Goal: Task Accomplishment & Management: Complete application form

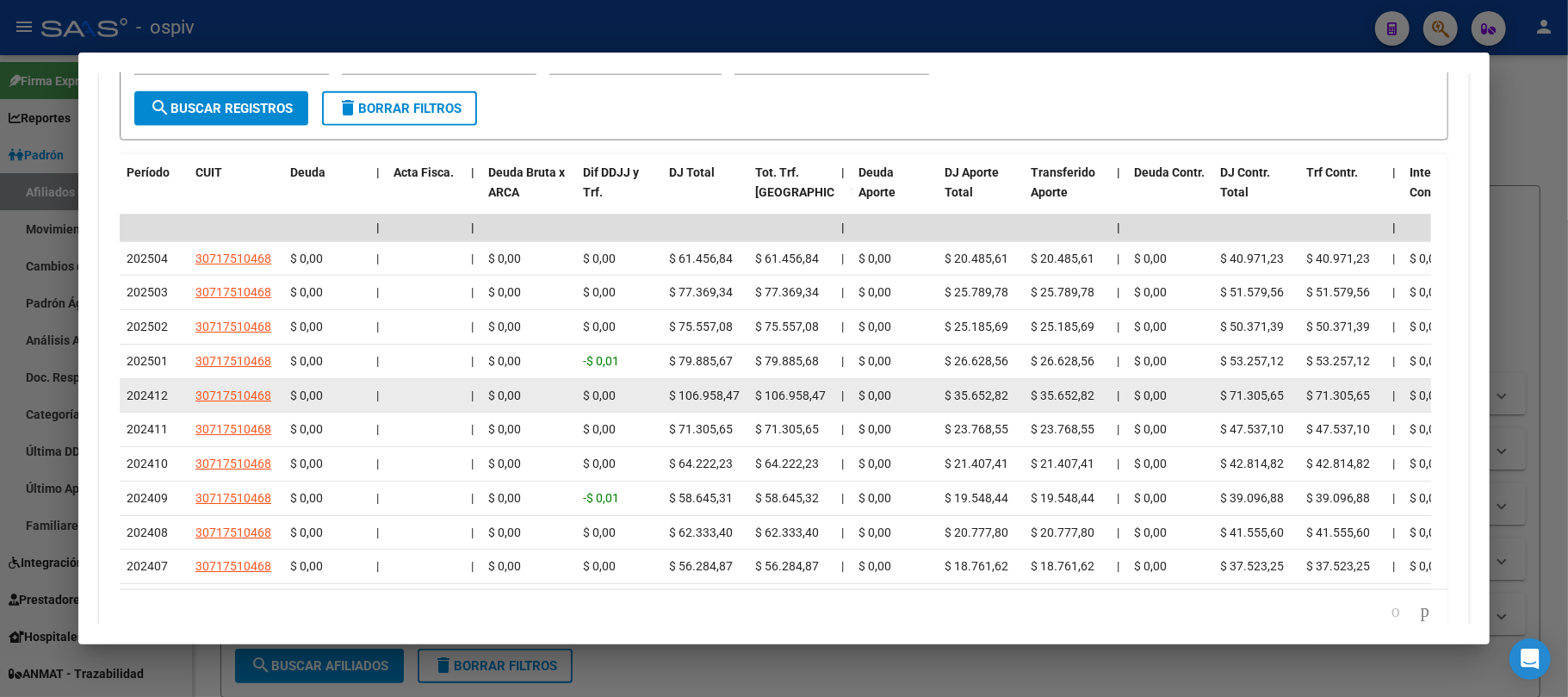
scroll to position [1608, 0]
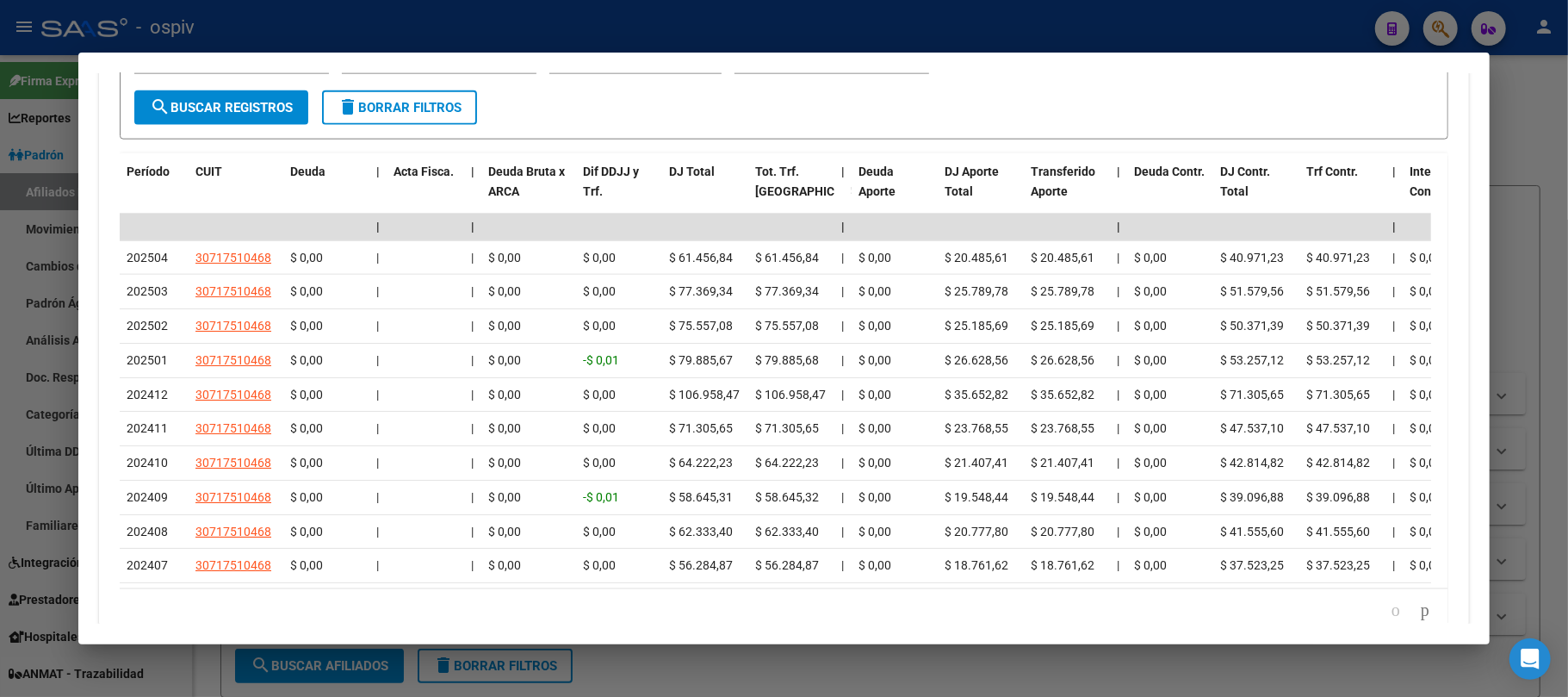
click at [276, 25] on div at bounding box center [784, 348] width 1568 height 697
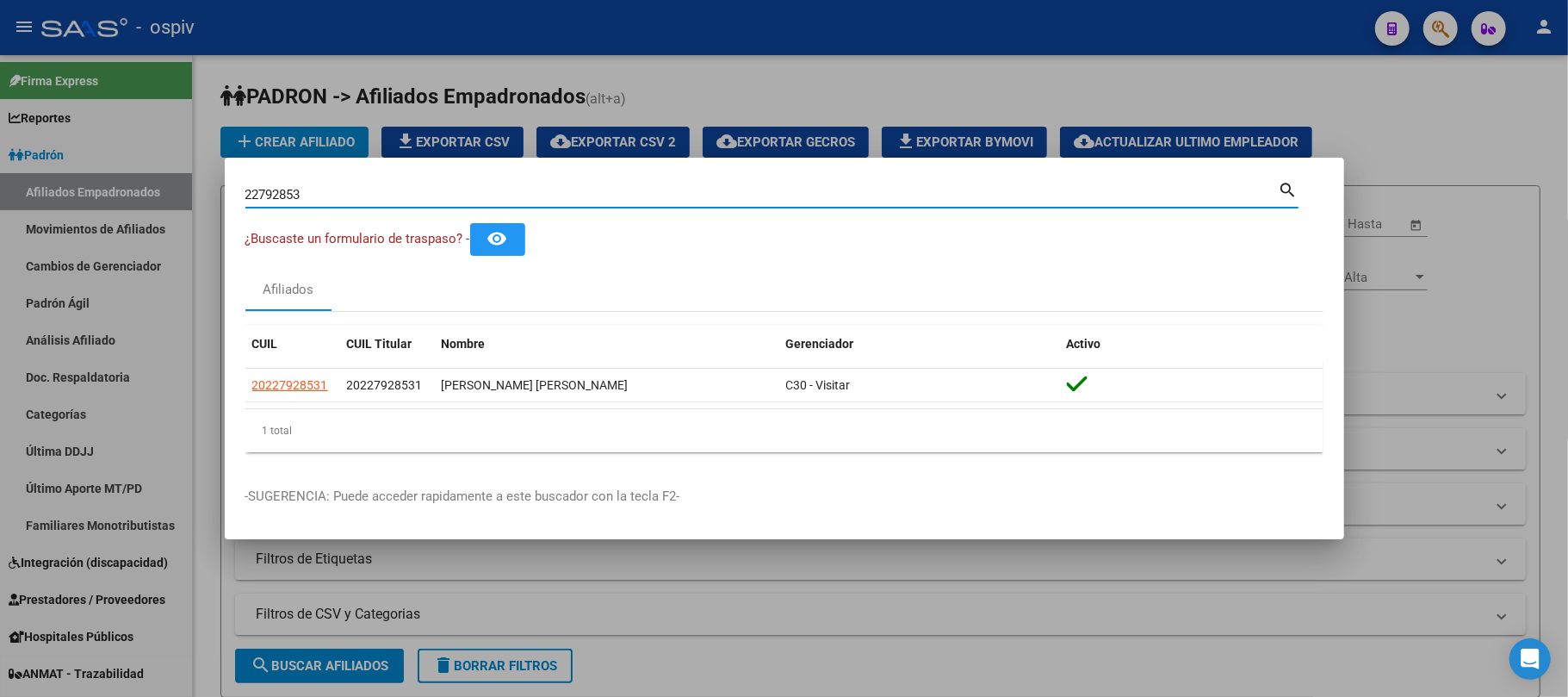
drag, startPoint x: 324, startPoint y: 200, endPoint x: 190, endPoint y: 190, distance: 134.4
click at [190, 190] on div "22792853 Buscar (apellido, dni, cuil, nro traspaso, cuit, obra social) search ¿…" at bounding box center [784, 348] width 1568 height 697
paste input "54027770"
type input "54027770"
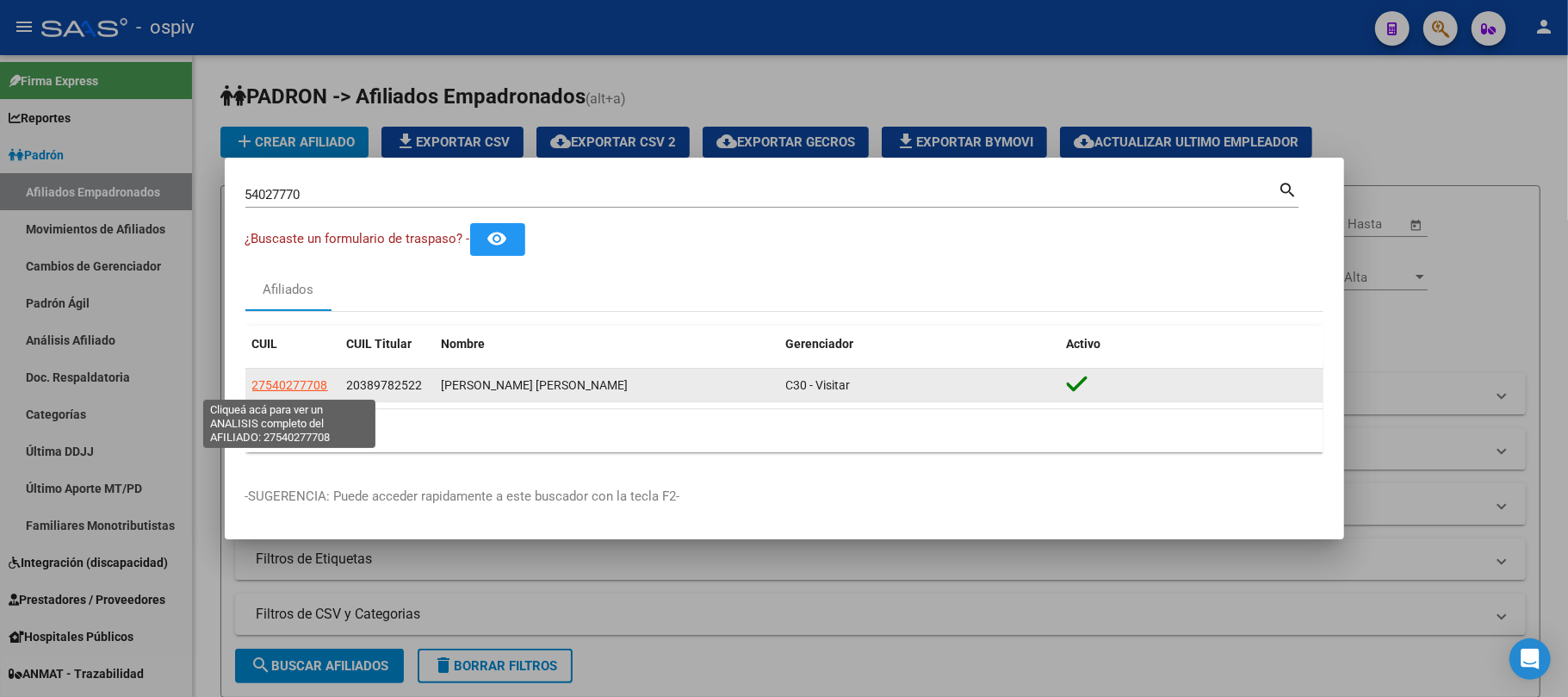
click at [279, 386] on span "27540277708" at bounding box center [290, 385] width 76 height 14
type textarea "27540277708"
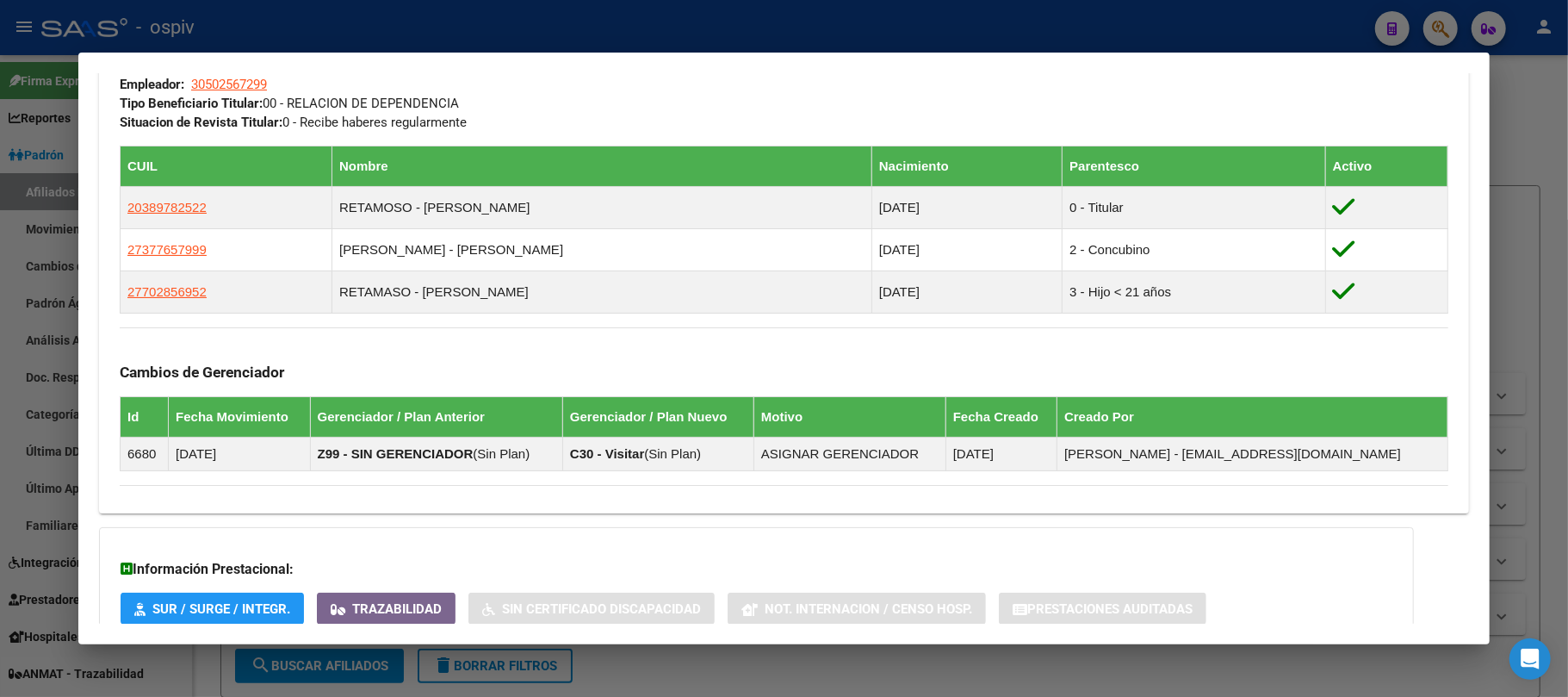
scroll to position [1056, 0]
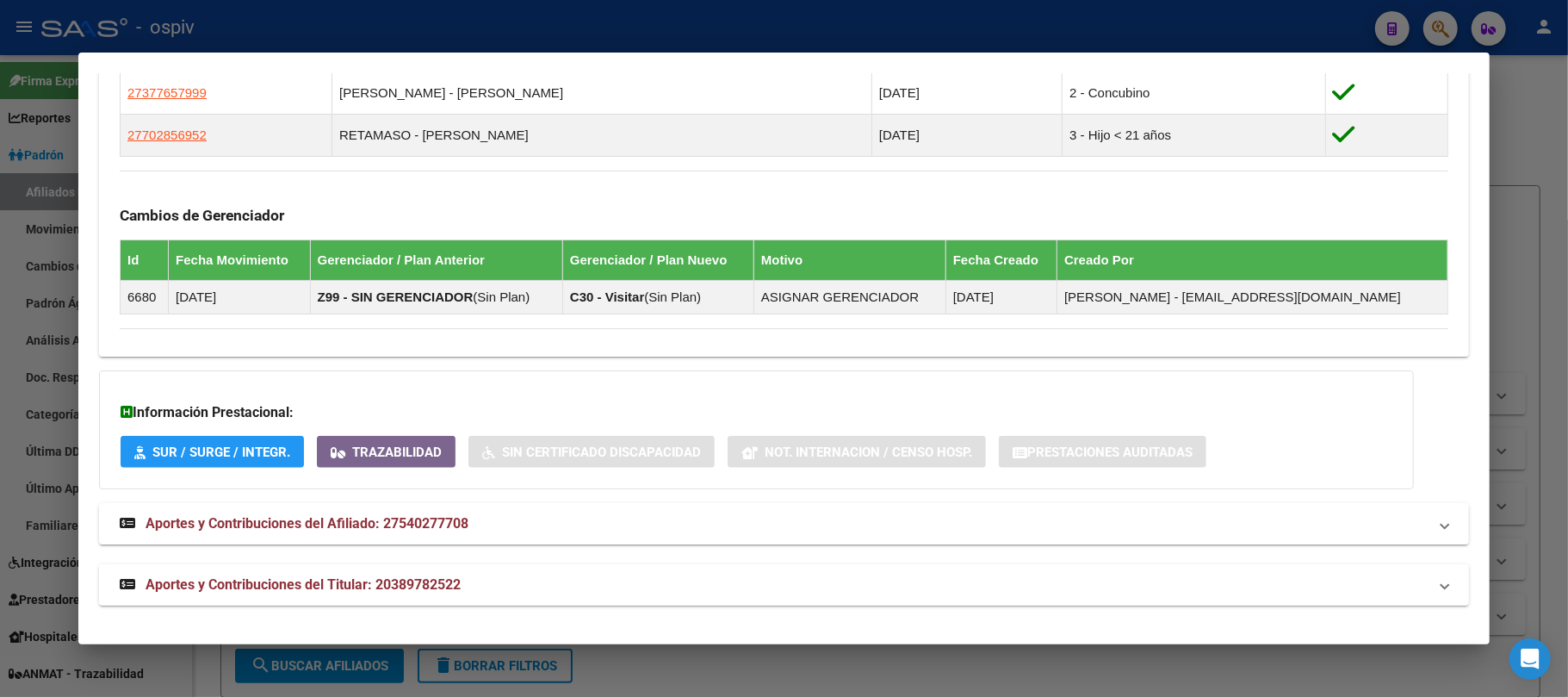
click at [239, 588] on span "Aportes y Contribuciones del Titular: 20389782522" at bounding box center [303, 584] width 315 height 16
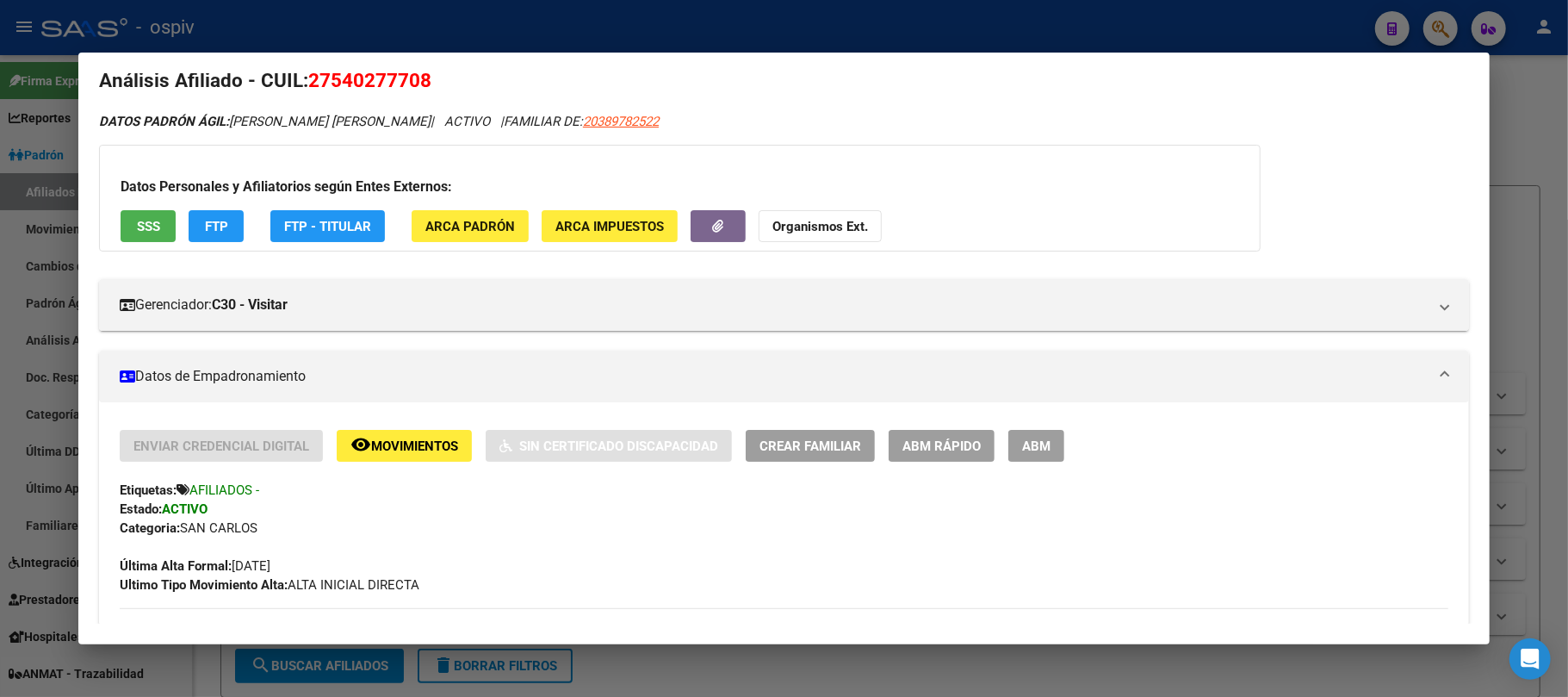
scroll to position [0, 0]
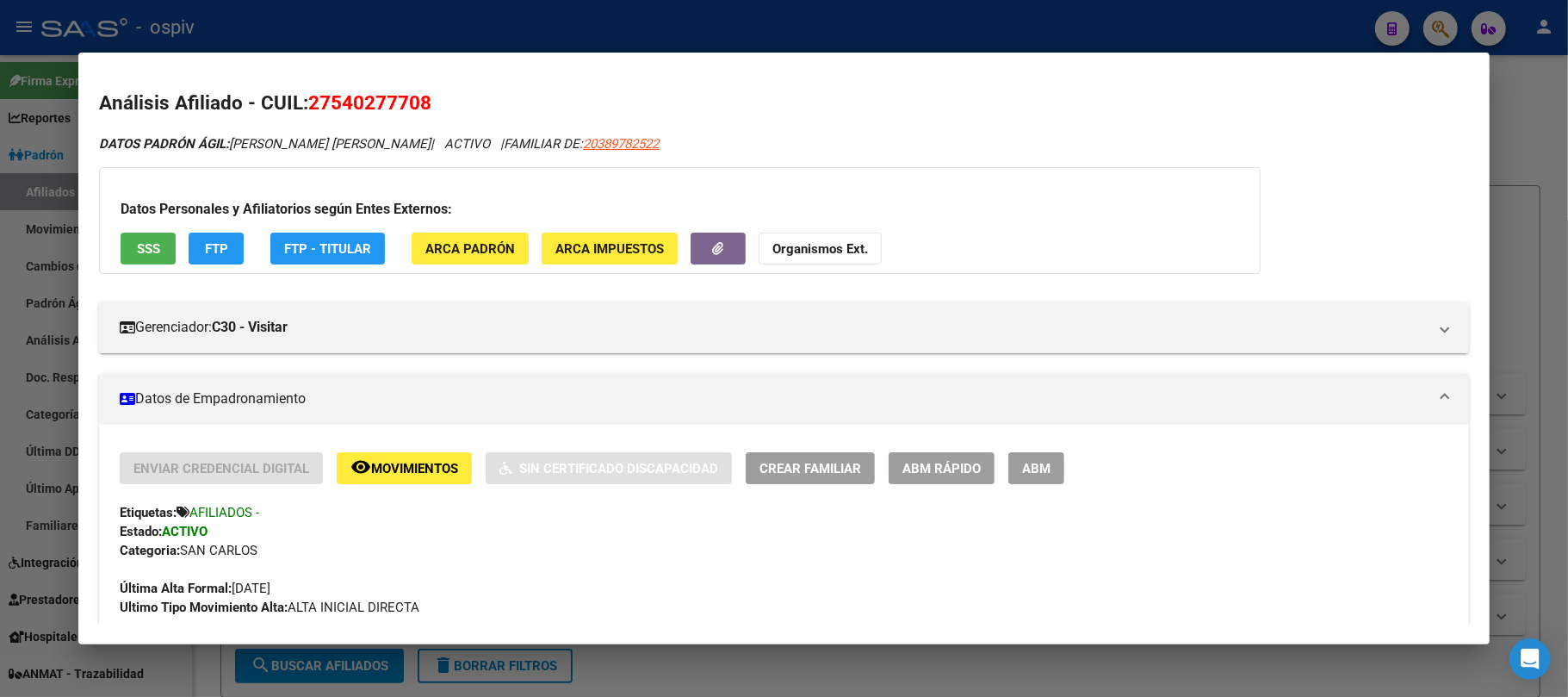
click at [150, 256] on span "SSS" at bounding box center [148, 249] width 23 height 16
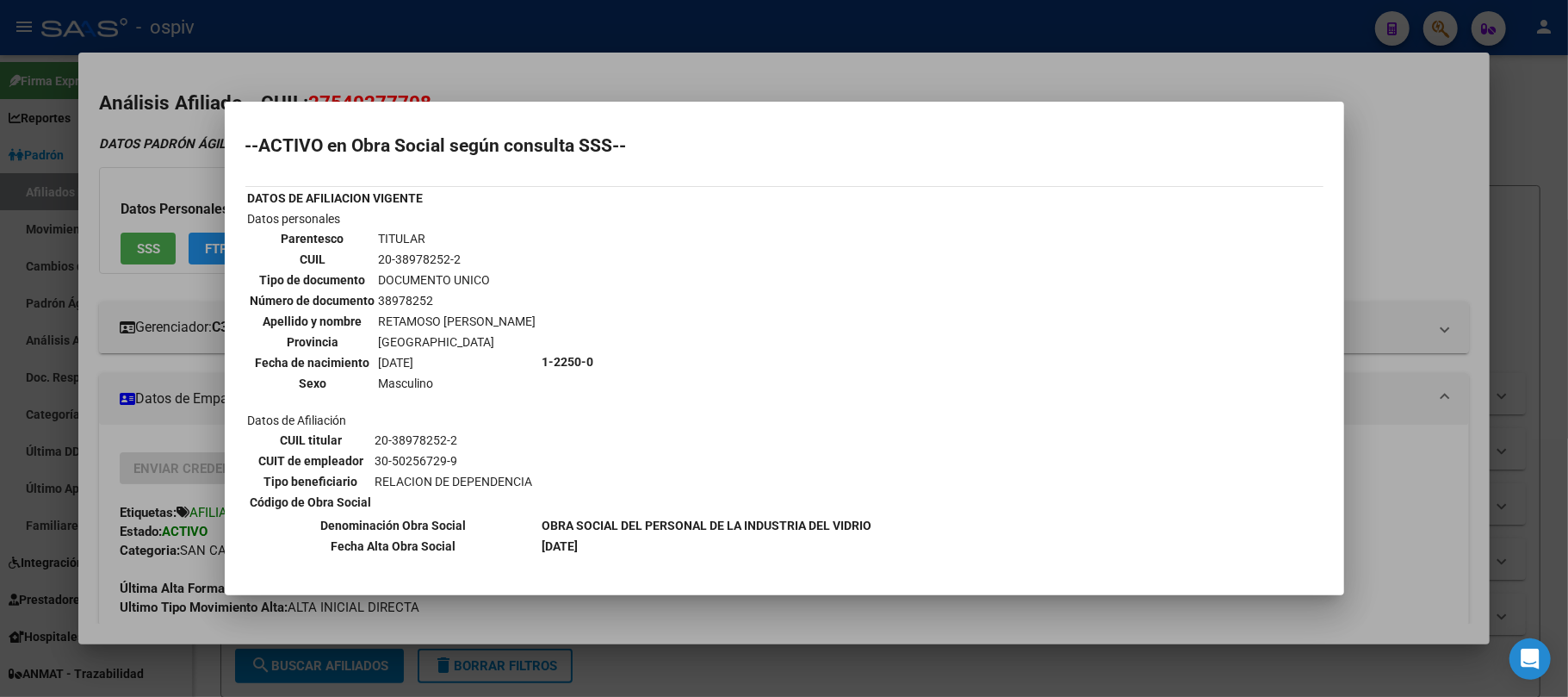
click at [463, 34] on div at bounding box center [784, 348] width 1568 height 697
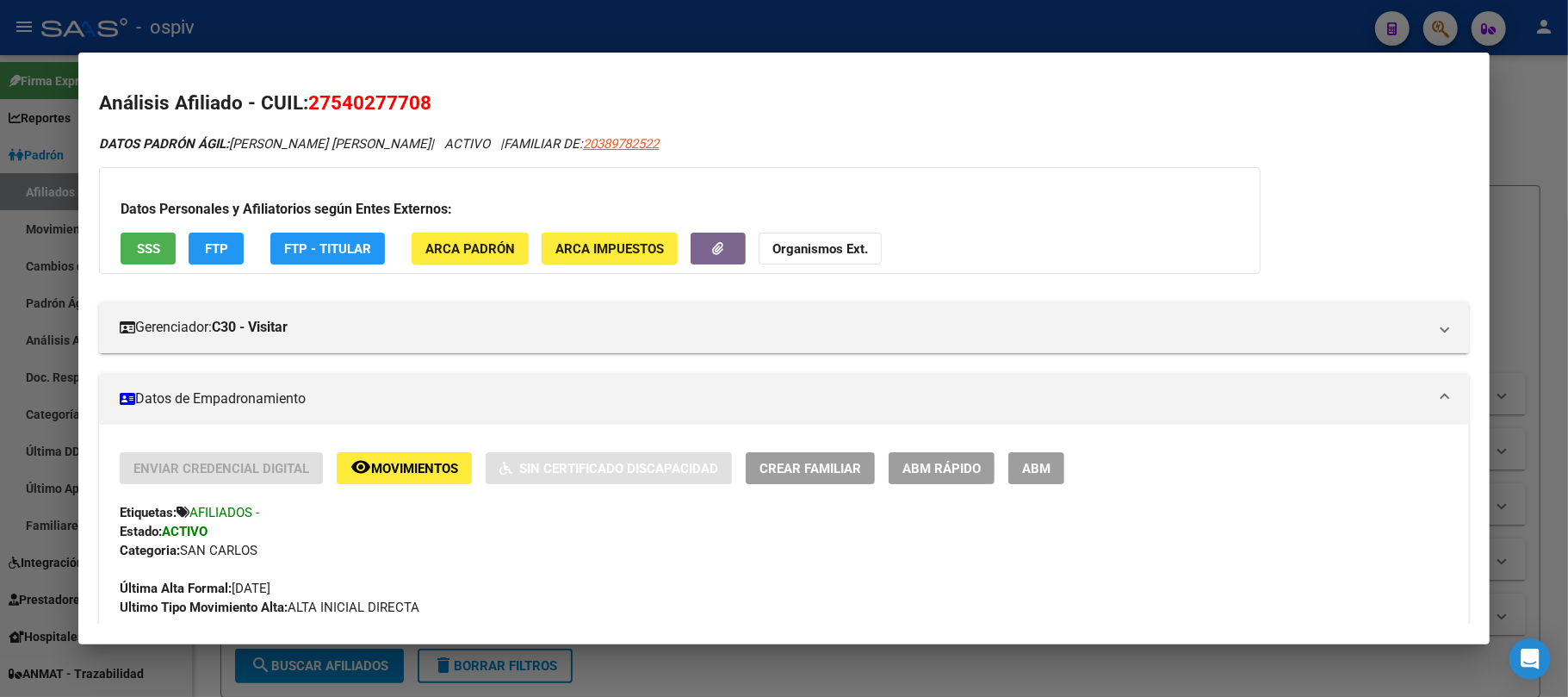
click at [463, 34] on div at bounding box center [784, 348] width 1568 height 697
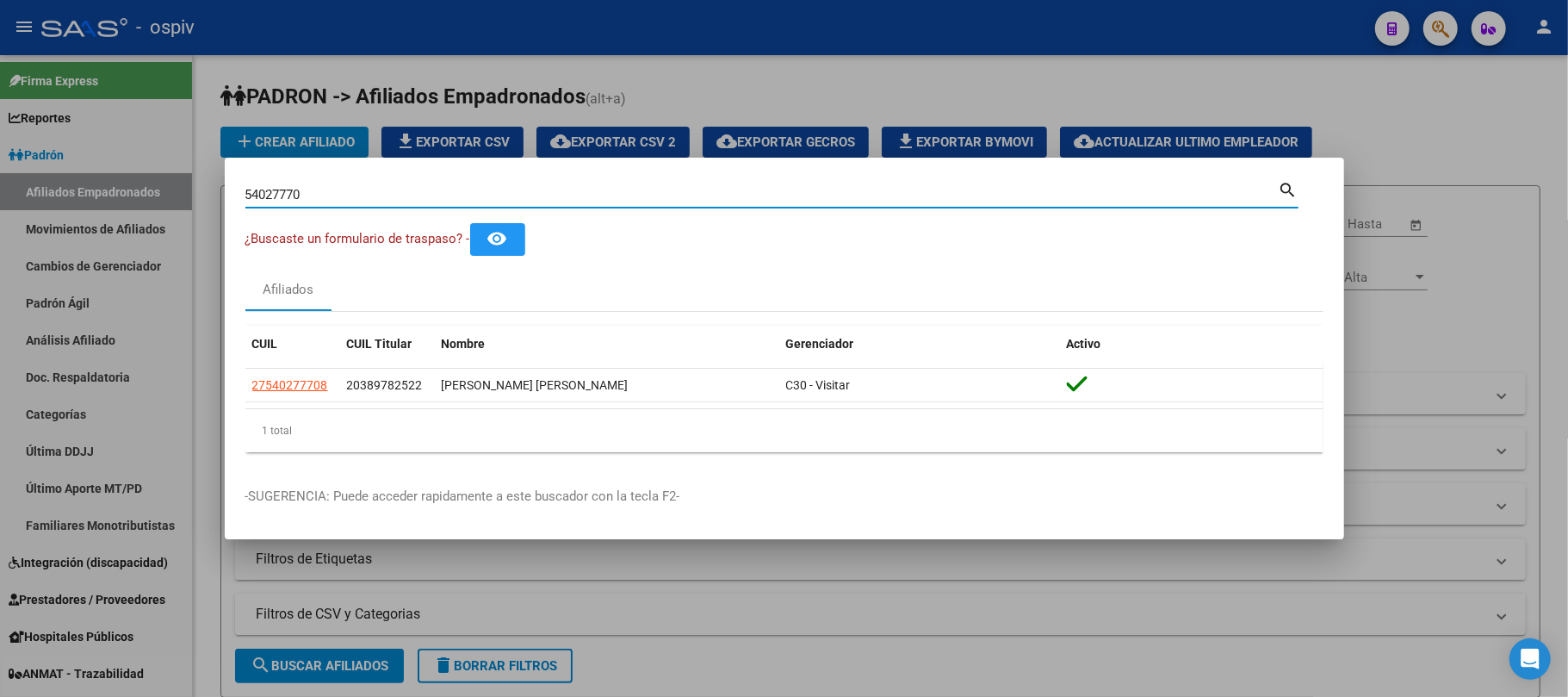
drag, startPoint x: 341, startPoint y: 195, endPoint x: 204, endPoint y: 177, distance: 138.2
click at [204, 177] on div "54027770 Buscar (apellido, dni, cuil, nro traspaso, cuit, obra social) search ¿…" at bounding box center [784, 348] width 1568 height 697
paste input "34379892"
type input "34379892"
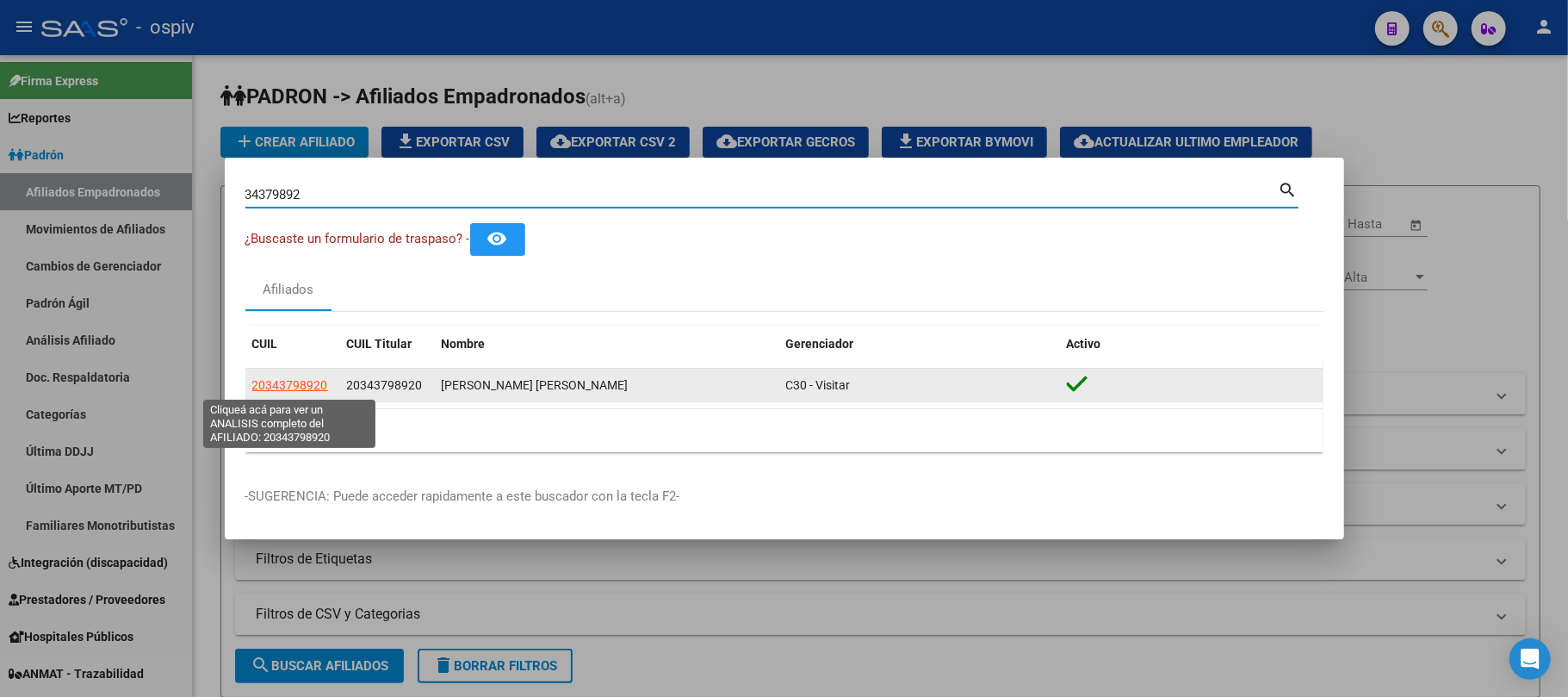
click at [280, 379] on span "20343798920" at bounding box center [290, 385] width 76 height 14
type textarea "20343798920"
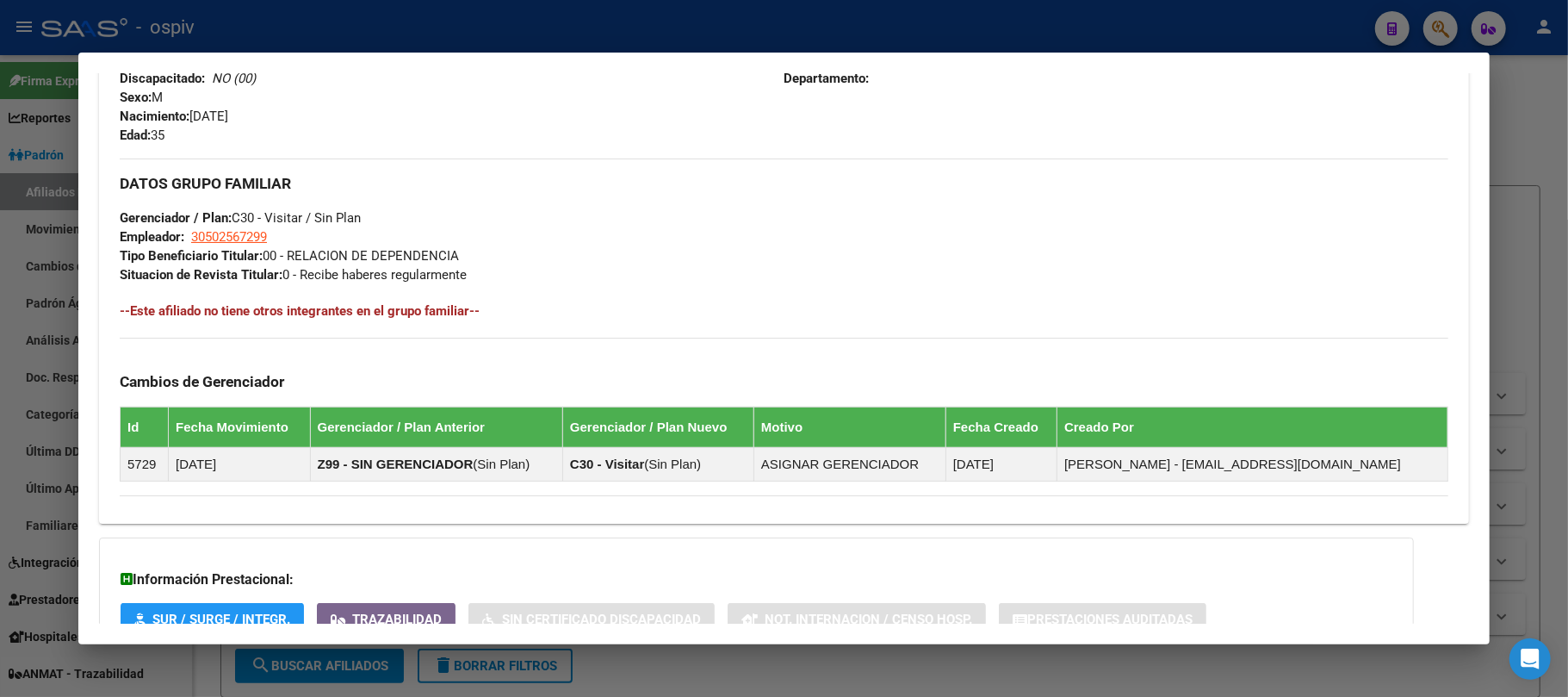
scroll to position [887, 0]
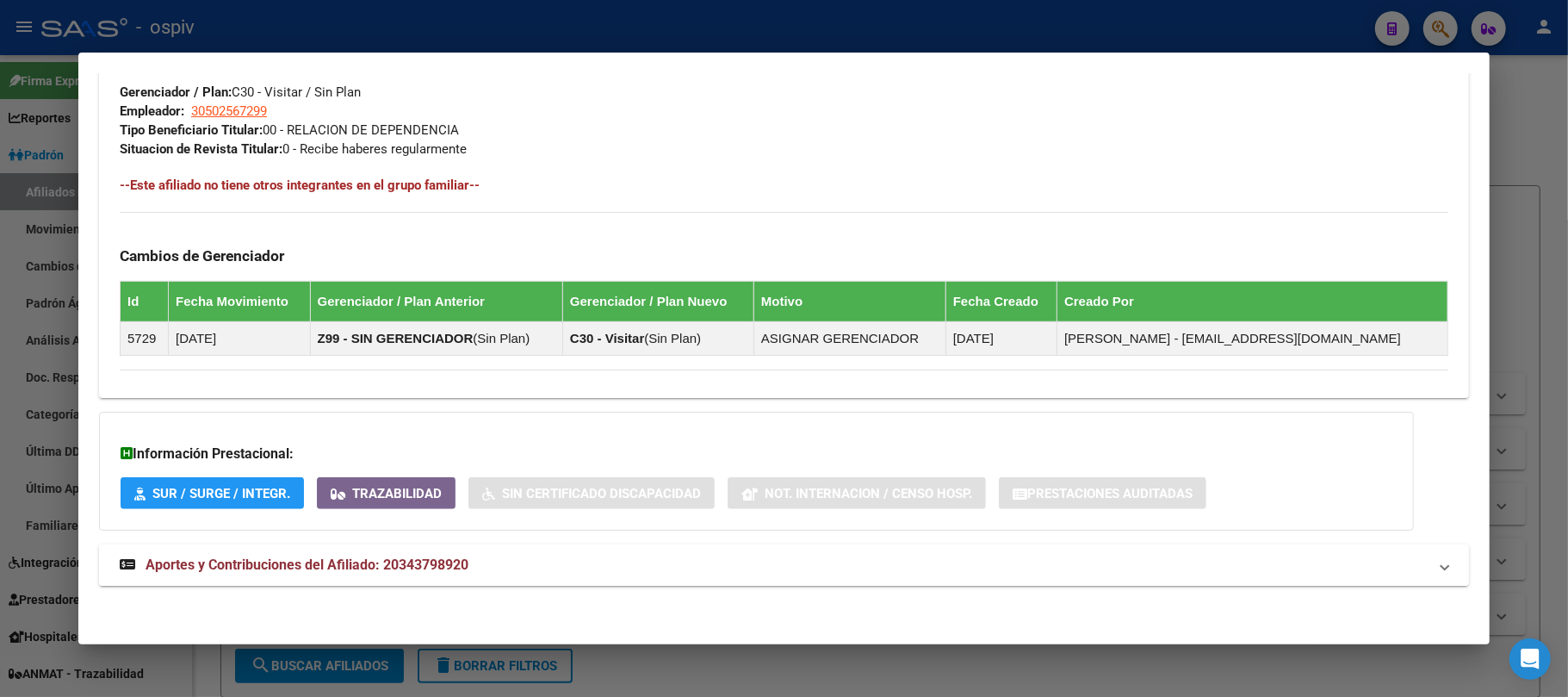
click at [410, 564] on span "Aportes y Contribuciones del Afiliado: 20343798920" at bounding box center [307, 565] width 323 height 16
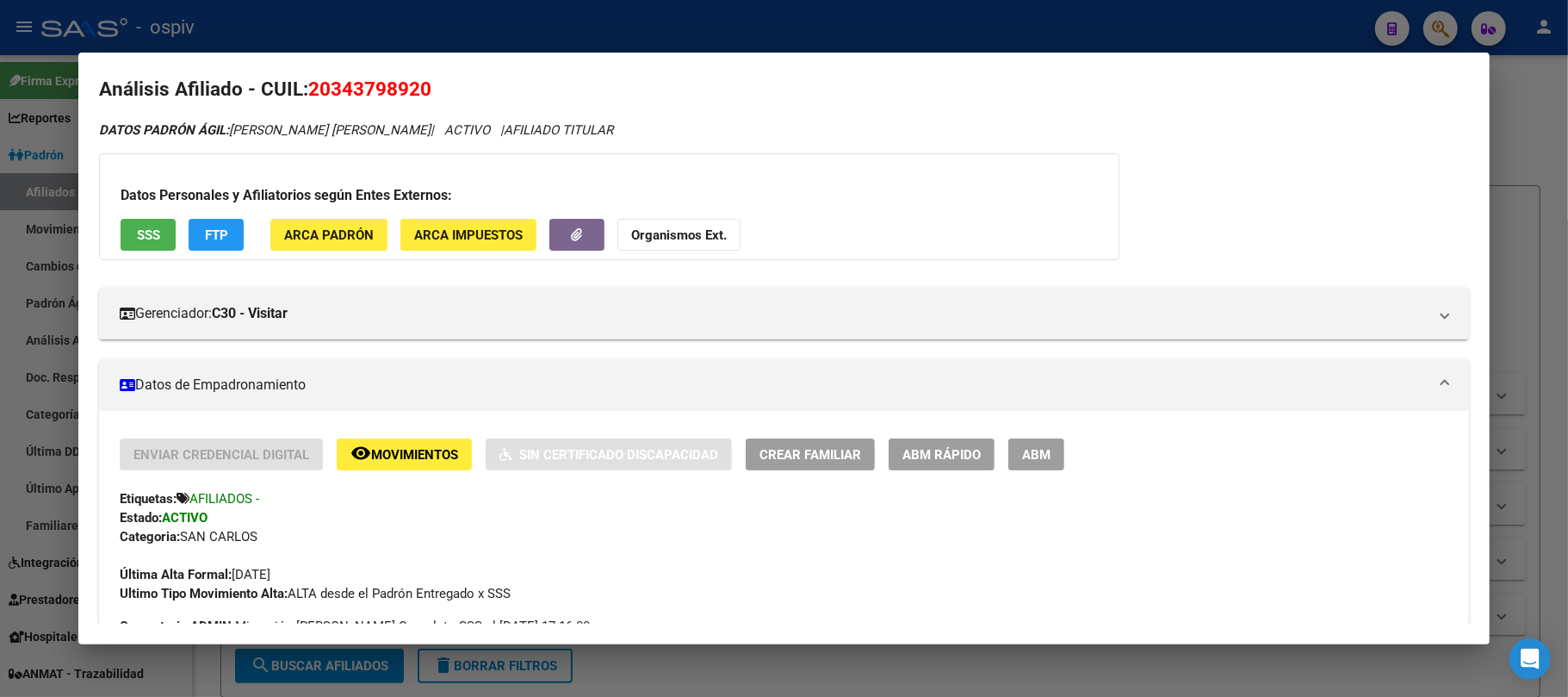
scroll to position [0, 0]
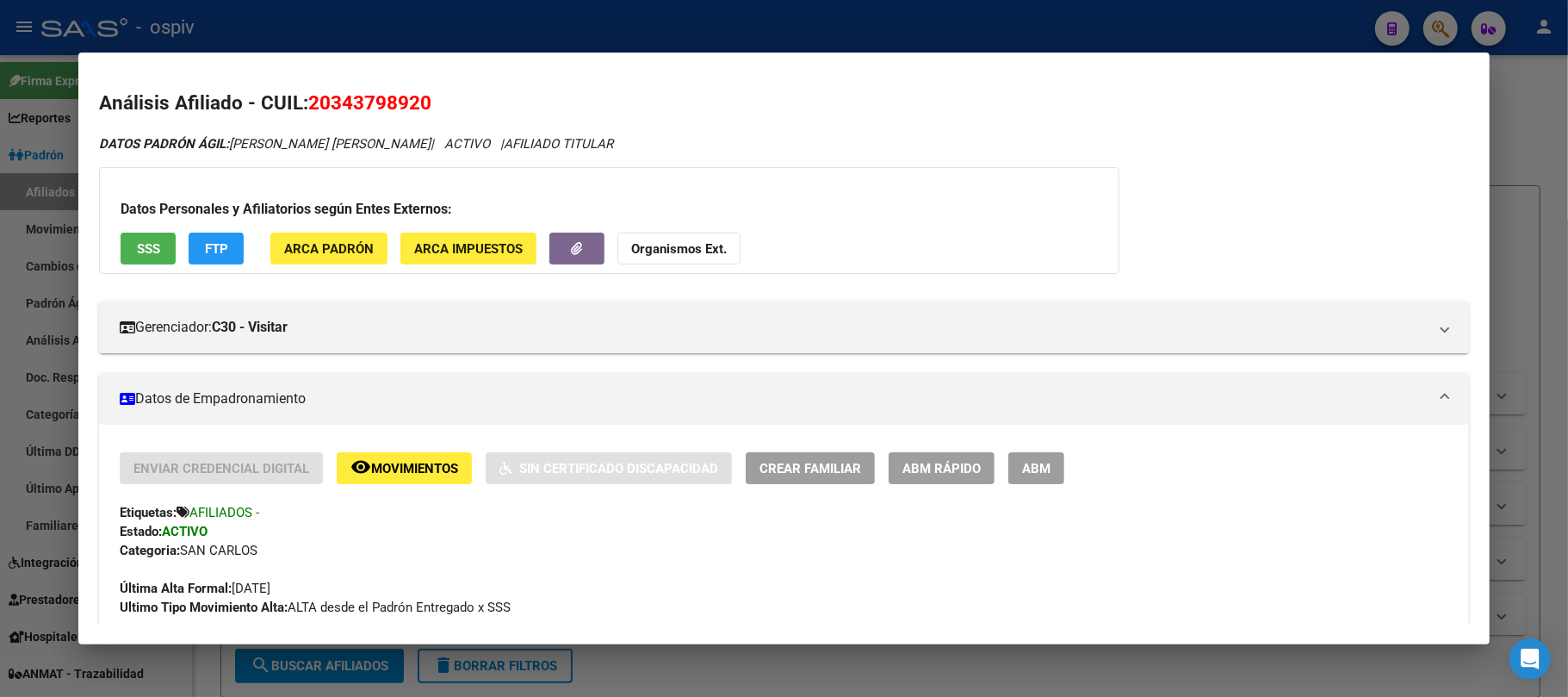
click at [146, 253] on span "SSS" at bounding box center [148, 249] width 23 height 16
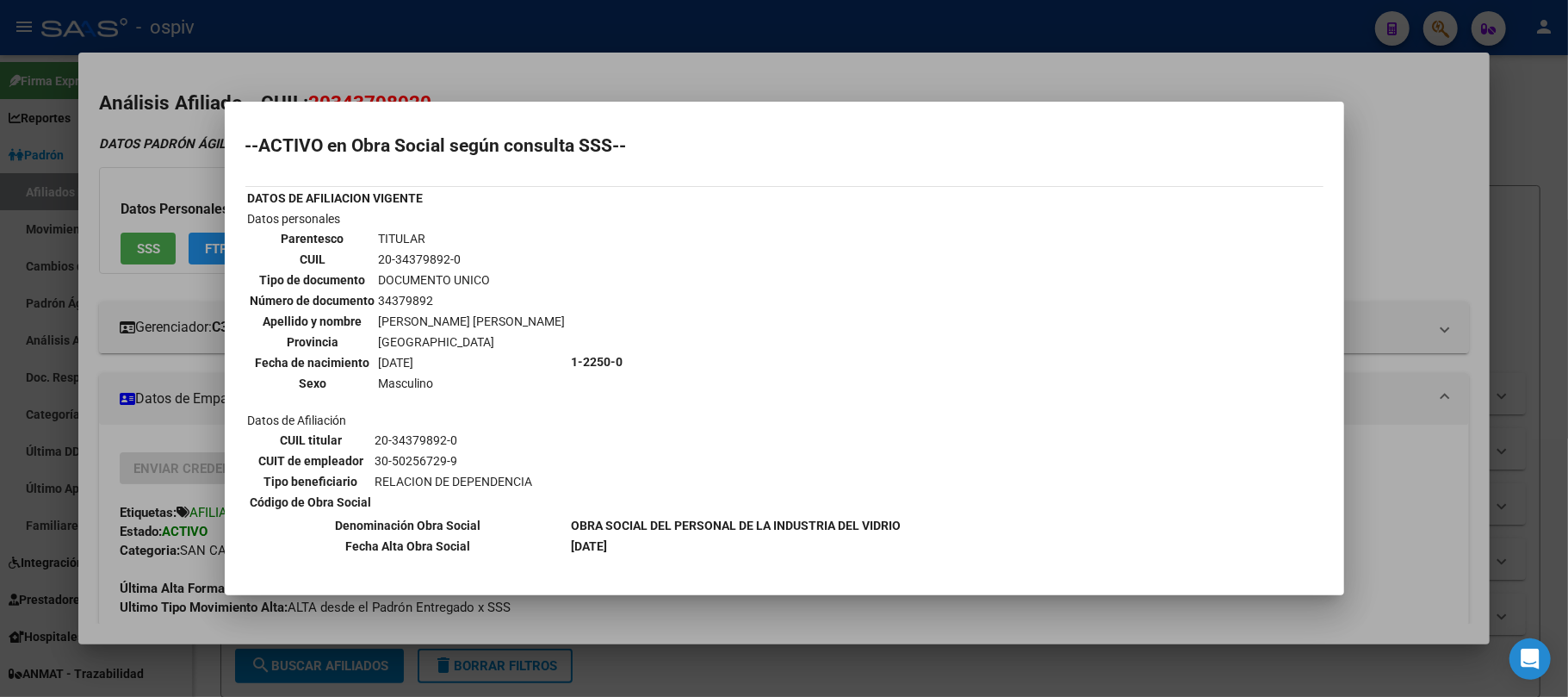
click at [587, 50] on div at bounding box center [784, 348] width 1568 height 697
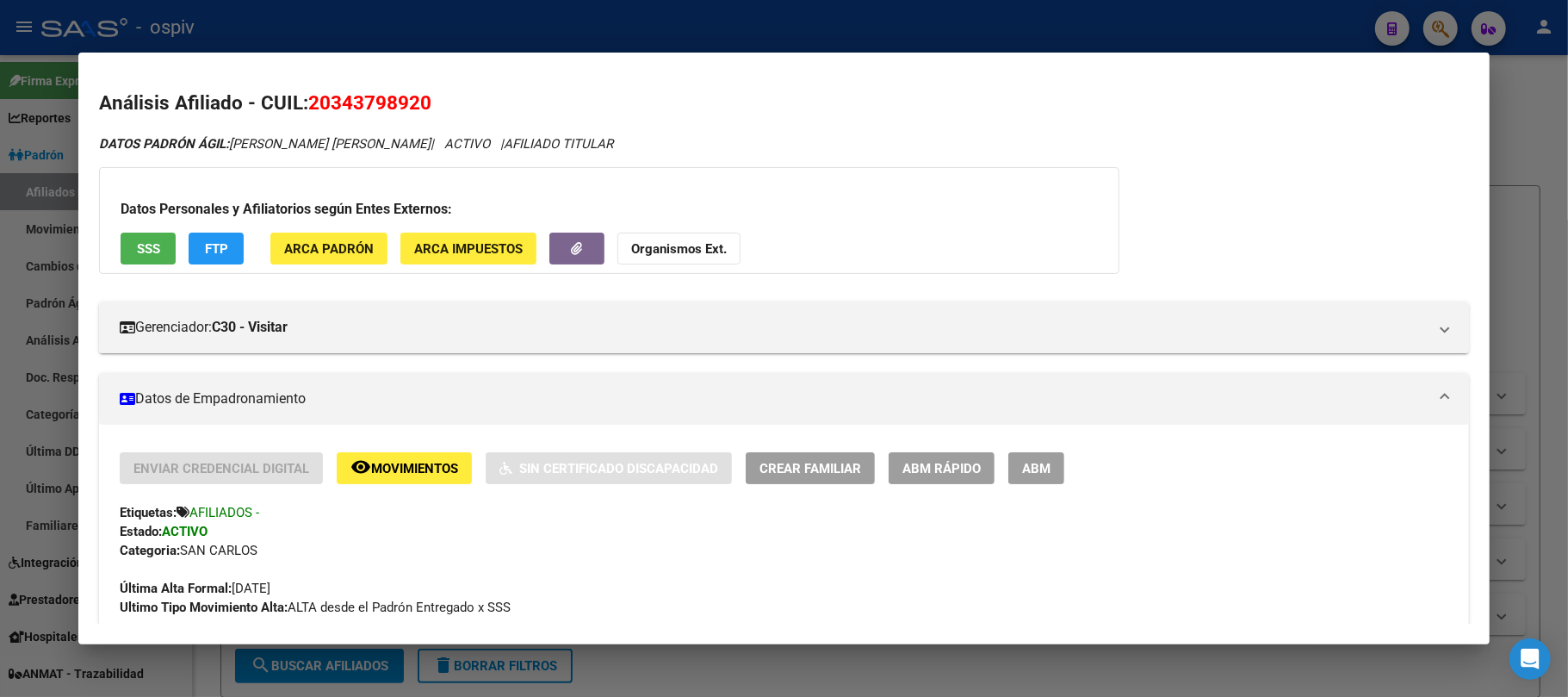
click at [615, 28] on div at bounding box center [784, 348] width 1568 height 697
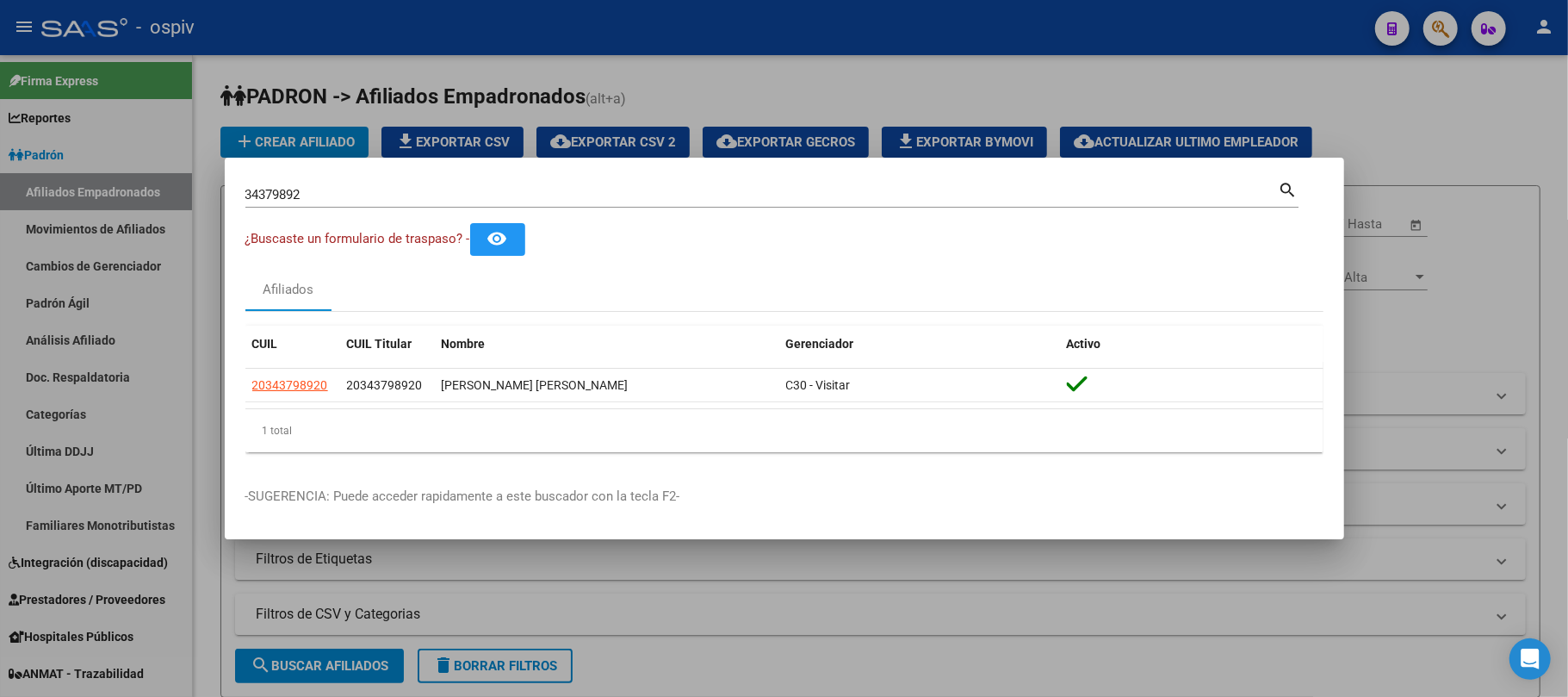
click at [663, 59] on div at bounding box center [784, 348] width 1568 height 697
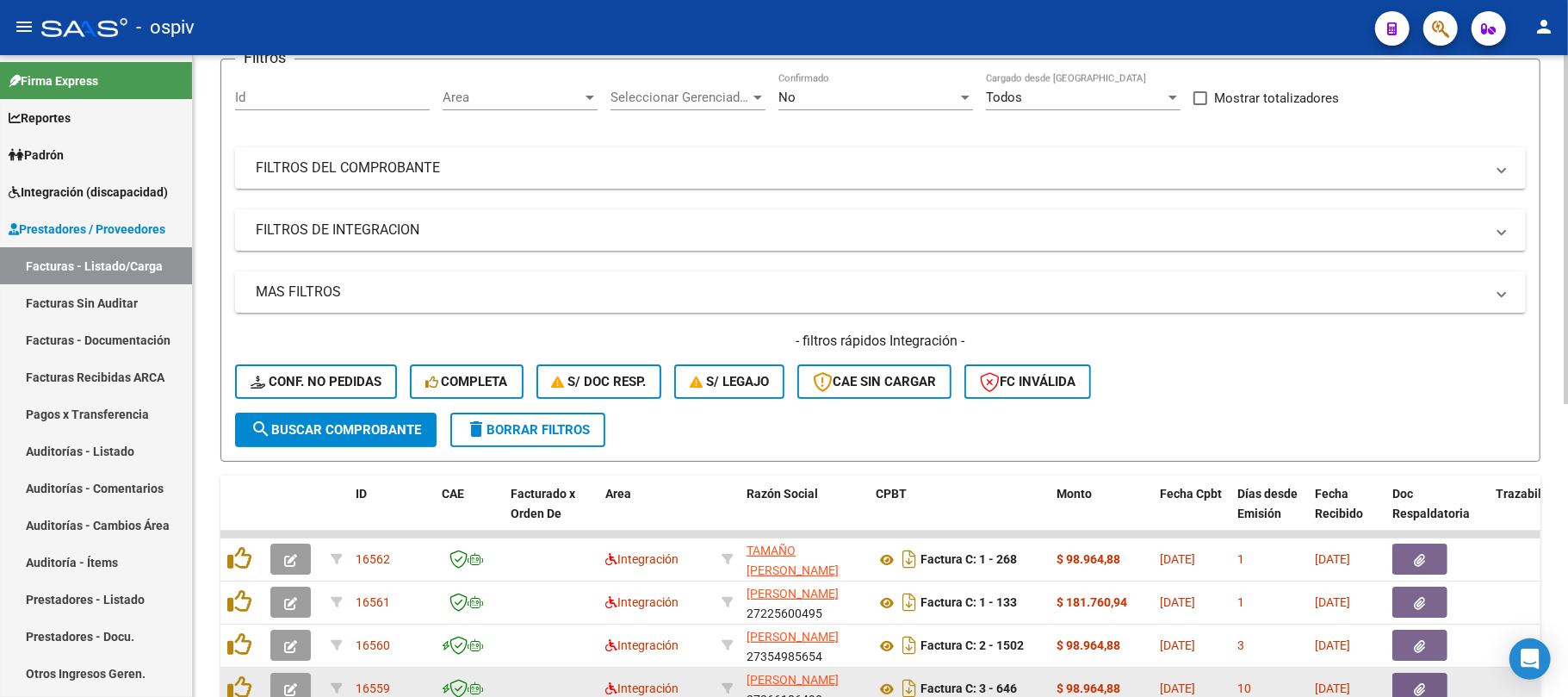
scroll to position [345, 0]
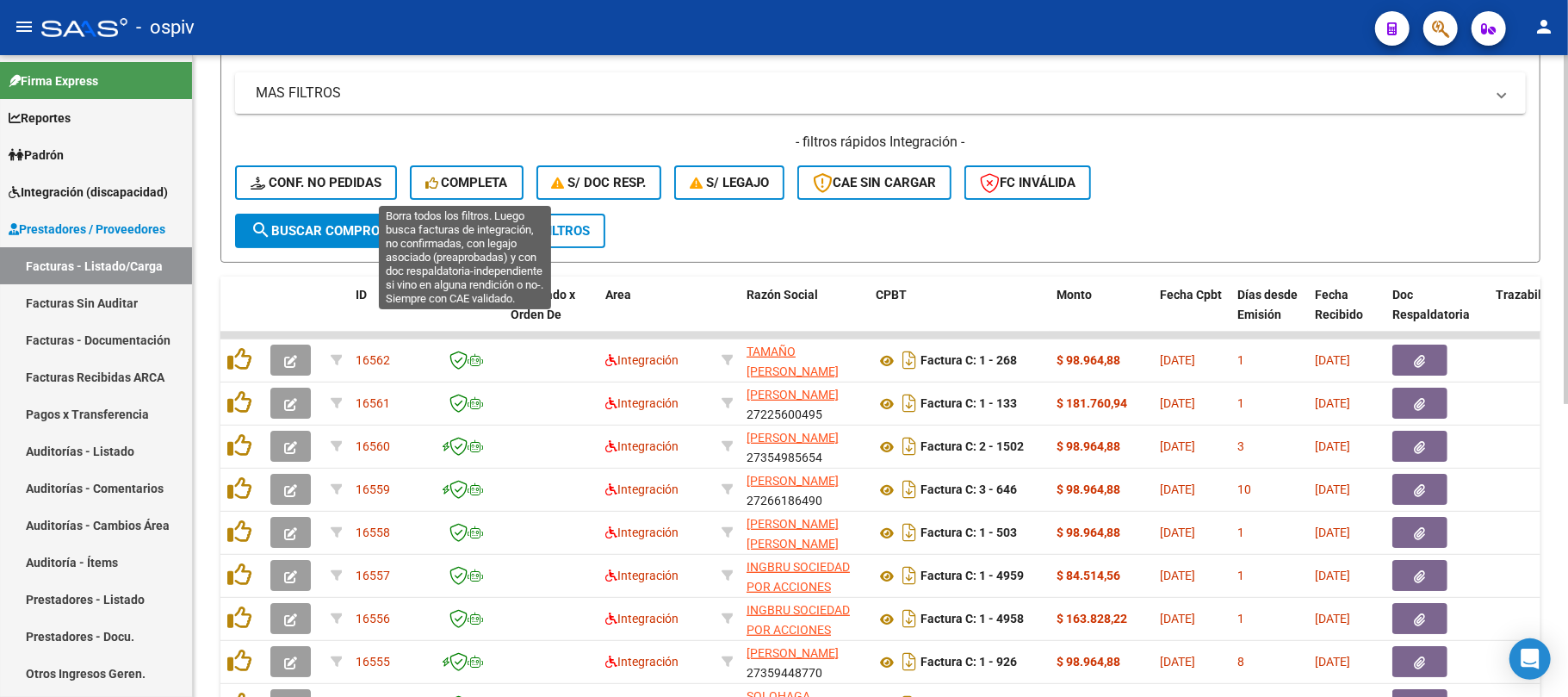
click at [460, 175] on span "Completa" at bounding box center [467, 183] width 83 height 16
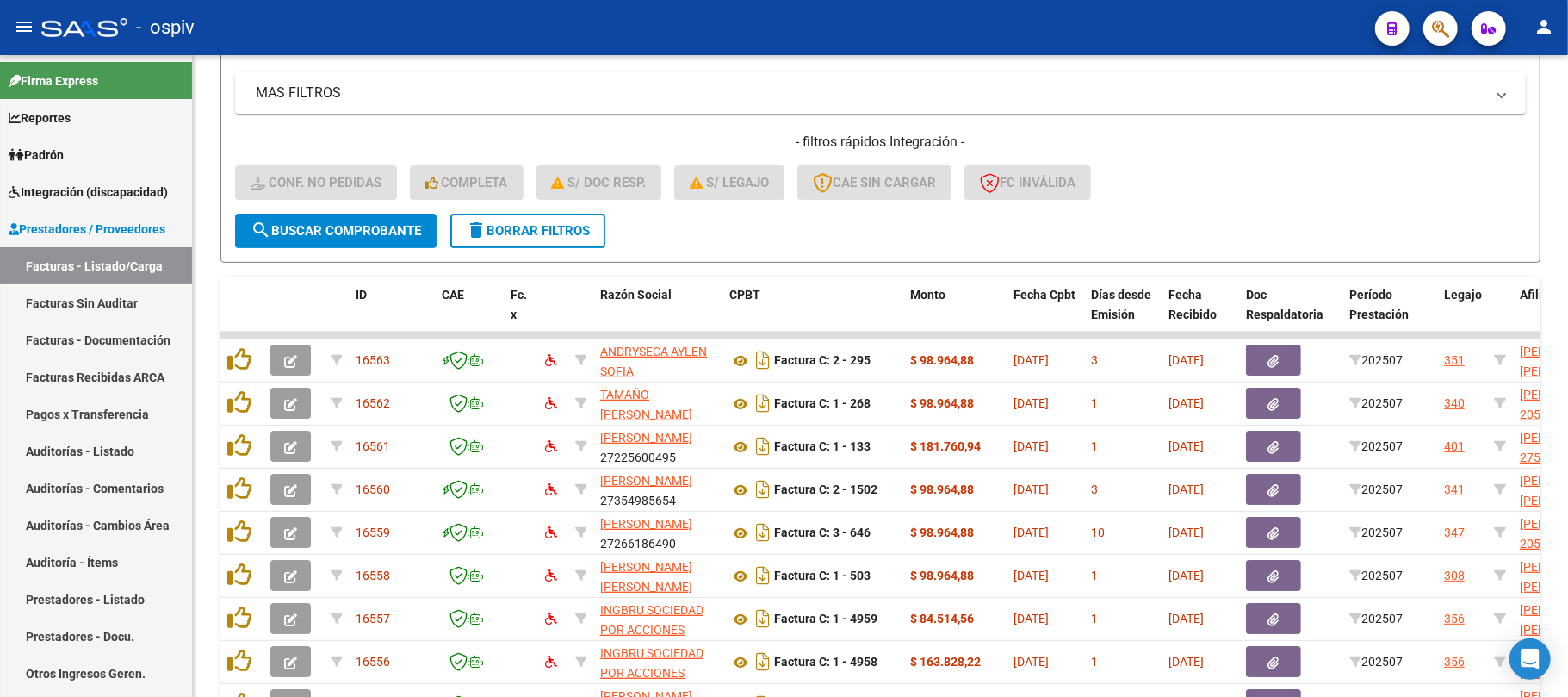
scroll to position [538, 0]
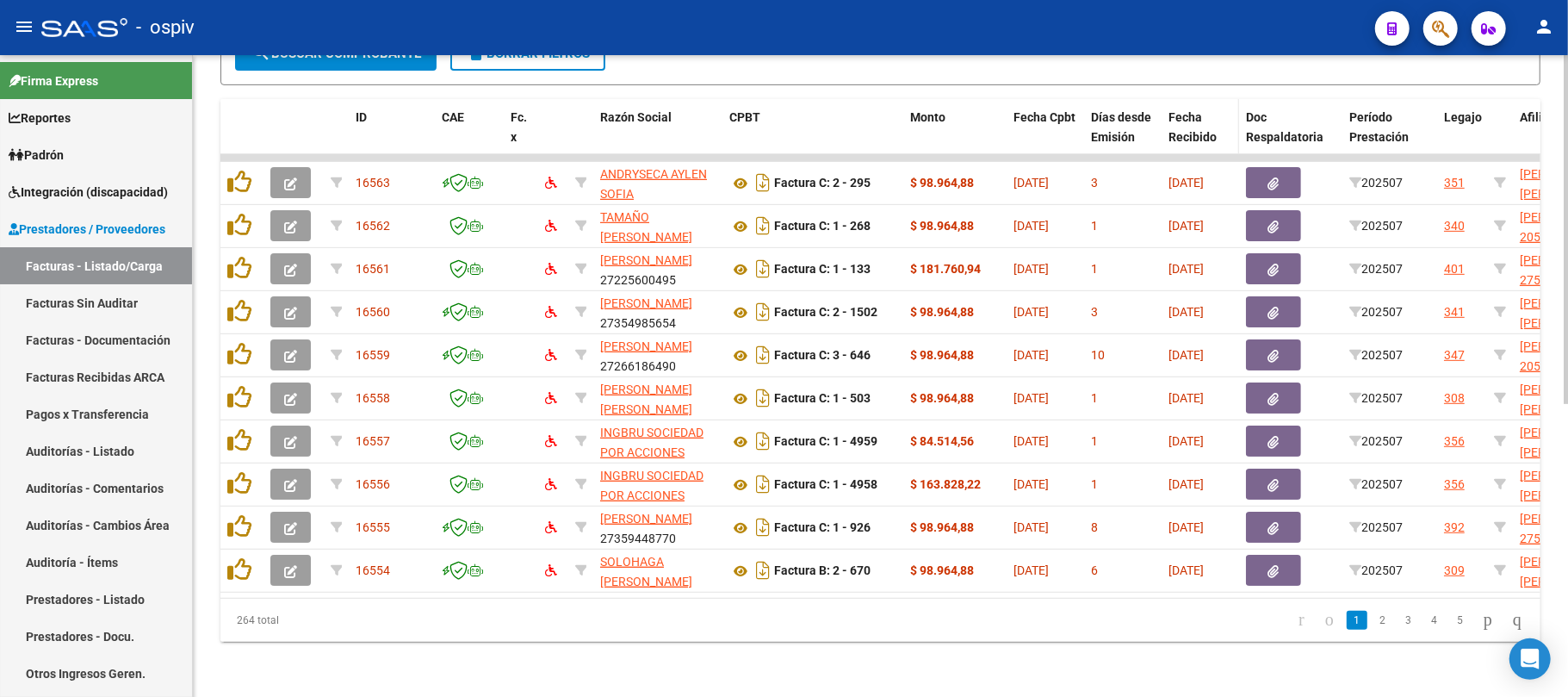
click at [1183, 119] on span "Fecha Recibido" at bounding box center [1192, 127] width 48 height 34
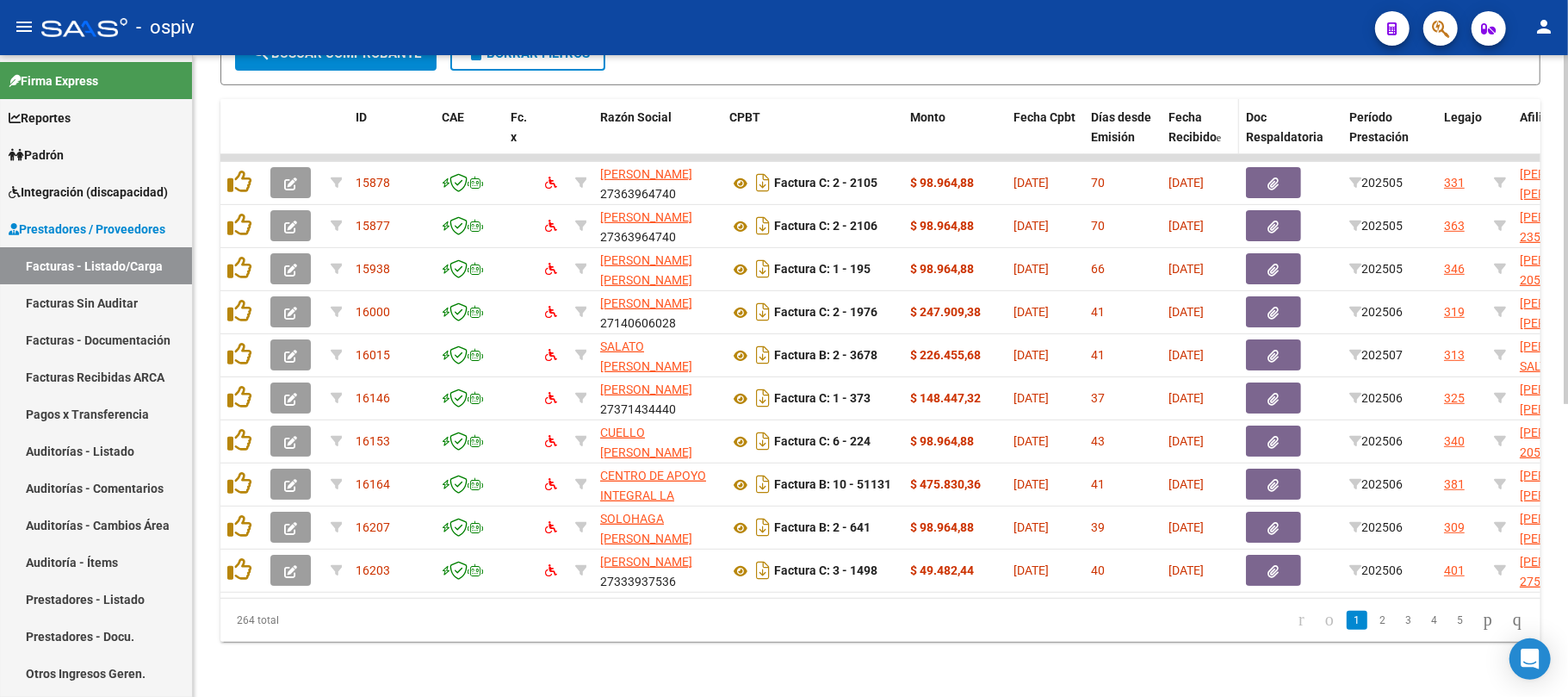
click at [1193, 117] on span "Fecha Recibido" at bounding box center [1192, 127] width 48 height 34
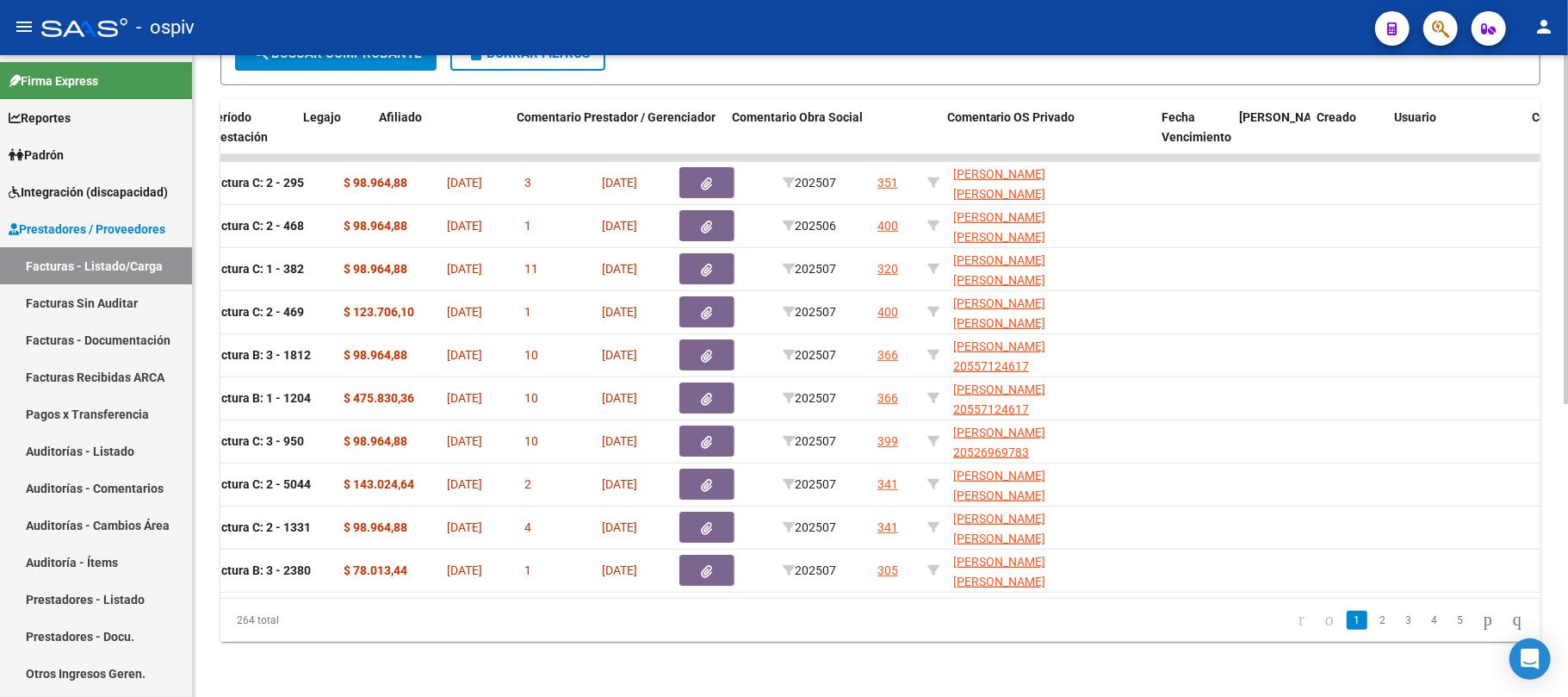
scroll to position [0, 1155]
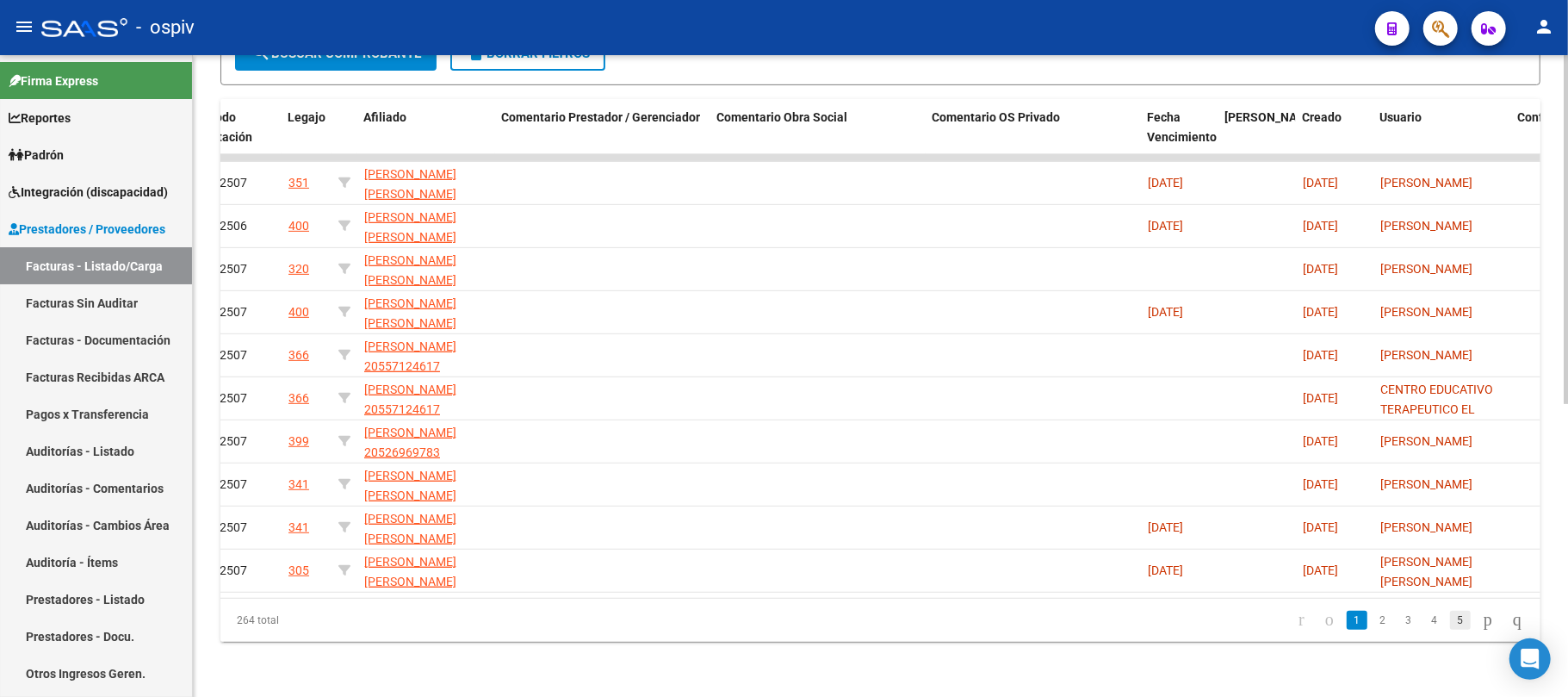
click at [1450, 620] on link "5" at bounding box center [1460, 620] width 21 height 19
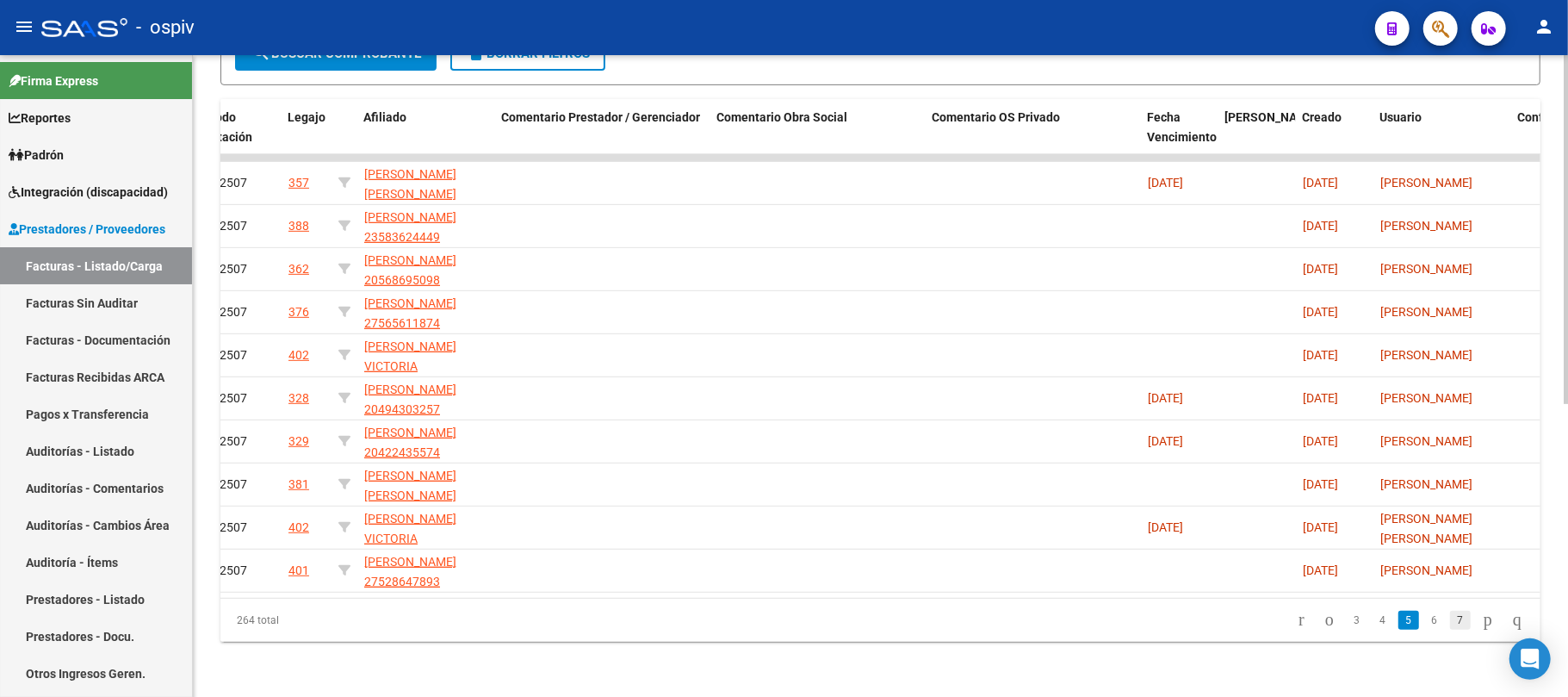
click at [1450, 618] on link "7" at bounding box center [1460, 620] width 21 height 19
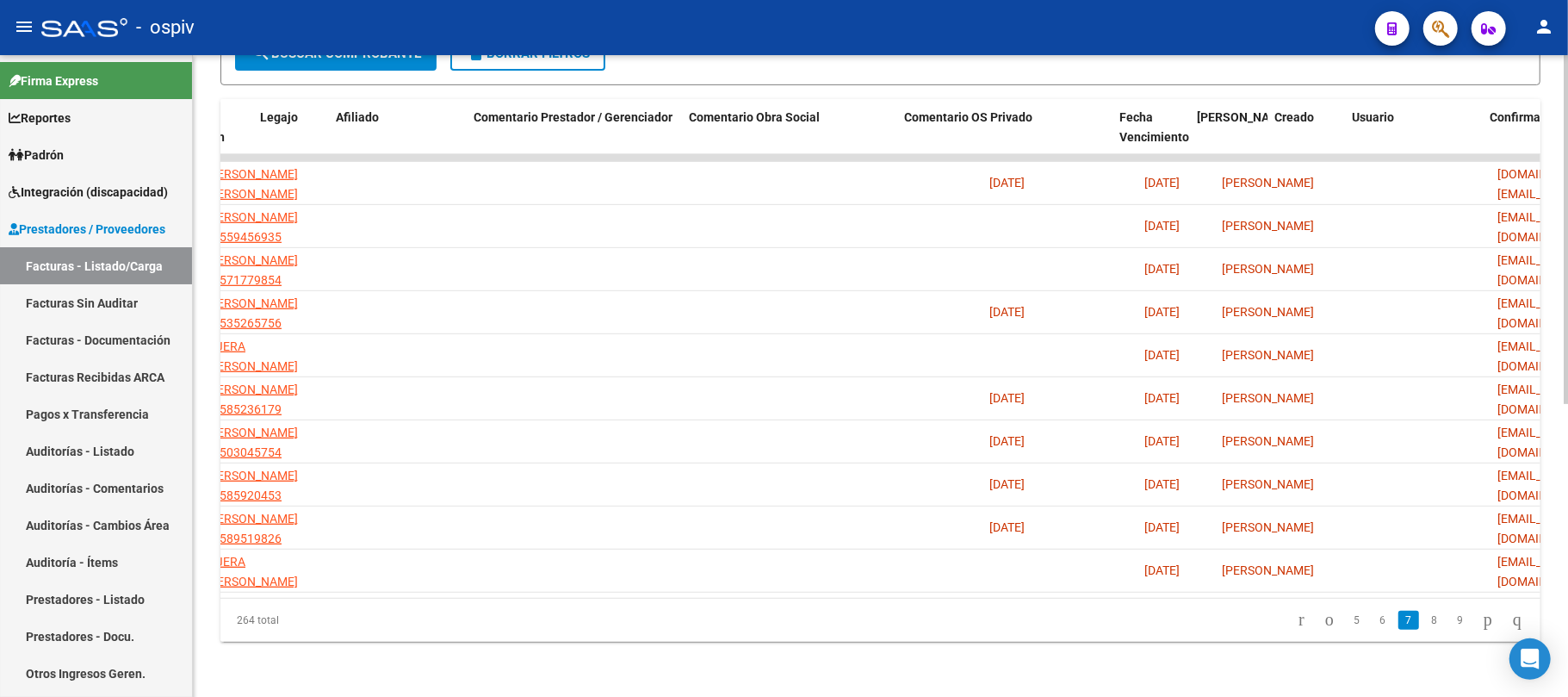
scroll to position [0, 1179]
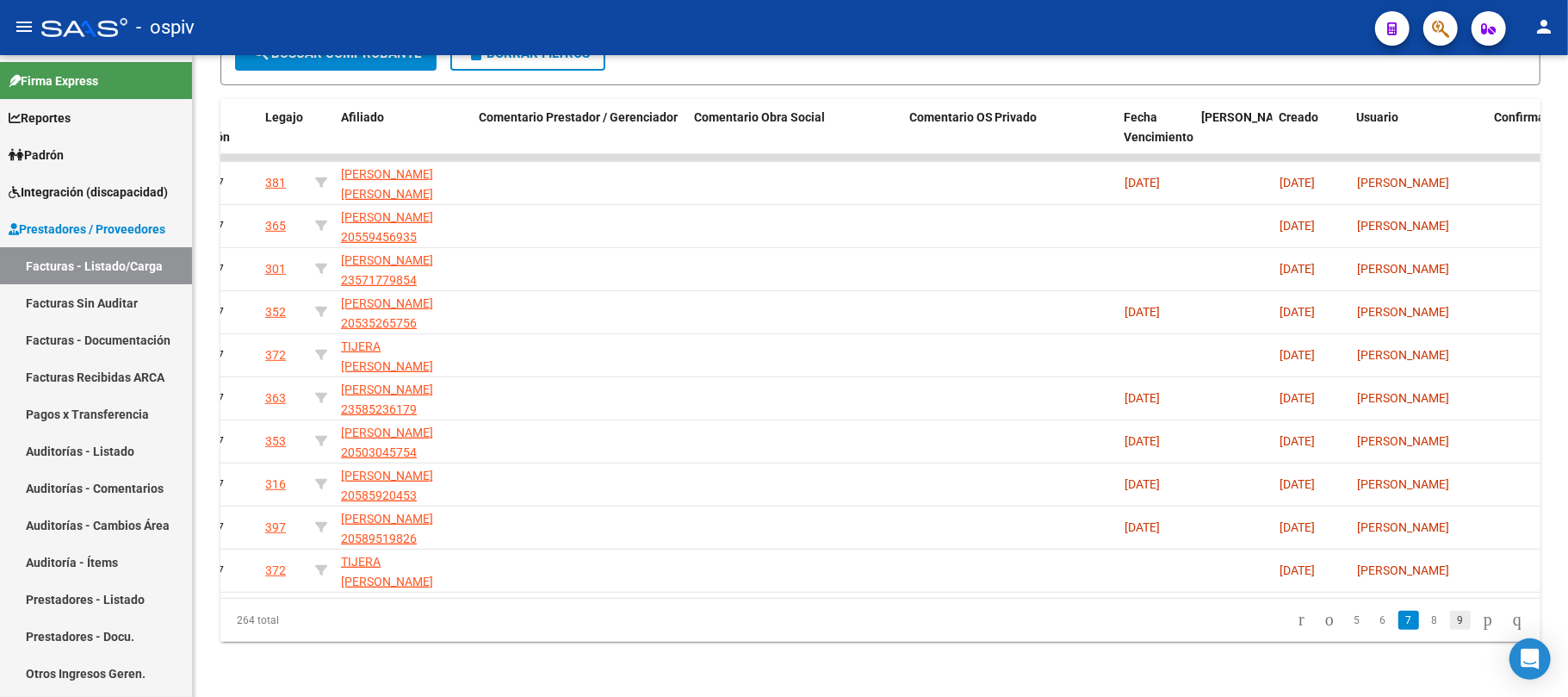
click at [1450, 626] on link "9" at bounding box center [1460, 620] width 21 height 19
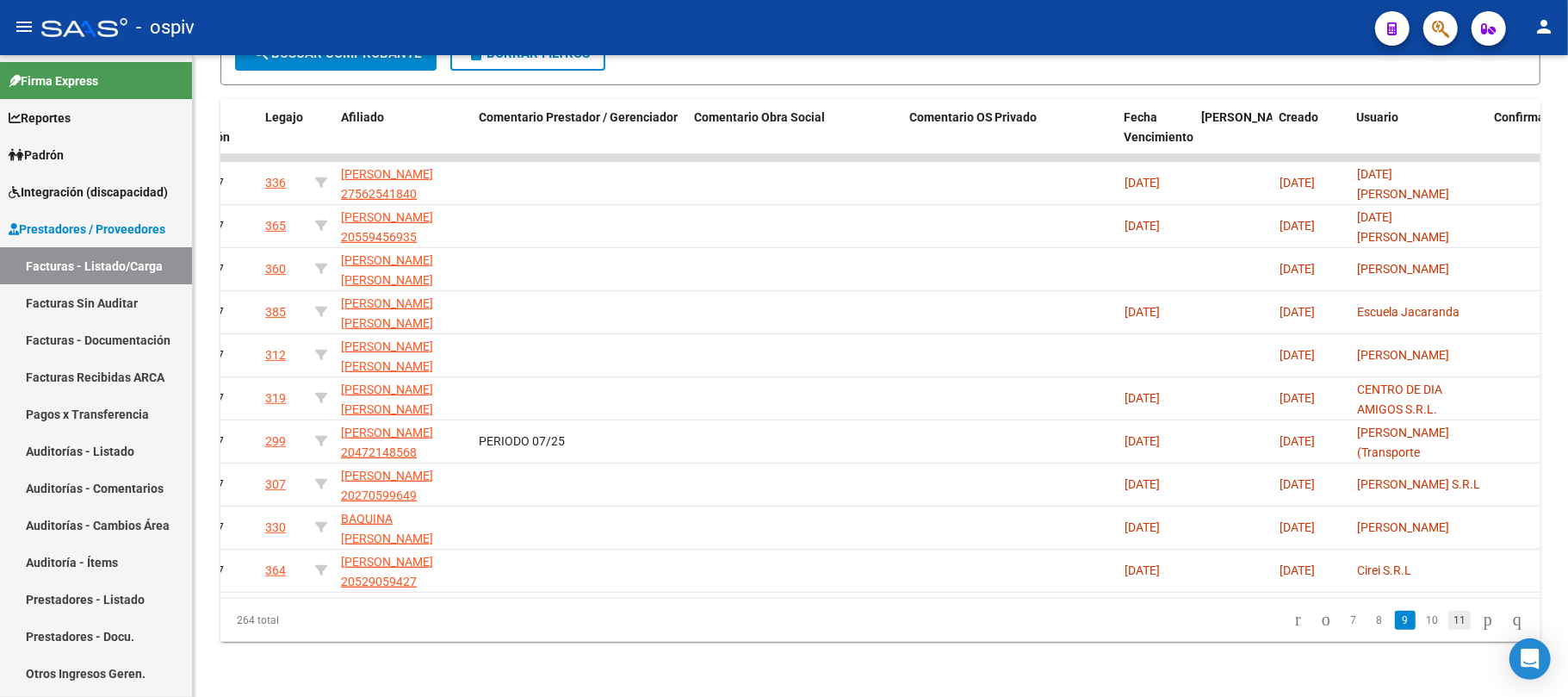
click at [1448, 625] on link "11" at bounding box center [1459, 620] width 22 height 19
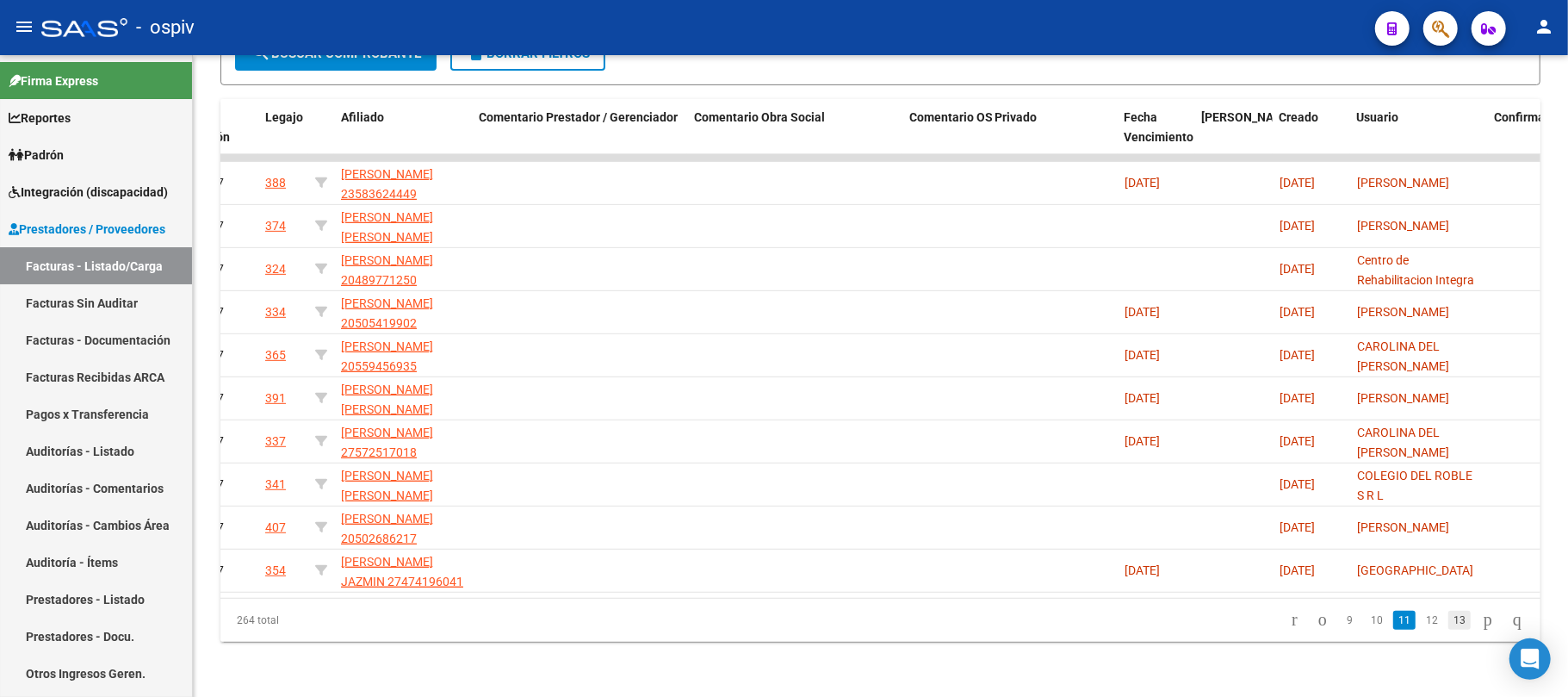
click at [1448, 622] on link "13" at bounding box center [1459, 620] width 22 height 19
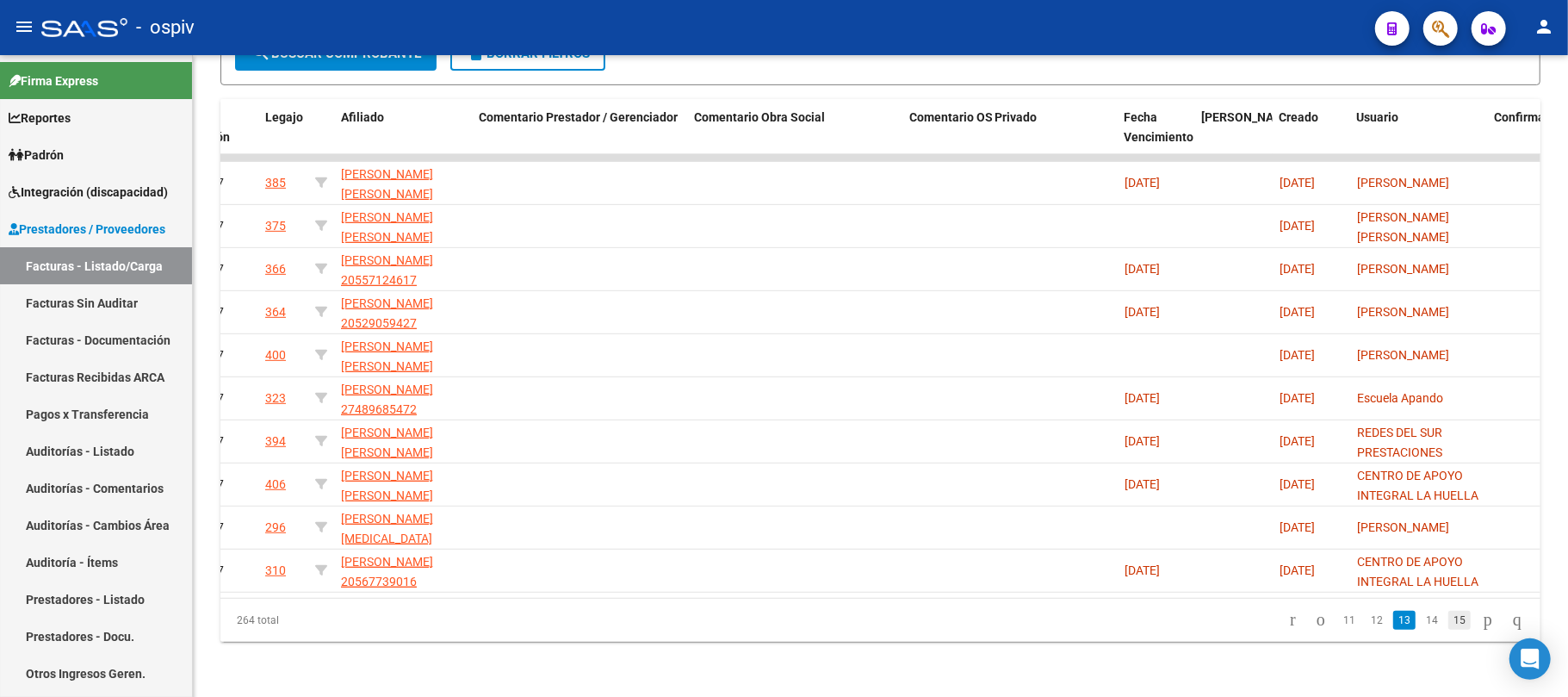
click at [1448, 628] on link "15" at bounding box center [1459, 620] width 22 height 19
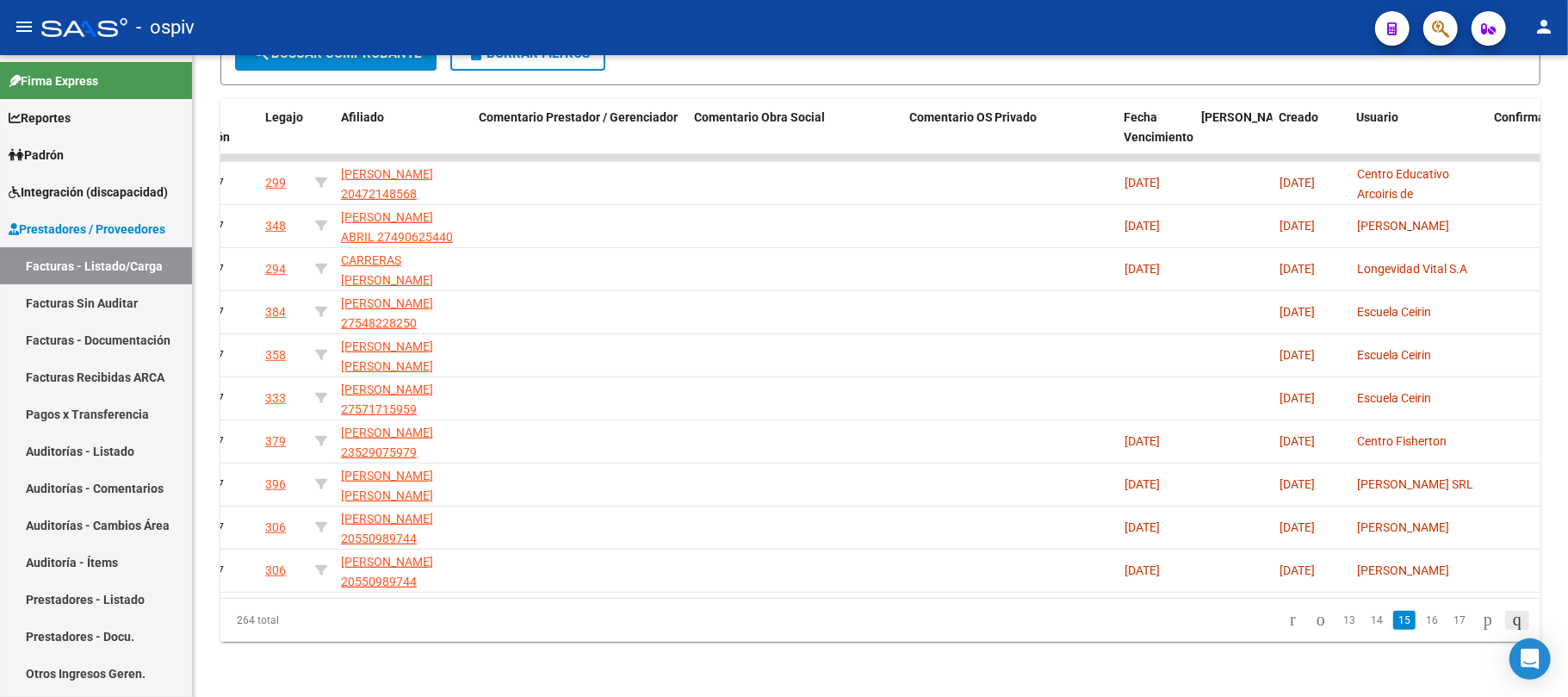
click at [1505, 619] on link "go to last page" at bounding box center [1517, 620] width 24 height 19
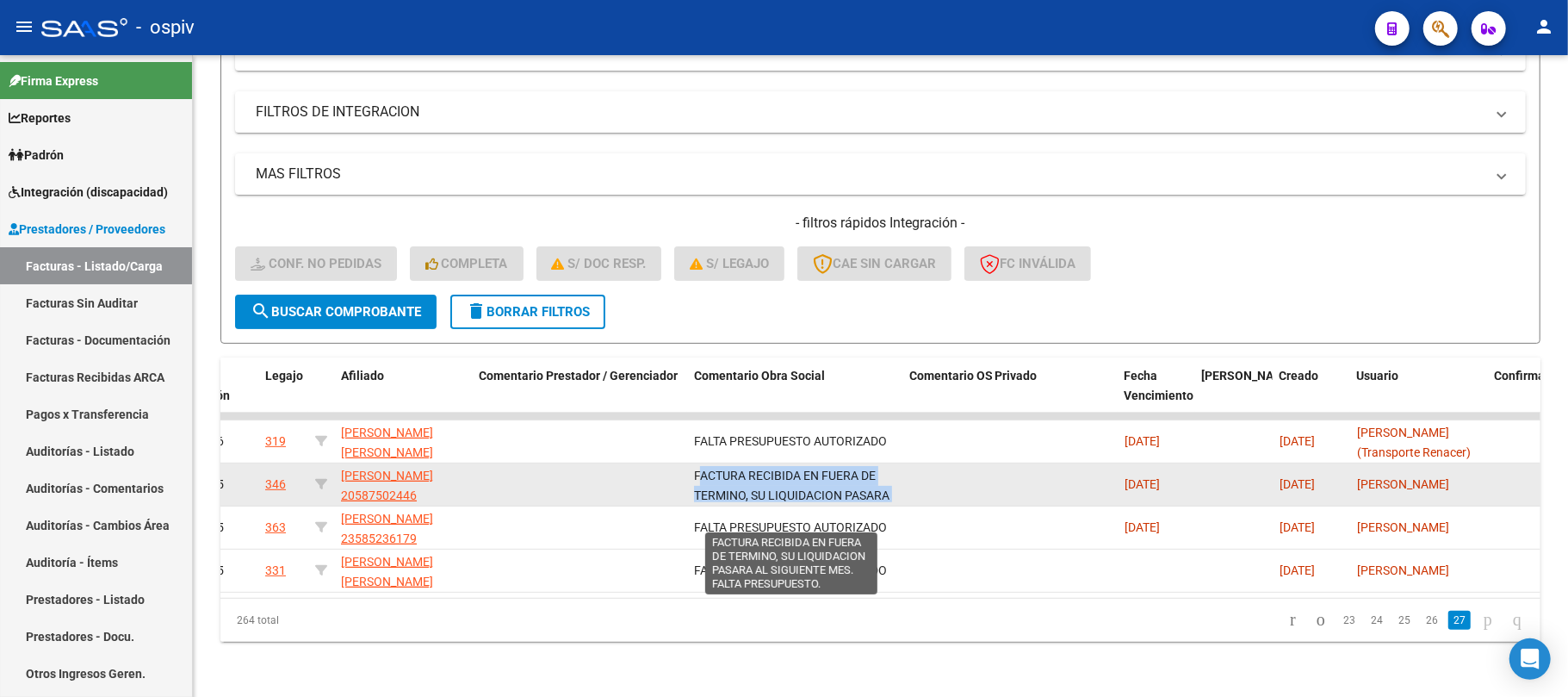
scroll to position [41, 0]
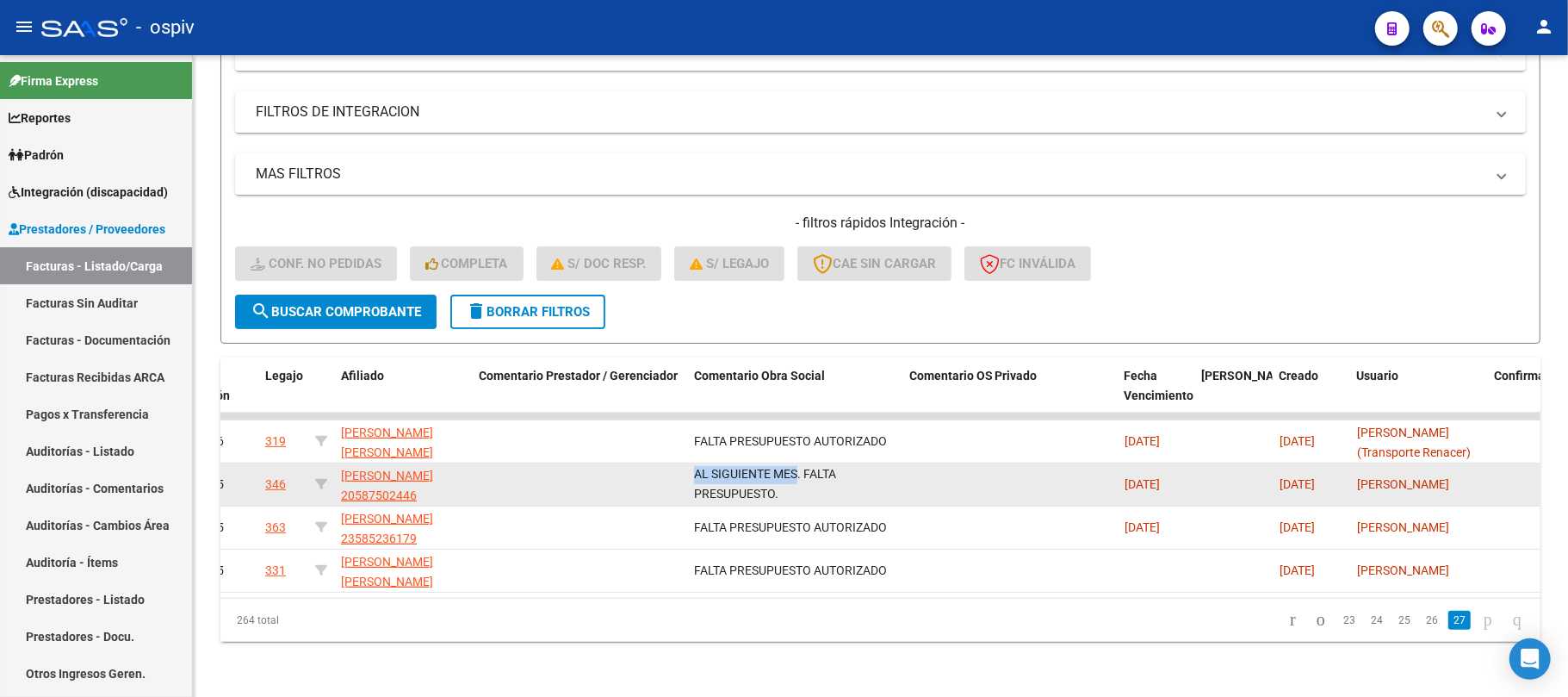
drag, startPoint x: 693, startPoint y: 457, endPoint x: 812, endPoint y: 476, distance: 120.5
click at [812, 476] on datatable-body-cell "FACTURA RECIBIDA EN FUERA DE TERMINO, SU LIQUIDACION PASARA AL SIGUIENTE MES. F…" at bounding box center [794, 485] width 215 height 42
copy span "FACTURA RECIBIDA EN FUERA DE TERMINO, SU LIQUIDACION PASARA AL SIGUIENTE MES. F…"
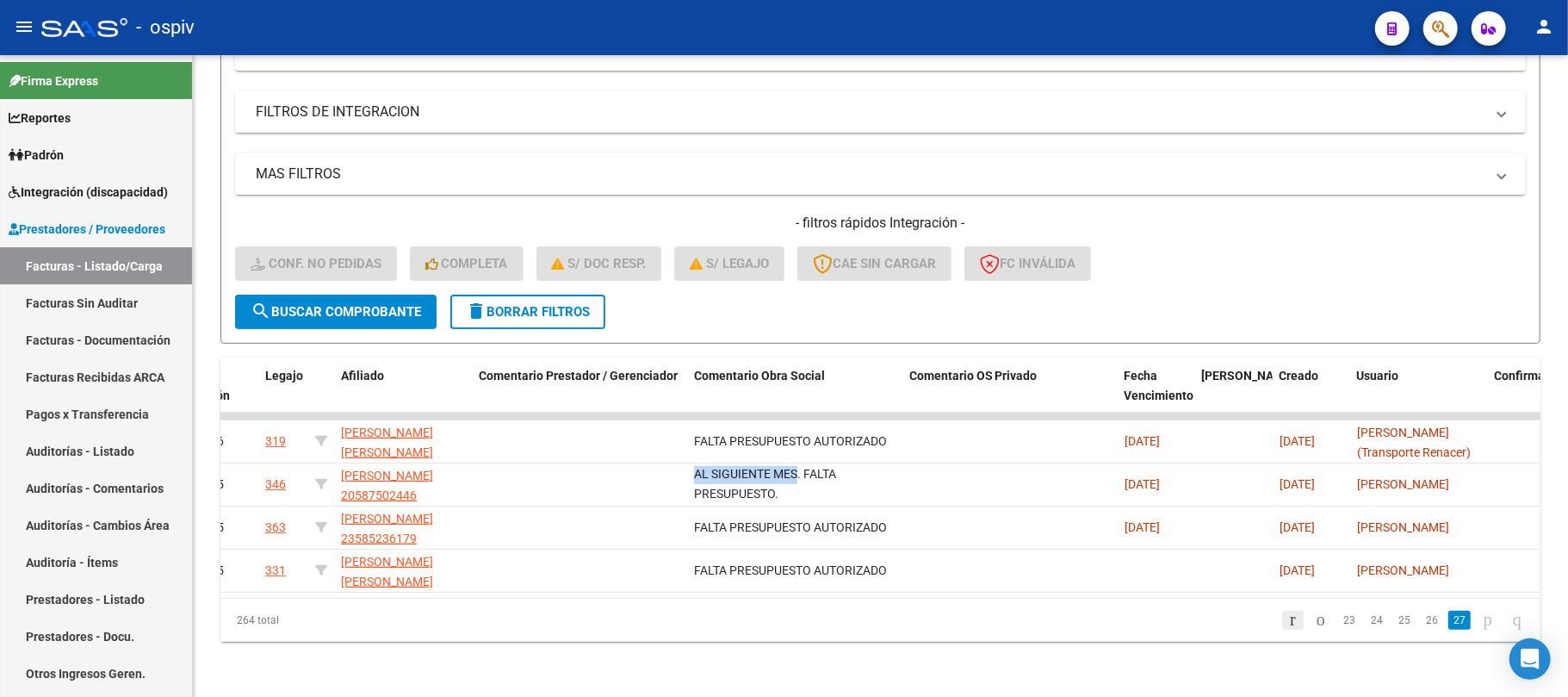
click at [1287, 624] on icon "go to first page" at bounding box center [1292, 619] width 11 height 21
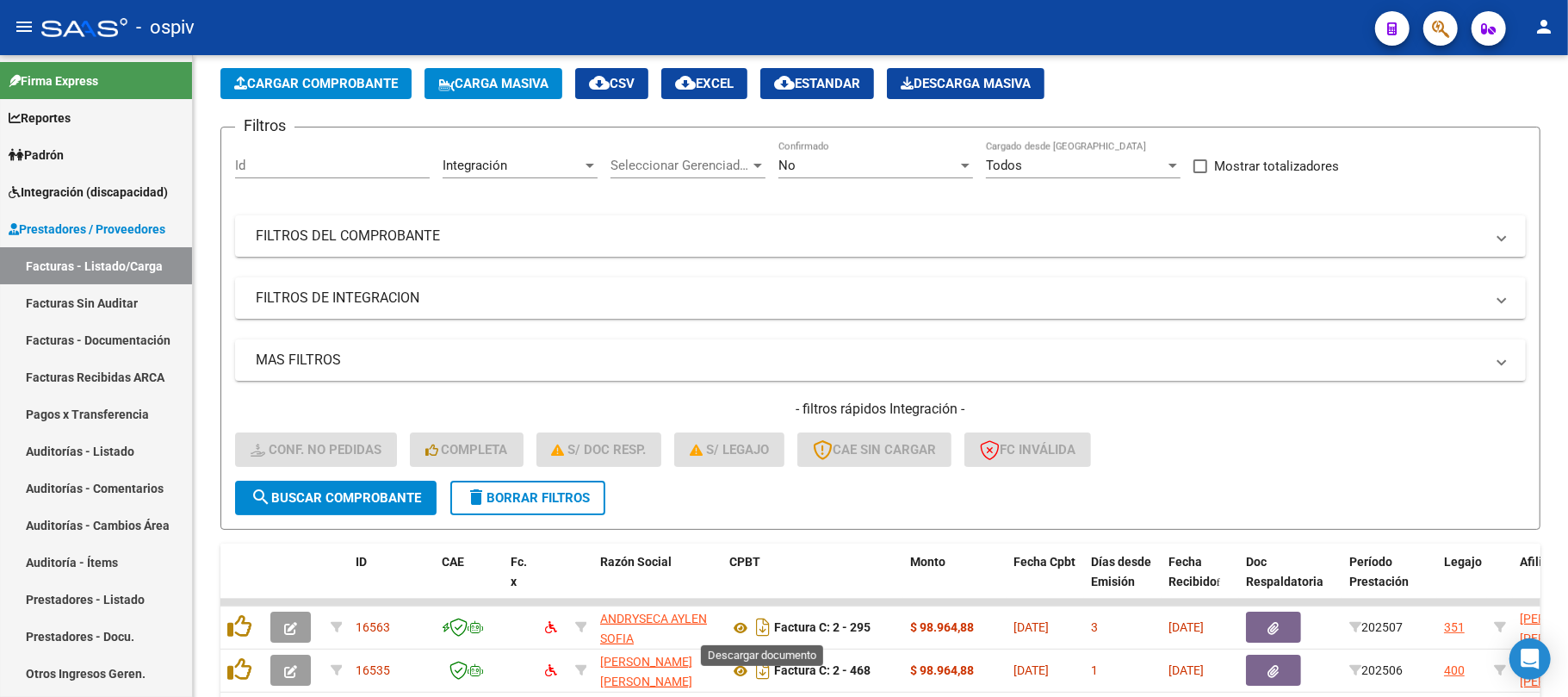
scroll to position [422, 0]
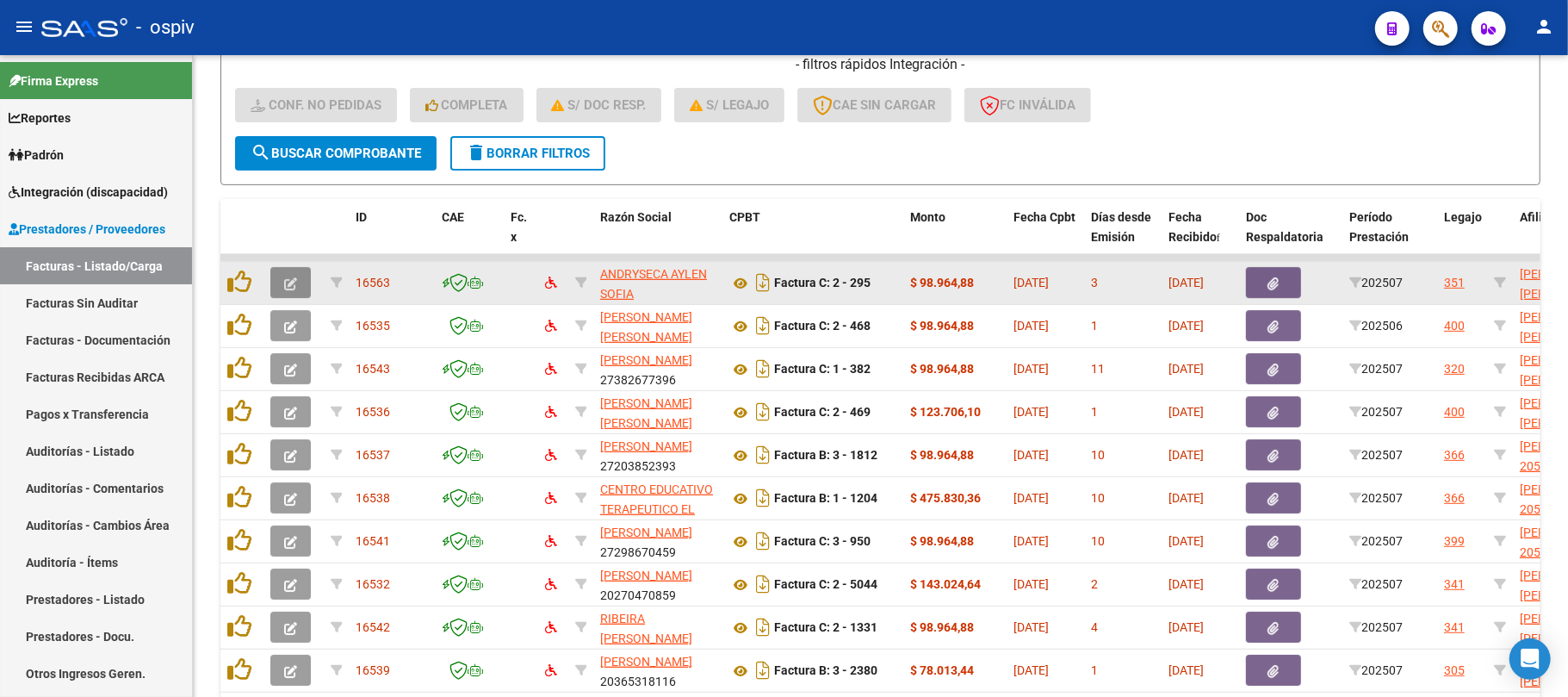
click at [295, 279] on icon "button" at bounding box center [290, 283] width 13 height 13
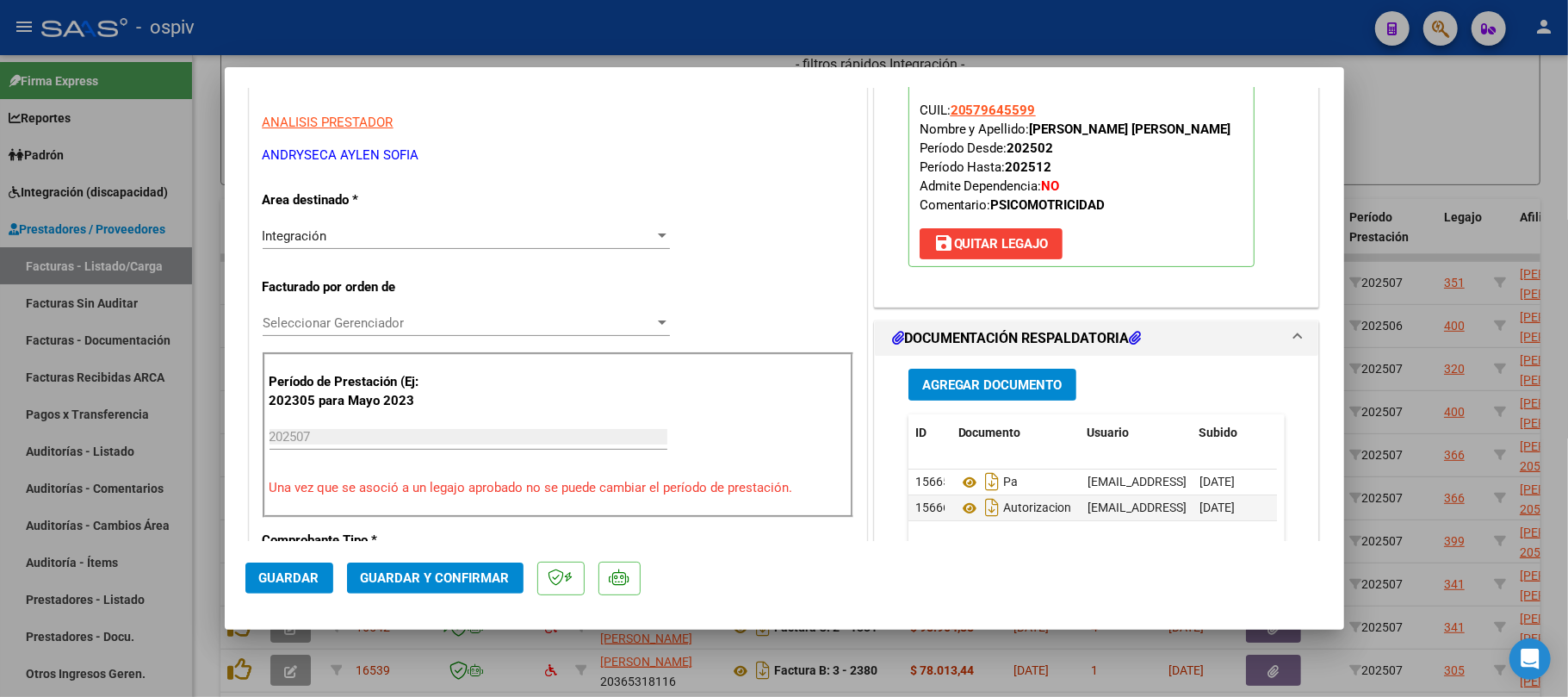
scroll to position [0, 0]
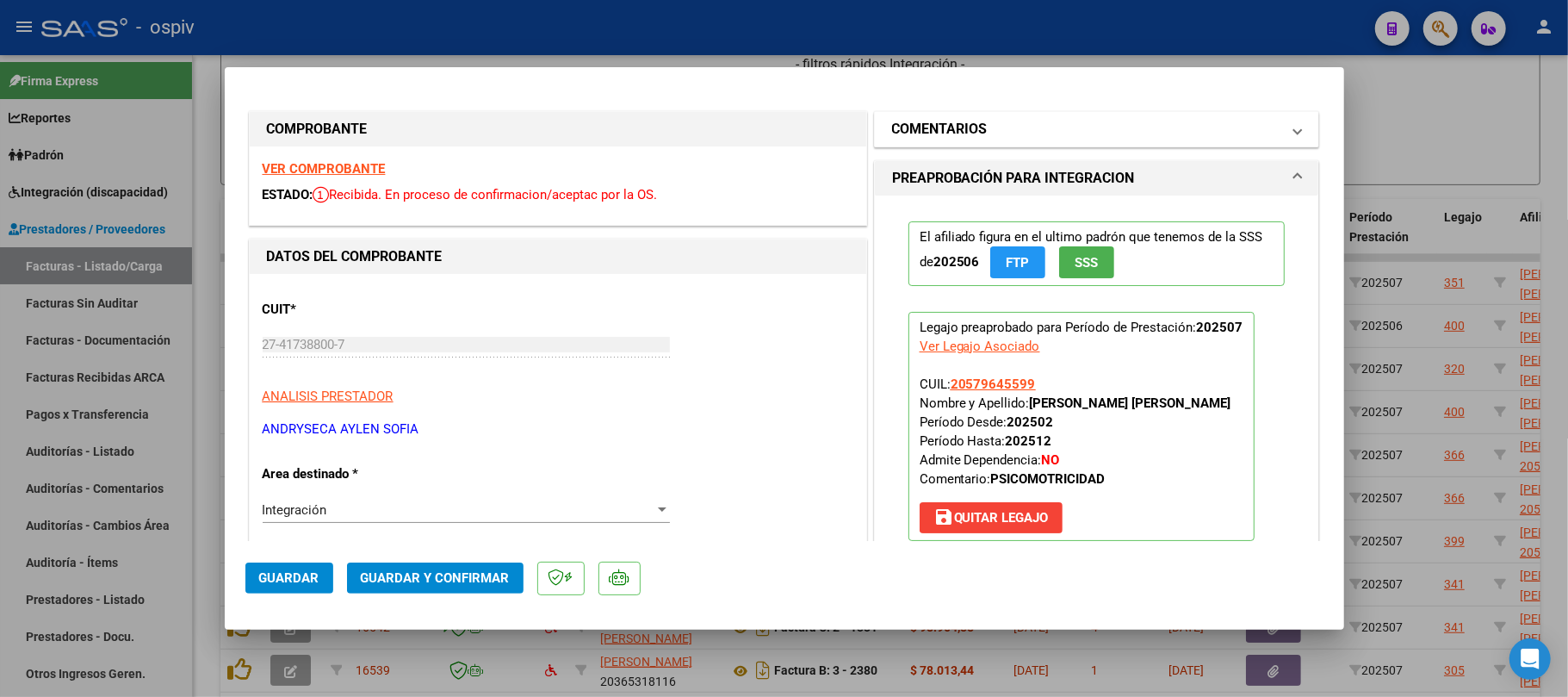
click at [902, 141] on mat-expansion-panel-header "COMENTARIOS" at bounding box center [1096, 129] width 445 height 34
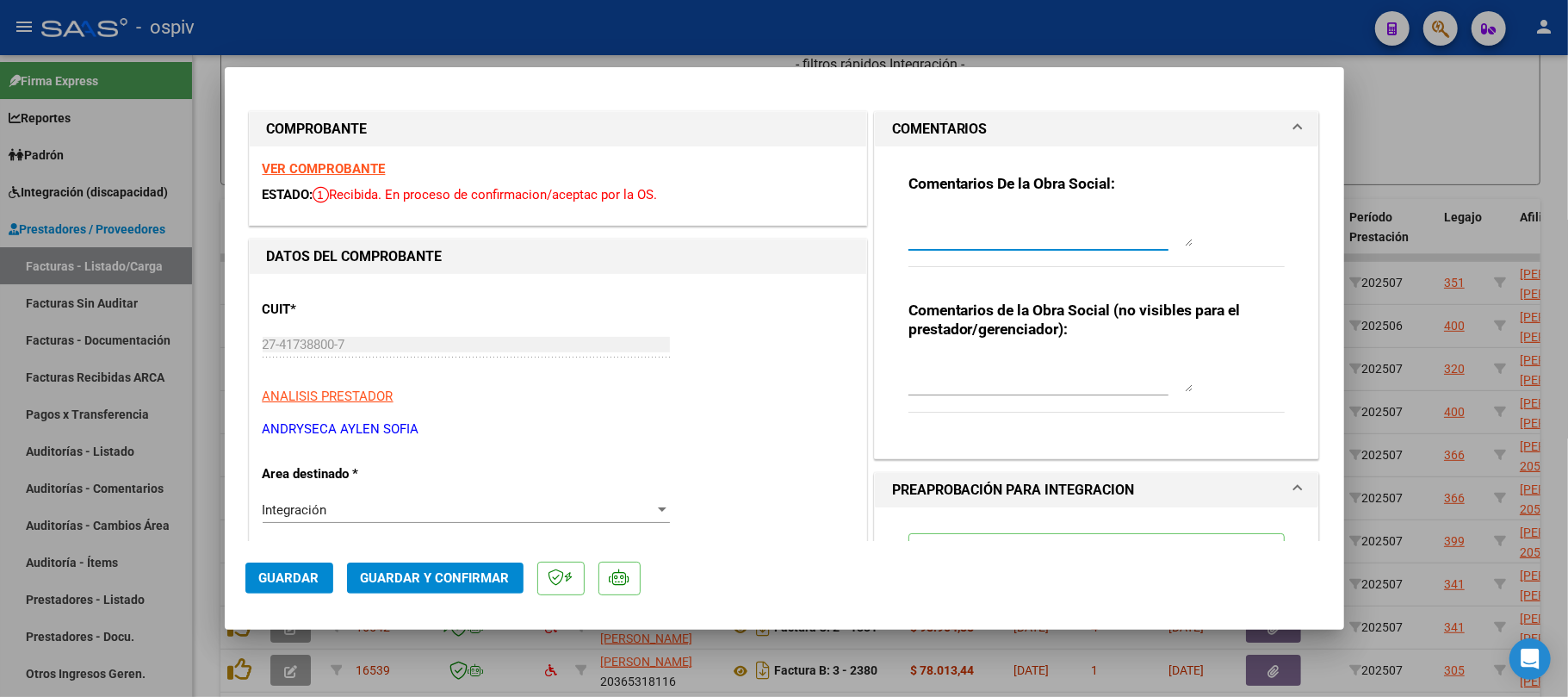
paste textarea "FACTURA RECIBIDA EN FUERA DE TERMINO, SU LIQUIDACION PASARA AL SIGUIENTE MES. F…"
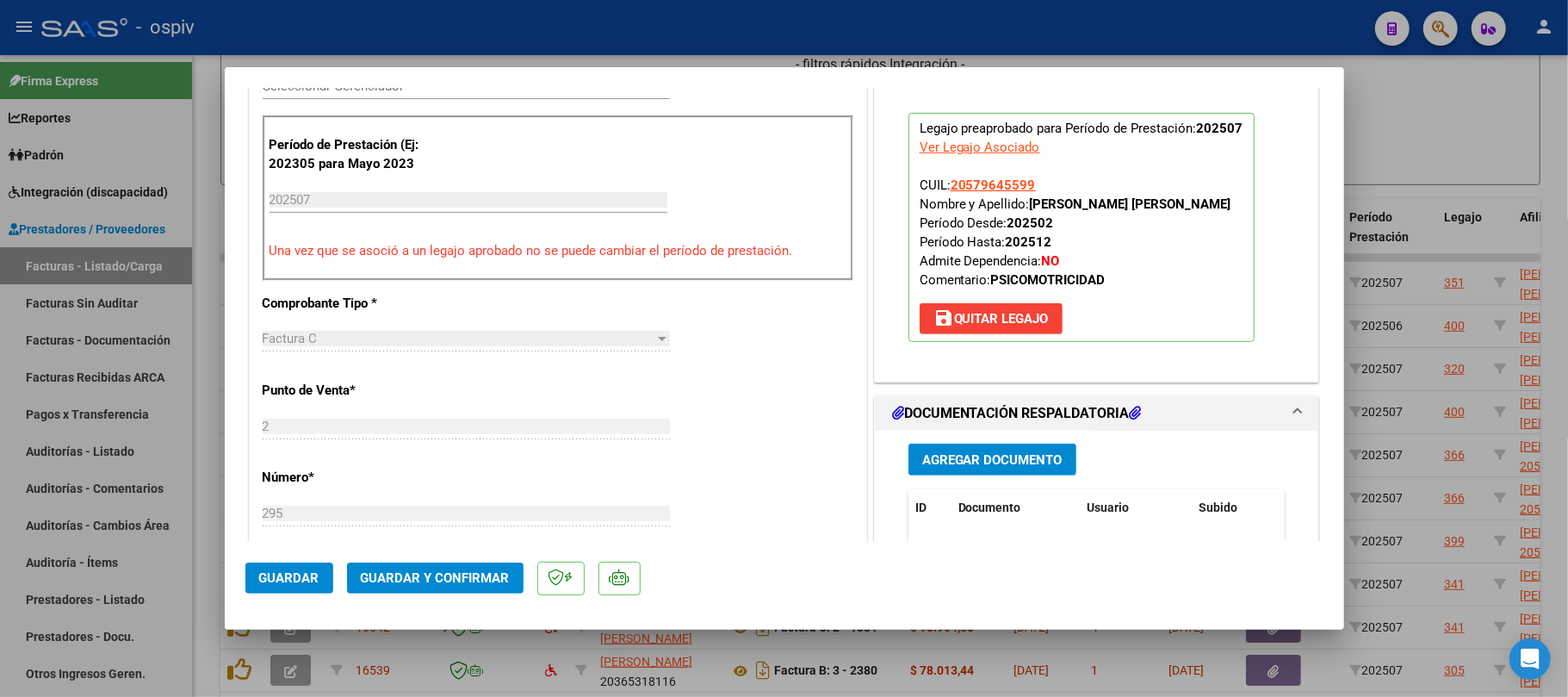
scroll to position [689, 0]
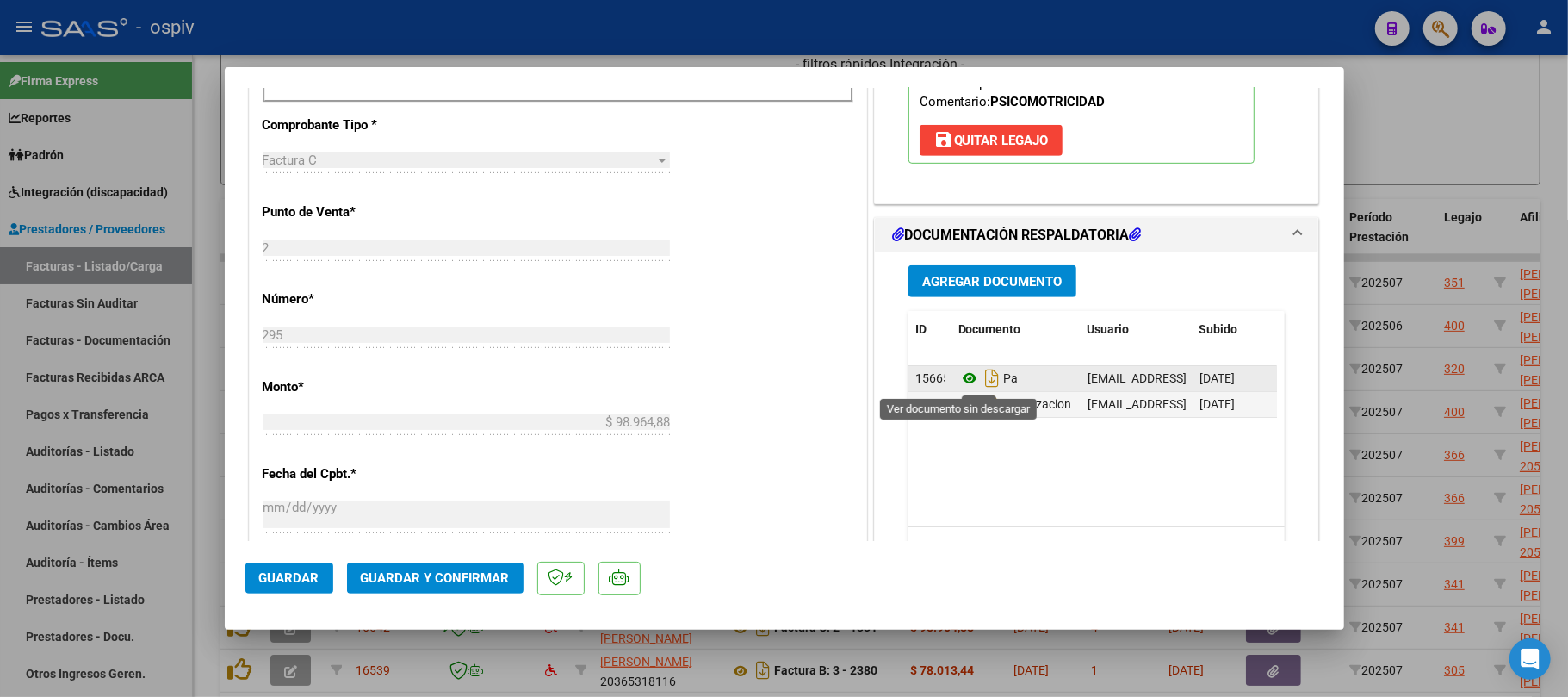
type textarea "FACTURA RECIBIDA EN FUERA DE TERMINO, SU LIQUIDACION PASARA AL SIGUIENTE MES."
click at [961, 377] on icon at bounding box center [969, 378] width 22 height 21
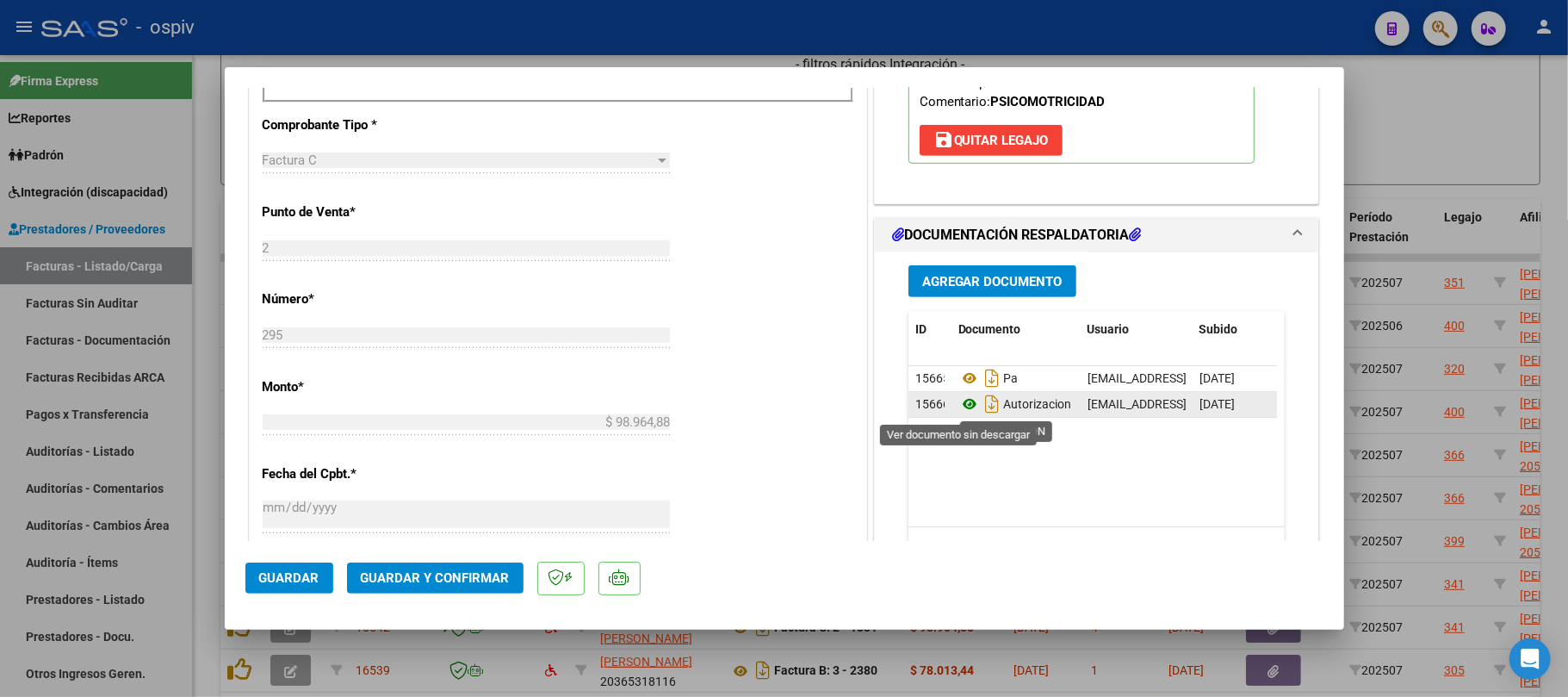
click at [958, 407] on icon at bounding box center [969, 404] width 22 height 21
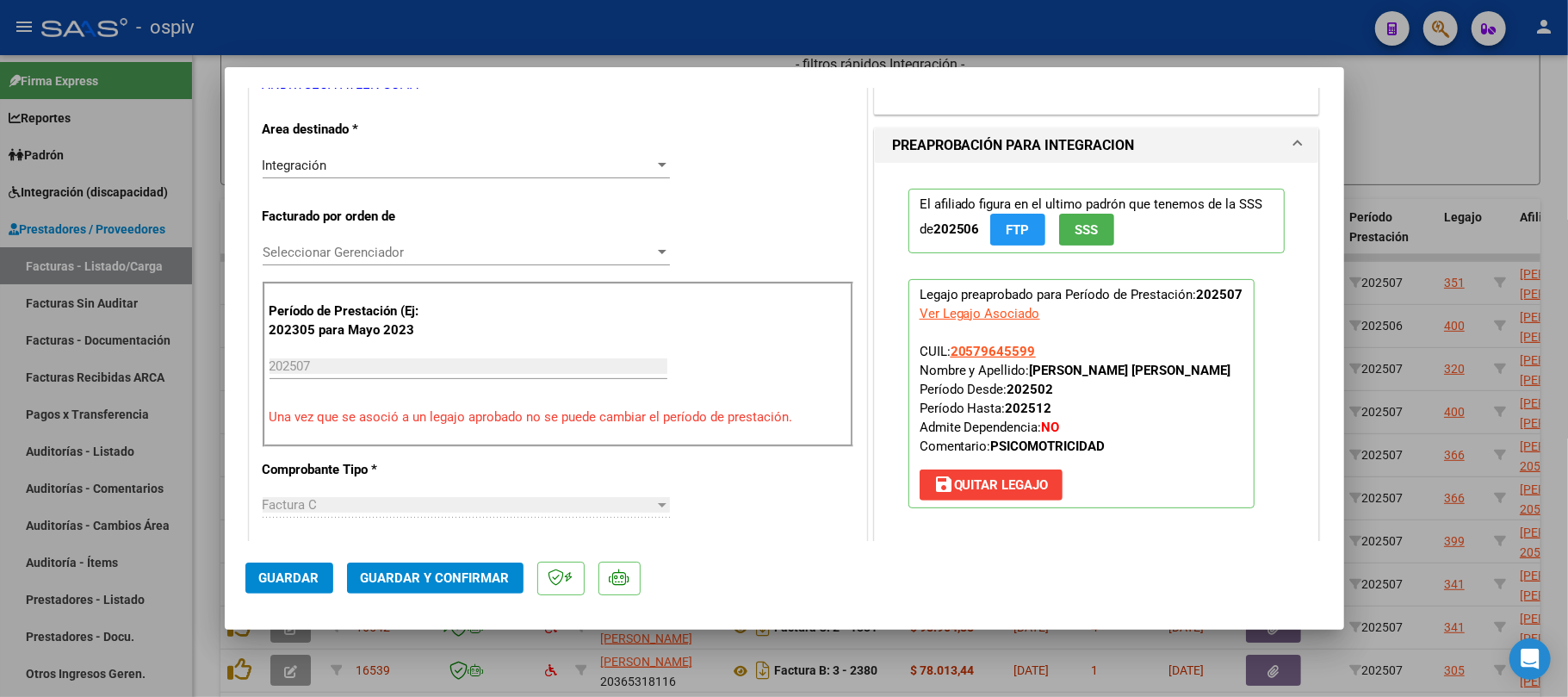
scroll to position [0, 0]
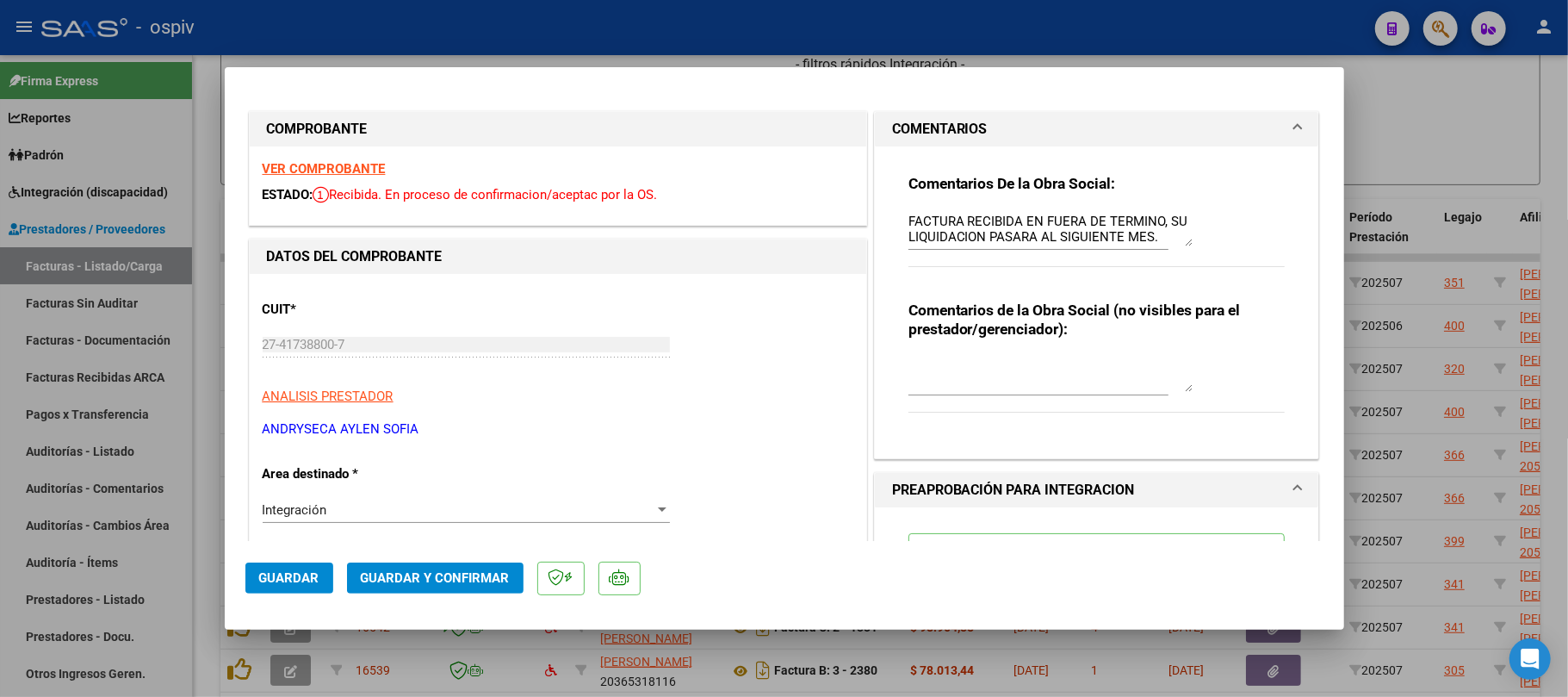
click at [293, 570] on span "Guardar" at bounding box center [289, 578] width 60 height 16
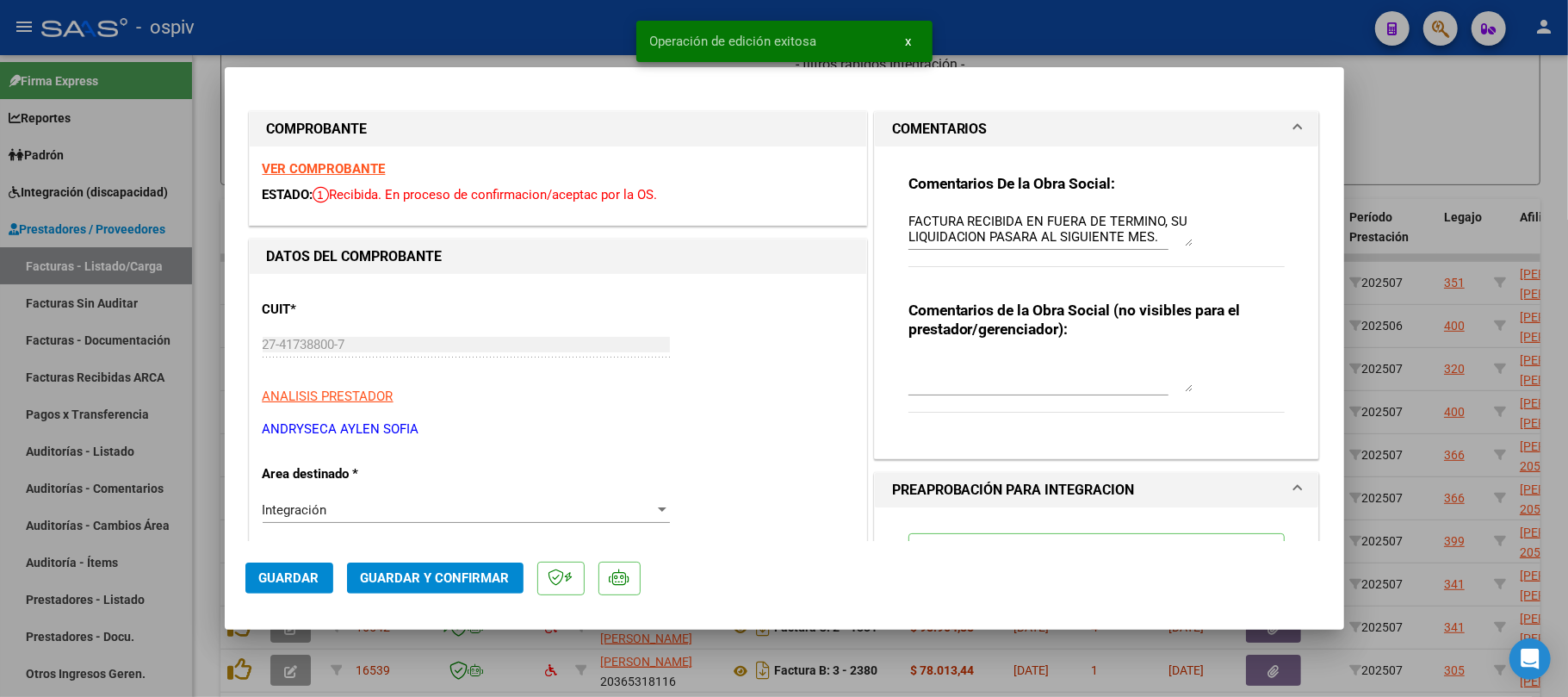
drag, startPoint x: 562, startPoint y: 28, endPoint x: 584, endPoint y: 38, distance: 24.2
click at [560, 28] on div at bounding box center [784, 348] width 1568 height 697
type input "$ 0,00"
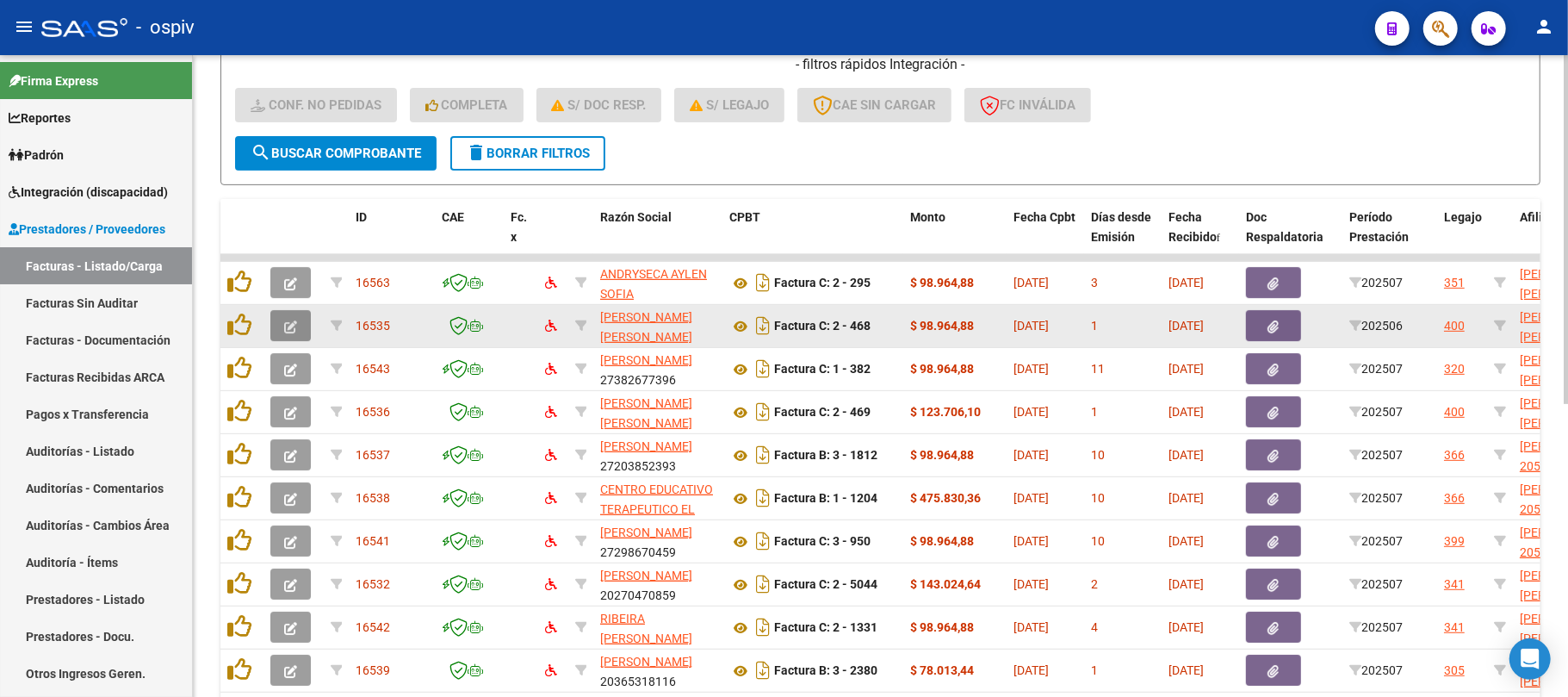
click at [294, 324] on icon "button" at bounding box center [290, 327] width 13 height 13
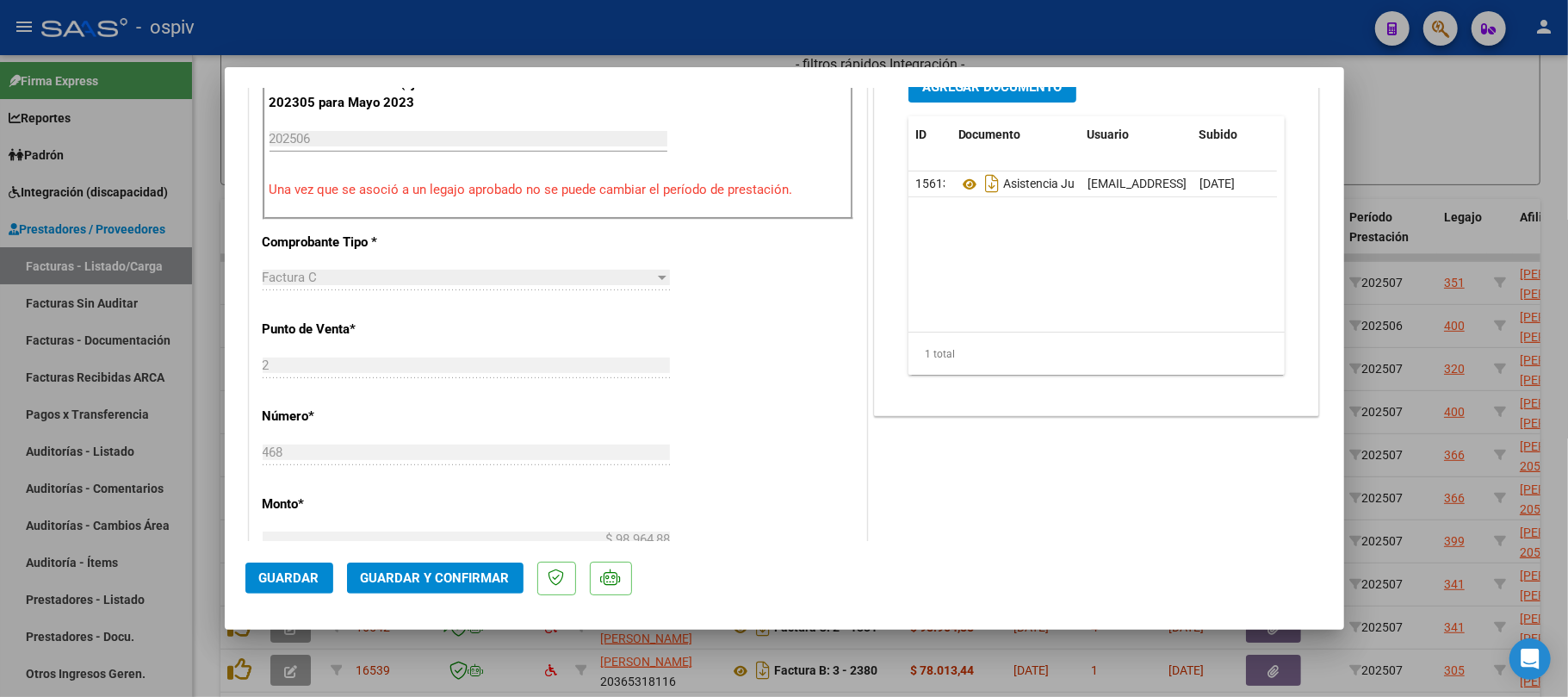
scroll to position [574, 0]
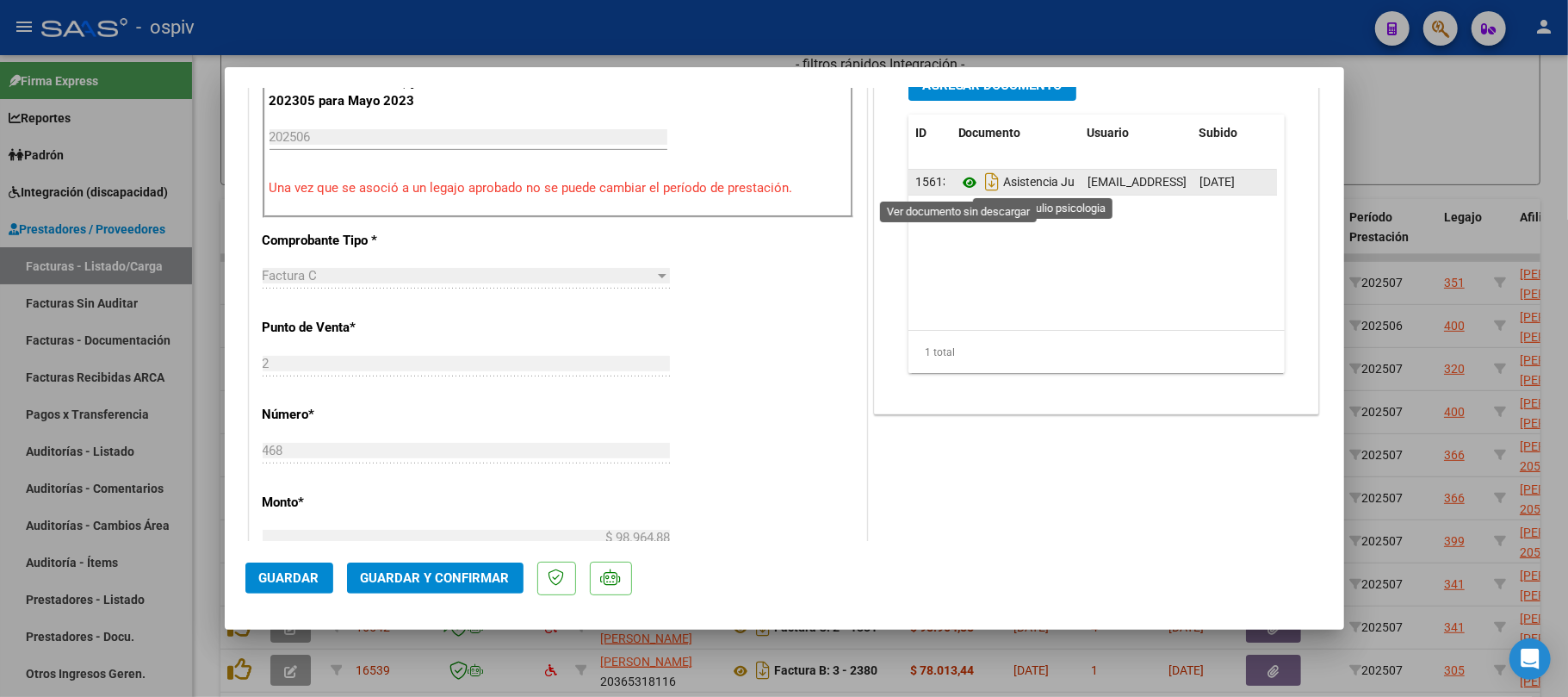
click at [959, 180] on icon at bounding box center [969, 182] width 22 height 21
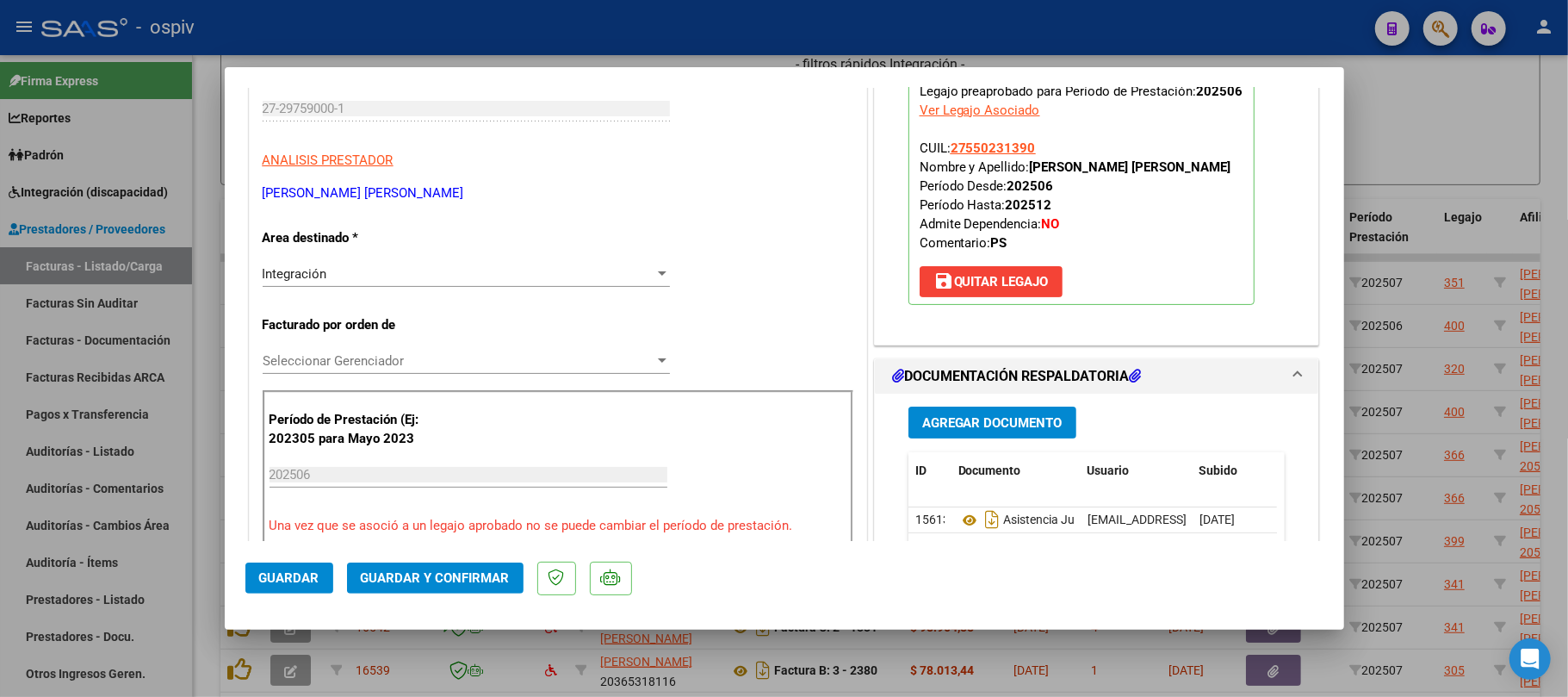
scroll to position [0, 0]
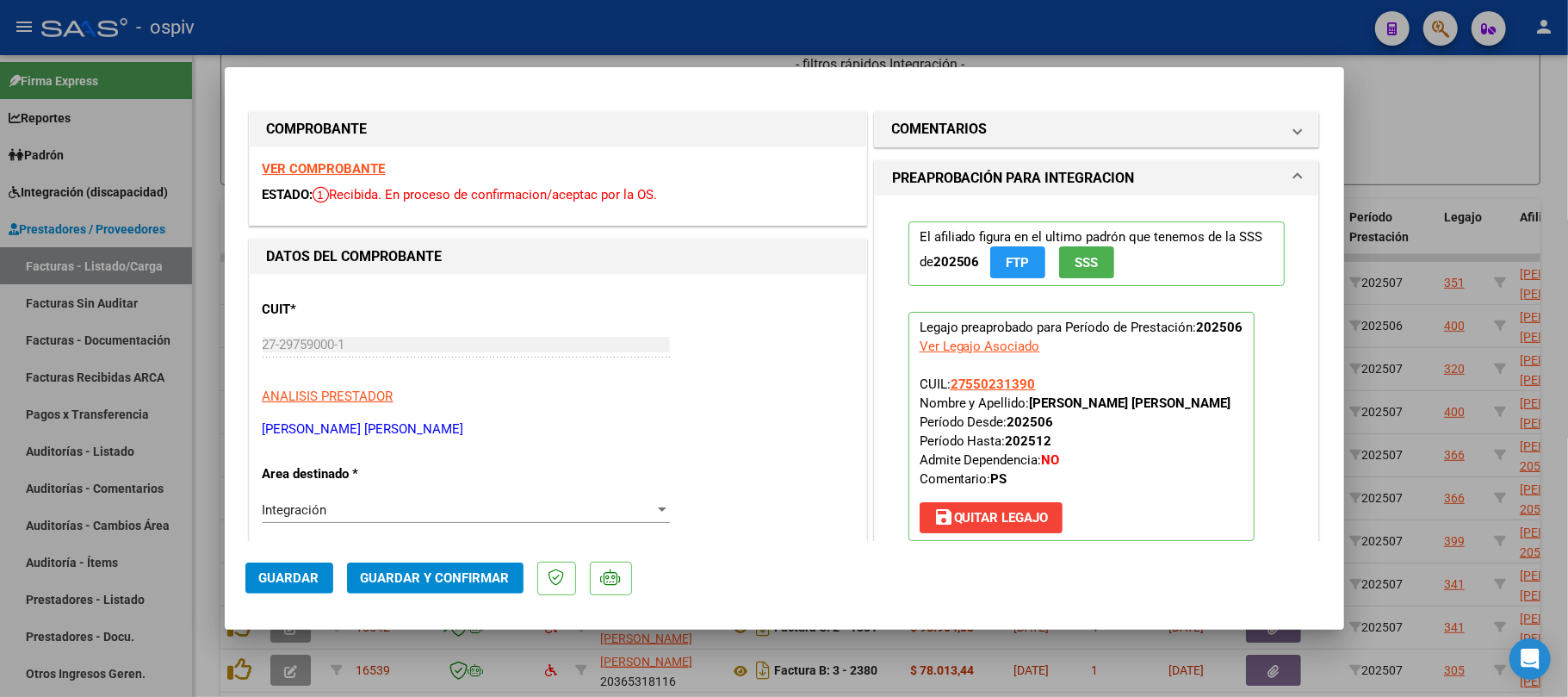
click at [339, 166] on strong "VER COMPROBANTE" at bounding box center [324, 169] width 123 height 16
click at [979, 135] on mat-panel-title "COMENTARIOS" at bounding box center [1086, 129] width 389 height 21
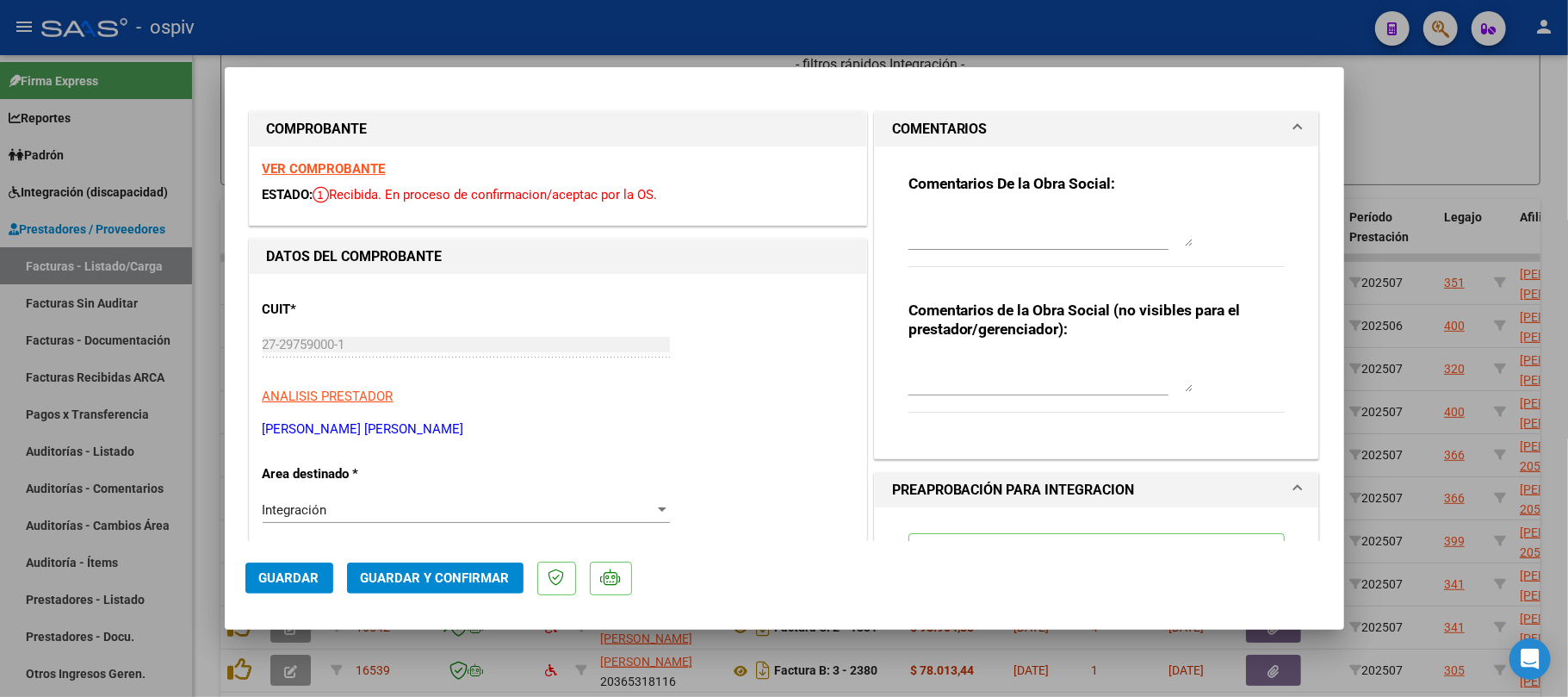
click at [930, 241] on textarea at bounding box center [1050, 229] width 284 height 34
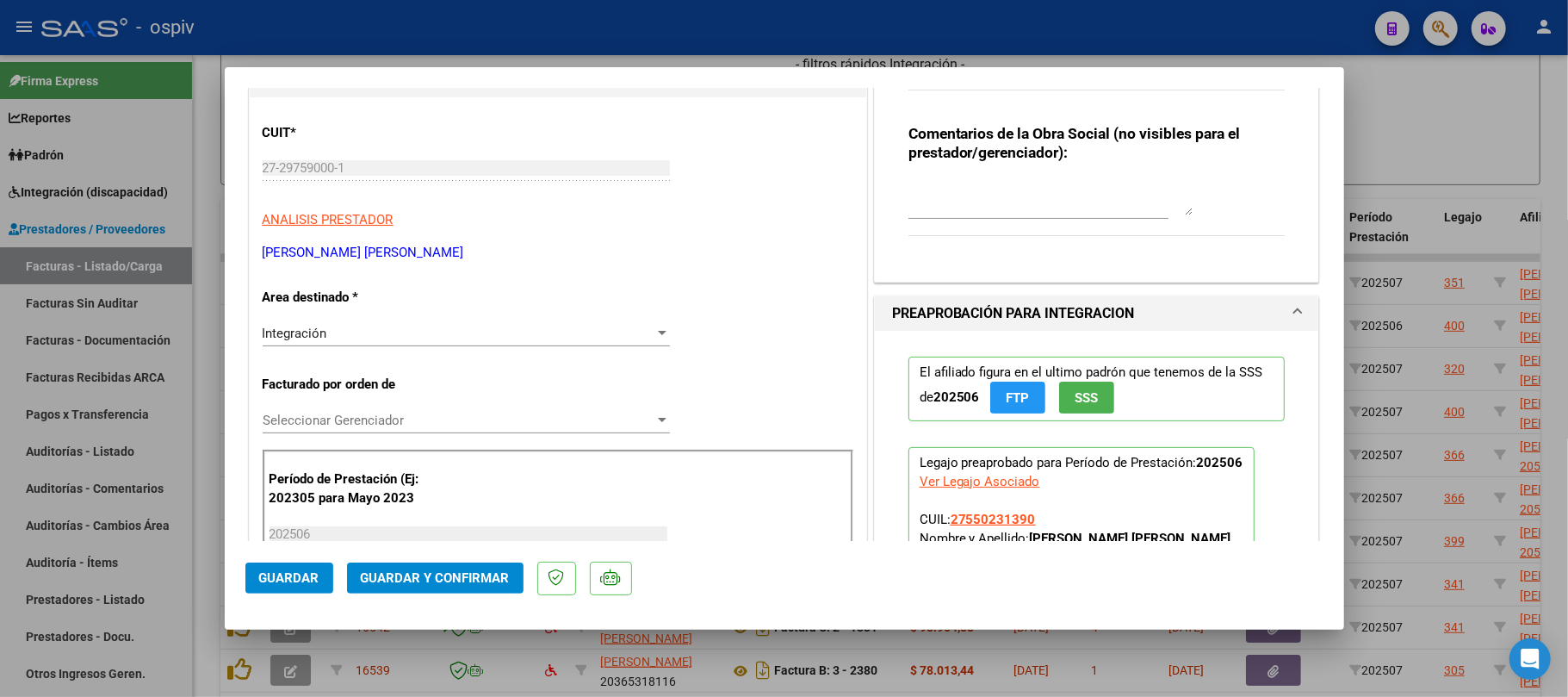
scroll to position [115, 0]
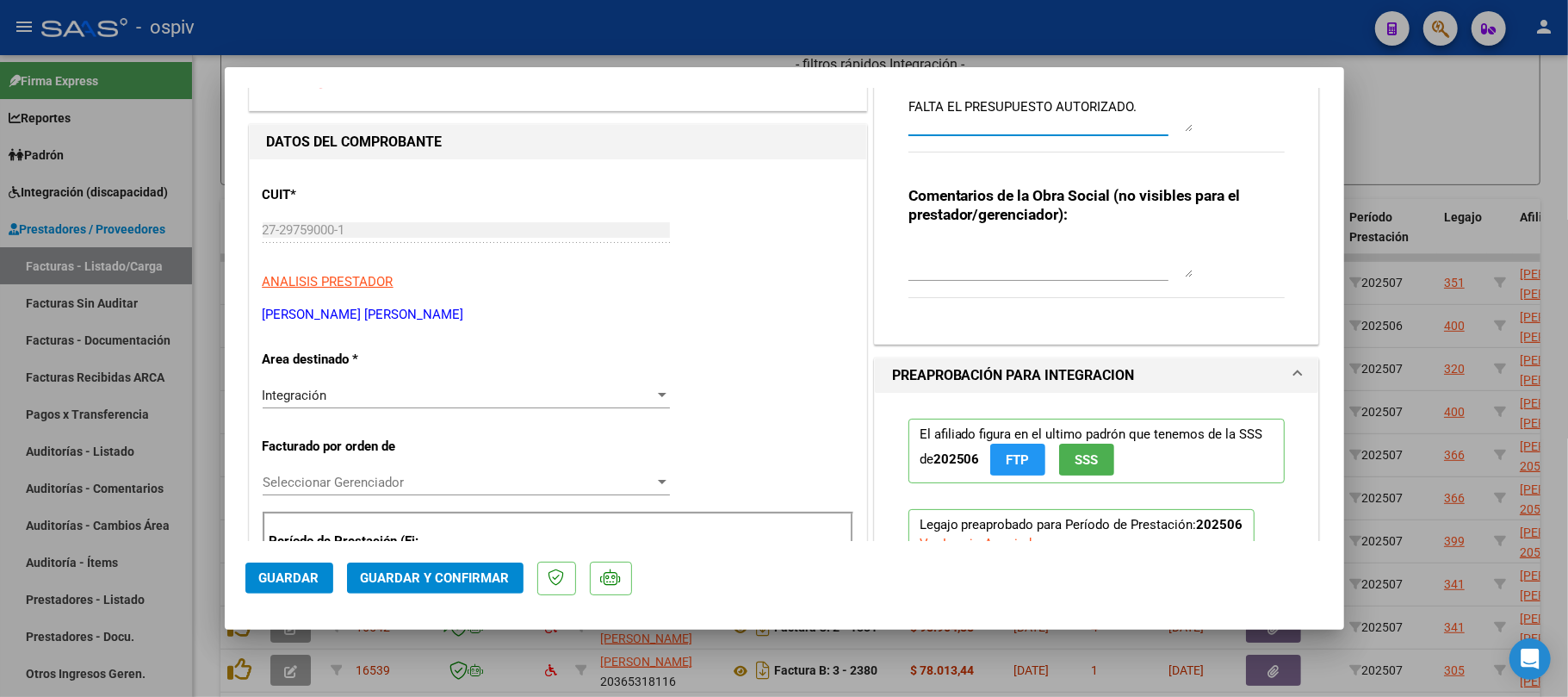
type textarea "FALTA EL PRESUPUESTO AUTORIZADO."
click at [288, 572] on span "Guardar" at bounding box center [289, 578] width 60 height 16
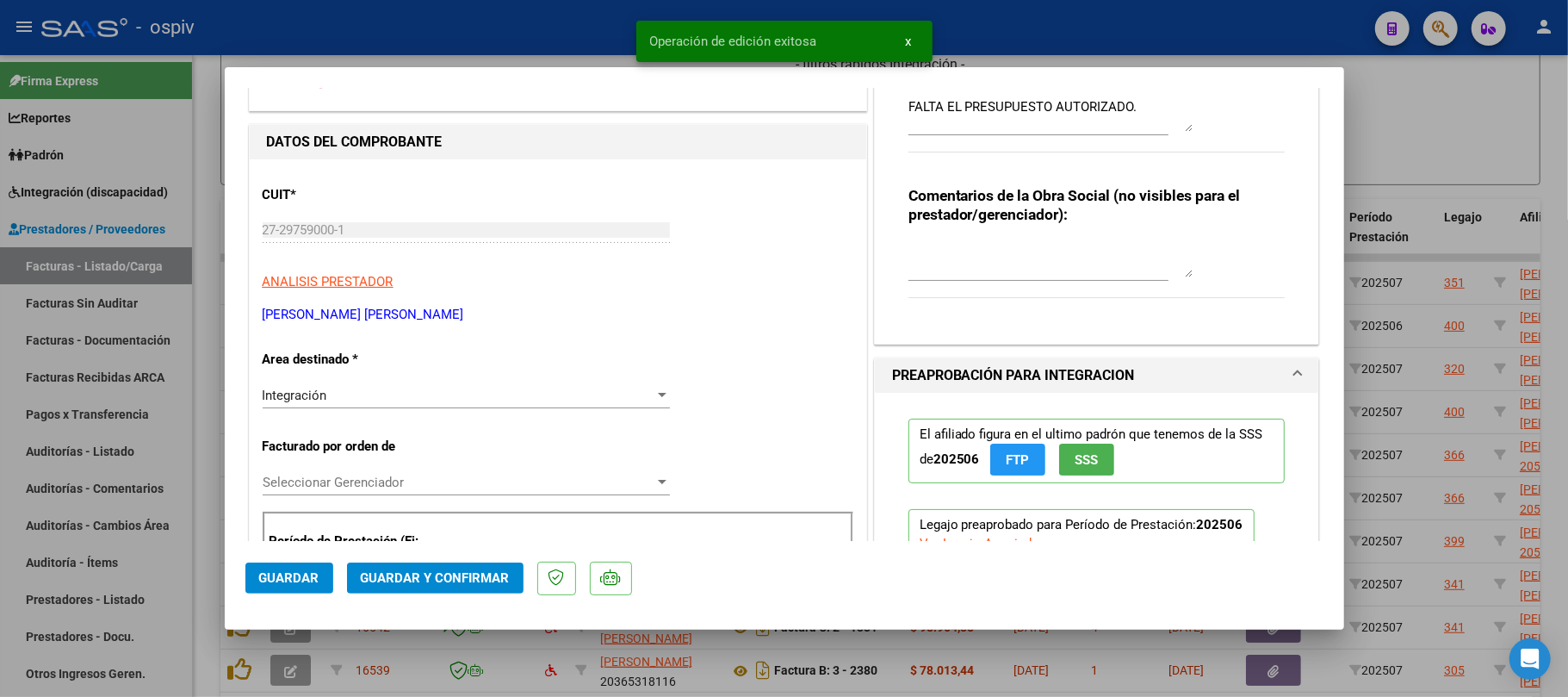
click at [589, 19] on div at bounding box center [784, 348] width 1568 height 697
type input "$ 0,00"
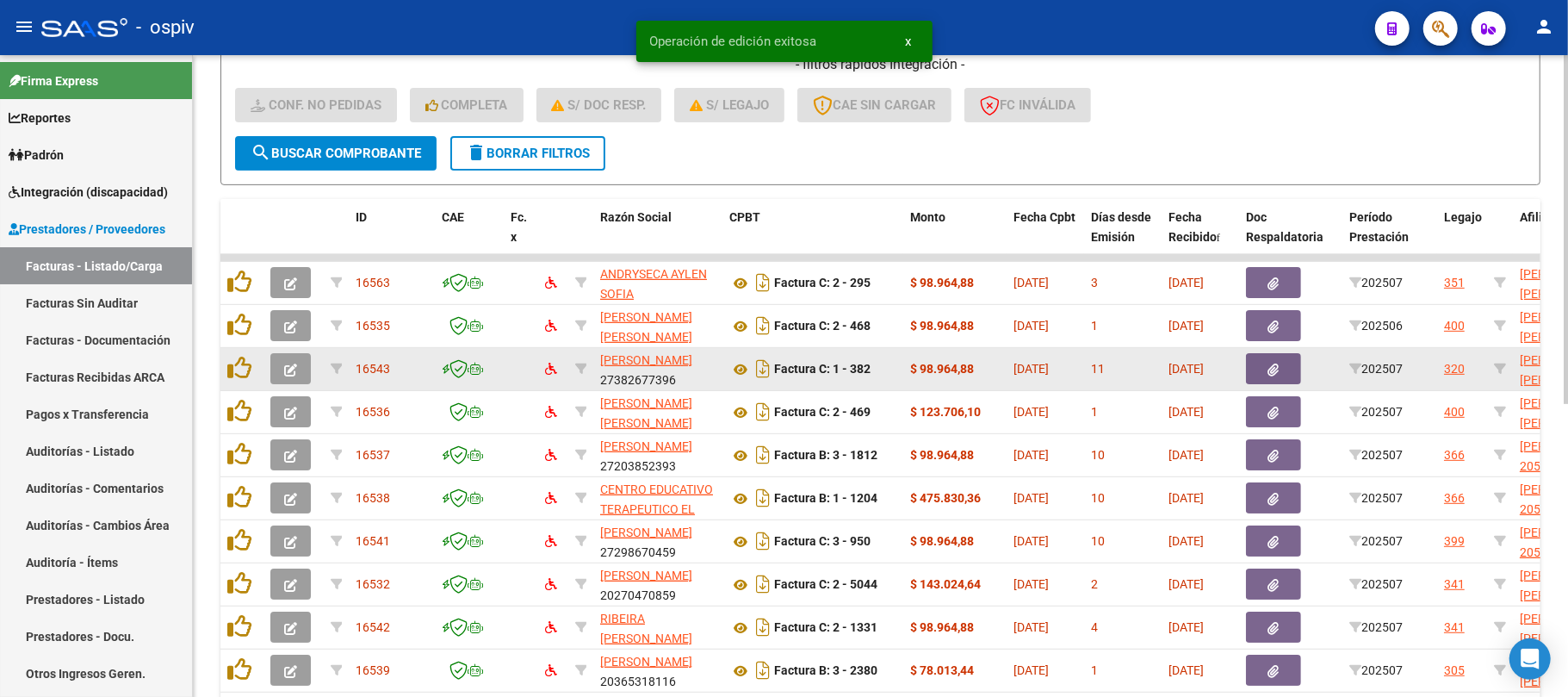
click at [296, 364] on icon "button" at bounding box center [290, 370] width 13 height 13
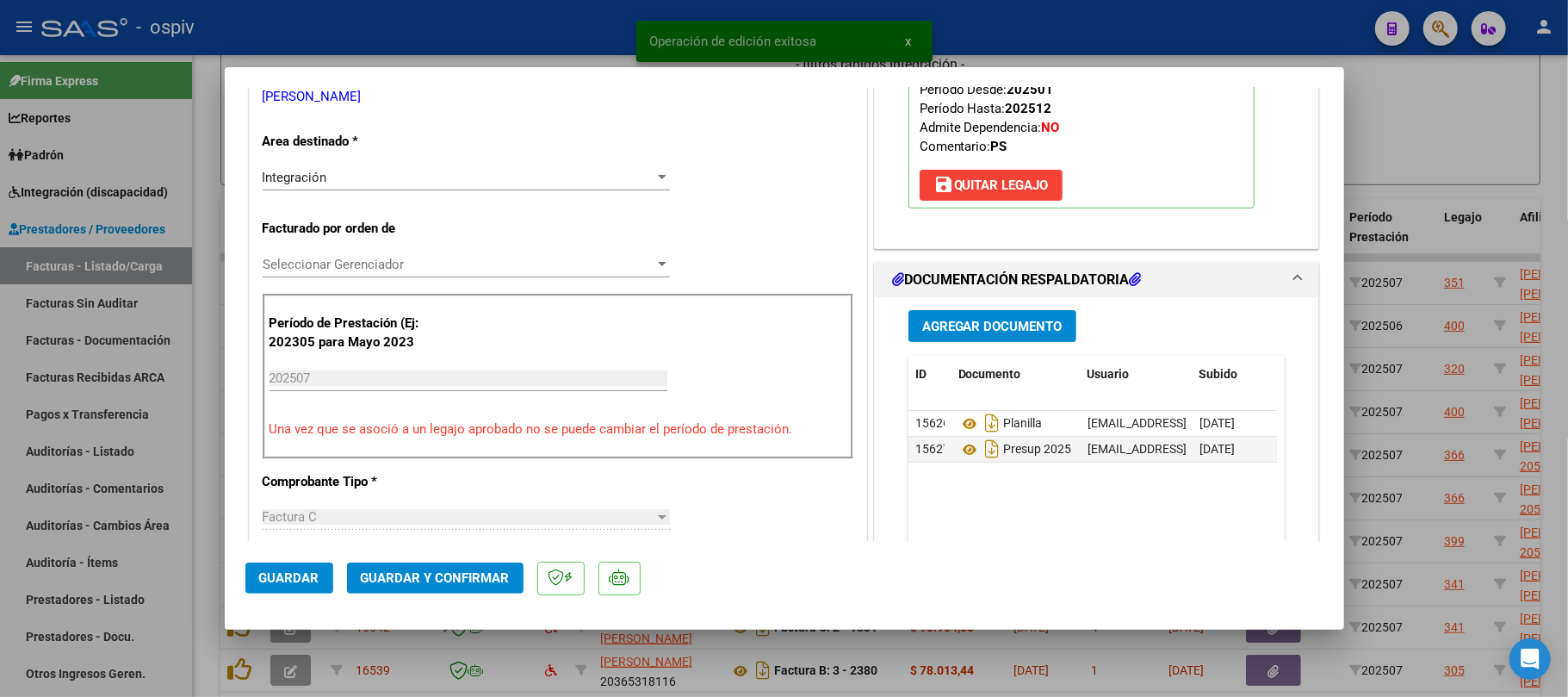
scroll to position [459, 0]
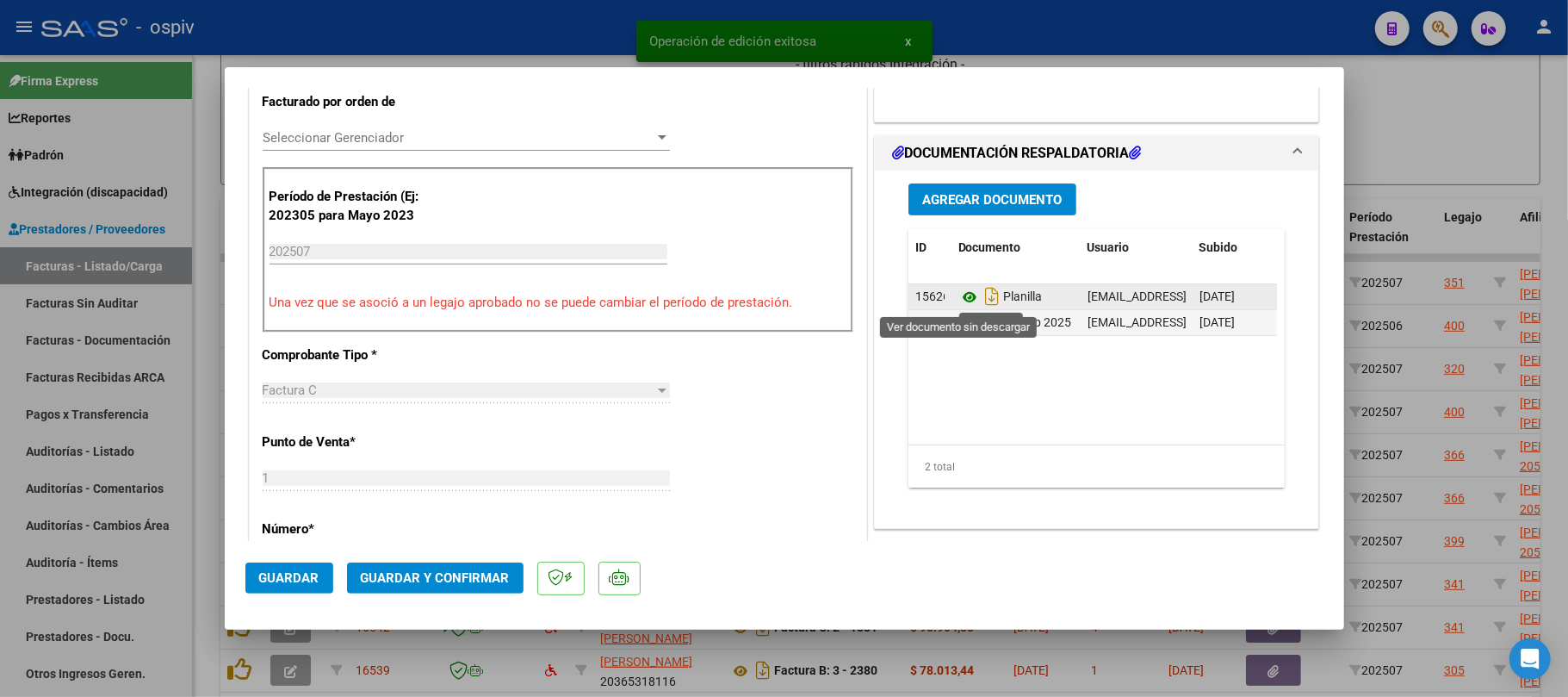
click at [958, 297] on icon at bounding box center [969, 297] width 22 height 21
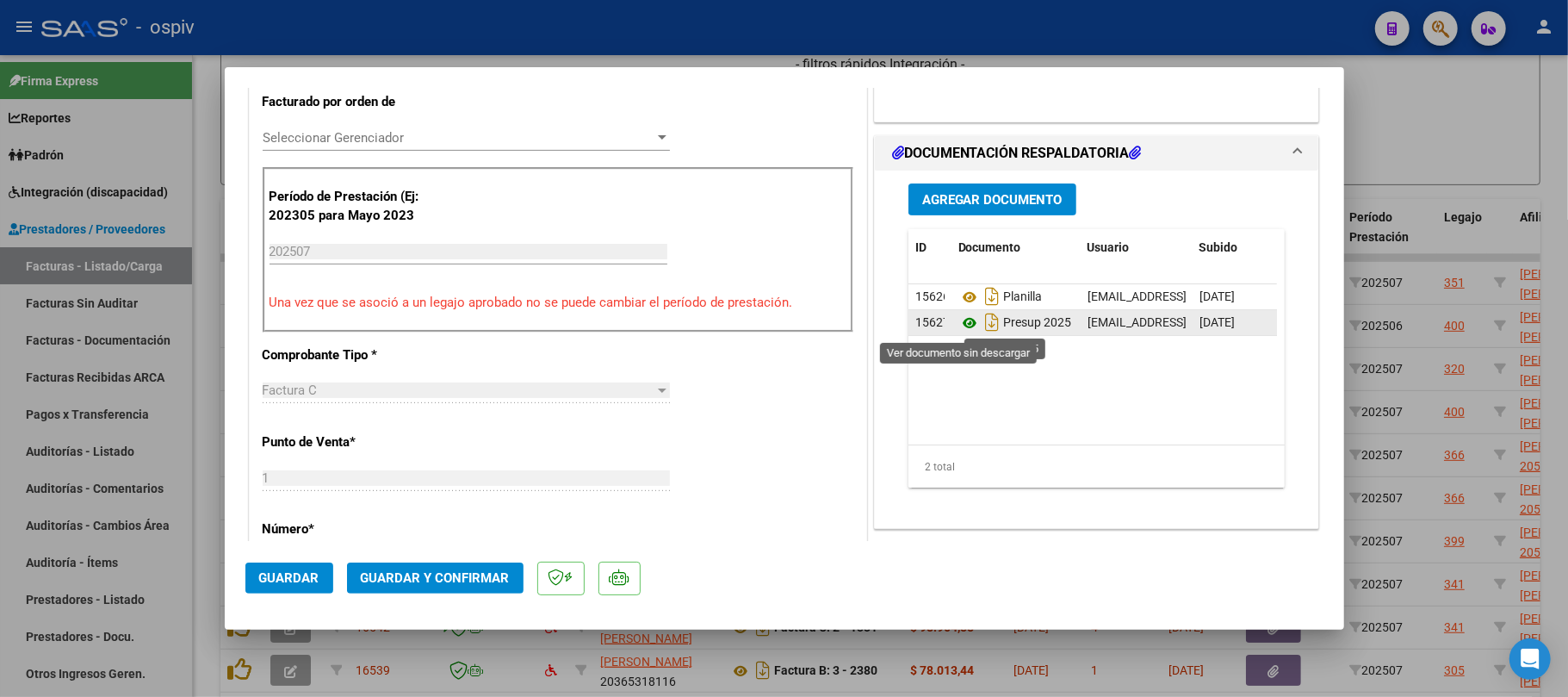
click at [961, 332] on icon at bounding box center [969, 323] width 22 height 21
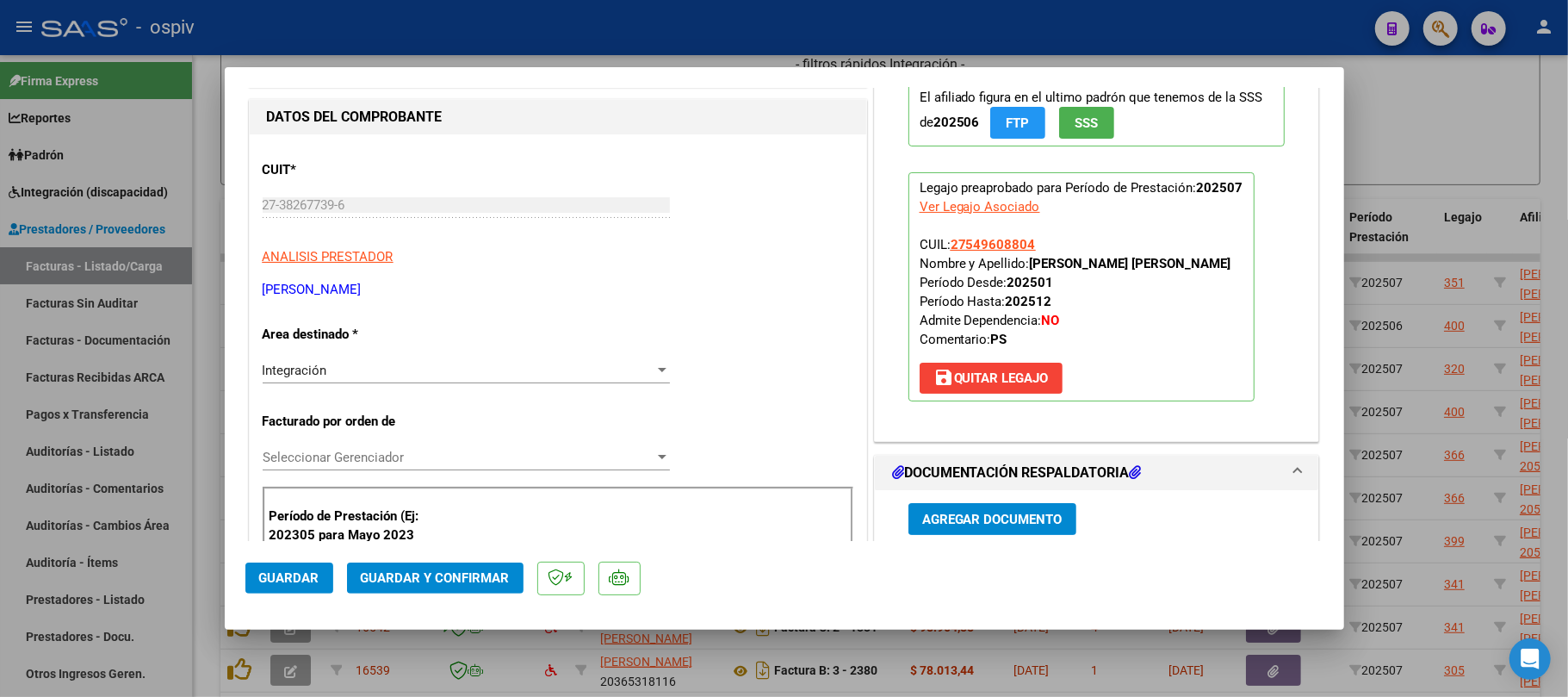
scroll to position [0, 0]
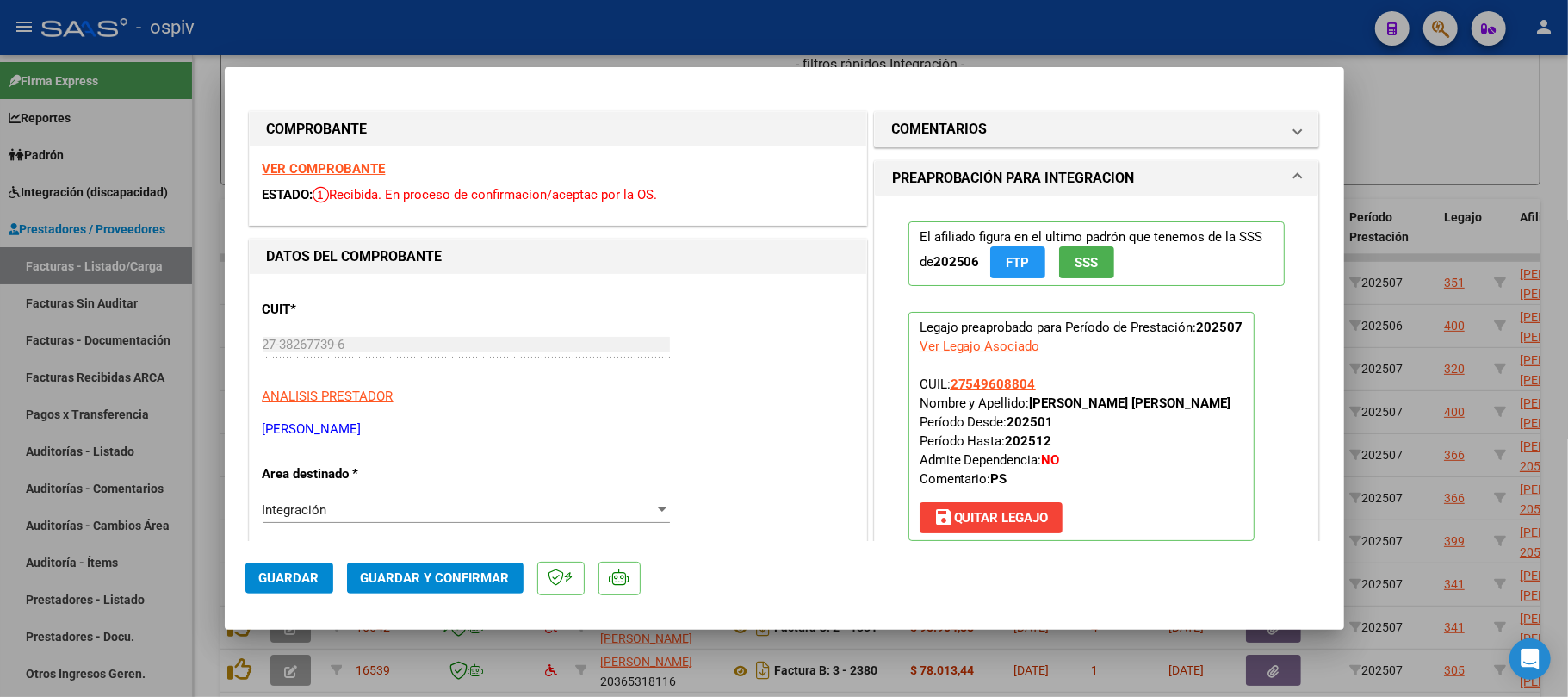
click at [310, 169] on strong "VER COMPROBANTE" at bounding box center [324, 169] width 123 height 16
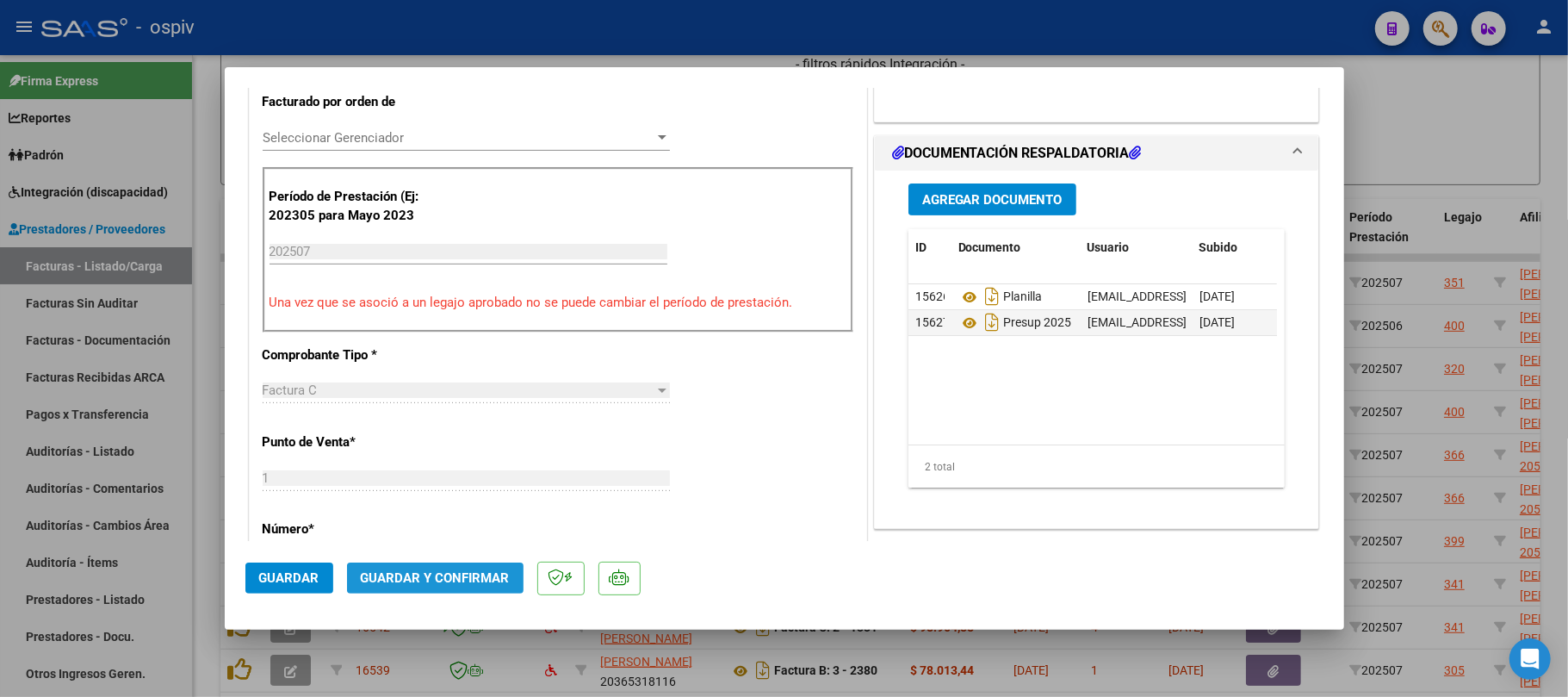
click at [449, 582] on span "Guardar y Confirmar" at bounding box center [435, 578] width 149 height 16
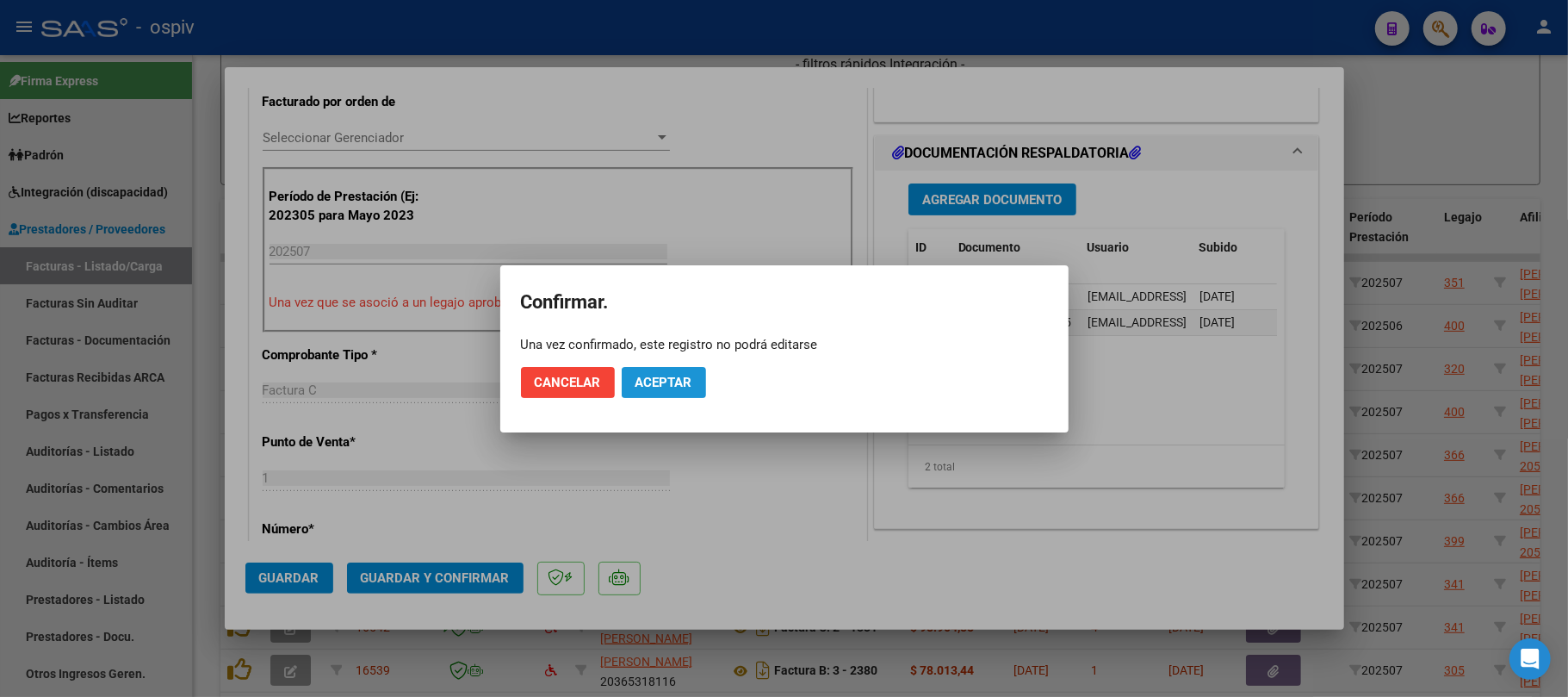
click at [688, 380] on span "Aceptar" at bounding box center [664, 383] width 57 height 16
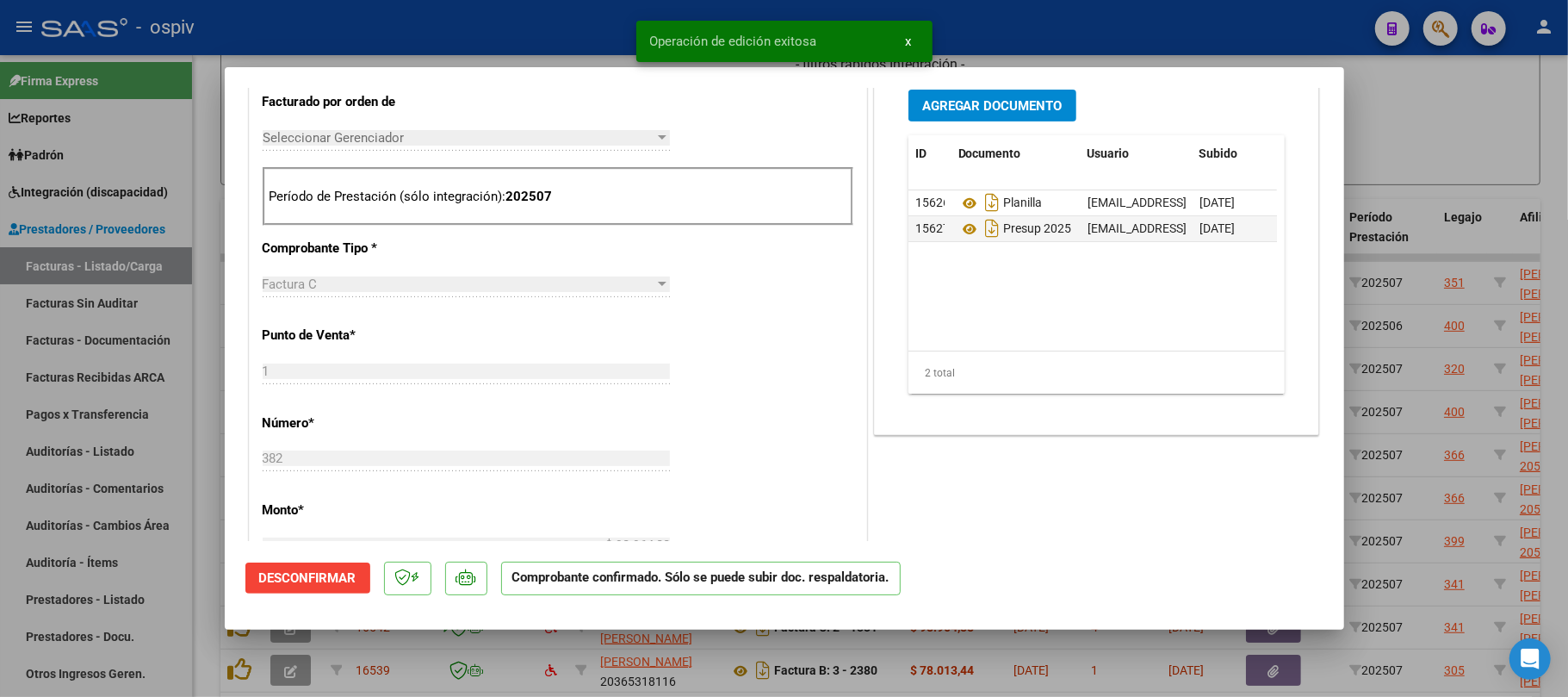
click at [573, 24] on div at bounding box center [784, 348] width 1568 height 697
type input "$ 0,00"
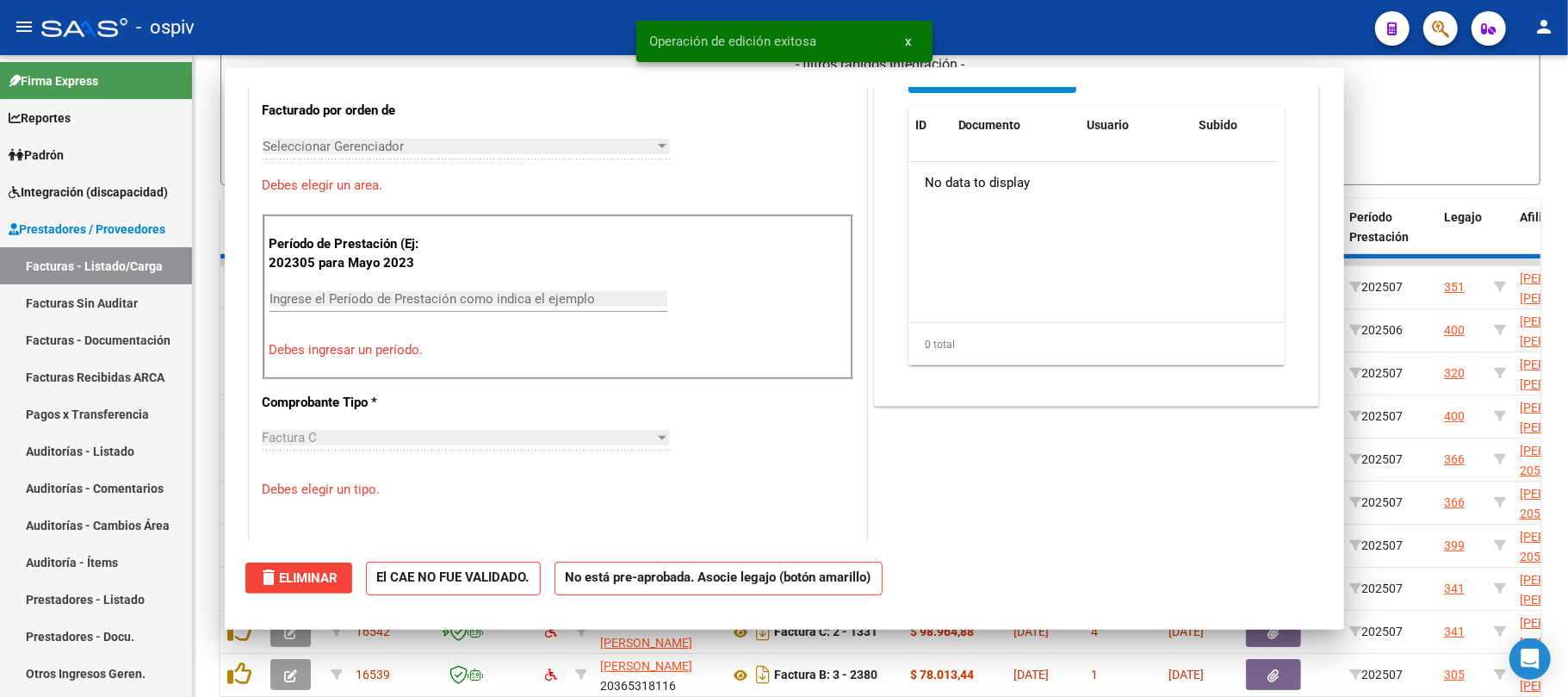
scroll to position [490, 0]
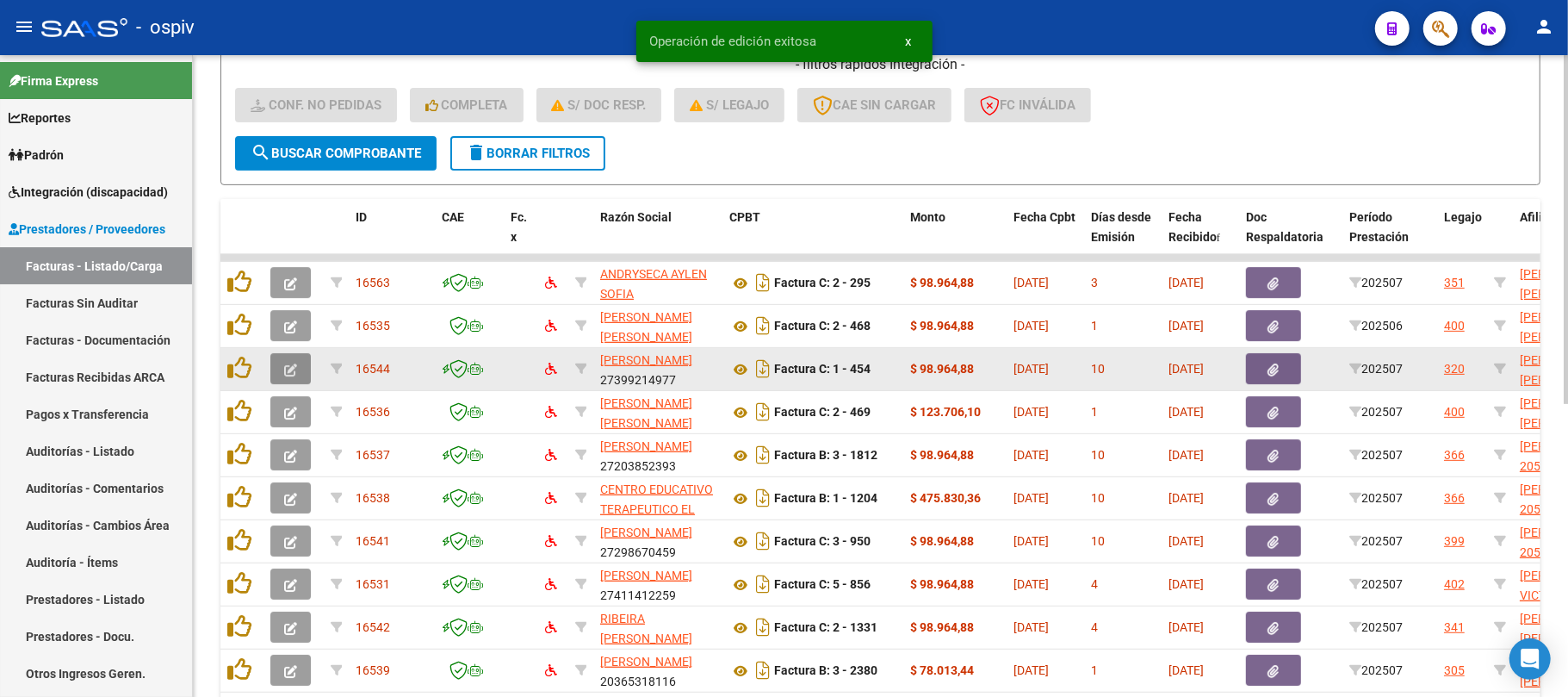
click at [296, 366] on icon "button" at bounding box center [290, 370] width 13 height 13
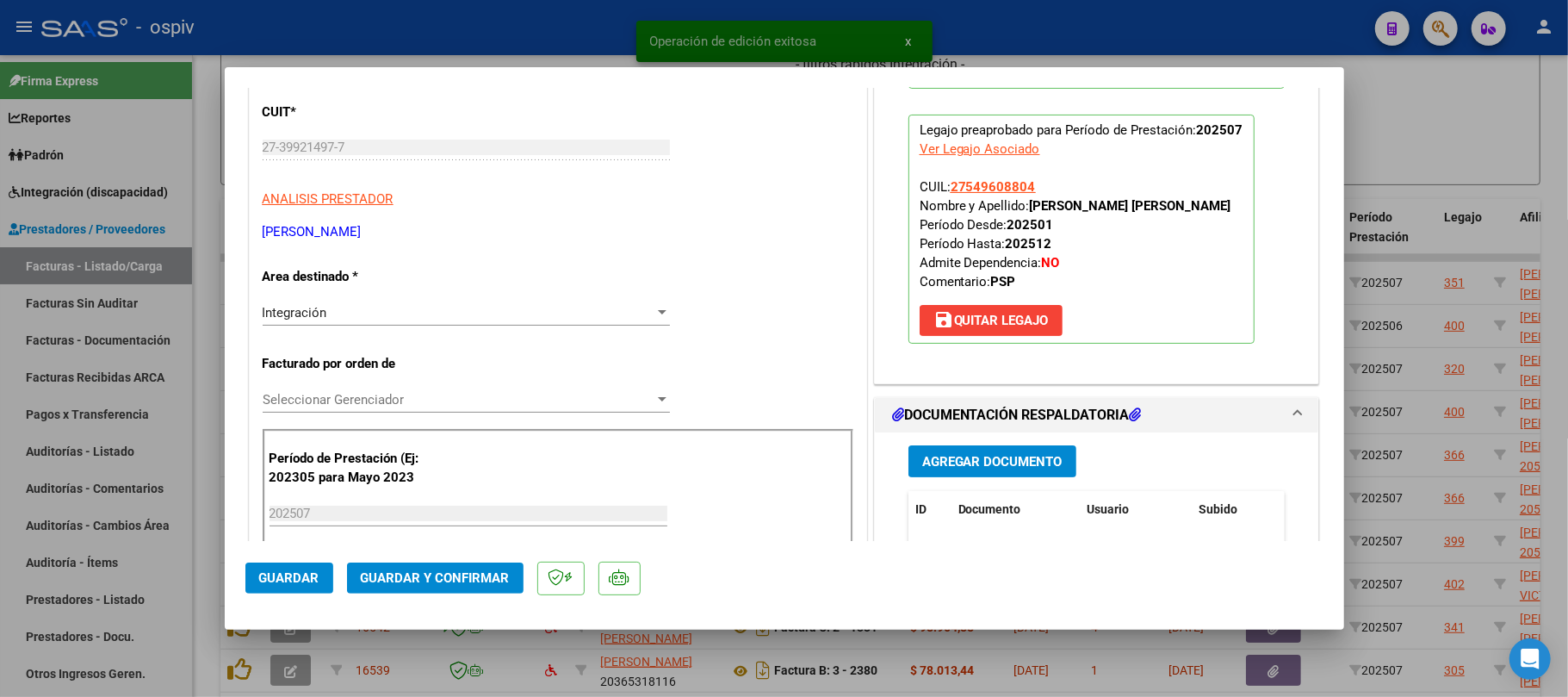
scroll to position [459, 0]
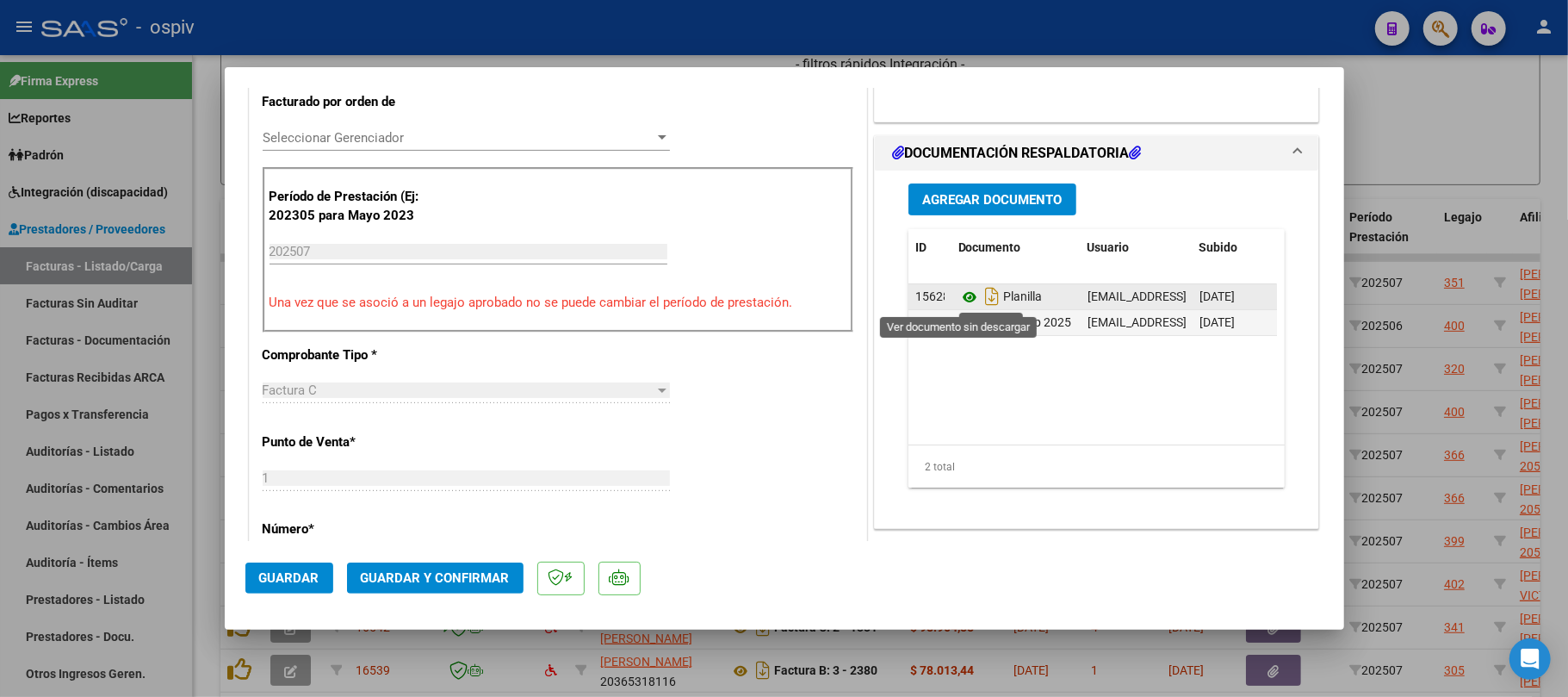
click at [958, 301] on icon at bounding box center [969, 297] width 22 height 21
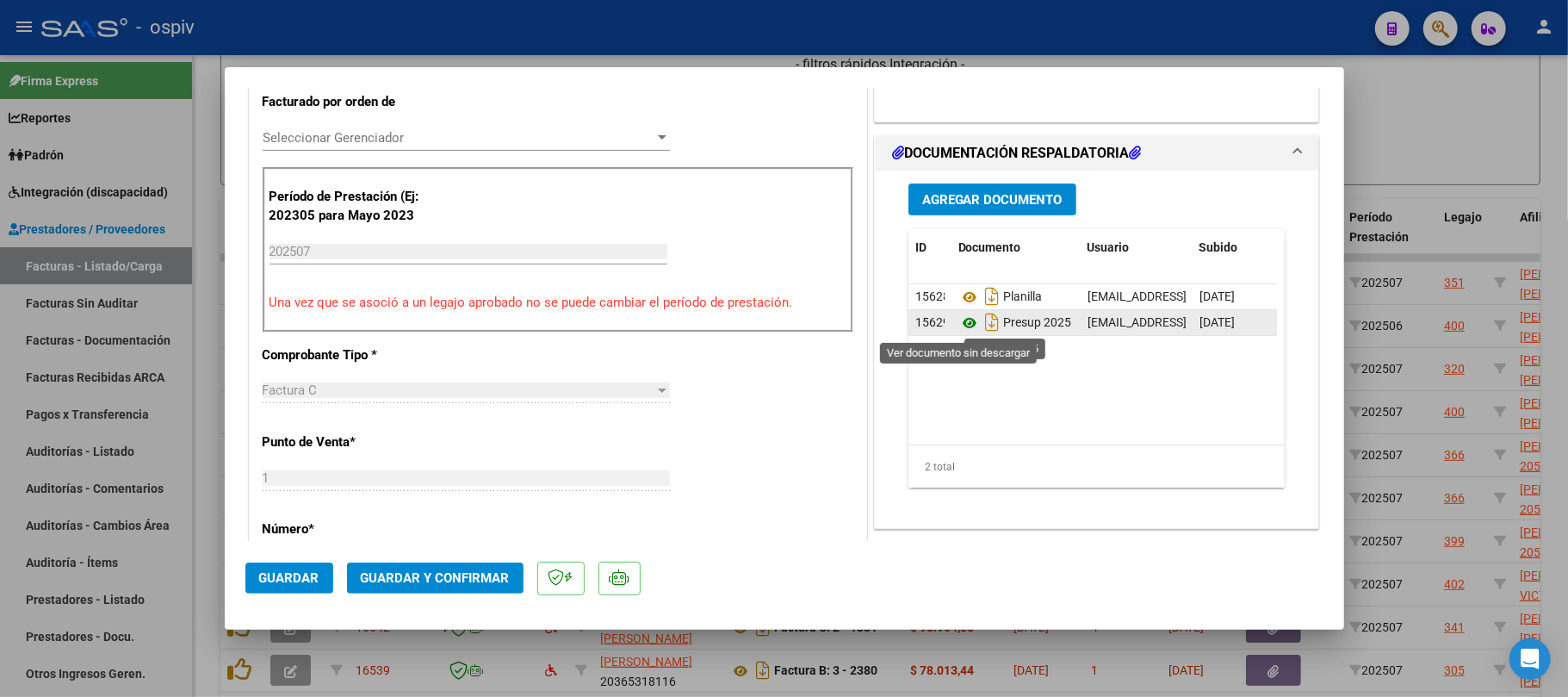
click at [961, 329] on icon at bounding box center [969, 323] width 22 height 21
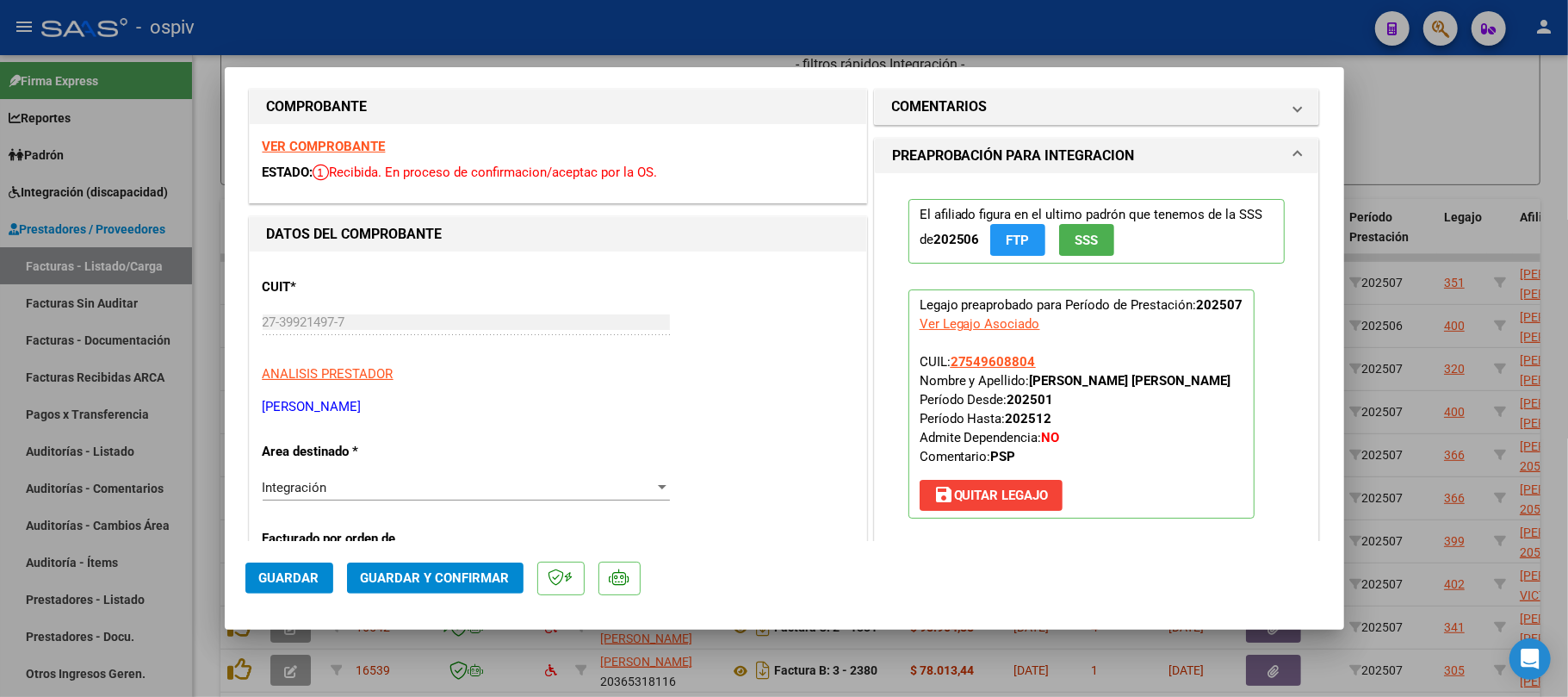
scroll to position [0, 0]
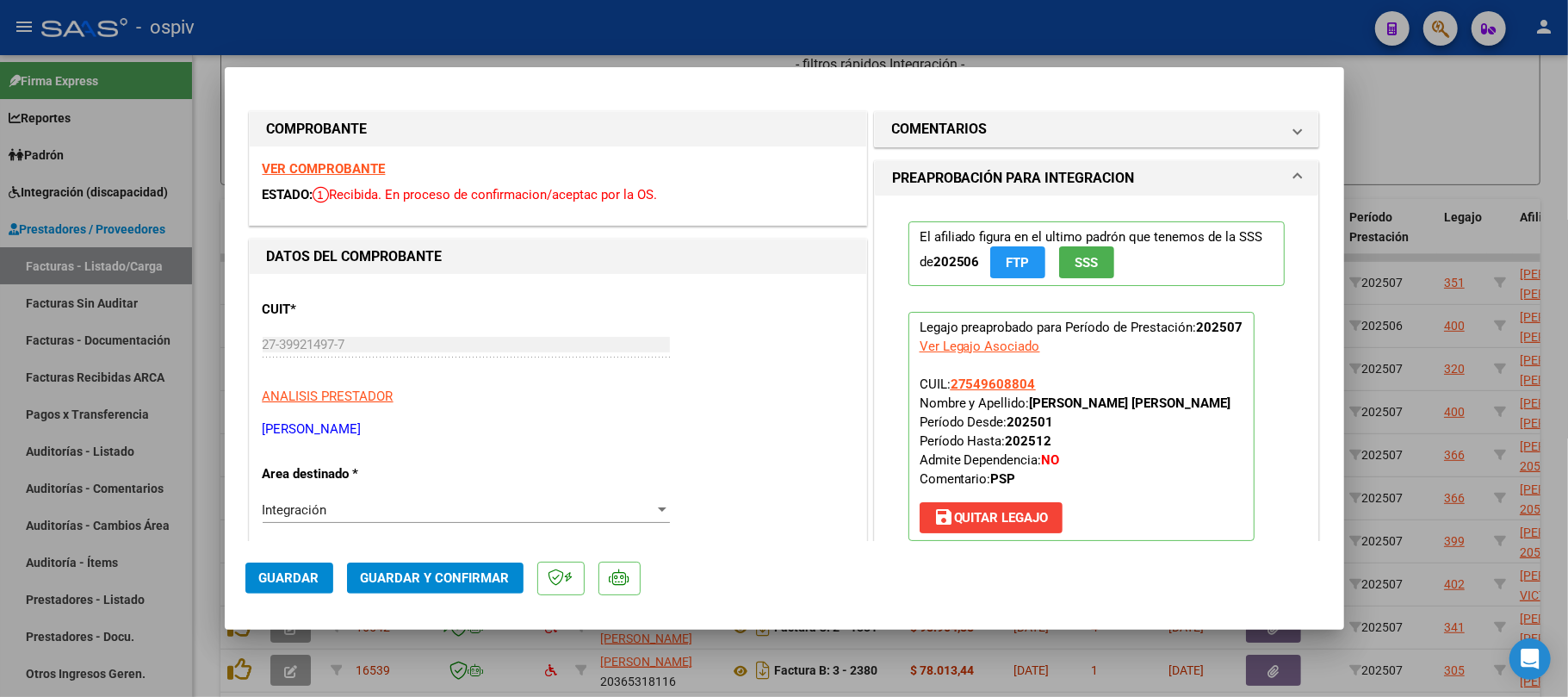
click at [352, 163] on strong "VER COMPROBANTE" at bounding box center [324, 169] width 123 height 16
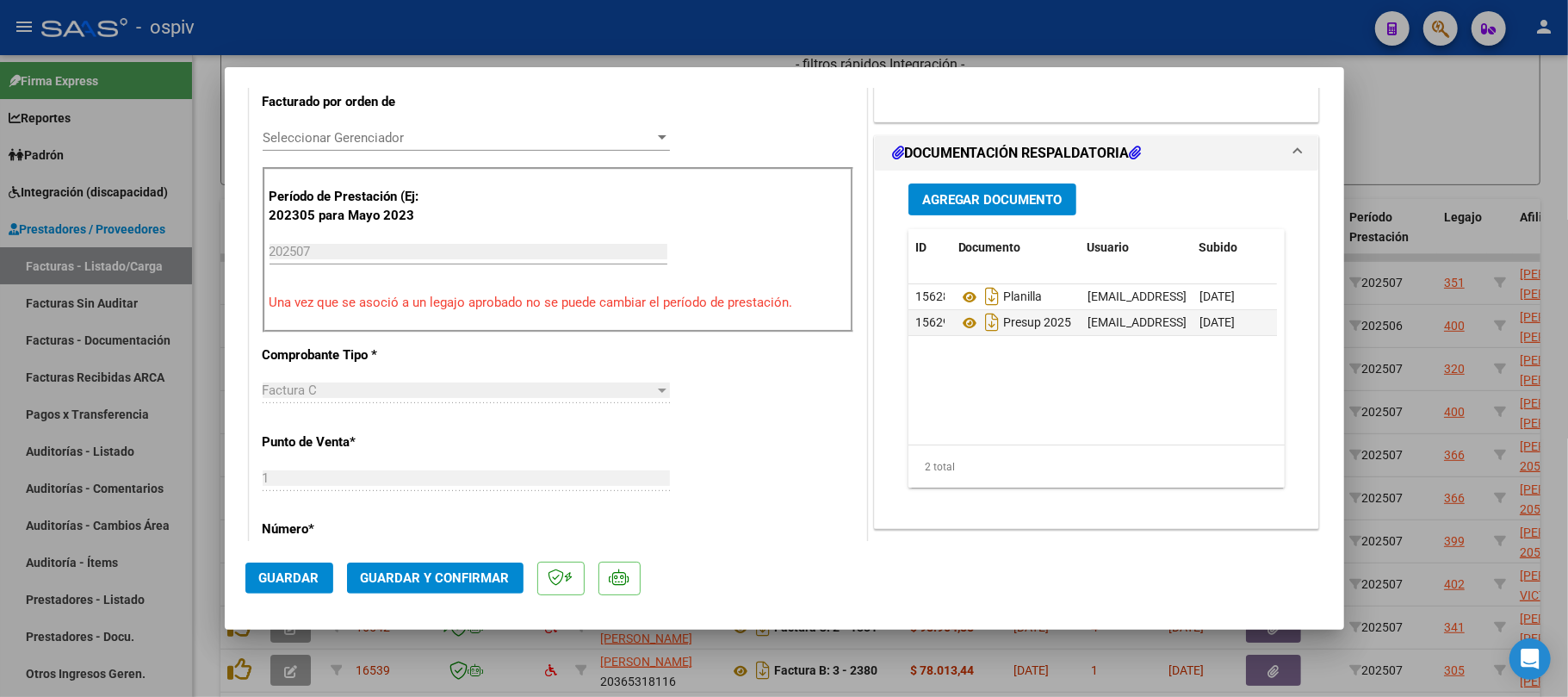
click at [448, 573] on span "Guardar y Confirmar" at bounding box center [435, 578] width 149 height 16
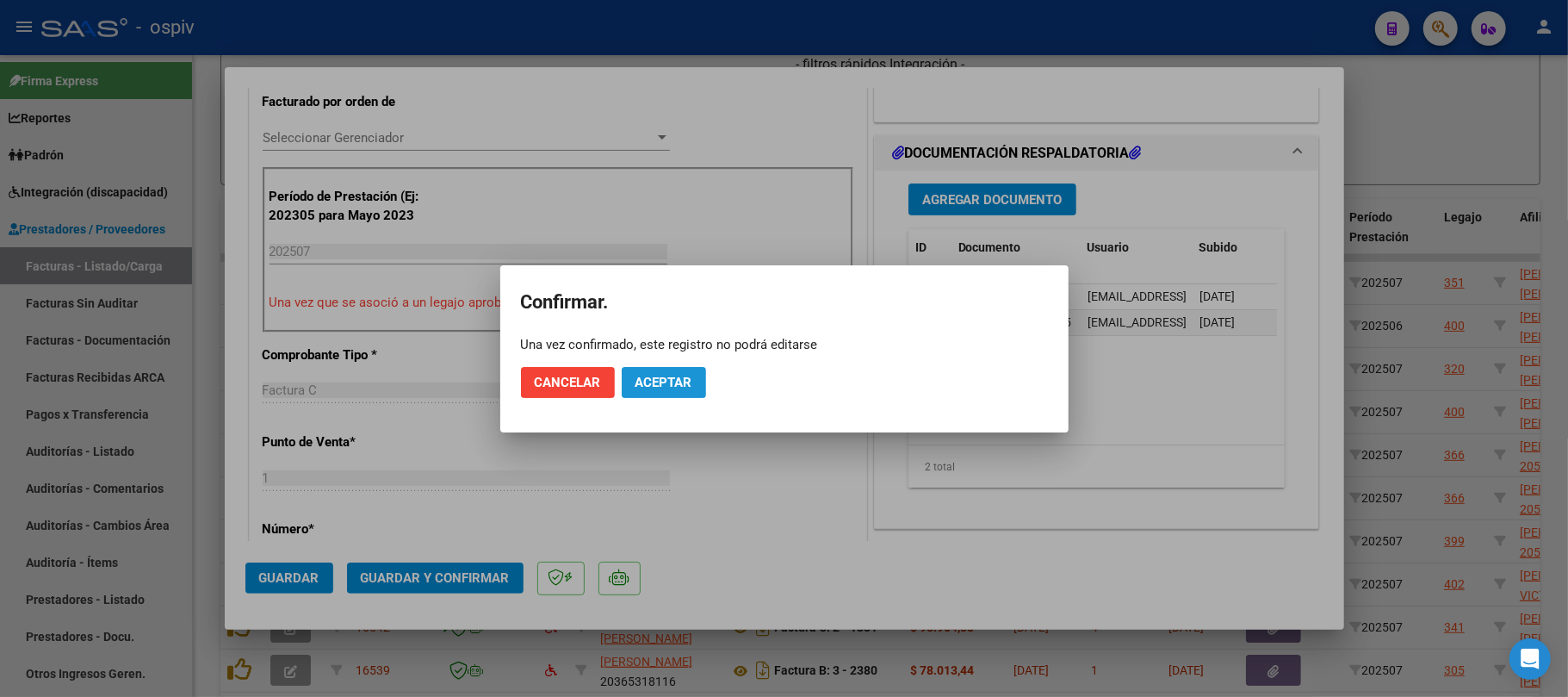
click at [690, 388] on span "Aceptar" at bounding box center [664, 383] width 57 height 16
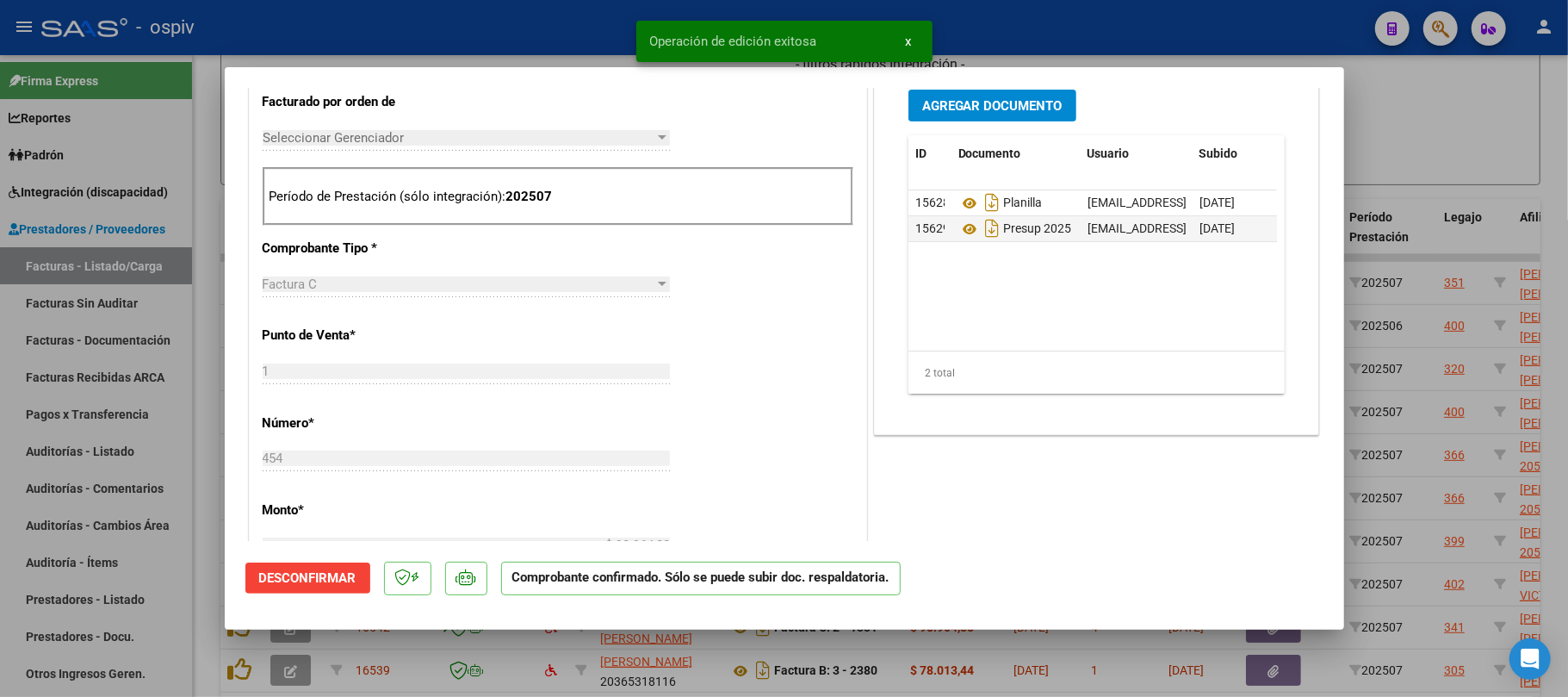
click at [556, 36] on div at bounding box center [784, 348] width 1568 height 697
type input "$ 0,00"
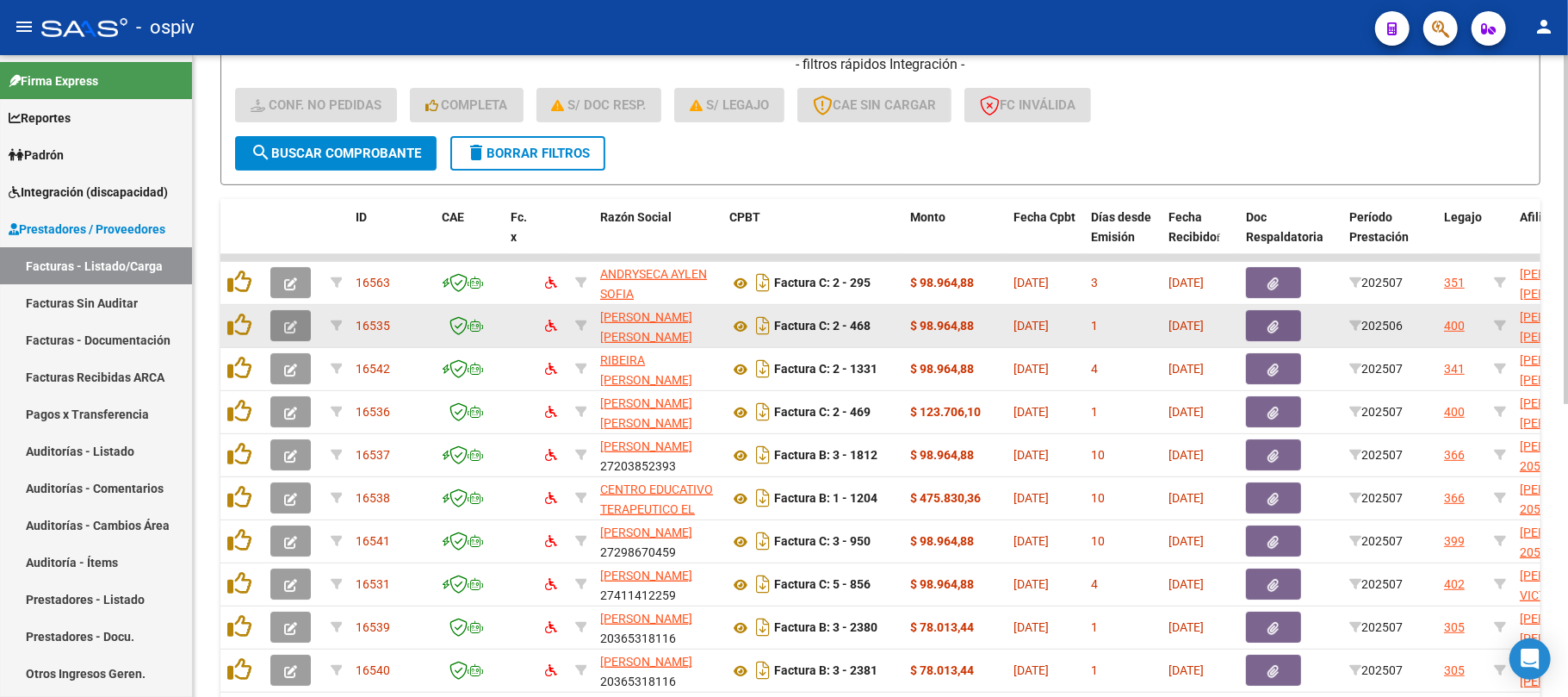
click at [296, 324] on icon "button" at bounding box center [290, 327] width 13 height 13
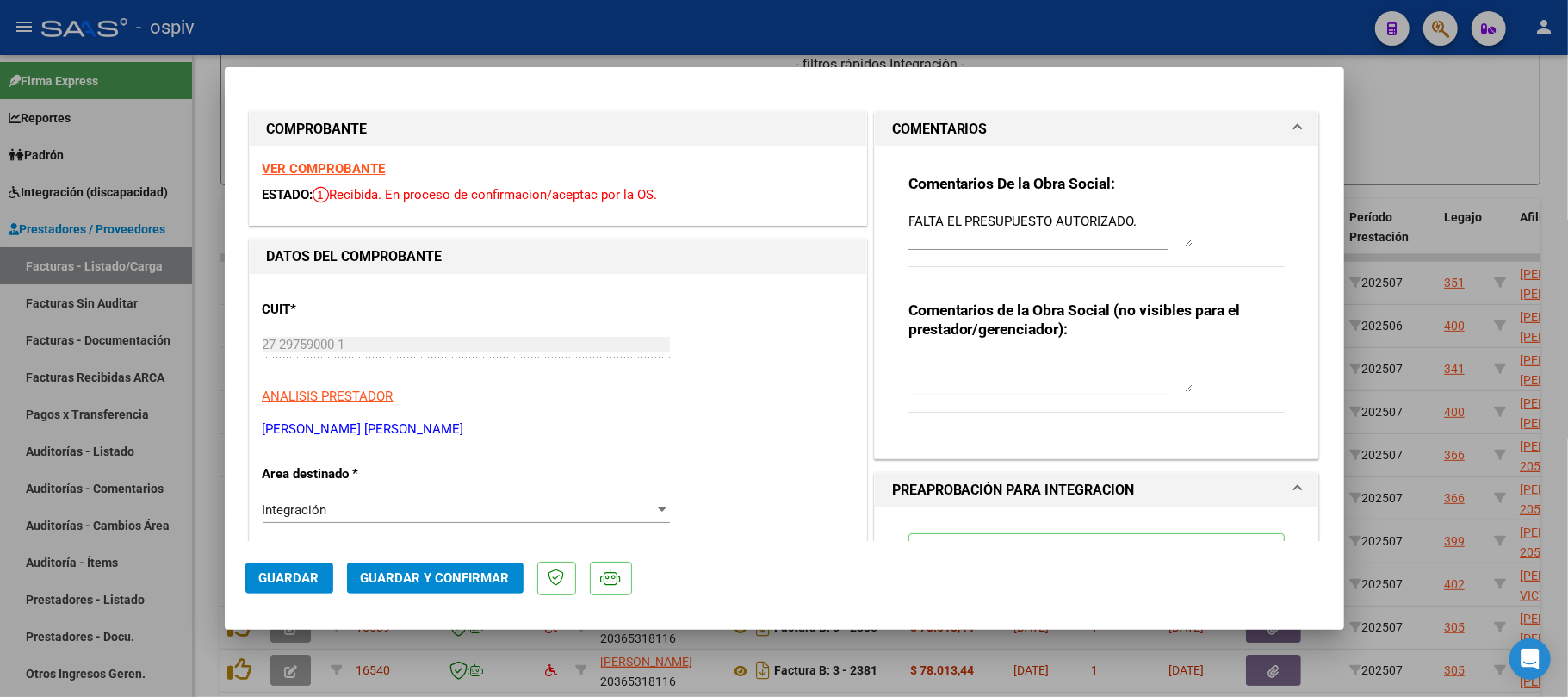
click at [818, 25] on div at bounding box center [784, 348] width 1568 height 697
type input "$ 0,00"
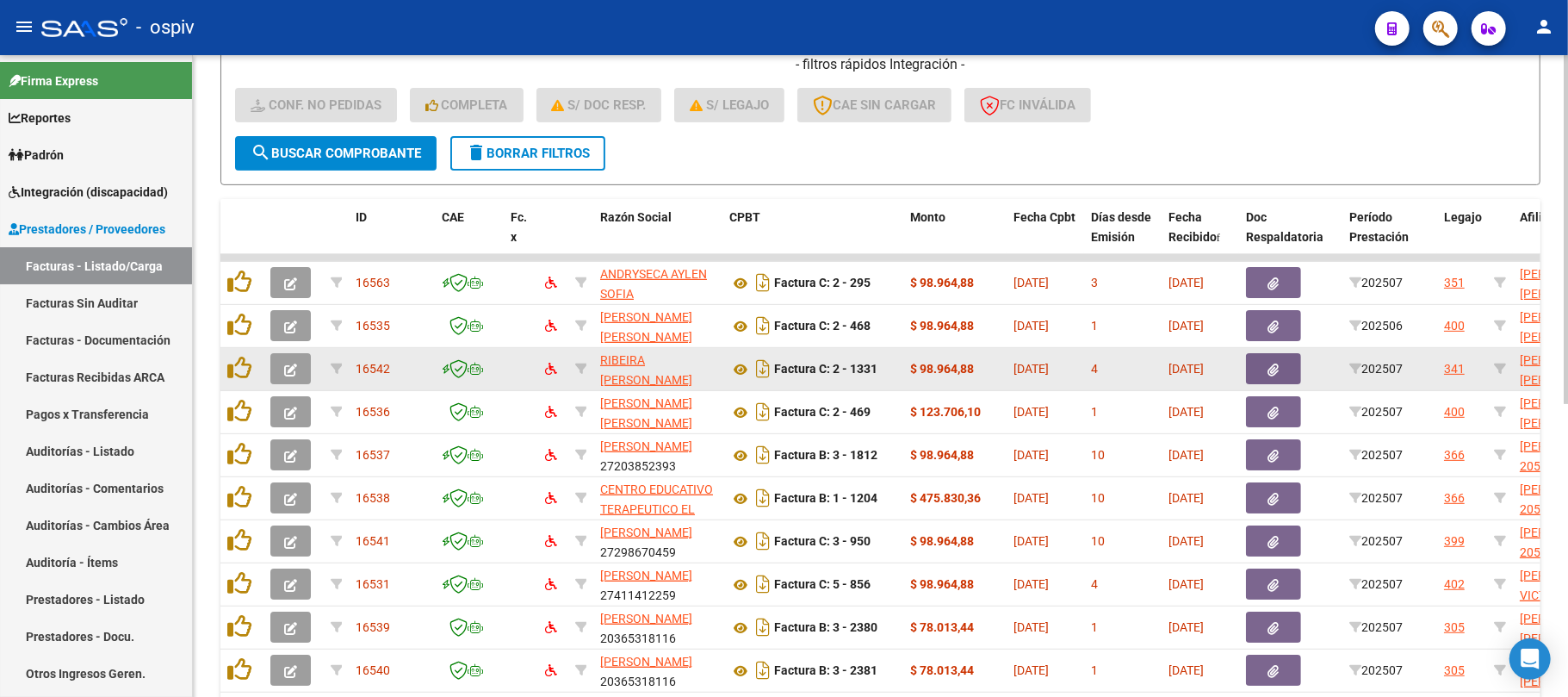
click at [298, 367] on button "button" at bounding box center [291, 368] width 40 height 31
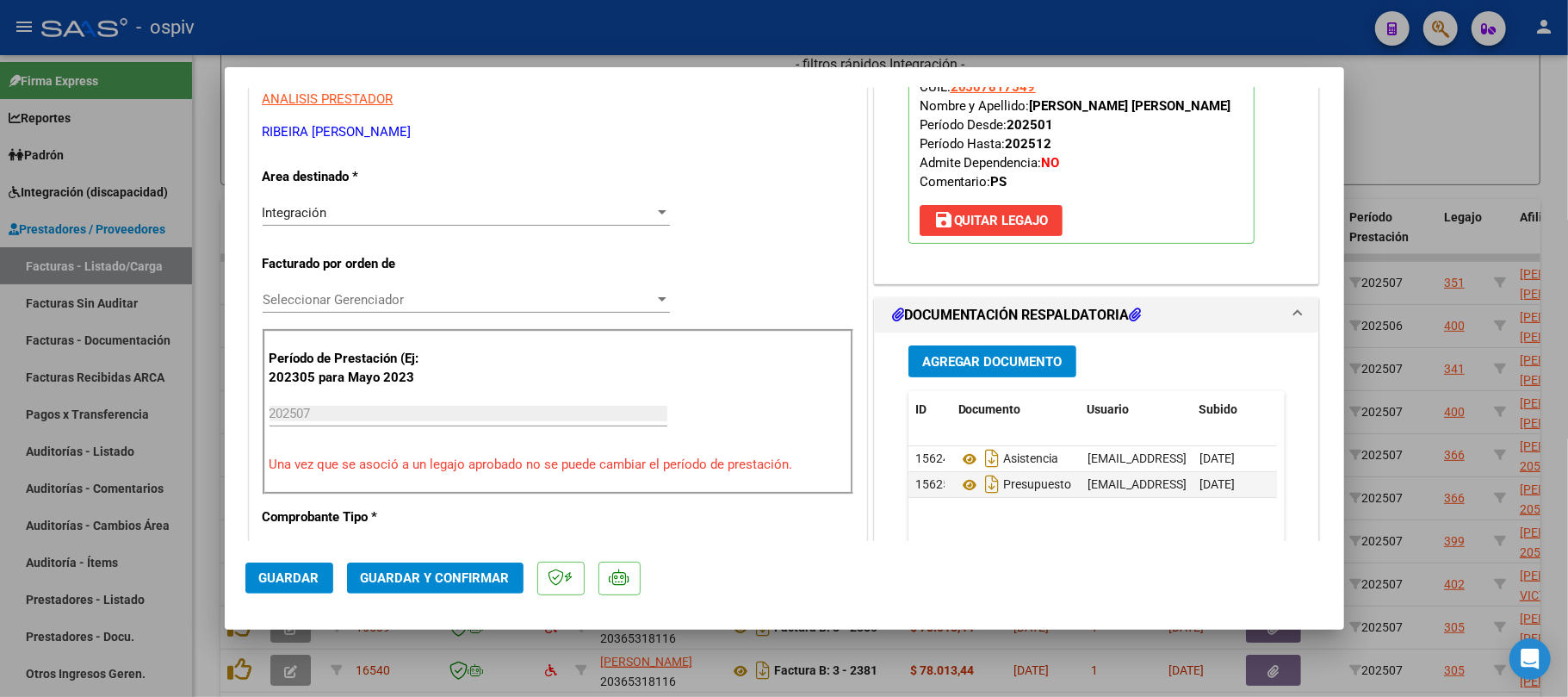
scroll to position [574, 0]
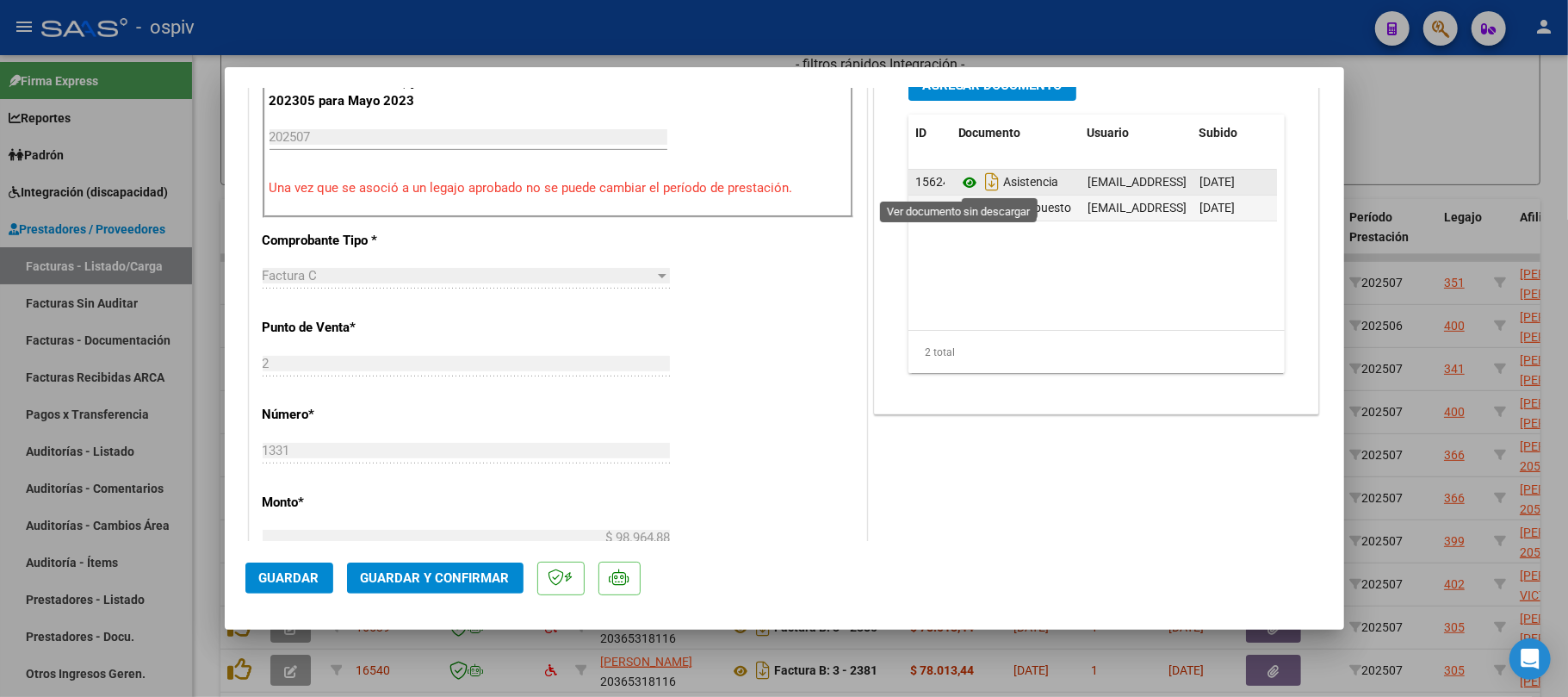
click at [958, 180] on icon at bounding box center [969, 182] width 22 height 21
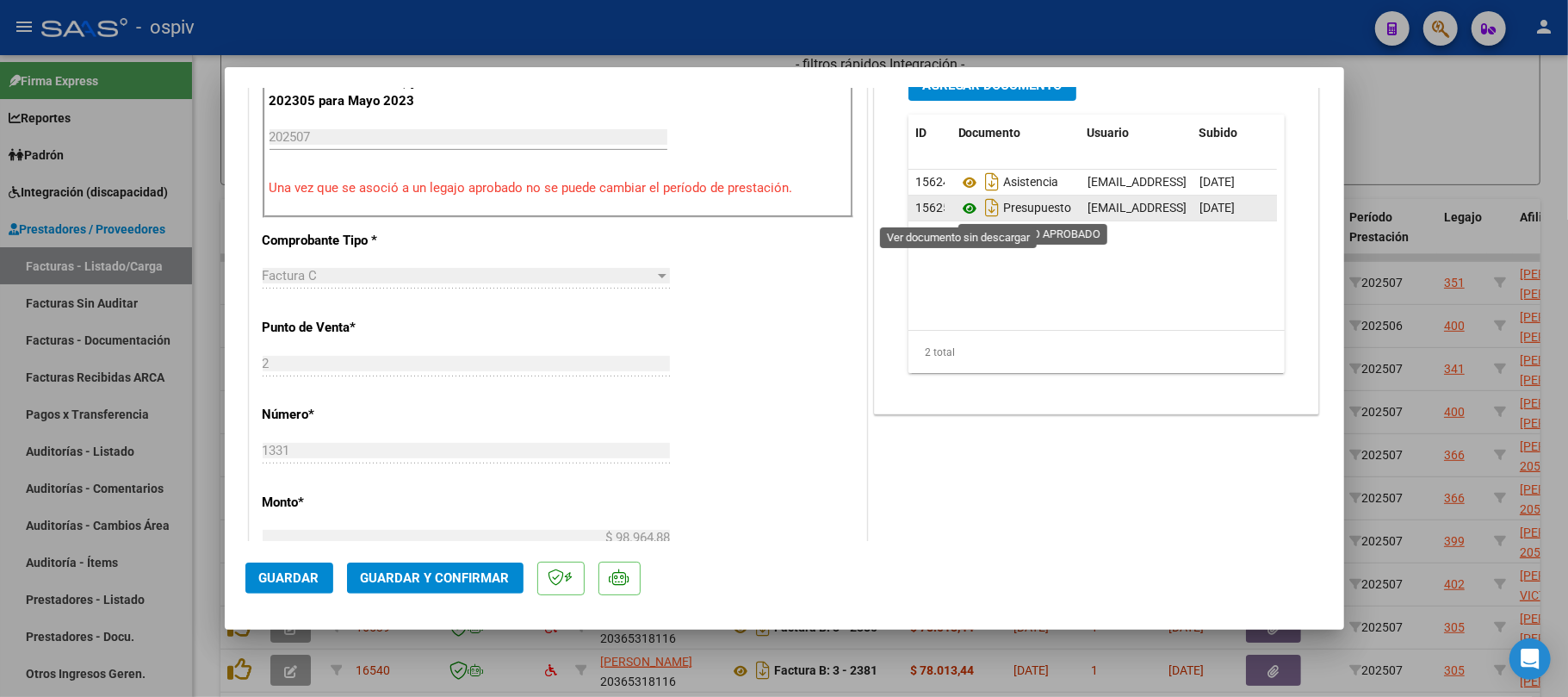
click at [961, 210] on icon at bounding box center [969, 208] width 22 height 21
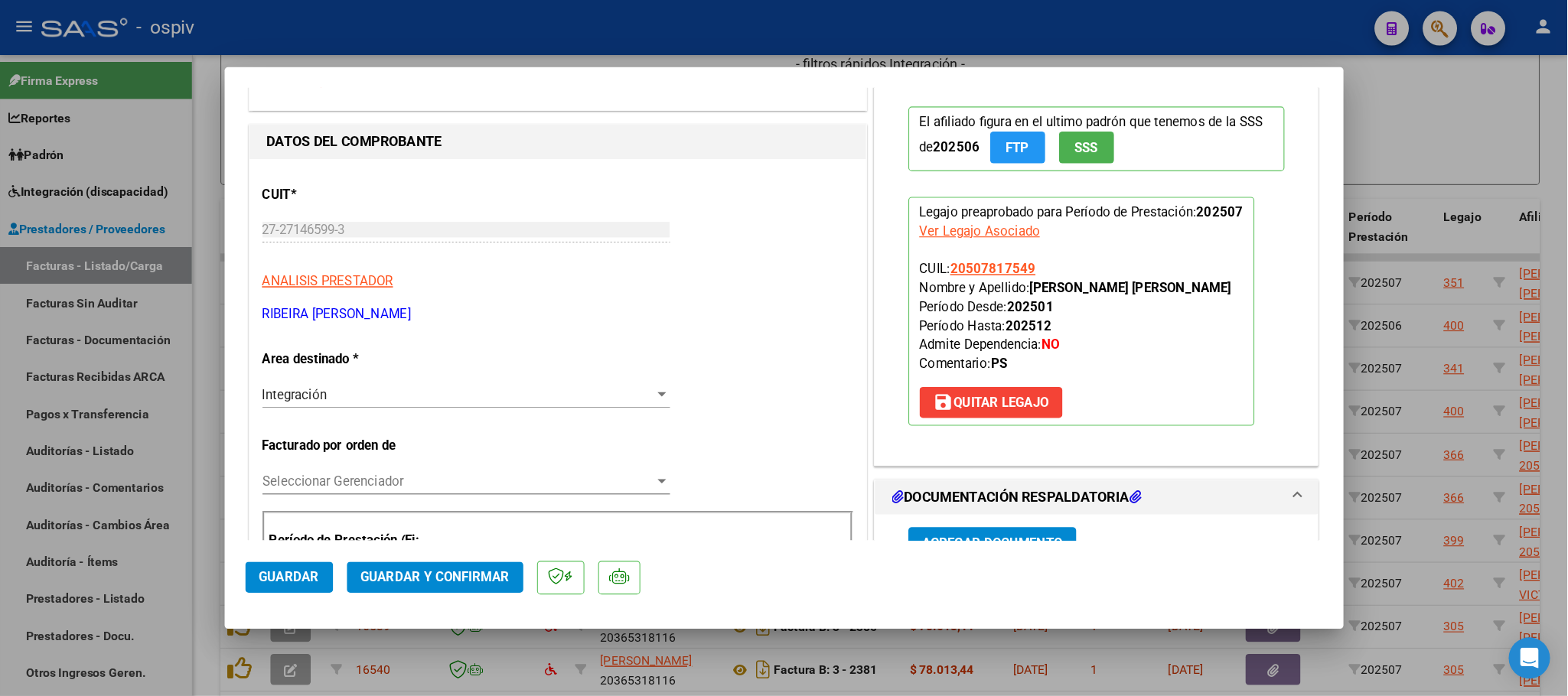
scroll to position [0, 0]
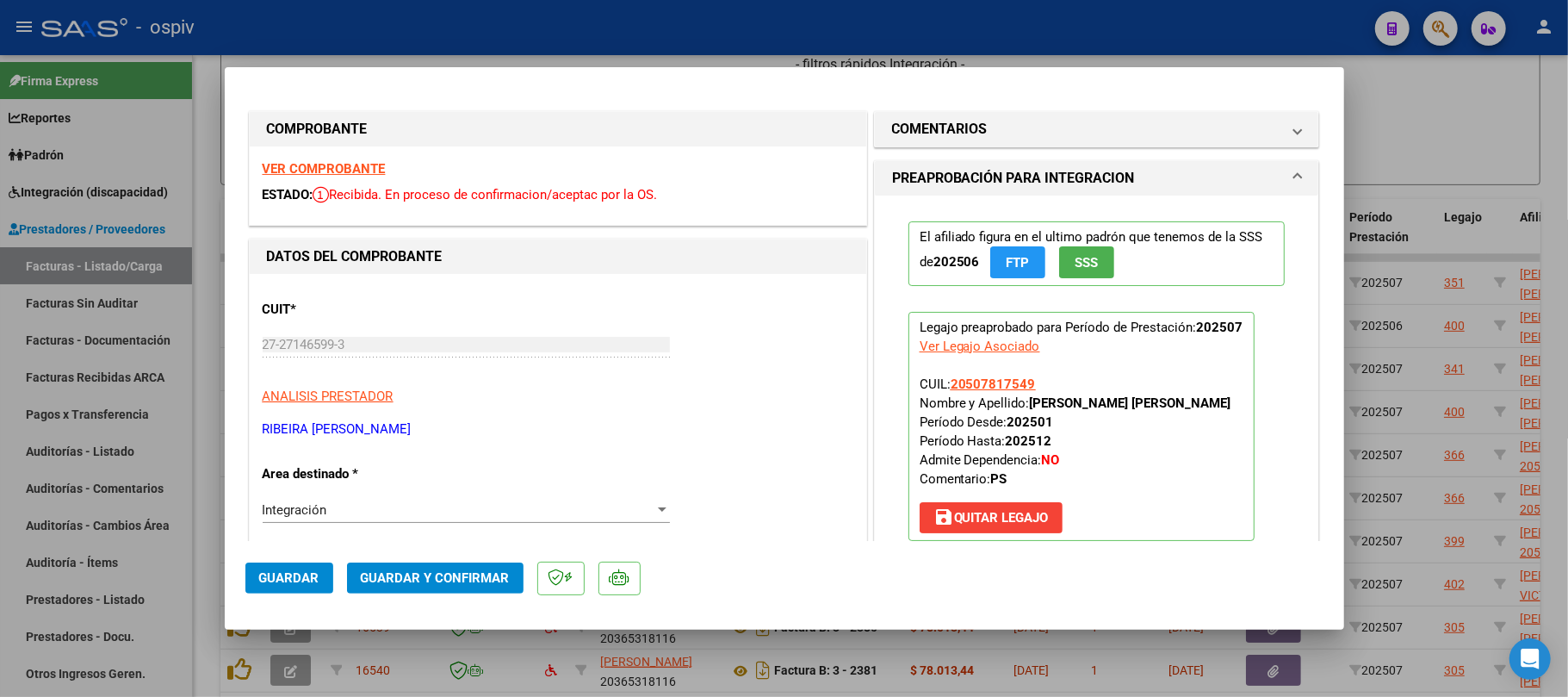
click at [302, 170] on strong "VER COMPROBANTE" at bounding box center [324, 169] width 123 height 16
click at [473, 565] on button "Guardar y Confirmar" at bounding box center [435, 578] width 177 height 31
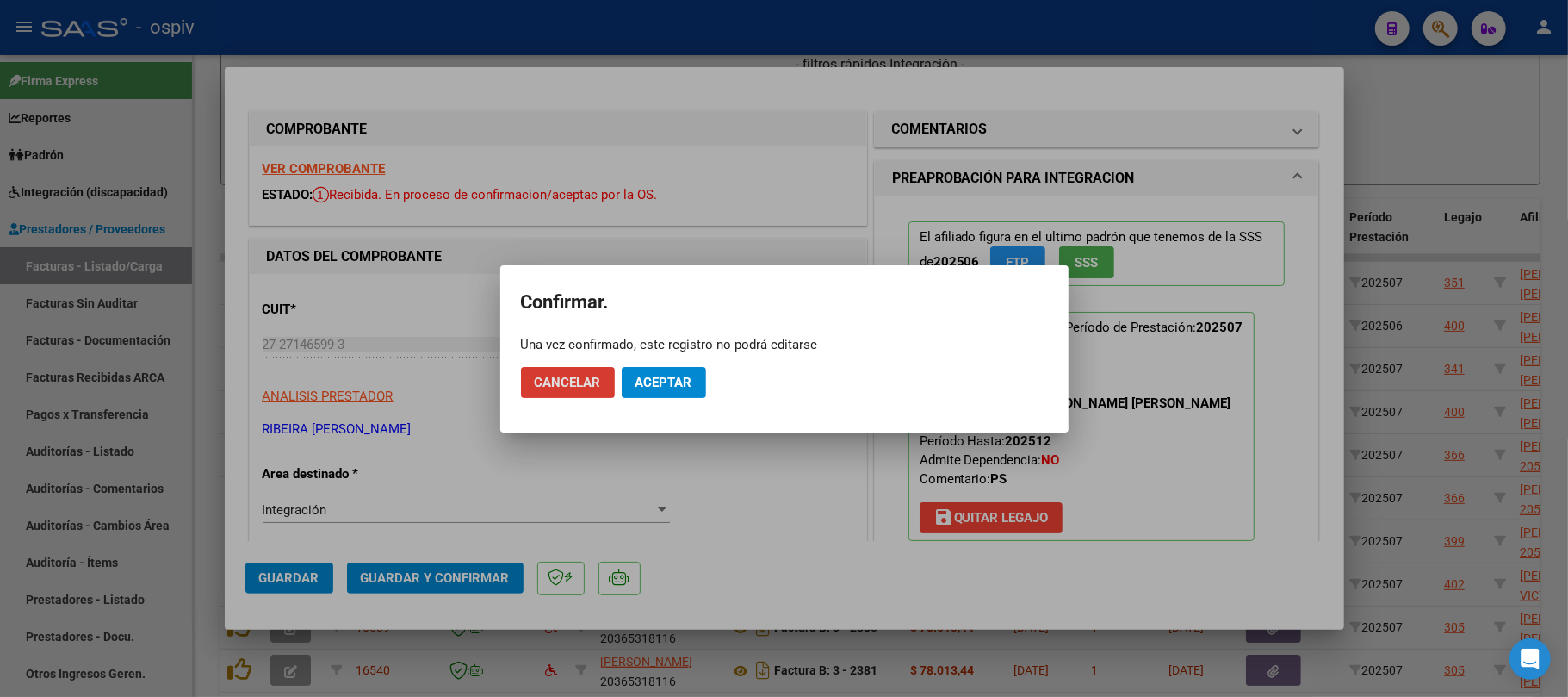
click at [658, 383] on span "Aceptar" at bounding box center [664, 383] width 57 height 16
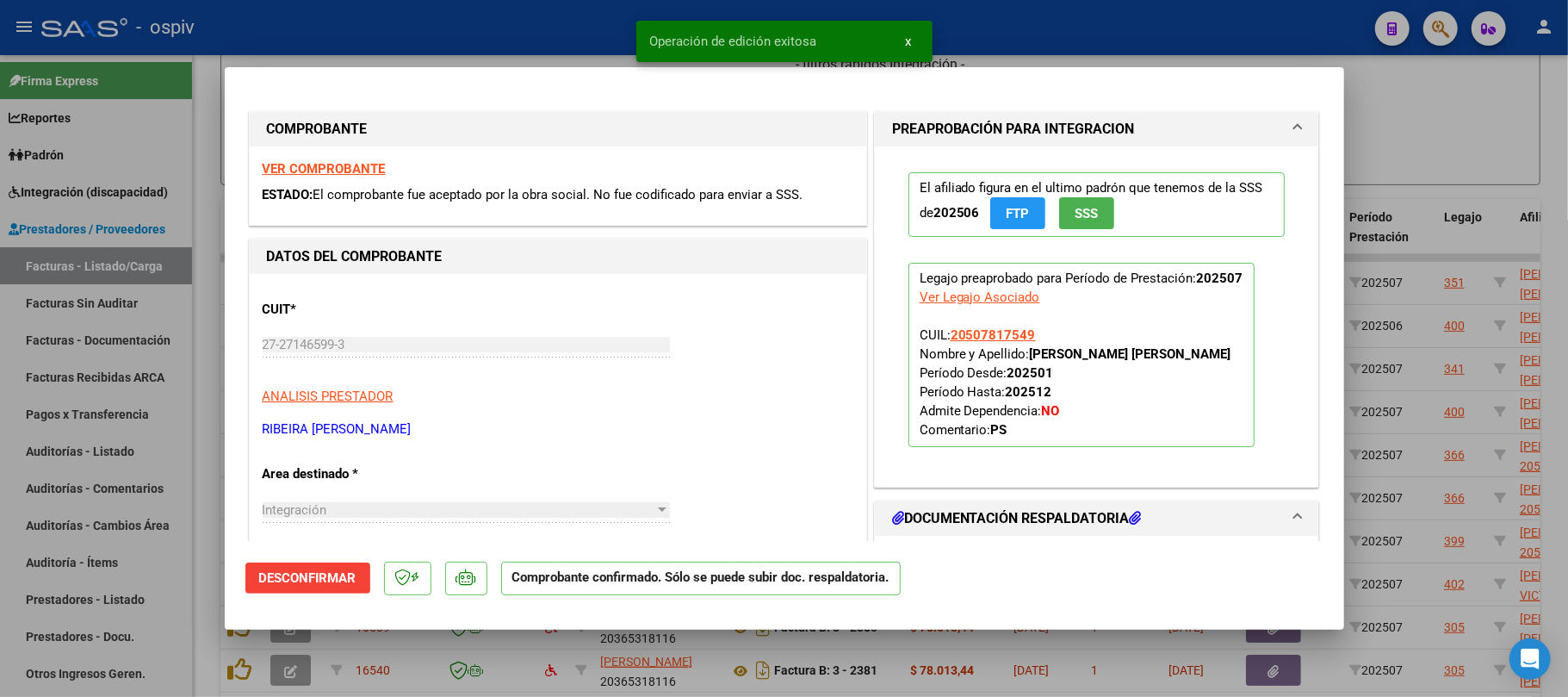
click at [590, 32] on div at bounding box center [784, 348] width 1568 height 697
type input "$ 0,00"
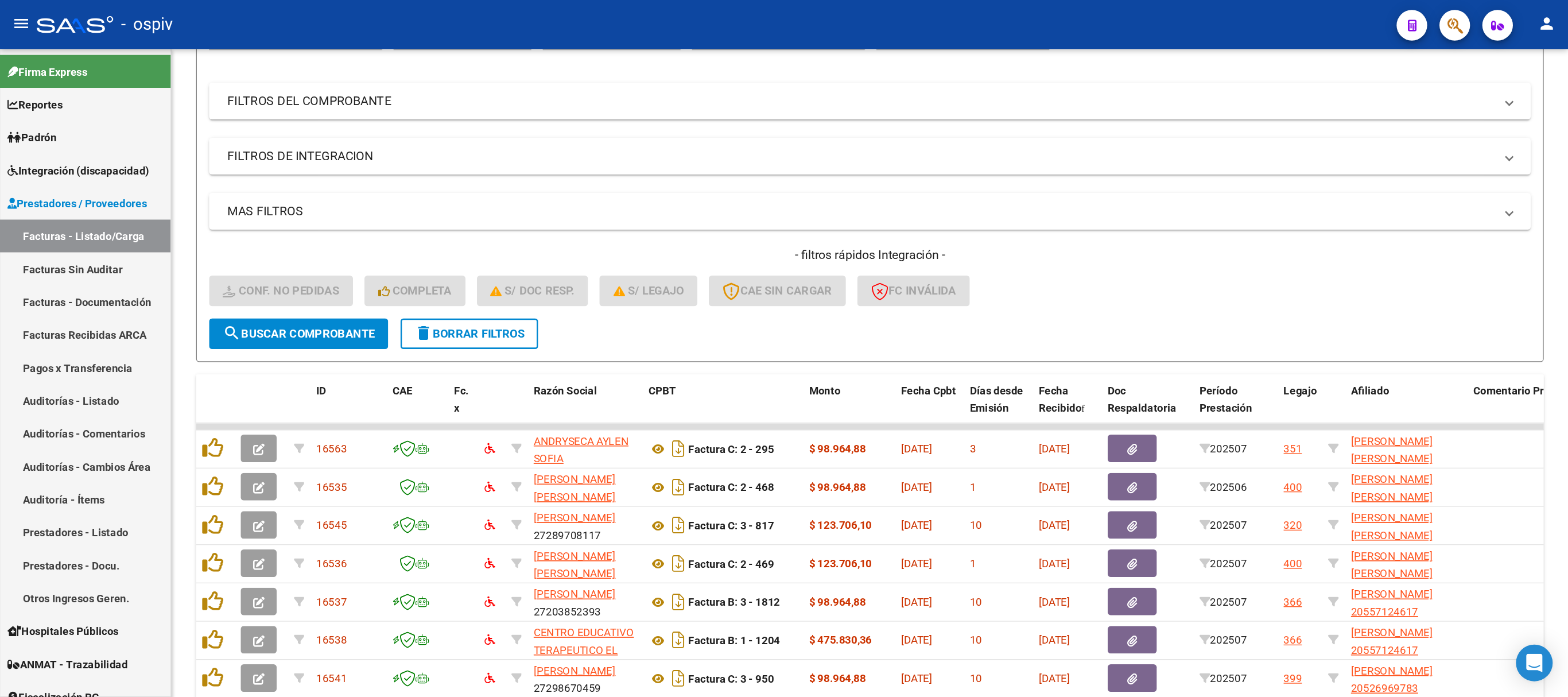
scroll to position [133, 0]
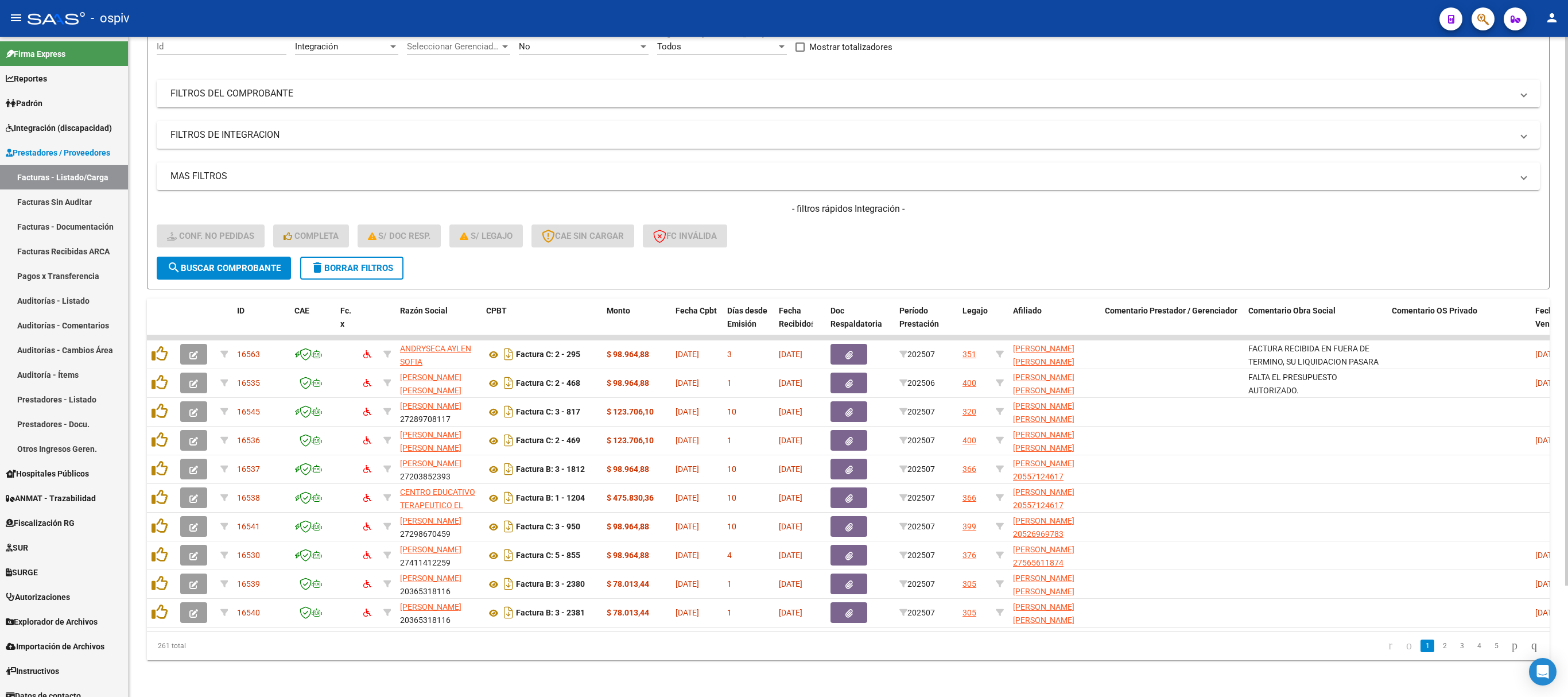
drag, startPoint x: 1140, startPoint y: 0, endPoint x: 909, endPoint y: 67, distance: 240.5
click at [909, 80] on mat-expansion-panel-header "FILTROS DEL COMPROBANTE" at bounding box center [848, 93] width 1383 height 27
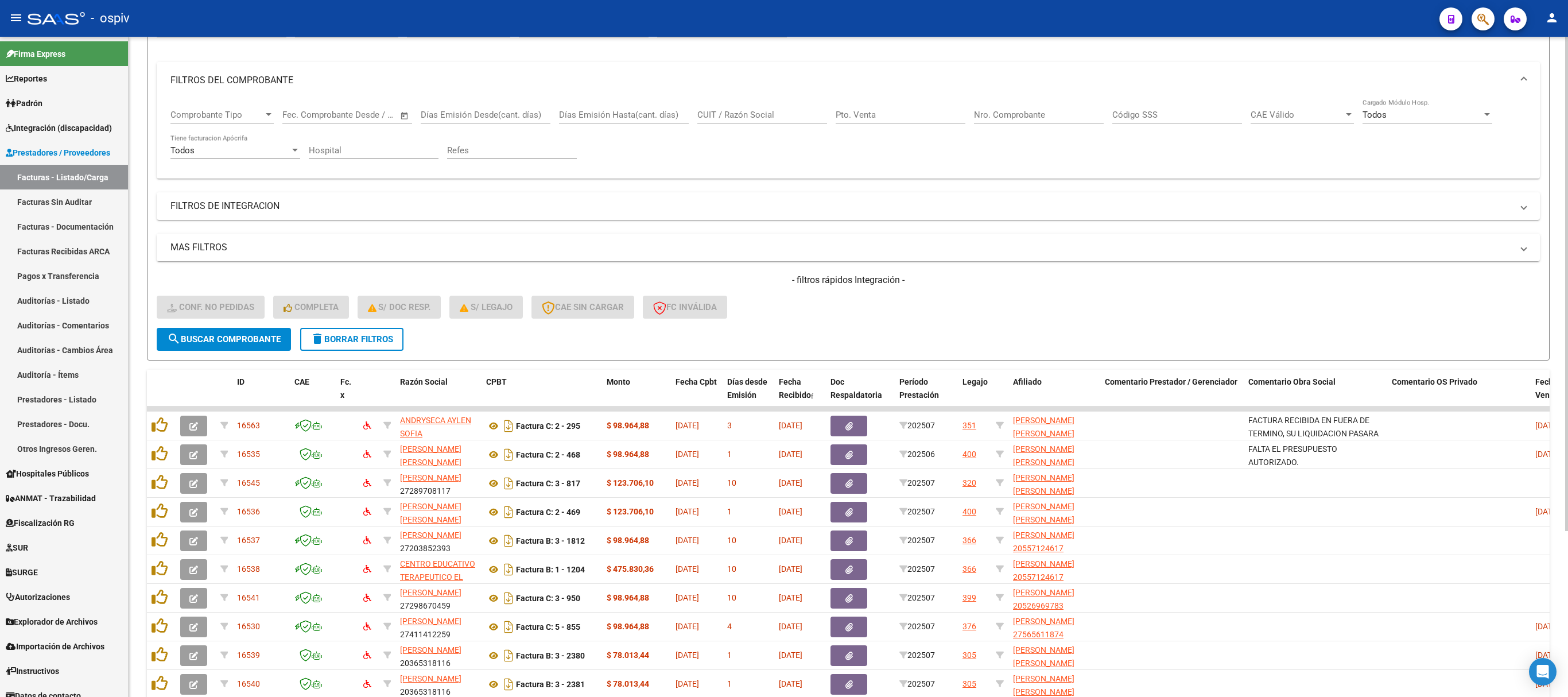
scroll to position [222, 0]
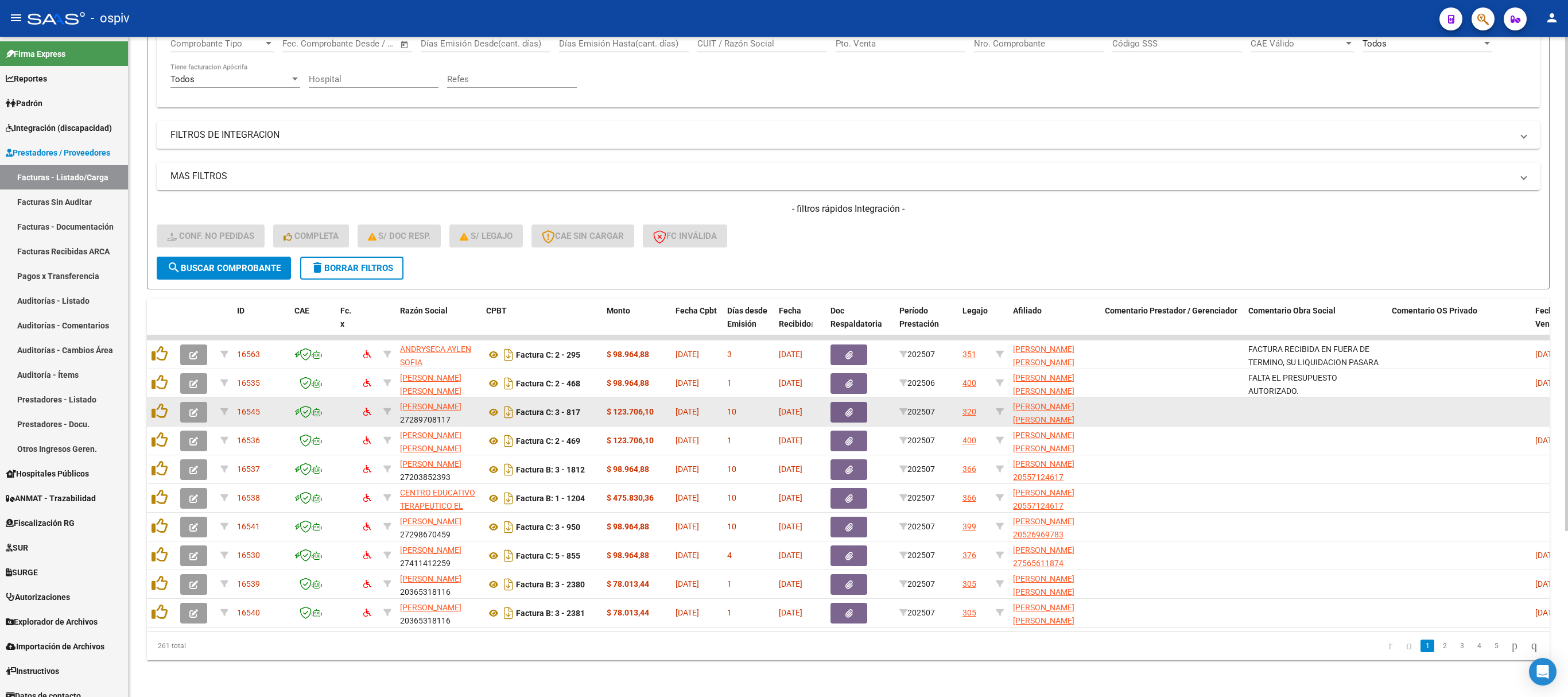
click at [194, 408] on icon "button" at bounding box center [193, 412] width 9 height 9
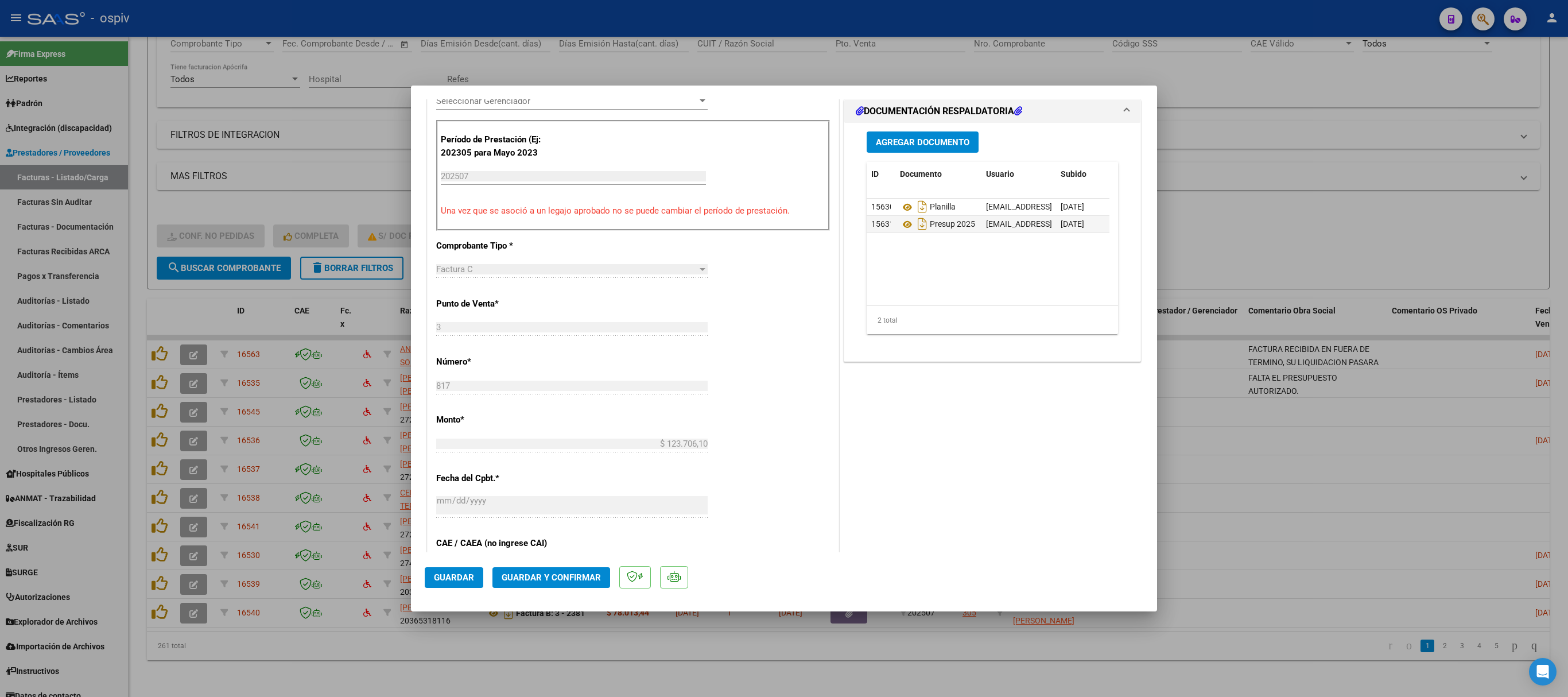
scroll to position [345, 0]
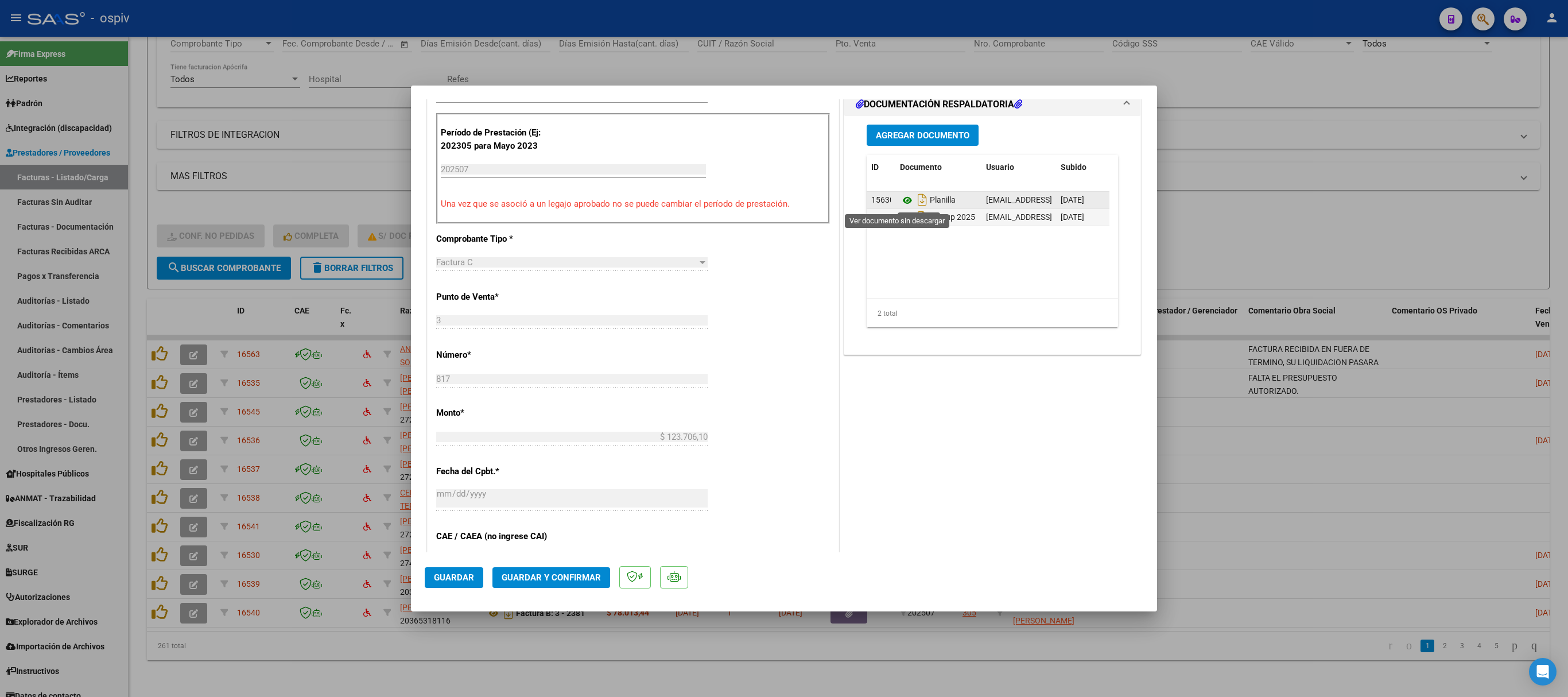
click at [900, 205] on icon at bounding box center [907, 200] width 15 height 14
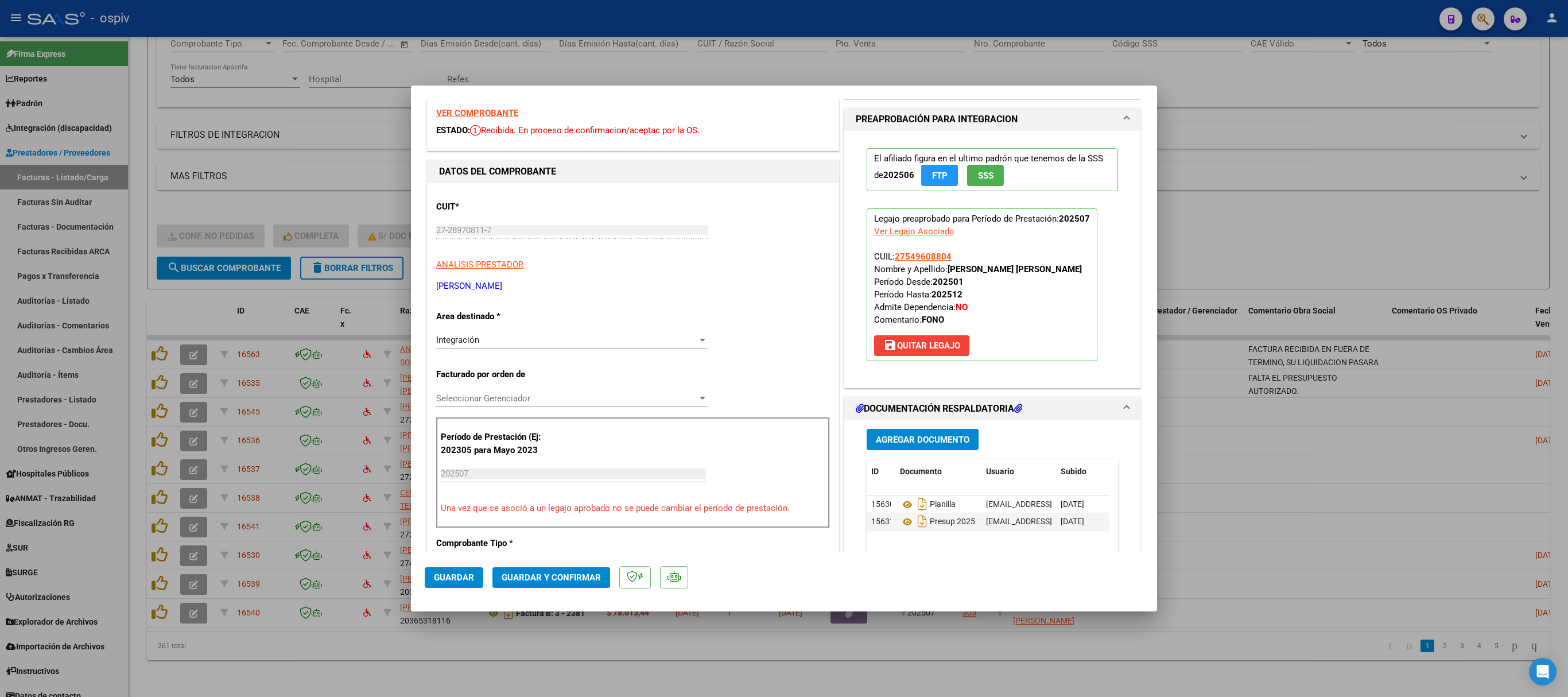
scroll to position [0, 0]
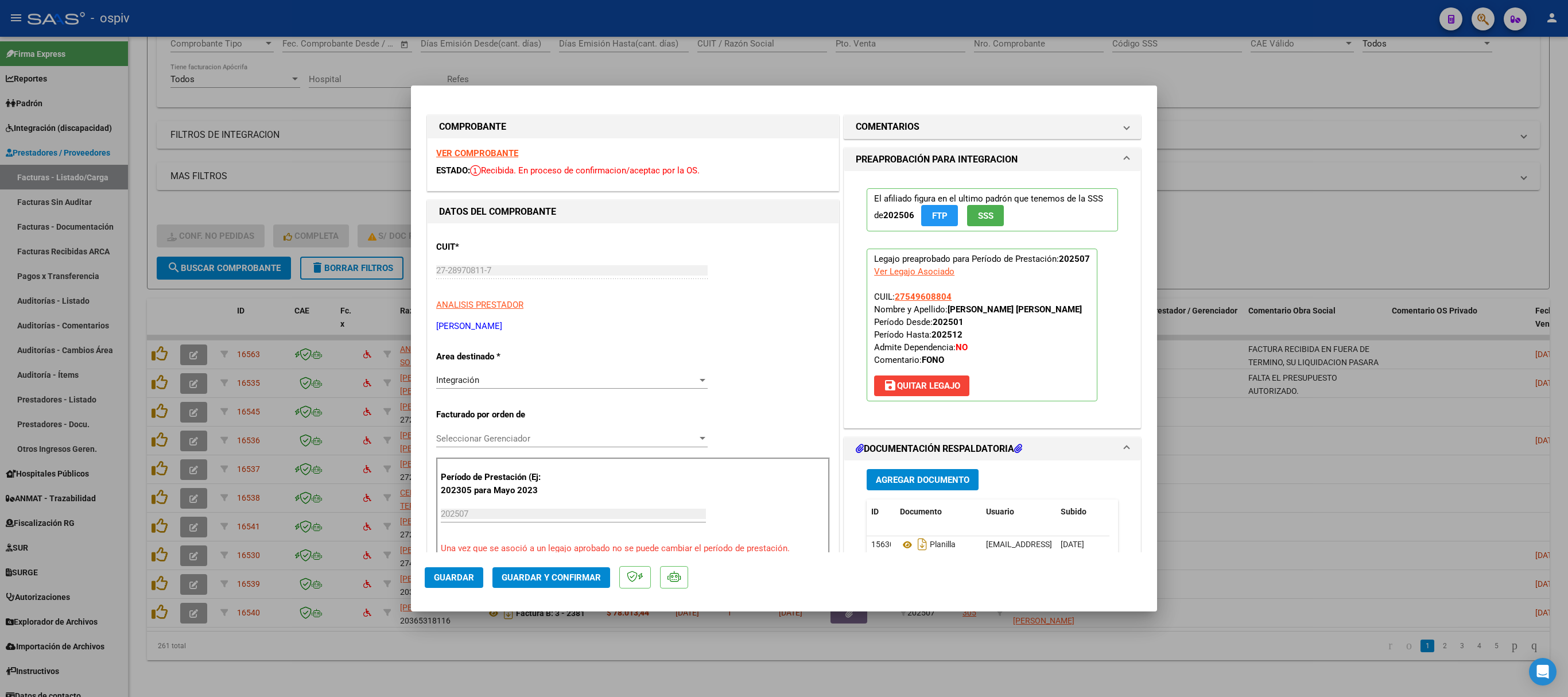
click at [1044, 87] on div at bounding box center [784, 348] width 1568 height 697
type input "$ 0,00"
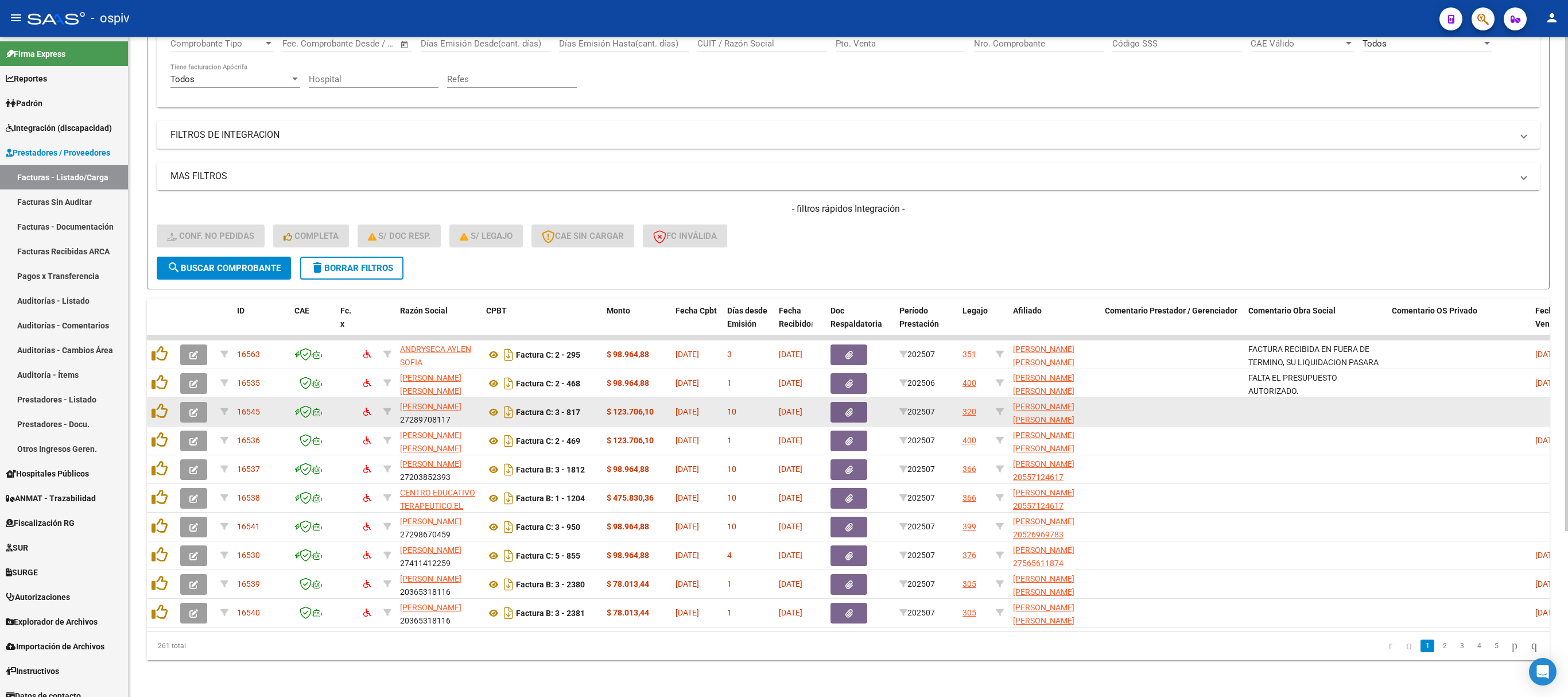
click at [201, 402] on button "button" at bounding box center [194, 412] width 27 height 21
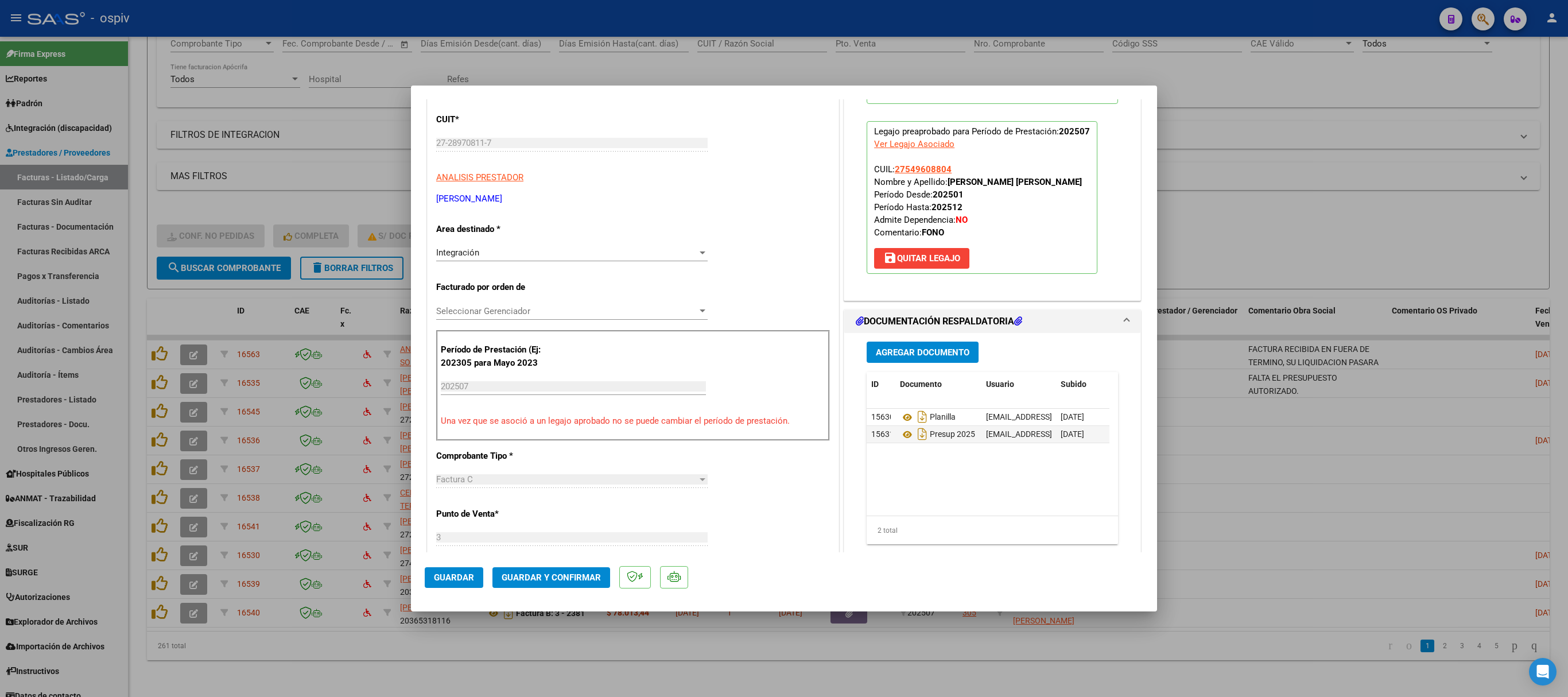
scroll to position [345, 0]
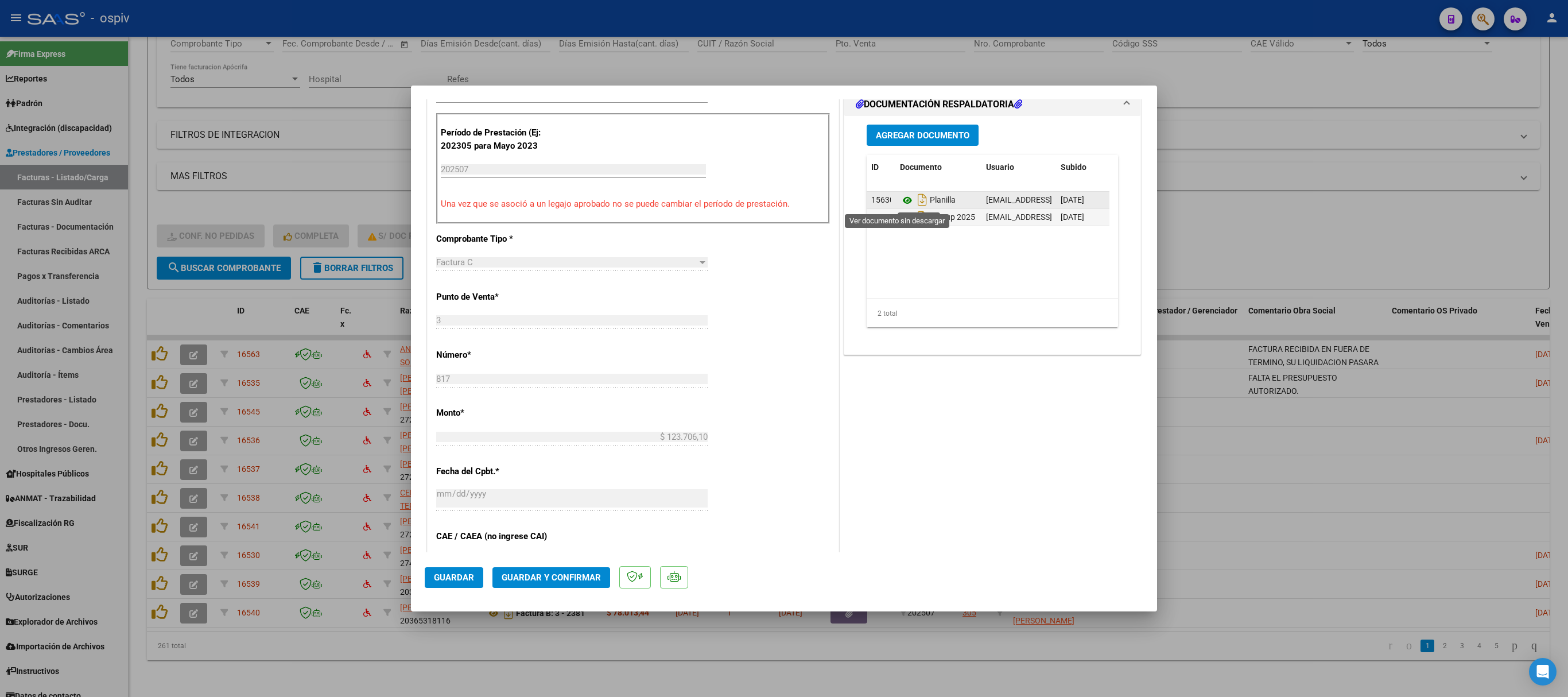
click at [900, 201] on icon at bounding box center [907, 200] width 15 height 14
click at [900, 217] on icon at bounding box center [907, 217] width 15 height 14
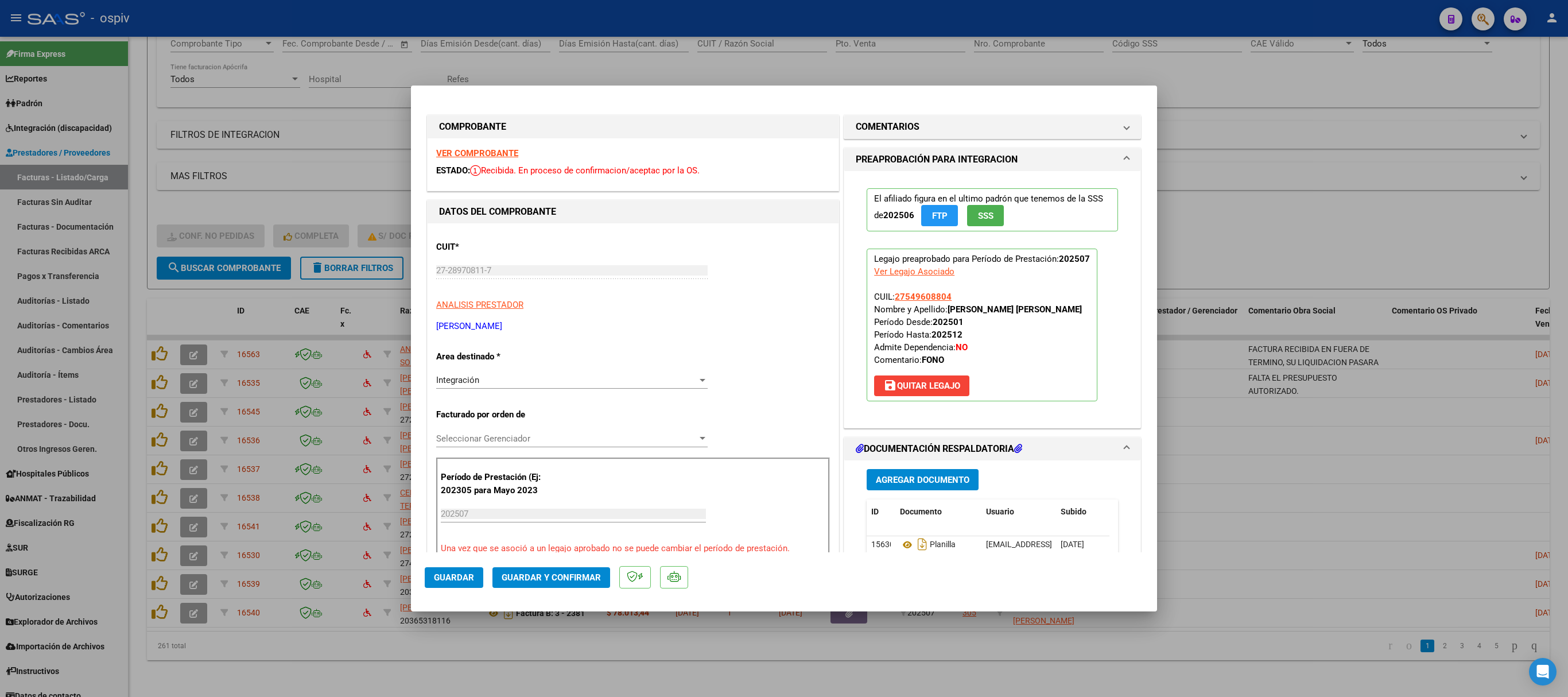
click at [467, 146] on div "VER COMPROBANTE ESTADO: Recibida. En proceso de confirmacion/aceptac por la OS." at bounding box center [633, 165] width 411 height 52
click at [480, 154] on strong "VER COMPROBANTE" at bounding box center [477, 153] width 82 height 11
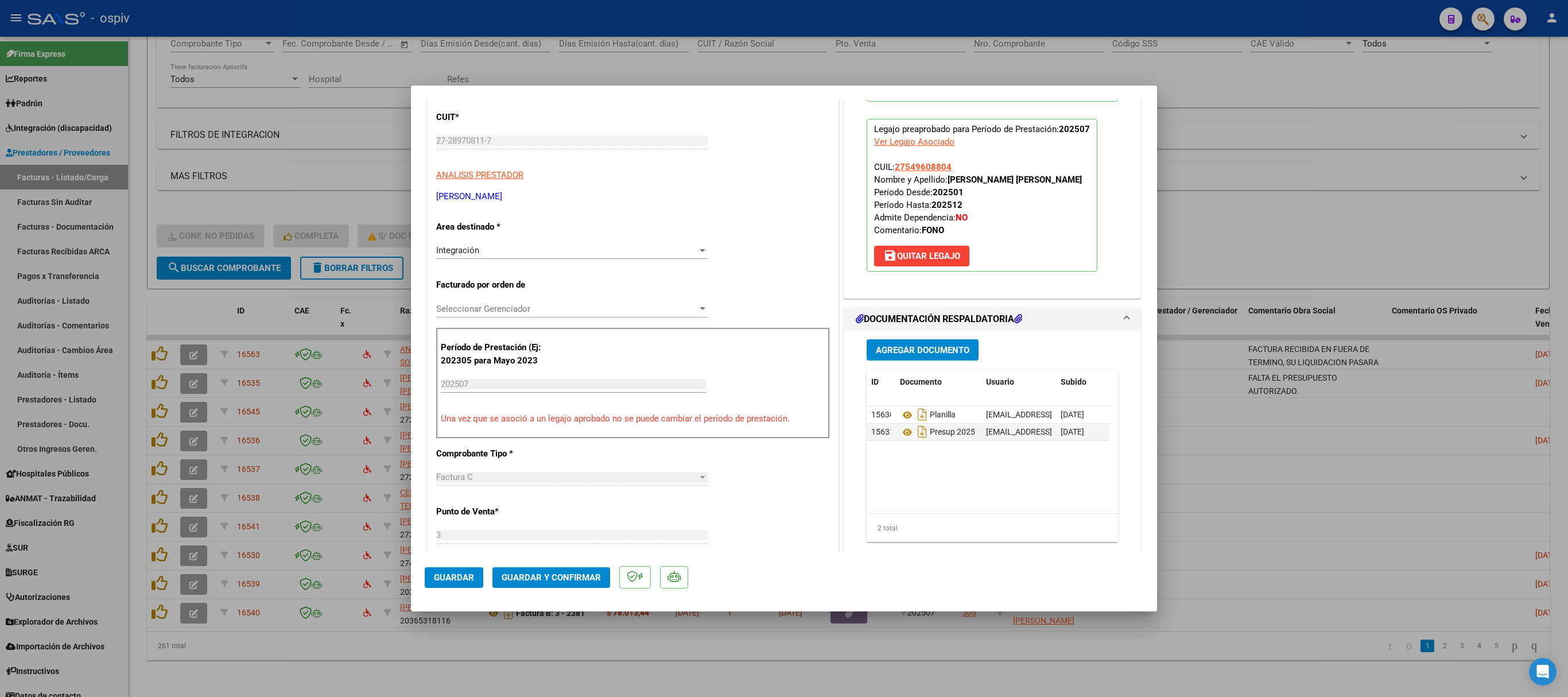
scroll to position [230, 0]
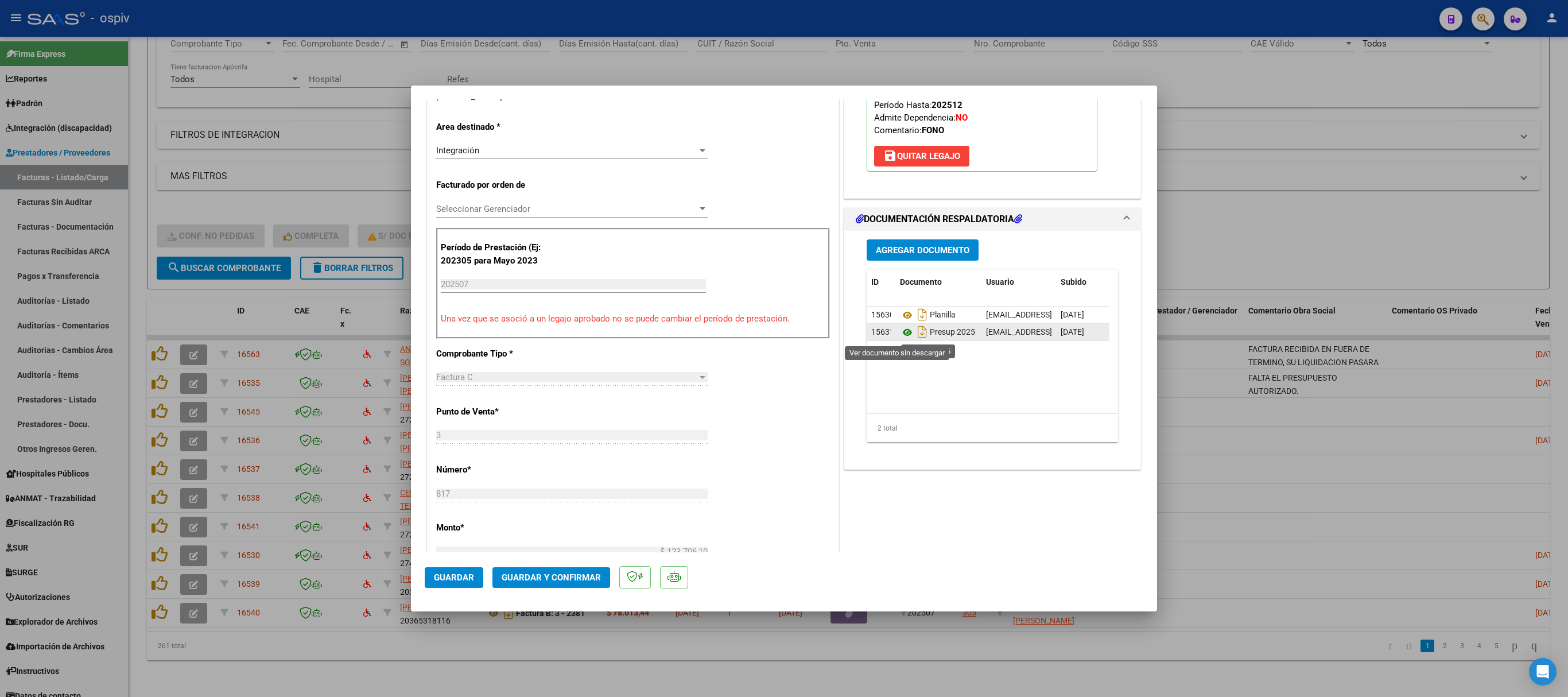
click at [900, 333] on icon at bounding box center [907, 333] width 15 height 14
click at [900, 316] on icon at bounding box center [907, 315] width 15 height 14
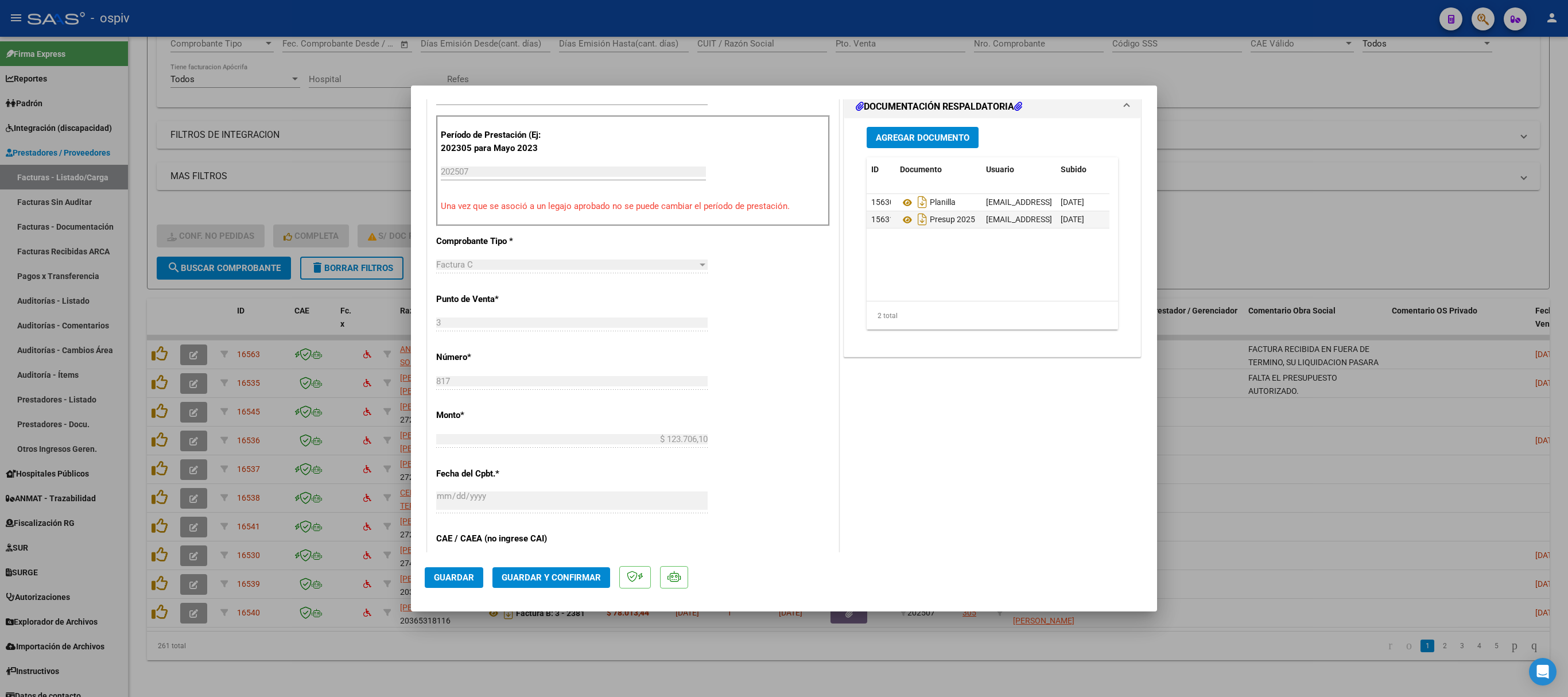
scroll to position [345, 0]
click at [566, 464] on span "Guardar y Confirmar" at bounding box center [551, 578] width 99 height 11
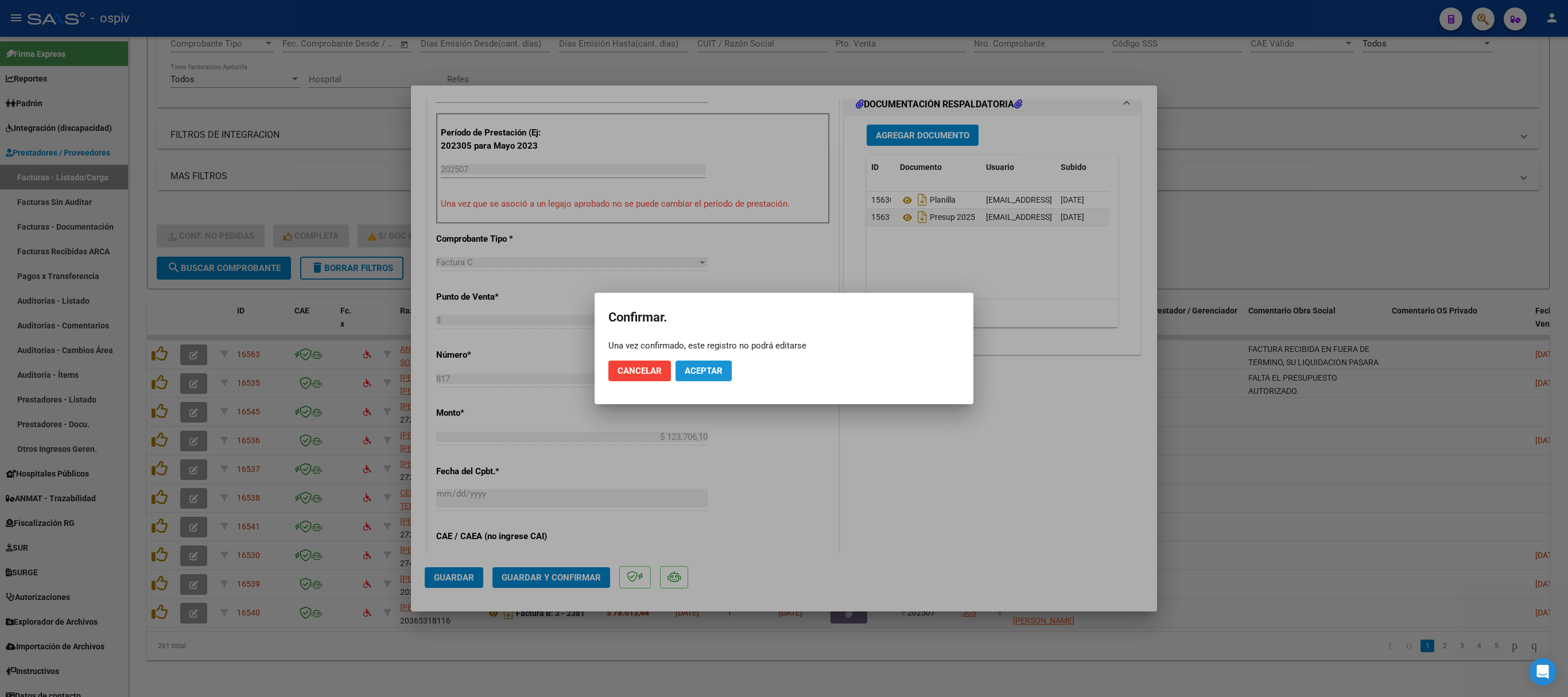
click at [716, 363] on button "Aceptar" at bounding box center [703, 370] width 56 height 21
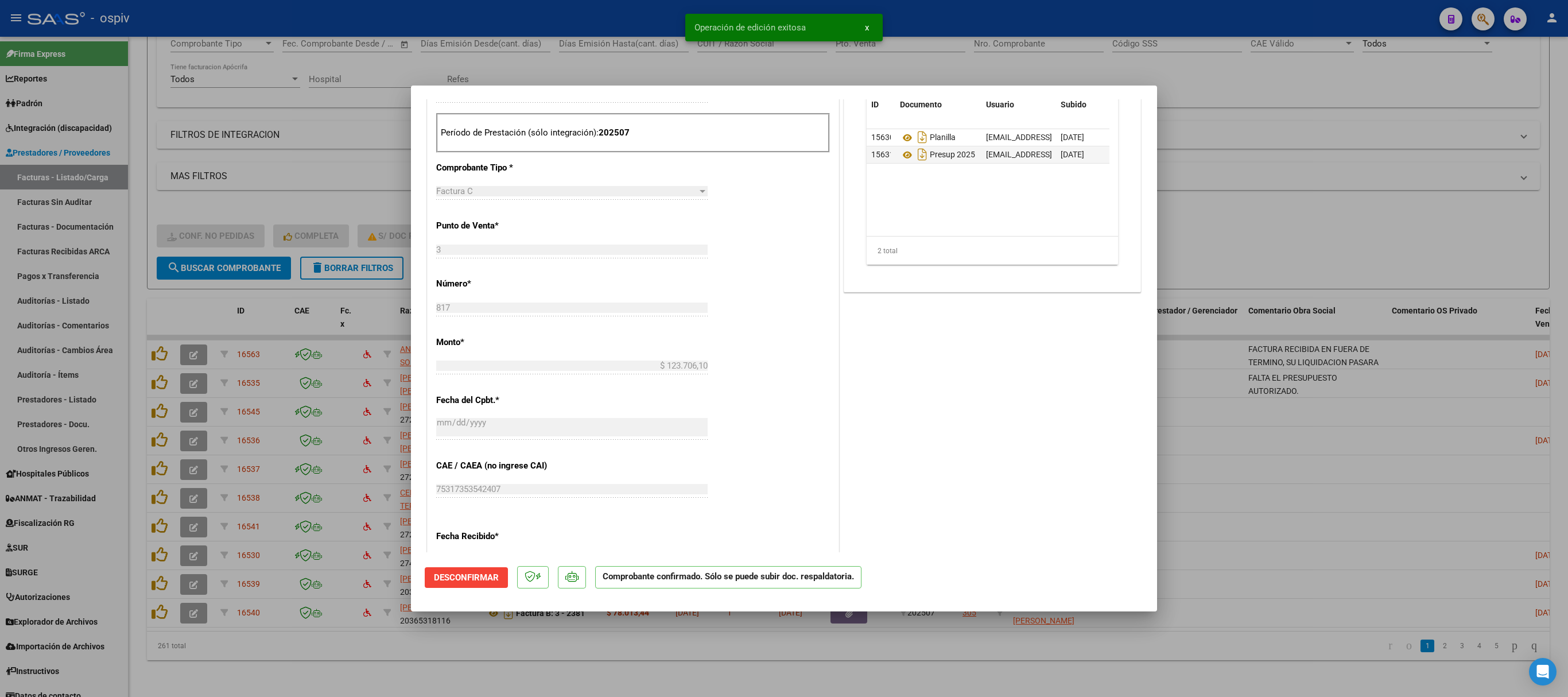
click at [1044, 193] on div at bounding box center [784, 348] width 1568 height 697
type input "$ 0,00"
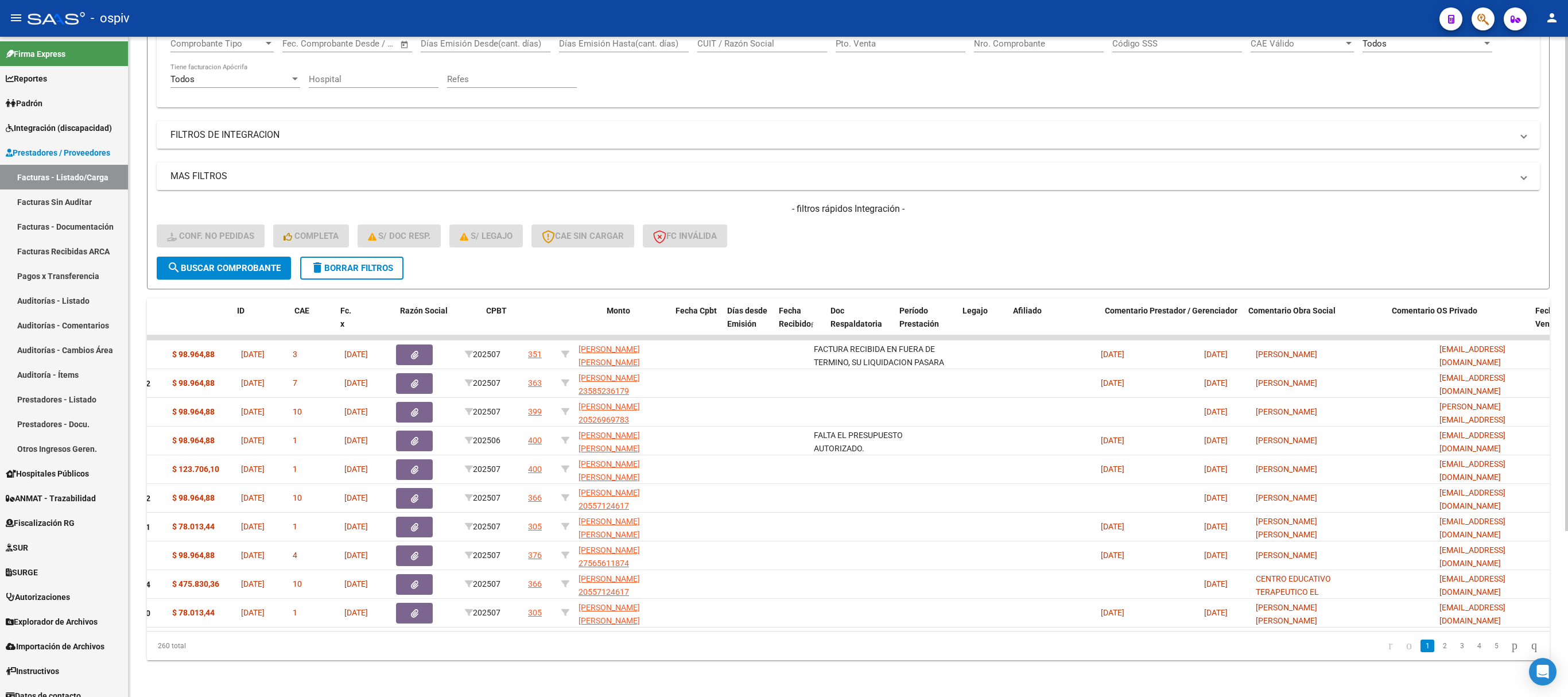
scroll to position [0, 0]
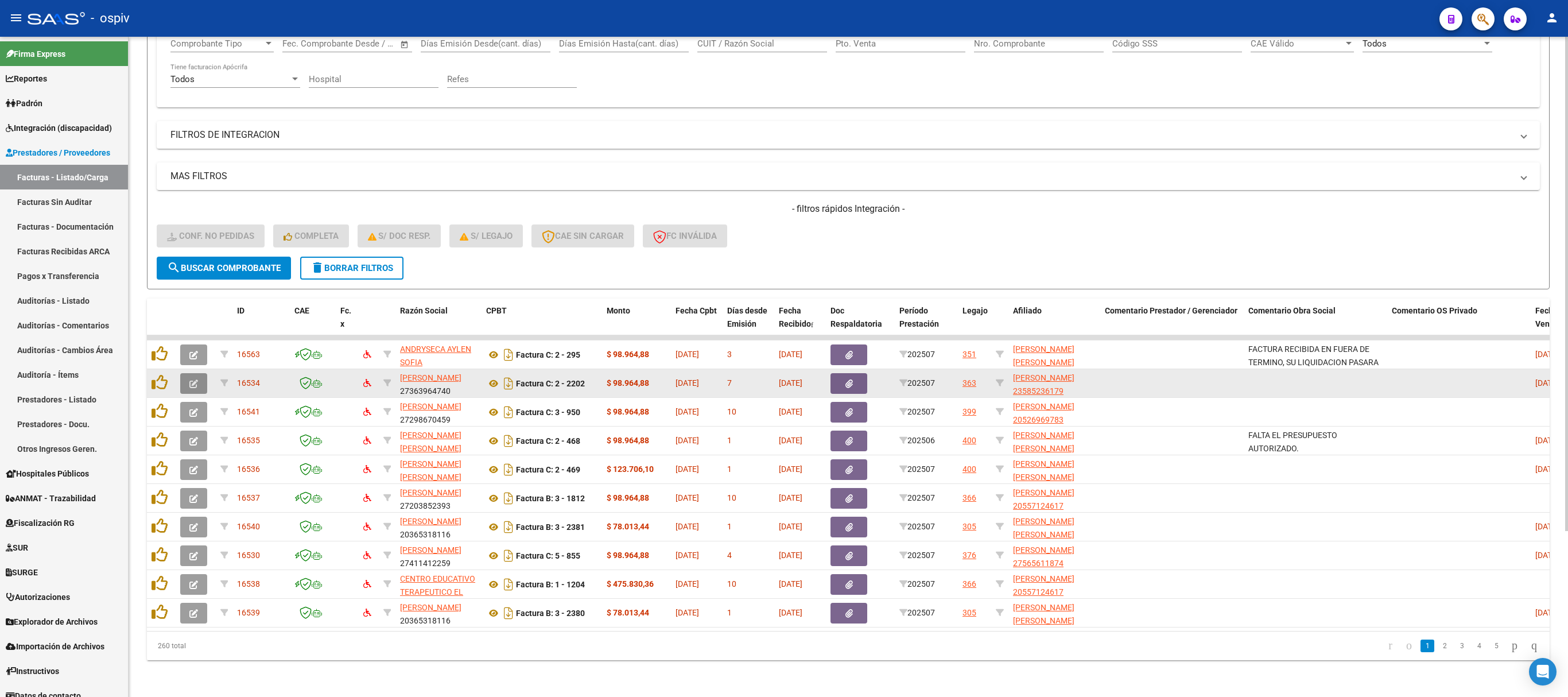
click at [201, 373] on button "button" at bounding box center [194, 383] width 27 height 21
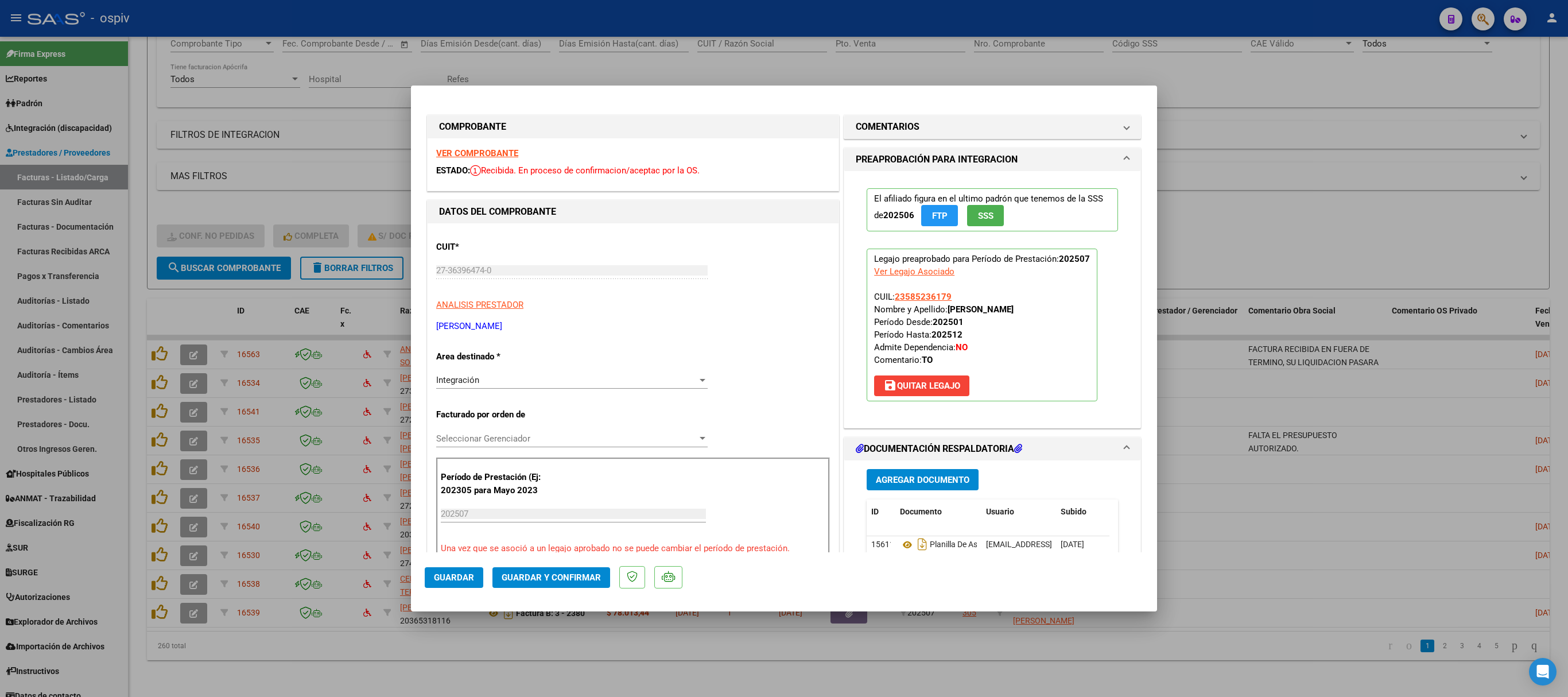
scroll to position [230, 0]
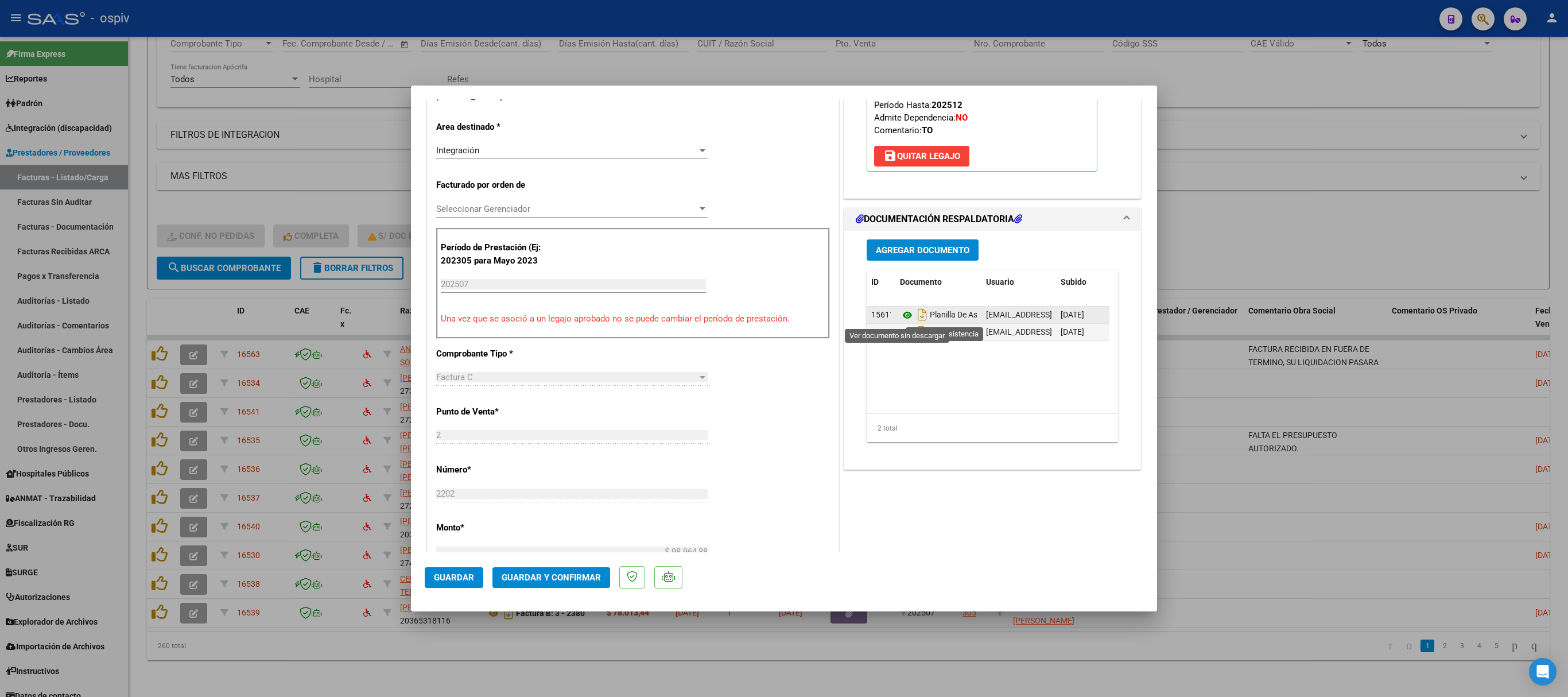
click at [900, 317] on icon at bounding box center [907, 315] width 15 height 14
click at [900, 338] on icon at bounding box center [907, 333] width 15 height 14
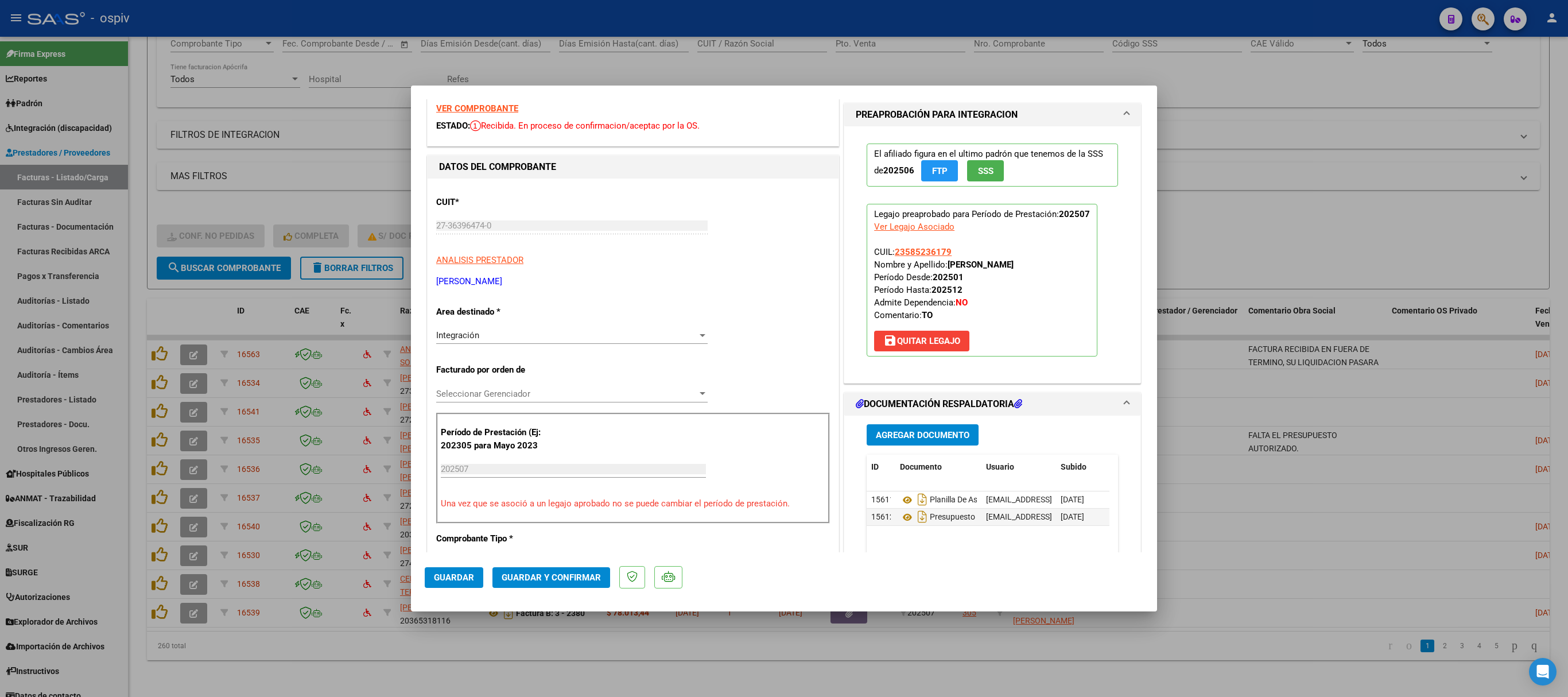
scroll to position [0, 0]
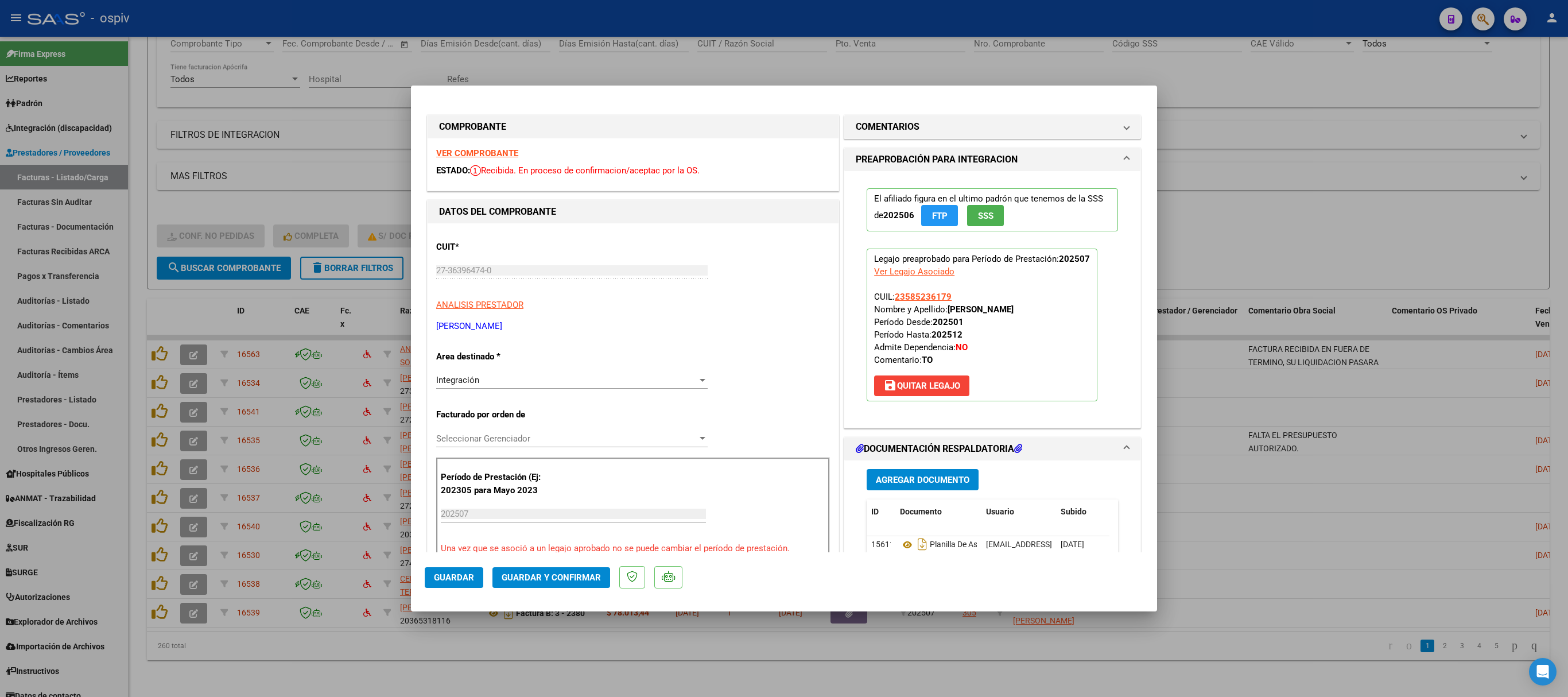
click at [468, 151] on strong "VER COMPROBANTE" at bounding box center [477, 153] width 82 height 11
click at [568, 464] on span "Guardar y Confirmar" at bounding box center [551, 578] width 99 height 11
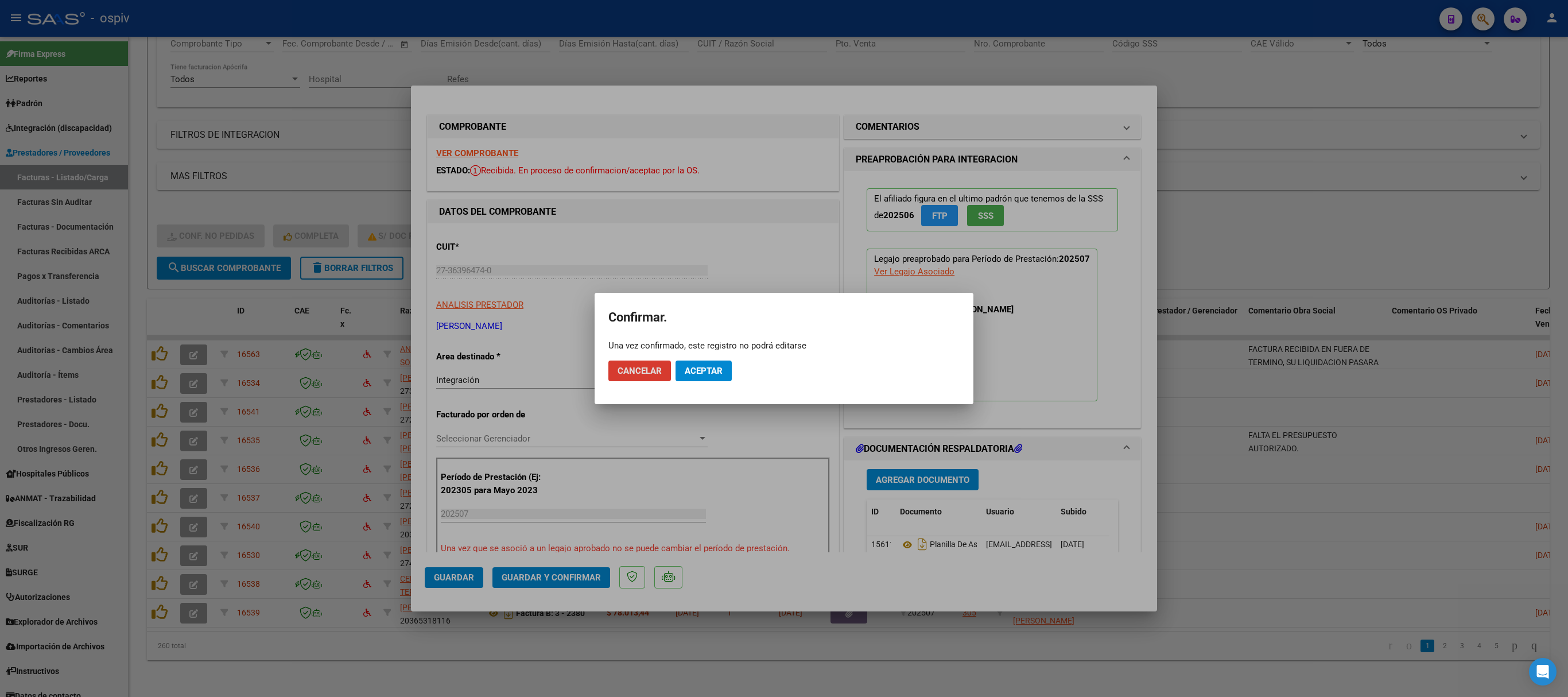
click at [708, 362] on button "Aceptar" at bounding box center [703, 370] width 56 height 21
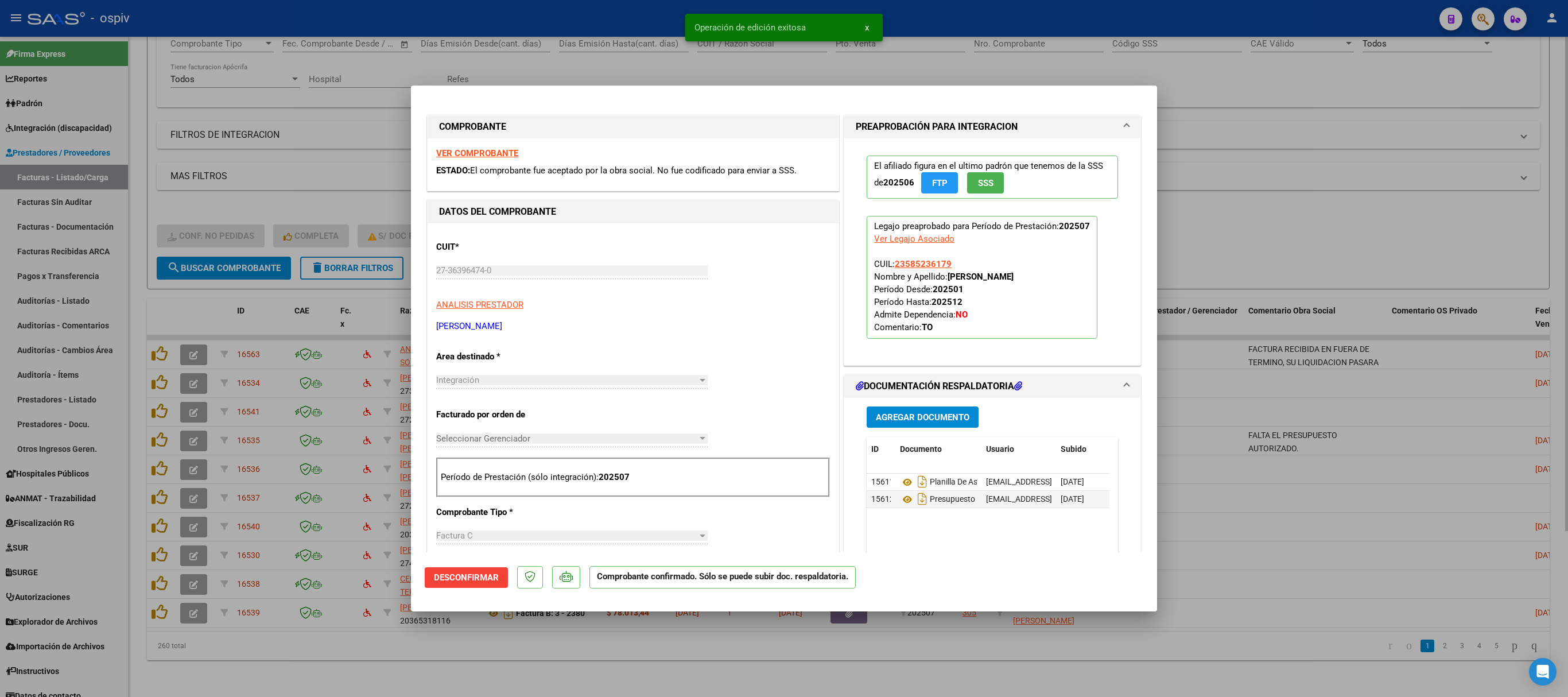
click at [1044, 70] on div at bounding box center [784, 348] width 1568 height 697
type input "$ 0,00"
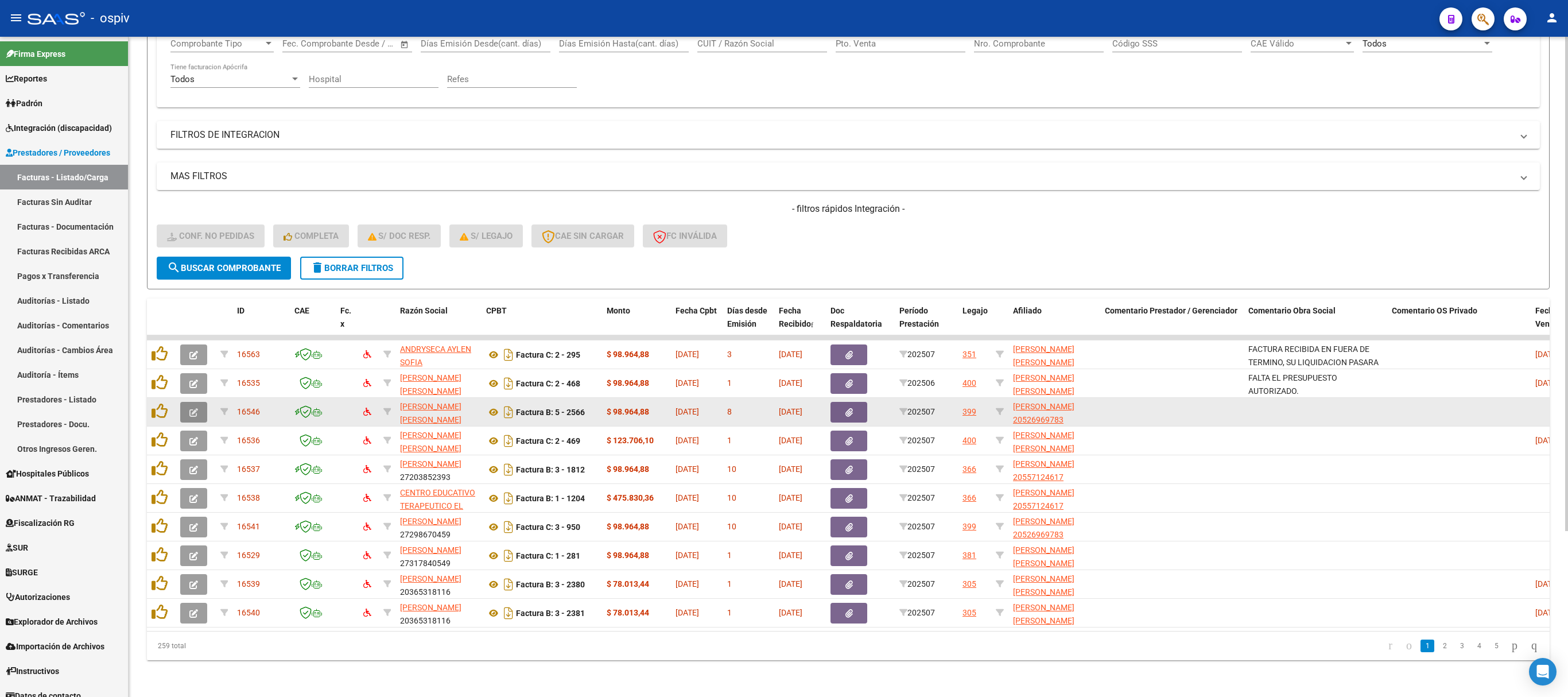
click at [193, 408] on icon "button" at bounding box center [193, 412] width 9 height 9
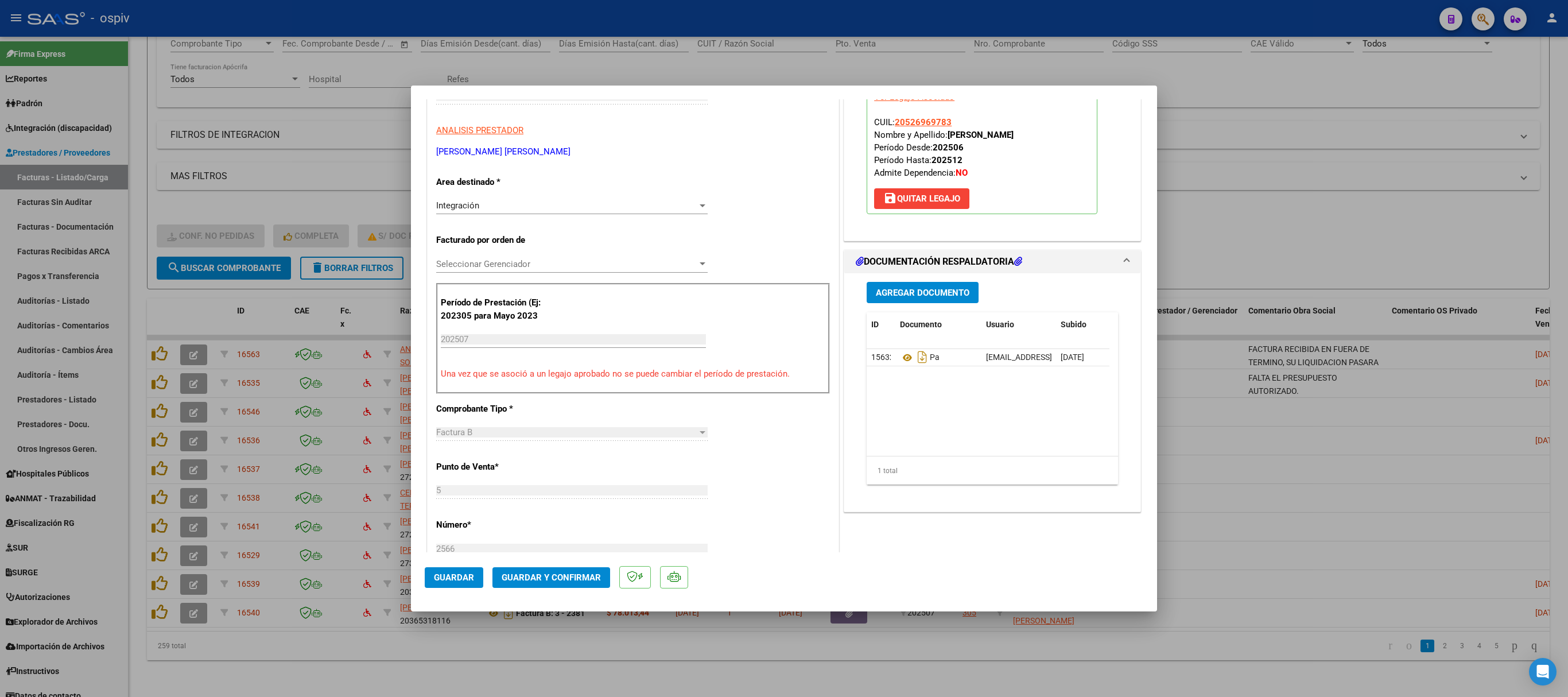
scroll to position [230, 0]
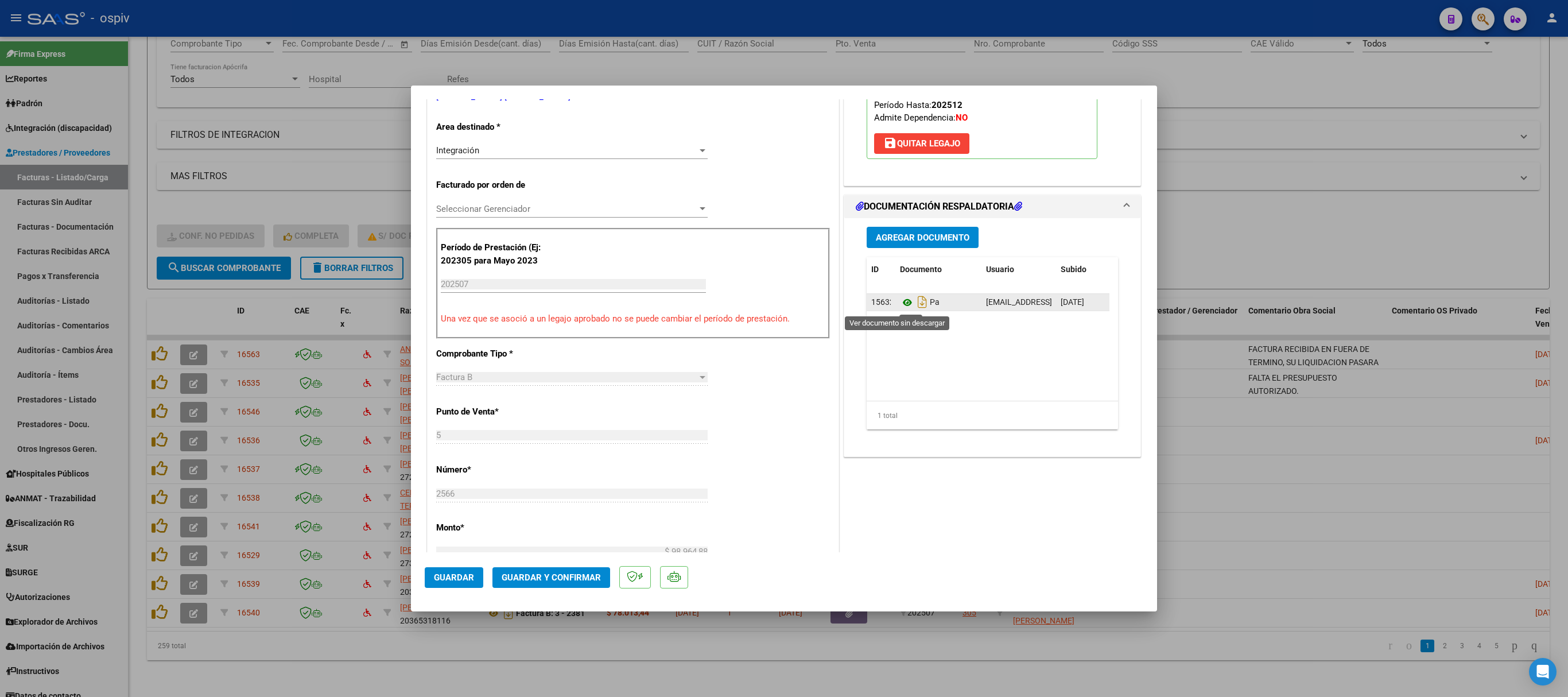
click at [900, 305] on icon at bounding box center [907, 303] width 15 height 14
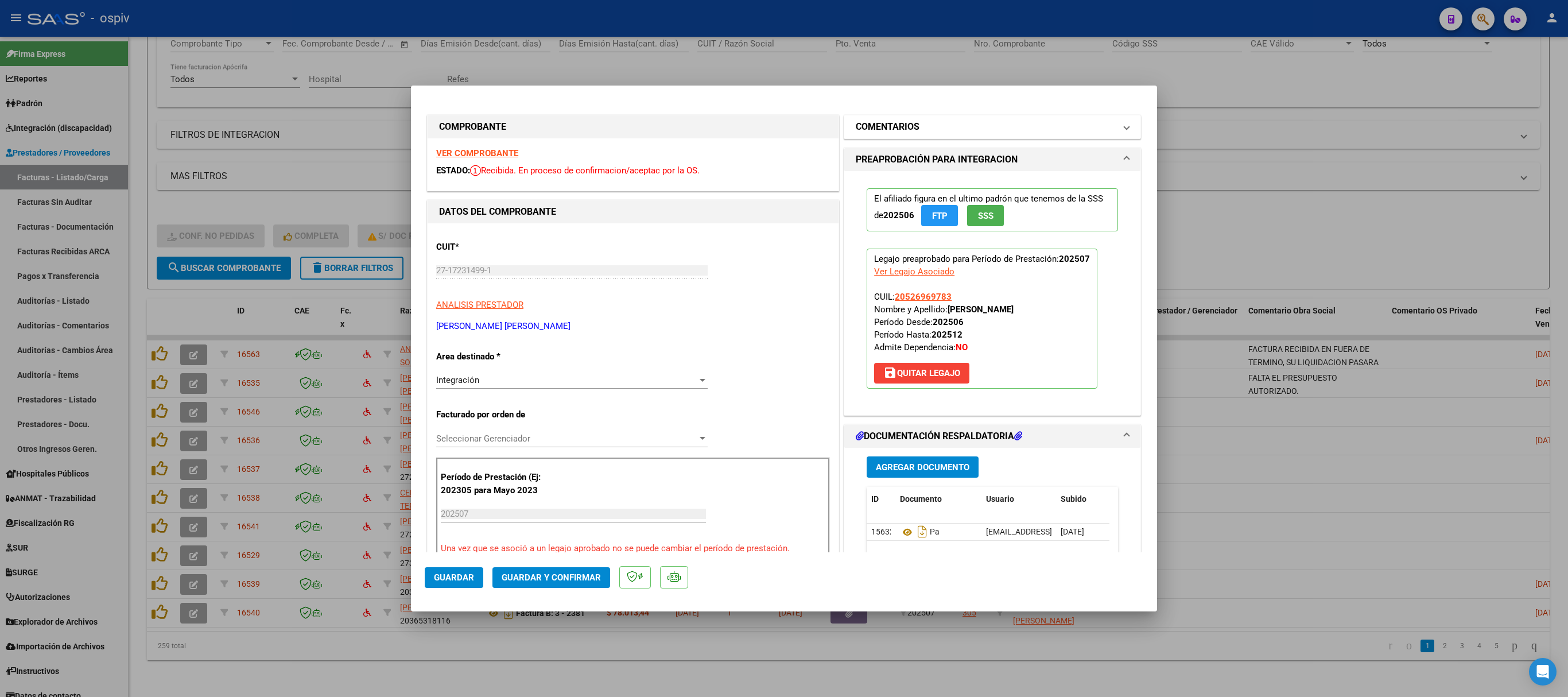
click at [861, 137] on mat-expansion-panel-header "COMENTARIOS" at bounding box center [992, 127] width 296 height 23
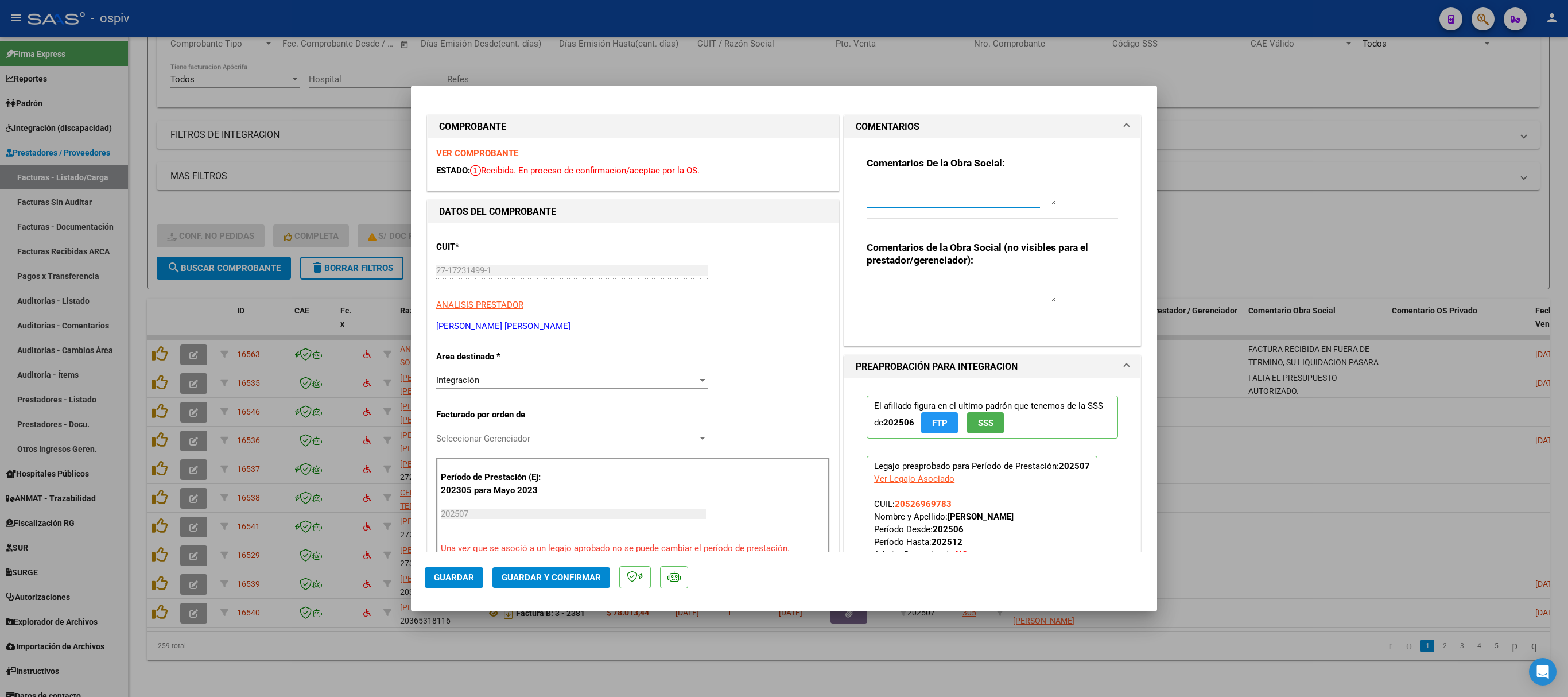
click at [867, 197] on textarea at bounding box center [961, 193] width 189 height 23
type textarea "FALTA EL PRESUPUESTO AUTORIZADO."
click at [454, 464] on span "Guardar" at bounding box center [454, 578] width 40 height 11
click at [1044, 79] on div at bounding box center [784, 348] width 1568 height 697
type input "$ 0,00"
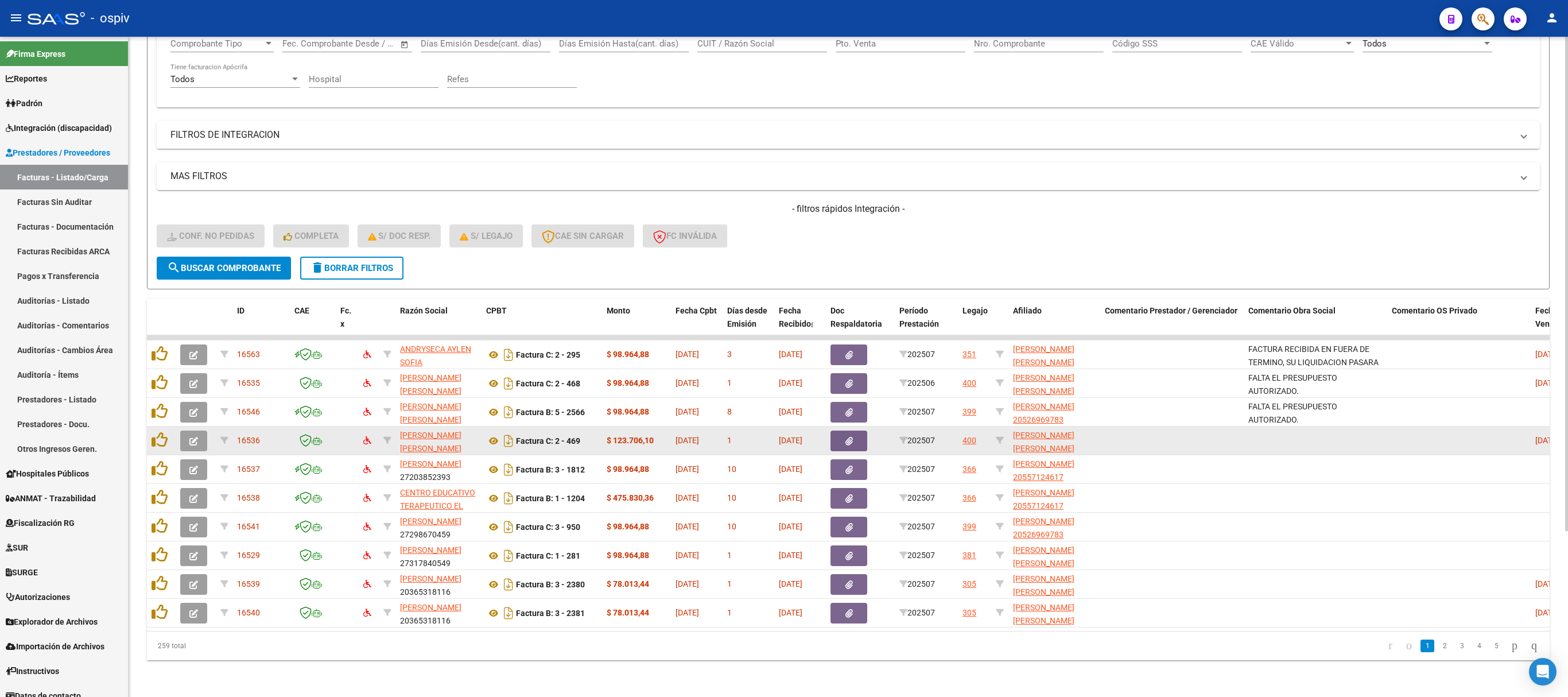
click at [198, 430] on button "button" at bounding box center [194, 440] width 27 height 21
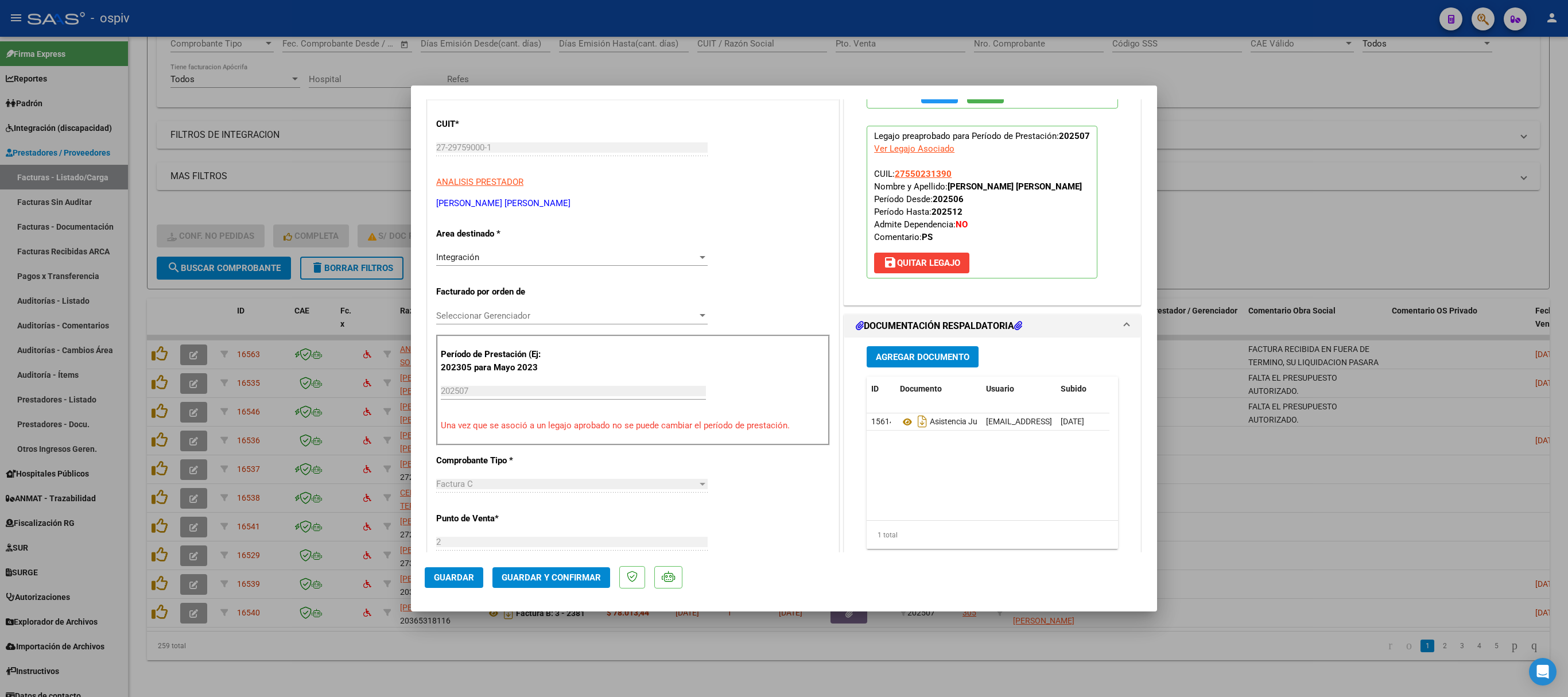
scroll to position [345, 0]
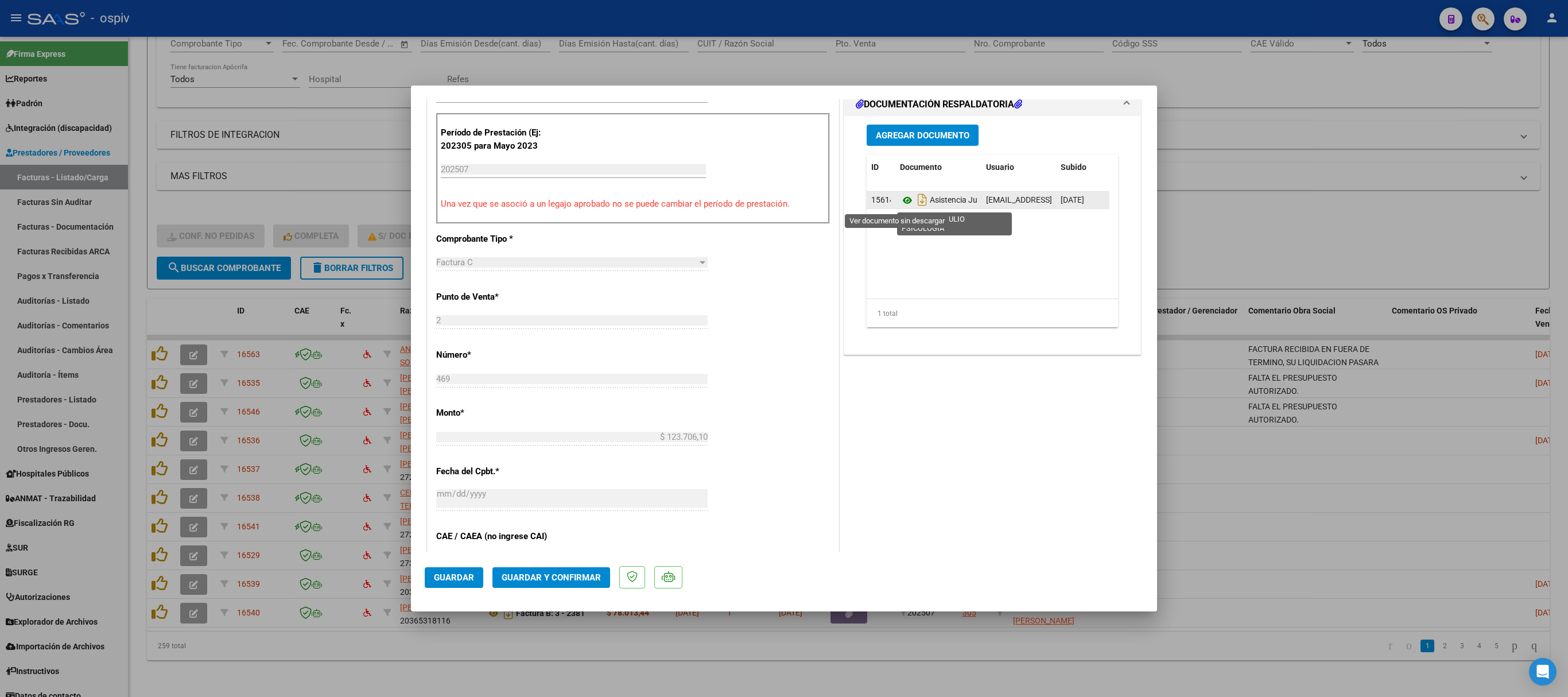
click at [900, 201] on icon at bounding box center [907, 200] width 15 height 14
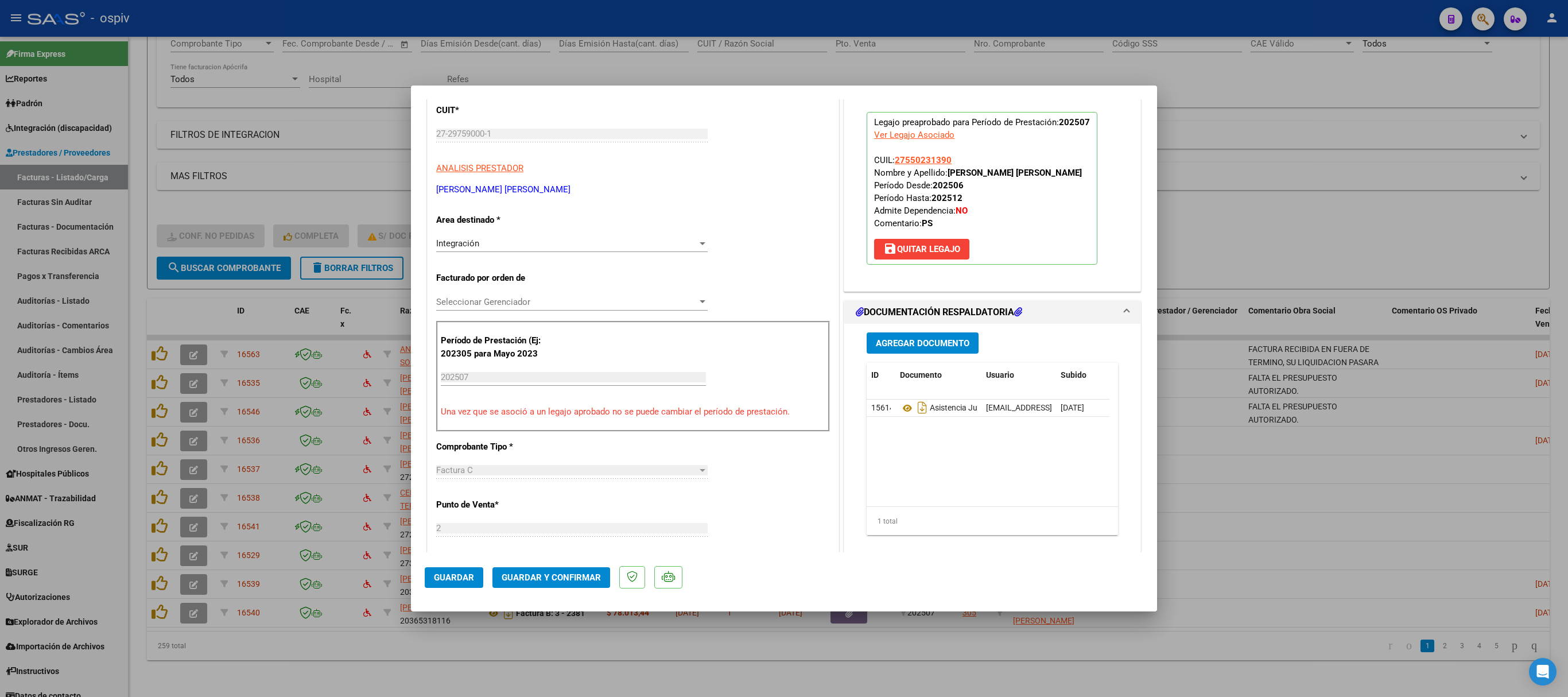
scroll to position [0, 0]
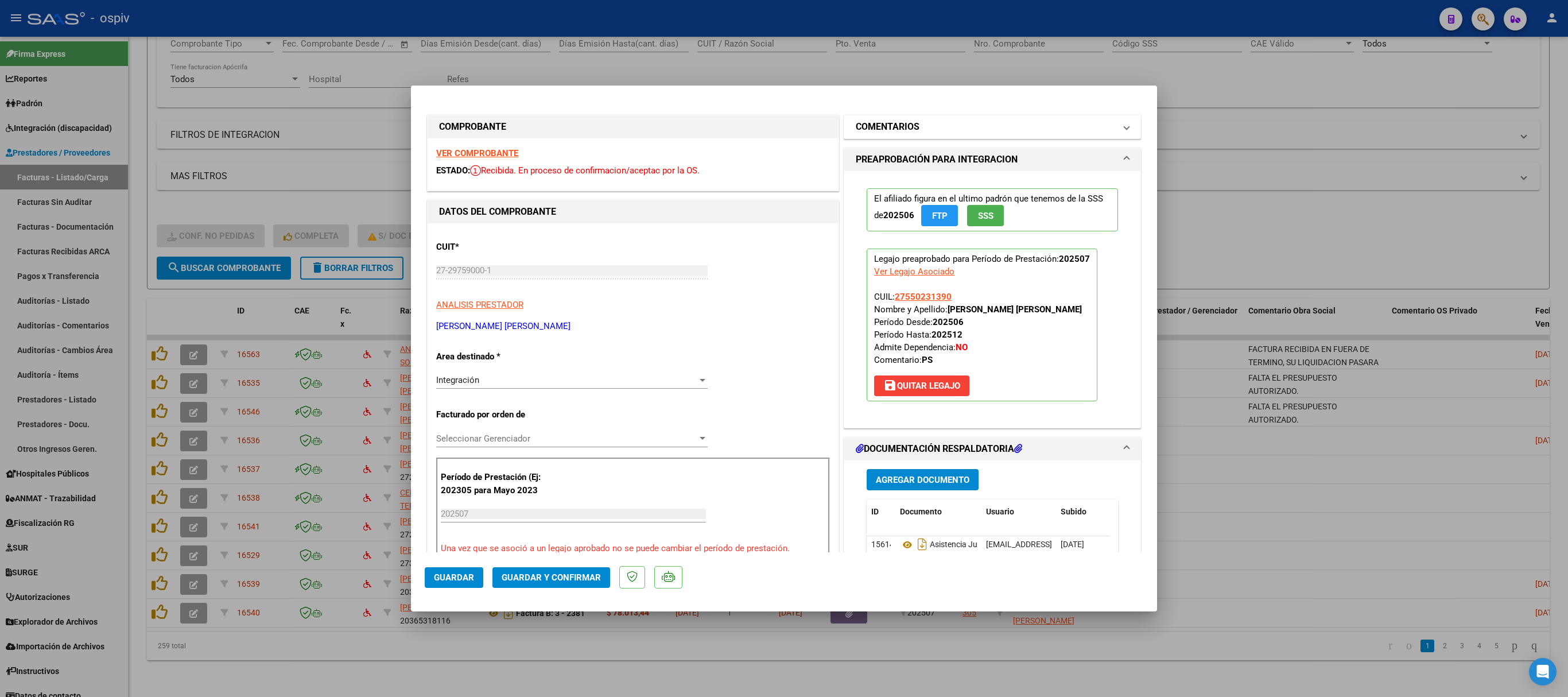
click at [929, 137] on mat-expansion-panel-header "COMENTARIOS" at bounding box center [992, 127] width 296 height 23
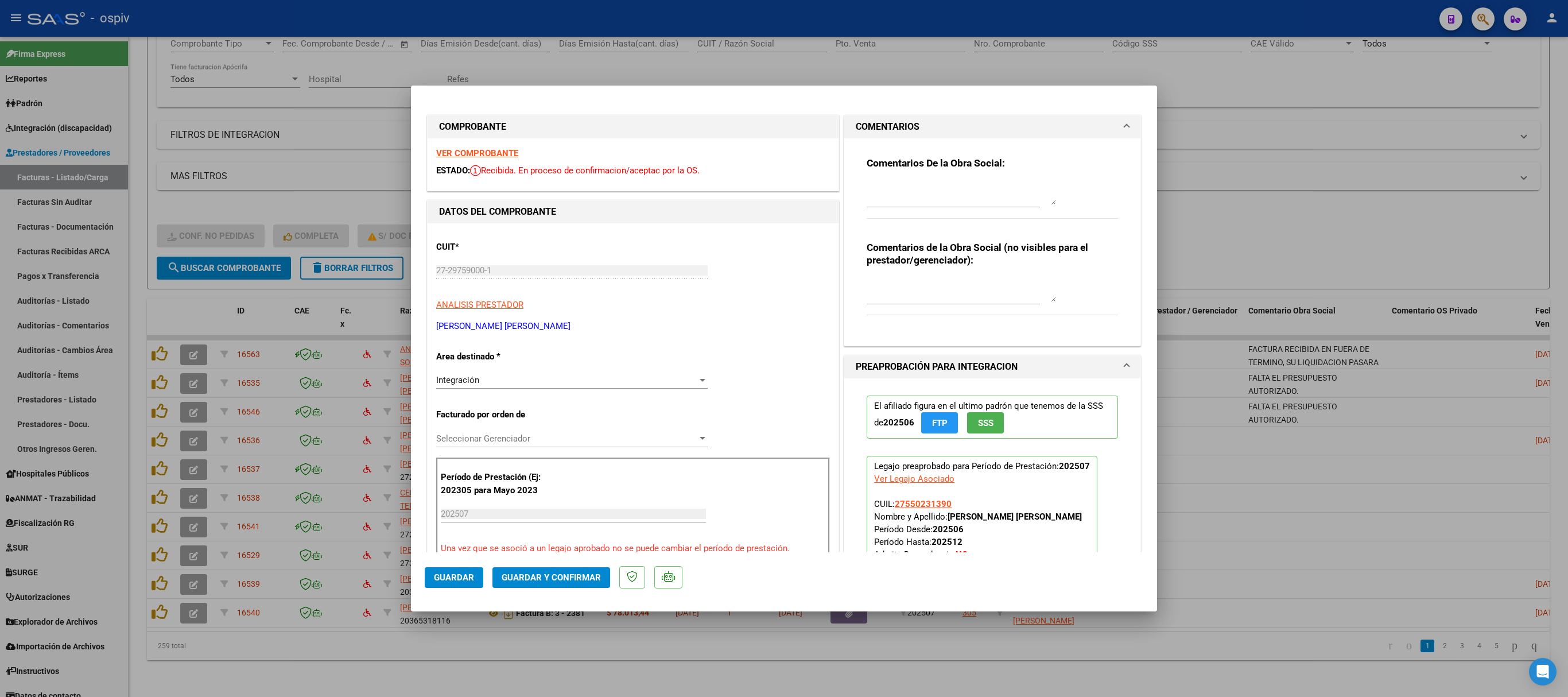
click at [891, 202] on textarea at bounding box center [961, 193] width 189 height 23
type textarea "FALTA EL PRESUPUESTO AUTORIZADO."
click at [460, 464] on span "Guardar" at bounding box center [454, 578] width 40 height 11
click at [1044, 60] on div at bounding box center [784, 348] width 1568 height 697
type input "$ 0,00"
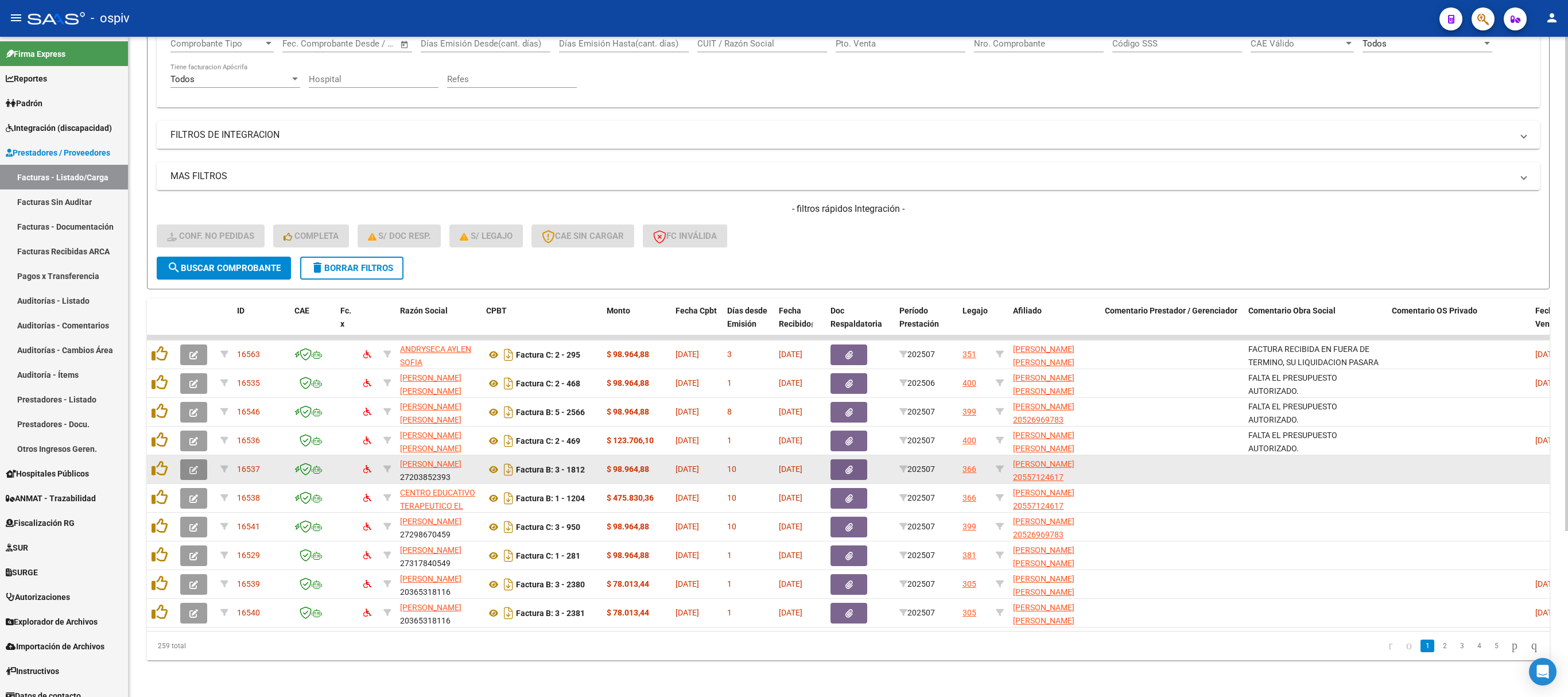
click at [193, 459] on button "button" at bounding box center [194, 469] width 27 height 21
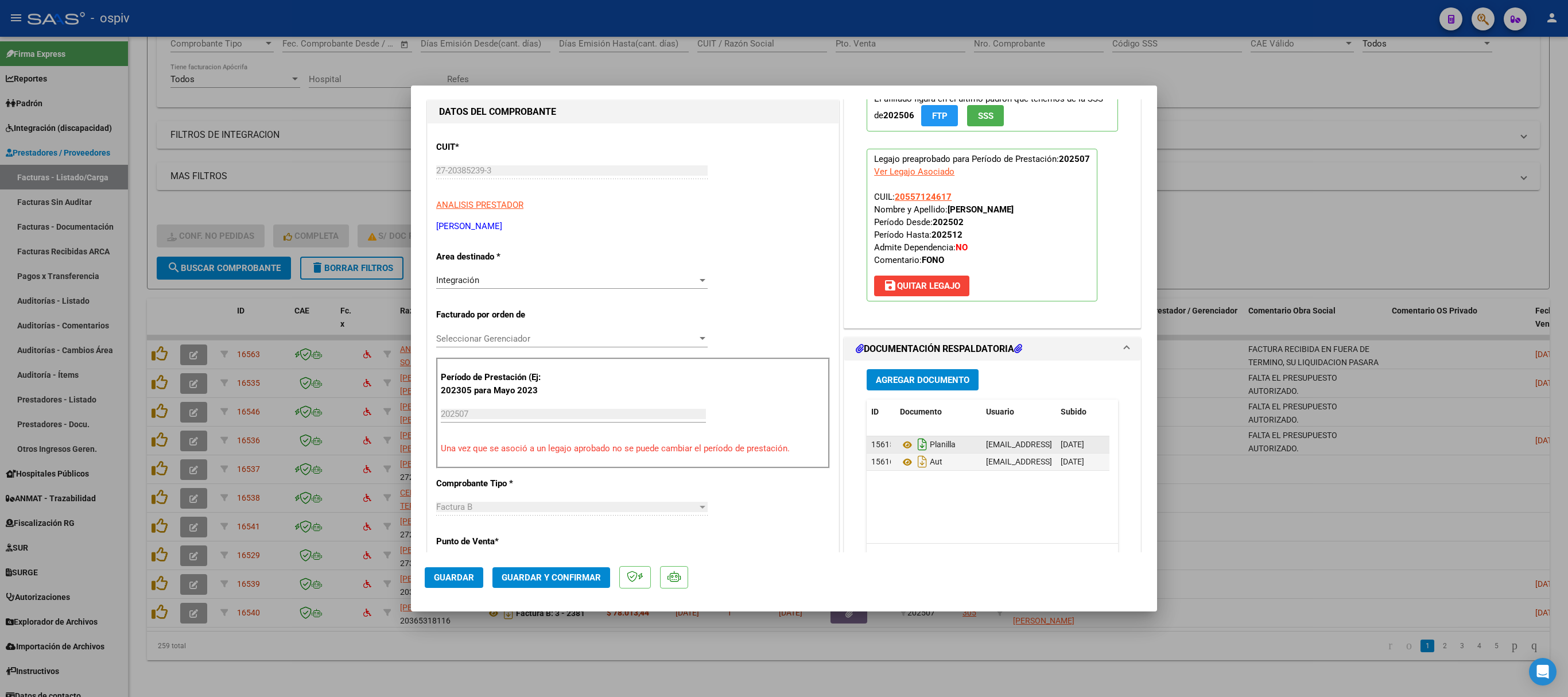
scroll to position [230, 0]
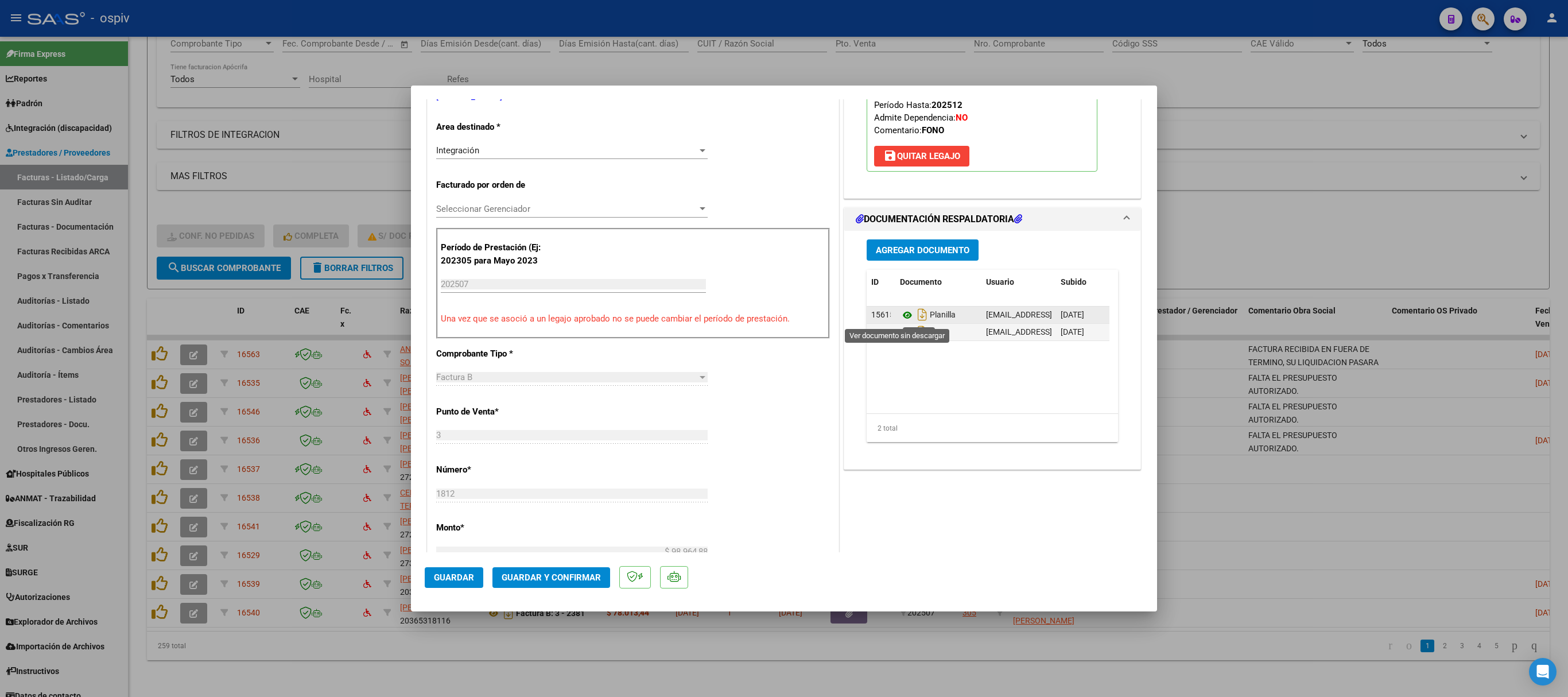
click at [900, 317] on icon at bounding box center [907, 315] width 15 height 14
click at [900, 335] on icon at bounding box center [907, 333] width 15 height 14
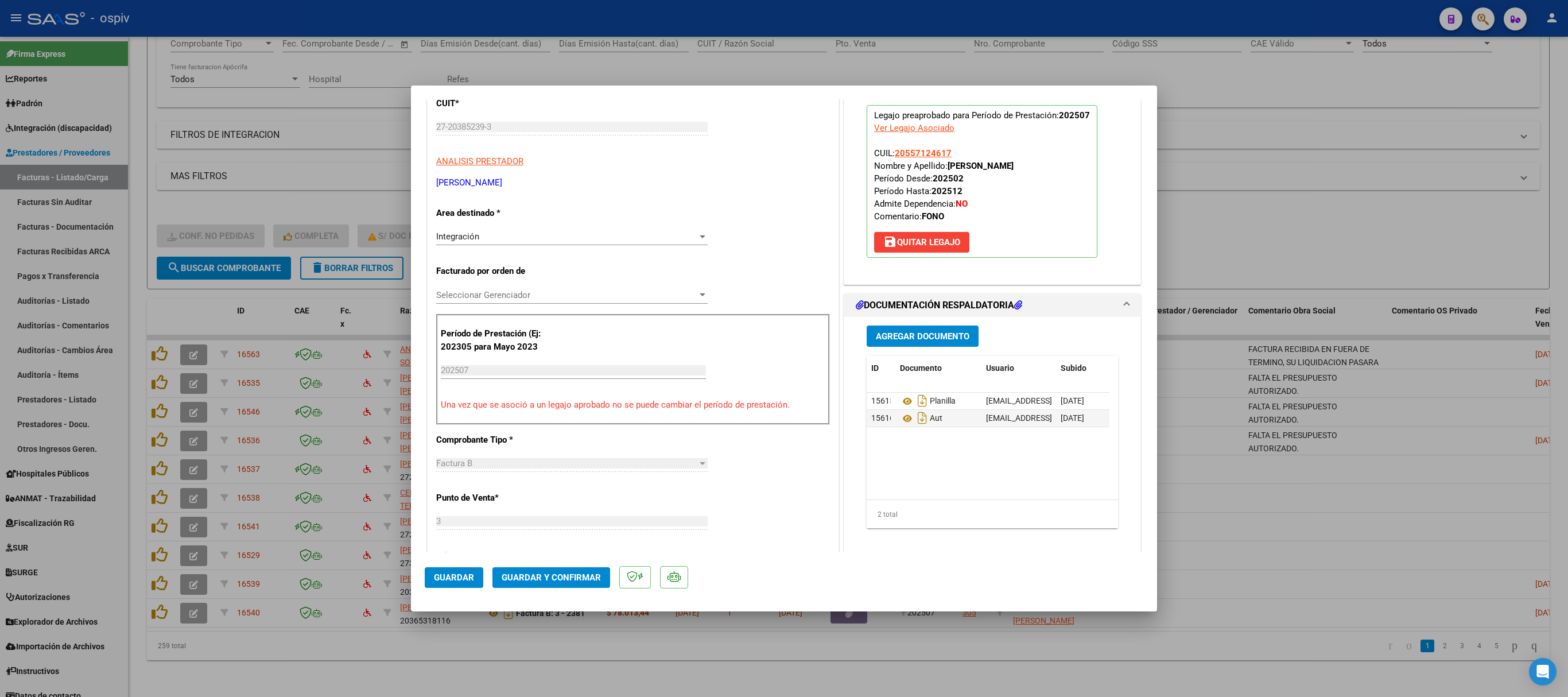
scroll to position [0, 0]
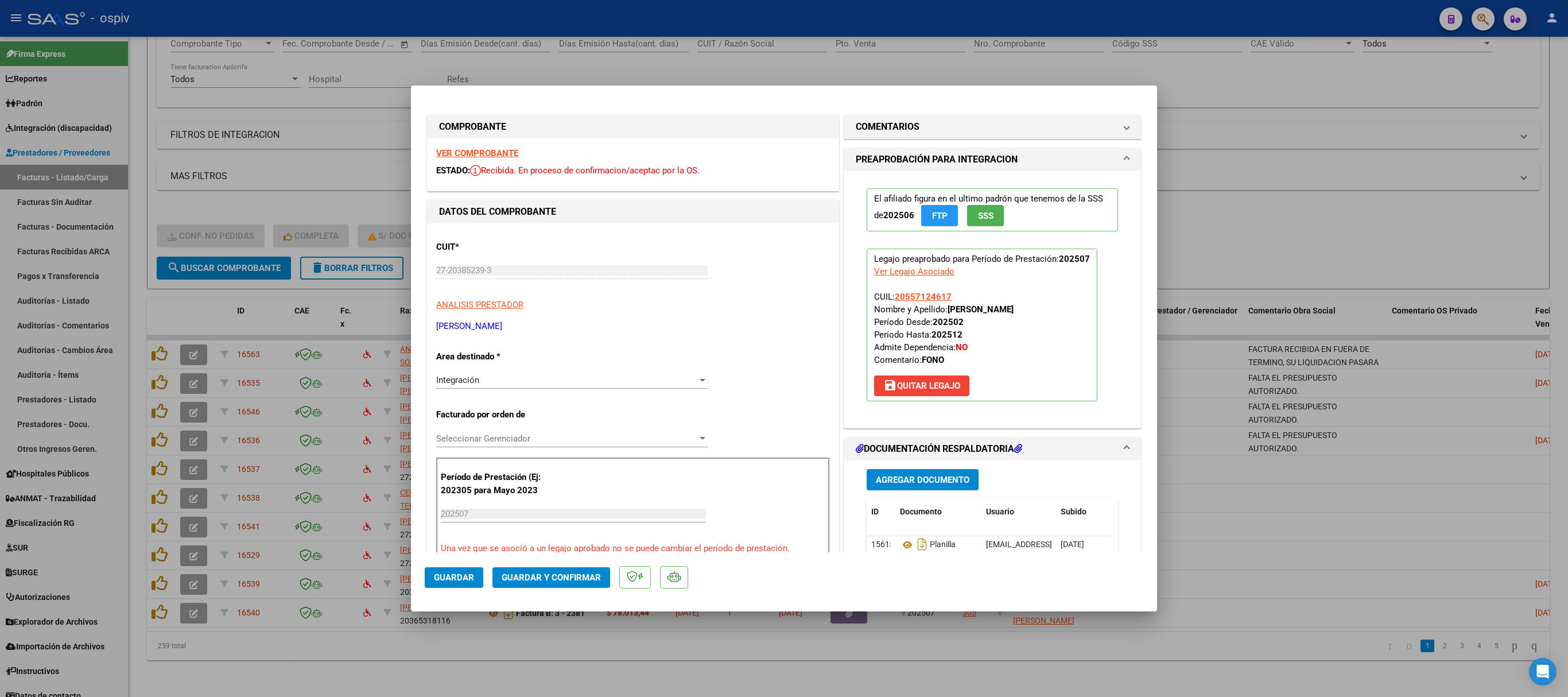
click at [480, 148] on strong "VER COMPROBANTE" at bounding box center [477, 153] width 82 height 11
click at [560, 464] on span "Guardar y Confirmar" at bounding box center [551, 578] width 99 height 11
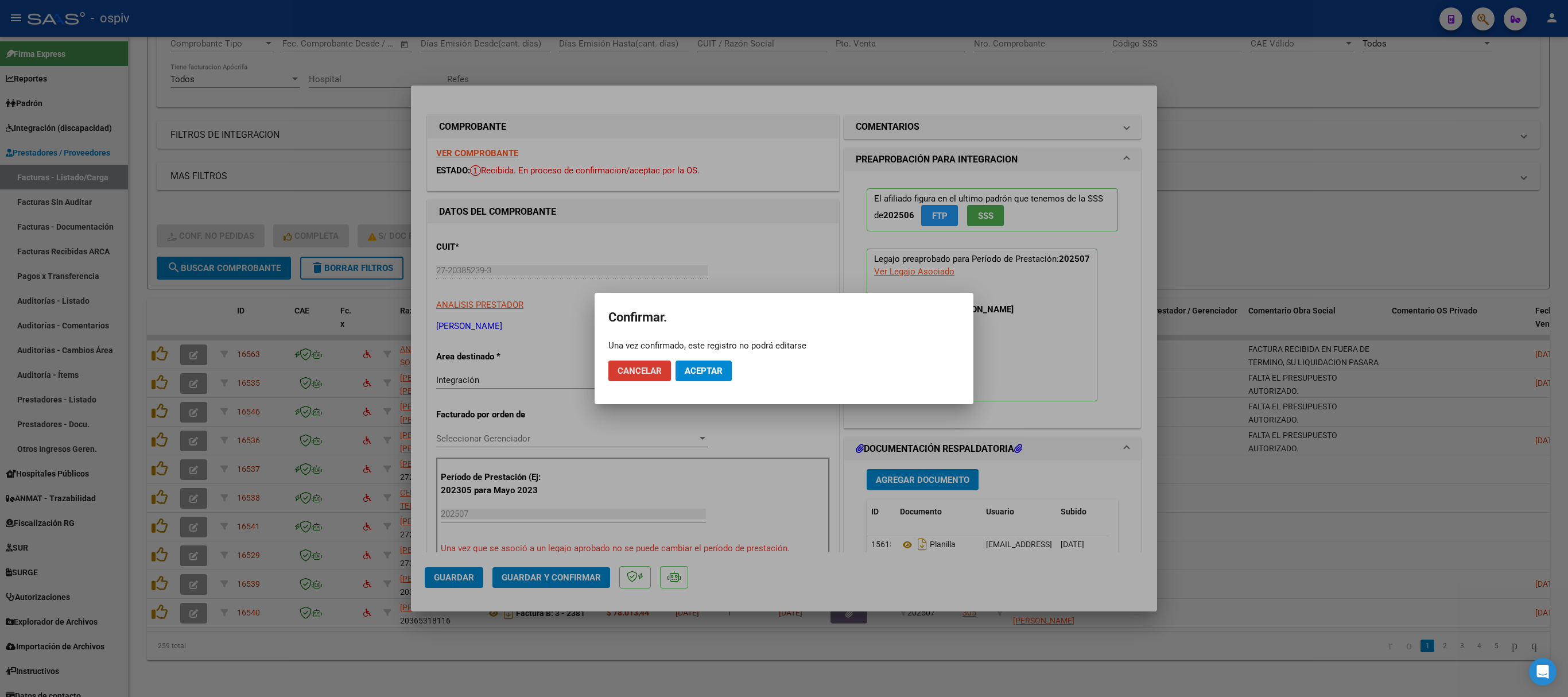
click at [707, 370] on span "Aceptar" at bounding box center [703, 371] width 38 height 11
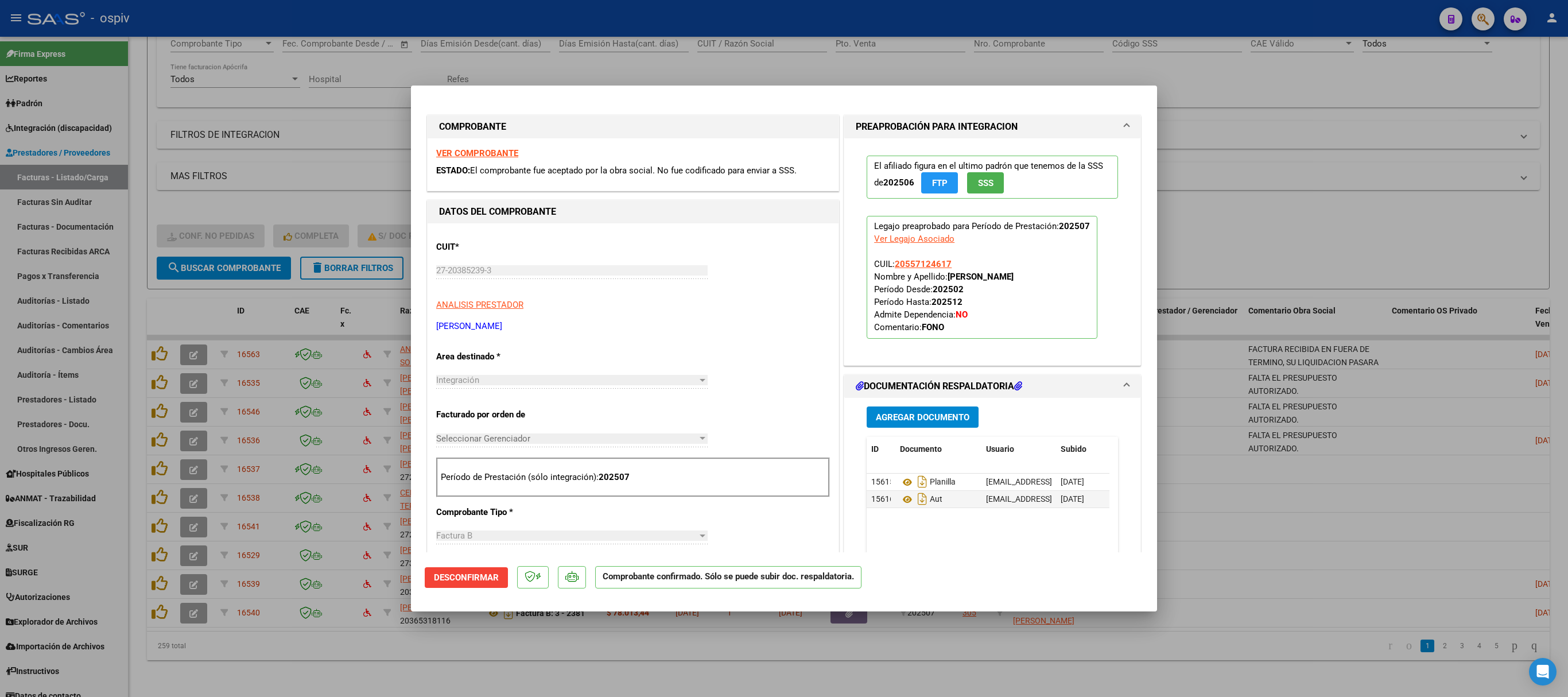
click at [1036, 29] on div at bounding box center [784, 348] width 1568 height 697
type input "$ 0,00"
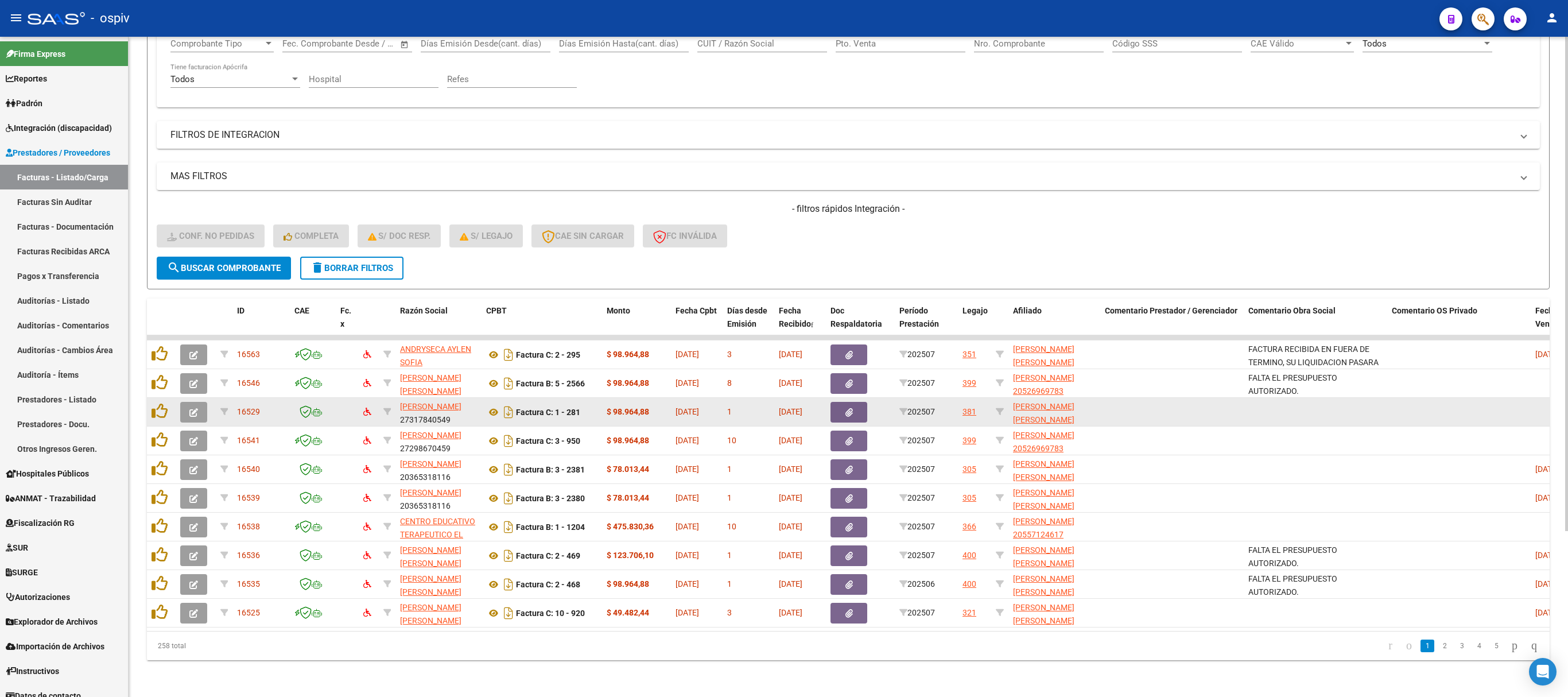
click at [193, 408] on icon "button" at bounding box center [193, 412] width 9 height 9
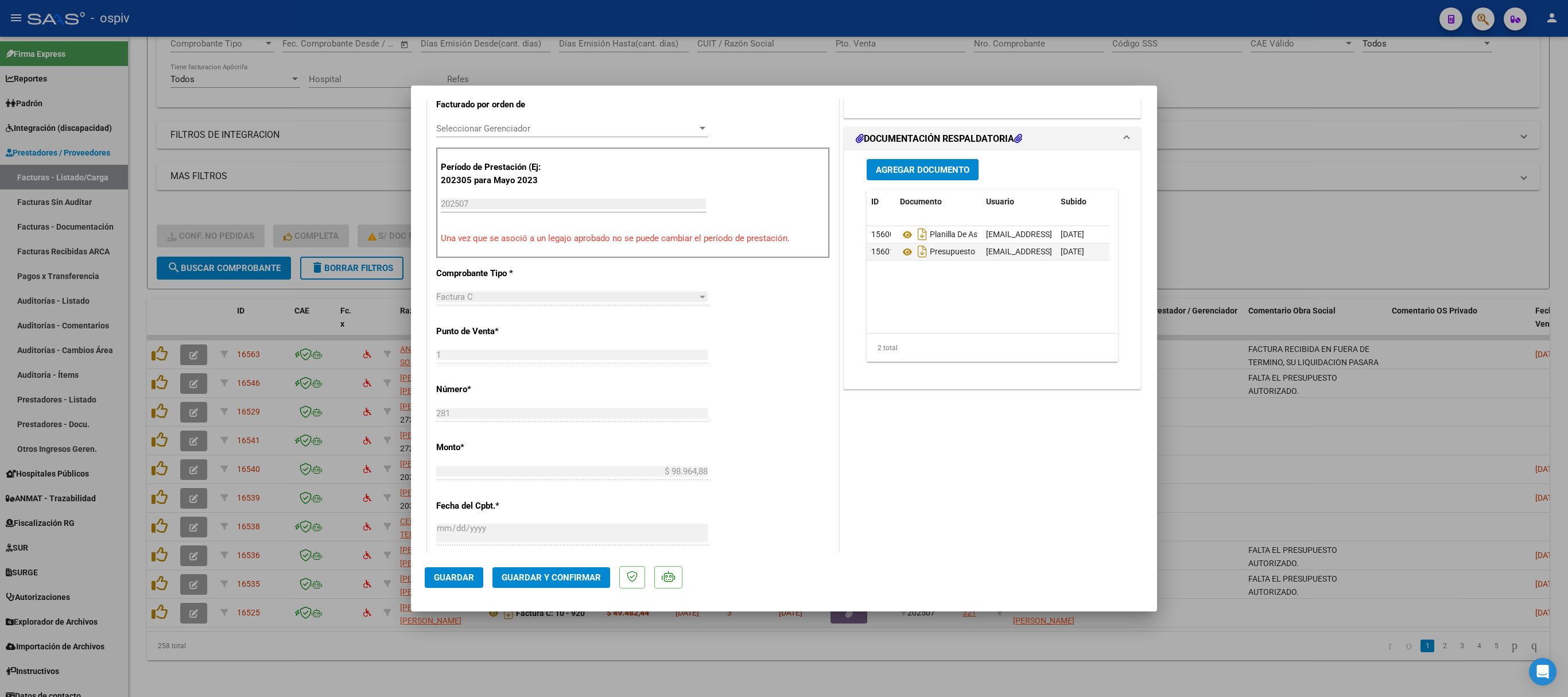
scroll to position [345, 0]
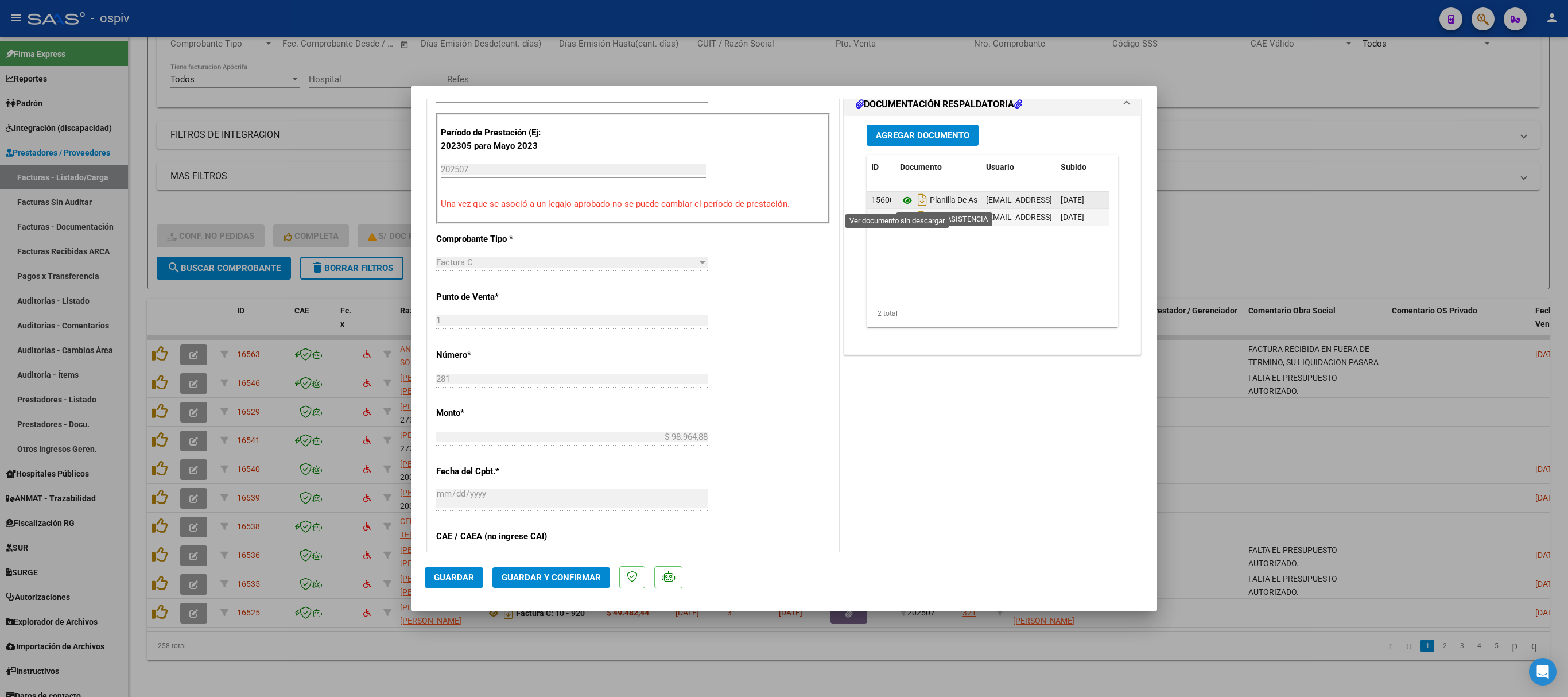
click at [900, 200] on icon at bounding box center [907, 200] width 15 height 14
click at [900, 219] on icon at bounding box center [907, 217] width 15 height 14
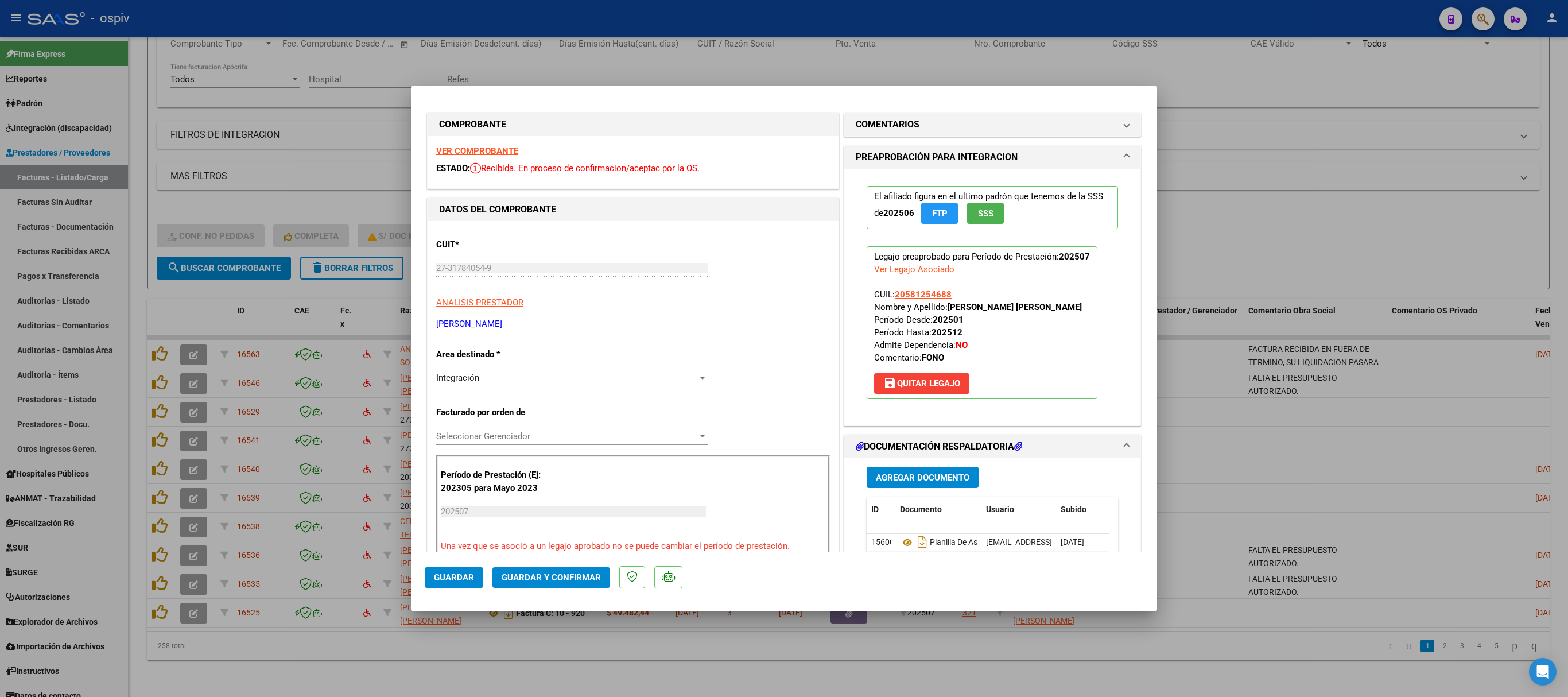
scroll to position [0, 0]
click at [476, 151] on strong "VER COMPROBANTE" at bounding box center [477, 153] width 82 height 11
click at [565, 464] on span "Guardar y Confirmar" at bounding box center [551, 578] width 99 height 11
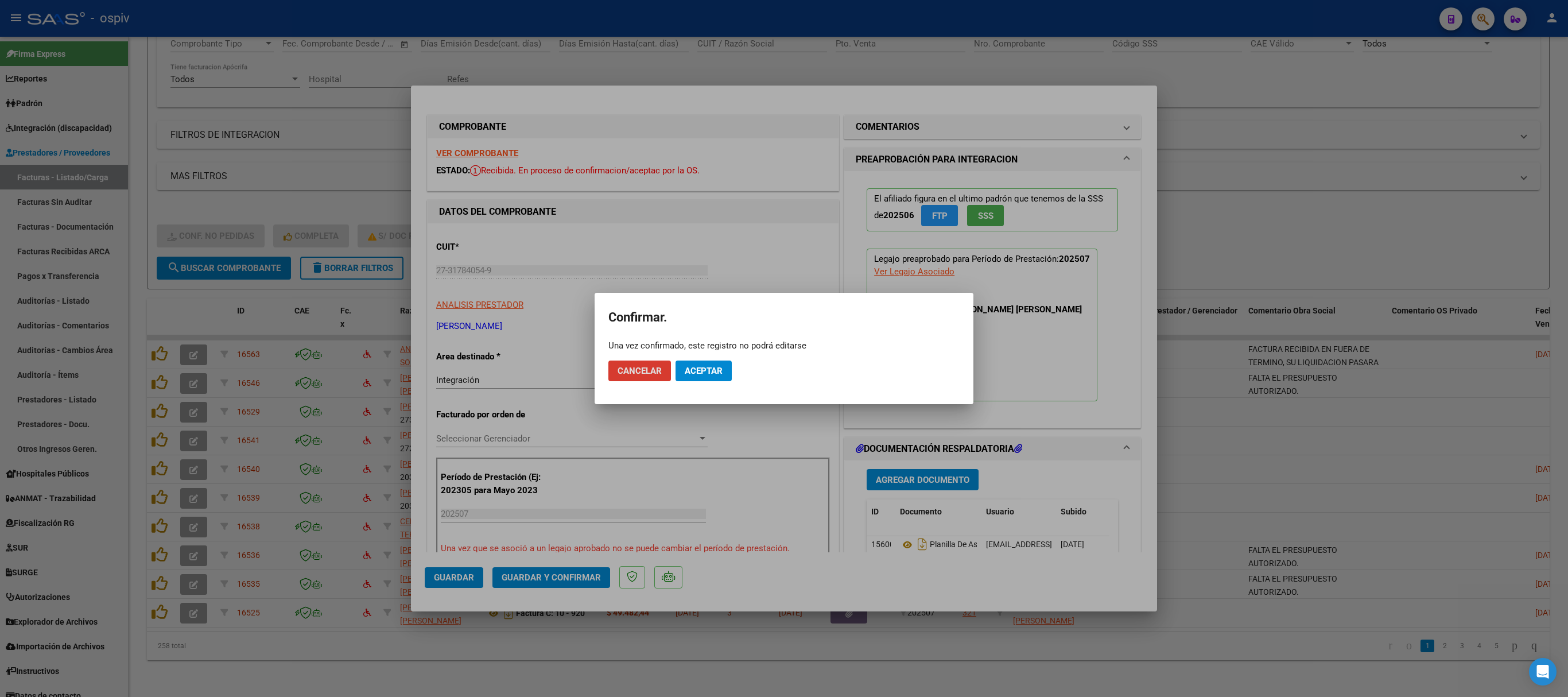
click at [711, 359] on mat-dialog-actions "Cancelar Aceptar" at bounding box center [783, 370] width 351 height 39
click at [714, 374] on span "Aceptar" at bounding box center [703, 371] width 38 height 11
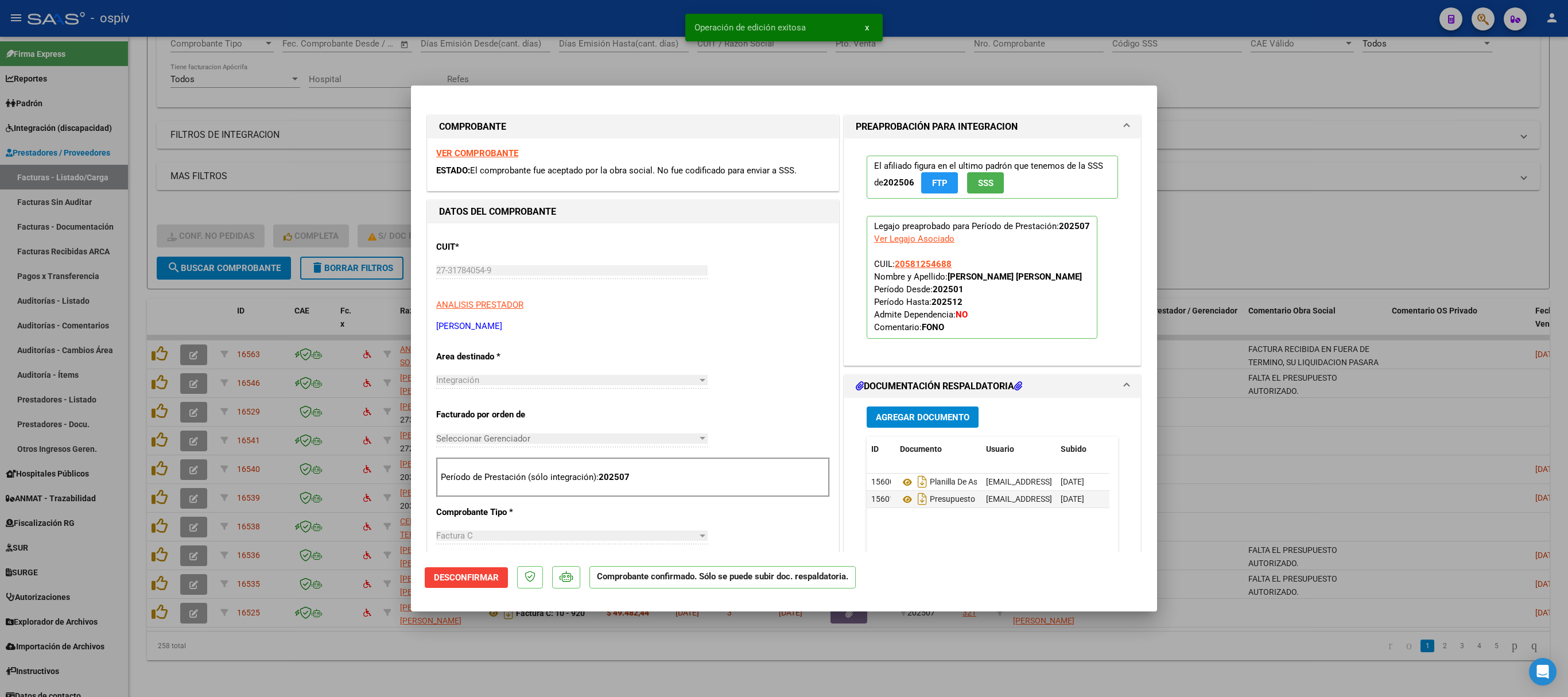
click at [1044, 118] on div at bounding box center [784, 348] width 1568 height 697
type input "$ 0,00"
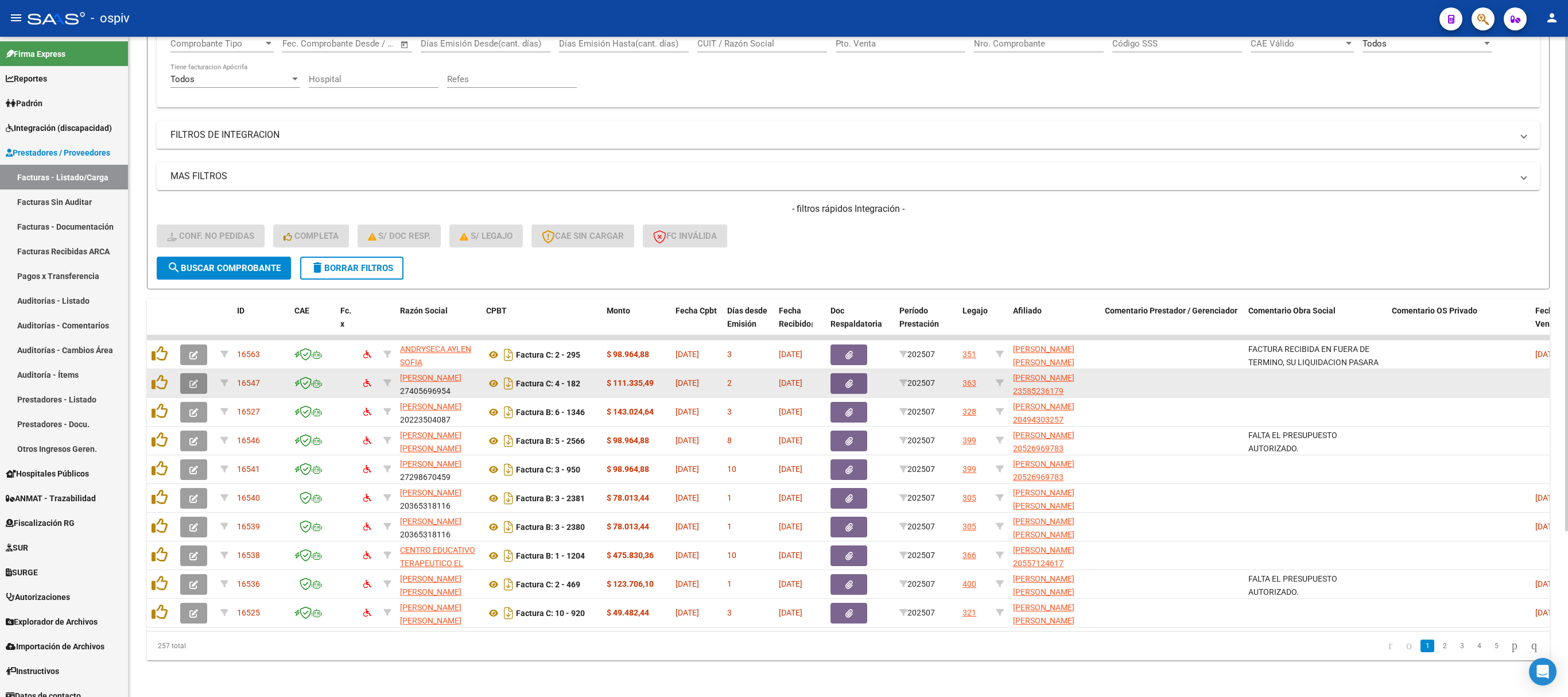
click at [194, 380] on icon "button" at bounding box center [193, 384] width 9 height 9
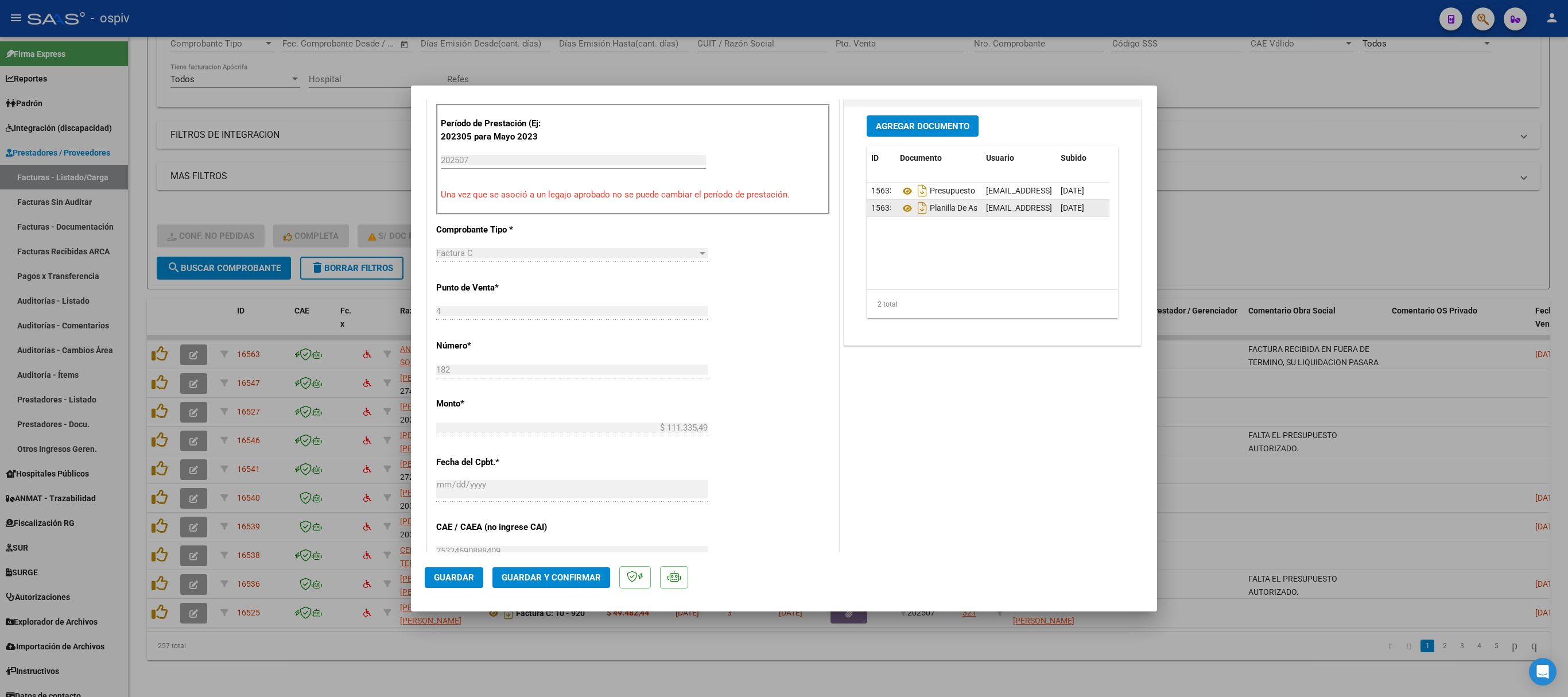
scroll to position [230, 0]
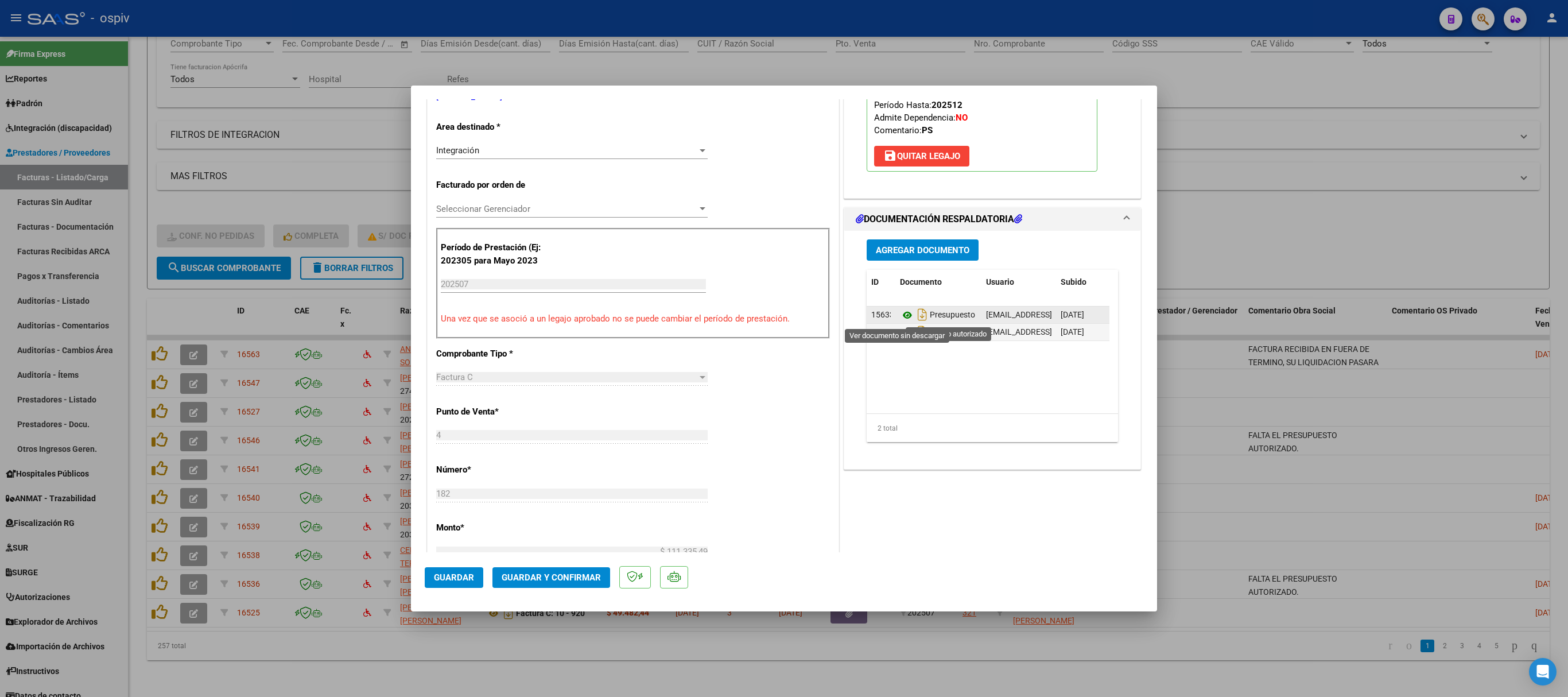
click at [900, 318] on icon at bounding box center [907, 315] width 15 height 14
click at [902, 334] on icon at bounding box center [907, 333] width 15 height 14
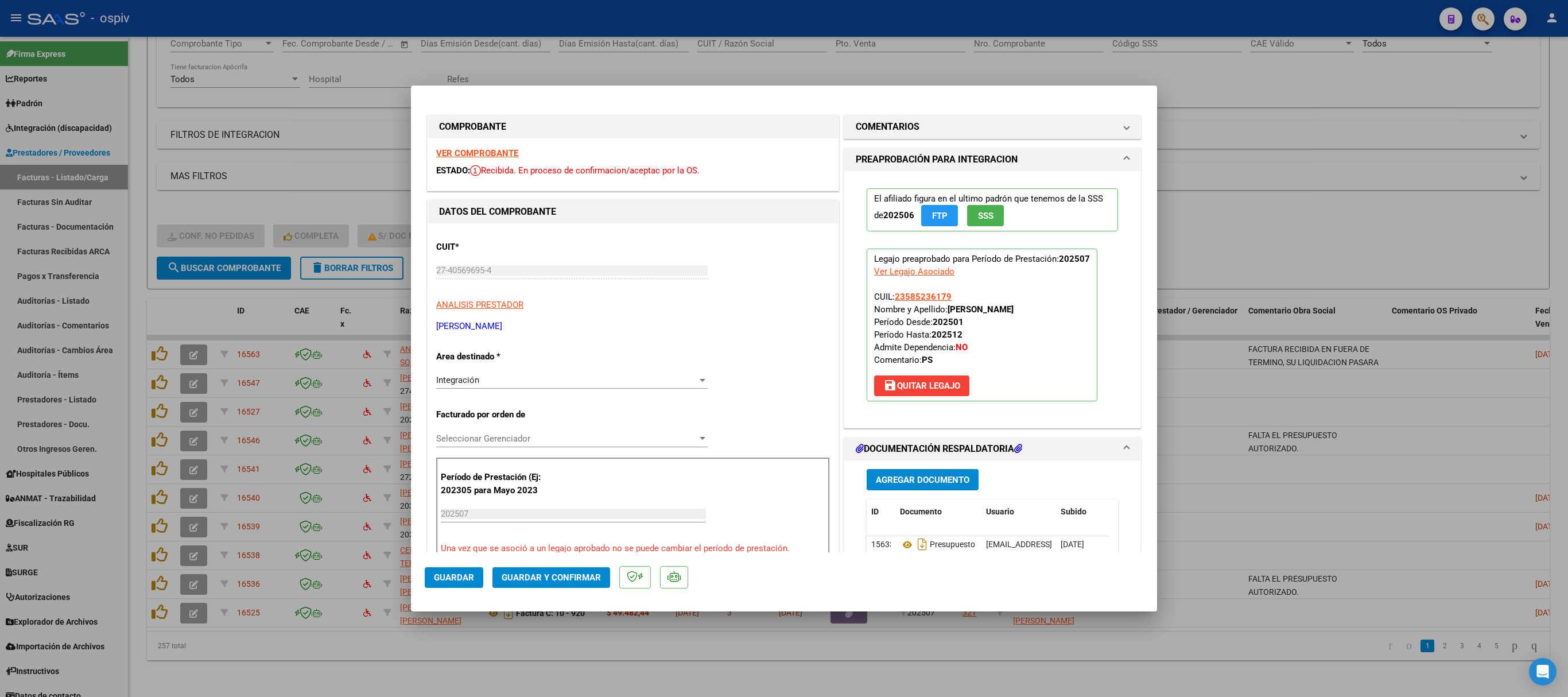
click at [484, 149] on strong "VER COMPROBANTE" at bounding box center [477, 153] width 82 height 11
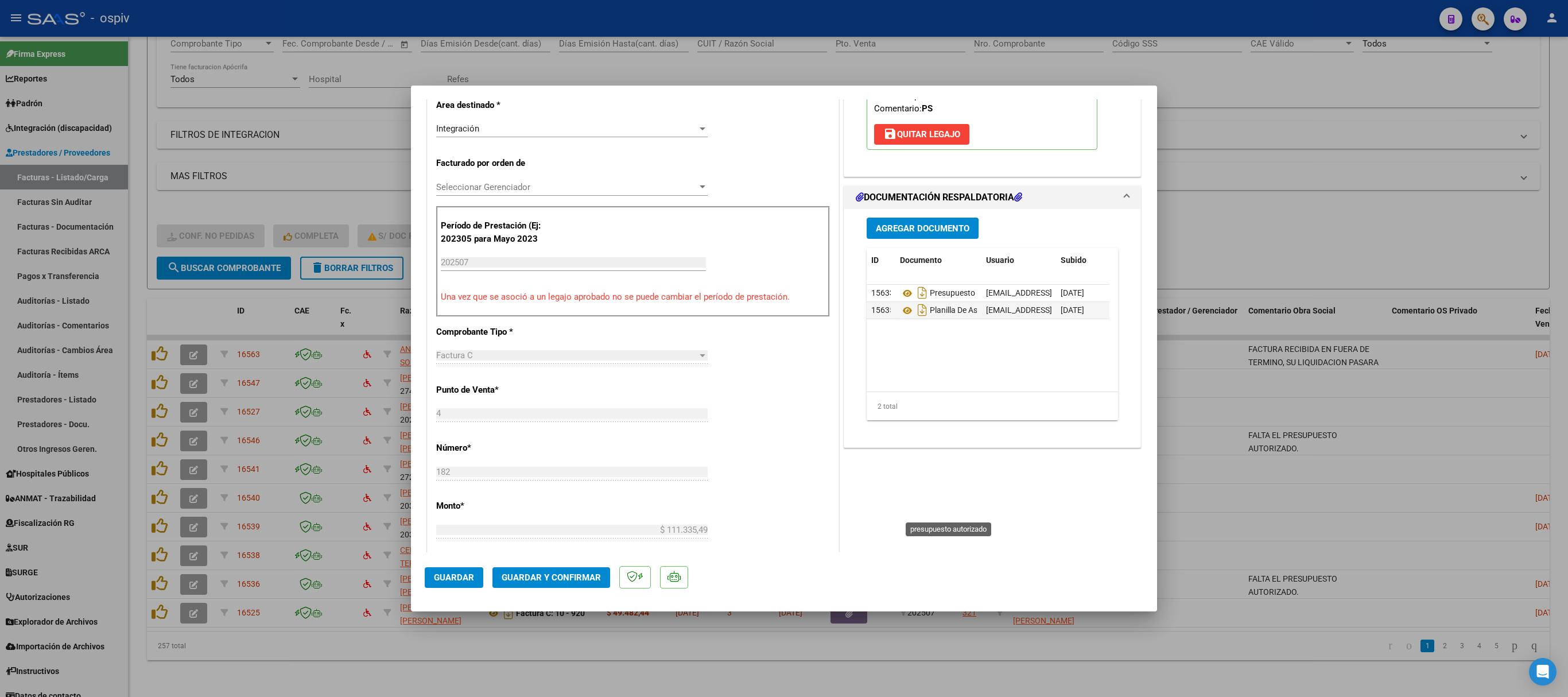
scroll to position [345, 0]
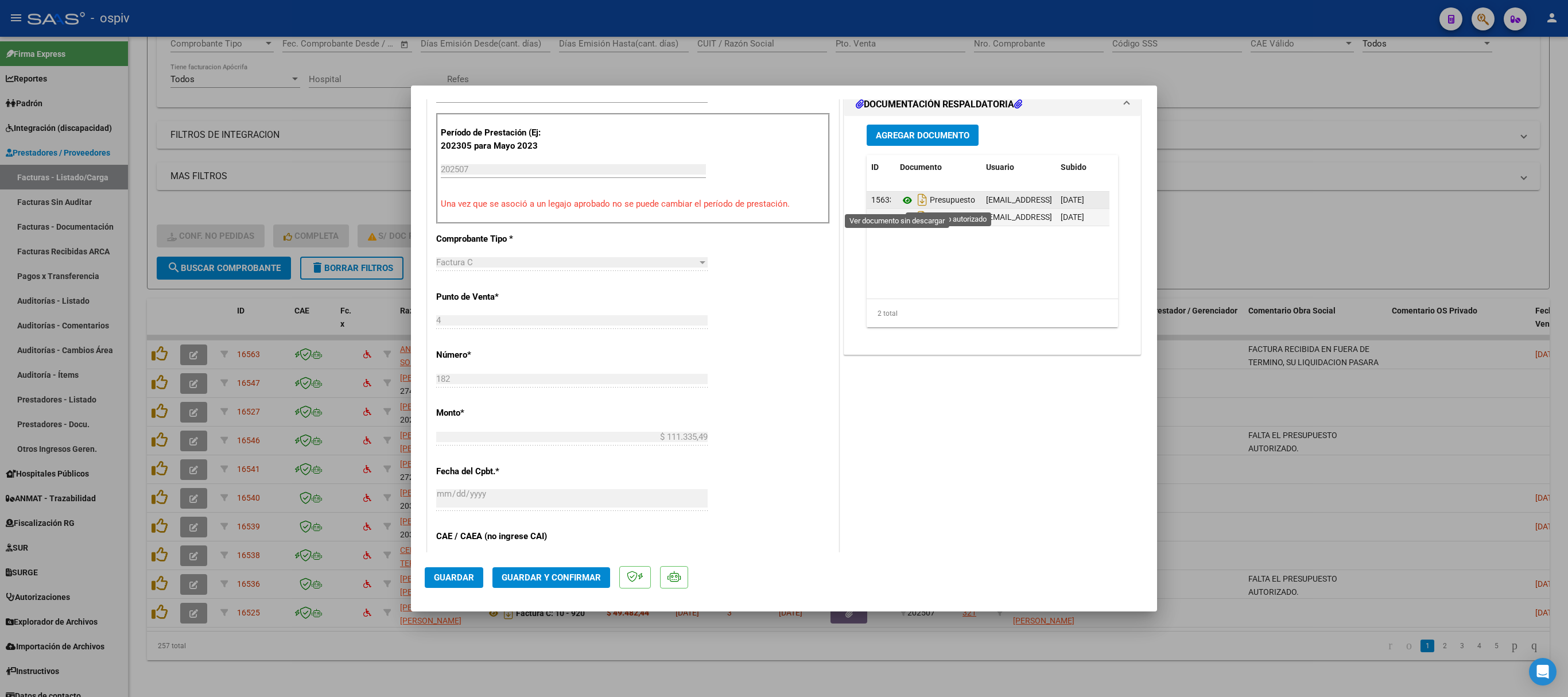
click at [901, 203] on icon at bounding box center [907, 200] width 15 height 14
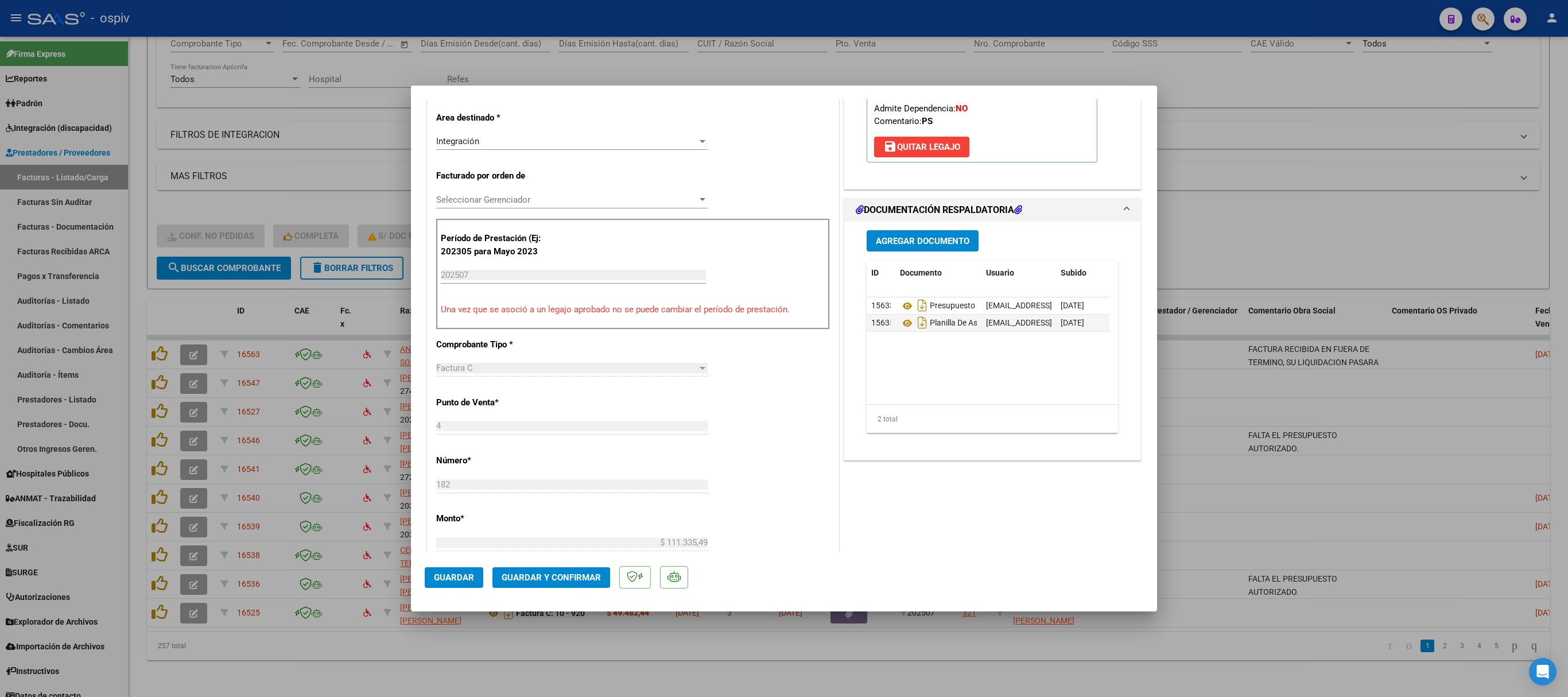
scroll to position [115, 0]
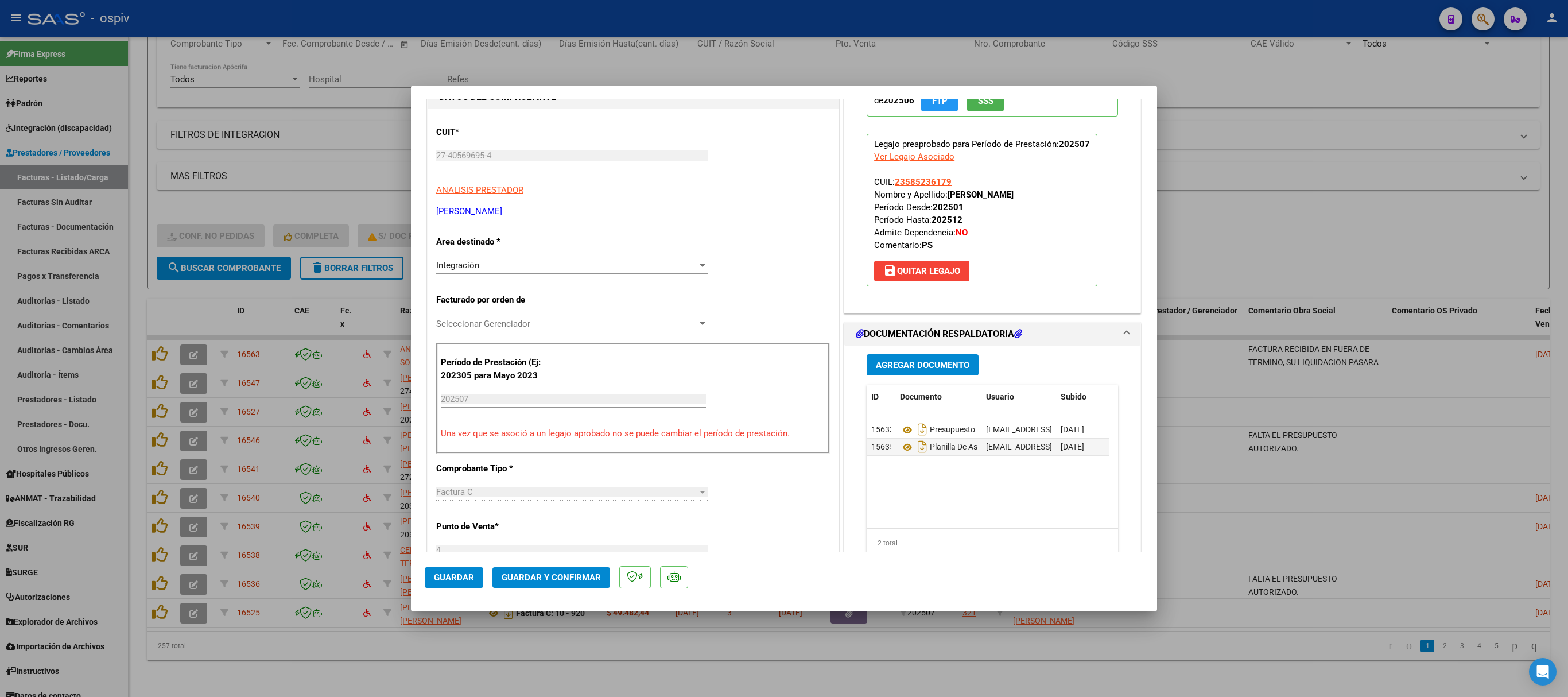
click at [552, 464] on span "Guardar y Confirmar" at bounding box center [551, 578] width 99 height 11
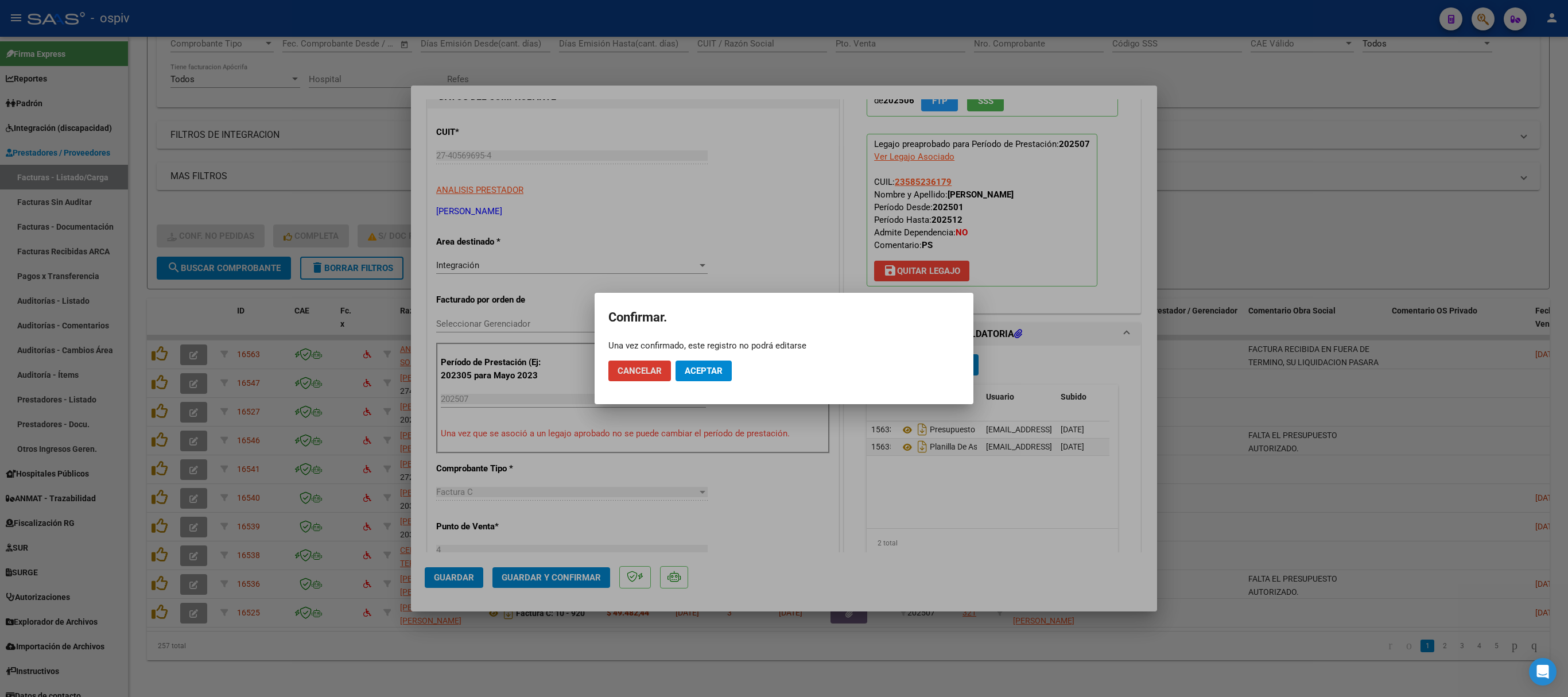
click at [699, 372] on span "Aceptar" at bounding box center [703, 371] width 38 height 11
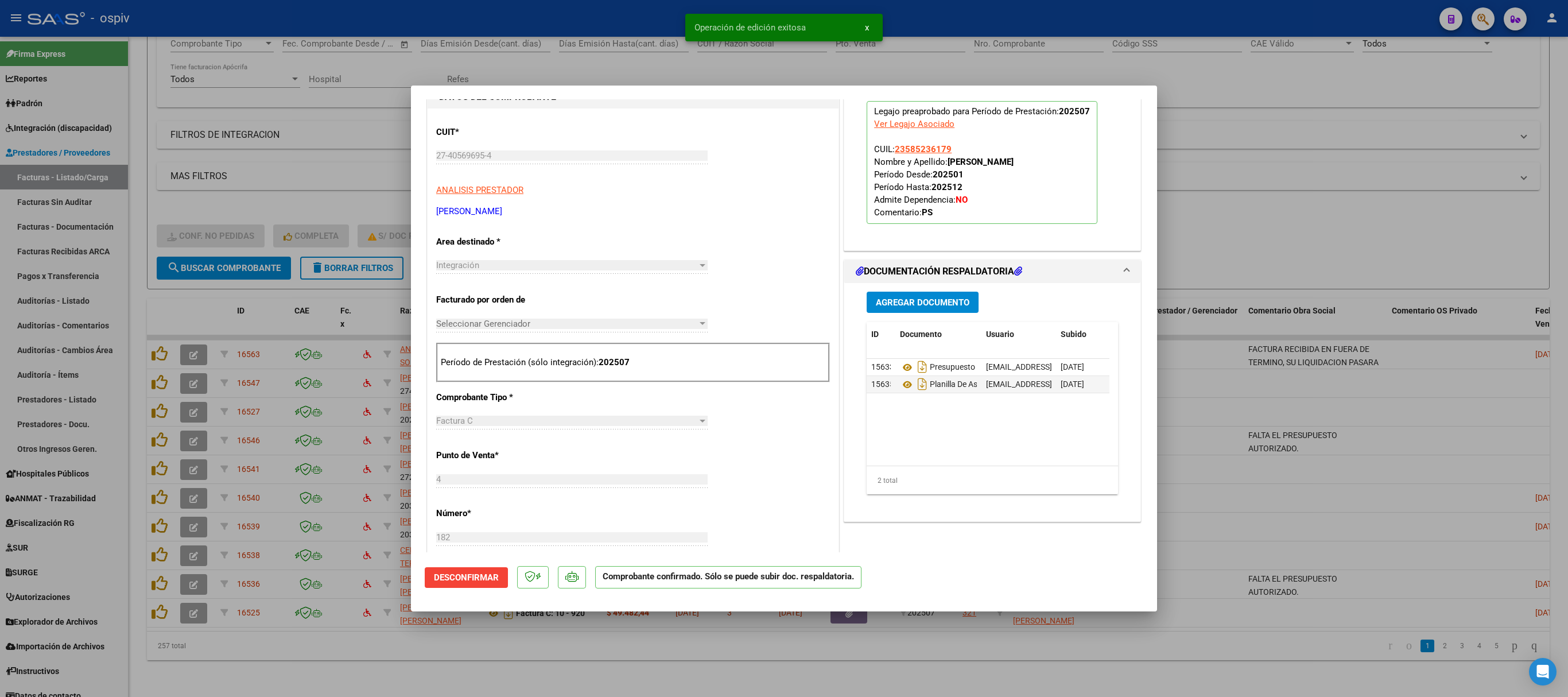
click at [1044, 464] on div at bounding box center [784, 348] width 1568 height 697
type input "$ 0,00"
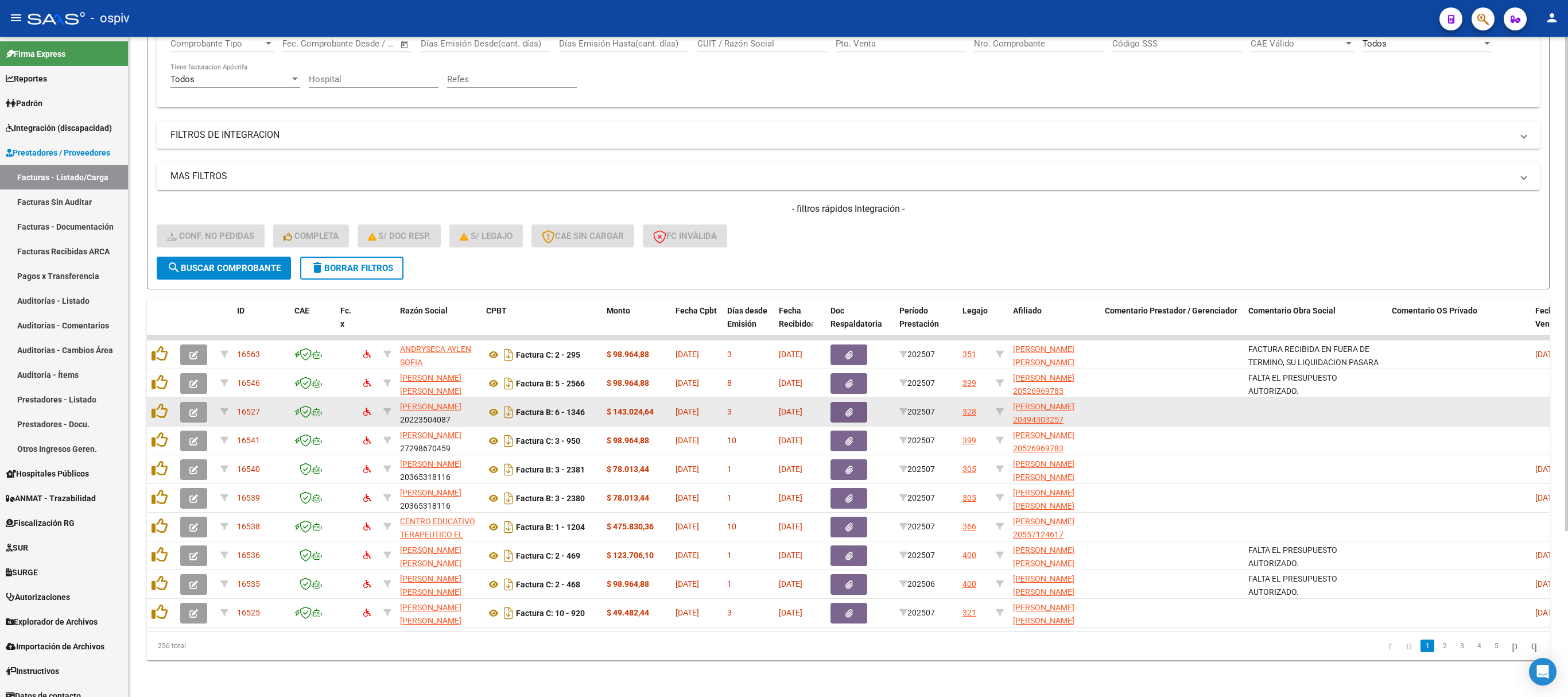
click at [194, 408] on icon "button" at bounding box center [193, 412] width 9 height 9
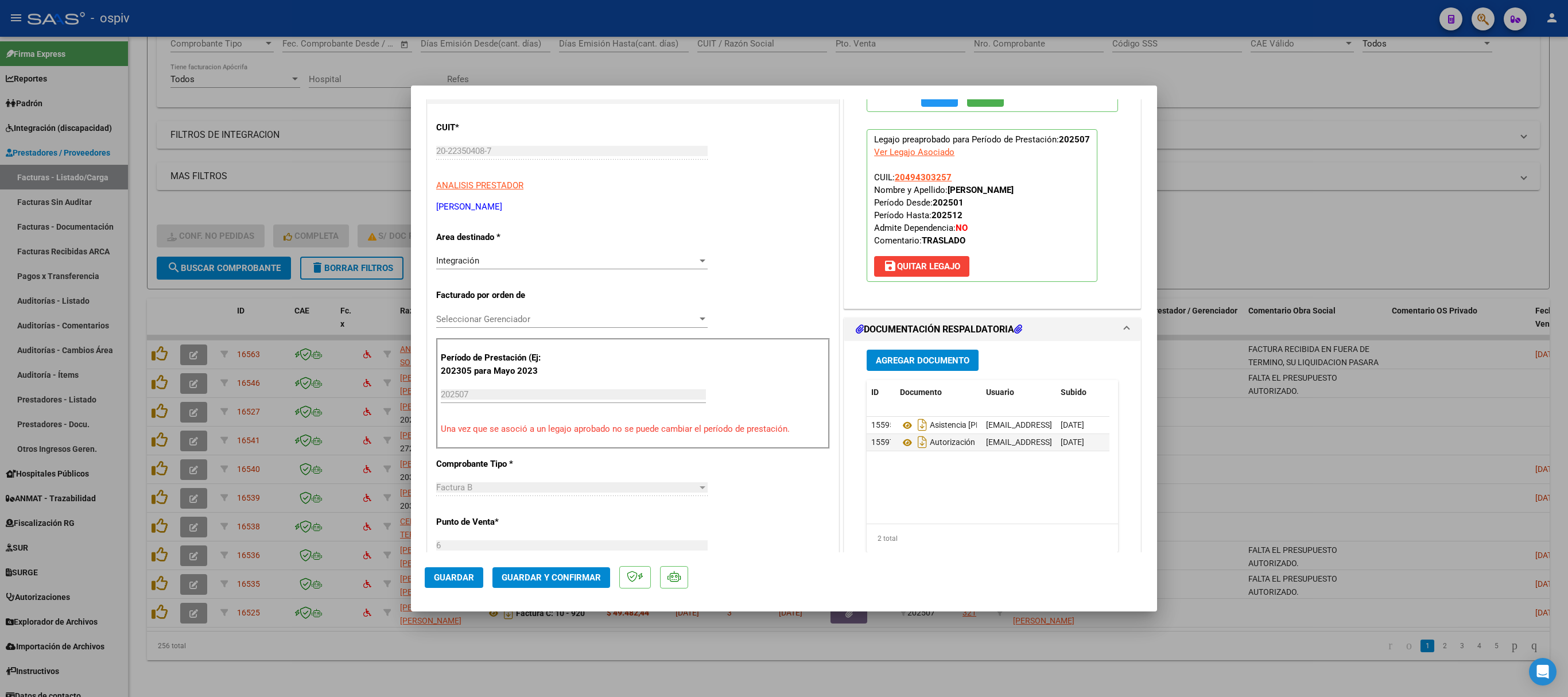
scroll to position [230, 0]
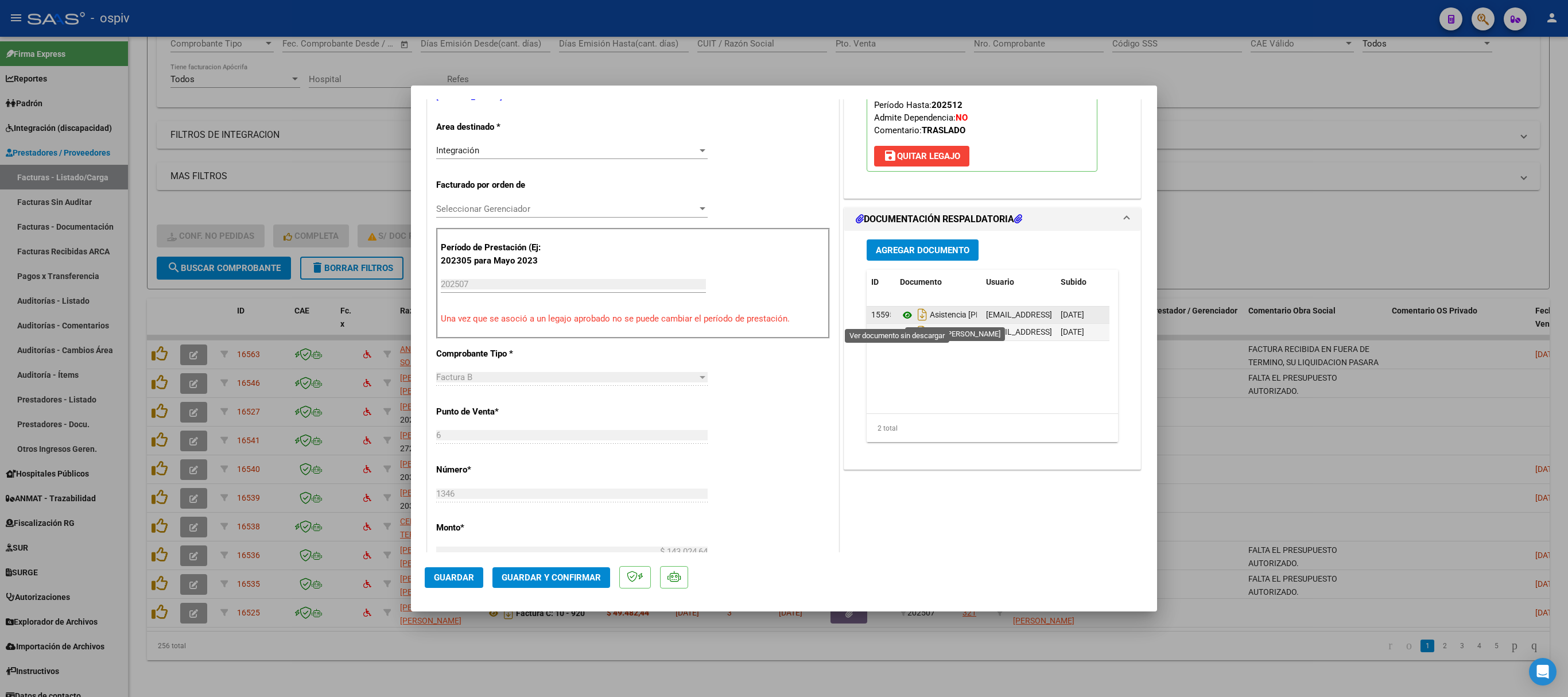
click at [902, 317] on icon at bounding box center [907, 315] width 15 height 14
click at [900, 335] on icon at bounding box center [907, 333] width 15 height 14
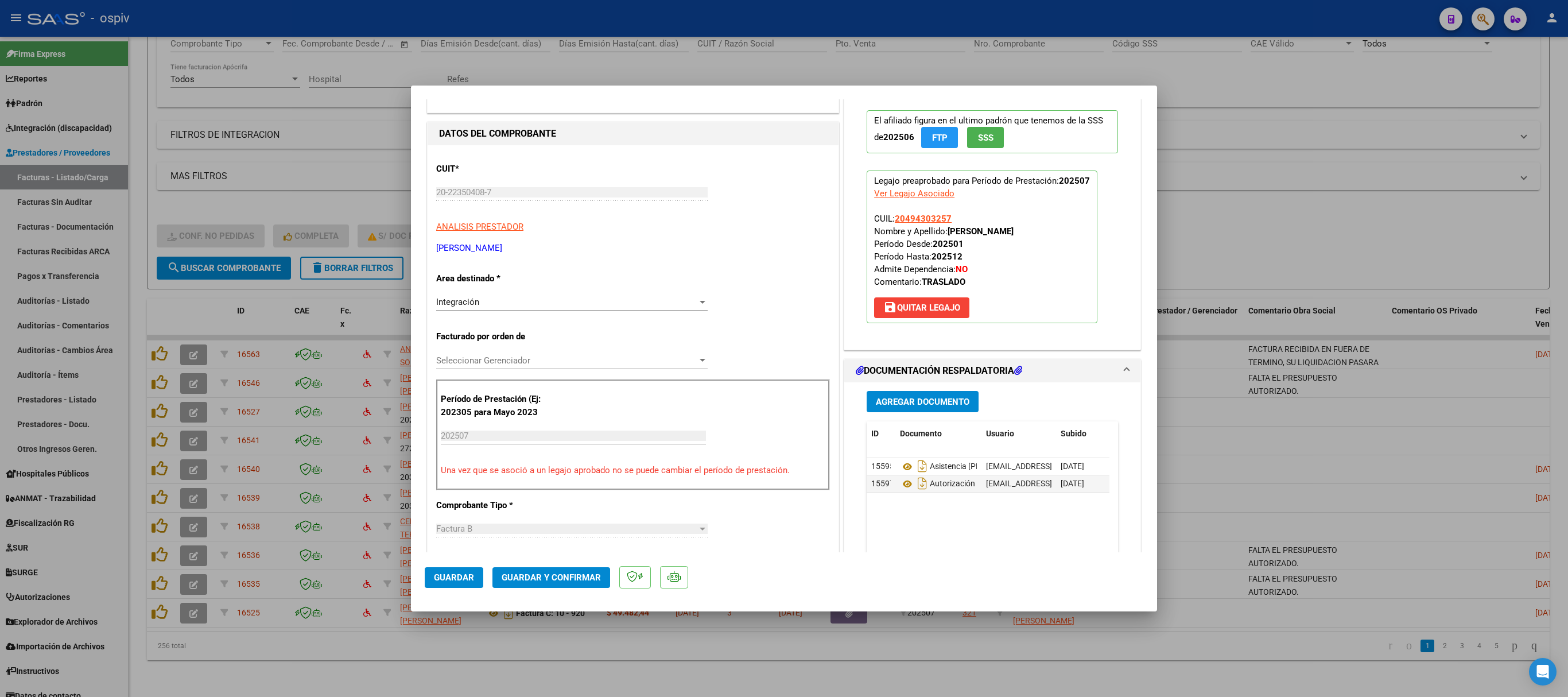
scroll to position [0, 0]
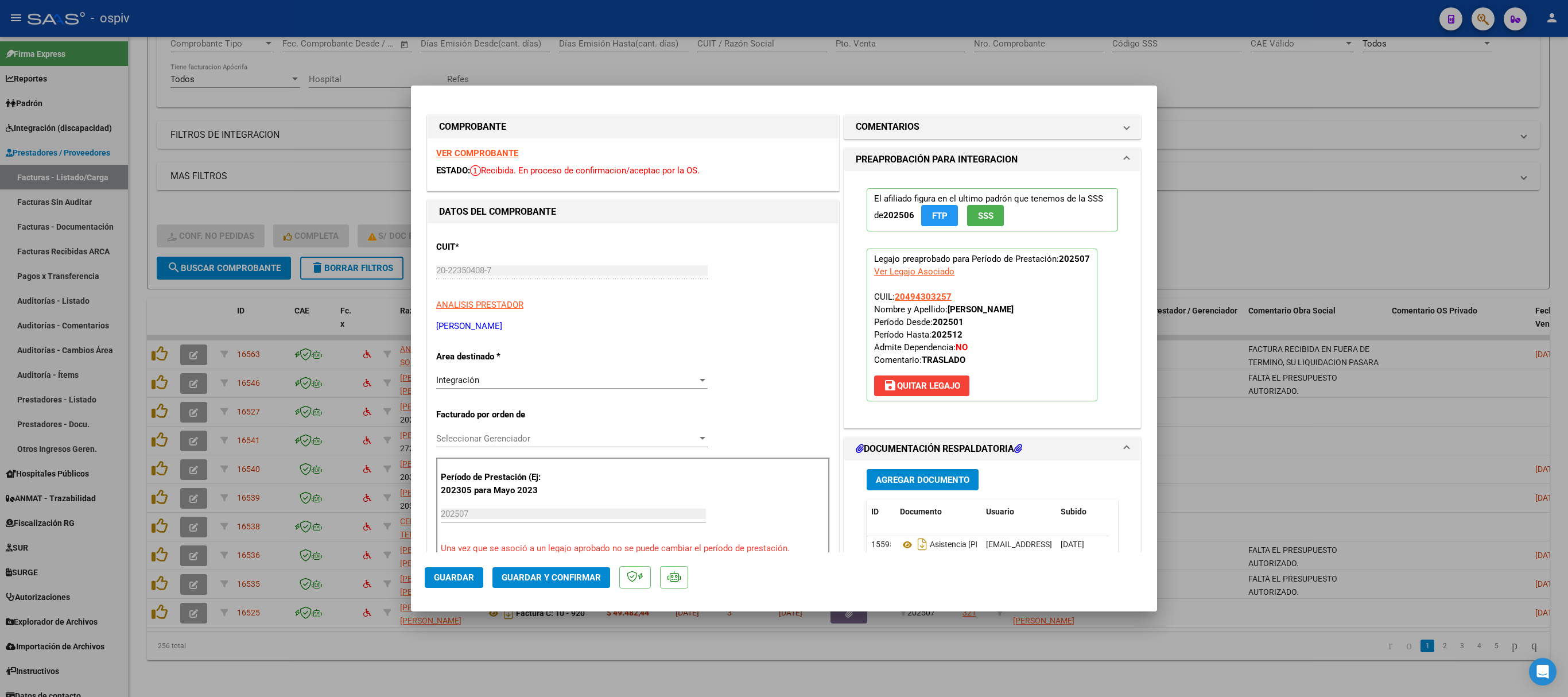
click at [486, 153] on strong "VER COMPROBANTE" at bounding box center [477, 153] width 82 height 11
click at [556, 464] on span "Guardar y Confirmar" at bounding box center [551, 578] width 99 height 11
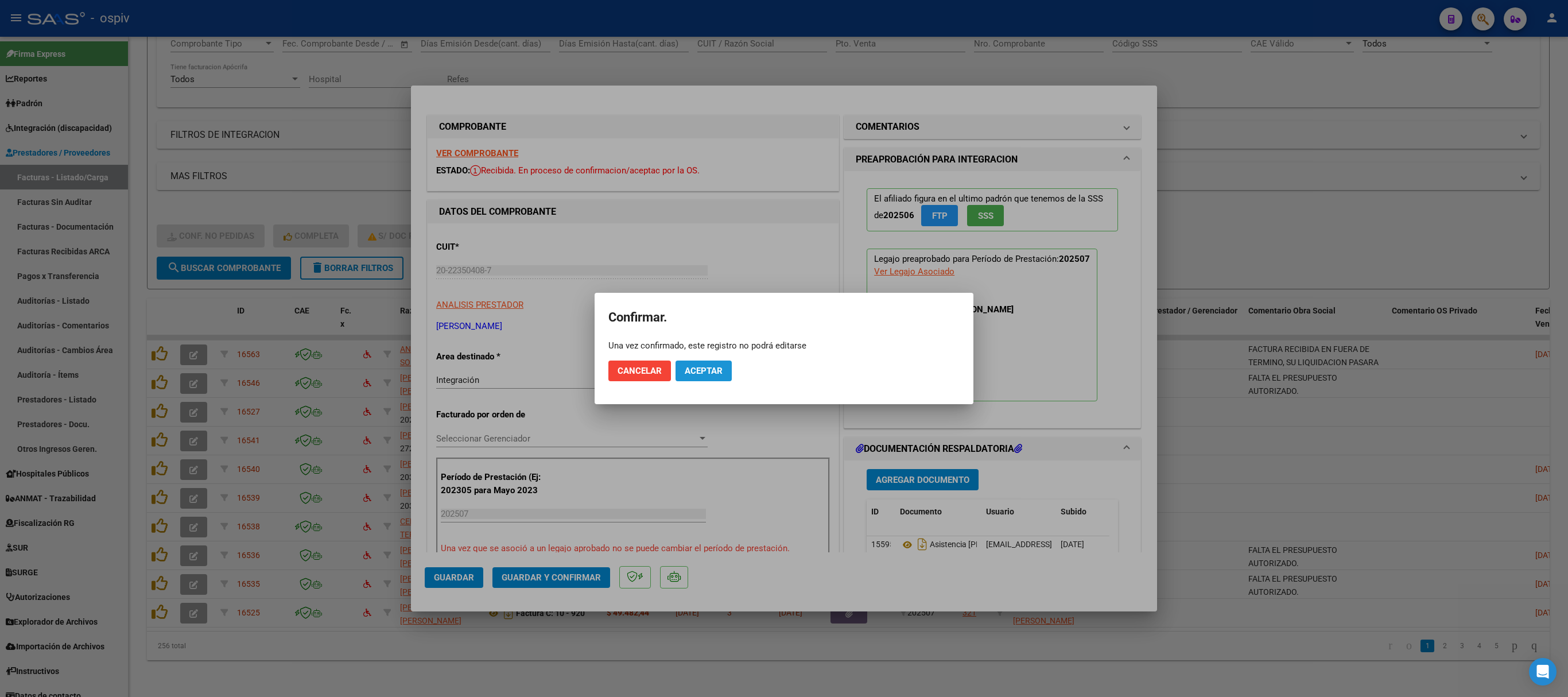
click at [713, 370] on span "Aceptar" at bounding box center [703, 371] width 38 height 11
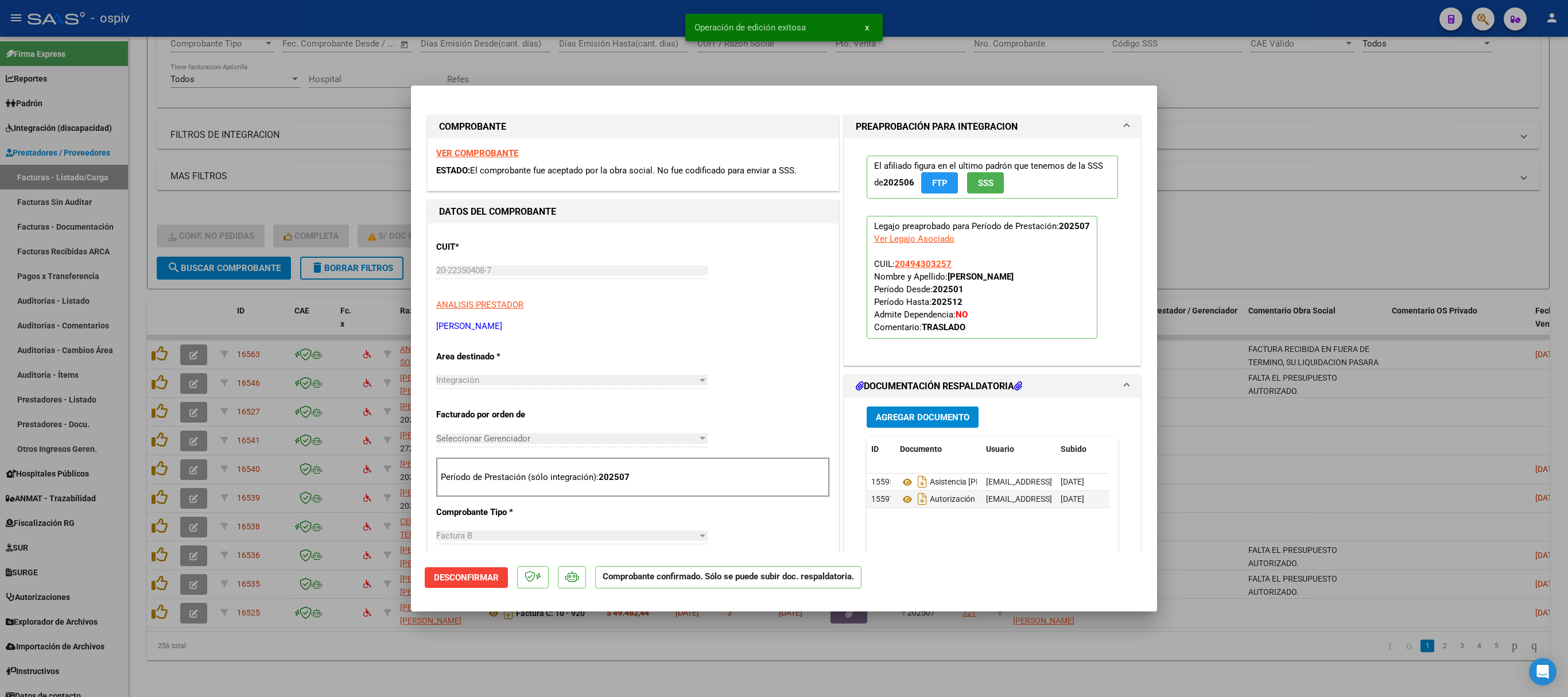
click at [1044, 145] on div at bounding box center [784, 348] width 1568 height 697
type input "$ 0,00"
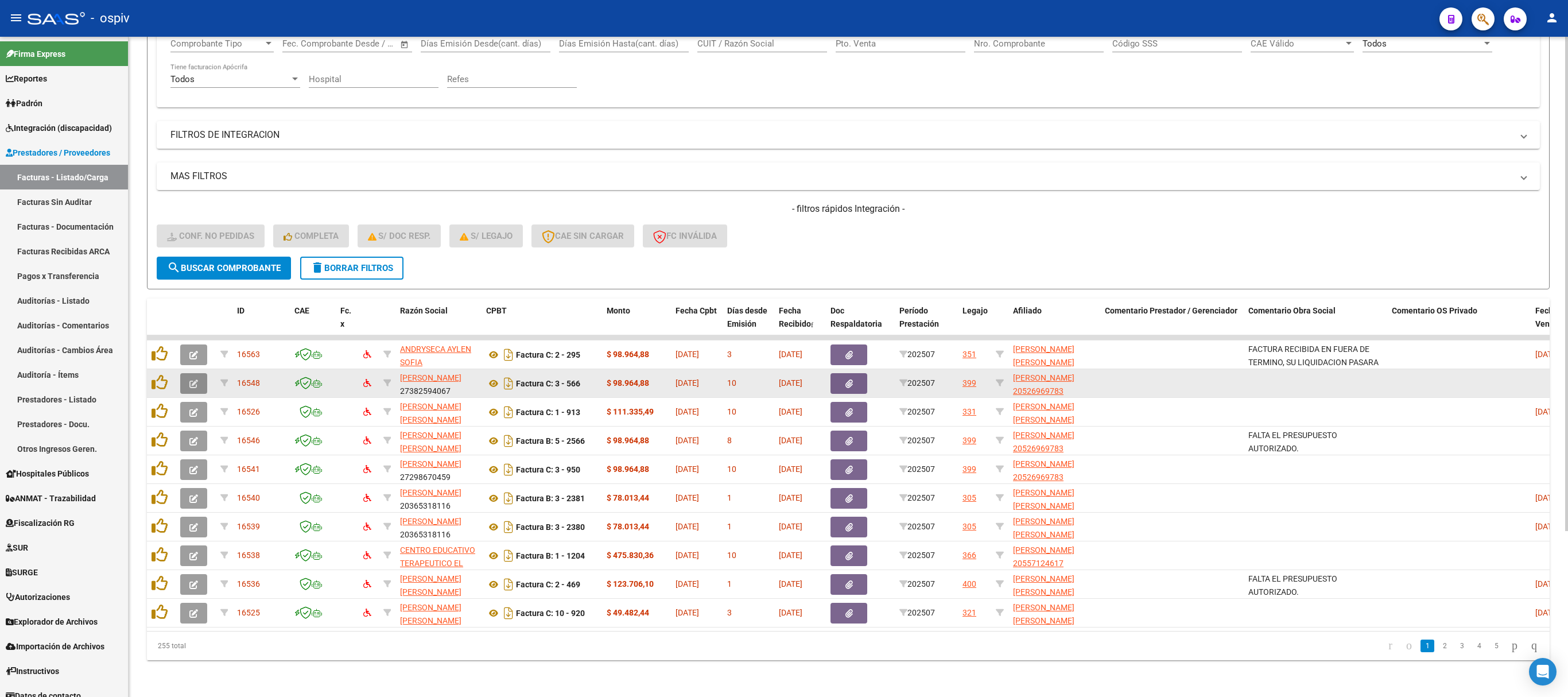
click at [189, 373] on button "button" at bounding box center [194, 383] width 27 height 21
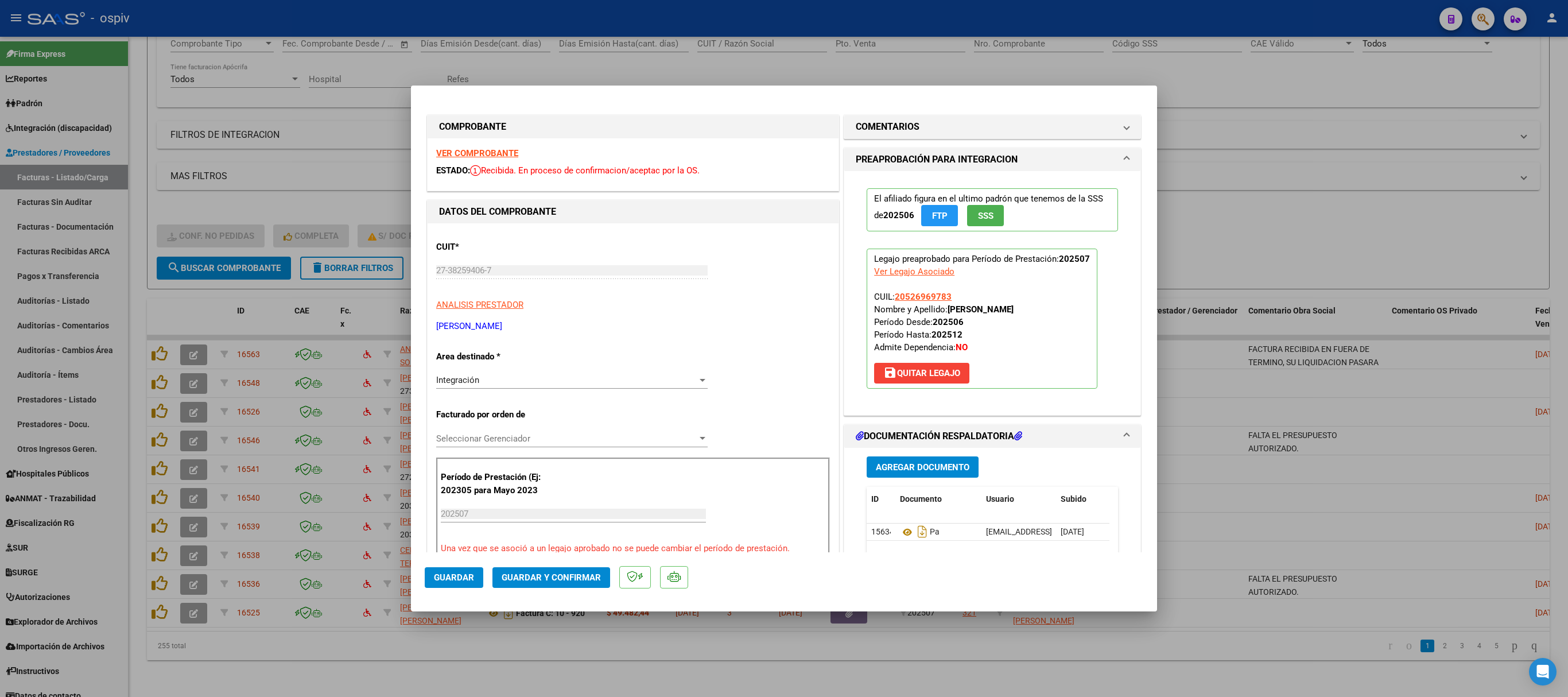
scroll to position [230, 0]
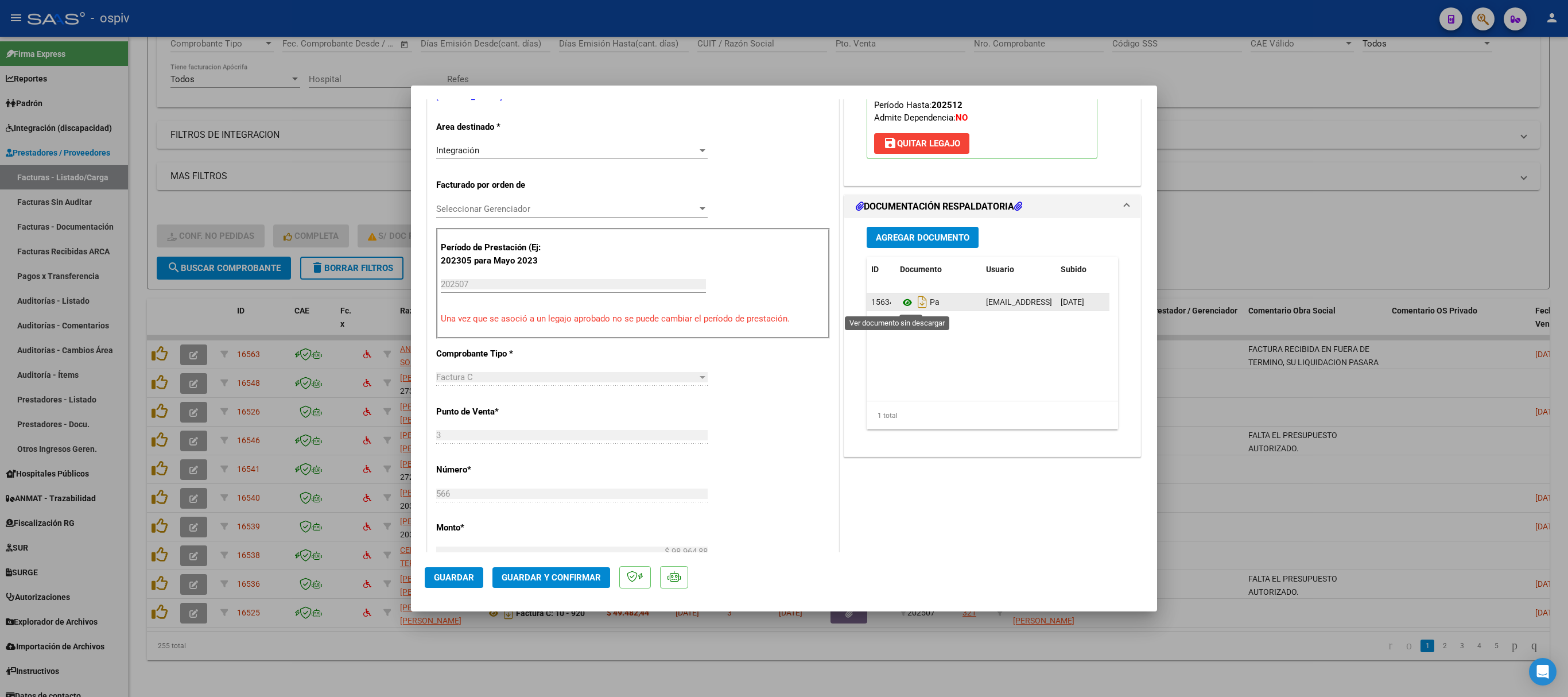
click at [900, 305] on icon at bounding box center [907, 303] width 15 height 14
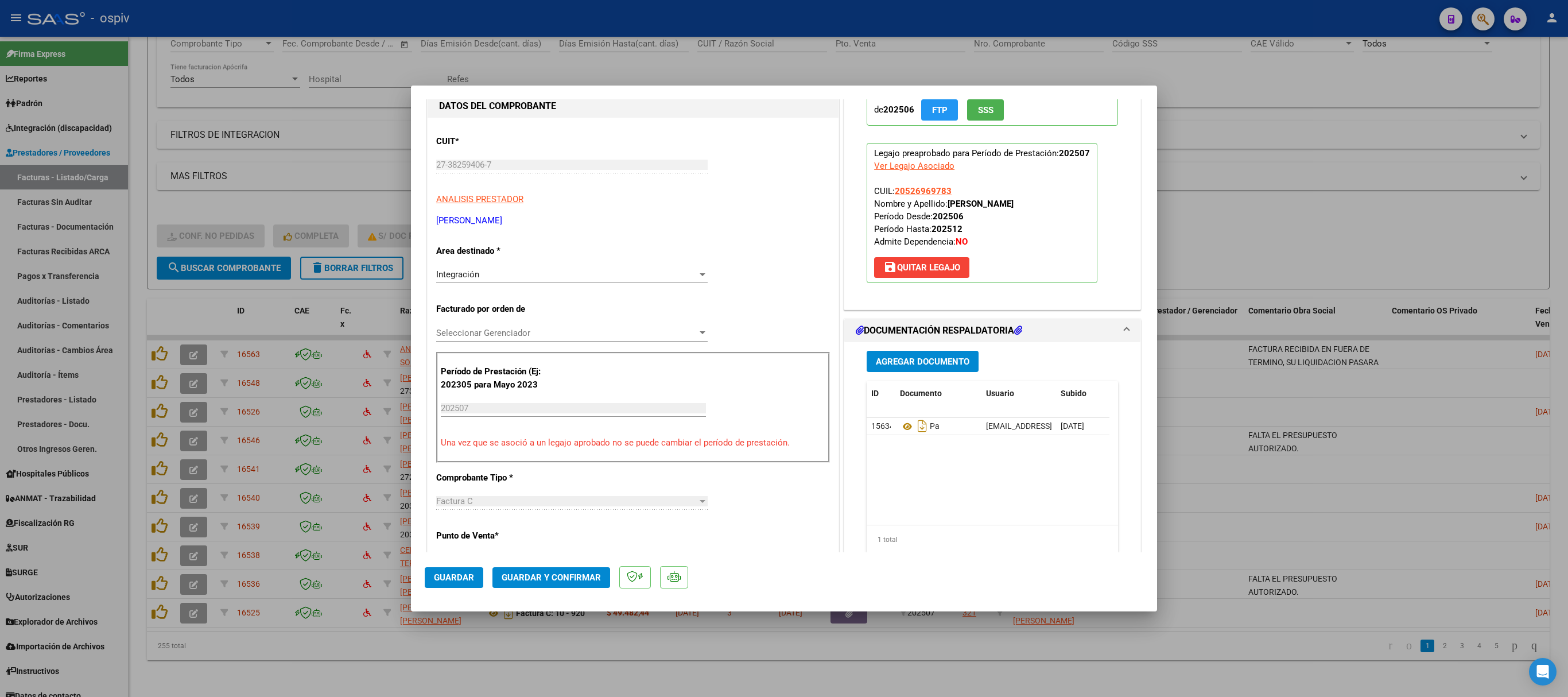
scroll to position [0, 0]
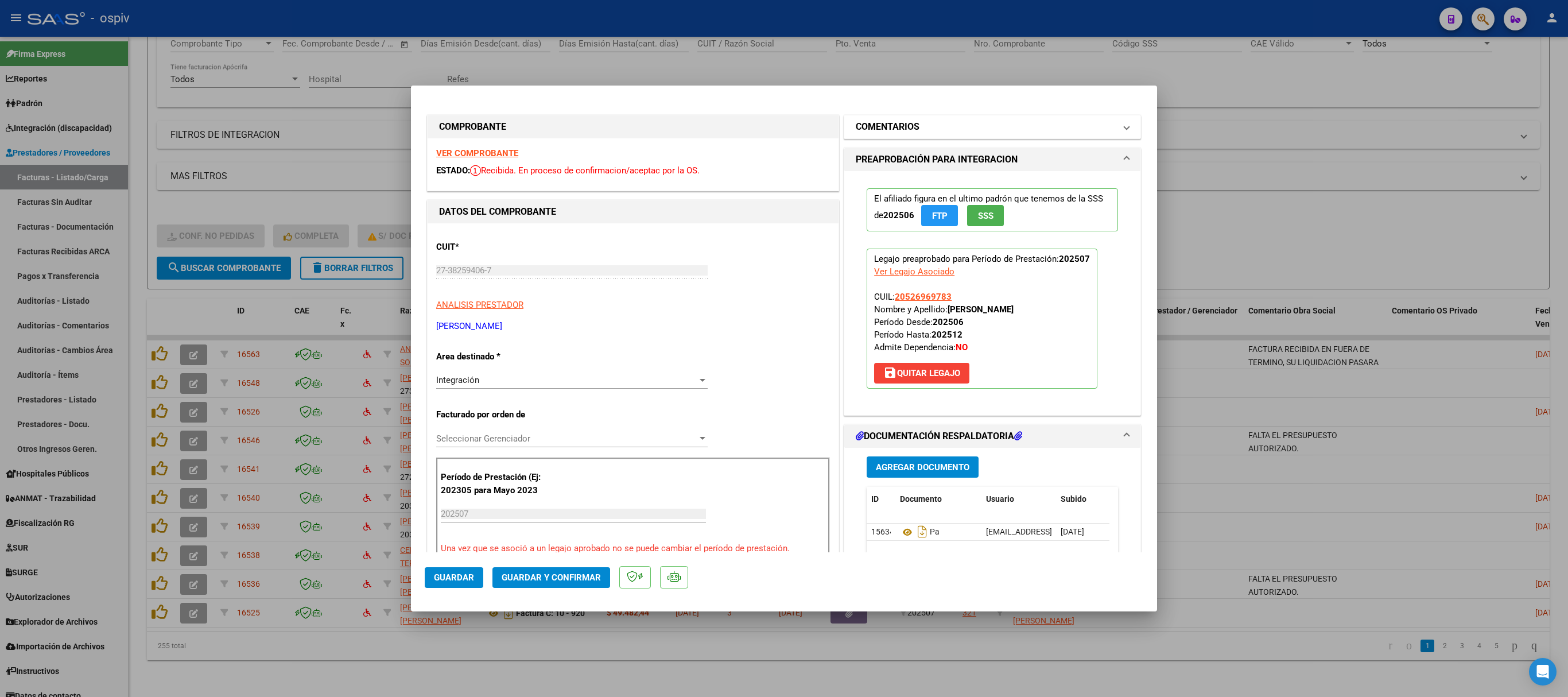
click at [900, 130] on h1 "COMENTARIOS" at bounding box center [888, 127] width 64 height 14
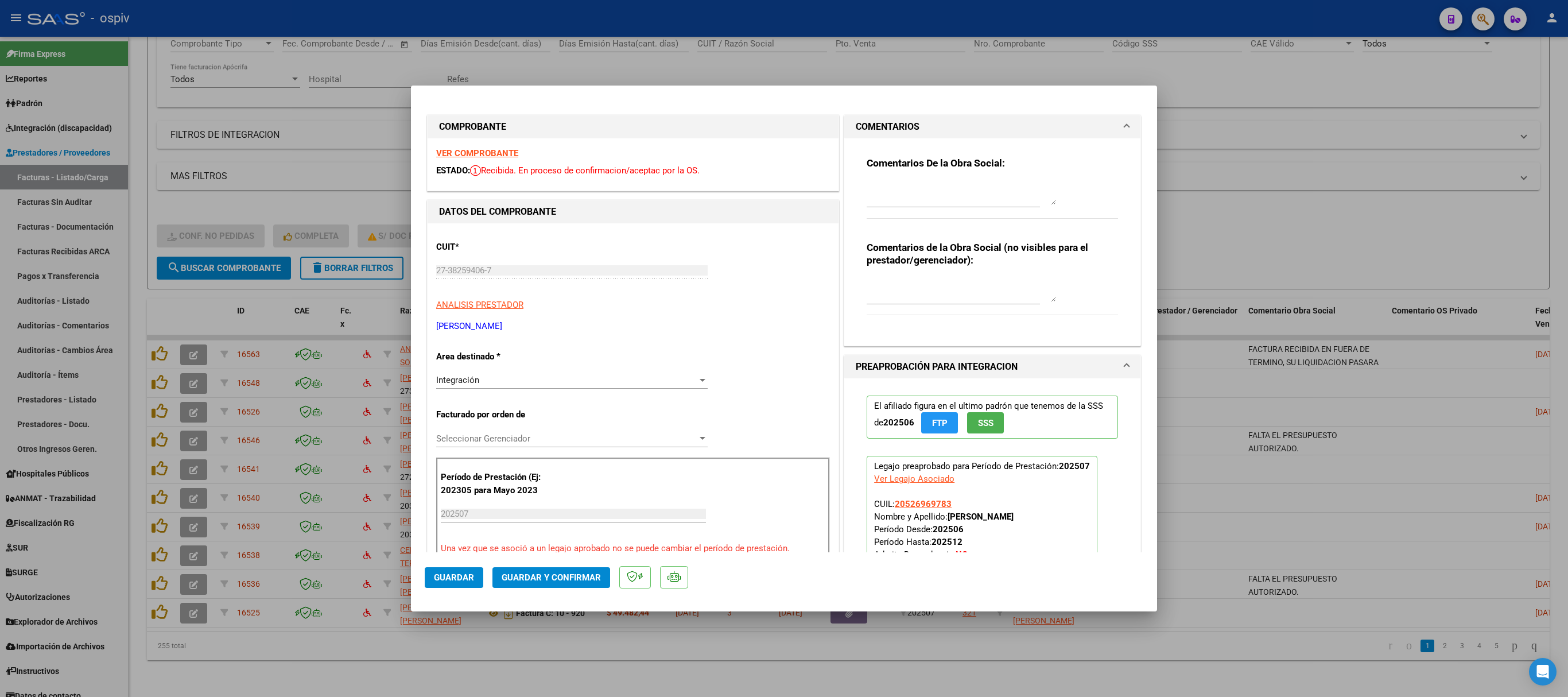
click at [900, 185] on textarea at bounding box center [961, 193] width 189 height 23
type textarea "f"
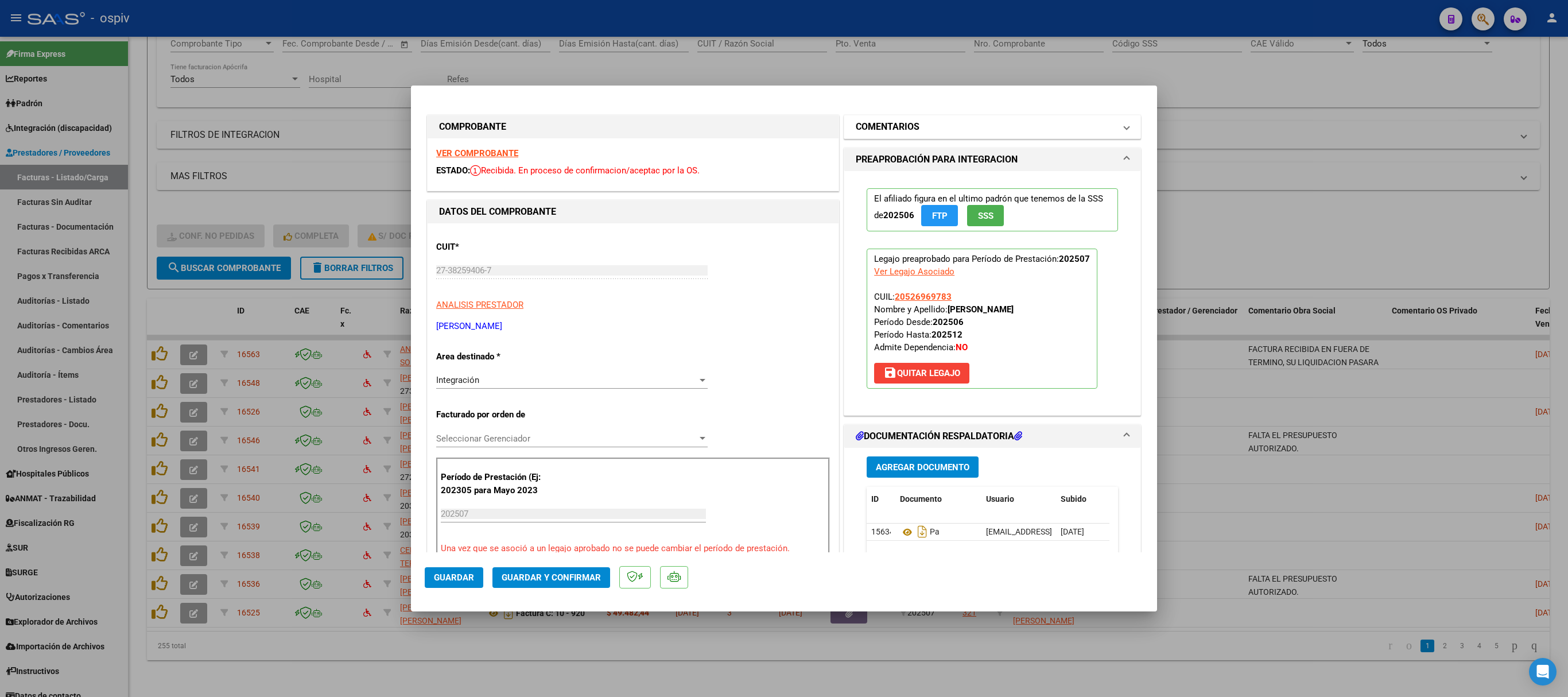
click at [915, 127] on mat-panel-title "COMENTARIOS" at bounding box center [985, 127] width 259 height 14
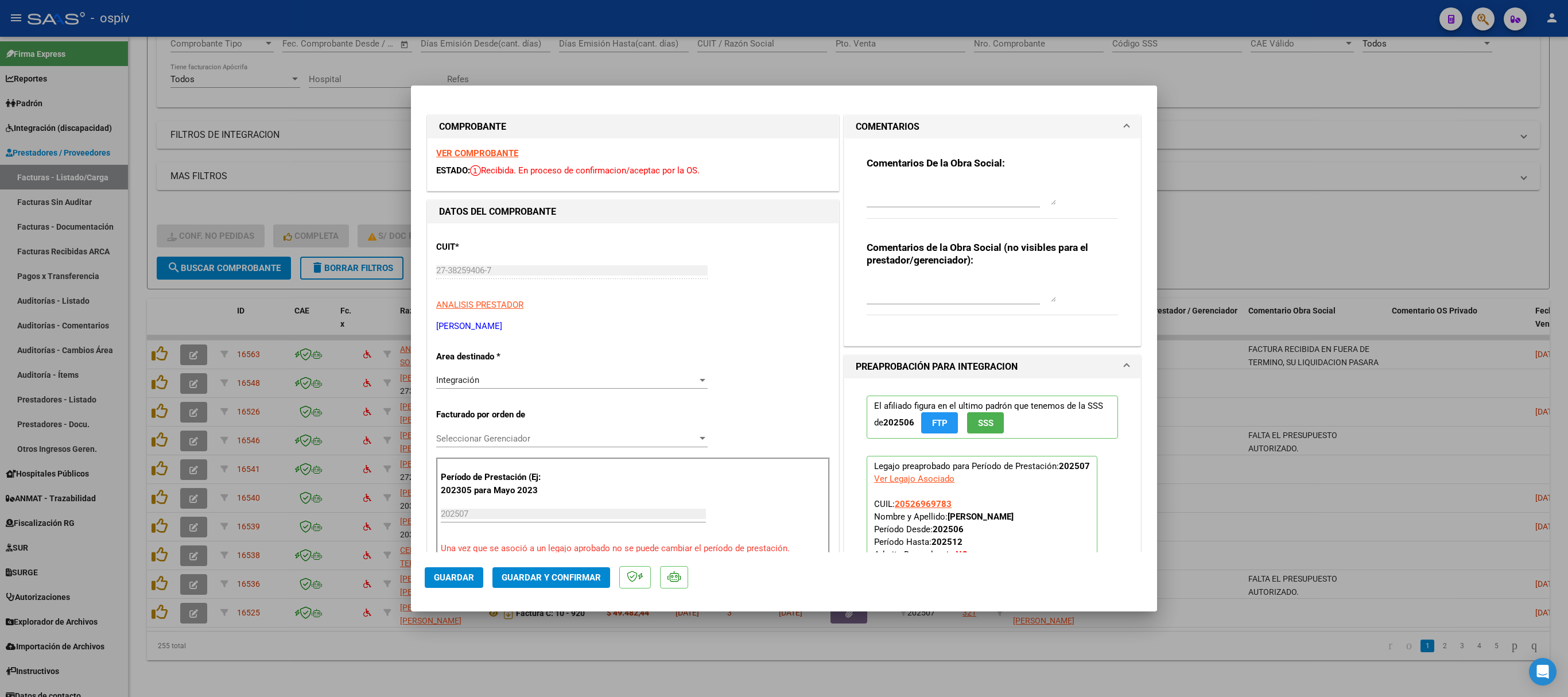
click at [873, 194] on textarea at bounding box center [961, 193] width 189 height 23
type textarea "FALTA EL PRESUPUESTO AUTORIZADO."
click at [468, 464] on span "Guardar" at bounding box center [454, 578] width 40 height 11
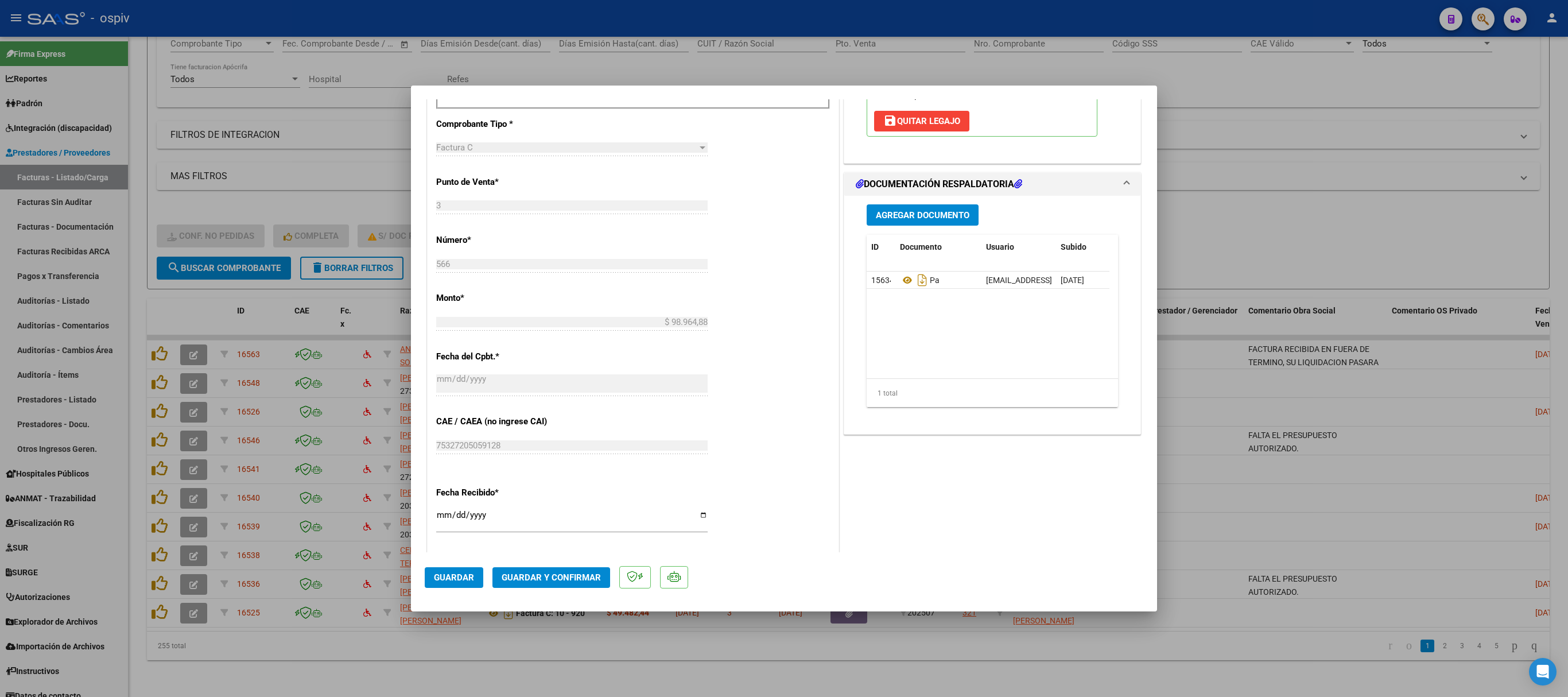
click at [1011, 38] on div at bounding box center [784, 348] width 1568 height 697
type input "$ 0,00"
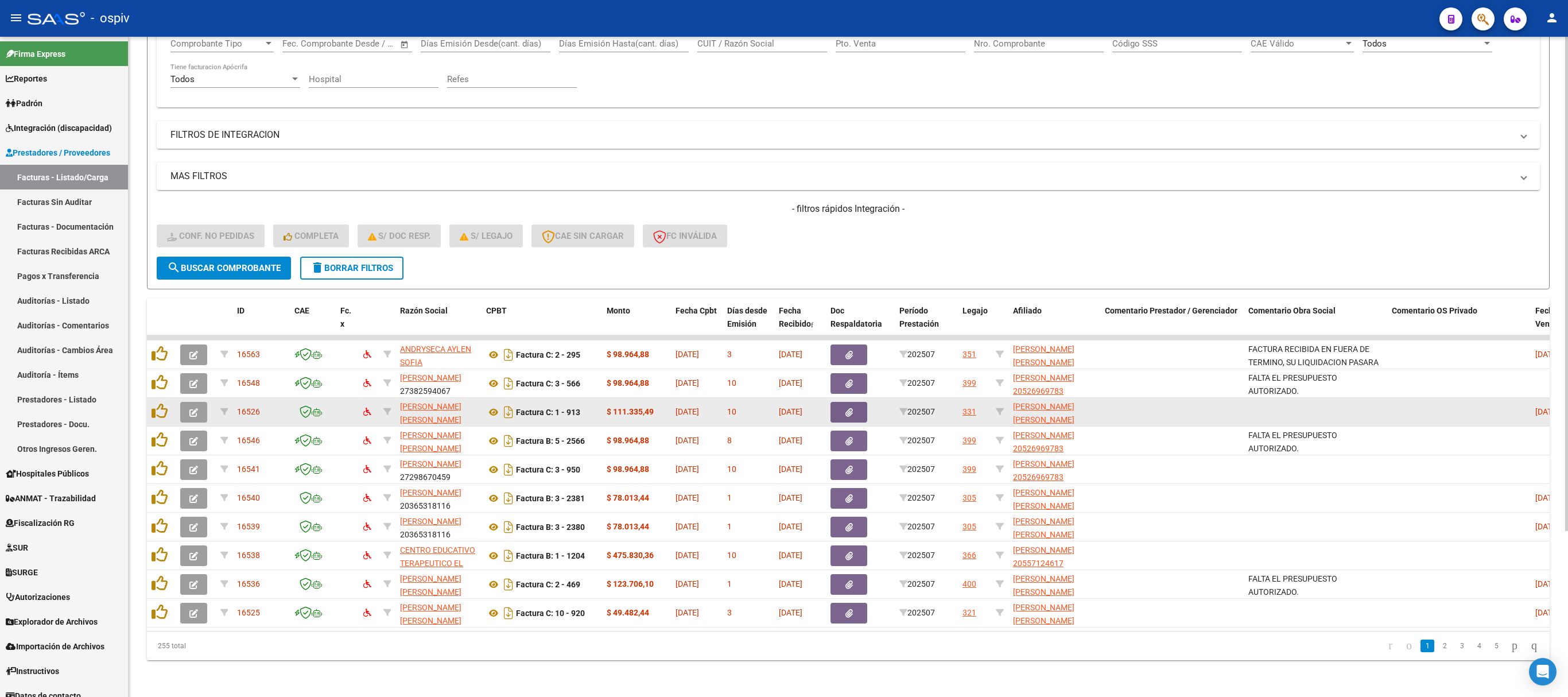
click at [200, 402] on button "button" at bounding box center [194, 412] width 27 height 21
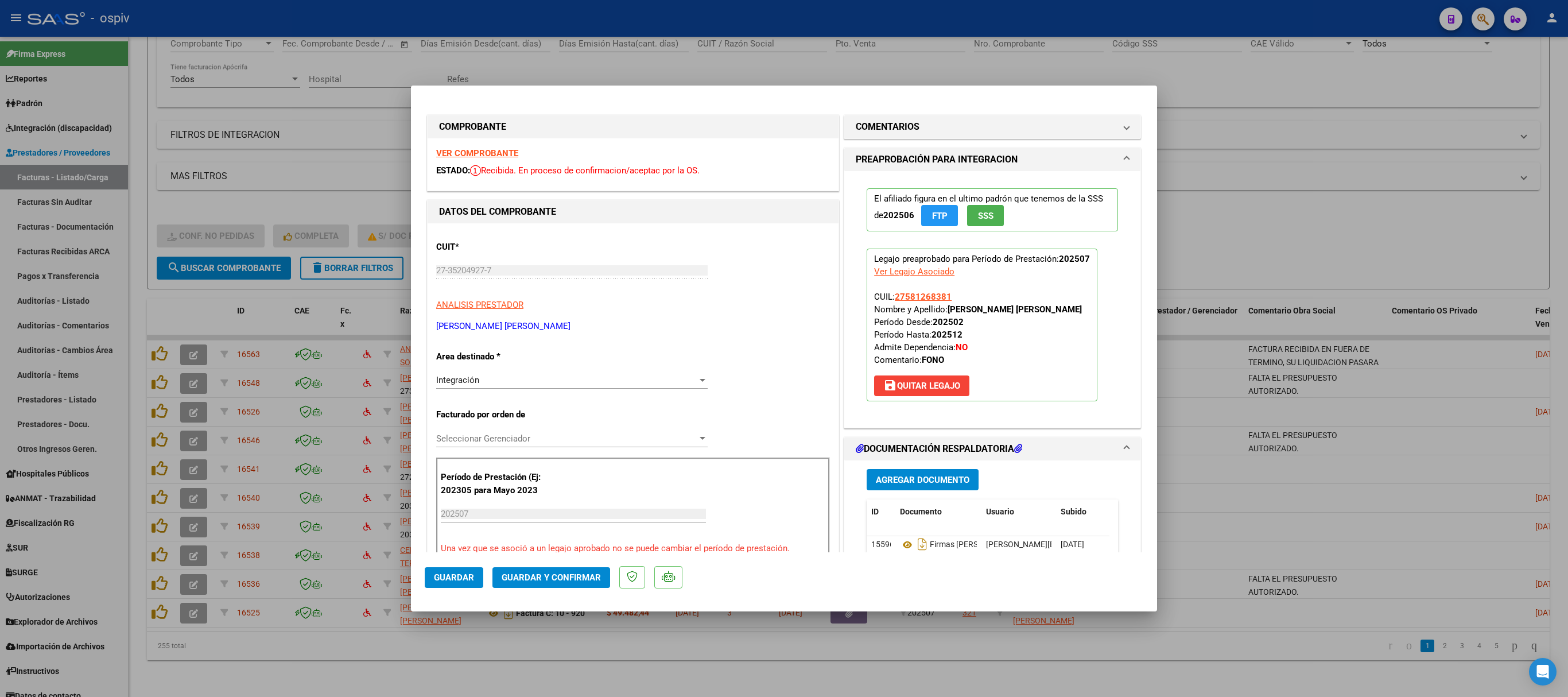
scroll to position [345, 0]
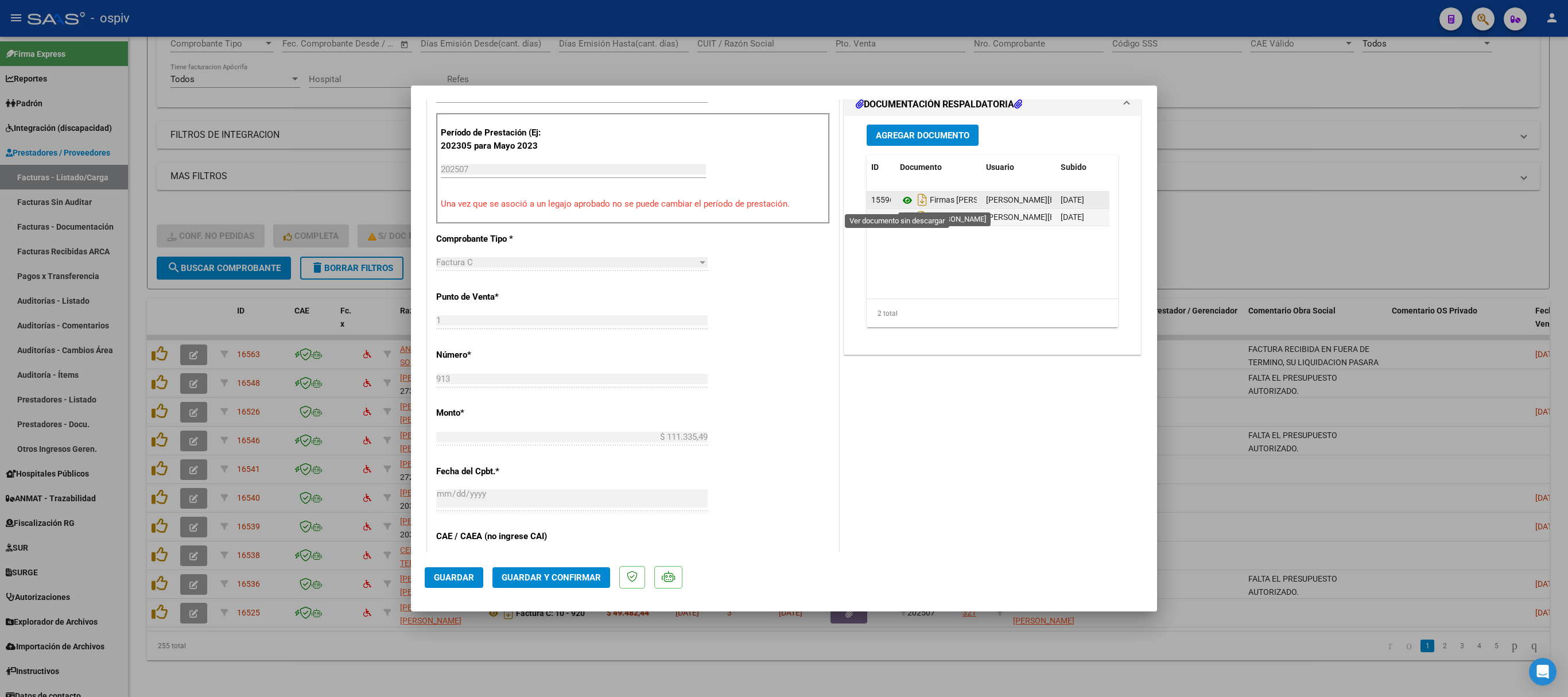
click at [900, 199] on icon at bounding box center [907, 200] width 15 height 14
click at [900, 216] on icon at bounding box center [907, 217] width 15 height 14
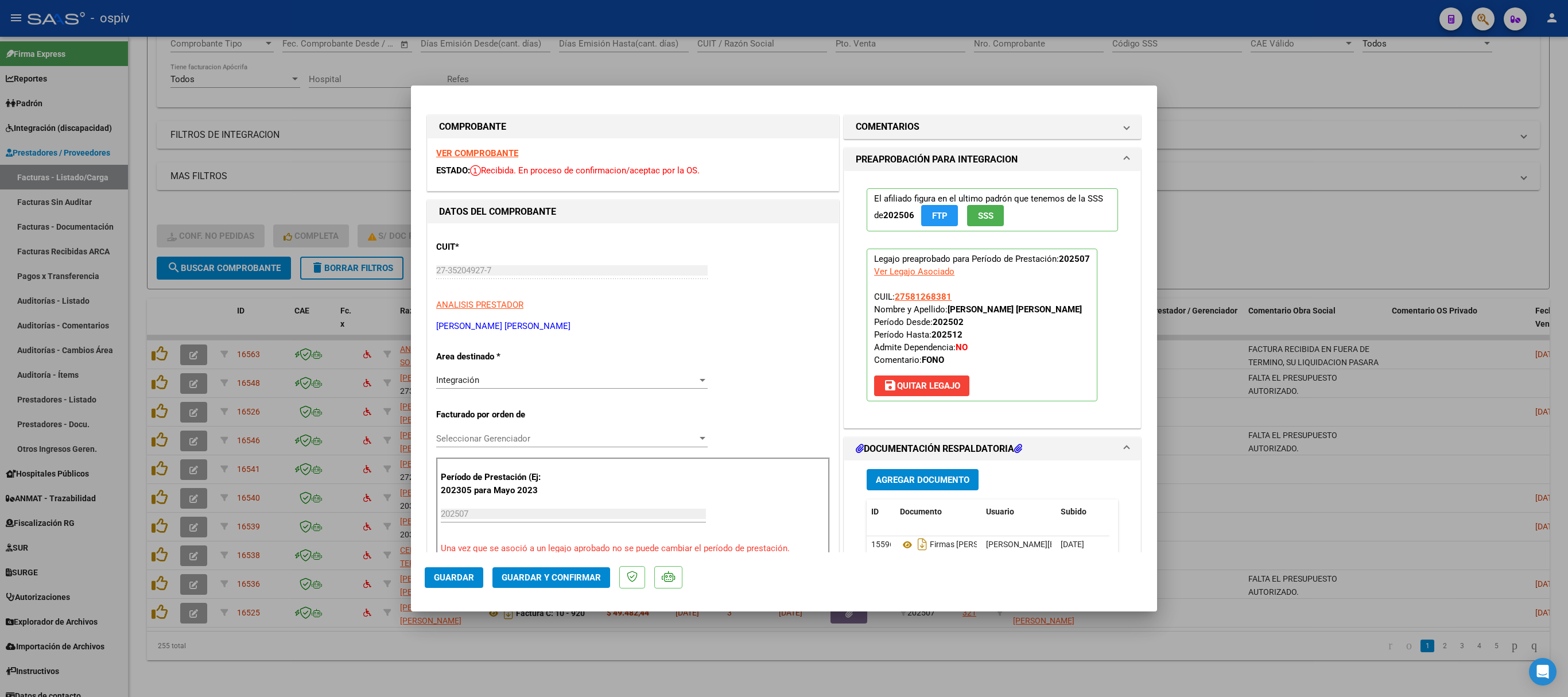
click at [478, 151] on strong "VER COMPROBANTE" at bounding box center [477, 153] width 82 height 11
click at [559, 464] on span "Guardar y Confirmar" at bounding box center [551, 578] width 99 height 11
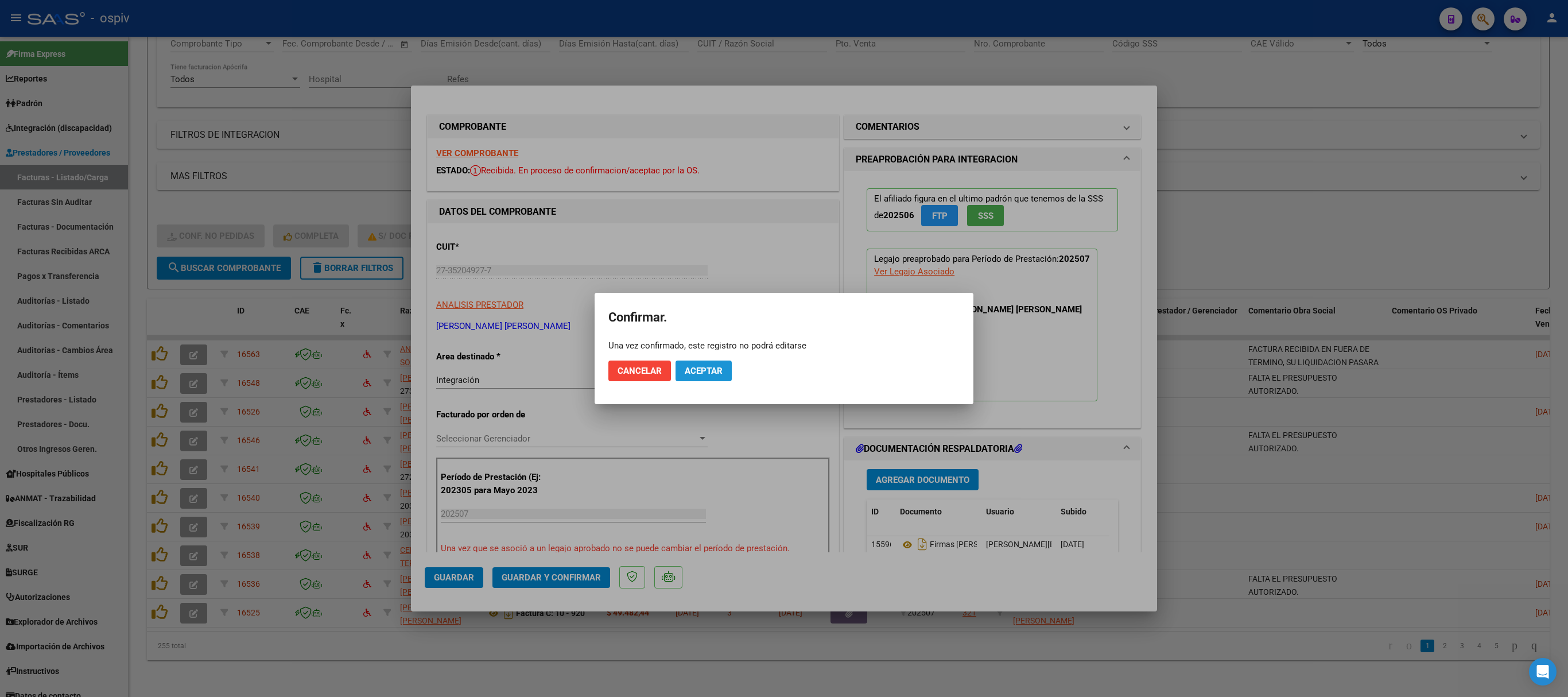
drag, startPoint x: 717, startPoint y: 378, endPoint x: 727, endPoint y: 373, distance: 11.2
click at [717, 376] on button "Aceptar" at bounding box center [703, 370] width 56 height 21
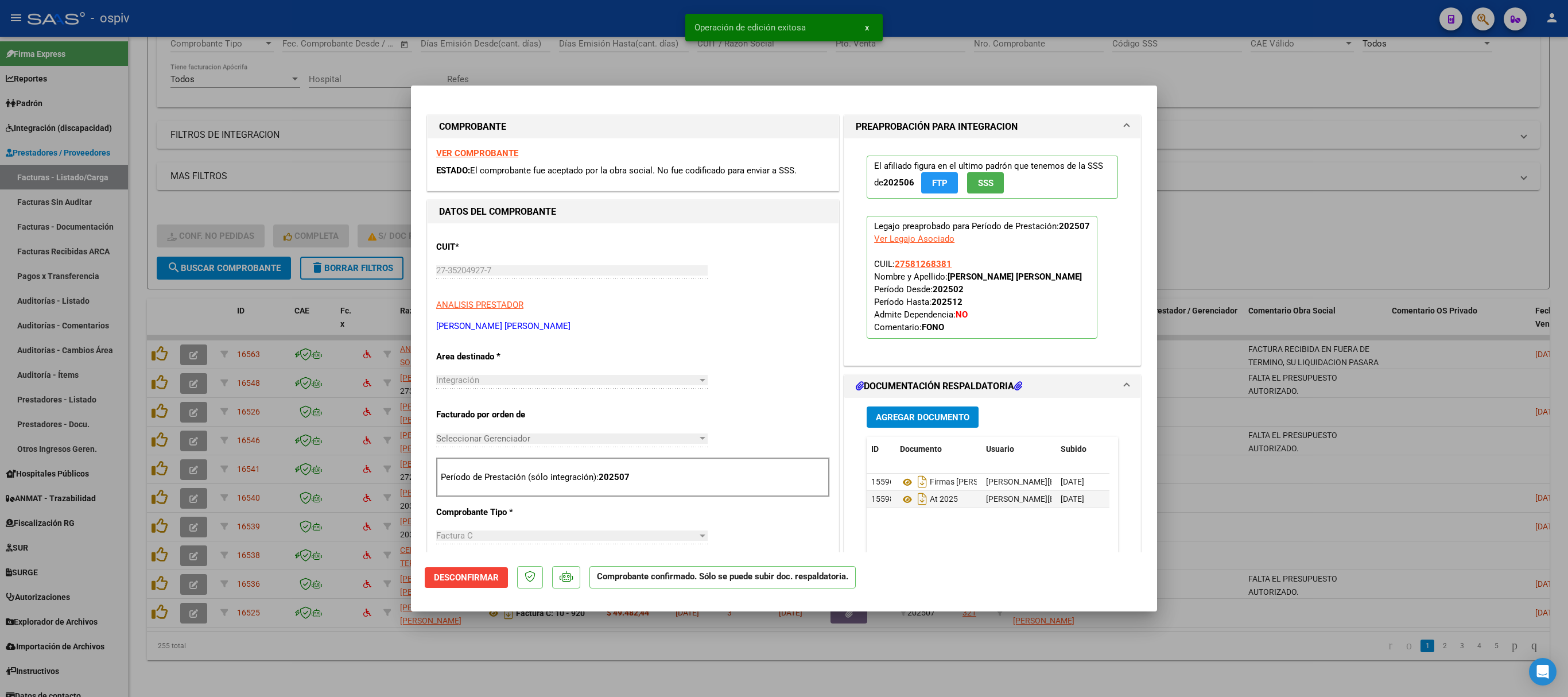
click at [1044, 92] on div at bounding box center [784, 348] width 1568 height 697
type input "$ 0,00"
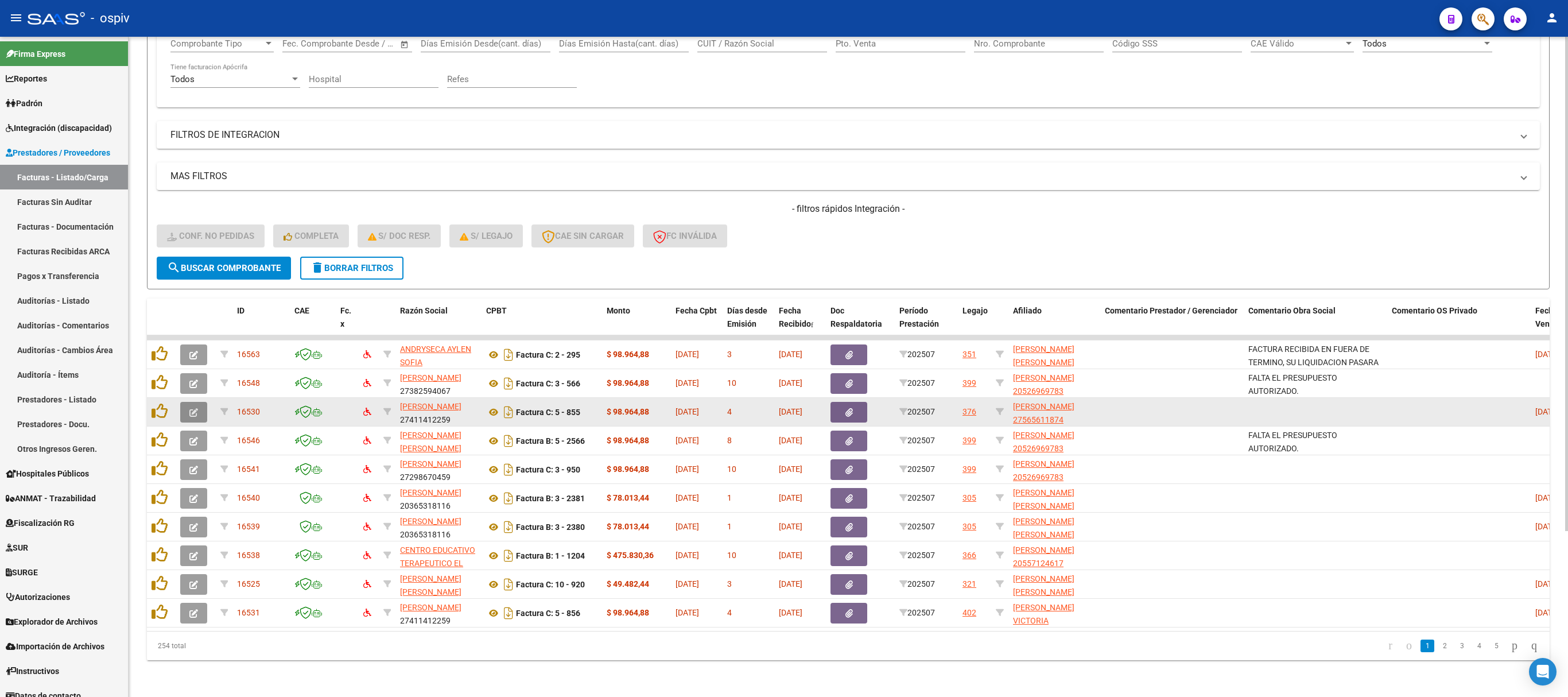
click at [194, 408] on icon "button" at bounding box center [193, 412] width 9 height 9
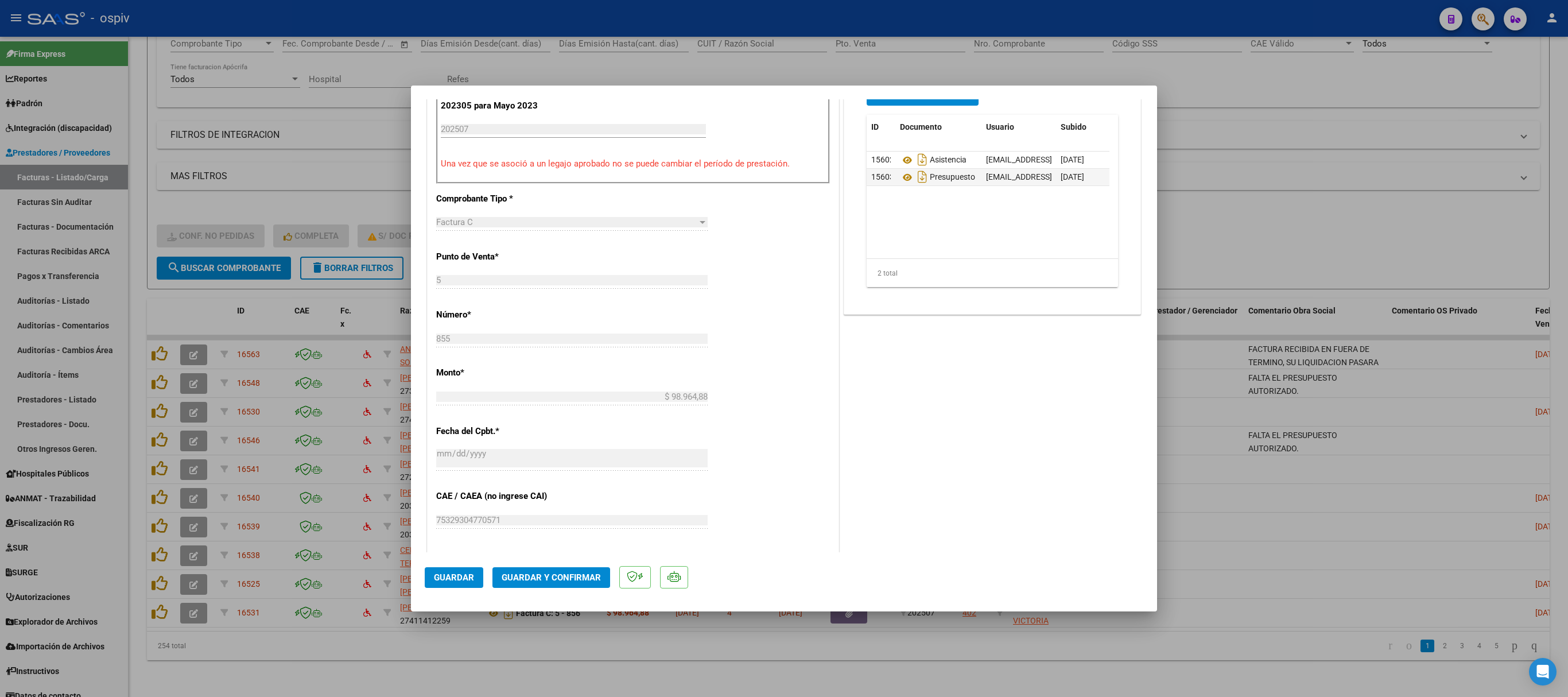
scroll to position [345, 0]
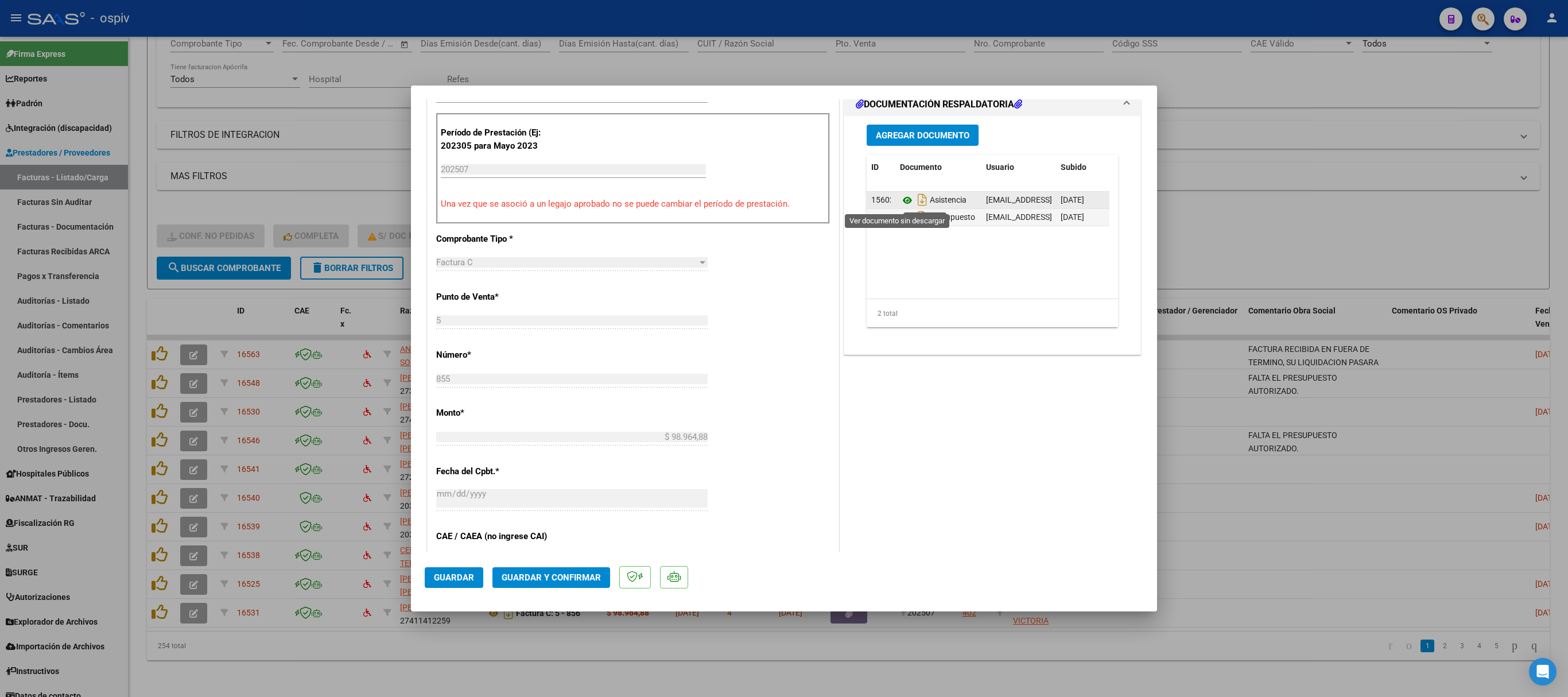
click at [900, 203] on icon at bounding box center [907, 200] width 15 height 14
click at [900, 218] on icon at bounding box center [907, 217] width 15 height 14
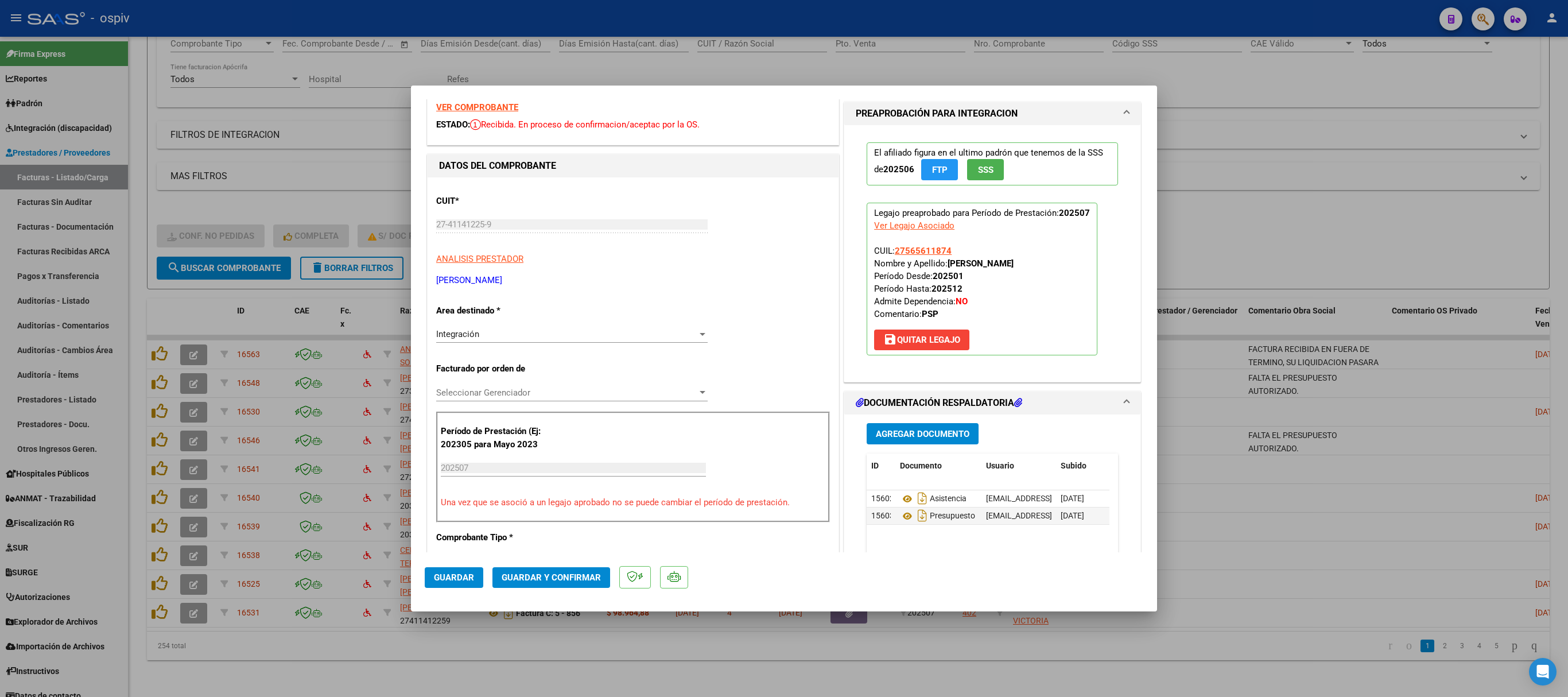
scroll to position [0, 0]
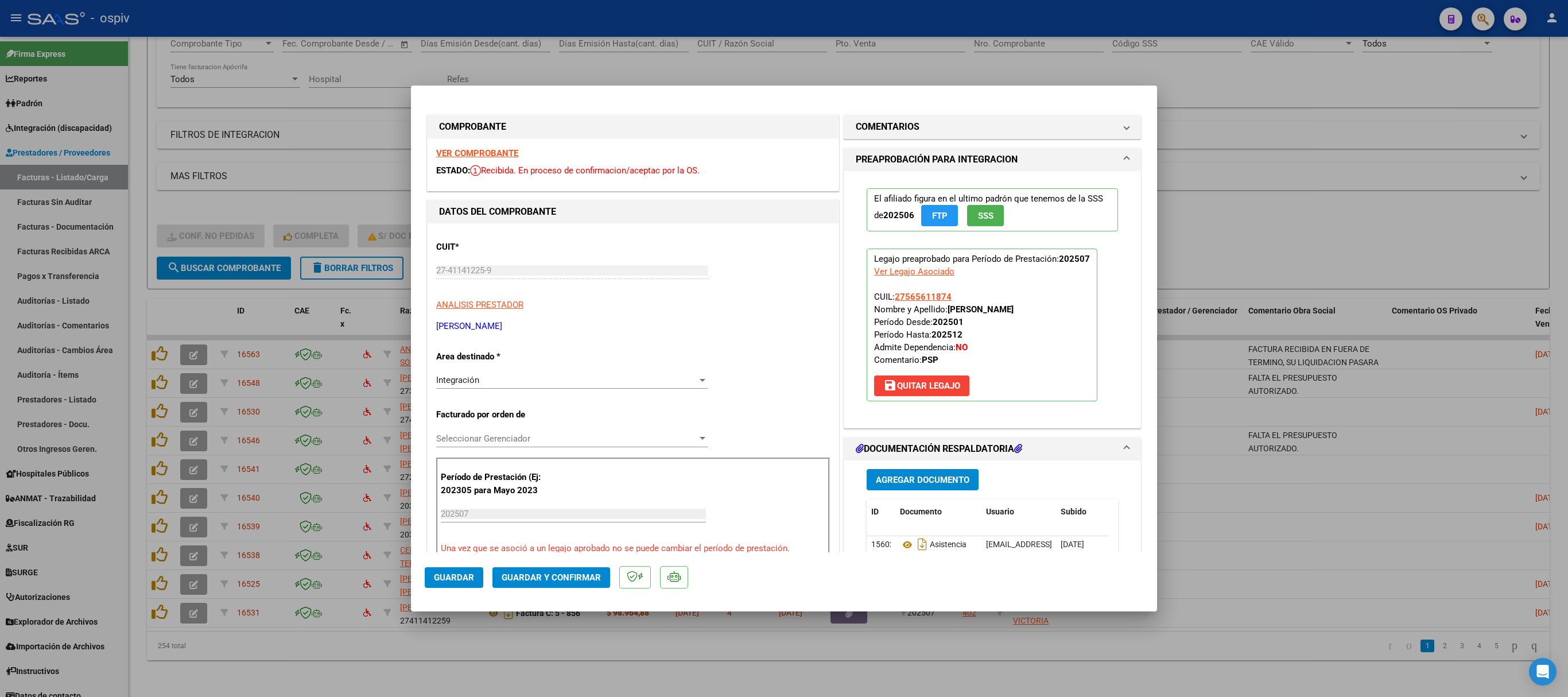
click at [483, 151] on strong "VER COMPROBANTE" at bounding box center [477, 153] width 82 height 11
click at [586, 464] on span "Guardar y Confirmar" at bounding box center [551, 578] width 99 height 11
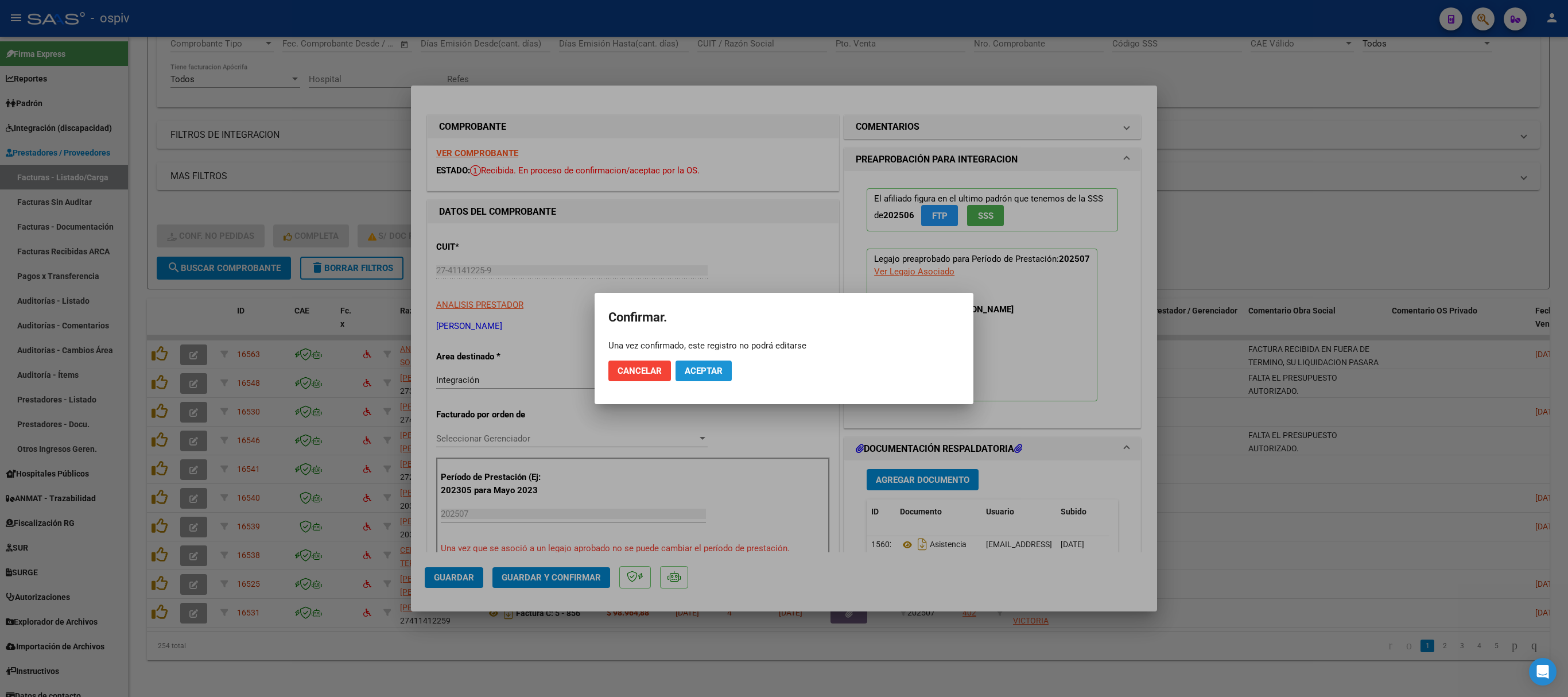
click at [708, 373] on span "Aceptar" at bounding box center [703, 371] width 38 height 11
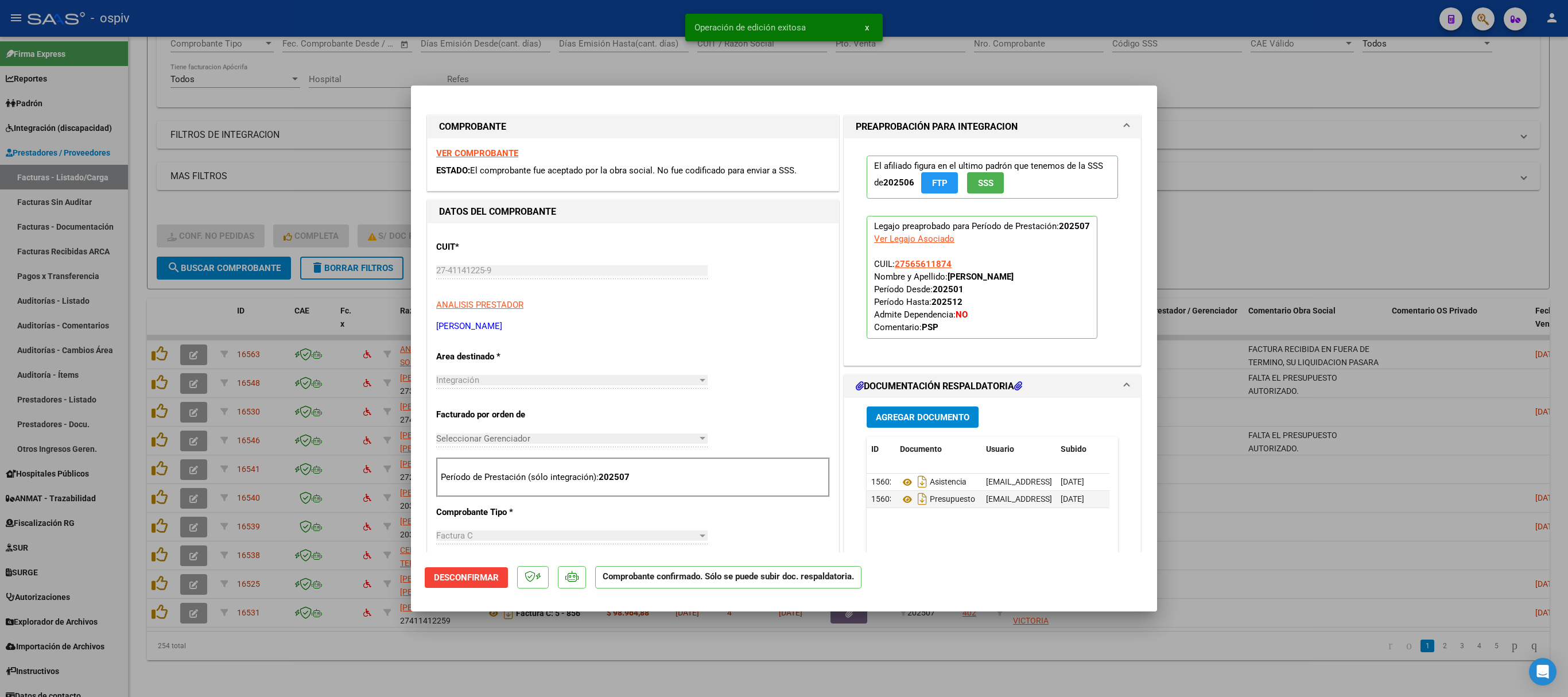
click at [1044, 103] on div at bounding box center [784, 348] width 1568 height 697
type input "$ 0,00"
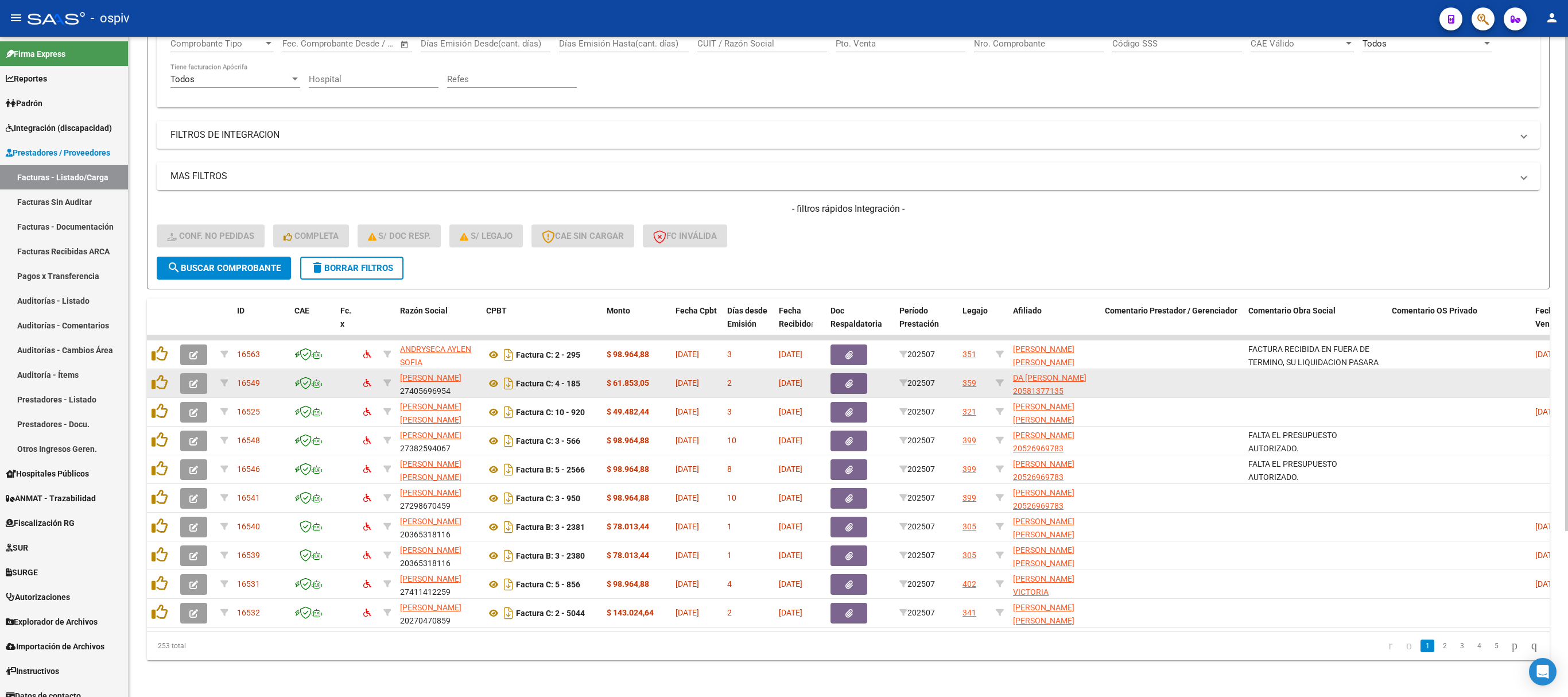
click at [193, 380] on icon "button" at bounding box center [193, 384] width 9 height 9
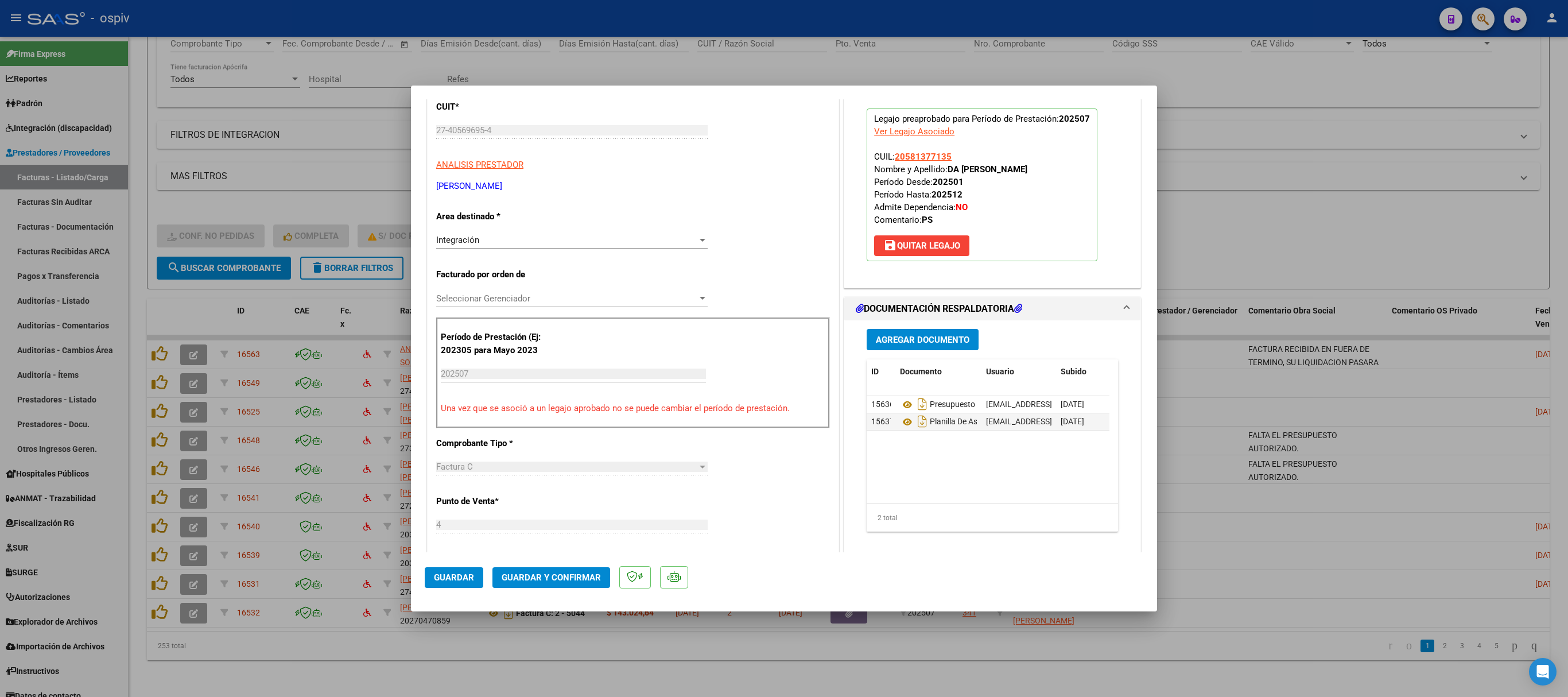
scroll to position [230, 0]
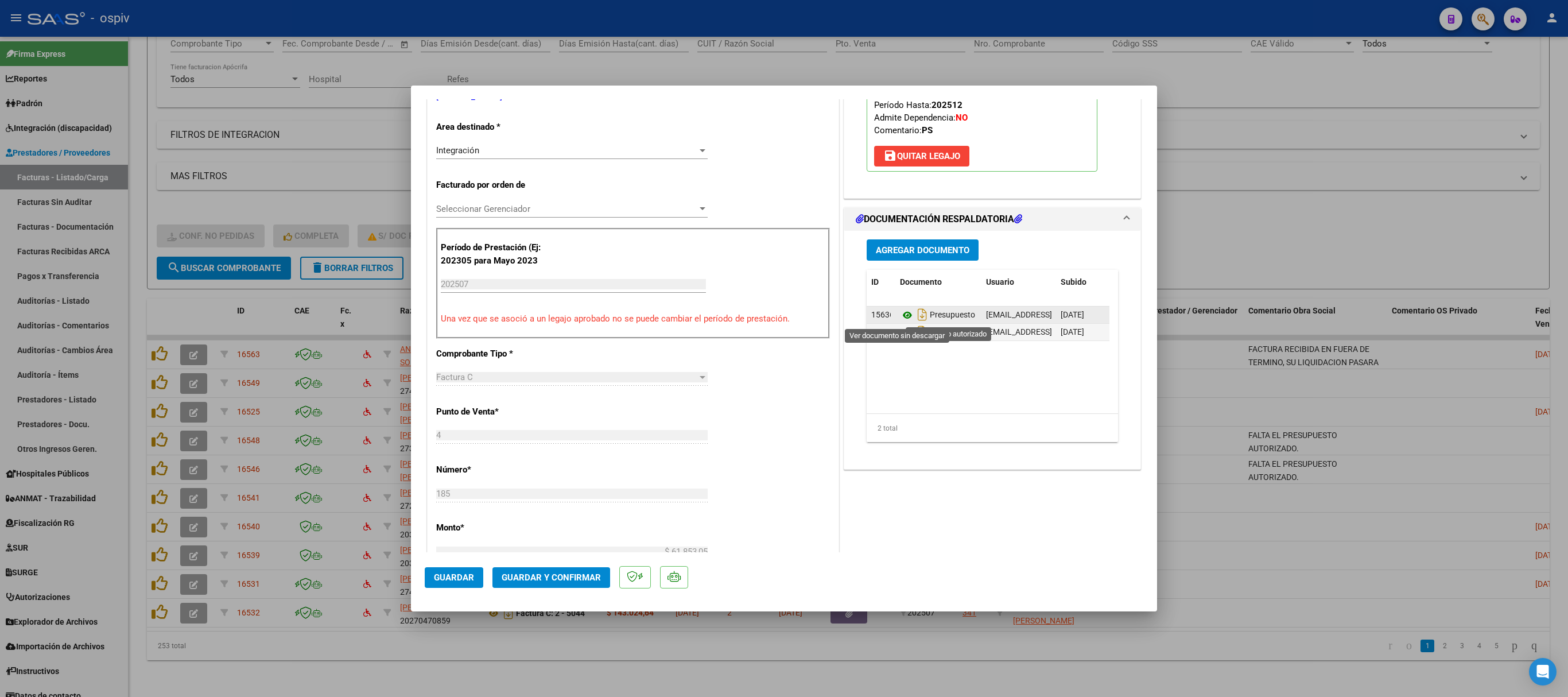
click at [900, 316] on icon at bounding box center [907, 315] width 15 height 14
click at [900, 334] on icon at bounding box center [907, 333] width 15 height 14
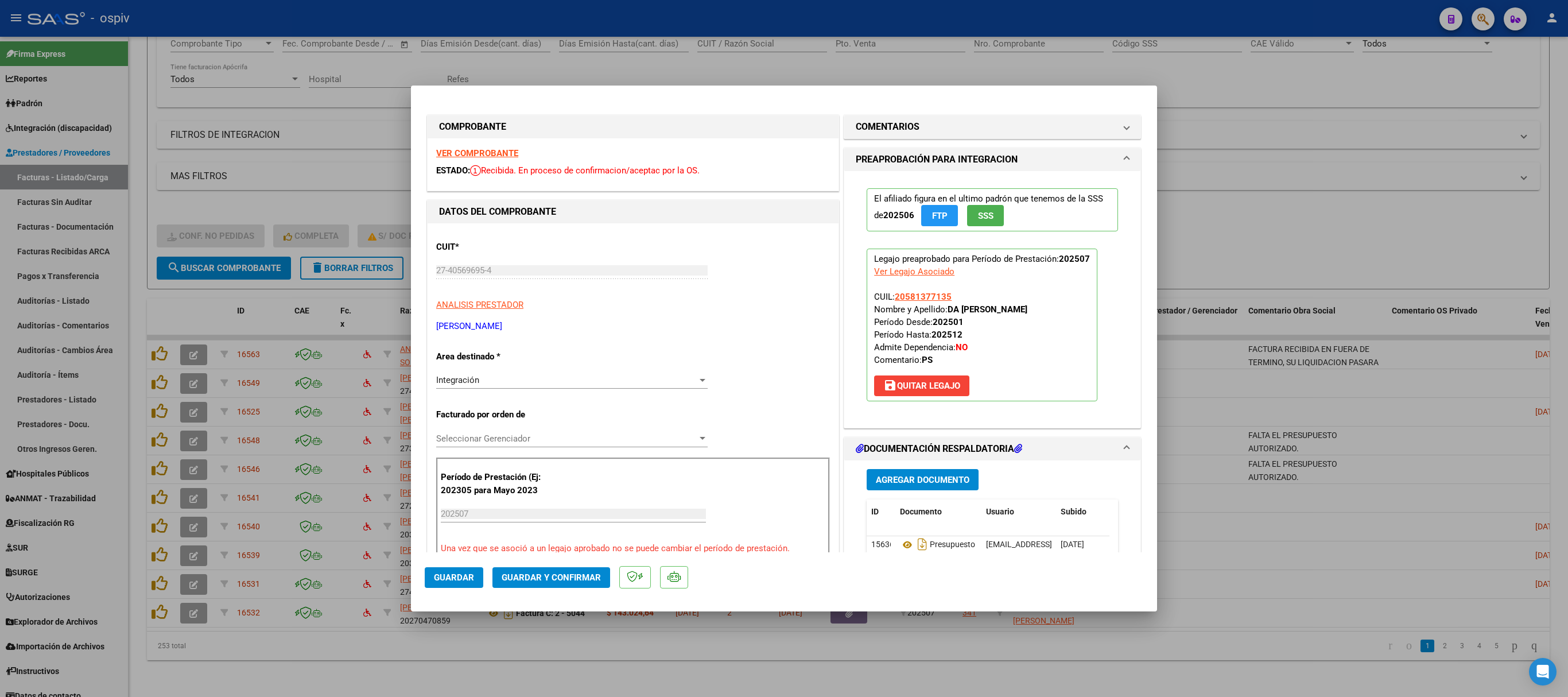
click at [492, 151] on strong "VER COMPROBANTE" at bounding box center [477, 153] width 82 height 11
click at [552, 464] on span "Guardar y Confirmar" at bounding box center [551, 578] width 99 height 11
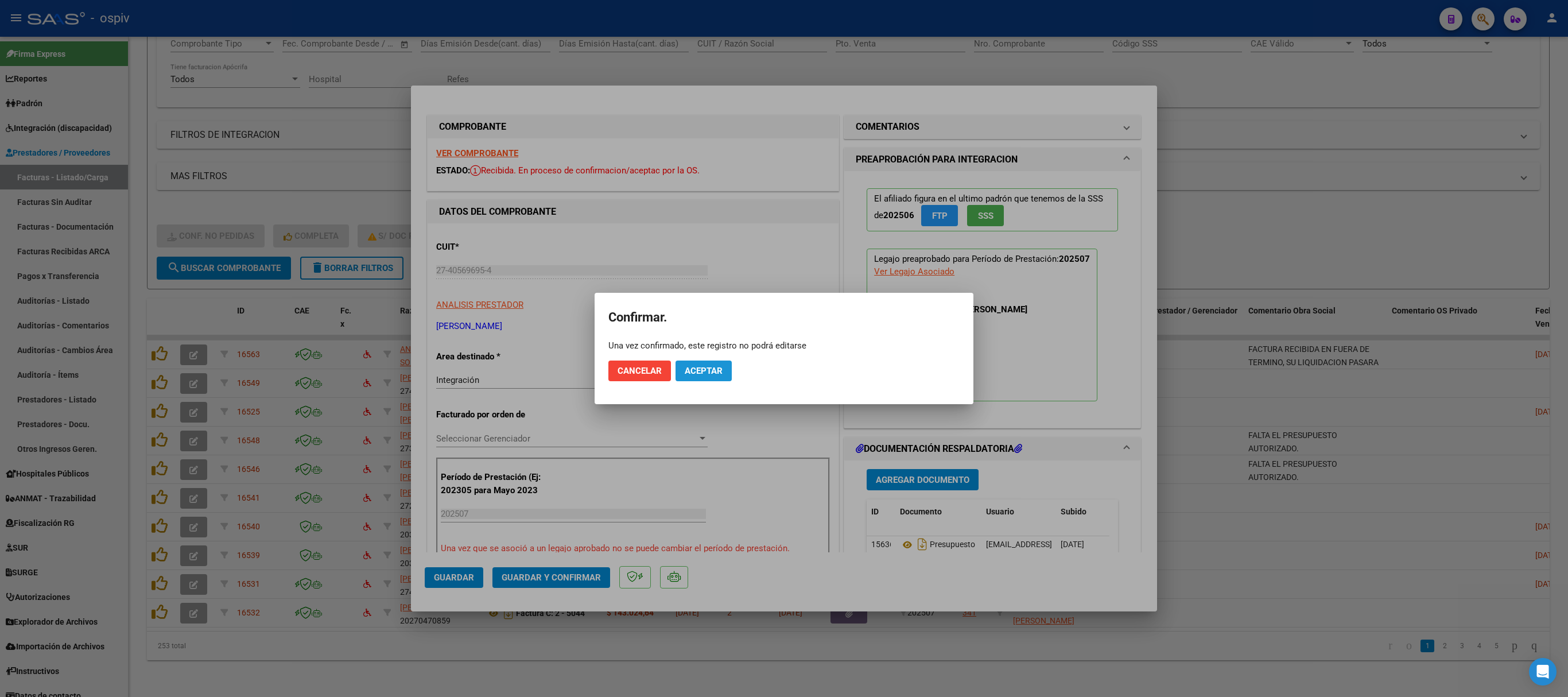
click at [713, 370] on span "Aceptar" at bounding box center [703, 371] width 38 height 11
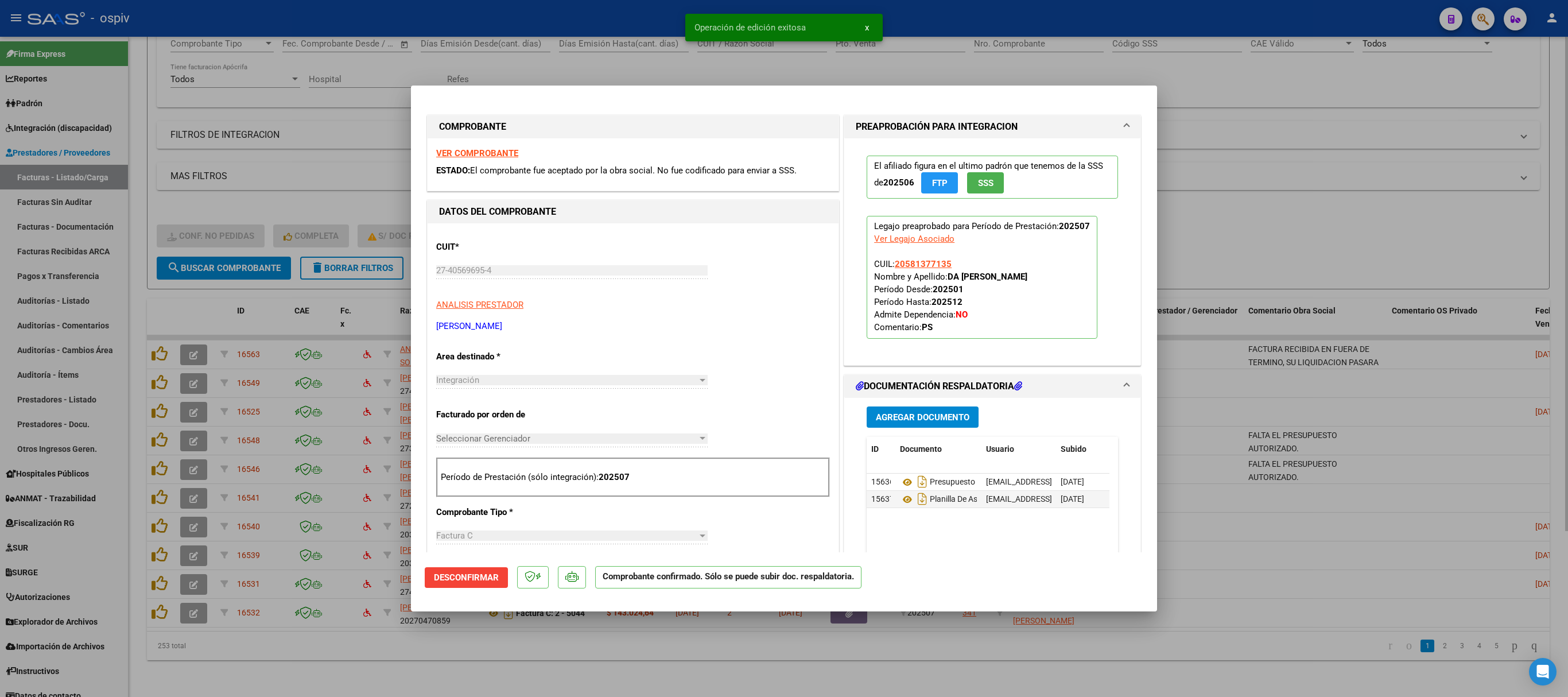
click at [1044, 100] on div at bounding box center [784, 348] width 1568 height 697
type input "$ 0,00"
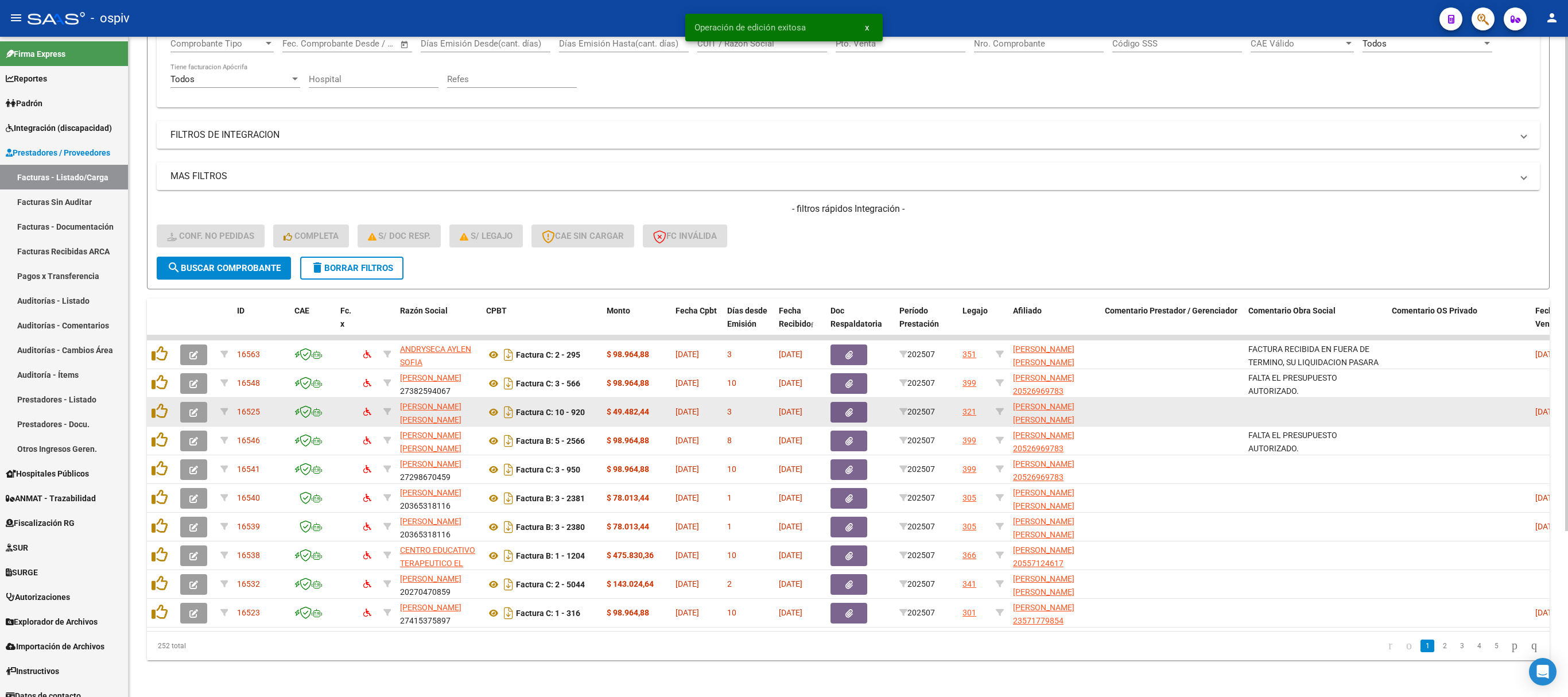
click at [192, 408] on icon "button" at bounding box center [193, 412] width 9 height 9
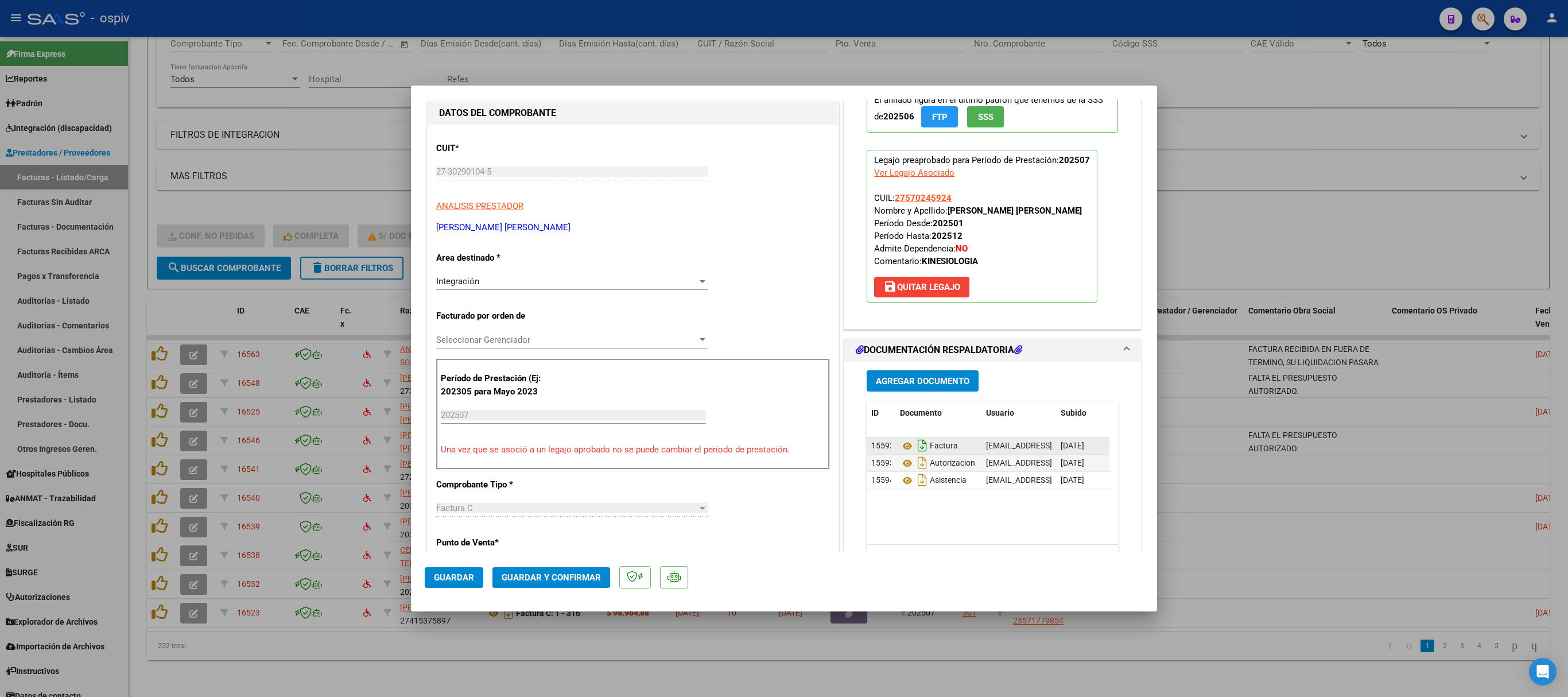
scroll to position [230, 0]
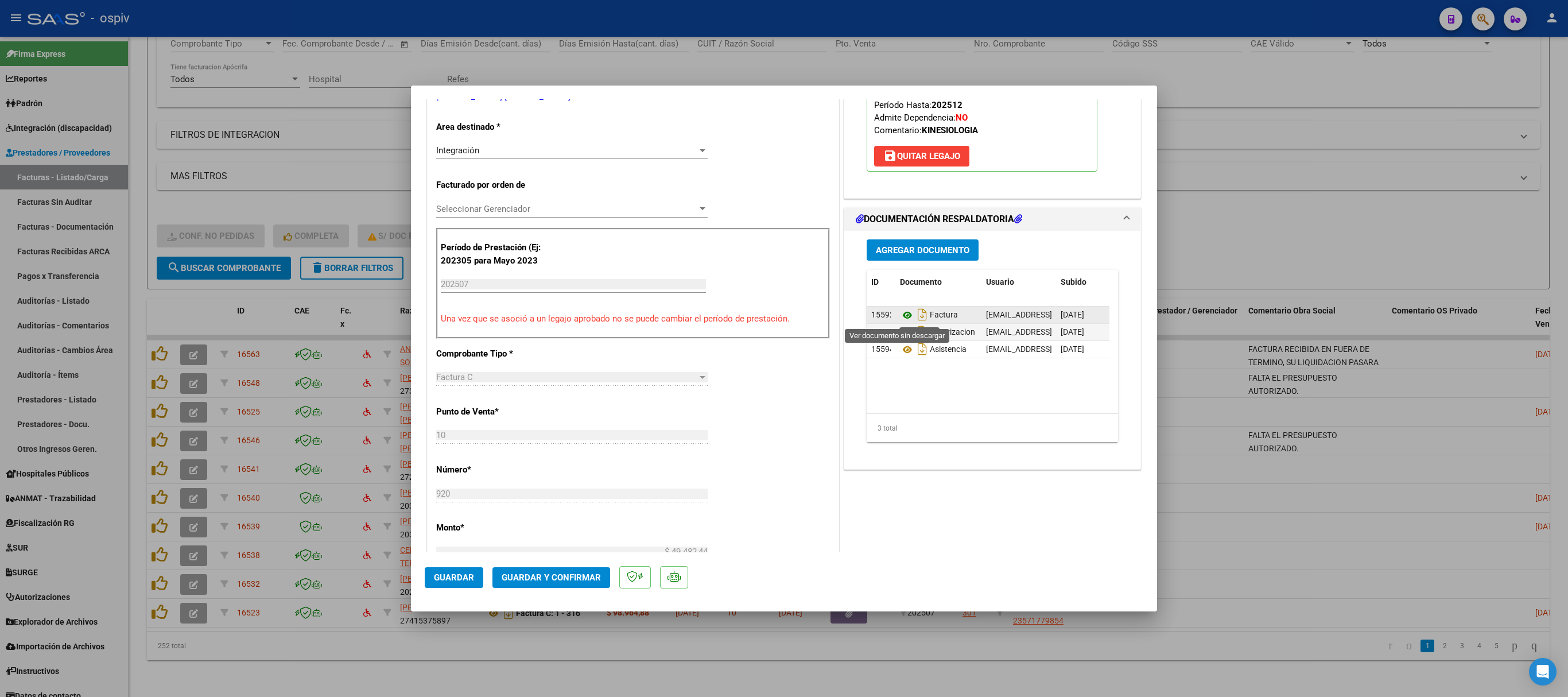
click at [900, 317] on icon at bounding box center [907, 315] width 15 height 14
click at [900, 338] on icon at bounding box center [907, 333] width 15 height 14
click at [900, 350] on icon at bounding box center [907, 349] width 15 height 14
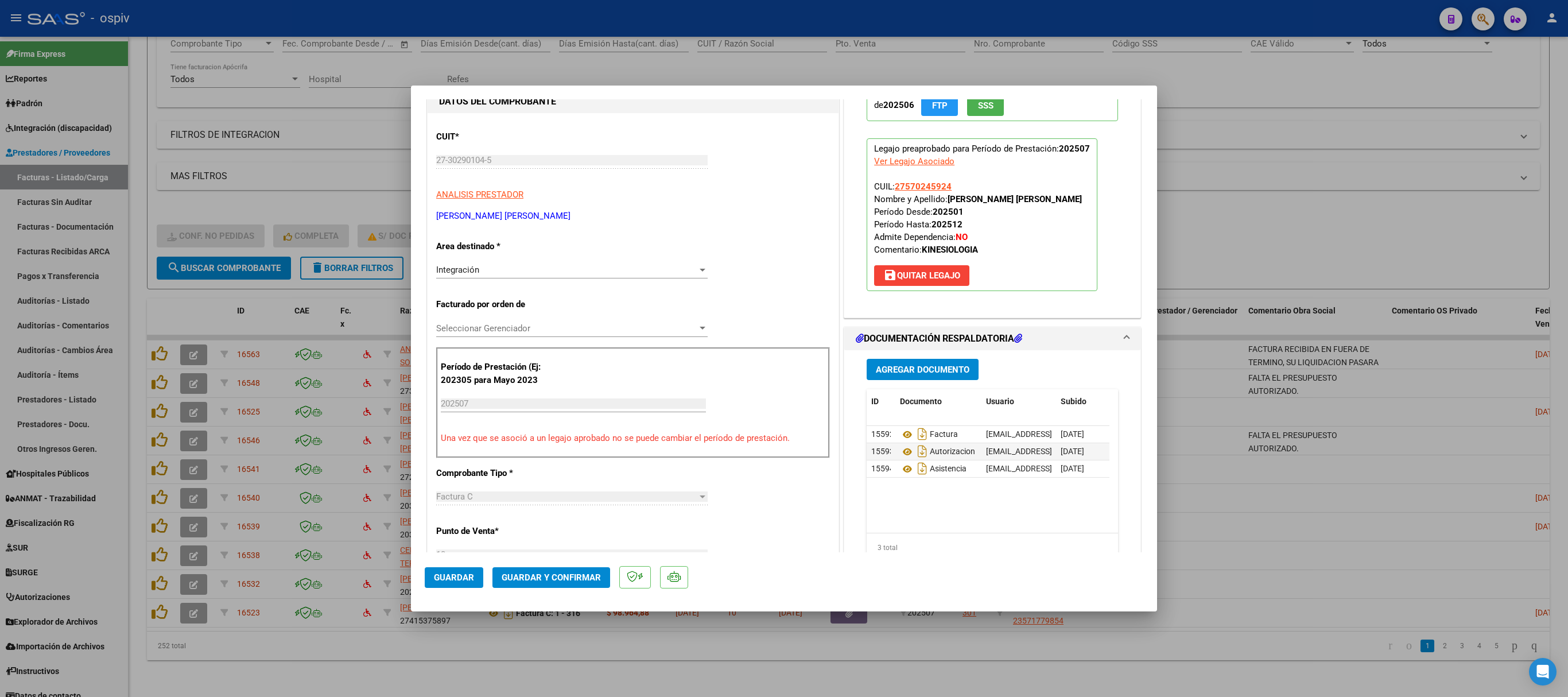
scroll to position [0, 0]
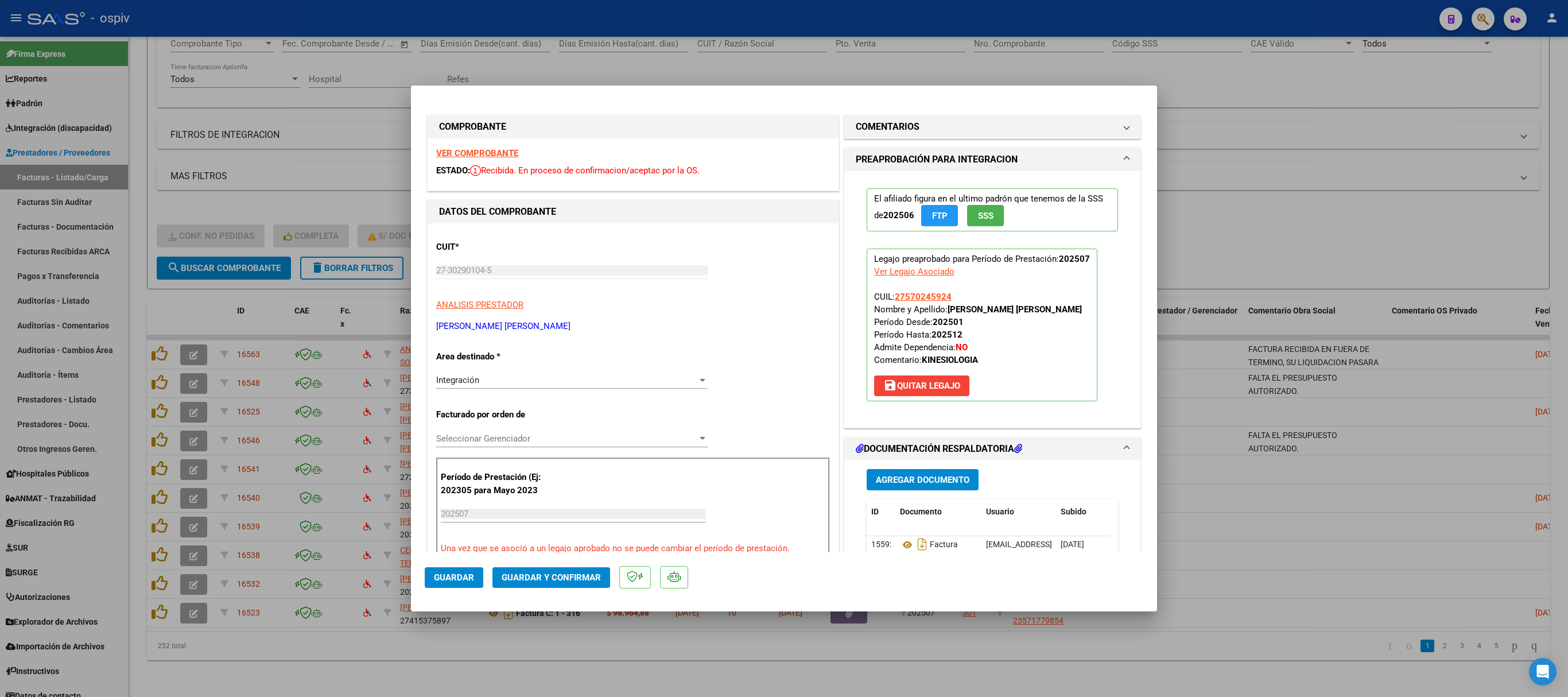
click at [500, 151] on strong "VER COMPROBANTE" at bounding box center [477, 153] width 82 height 11
click at [536, 464] on span "Guardar y Confirmar" at bounding box center [551, 578] width 99 height 11
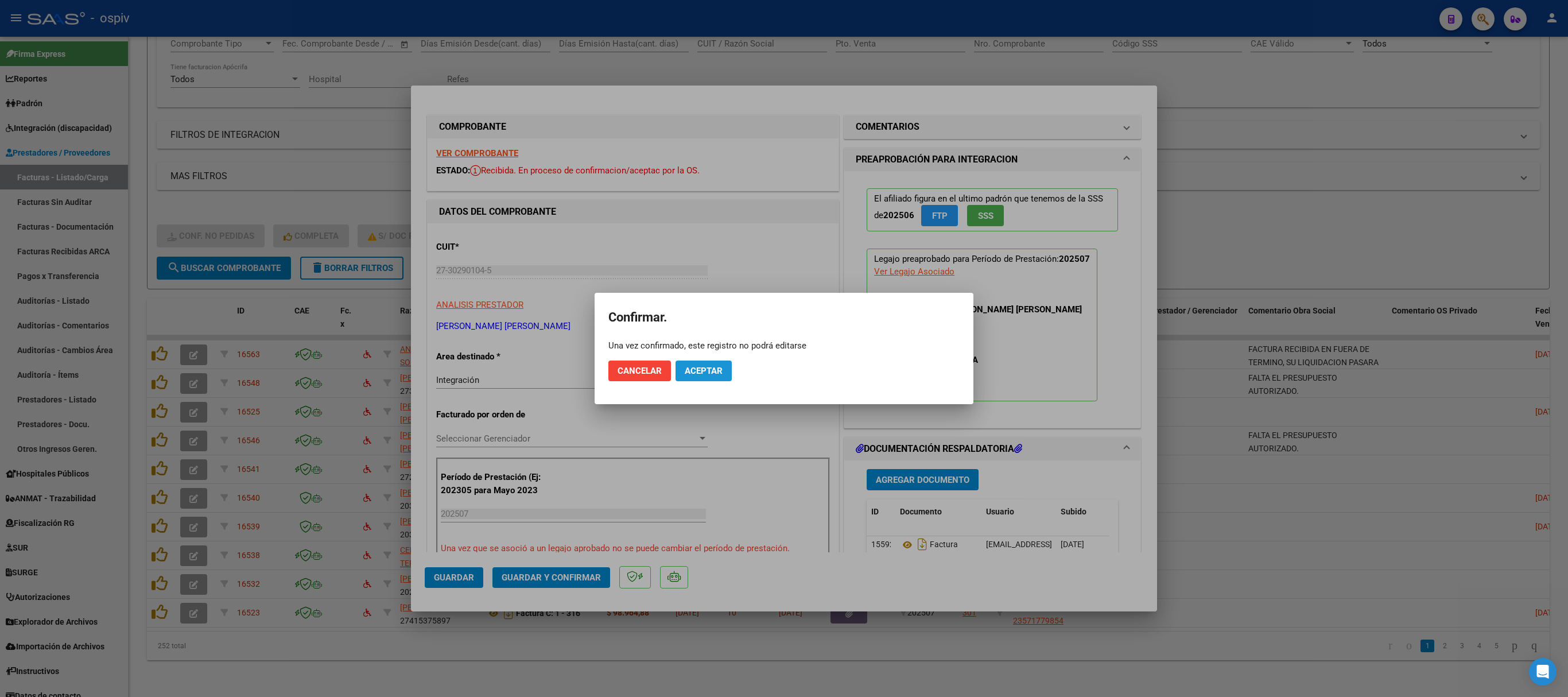
click at [700, 363] on button "Aceptar" at bounding box center [703, 370] width 56 height 21
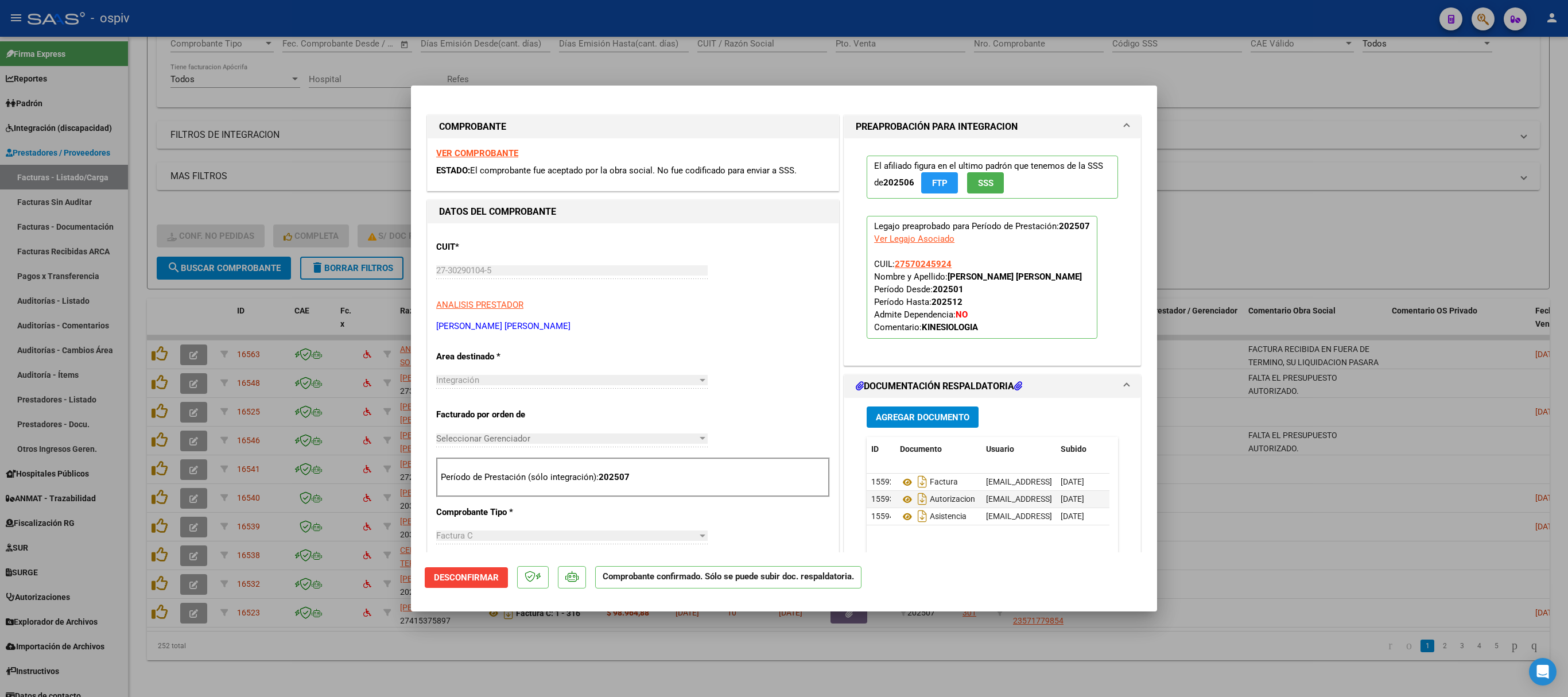
click at [1044, 111] on div at bounding box center [784, 348] width 1568 height 697
type input "$ 0,00"
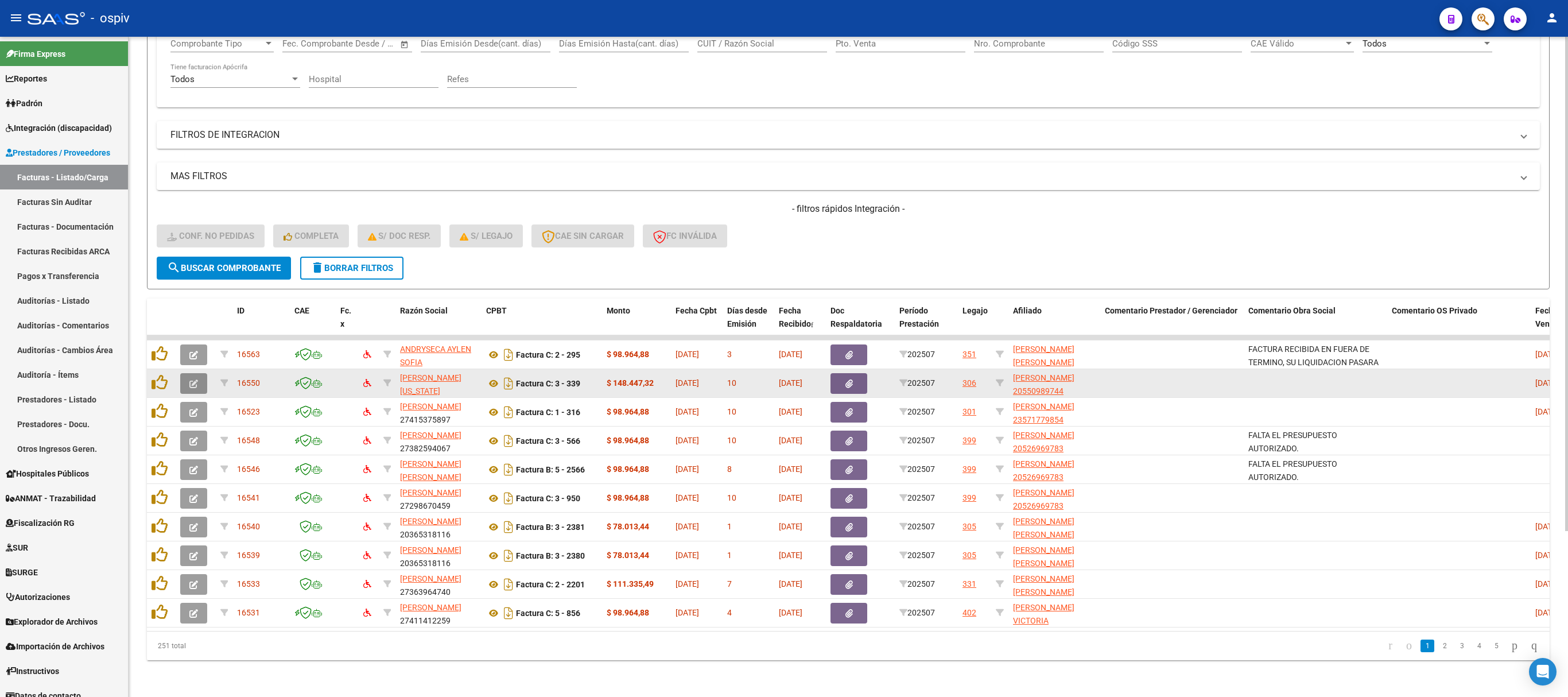
click at [193, 380] on icon "button" at bounding box center [193, 384] width 9 height 9
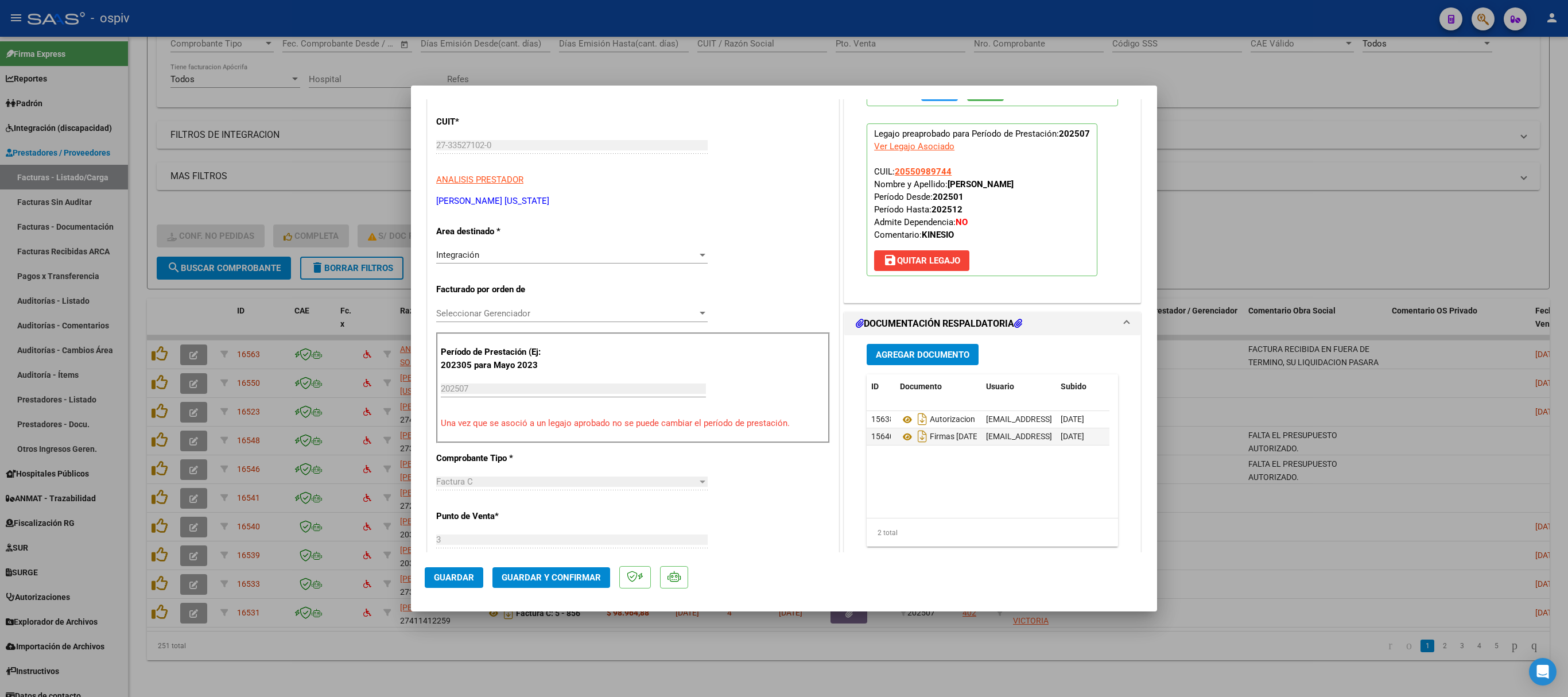
scroll to position [115, 0]
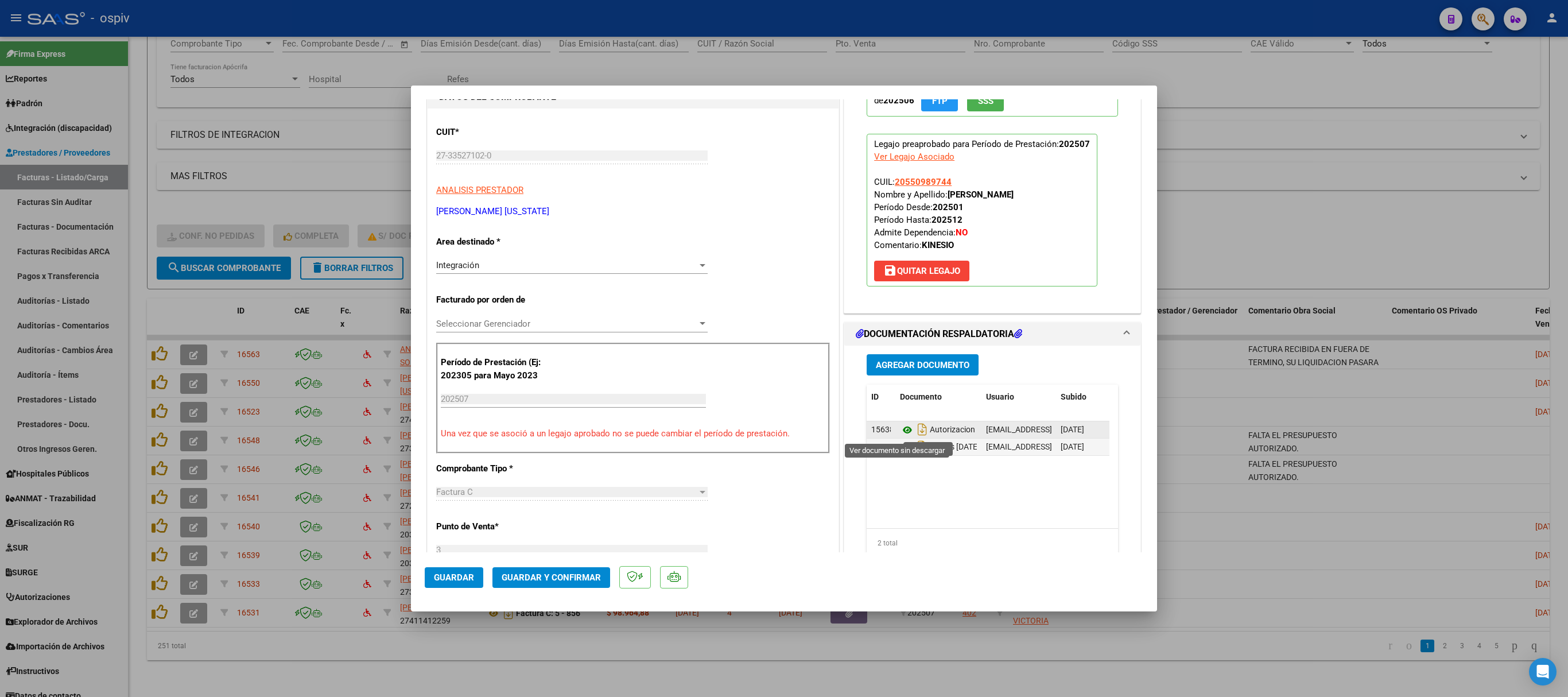
click at [900, 429] on icon at bounding box center [907, 430] width 15 height 14
click at [900, 454] on icon at bounding box center [907, 447] width 15 height 14
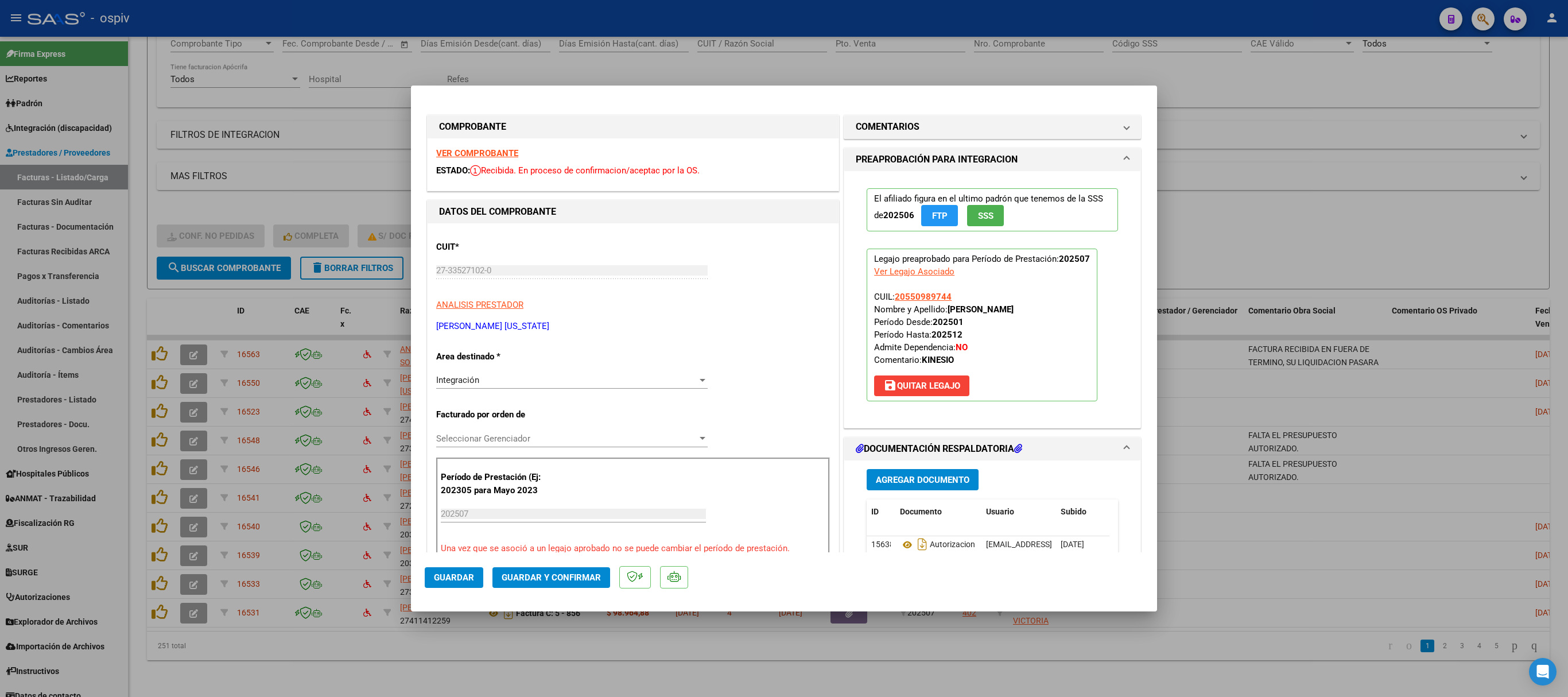
click at [474, 145] on div "VER COMPROBANTE ESTADO: Recibida. En proceso de confirmacion/aceptac por la OS." at bounding box center [633, 165] width 411 height 52
click at [486, 148] on strong "VER COMPROBANTE" at bounding box center [477, 153] width 82 height 11
click at [548, 464] on span "Guardar y Confirmar" at bounding box center [551, 578] width 99 height 11
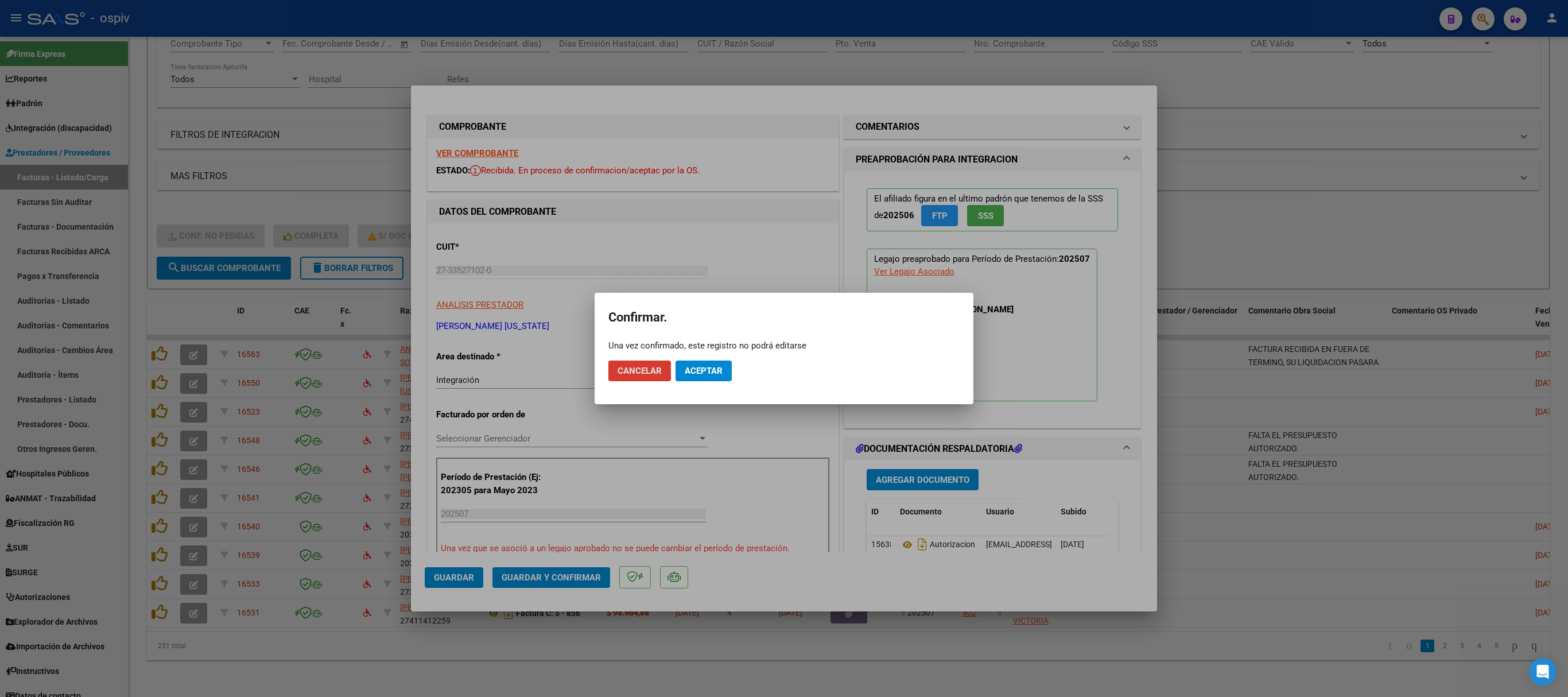
click at [719, 374] on span "Aceptar" at bounding box center [703, 371] width 38 height 11
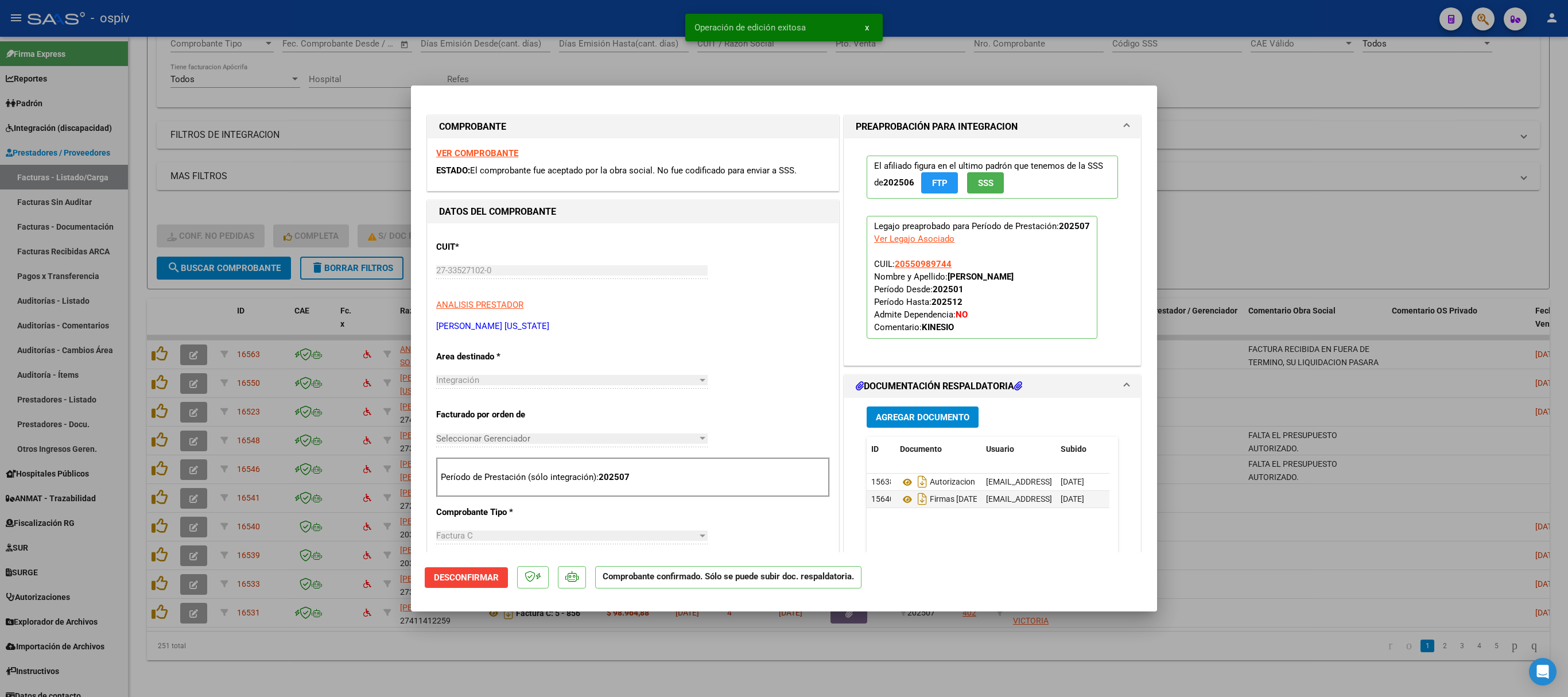
click at [1044, 141] on div at bounding box center [784, 348] width 1568 height 697
type input "$ 0,00"
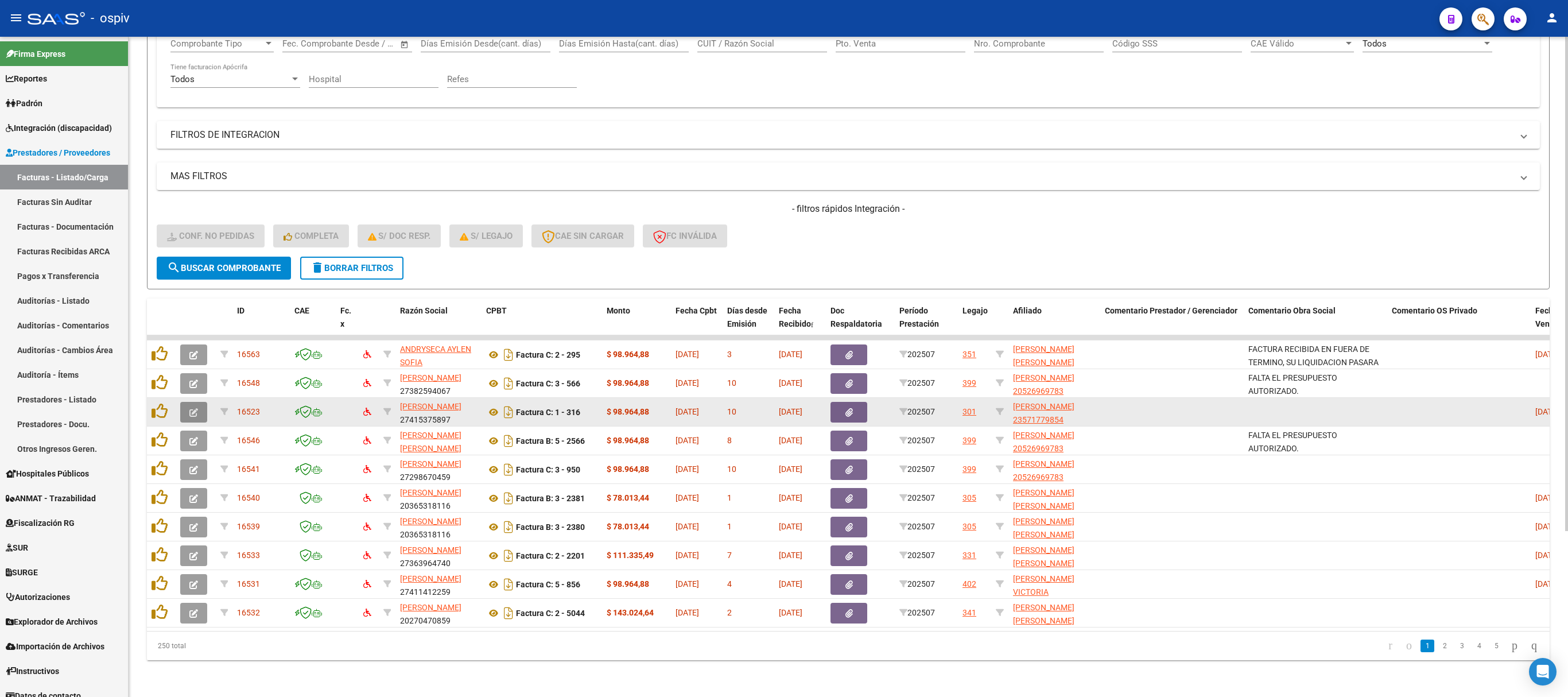
click at [193, 408] on icon "button" at bounding box center [193, 412] width 9 height 9
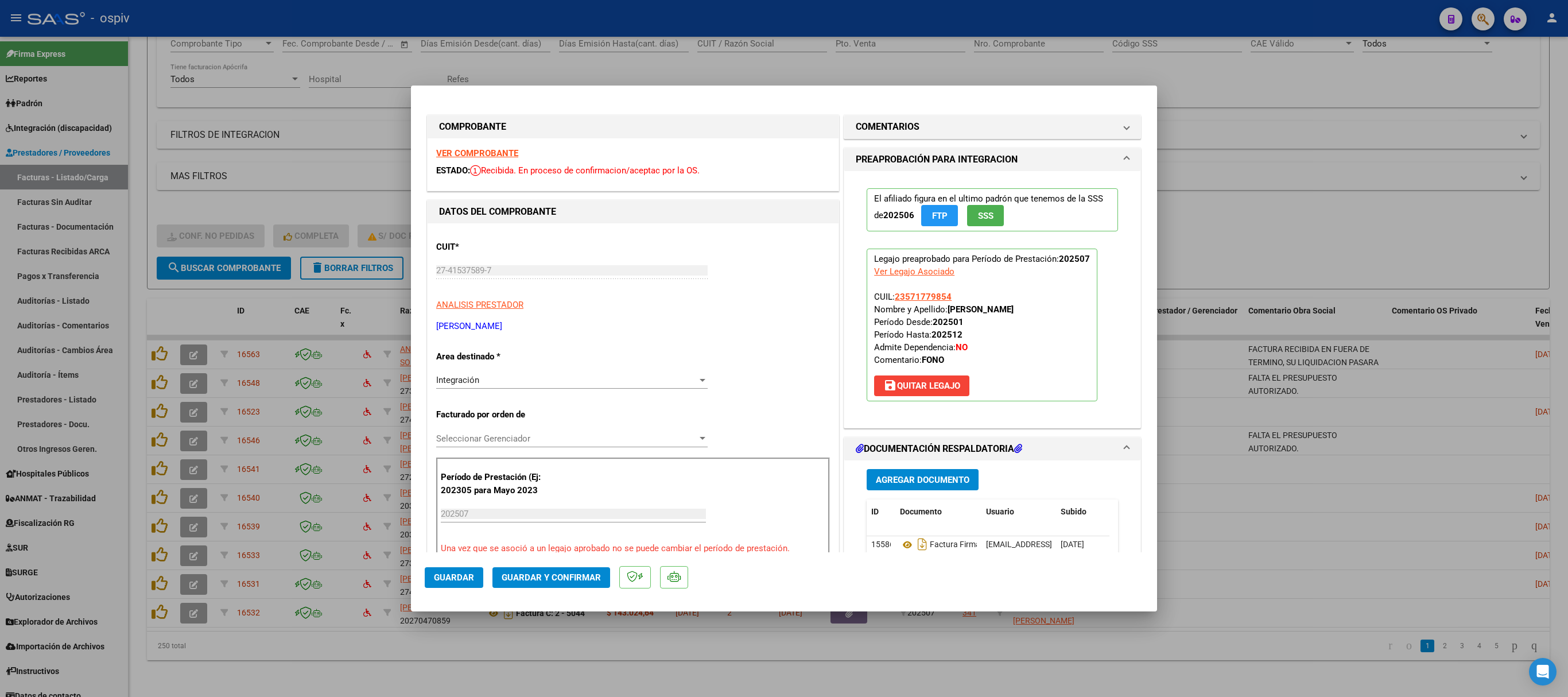
scroll to position [230, 0]
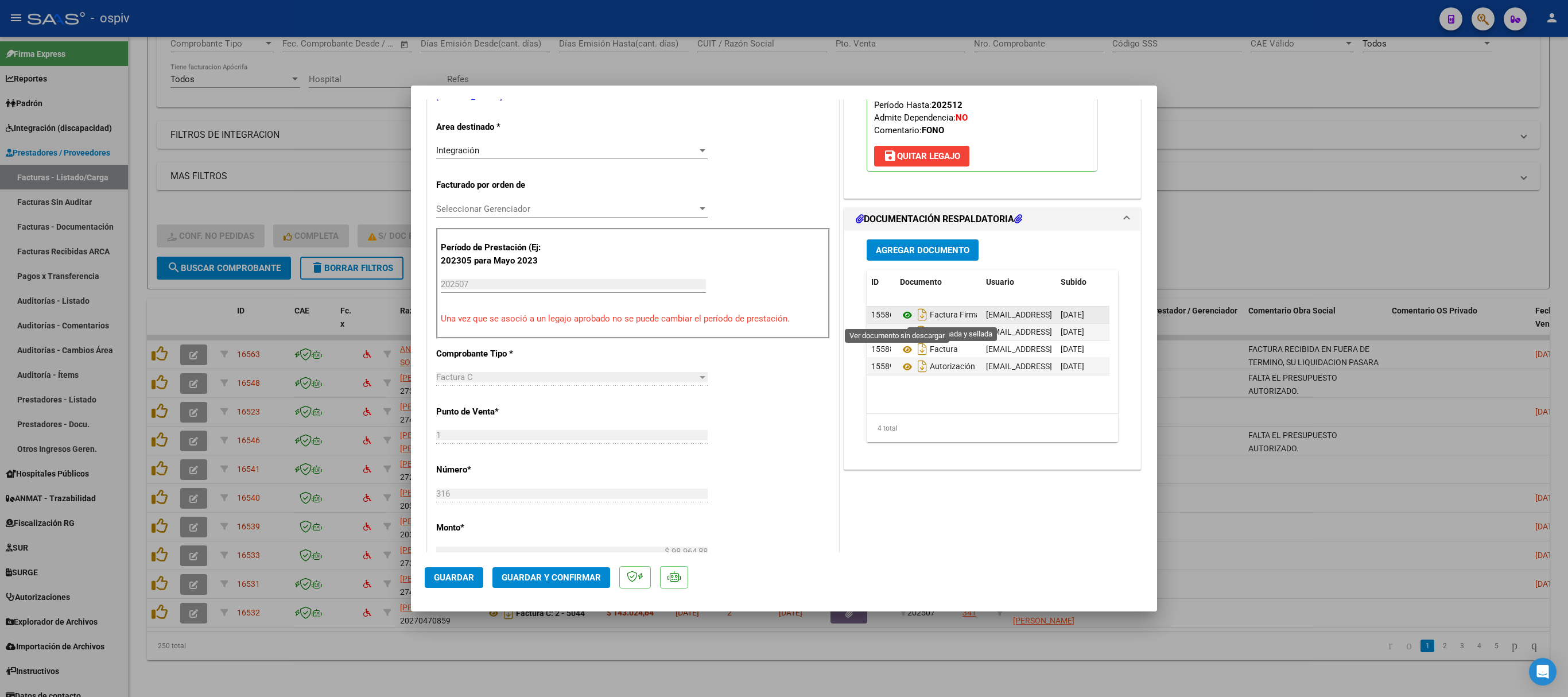
click at [900, 317] on icon at bounding box center [907, 315] width 15 height 14
click at [900, 330] on icon at bounding box center [907, 333] width 15 height 14
click at [901, 367] on icon at bounding box center [907, 366] width 15 height 14
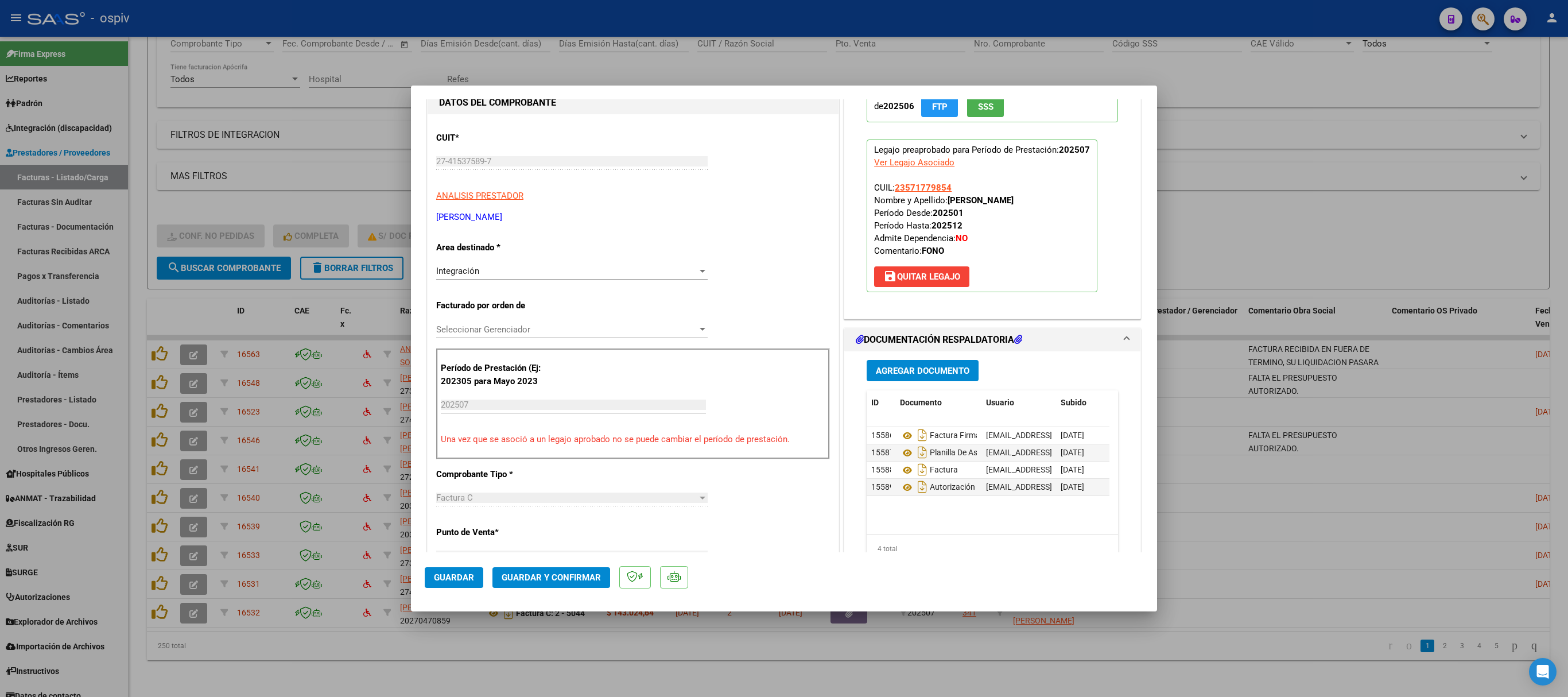
scroll to position [0, 0]
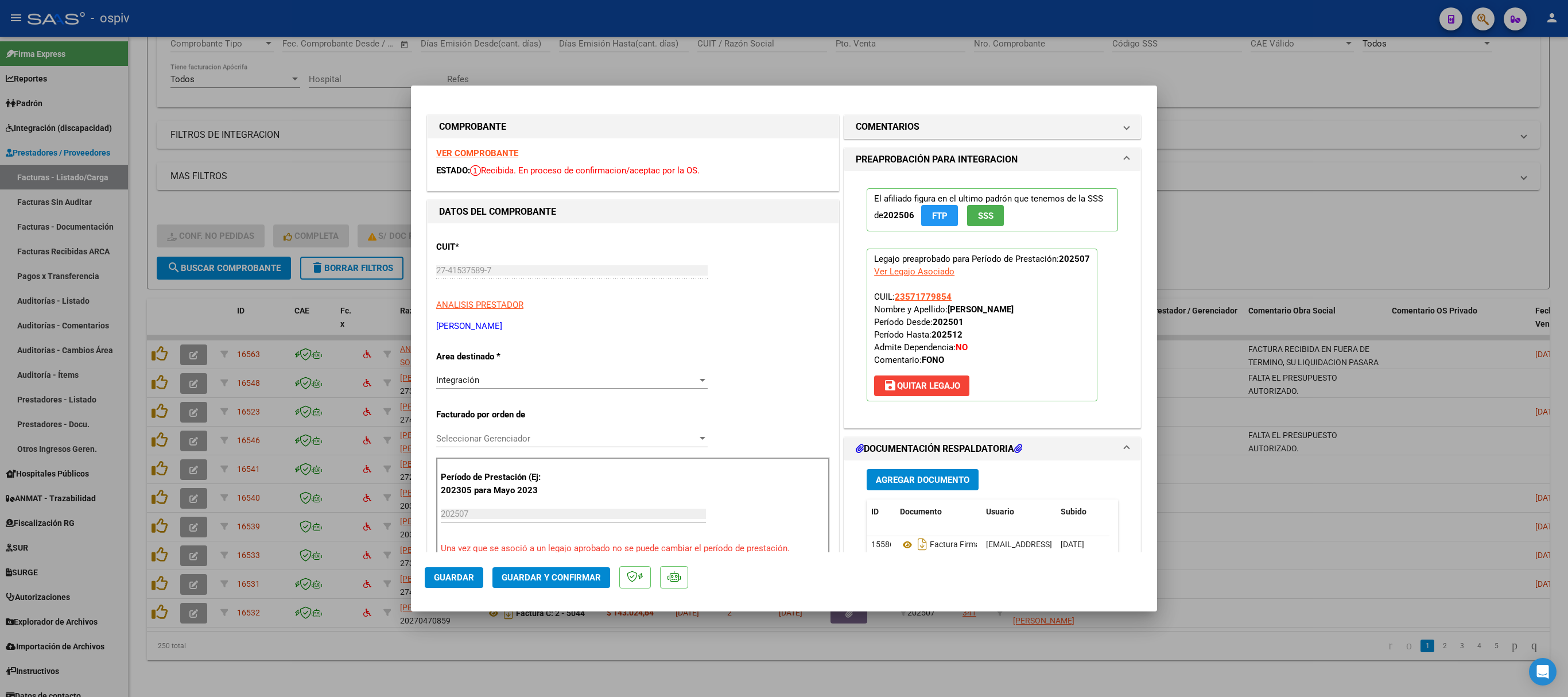
click at [492, 149] on strong "VER COMPROBANTE" at bounding box center [477, 153] width 82 height 11
click at [575, 464] on button "Guardar y Confirmar" at bounding box center [551, 577] width 118 height 21
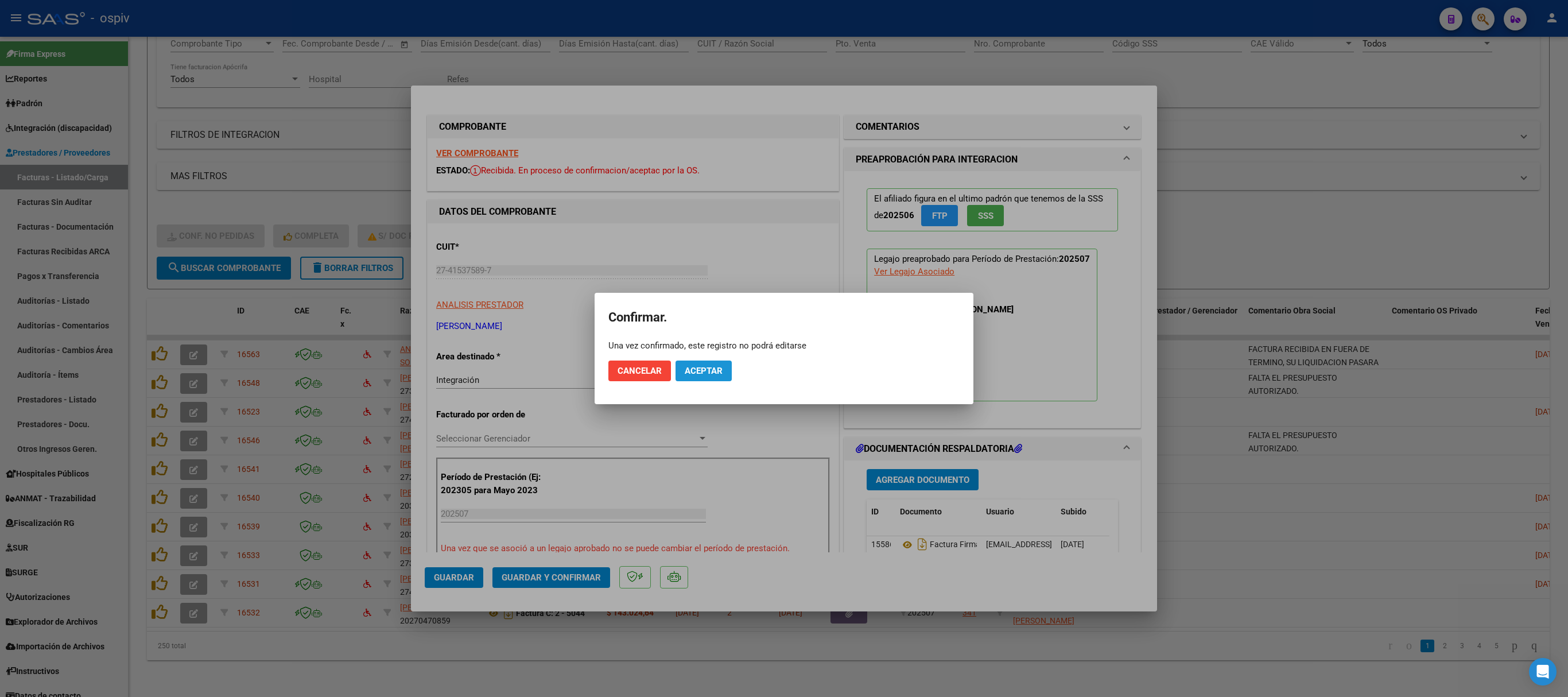
click at [713, 367] on span "Aceptar" at bounding box center [703, 371] width 38 height 11
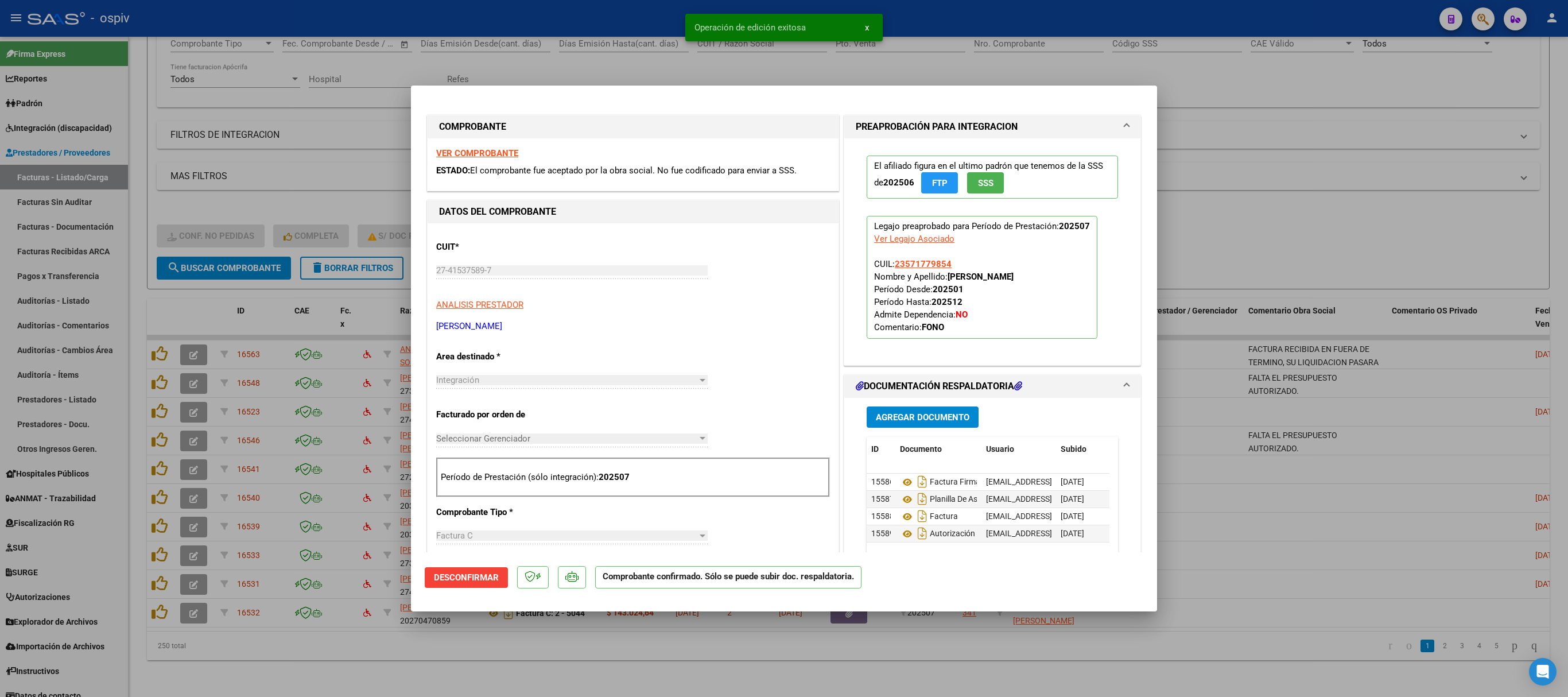
click at [1044, 199] on div at bounding box center [784, 348] width 1568 height 697
type input "$ 0,00"
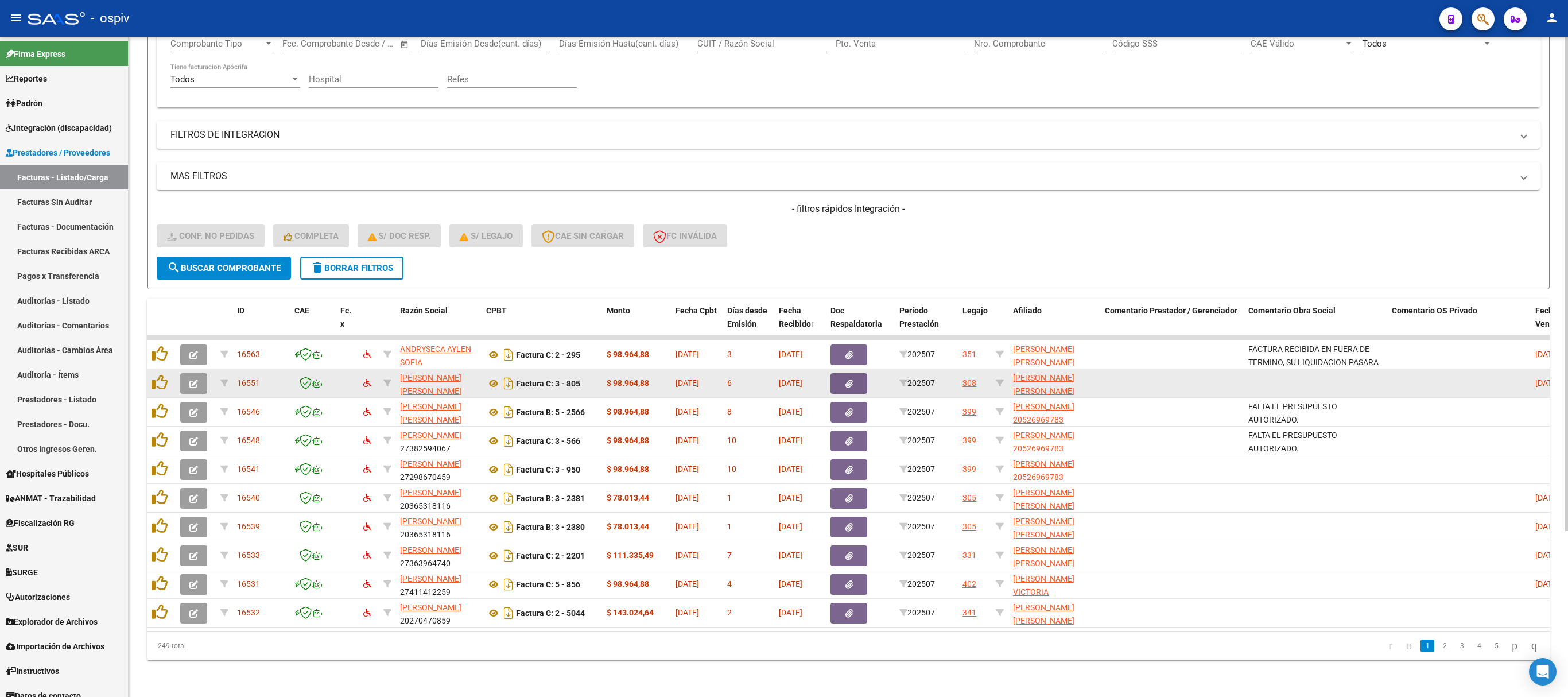
click at [193, 380] on icon "button" at bounding box center [193, 384] width 9 height 9
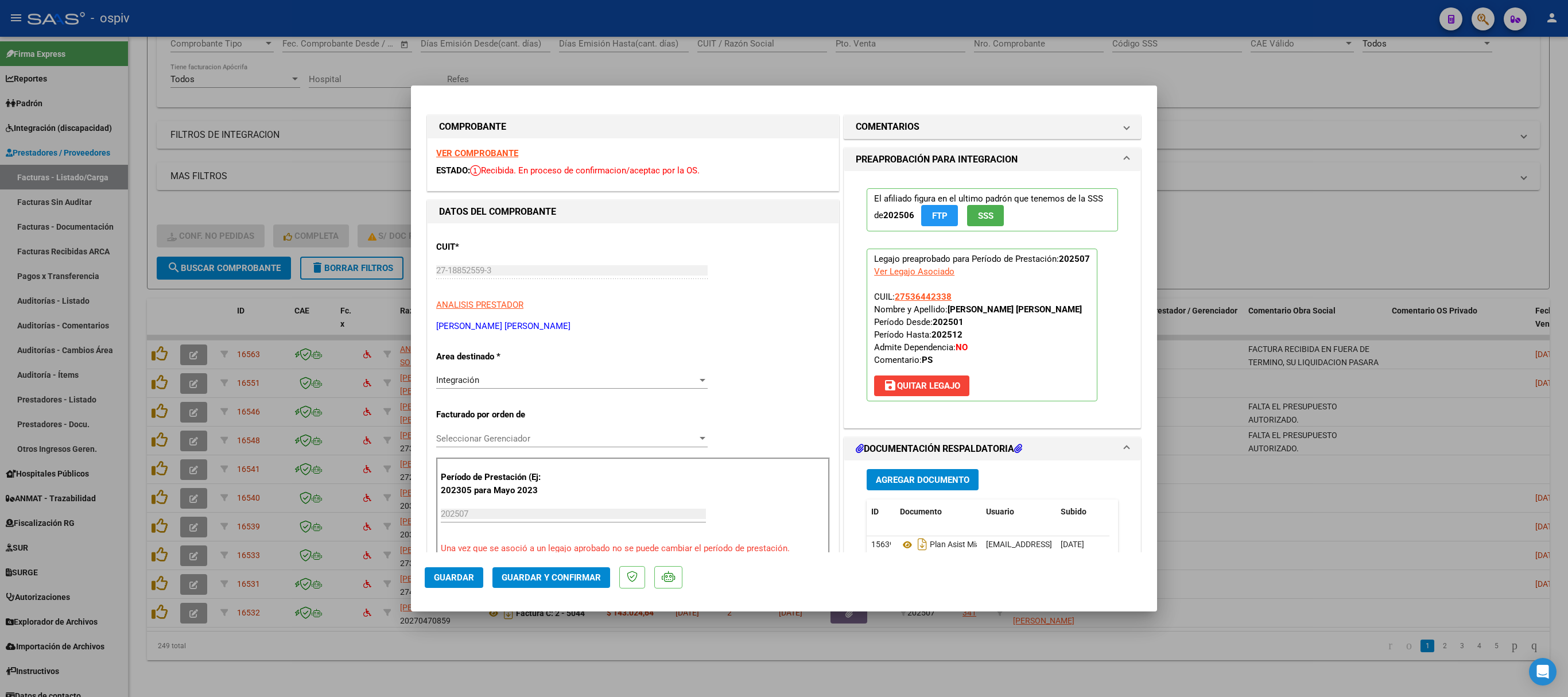
scroll to position [230, 0]
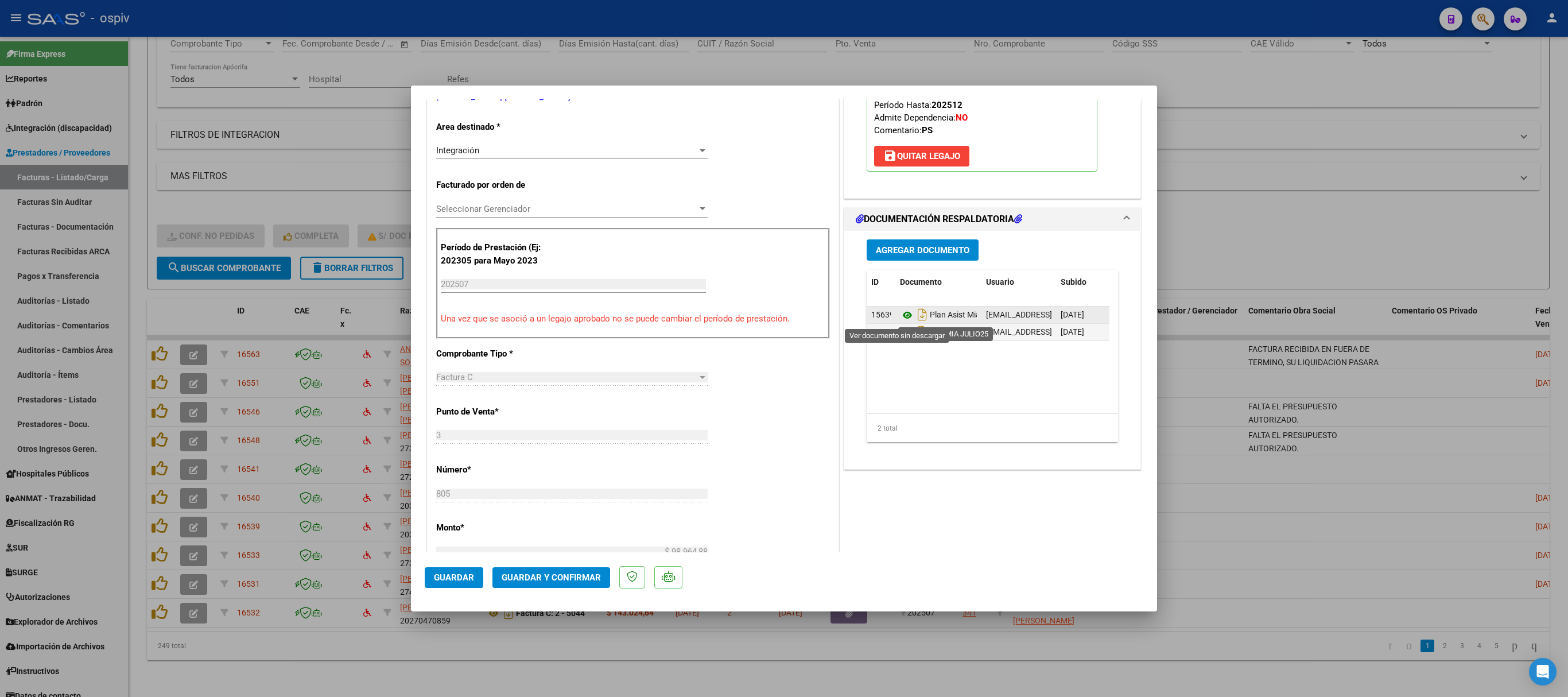
click at [900, 313] on icon at bounding box center [907, 315] width 15 height 14
click at [900, 333] on icon at bounding box center [907, 333] width 15 height 14
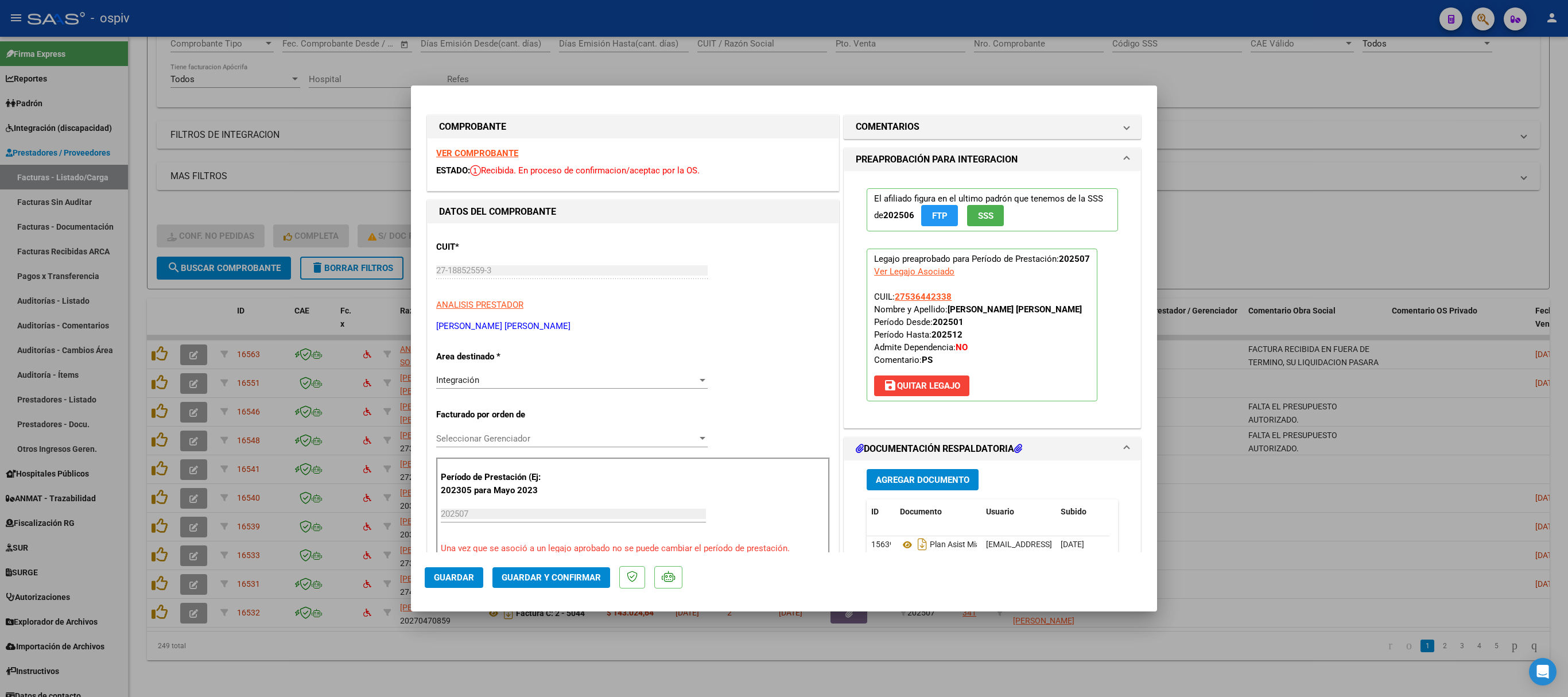
click at [486, 149] on strong "VER COMPROBANTE" at bounding box center [477, 153] width 82 height 11
click at [560, 464] on span "Guardar y Confirmar" at bounding box center [551, 578] width 99 height 11
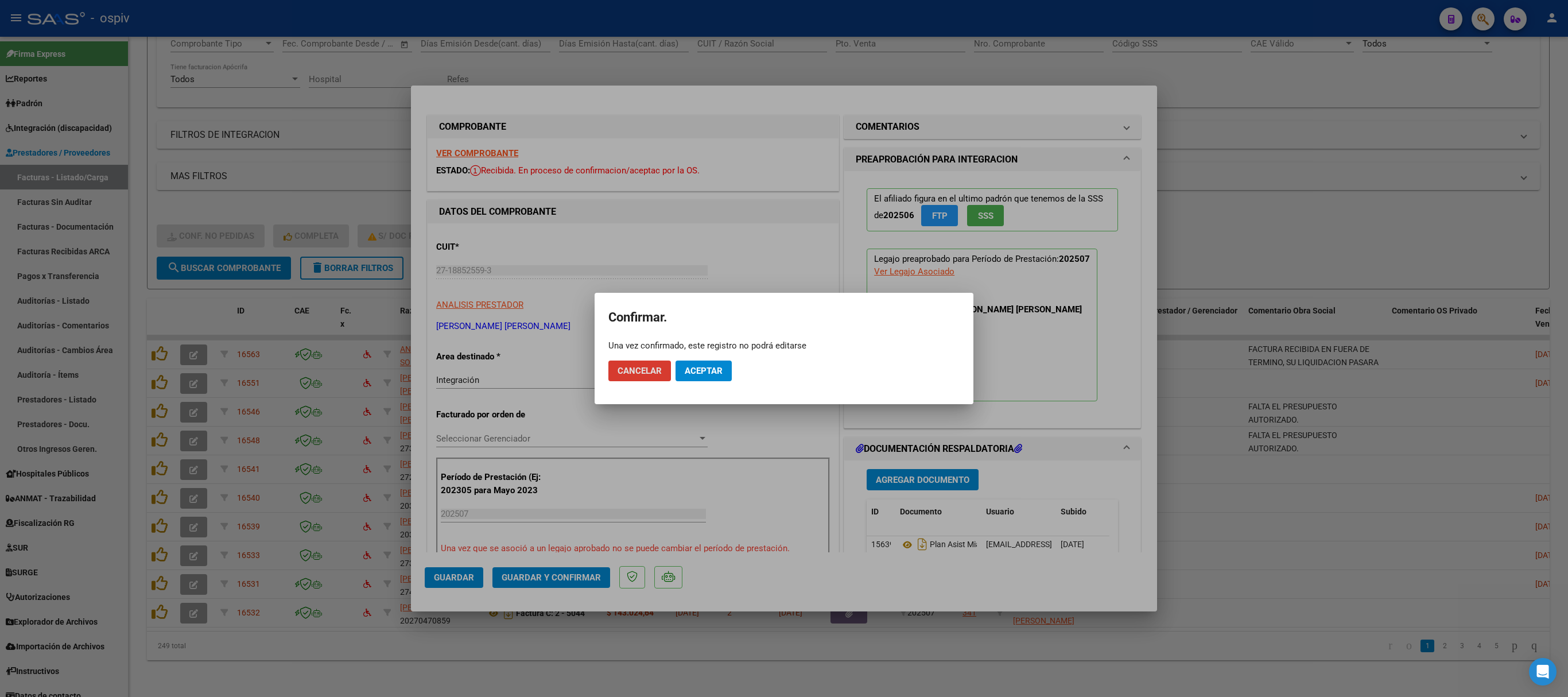
drag, startPoint x: 707, startPoint y: 370, endPoint x: 711, endPoint y: 365, distance: 6.4
click at [707, 368] on span "Aceptar" at bounding box center [703, 371] width 38 height 11
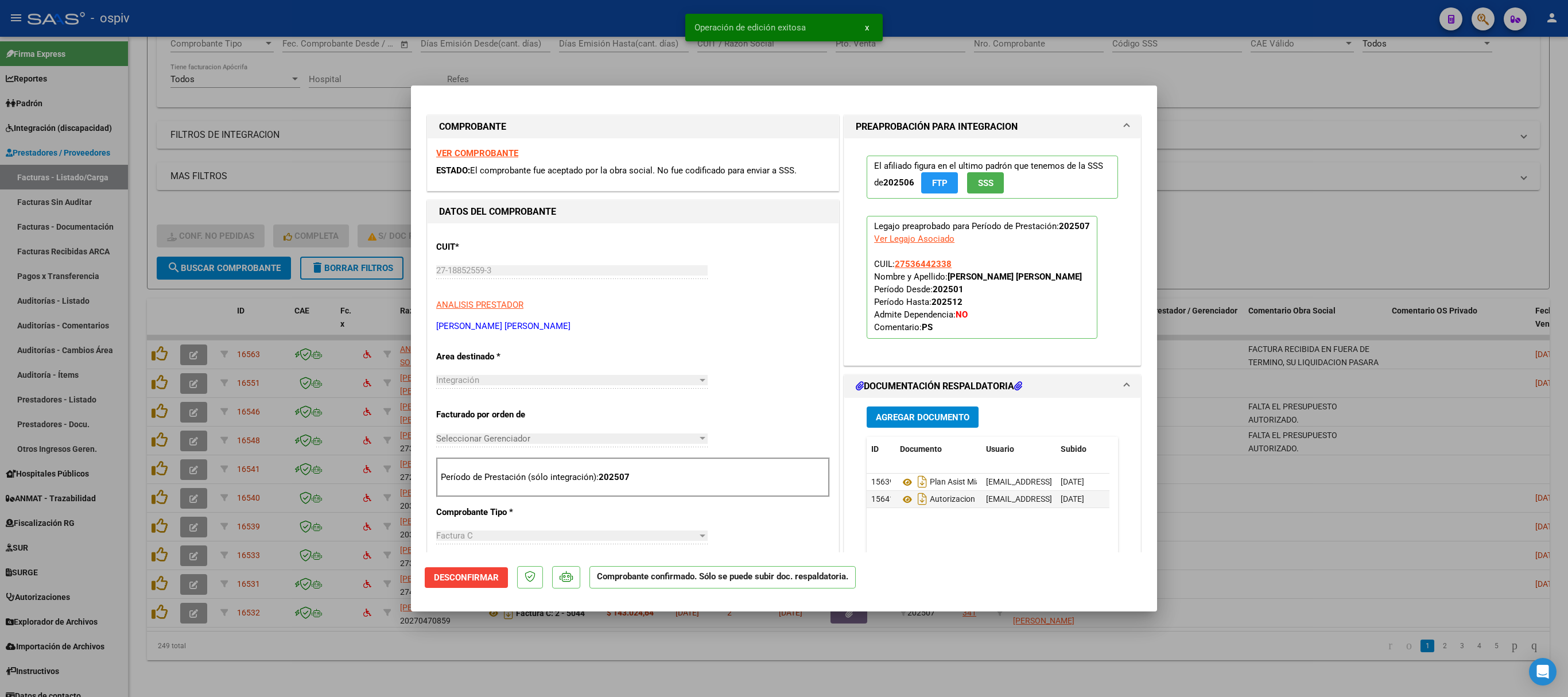
click at [1044, 168] on div at bounding box center [784, 348] width 1568 height 697
type input "$ 0,00"
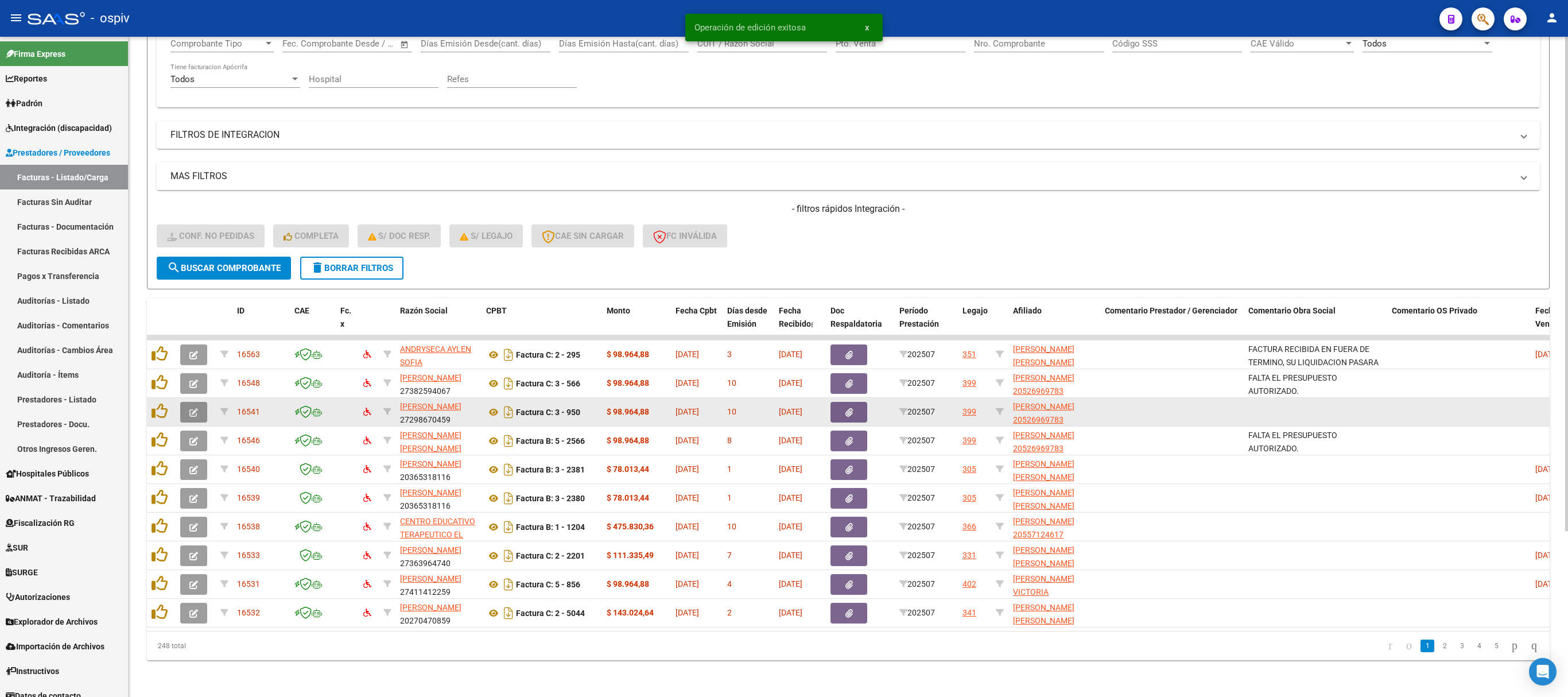
click at [195, 408] on icon "button" at bounding box center [193, 412] width 9 height 9
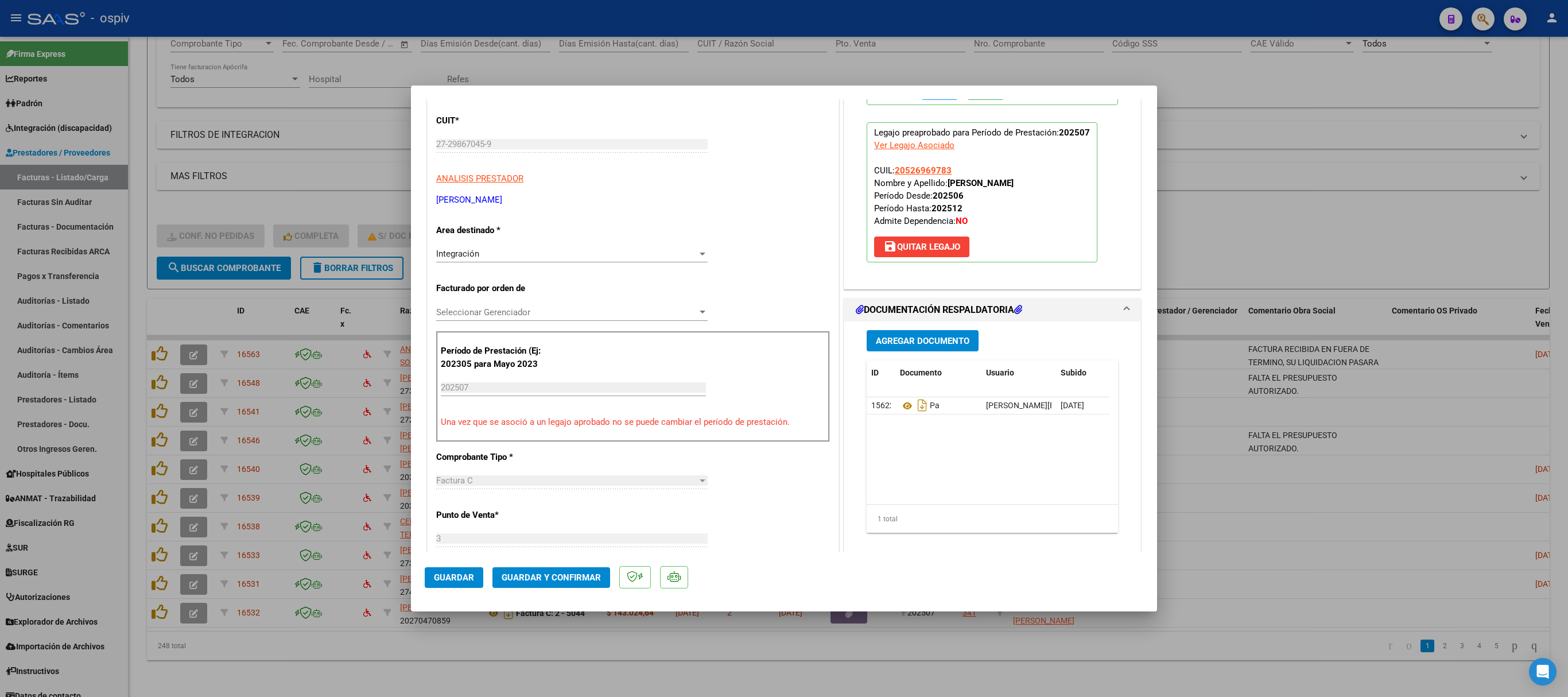
scroll to position [345, 0]
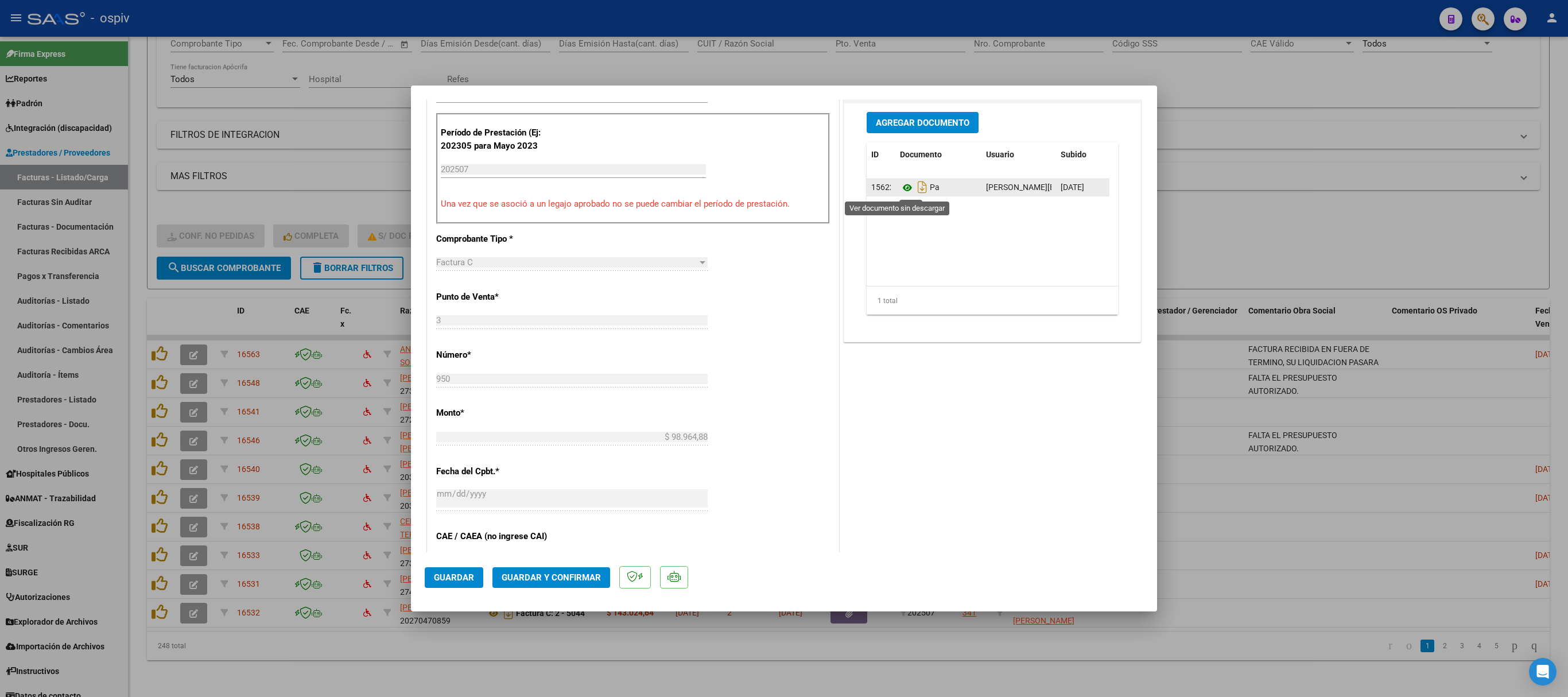
click at [900, 193] on icon at bounding box center [907, 187] width 15 height 14
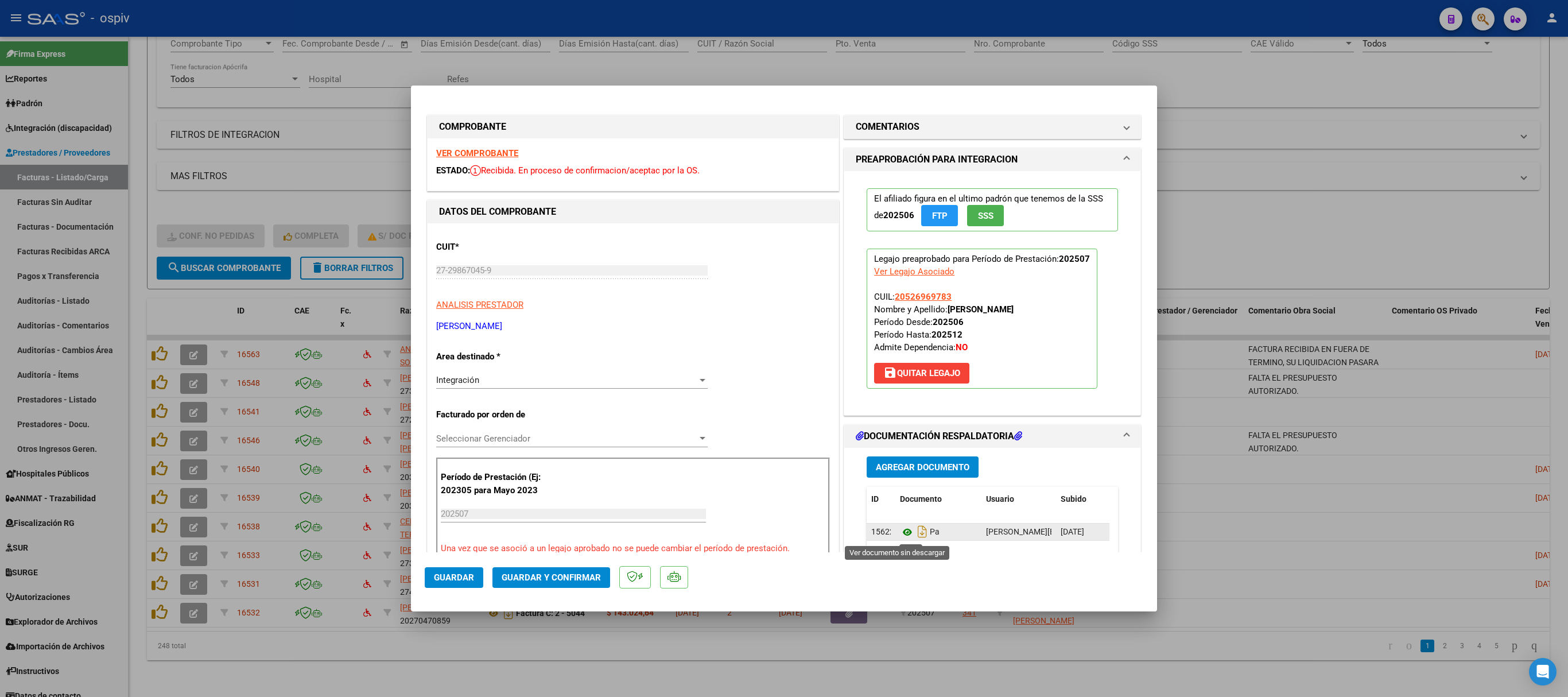
click at [900, 464] on icon at bounding box center [907, 532] width 15 height 14
click at [860, 123] on h1 "COMENTARIOS" at bounding box center [888, 127] width 64 height 14
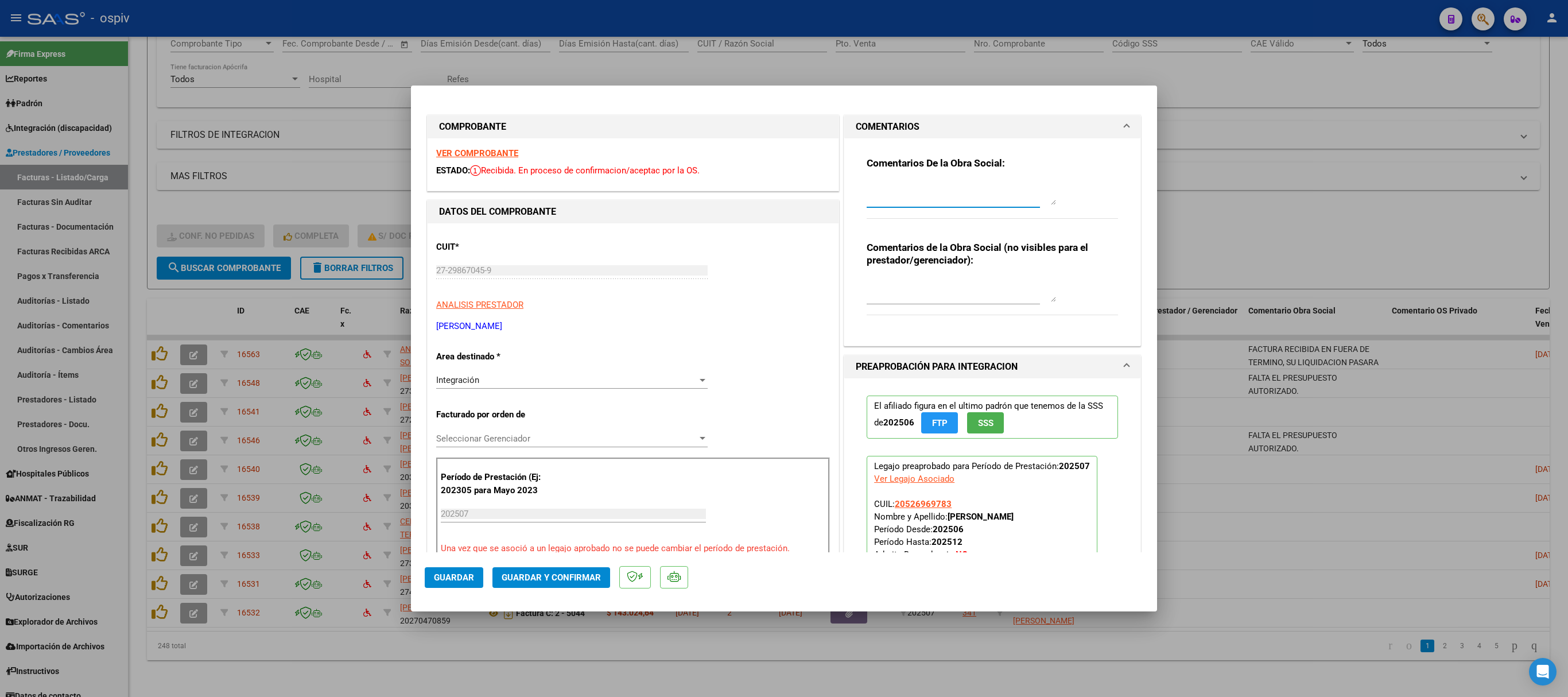
click at [891, 202] on textarea at bounding box center [961, 193] width 189 height 23
type textarea "FALTA EL PRESUPUESTO AUTORIZADO."
click at [460, 464] on span "Guardar" at bounding box center [454, 578] width 40 height 11
click at [1044, 155] on div at bounding box center [784, 348] width 1568 height 697
type input "$ 0,00"
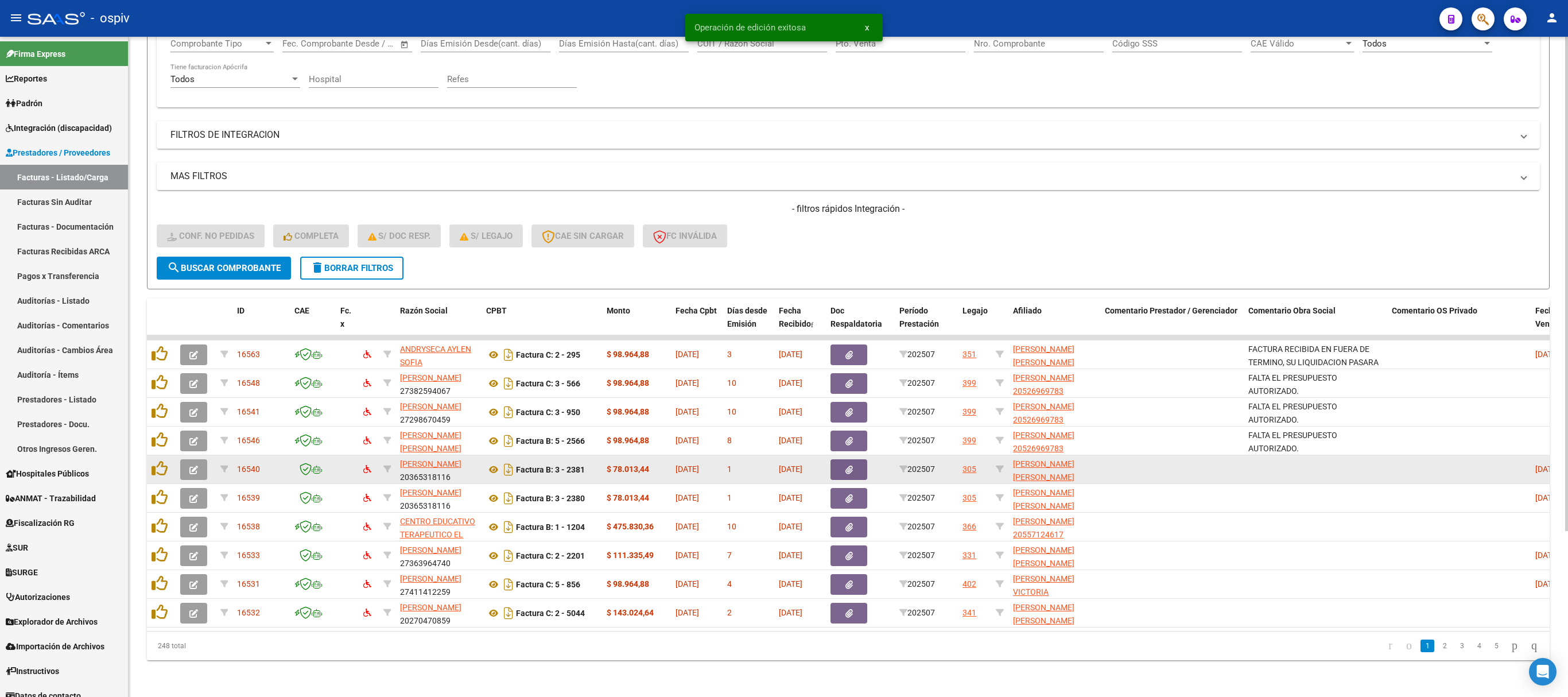
click at [192, 464] on icon "button" at bounding box center [193, 470] width 9 height 9
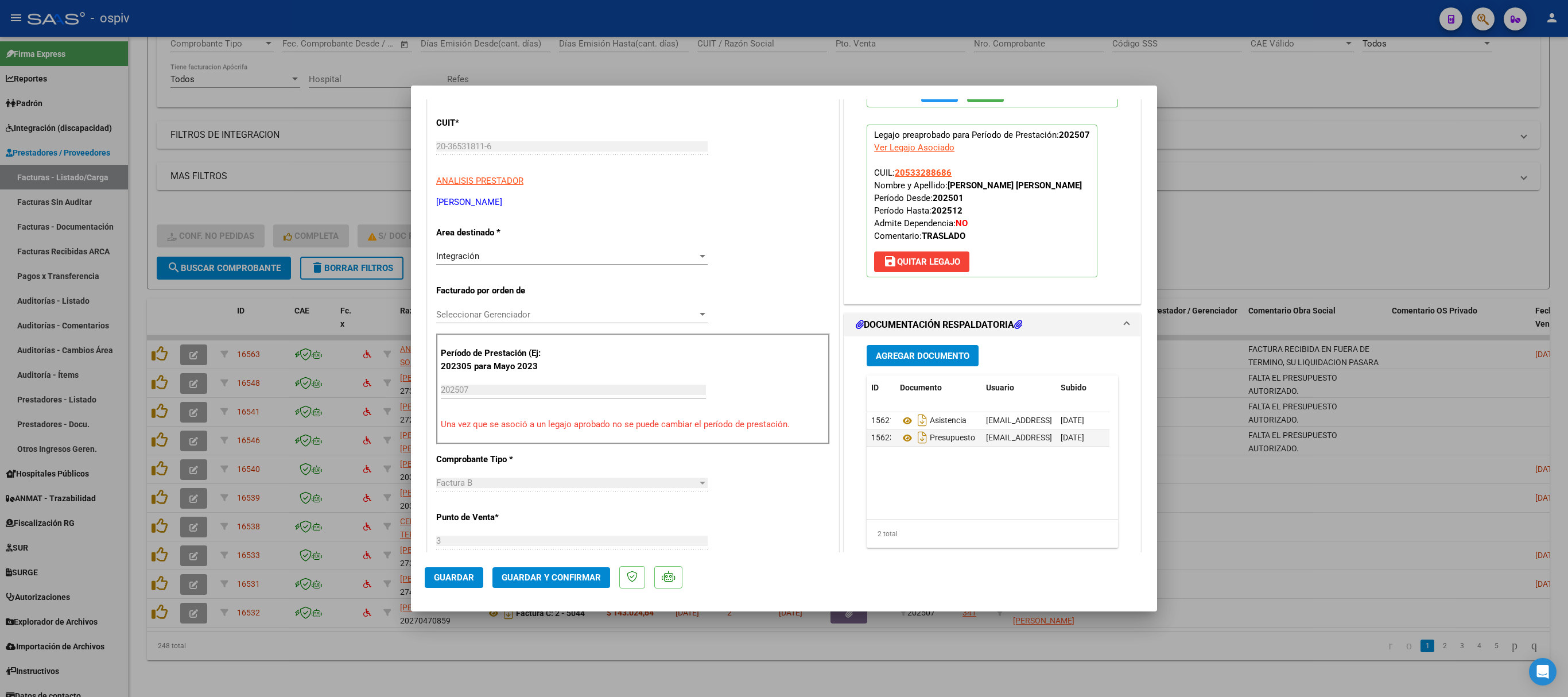
scroll to position [230, 0]
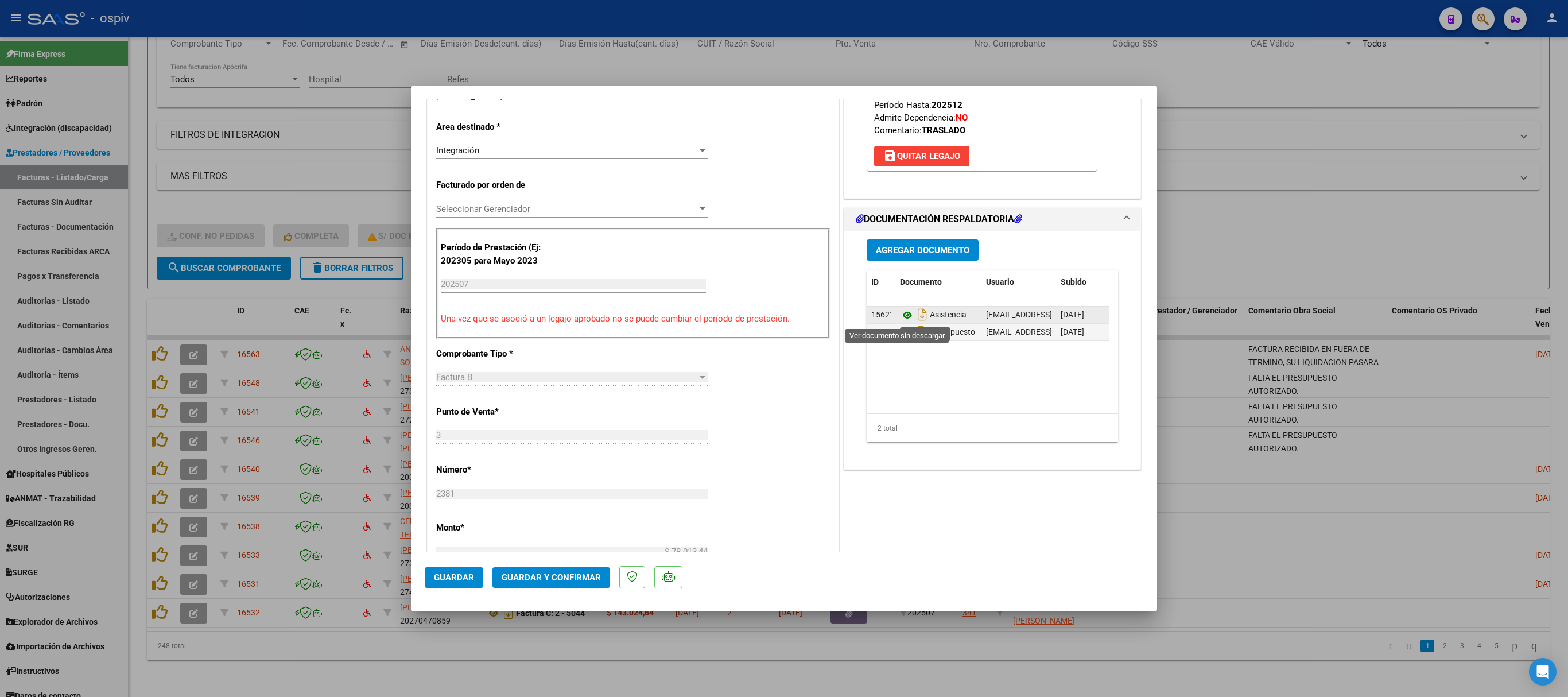
click at [900, 315] on icon at bounding box center [907, 315] width 15 height 14
click at [900, 331] on icon at bounding box center [907, 333] width 15 height 14
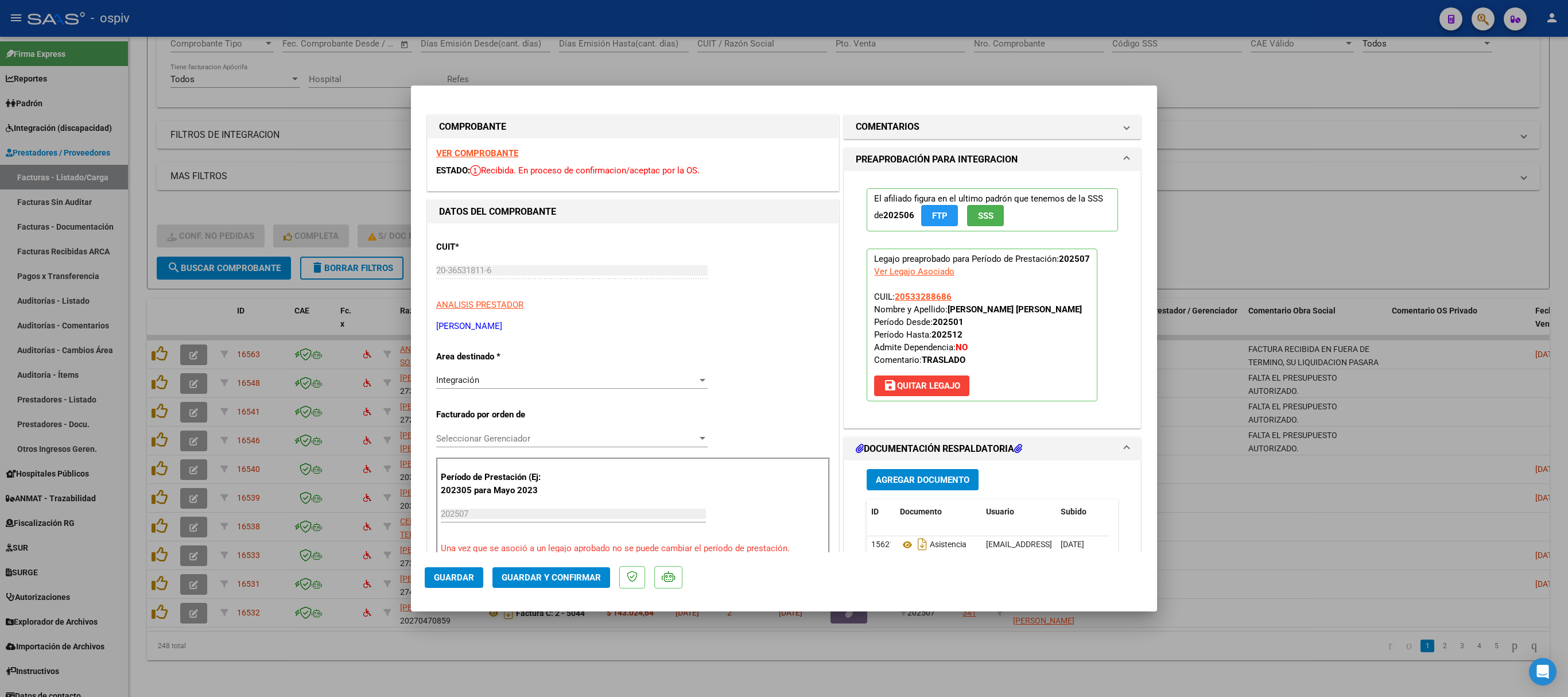
click at [494, 154] on strong "VER COMPROBANTE" at bounding box center [477, 153] width 82 height 11
click at [549, 464] on button "Guardar y Confirmar" at bounding box center [551, 577] width 118 height 21
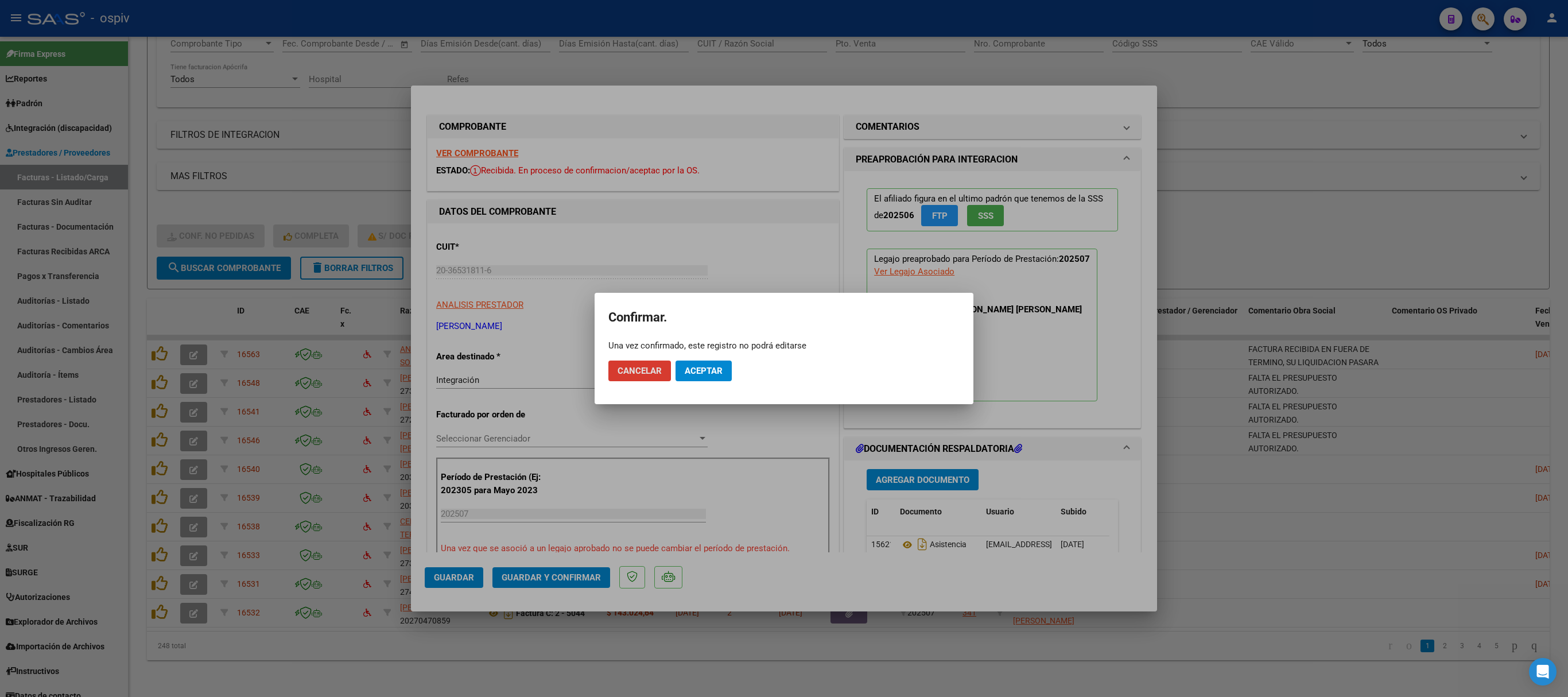
click at [695, 366] on span "Aceptar" at bounding box center [703, 371] width 38 height 11
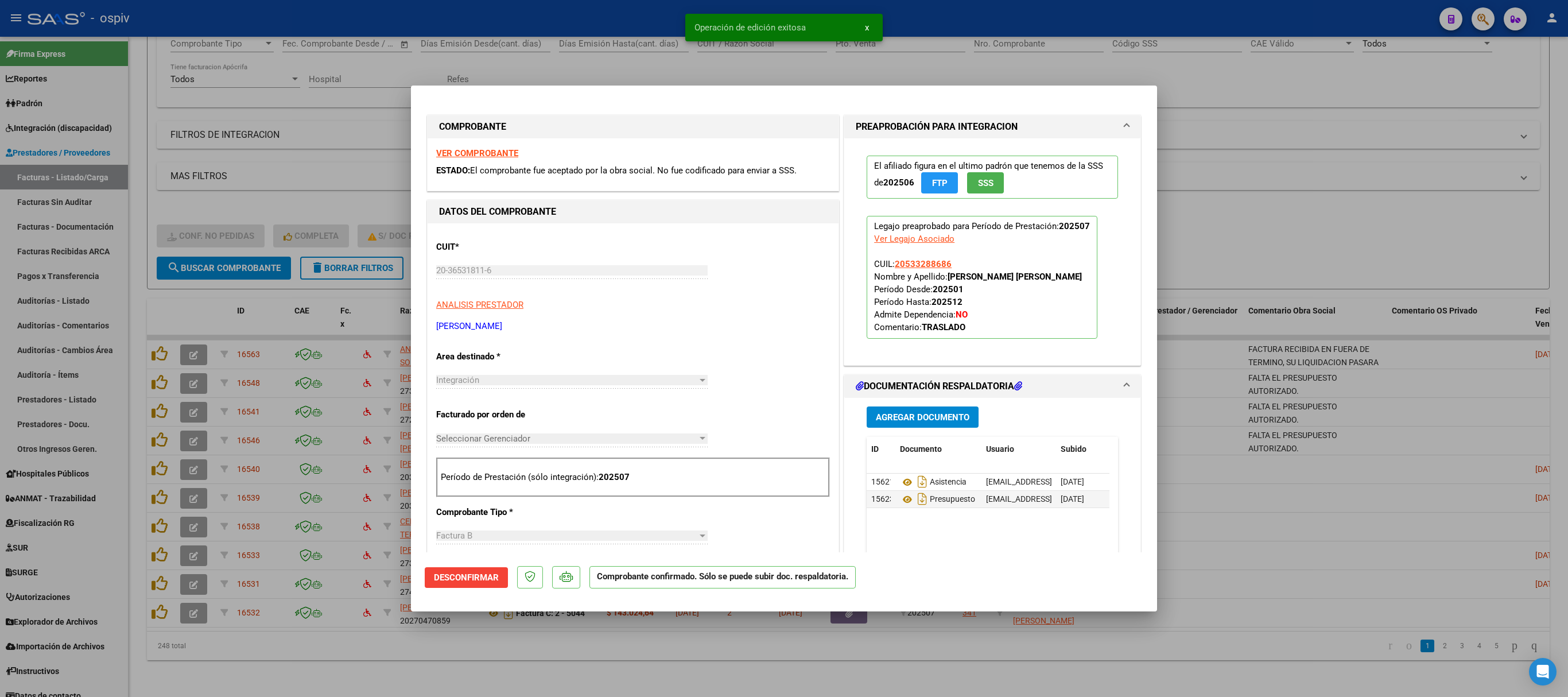
click at [1044, 175] on div at bounding box center [784, 348] width 1568 height 697
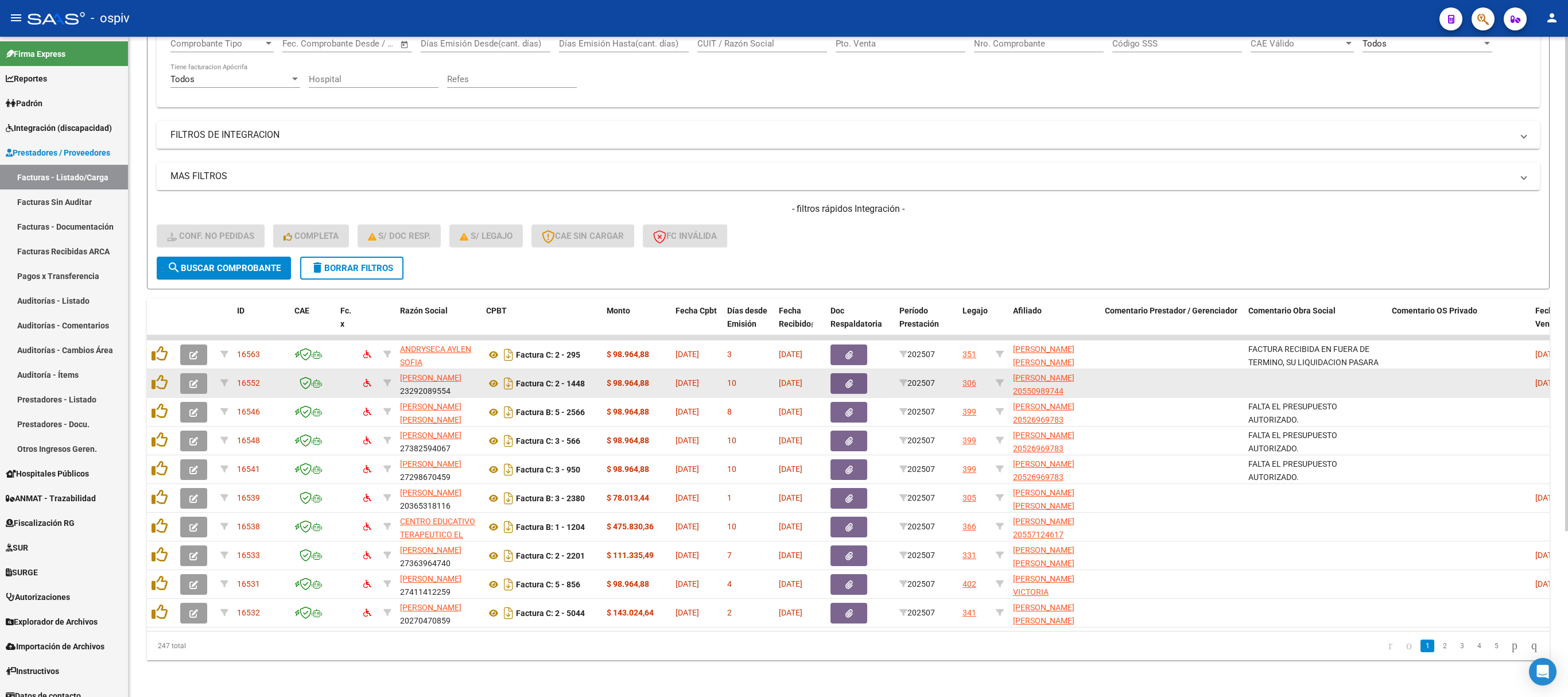
click at [193, 380] on icon "button" at bounding box center [193, 384] width 9 height 9
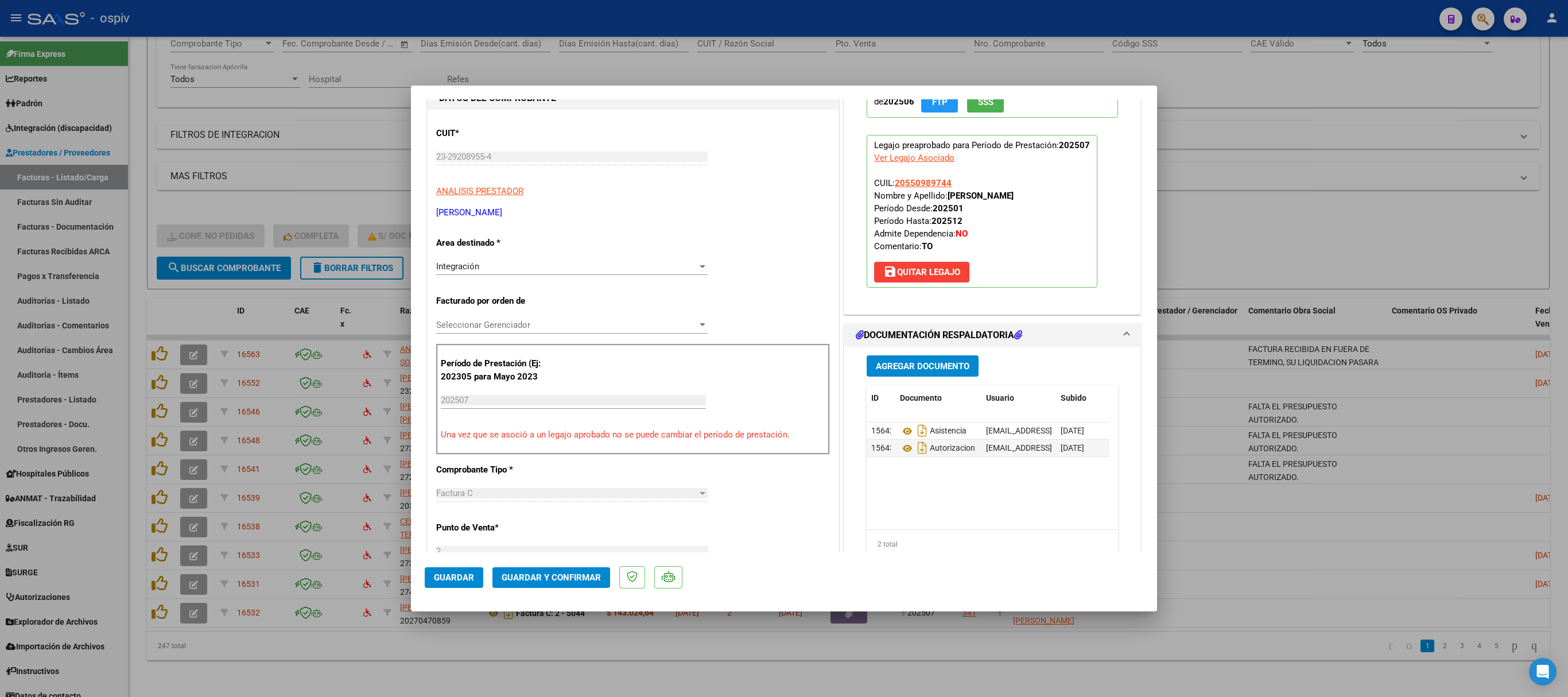
scroll to position [230, 0]
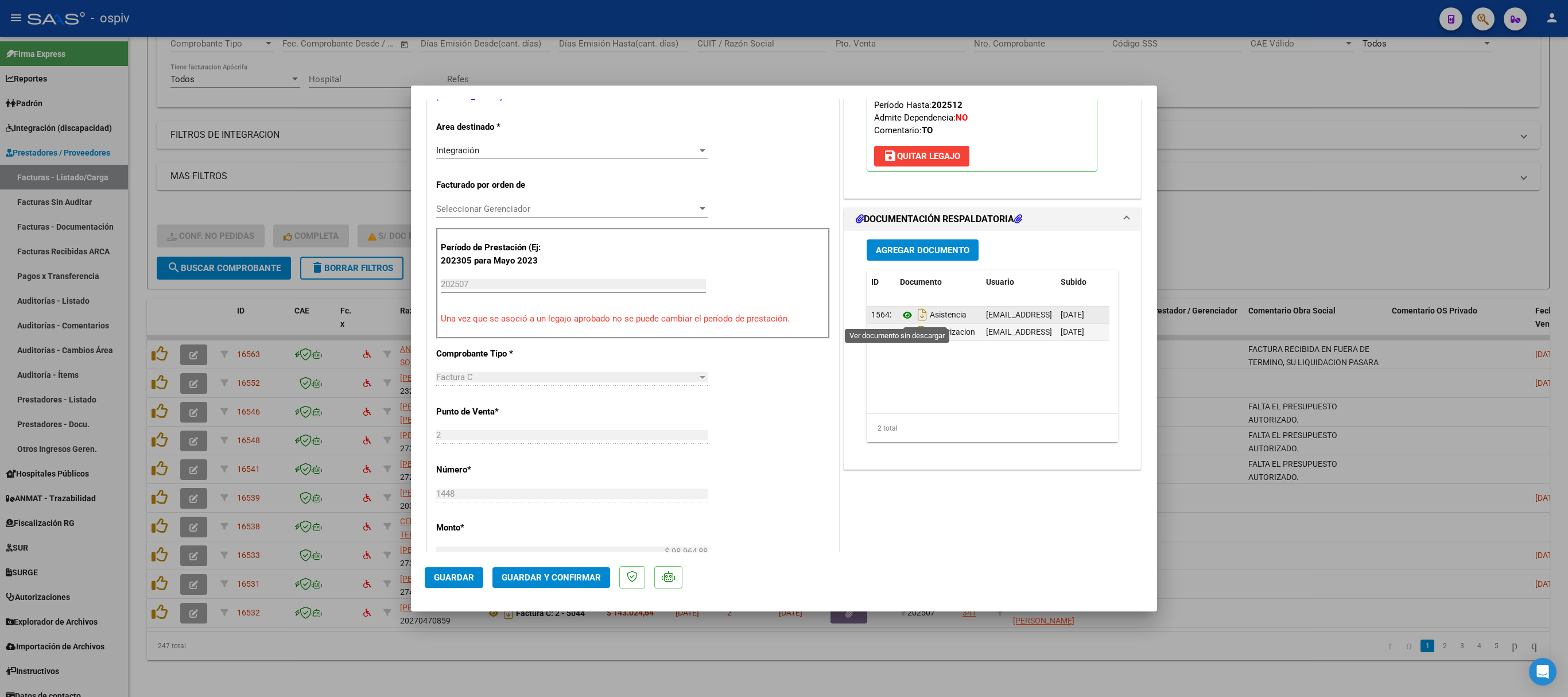
click at [900, 317] on icon at bounding box center [907, 315] width 15 height 14
click at [900, 333] on icon at bounding box center [907, 333] width 15 height 14
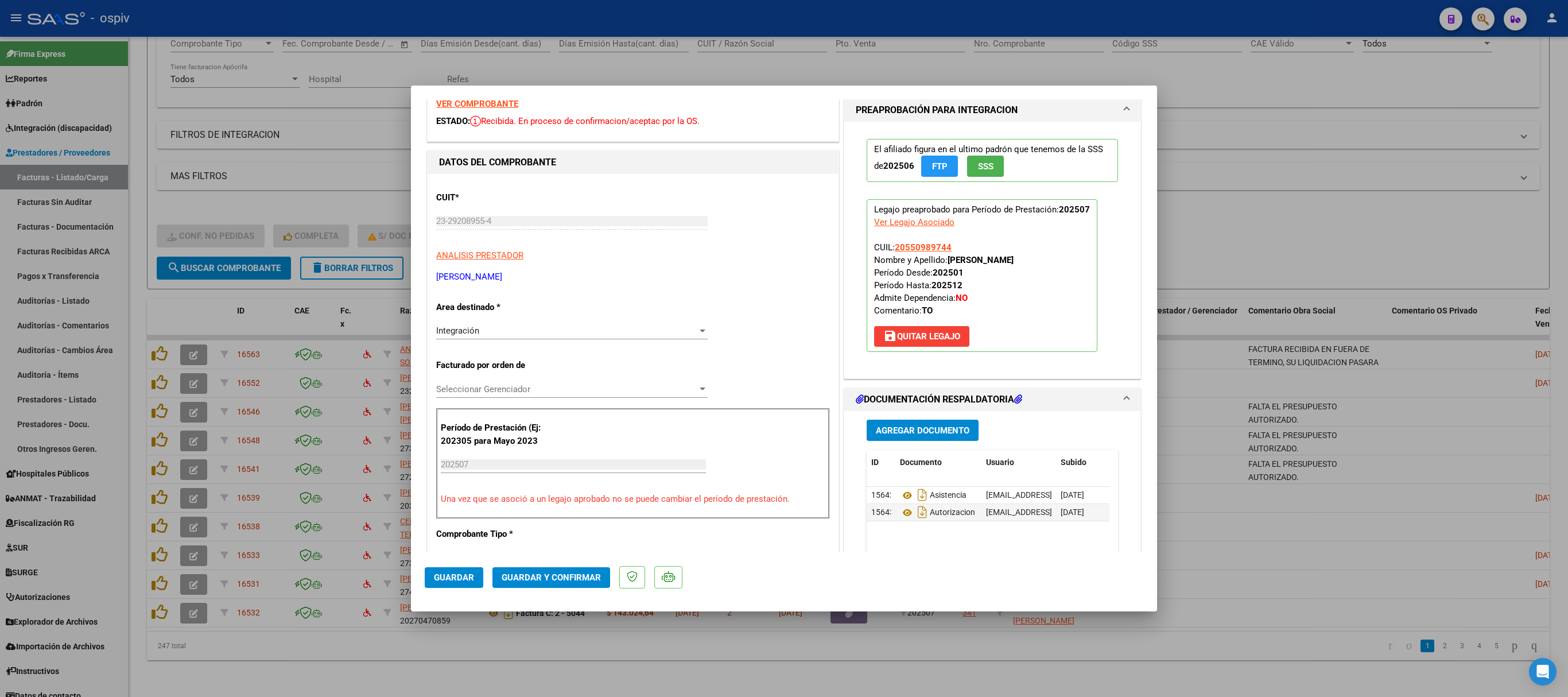
scroll to position [0, 0]
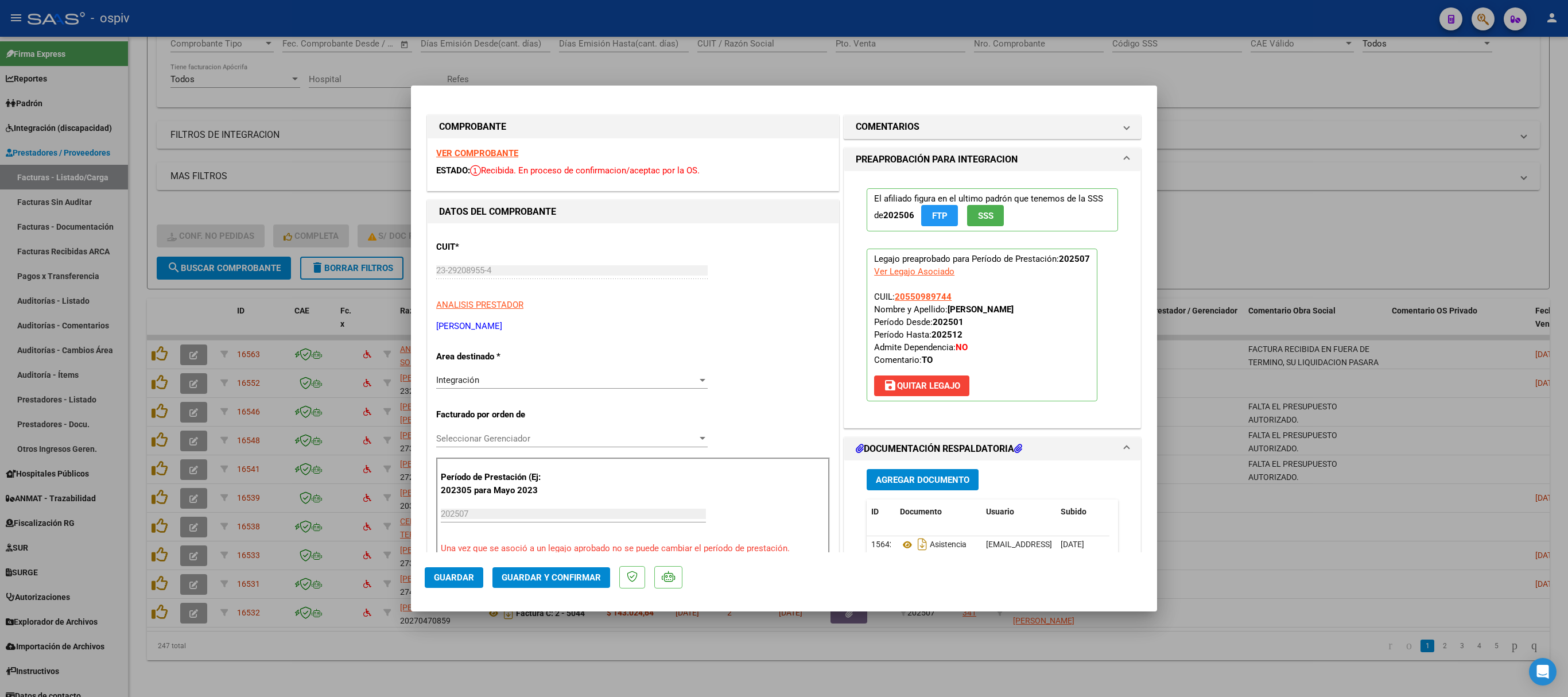
click at [460, 151] on strong "VER COMPROBANTE" at bounding box center [477, 153] width 82 height 11
click at [570, 464] on mat-dialog-actions "Guardar Guardar y Confirmar" at bounding box center [784, 575] width 719 height 45
click at [573, 464] on button "Guardar y Confirmar" at bounding box center [551, 577] width 118 height 21
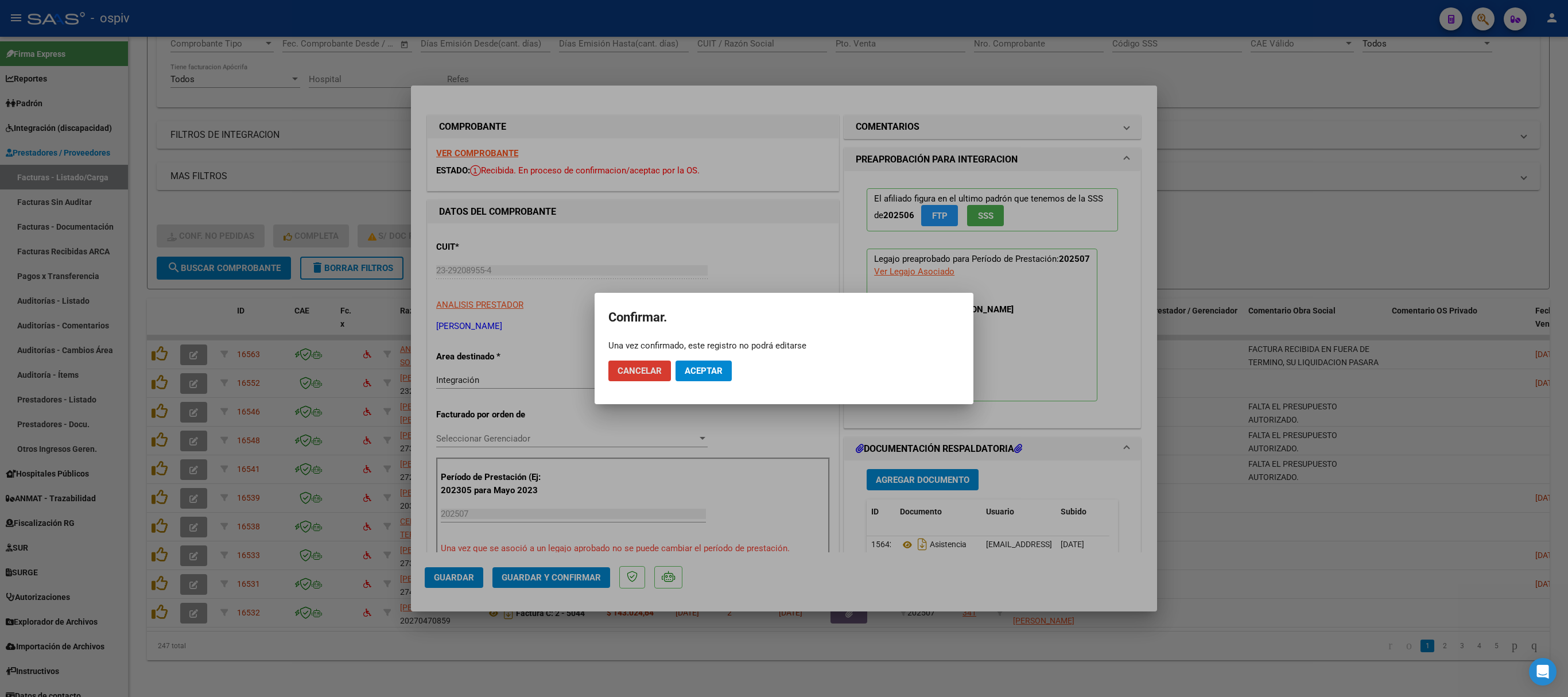
click at [711, 366] on span "Aceptar" at bounding box center [703, 371] width 38 height 11
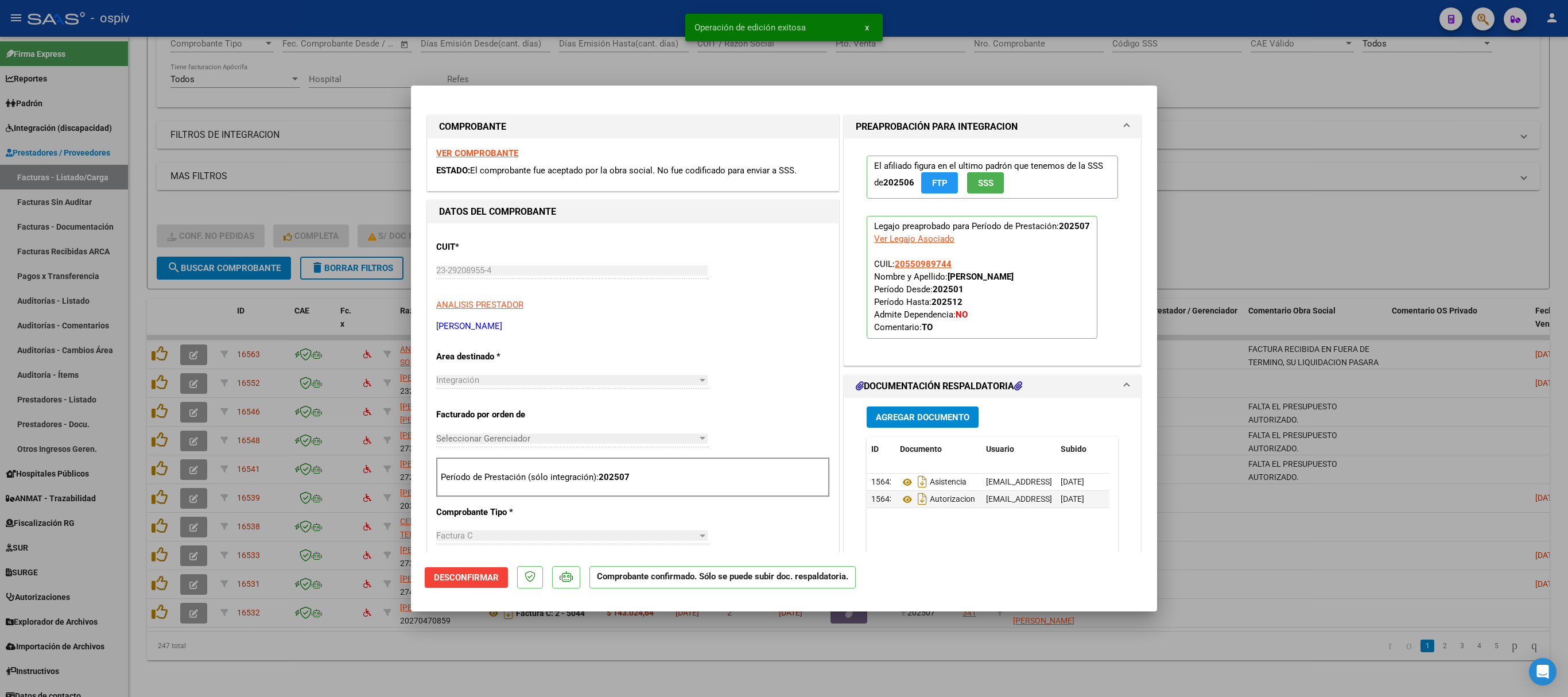
click at [1044, 181] on div at bounding box center [784, 348] width 1568 height 697
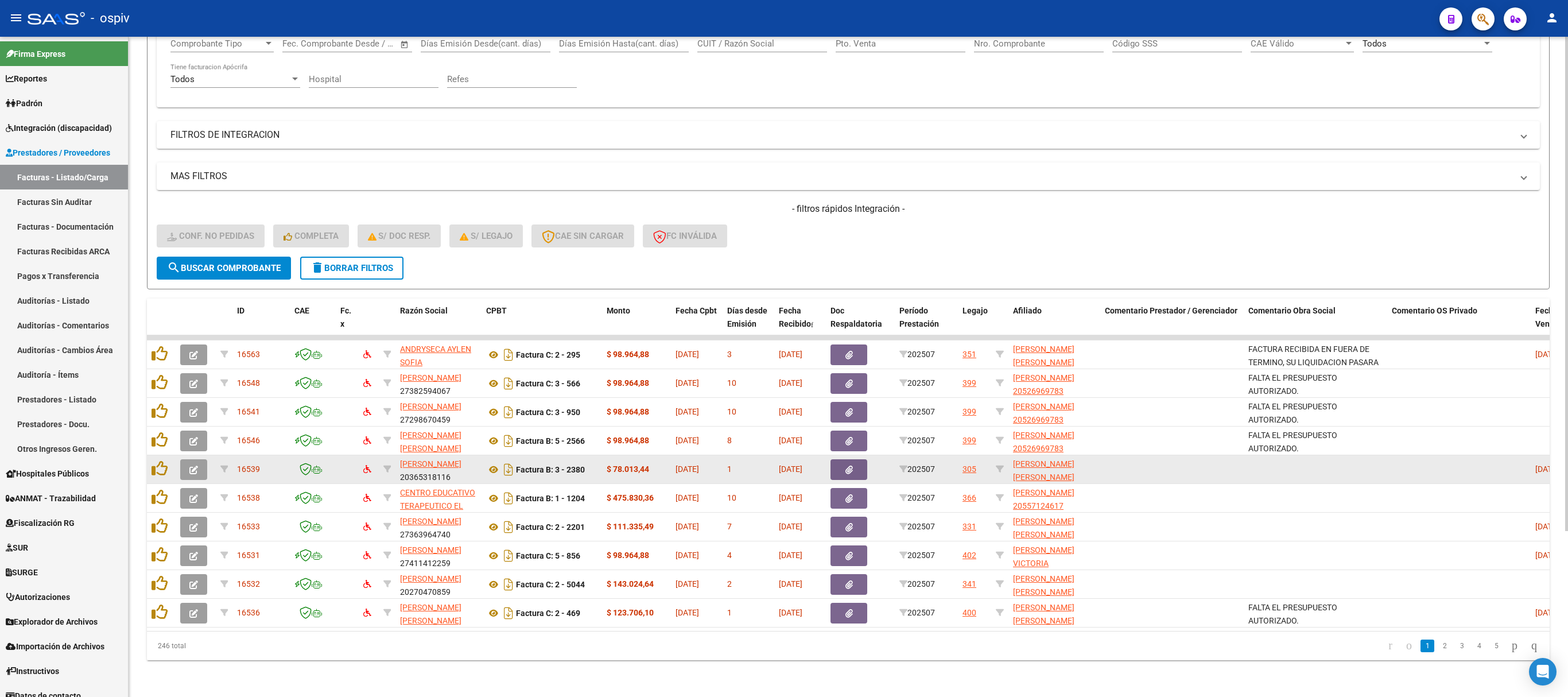
click at [193, 464] on icon "button" at bounding box center [193, 470] width 9 height 9
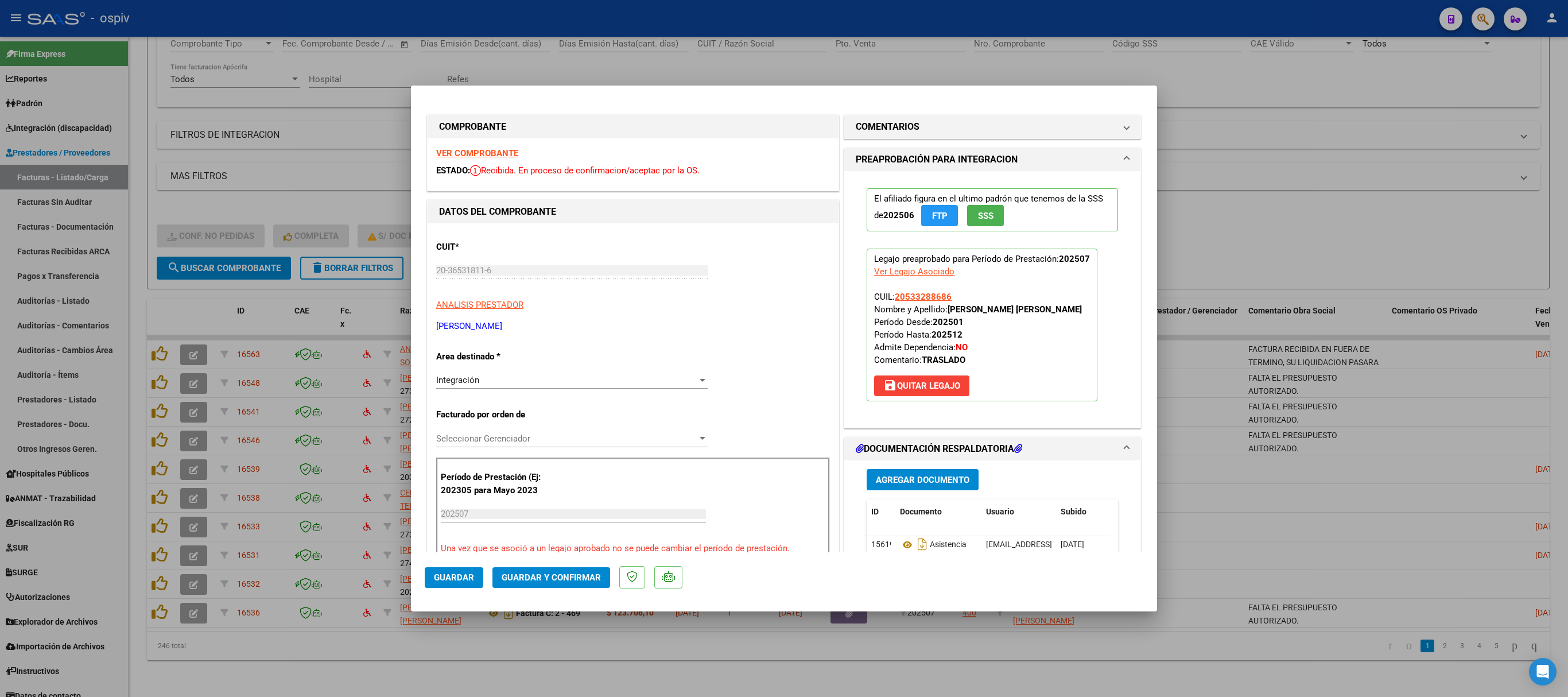
scroll to position [345, 0]
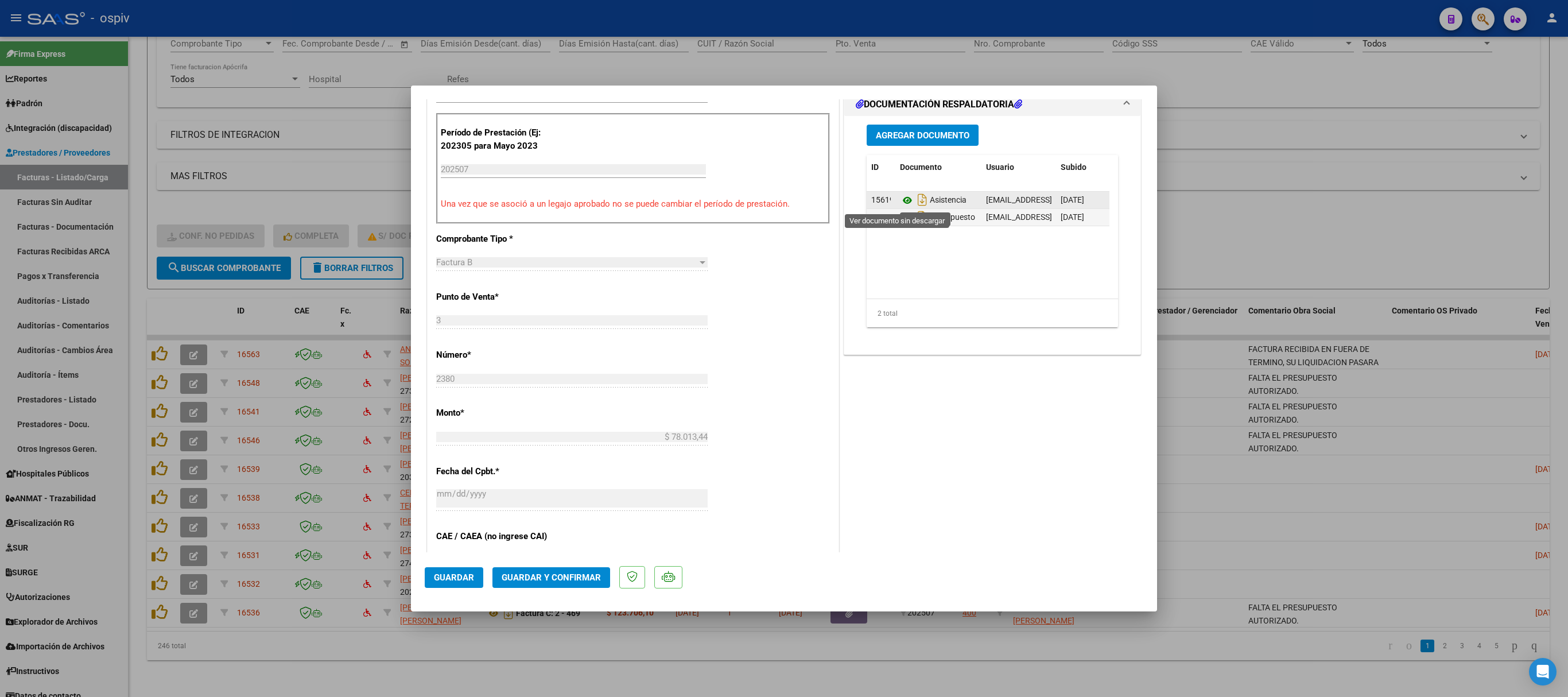
click at [900, 200] on icon at bounding box center [907, 200] width 15 height 14
click at [900, 223] on icon at bounding box center [907, 217] width 15 height 14
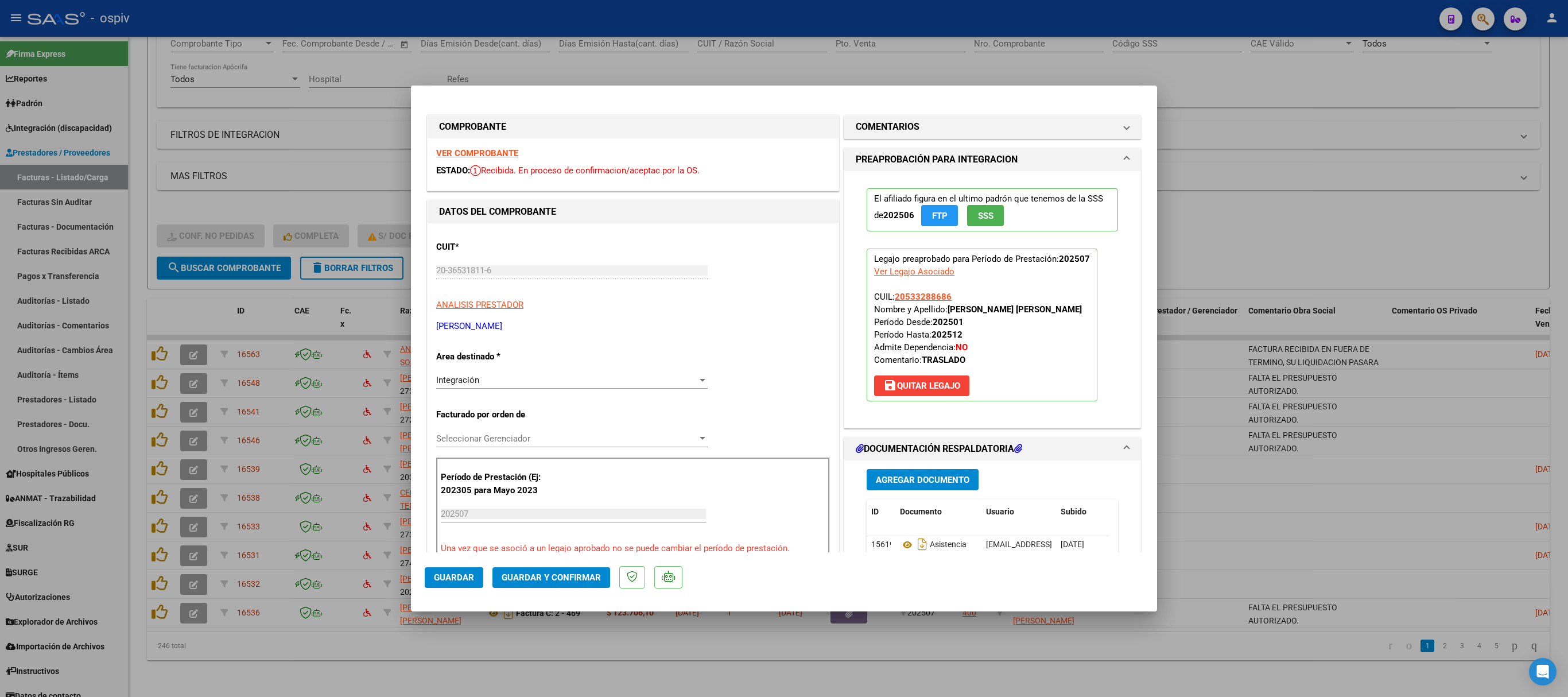
click at [466, 149] on strong "VER COMPROBANTE" at bounding box center [477, 153] width 82 height 11
click at [554, 464] on button "Guardar y Confirmar" at bounding box center [551, 577] width 118 height 21
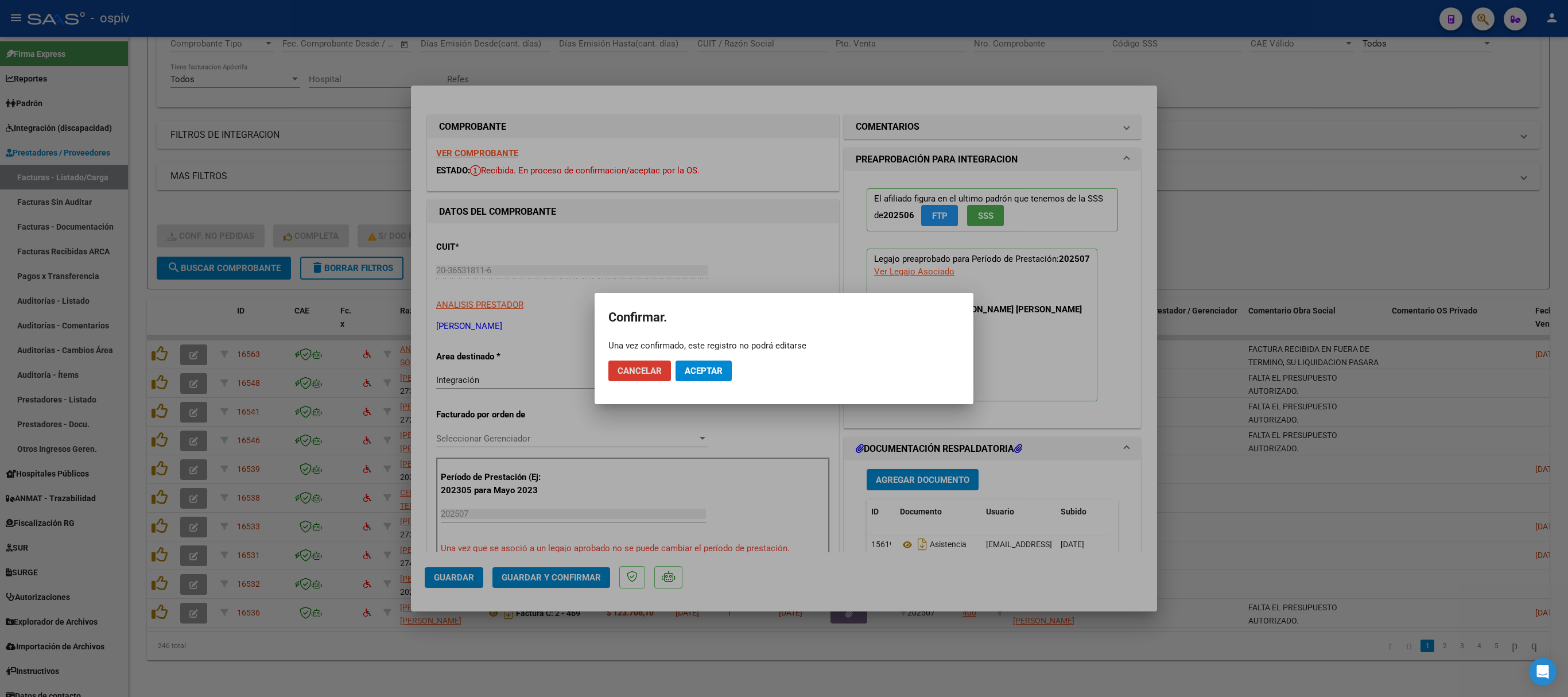
click at [719, 368] on span "Aceptar" at bounding box center [703, 371] width 38 height 11
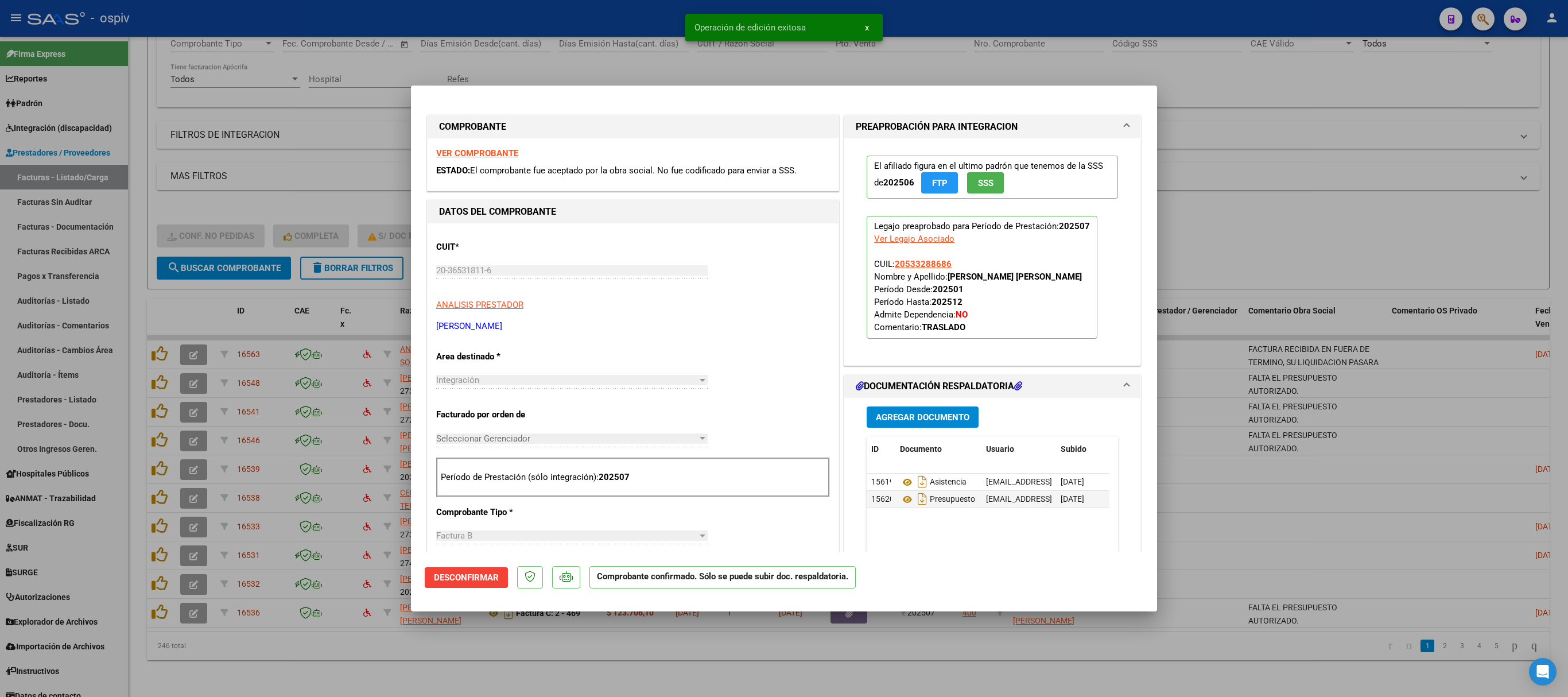
click at [1044, 464] on div at bounding box center [784, 348] width 1568 height 697
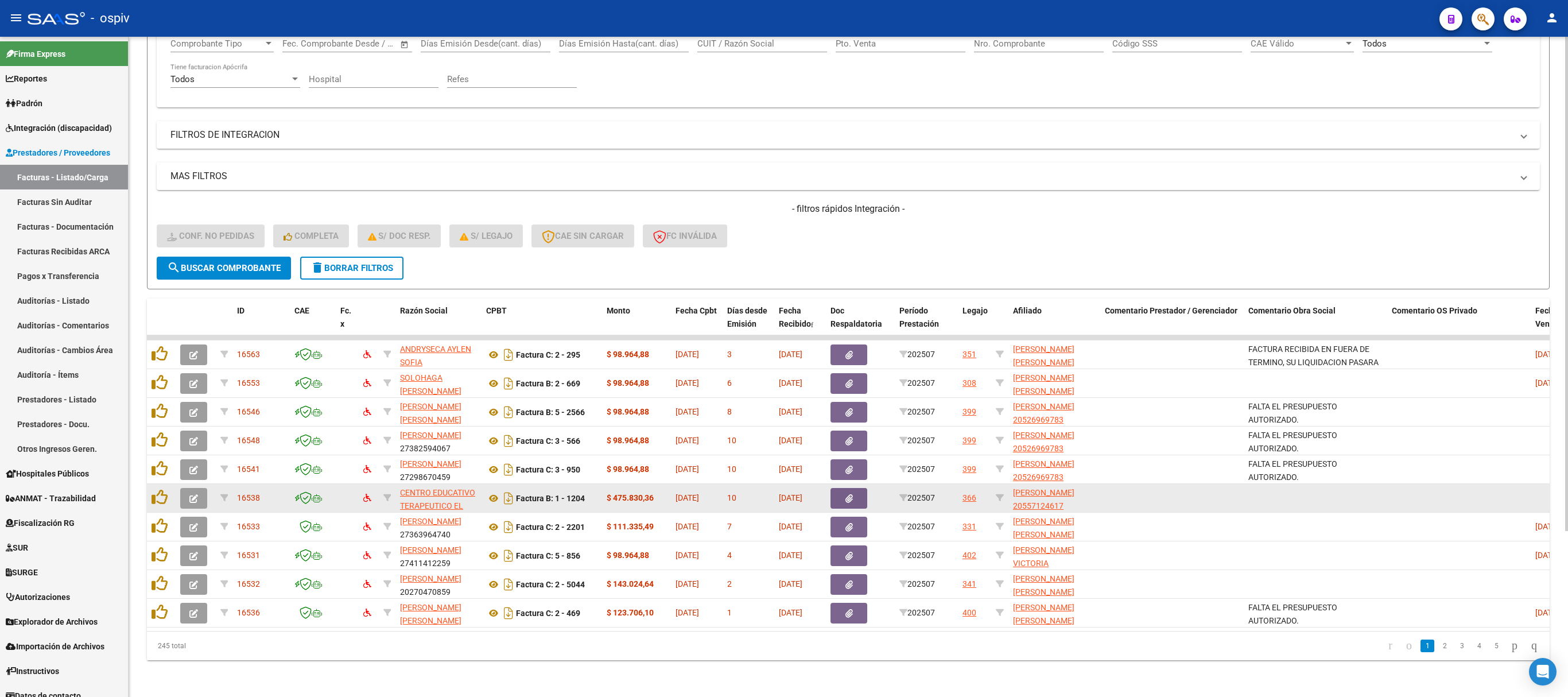
click at [198, 464] on button "button" at bounding box center [194, 498] width 27 height 21
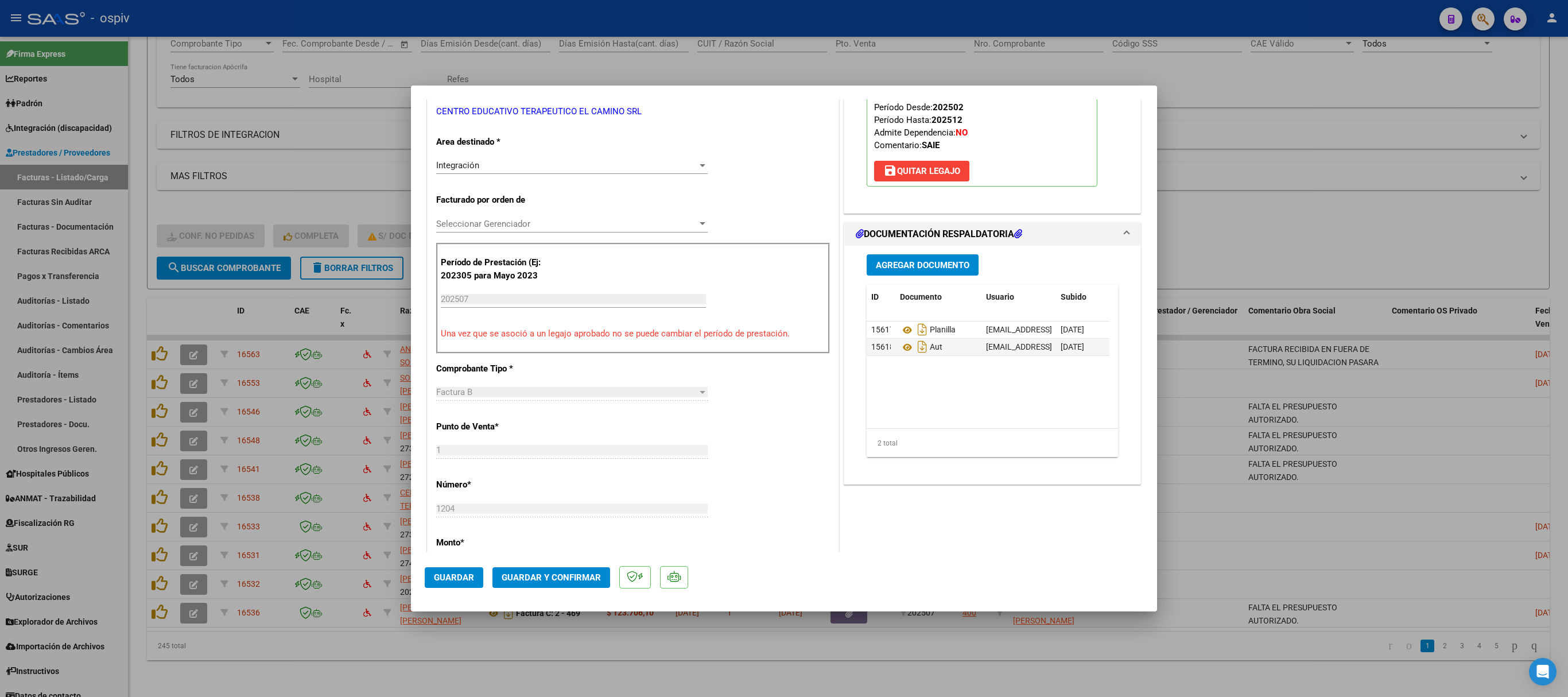
scroll to position [345, 0]
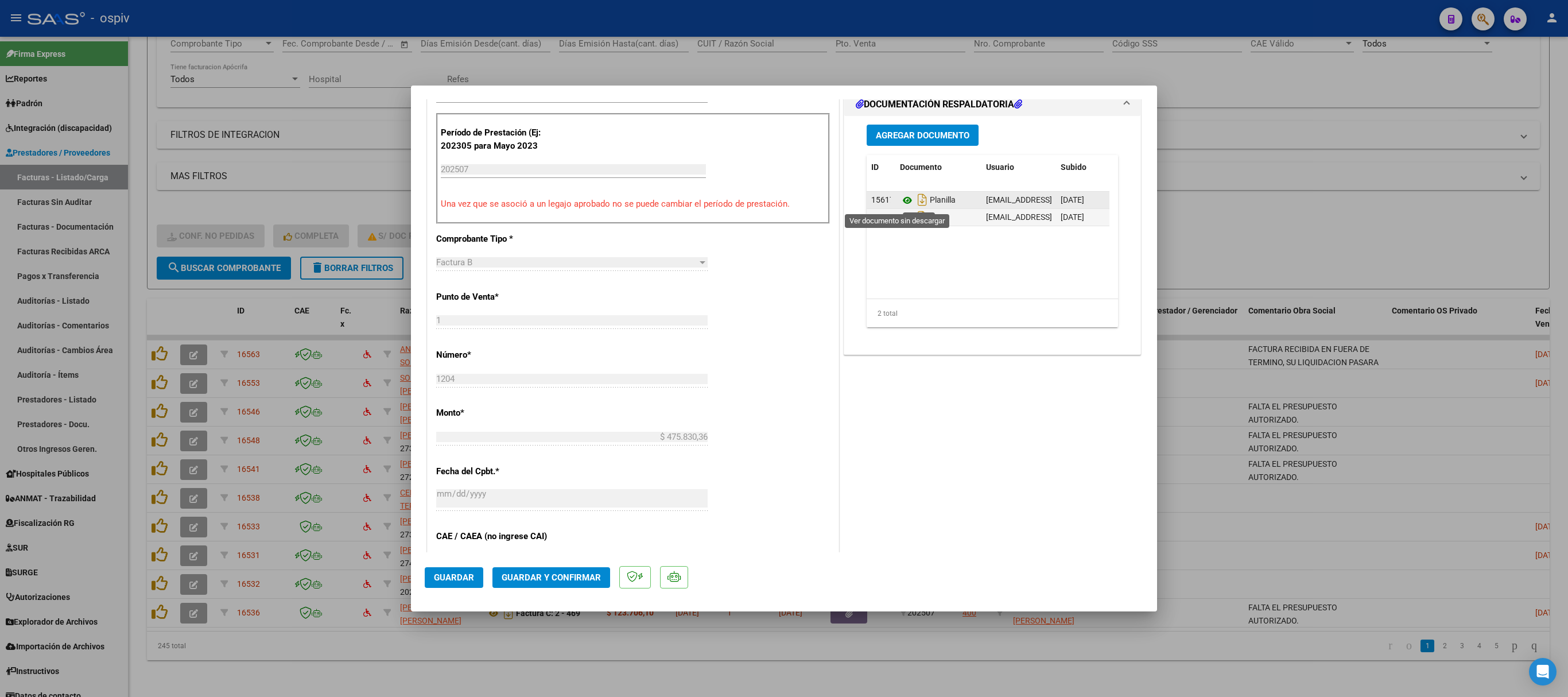
click at [900, 202] on icon at bounding box center [907, 200] width 15 height 14
click at [900, 218] on icon at bounding box center [907, 217] width 15 height 14
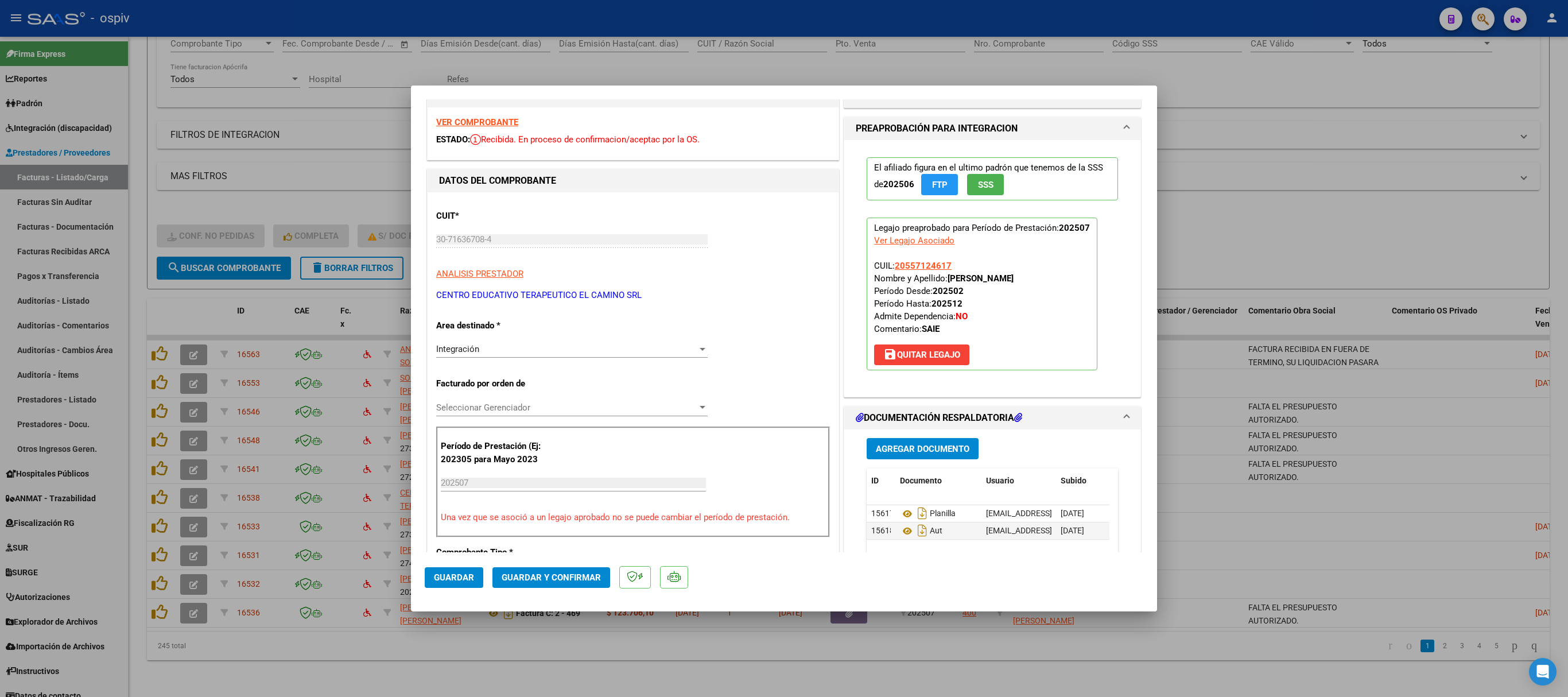
scroll to position [0, 0]
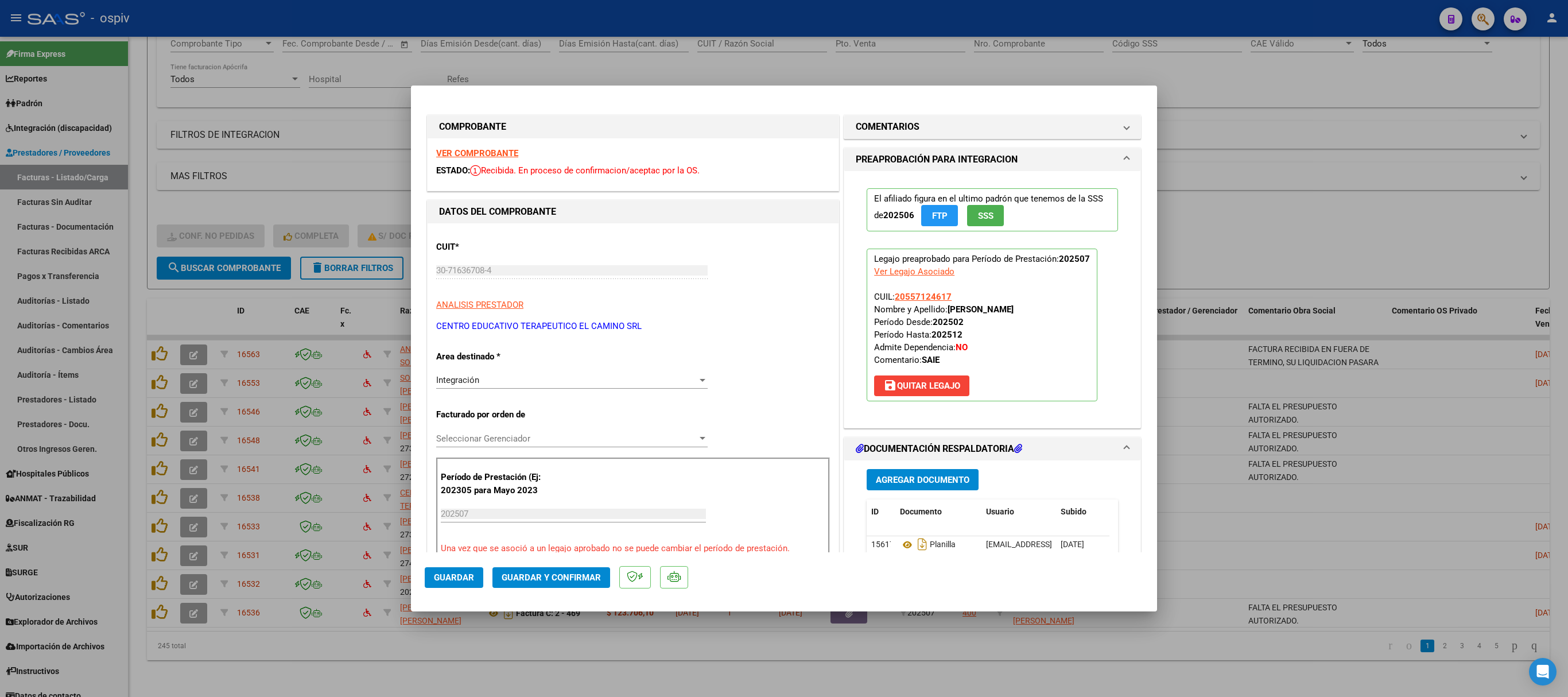
click at [466, 151] on strong "VER COMPROBANTE" at bounding box center [477, 153] width 82 height 11
click at [549, 464] on span "Guardar y Confirmar" at bounding box center [551, 578] width 99 height 11
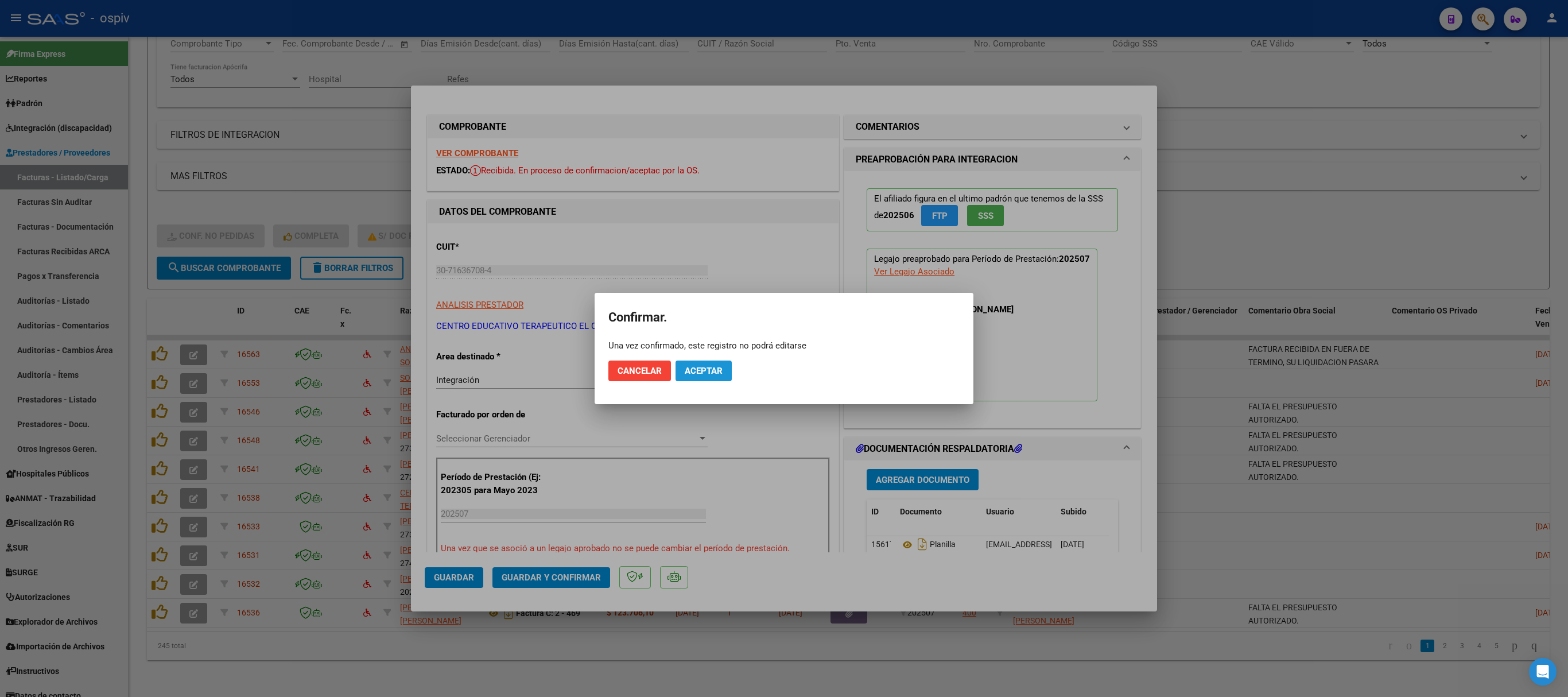
click at [703, 371] on span "Aceptar" at bounding box center [703, 371] width 38 height 11
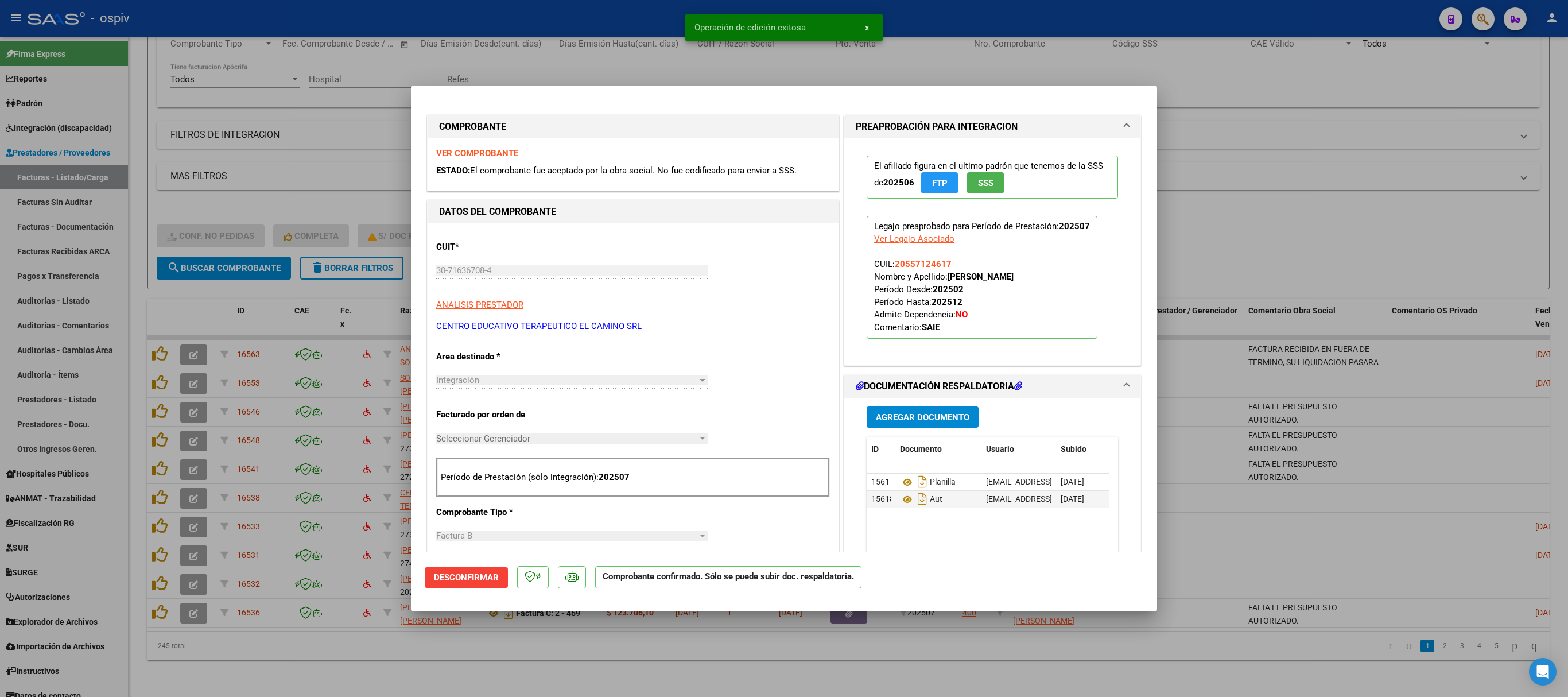
click at [1044, 193] on div at bounding box center [784, 348] width 1568 height 697
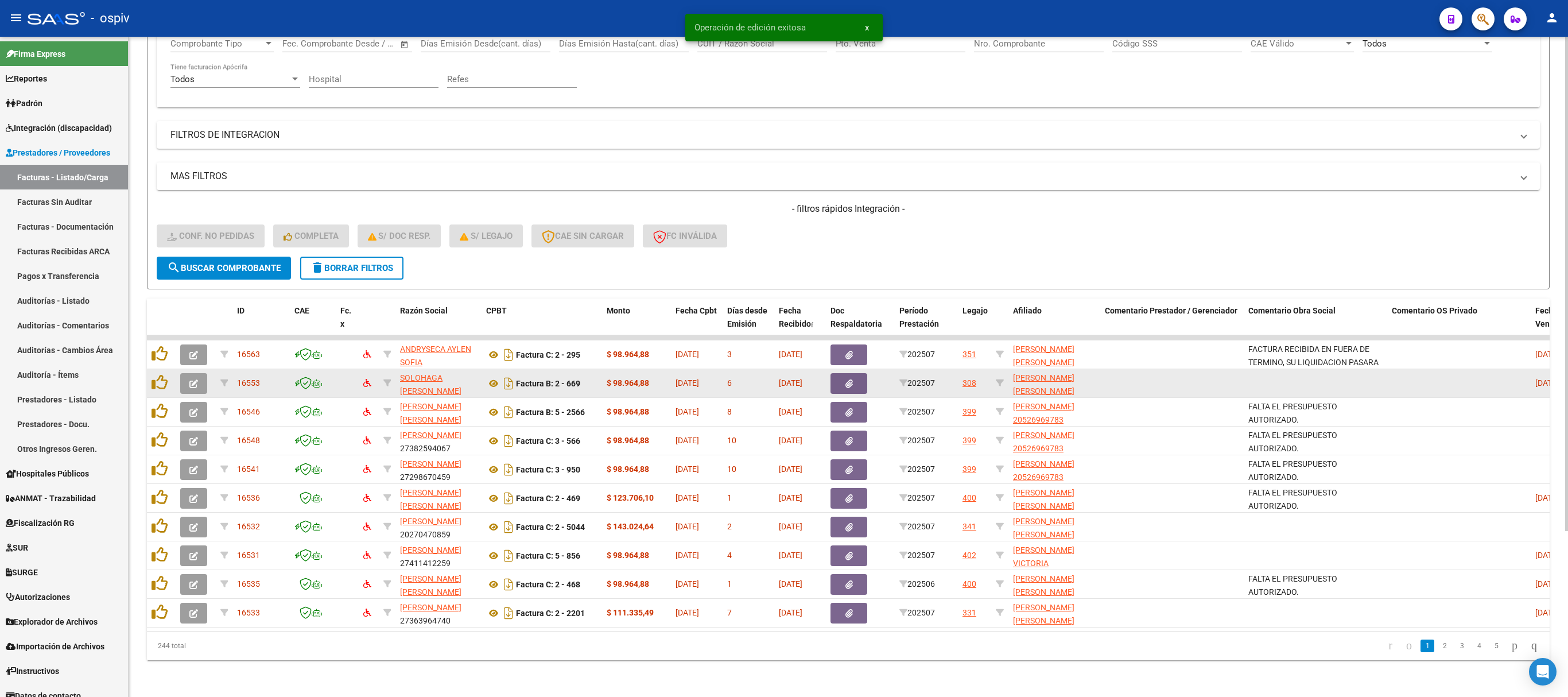
click at [195, 380] on icon "button" at bounding box center [193, 384] width 9 height 9
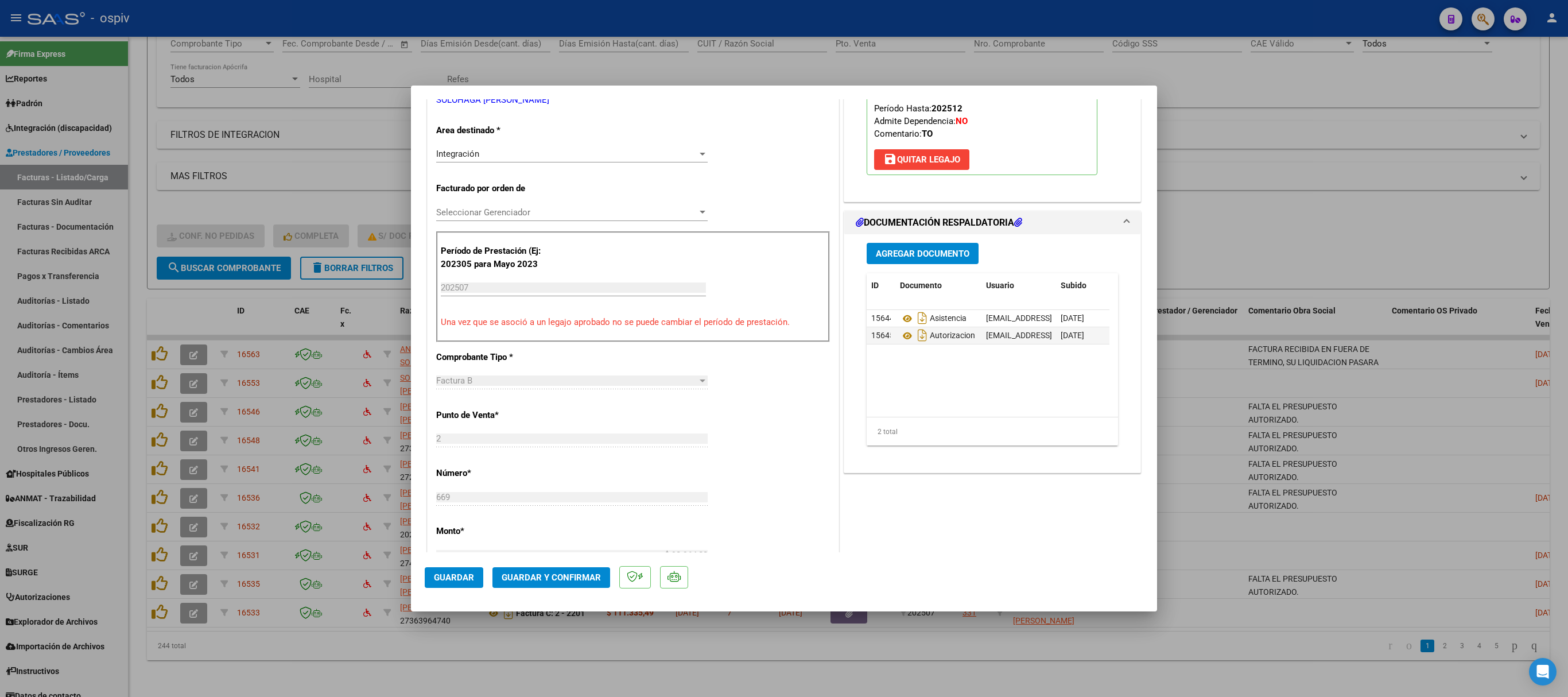
scroll to position [345, 0]
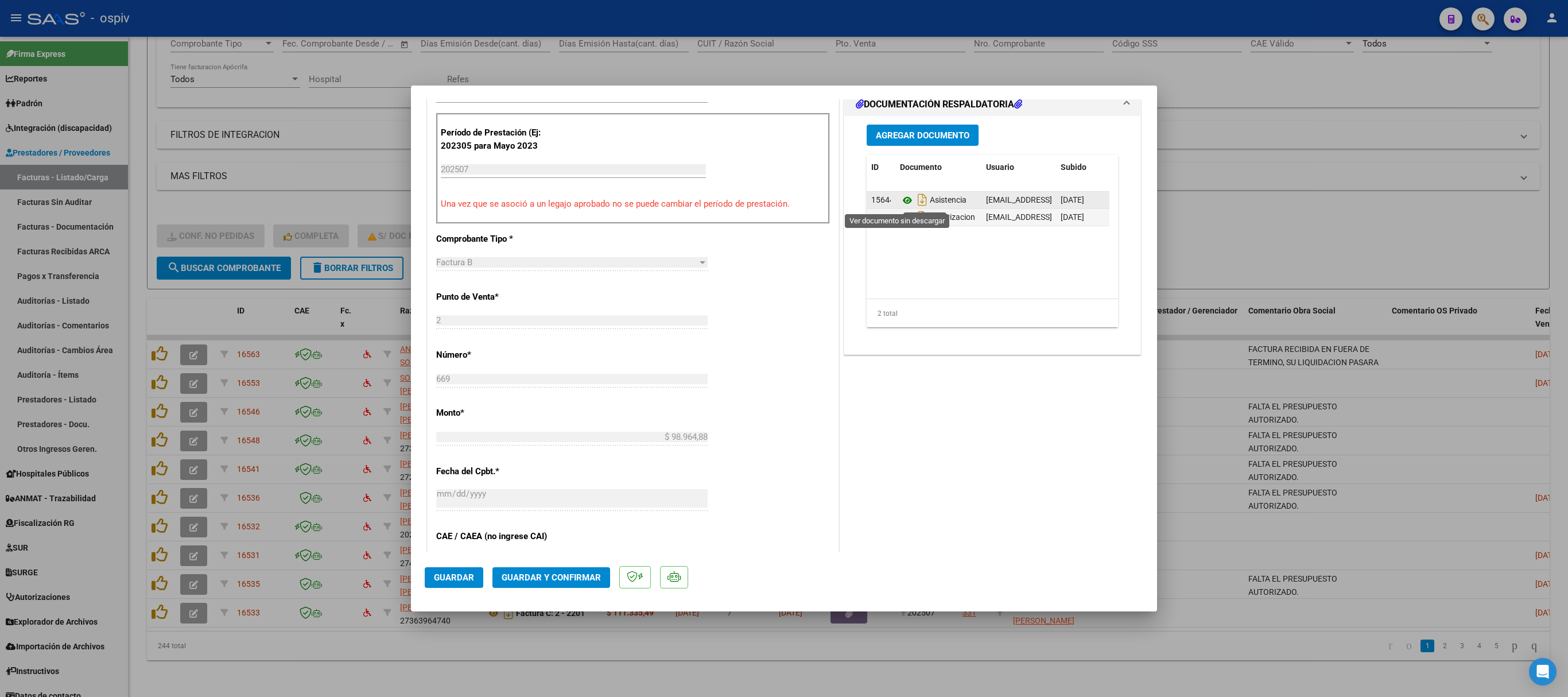
click at [900, 200] on icon at bounding box center [907, 200] width 15 height 14
click at [900, 221] on icon at bounding box center [907, 217] width 15 height 14
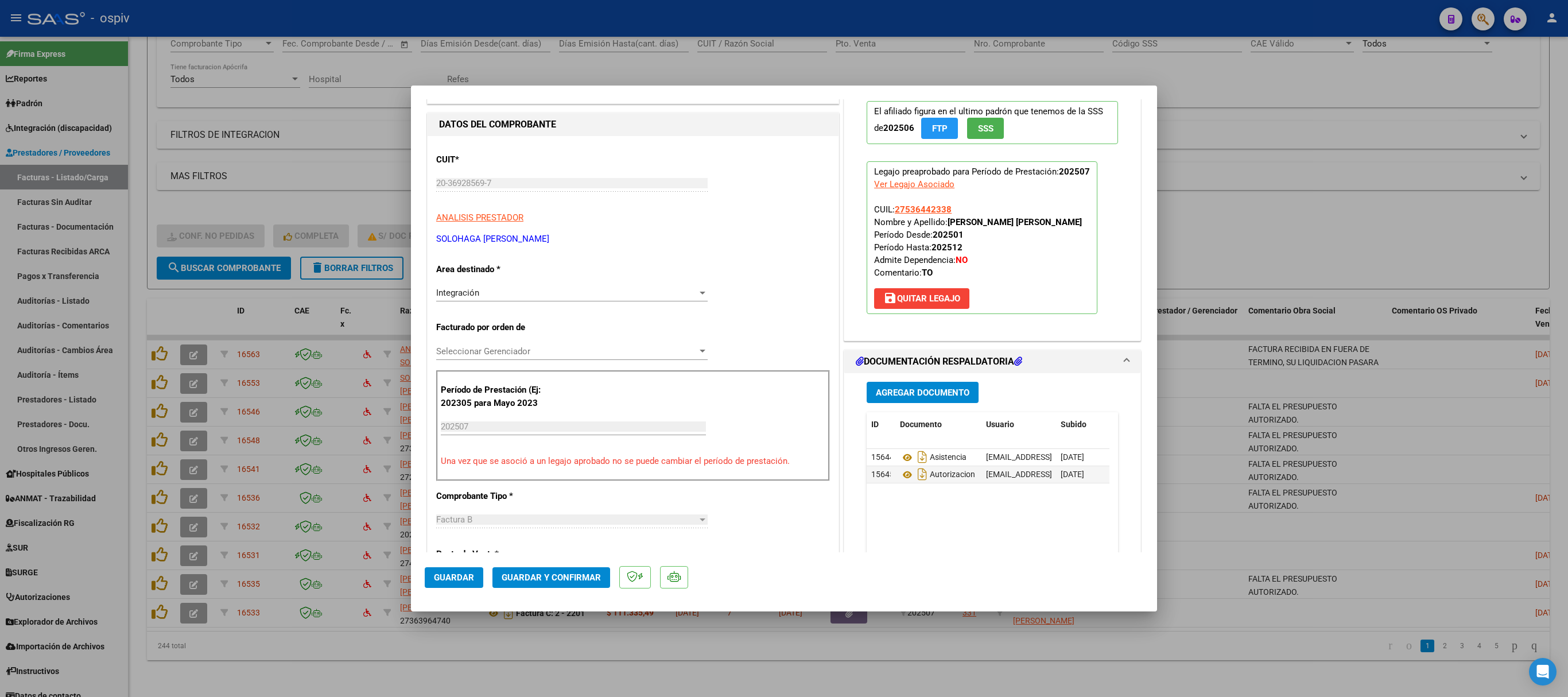
scroll to position [0, 0]
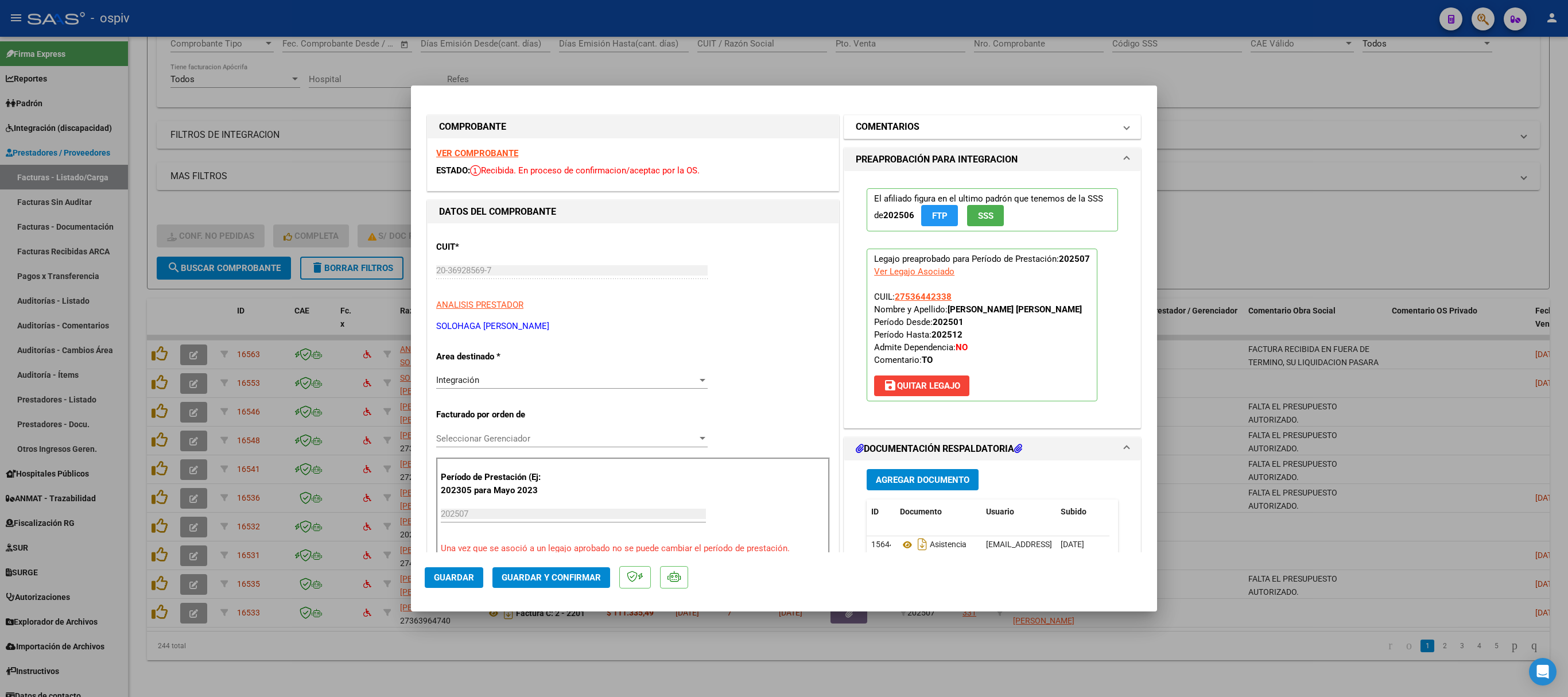
click at [889, 130] on h1 "COMENTARIOS" at bounding box center [888, 127] width 64 height 14
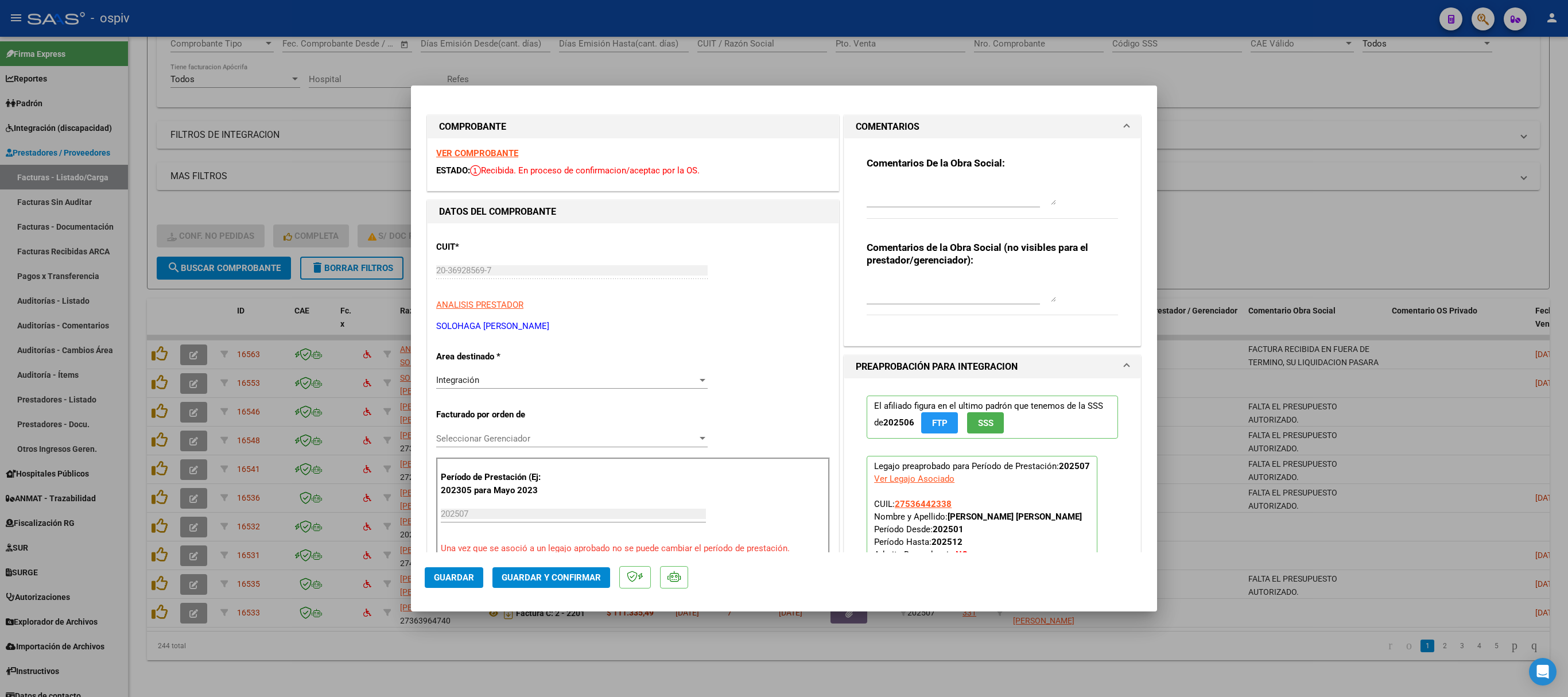
click at [867, 216] on div at bounding box center [953, 199] width 173 height 39
click at [875, 194] on textarea at bounding box center [961, 193] width 189 height 23
click at [460, 464] on span "Guardar" at bounding box center [454, 578] width 40 height 11
click at [1044, 149] on div at bounding box center [784, 348] width 1568 height 697
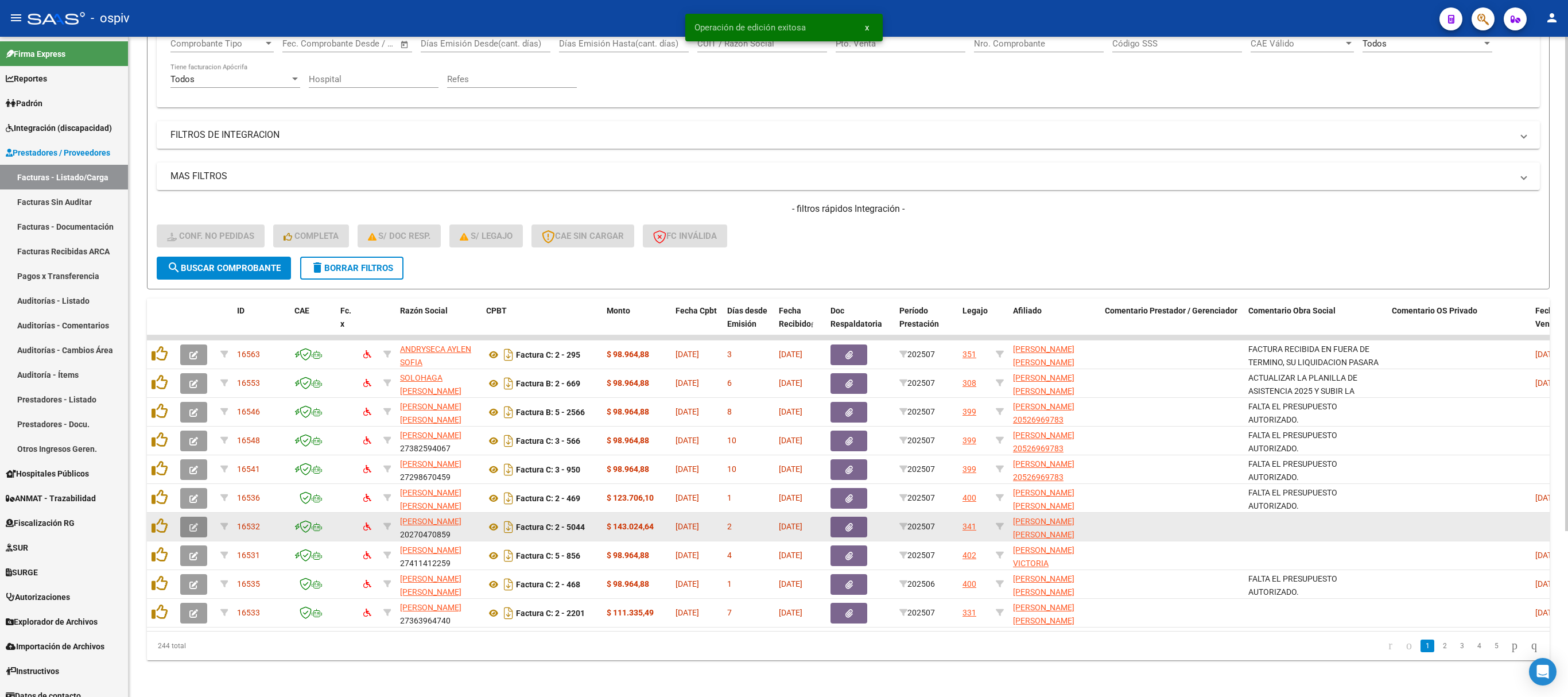
click at [193, 464] on icon "button" at bounding box center [193, 527] width 9 height 9
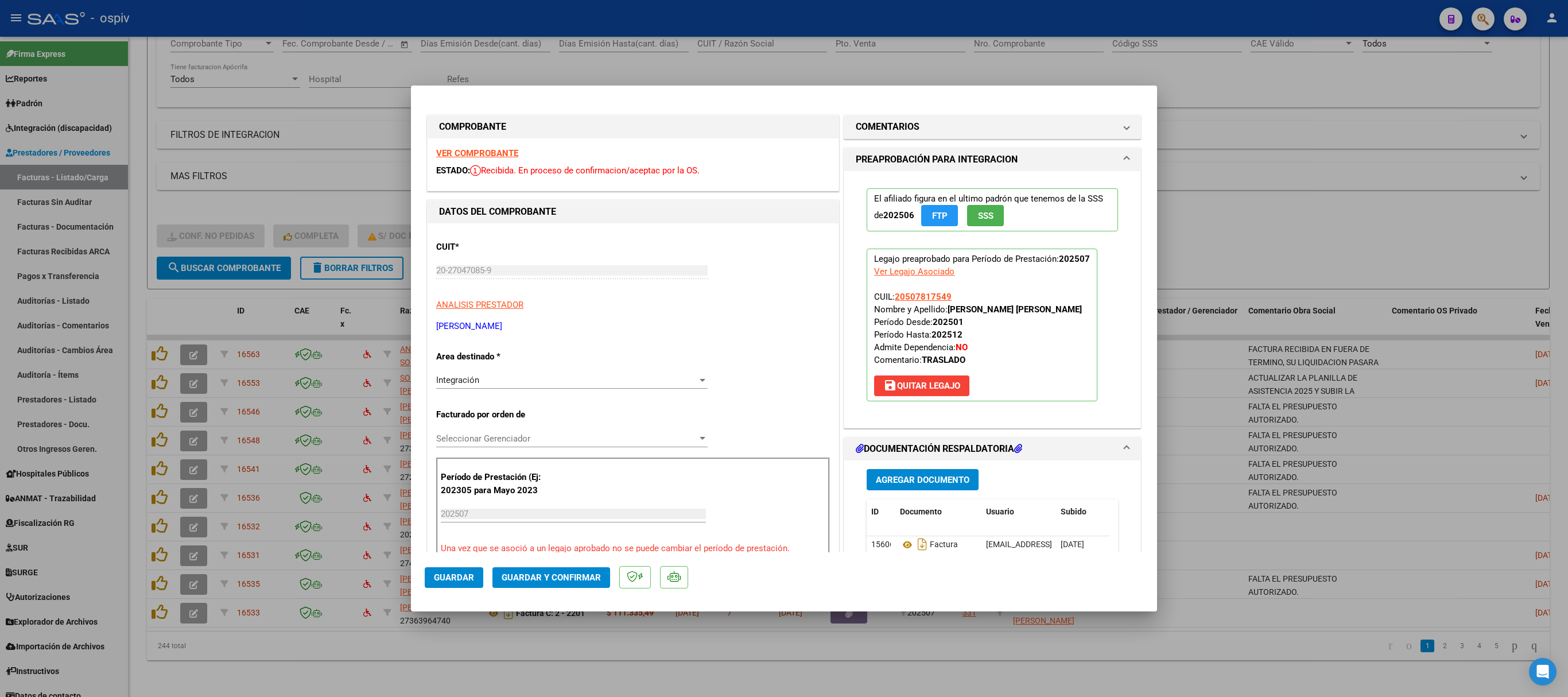
scroll to position [345, 0]
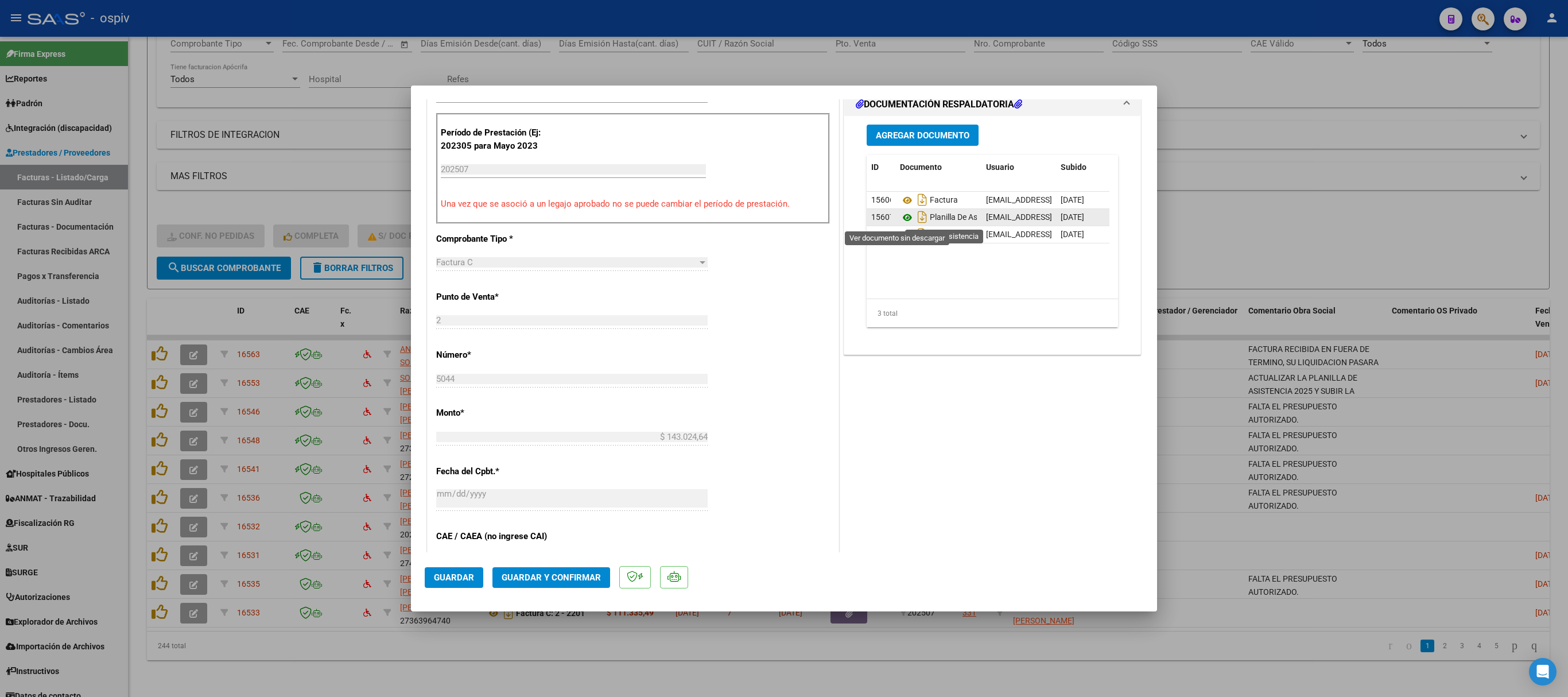
click at [900, 218] on icon at bounding box center [907, 217] width 15 height 14
click at [900, 235] on icon at bounding box center [907, 235] width 15 height 14
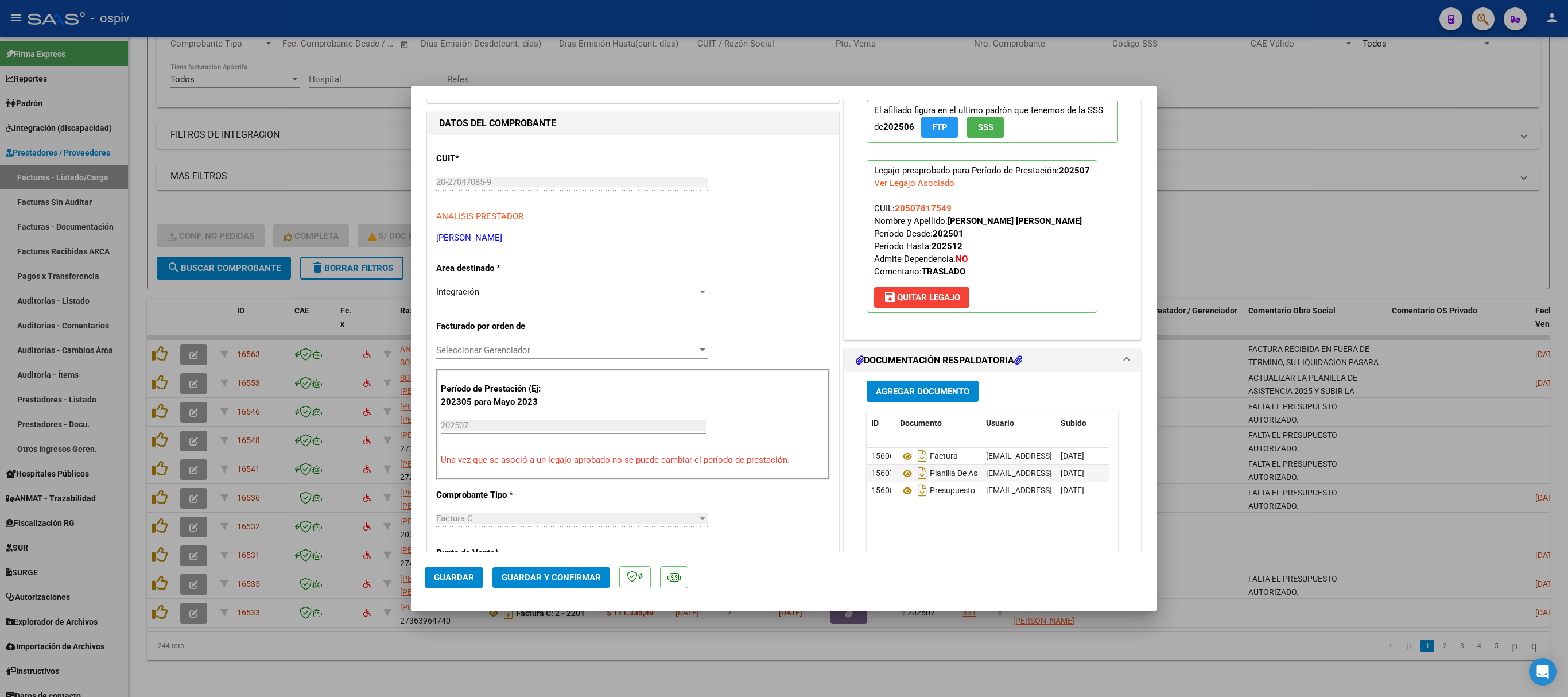
scroll to position [0, 0]
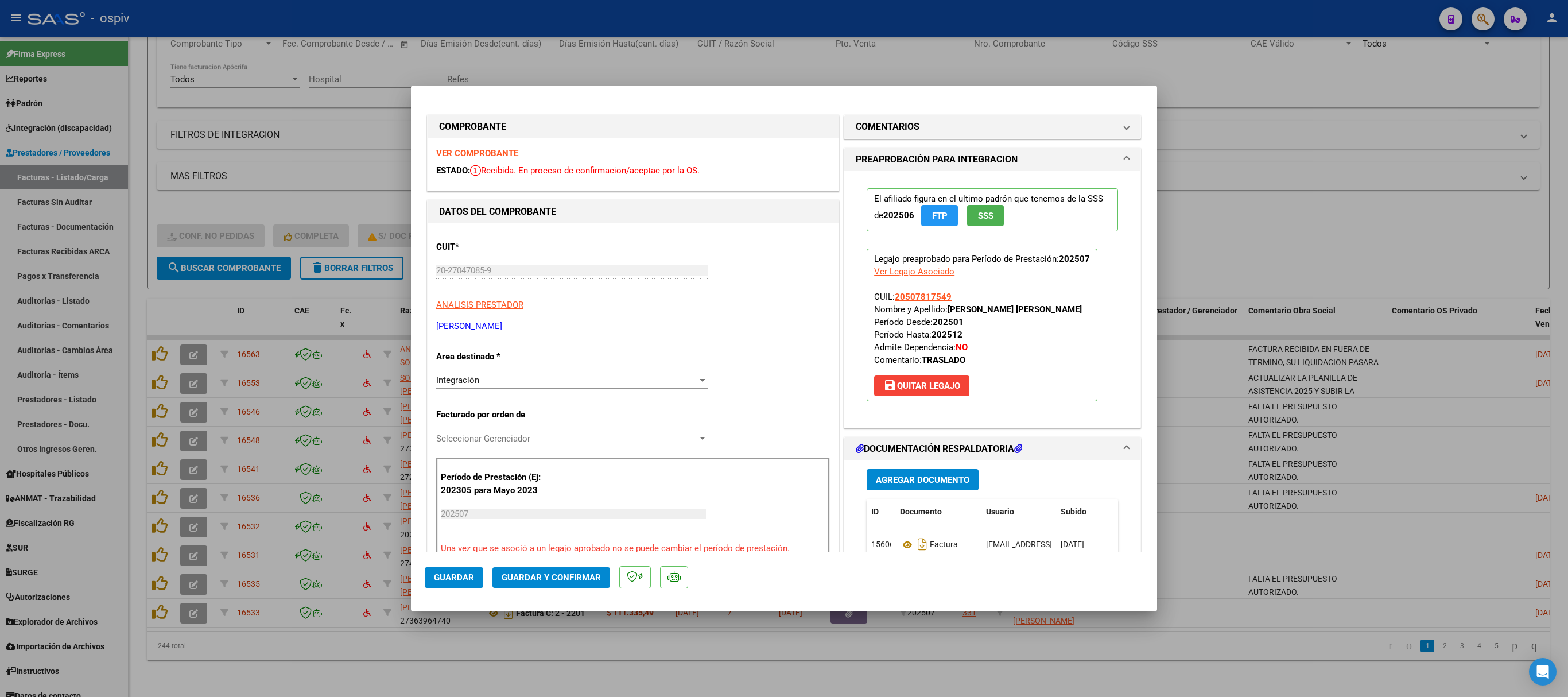
click at [489, 154] on strong "VER COMPROBANTE" at bounding box center [477, 153] width 82 height 11
click at [565, 464] on mat-dialog-actions "Guardar Guardar y Confirmar" at bounding box center [784, 575] width 719 height 45
click at [560, 464] on span "Guardar y Confirmar" at bounding box center [551, 578] width 99 height 11
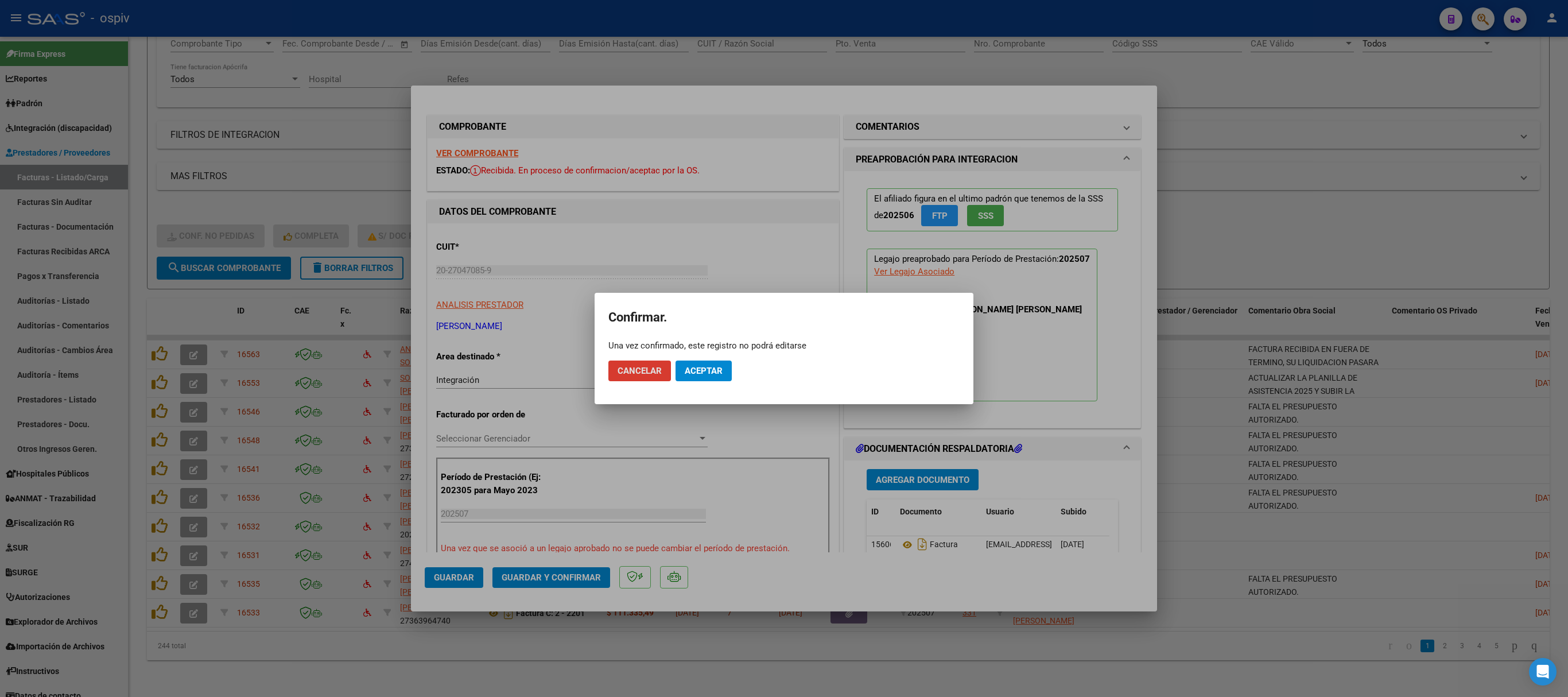
click at [707, 374] on span "Aceptar" at bounding box center [703, 371] width 38 height 11
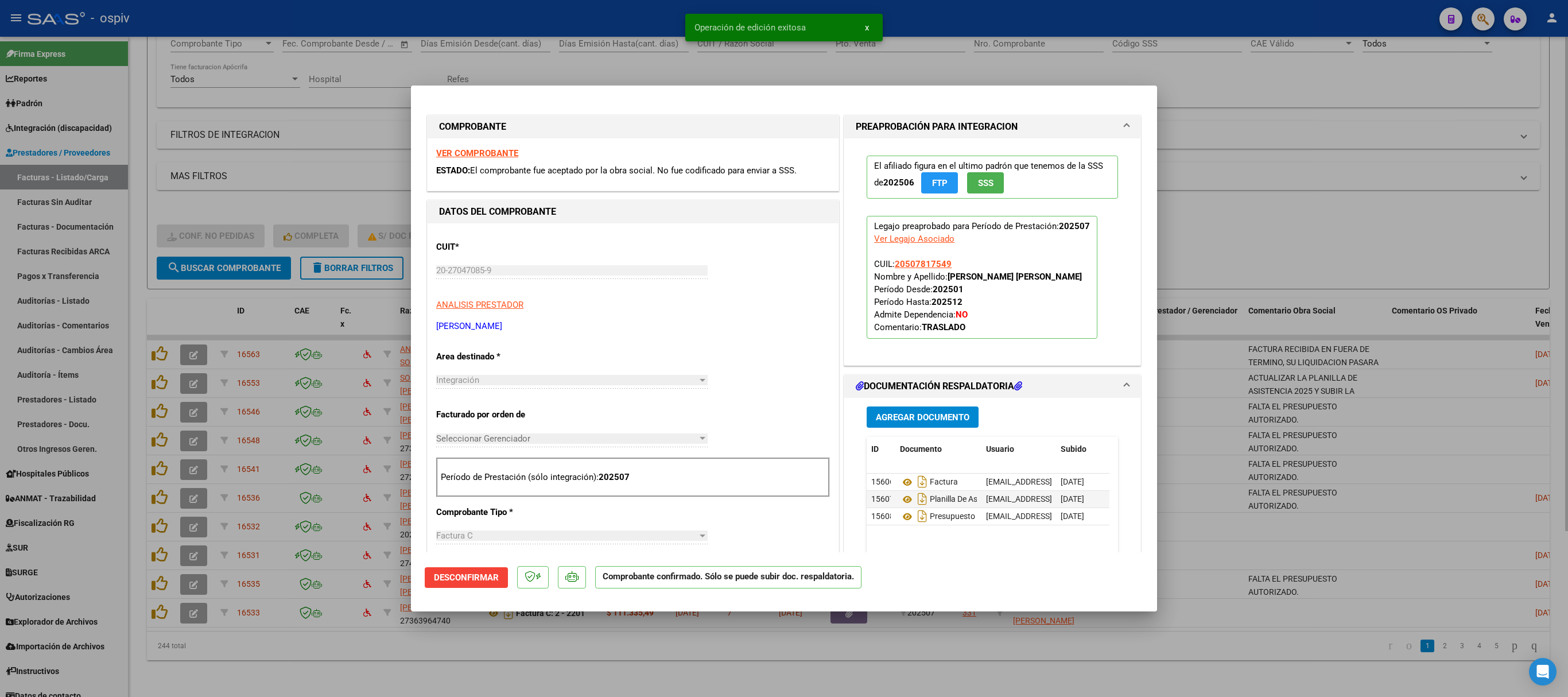
click at [1044, 191] on div at bounding box center [784, 348] width 1568 height 697
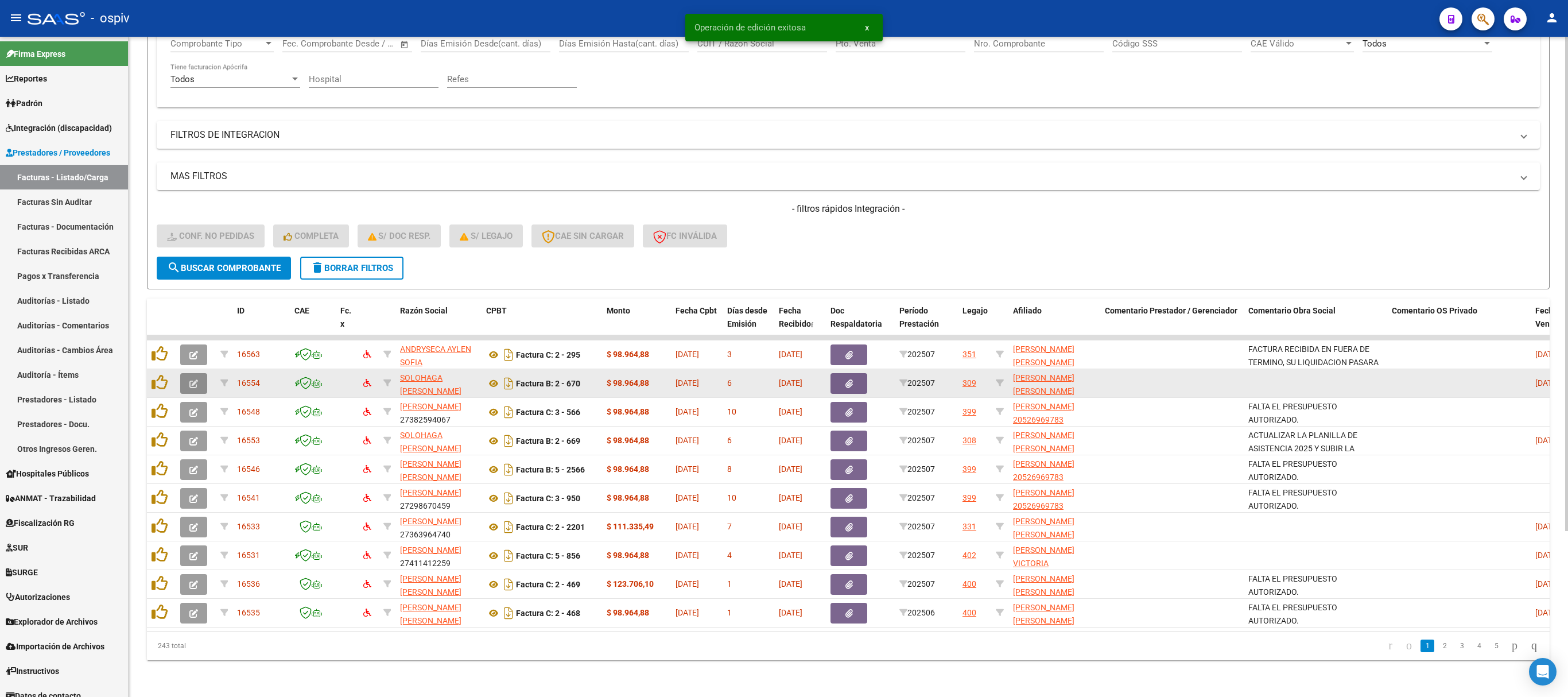
click at [194, 380] on icon "button" at bounding box center [193, 384] width 9 height 9
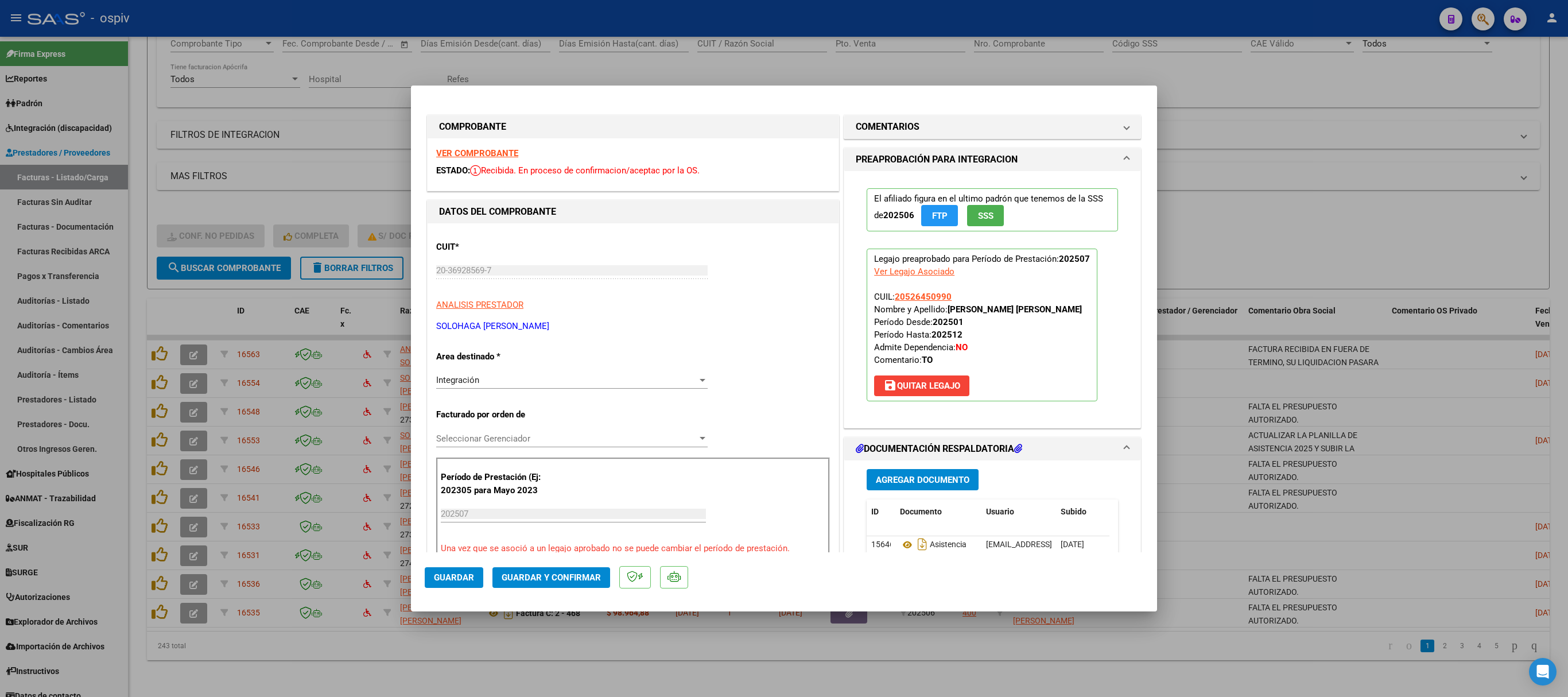
scroll to position [230, 0]
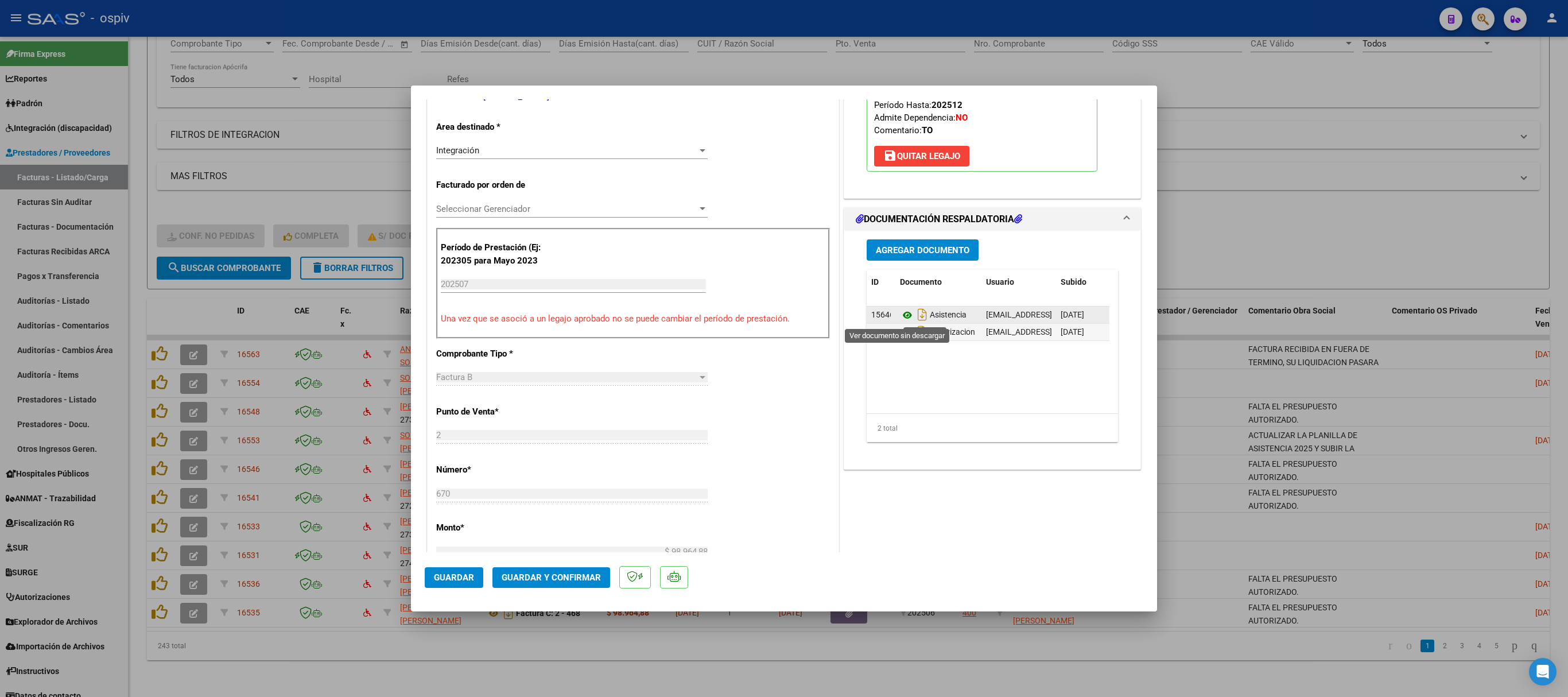
click at [900, 319] on icon at bounding box center [907, 315] width 15 height 14
click at [900, 338] on icon at bounding box center [907, 333] width 15 height 14
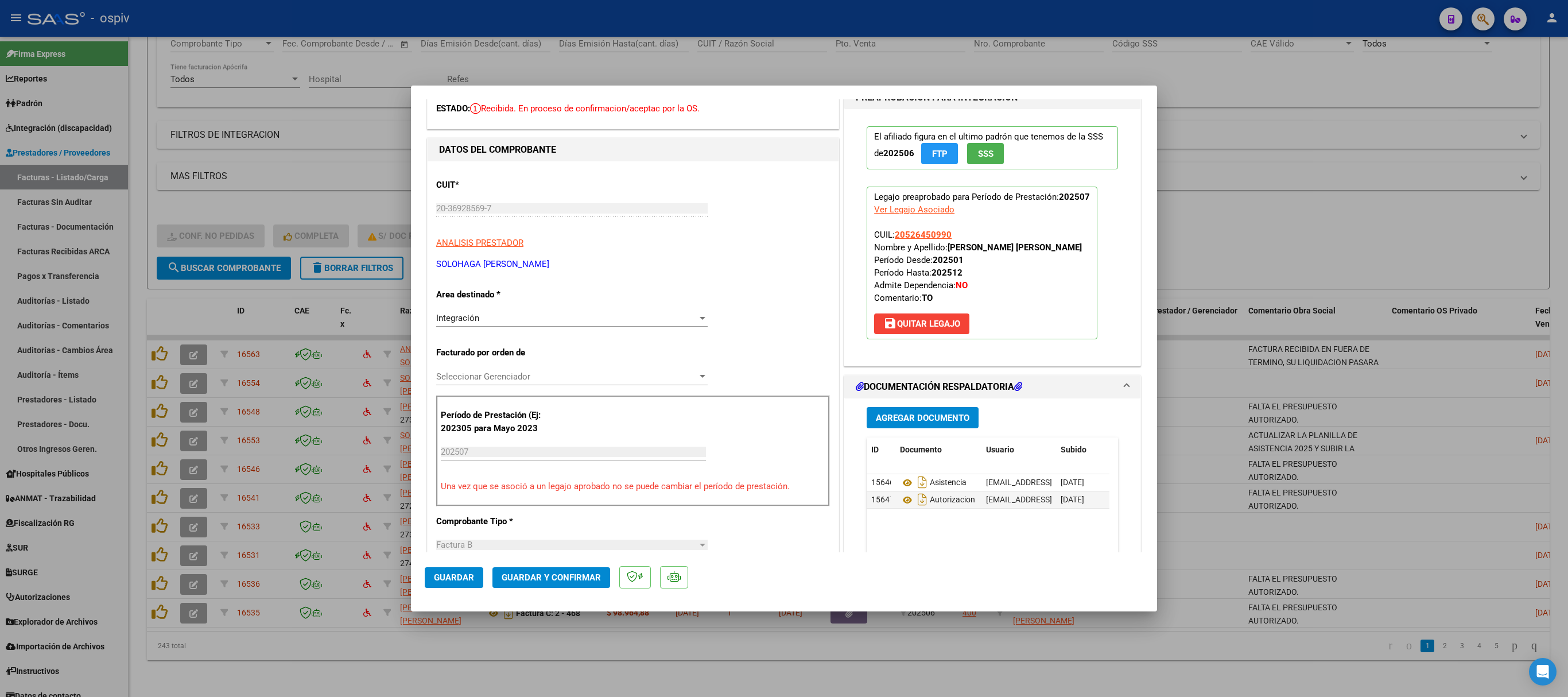
scroll to position [0, 0]
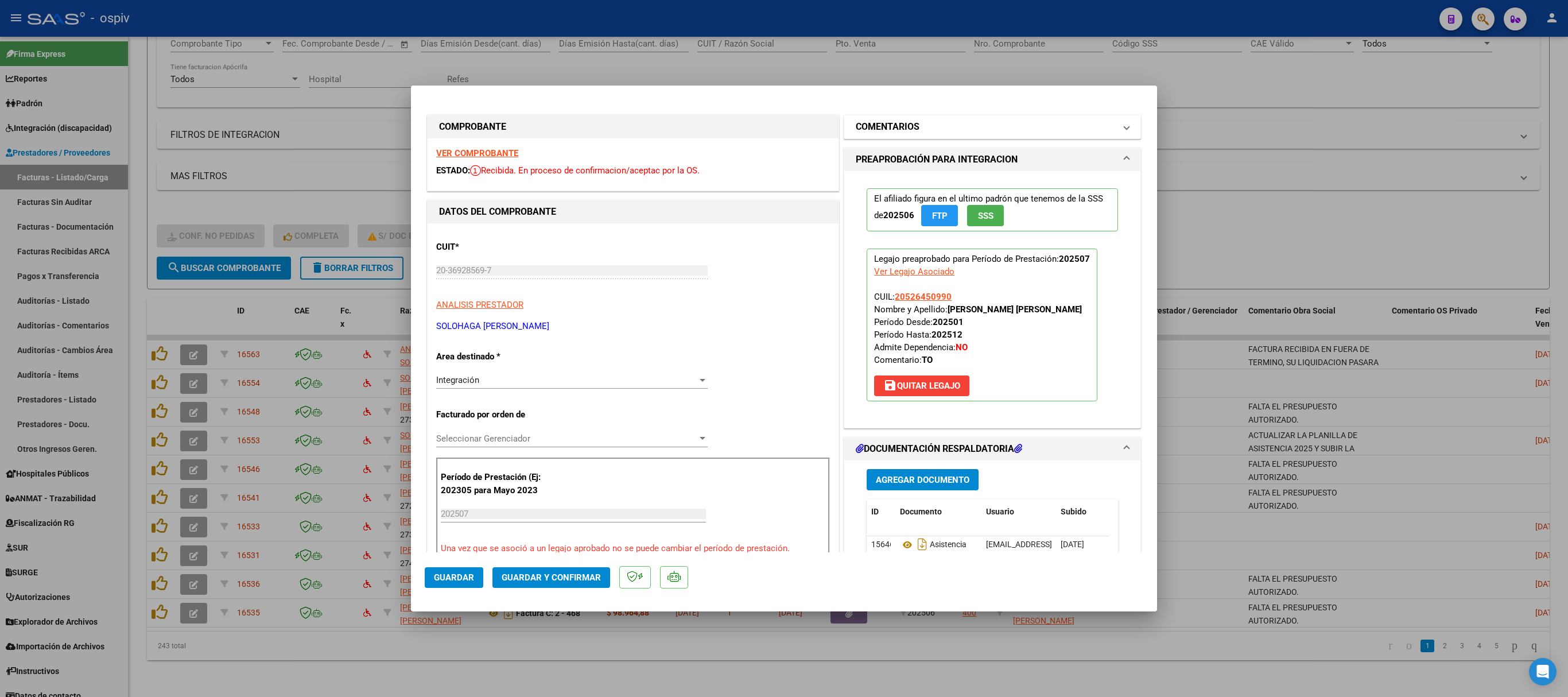
click at [881, 130] on h1 "COMENTARIOS" at bounding box center [888, 127] width 64 height 14
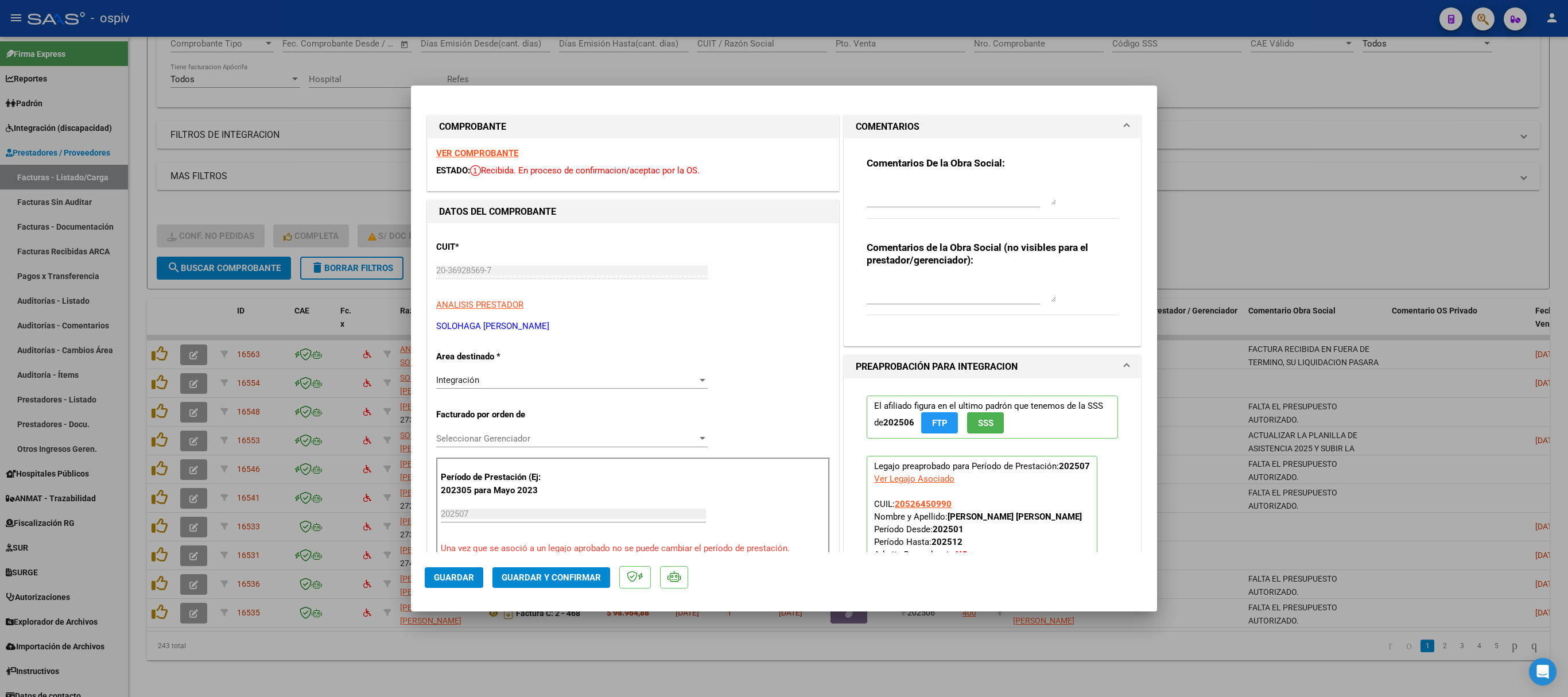
click at [875, 201] on textarea at bounding box center [961, 193] width 189 height 23
click at [451, 464] on span "Guardar" at bounding box center [454, 578] width 40 height 11
click at [682, 53] on div "Operación de edición exitosa x" at bounding box center [784, 27] width 225 height 55
click at [1044, 118] on div at bounding box center [784, 348] width 1568 height 697
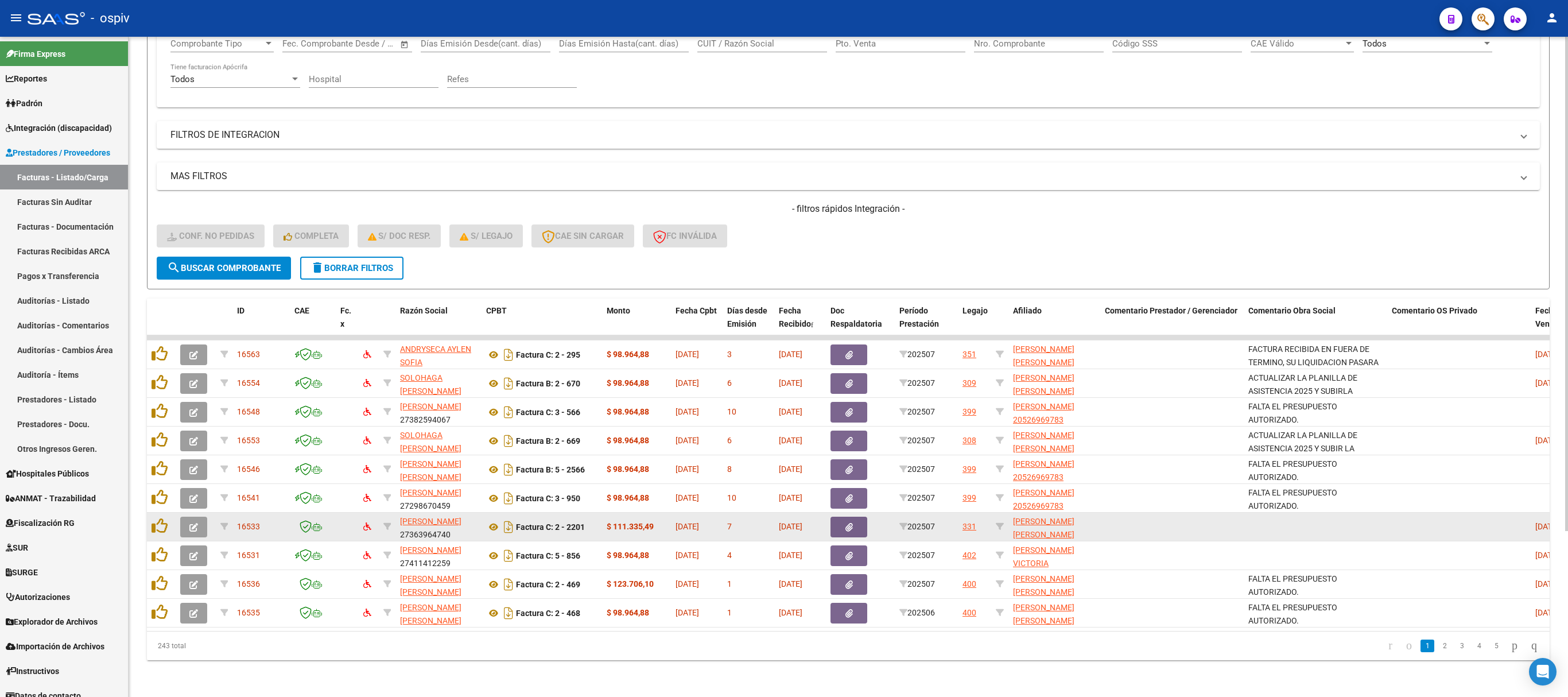
click at [194, 464] on icon "button" at bounding box center [193, 527] width 9 height 9
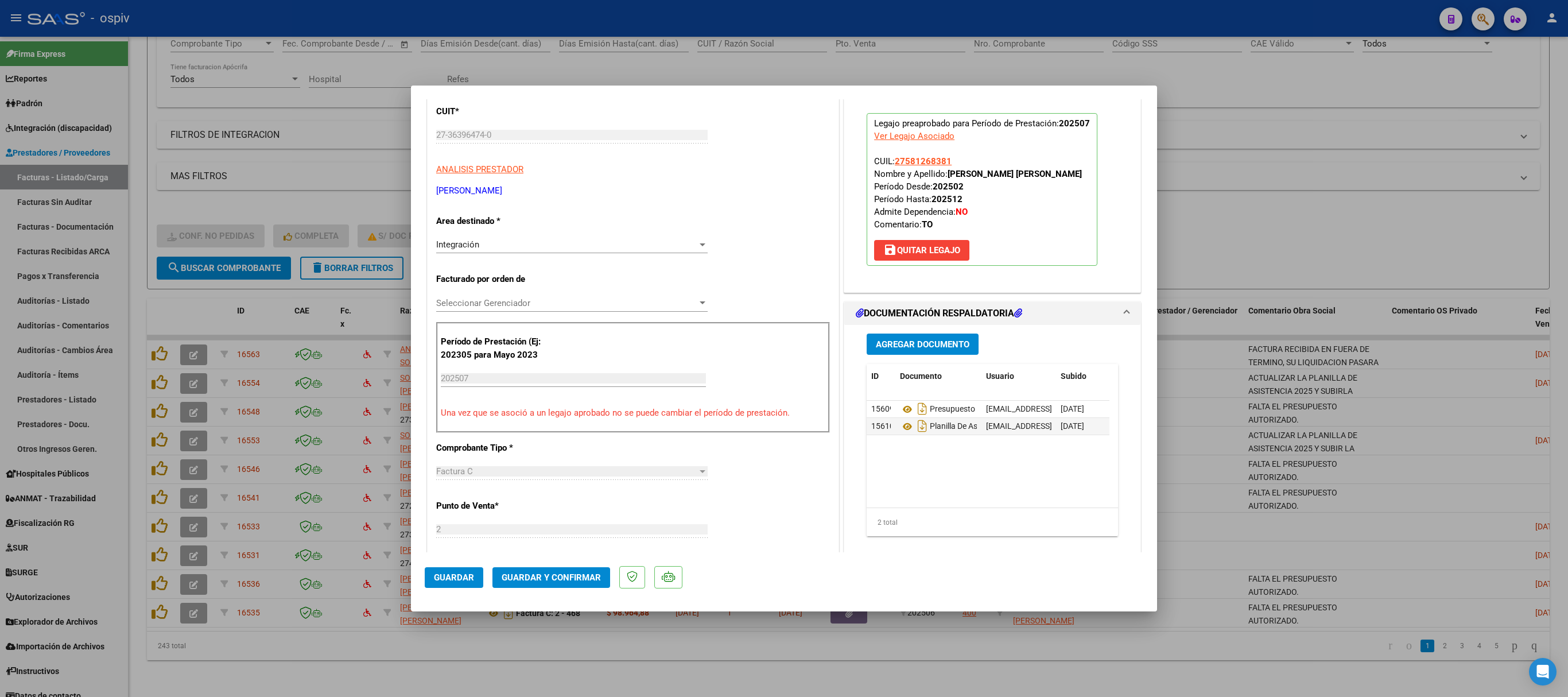
scroll to position [345, 0]
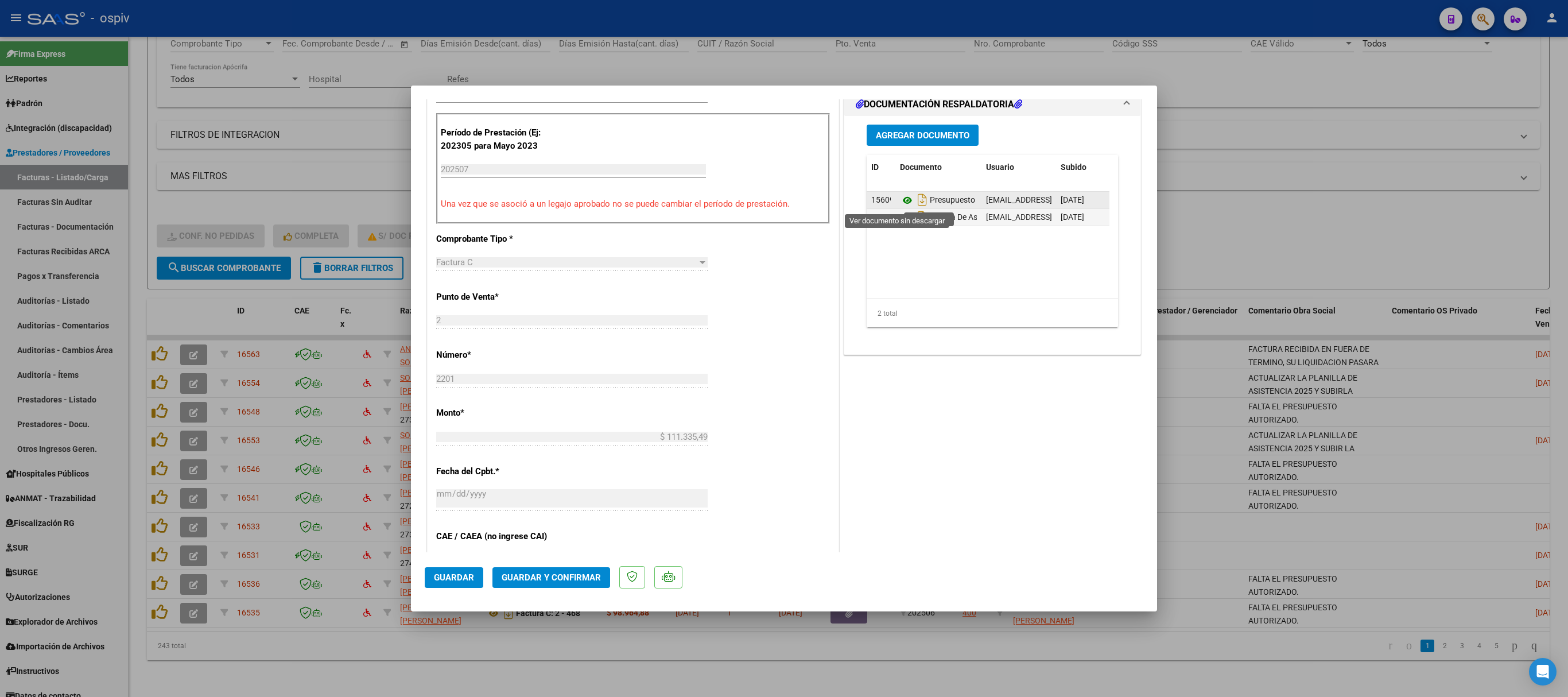
click at [901, 203] on icon at bounding box center [907, 200] width 15 height 14
click at [901, 221] on icon at bounding box center [907, 217] width 15 height 14
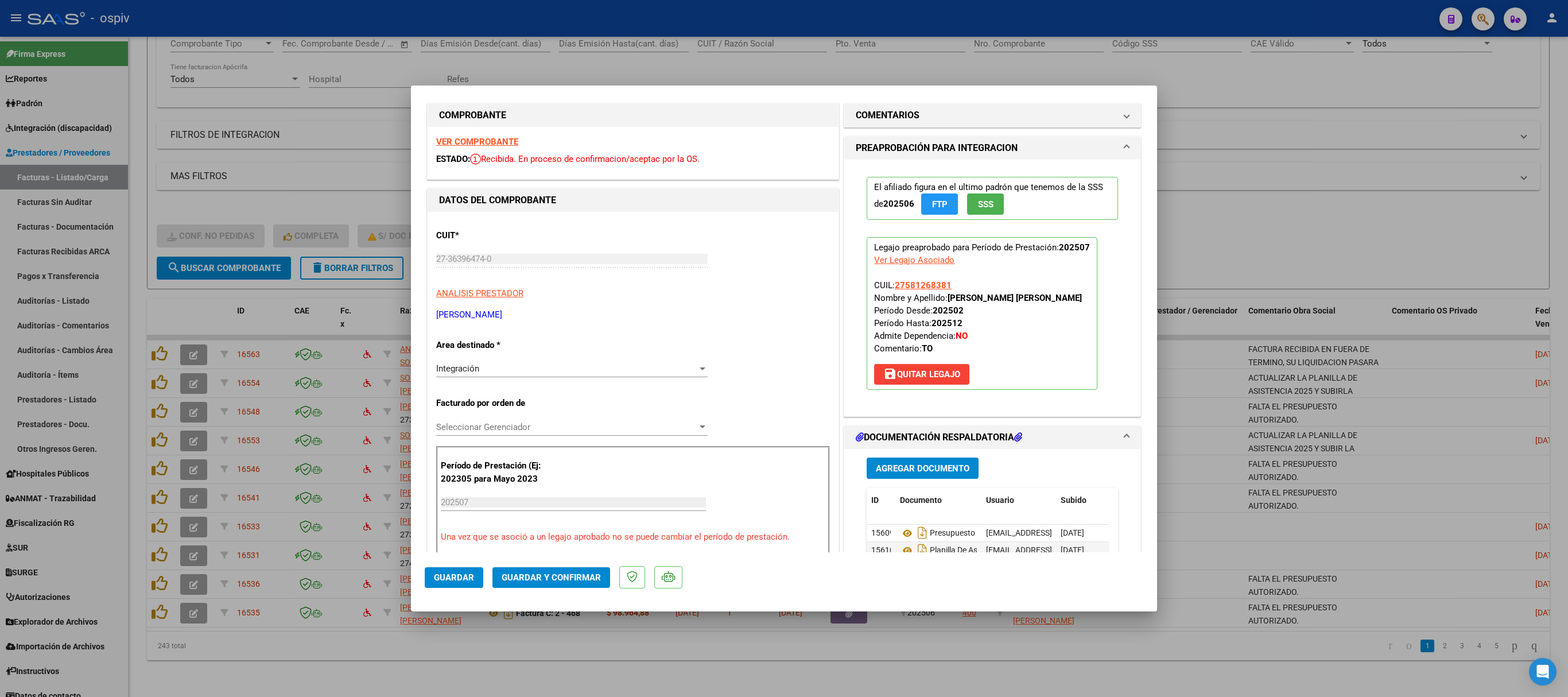
scroll to position [0, 0]
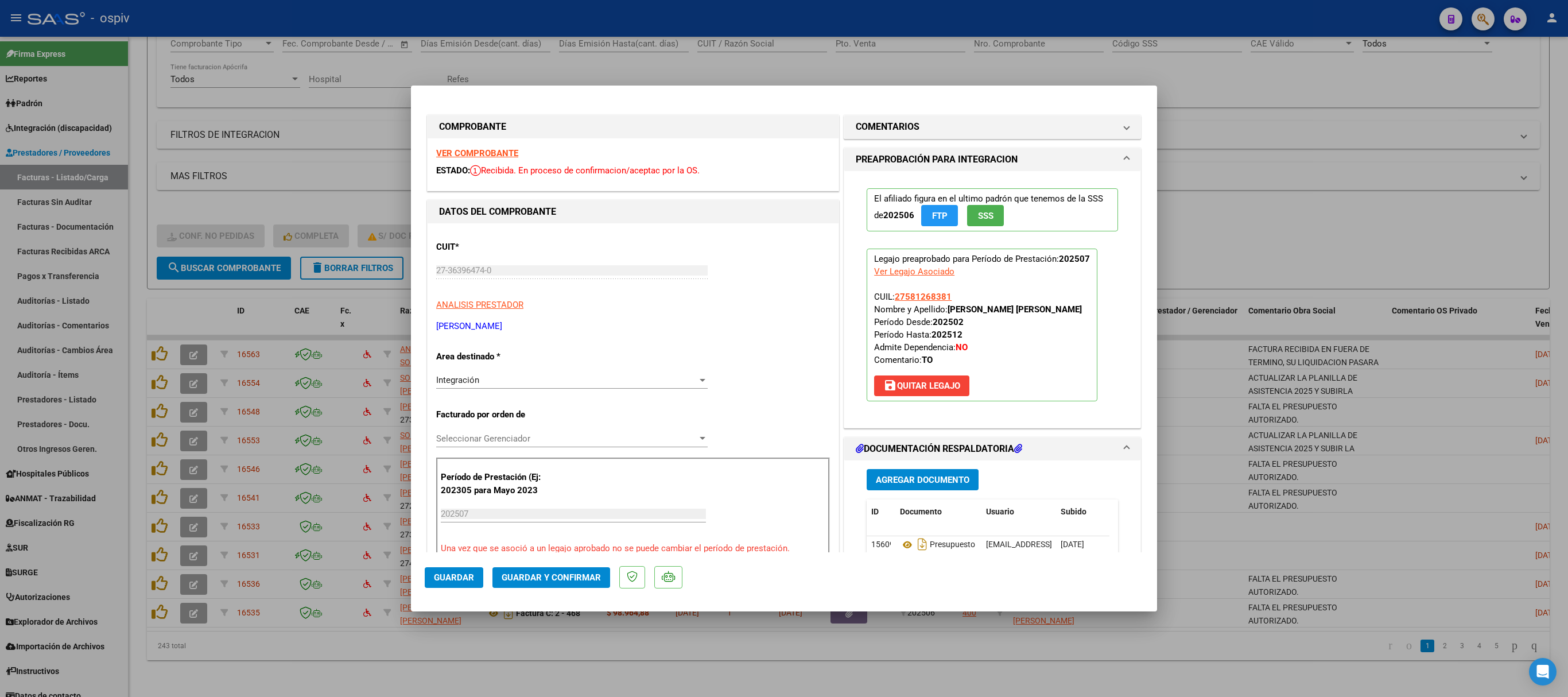
click at [468, 146] on div "VER COMPROBANTE ESTADO: Recibida. En proceso de confirmacion/aceptac por la OS." at bounding box center [633, 165] width 411 height 52
click at [471, 154] on strong "VER COMPROBANTE" at bounding box center [477, 153] width 82 height 11
click at [556, 464] on span "Guardar y Confirmar" at bounding box center [551, 578] width 99 height 11
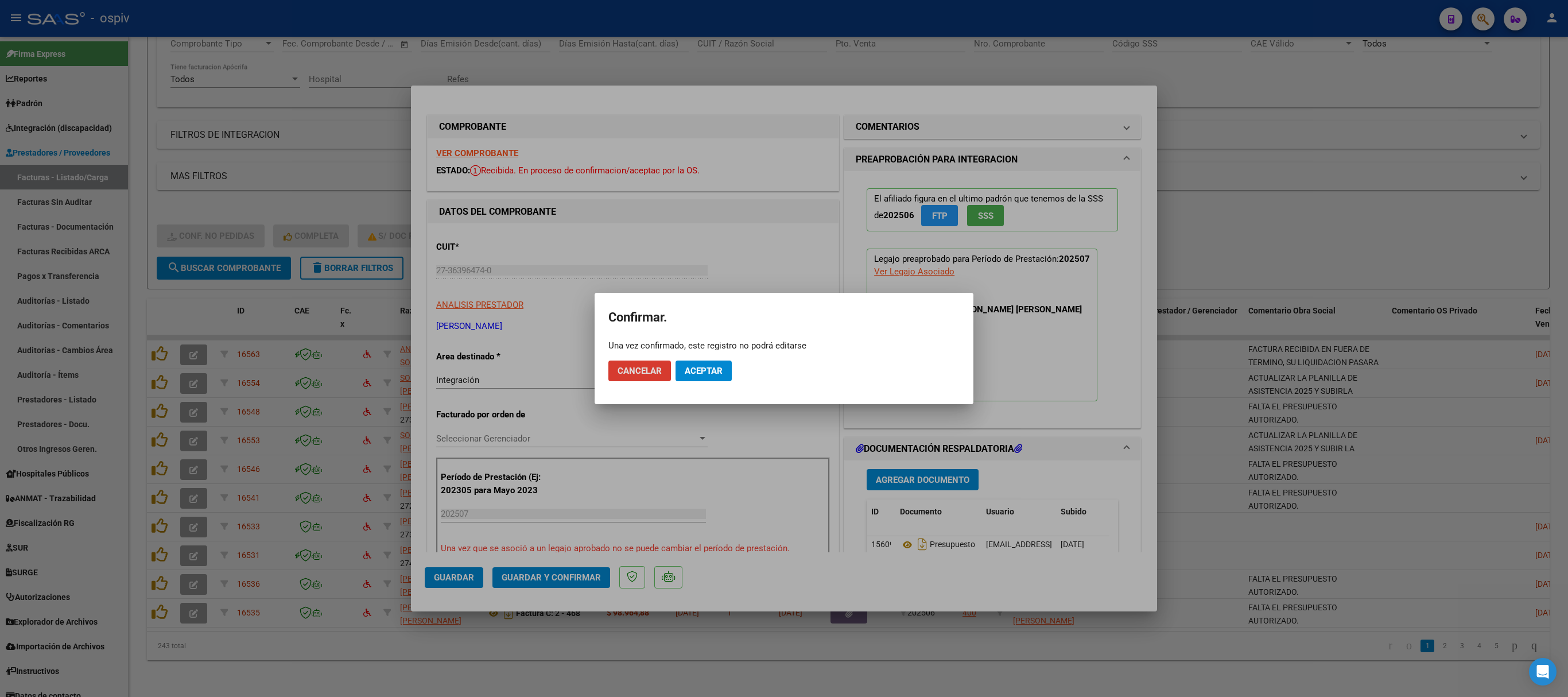
click at [693, 368] on span "Aceptar" at bounding box center [703, 371] width 38 height 11
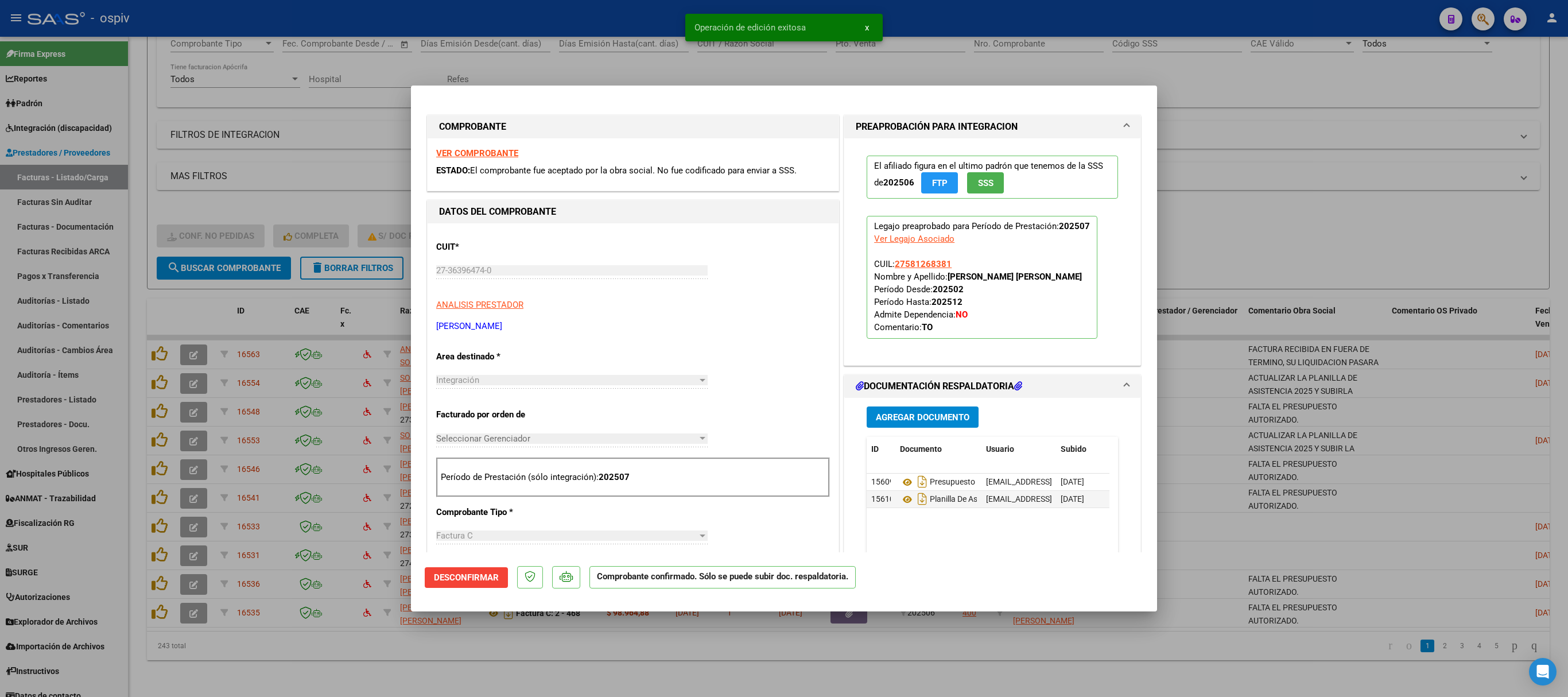
click at [1044, 191] on div at bounding box center [784, 348] width 1568 height 697
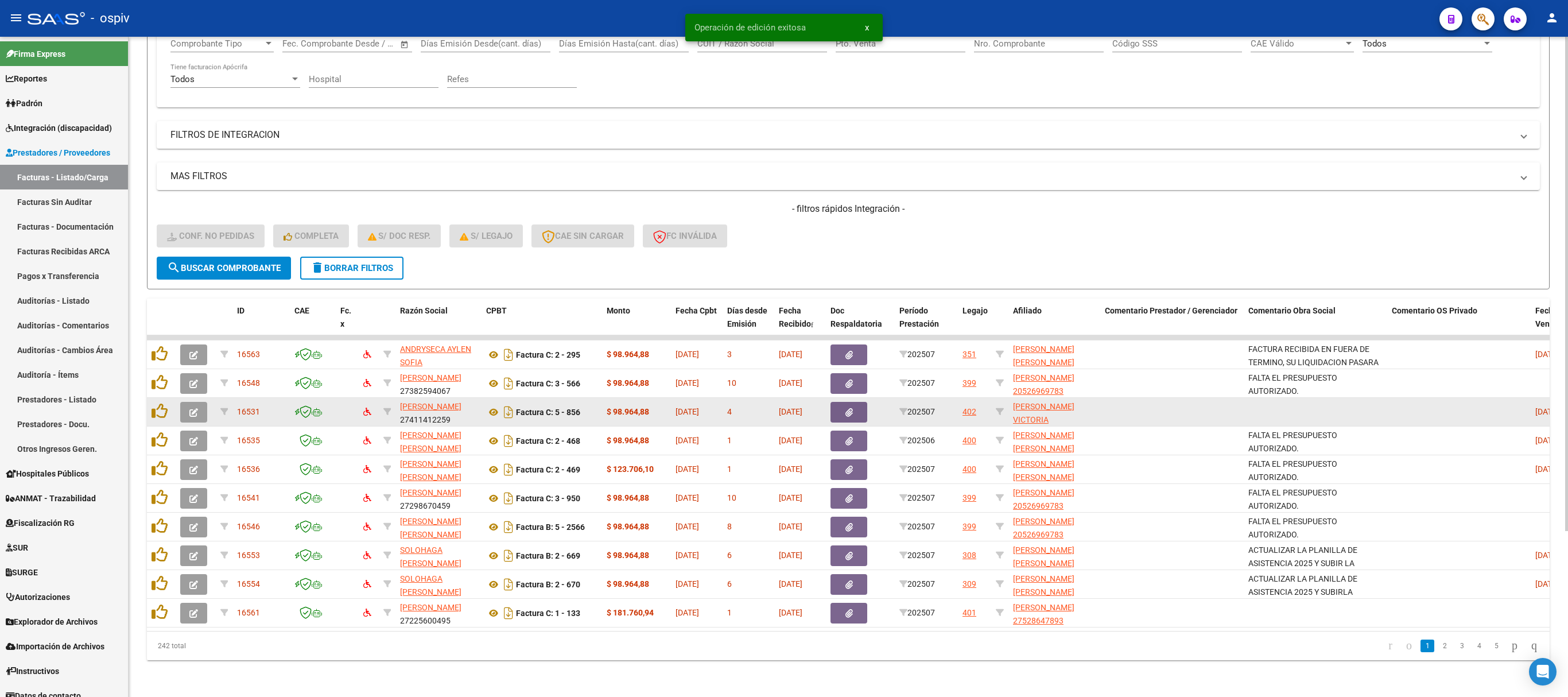
click at [194, 408] on icon "button" at bounding box center [193, 412] width 9 height 9
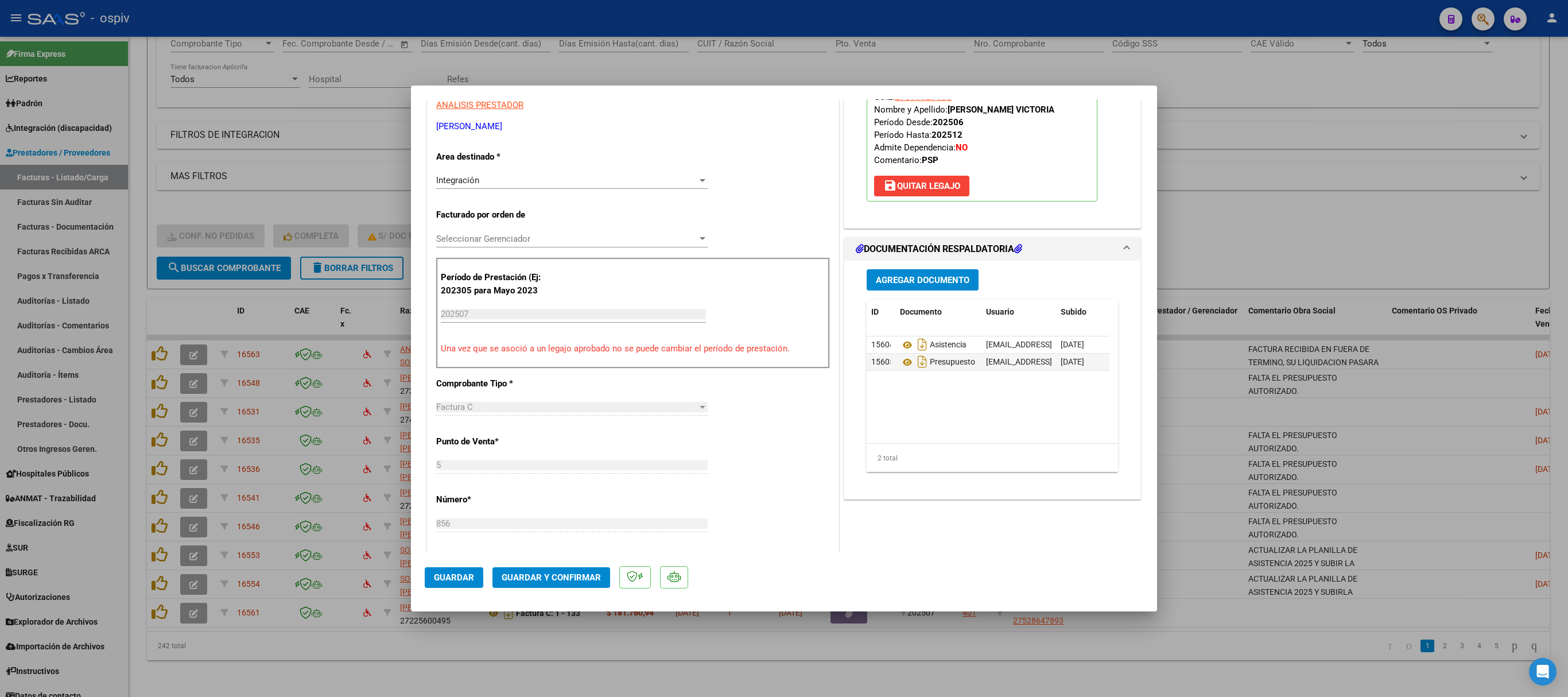
scroll to position [345, 0]
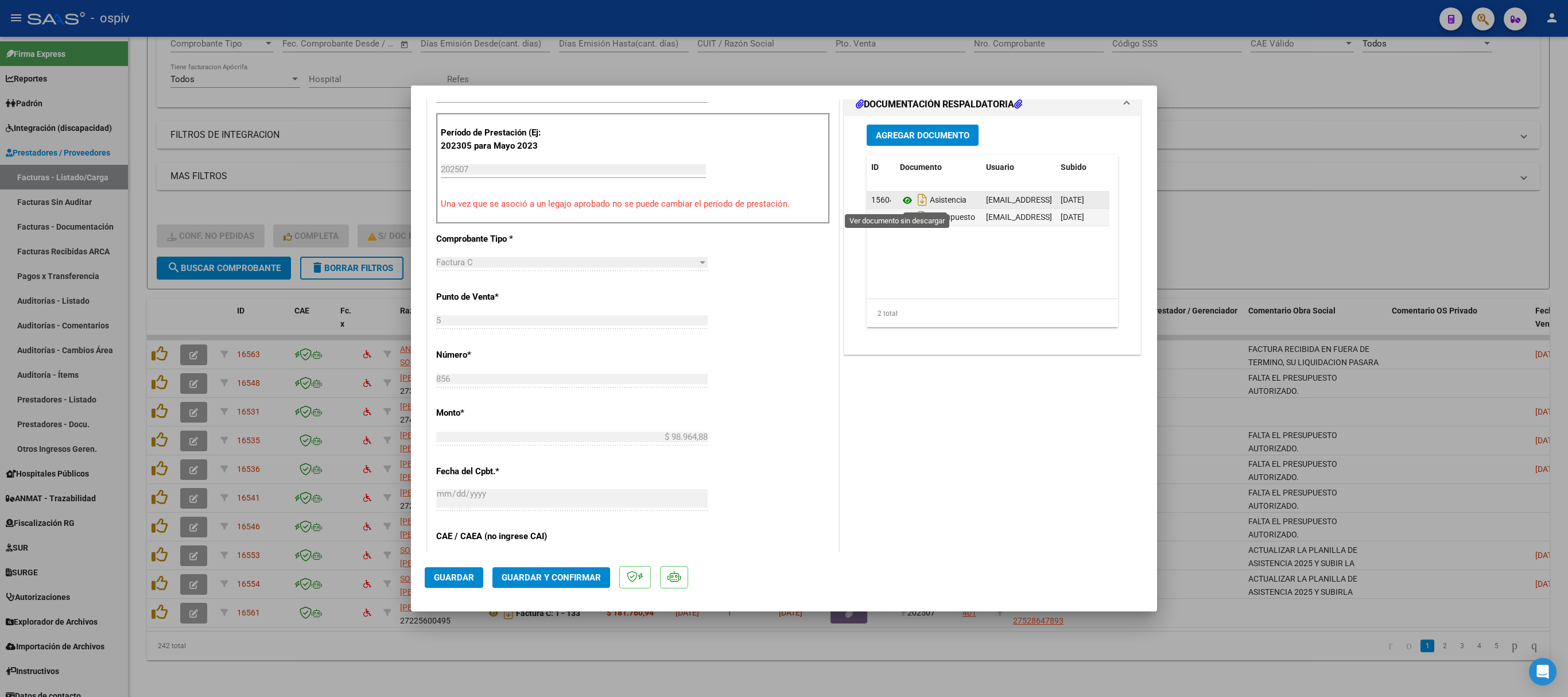
click at [900, 201] on icon at bounding box center [907, 200] width 15 height 14
click at [900, 219] on icon at bounding box center [907, 217] width 15 height 14
click at [900, 202] on icon at bounding box center [907, 200] width 15 height 14
click at [900, 219] on icon at bounding box center [907, 217] width 15 height 14
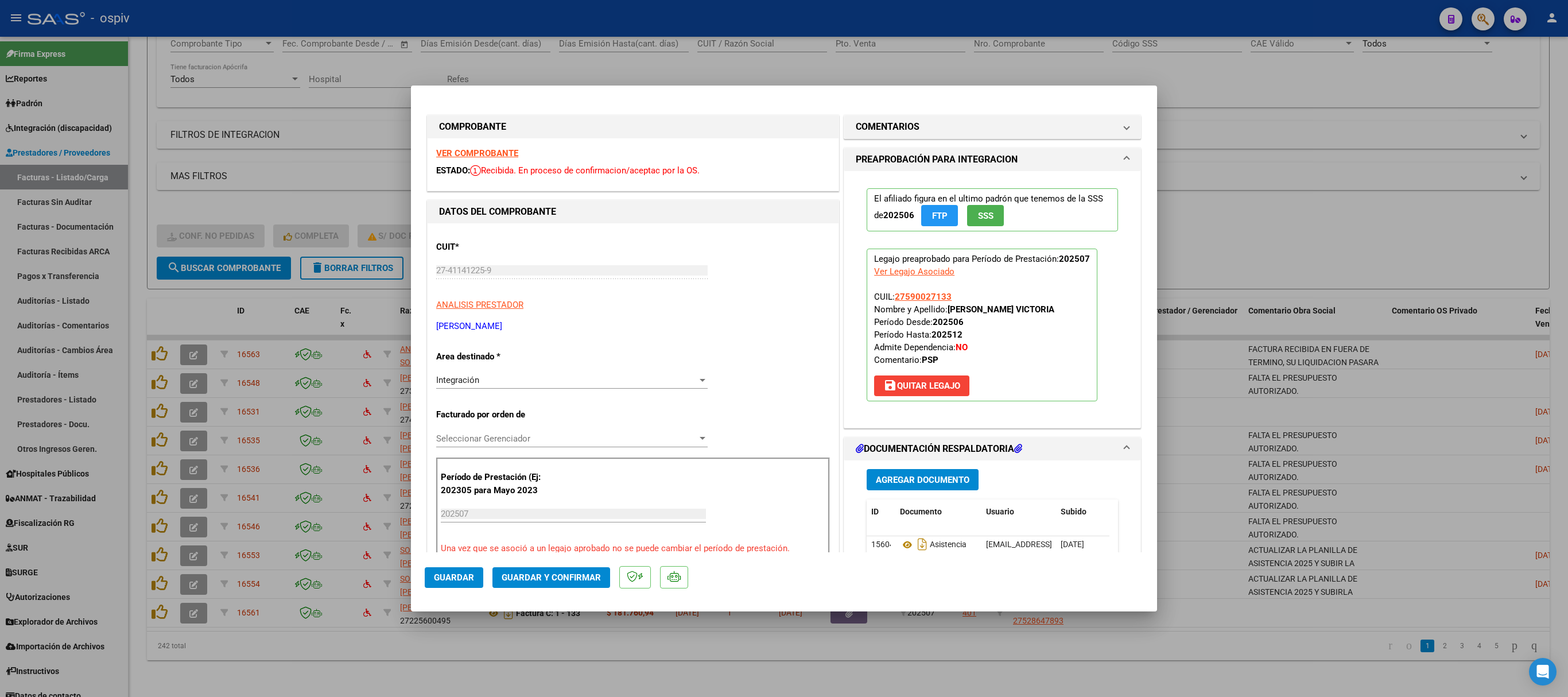
click at [490, 153] on strong "VER COMPROBANTE" at bounding box center [477, 153] width 82 height 11
click at [574, 464] on button "Guardar y Confirmar" at bounding box center [551, 577] width 118 height 21
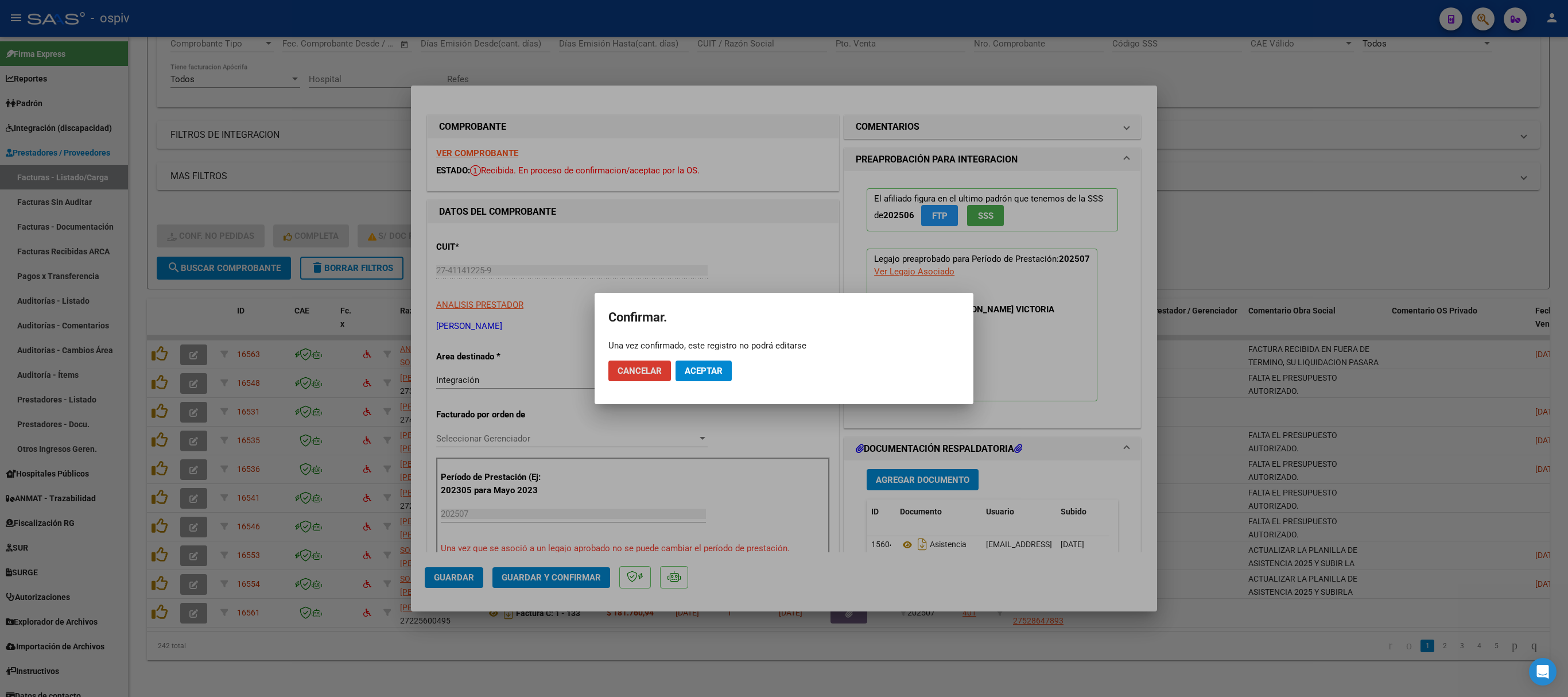
drag, startPoint x: 721, startPoint y: 365, endPoint x: 883, endPoint y: 365, distance: 162.0
click at [719, 366] on span "Aceptar" at bounding box center [703, 371] width 38 height 11
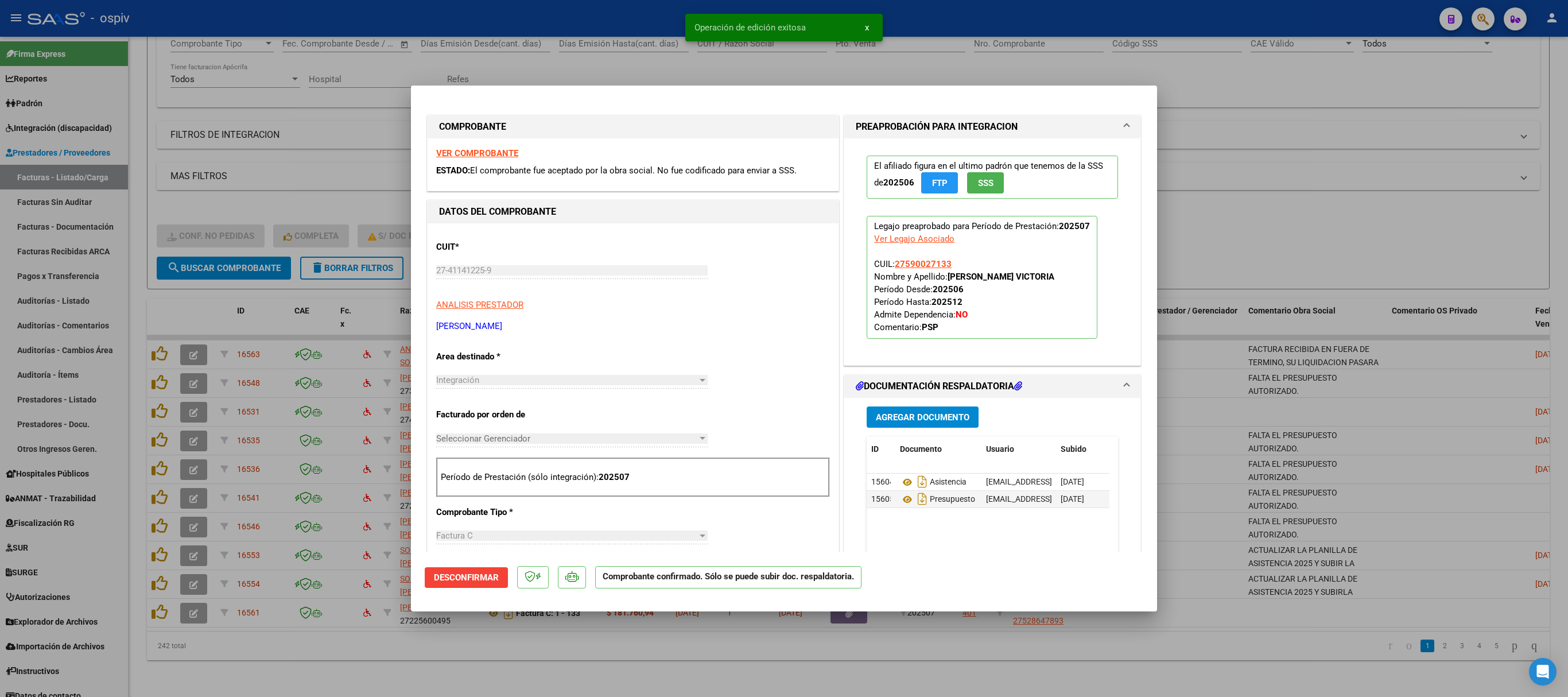
click at [1044, 151] on div at bounding box center [784, 348] width 1568 height 697
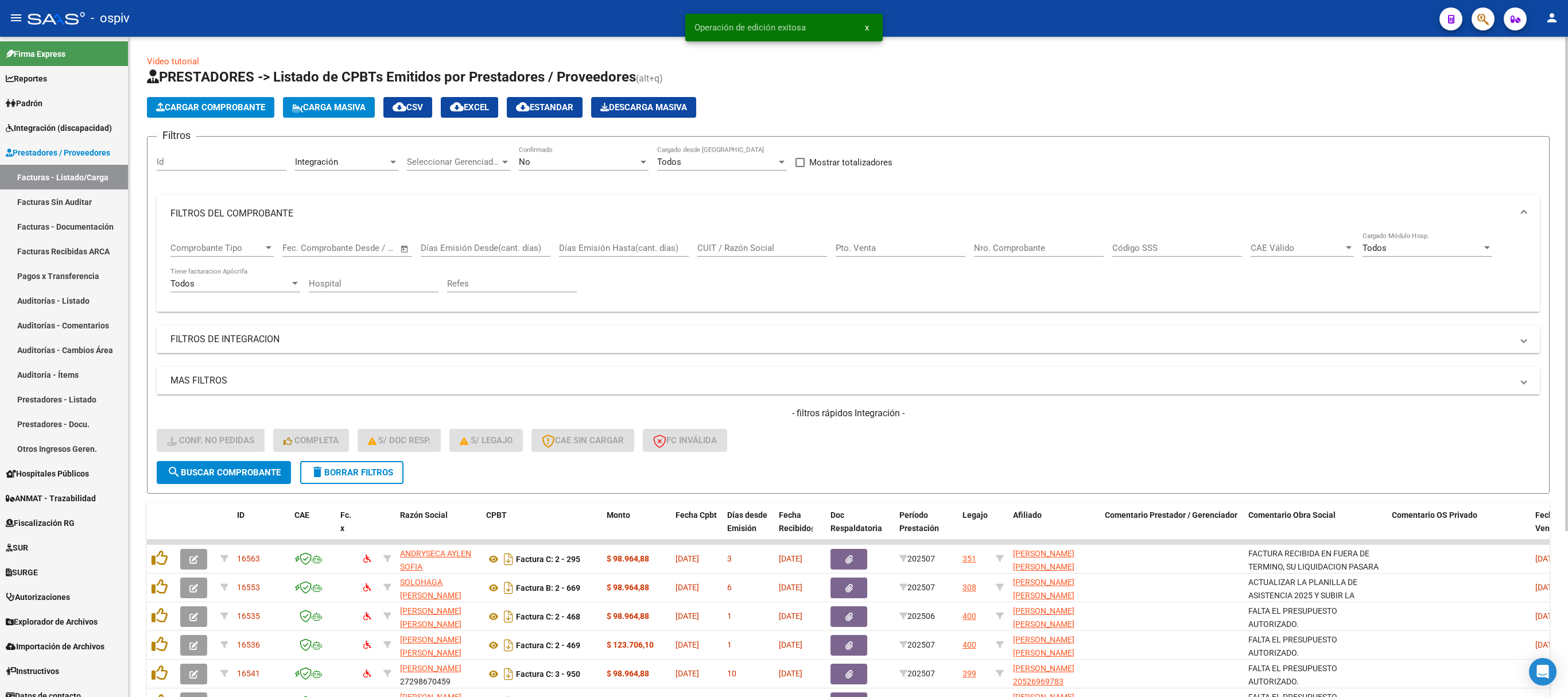
scroll to position [222, 0]
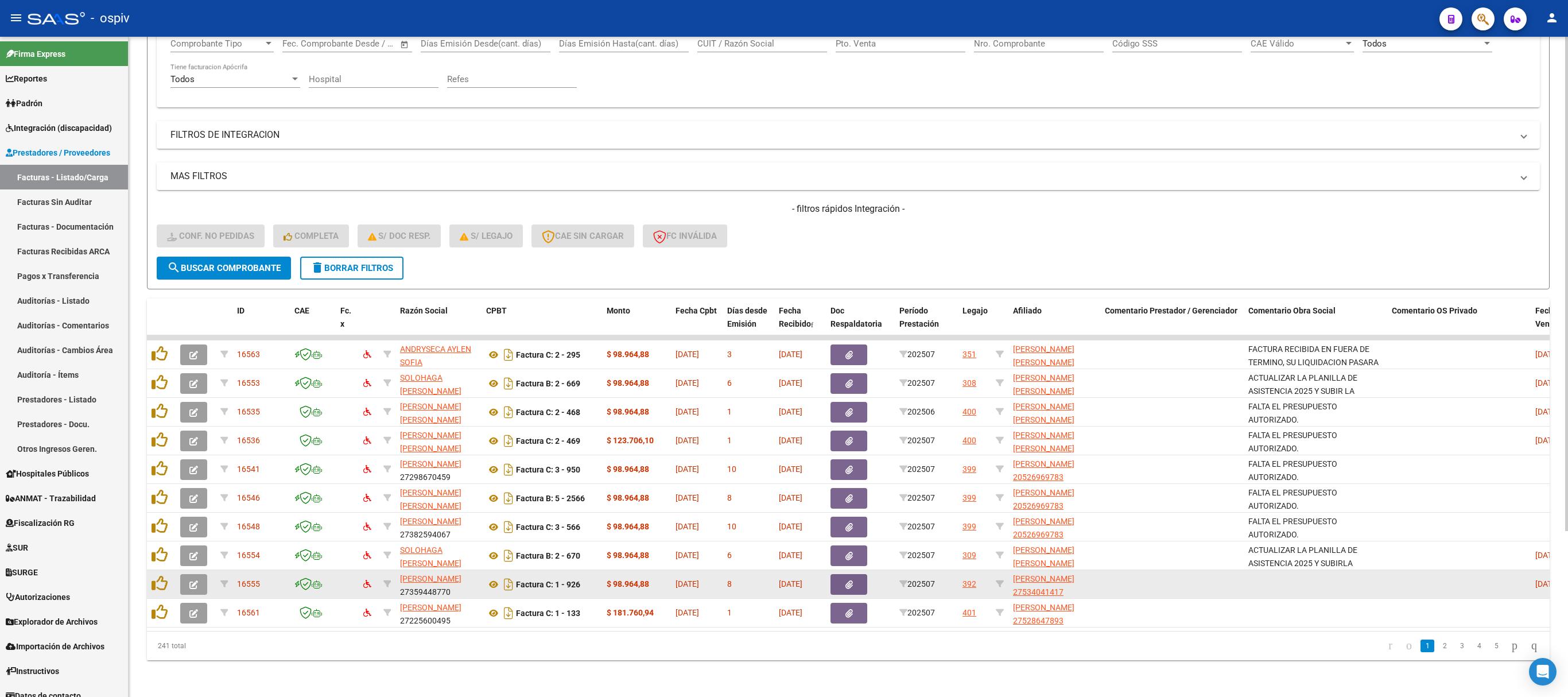
click at [194, 580] on icon "button" at bounding box center [193, 584] width 9 height 9
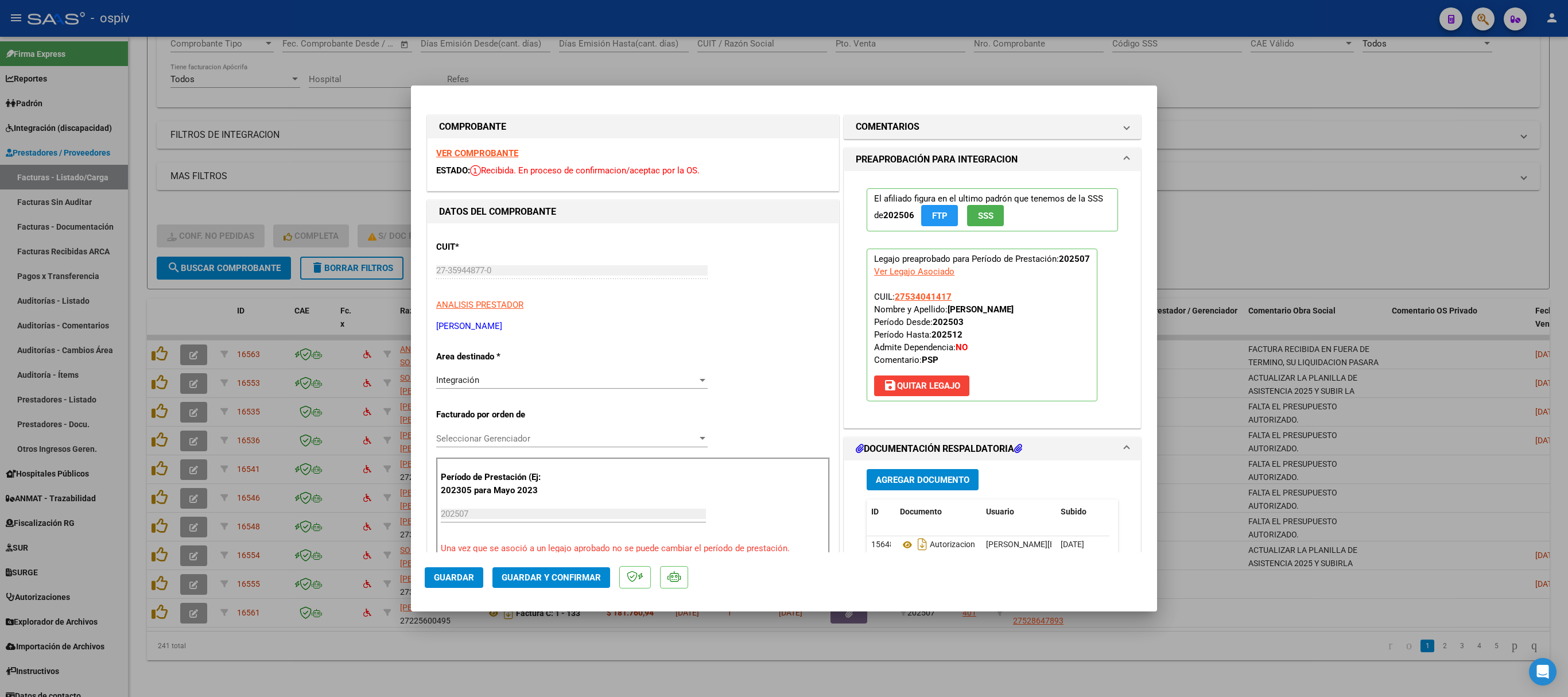
click at [1324, 145] on div at bounding box center [784, 348] width 1568 height 697
type input "$ 0,00"
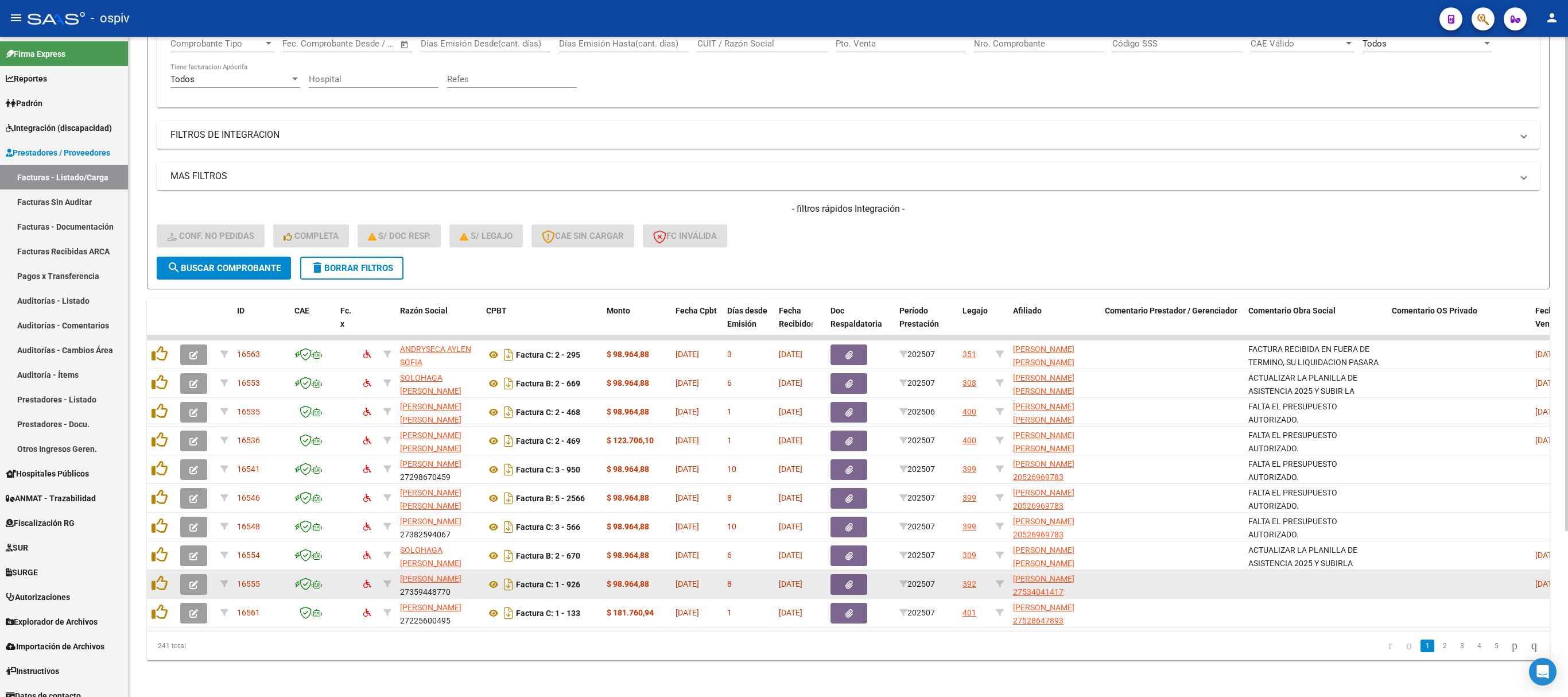
click at [191, 580] on icon "button" at bounding box center [193, 584] width 9 height 9
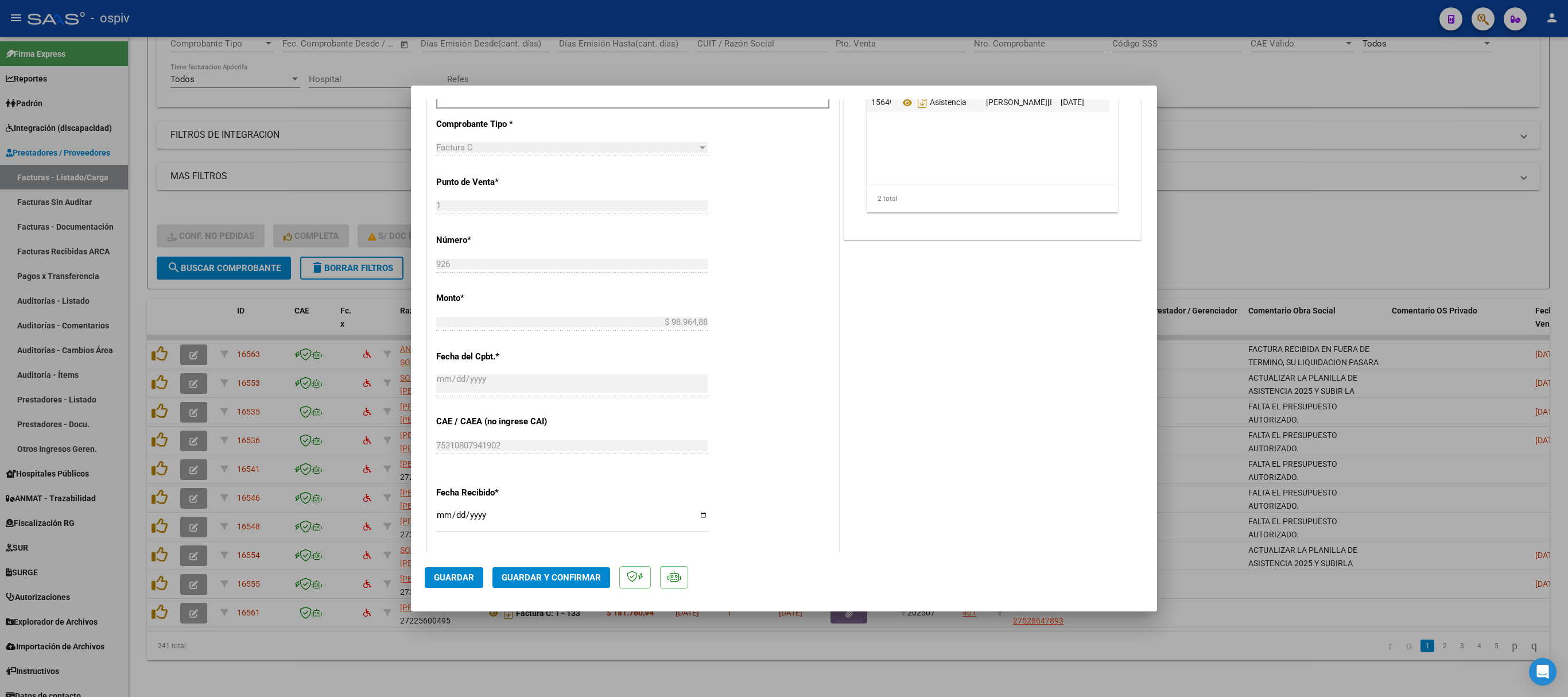
scroll to position [230, 0]
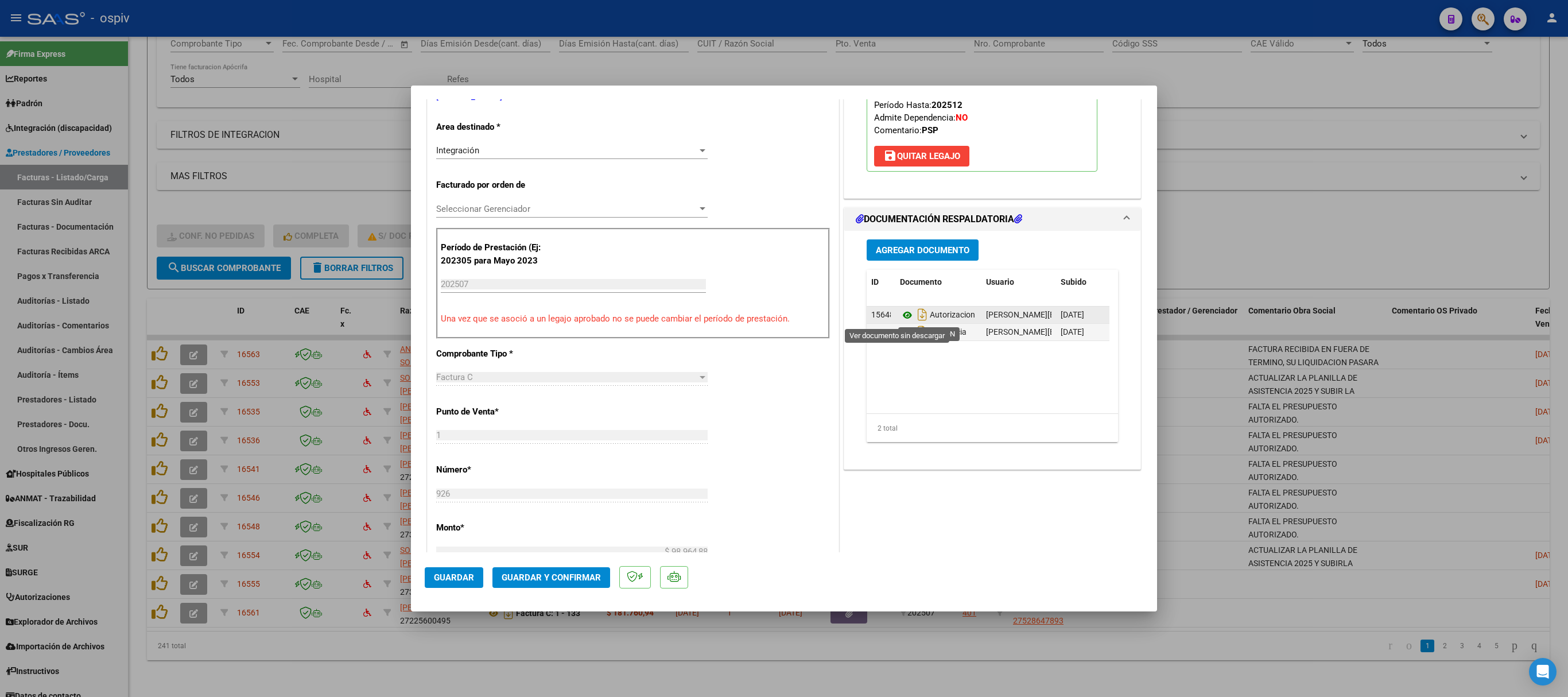
click at [900, 319] on icon at bounding box center [907, 315] width 15 height 14
click at [900, 333] on icon at bounding box center [907, 333] width 15 height 14
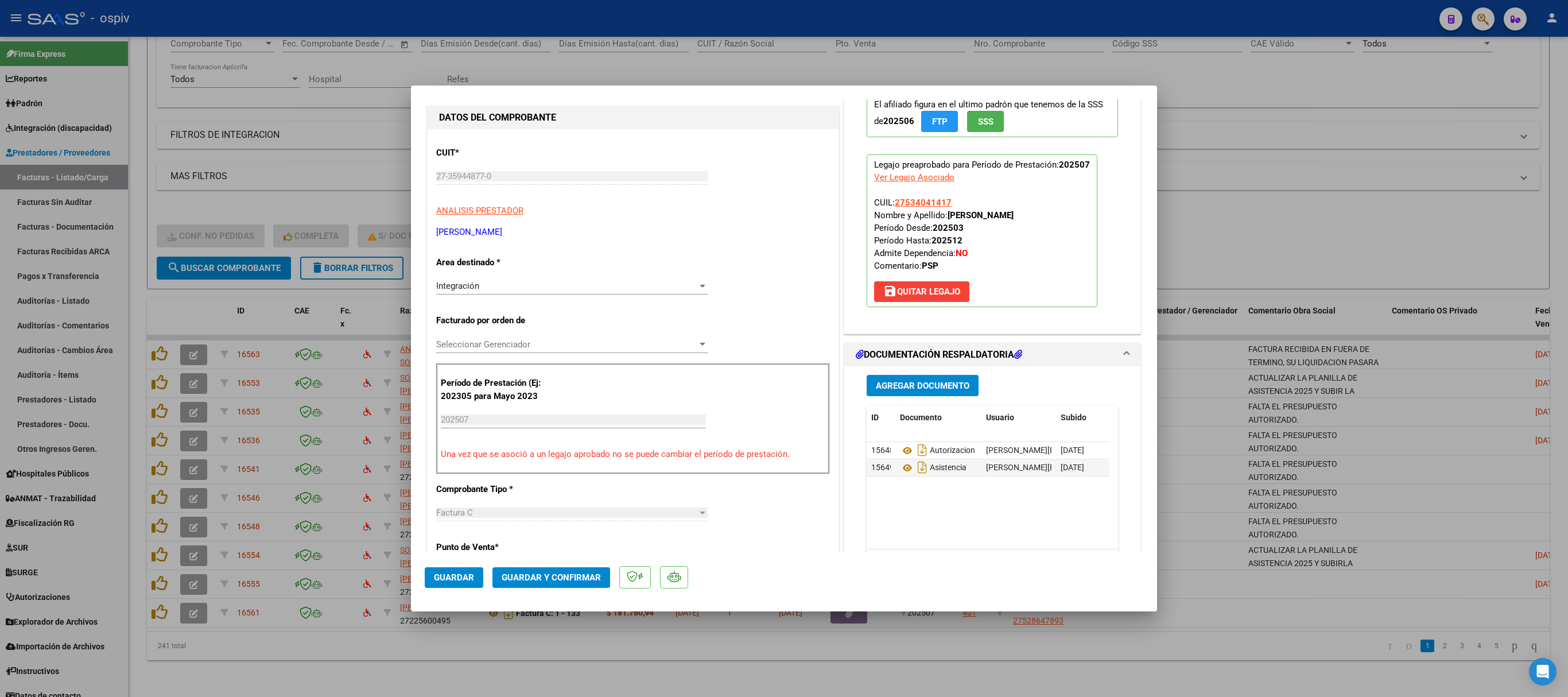
scroll to position [0, 0]
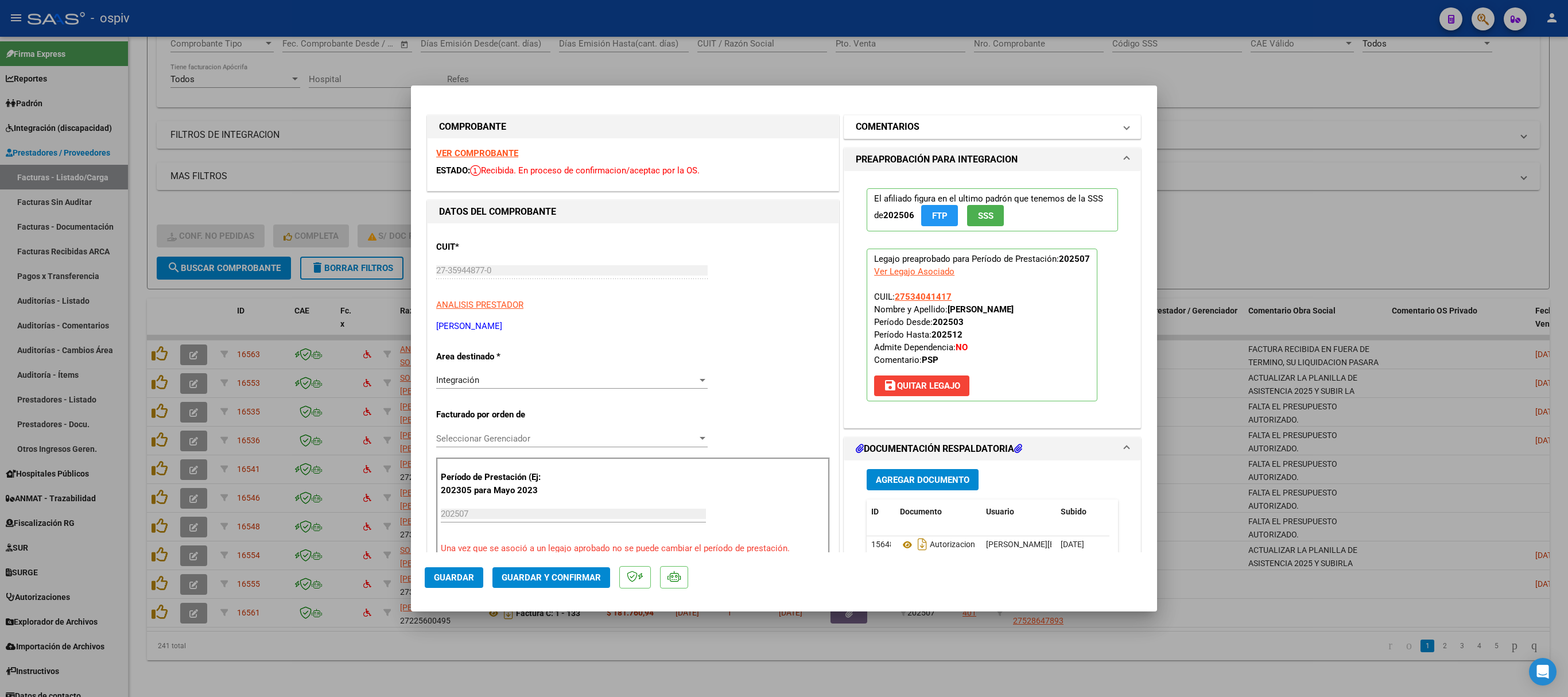
click at [884, 122] on h1 "COMENTARIOS" at bounding box center [888, 127] width 64 height 14
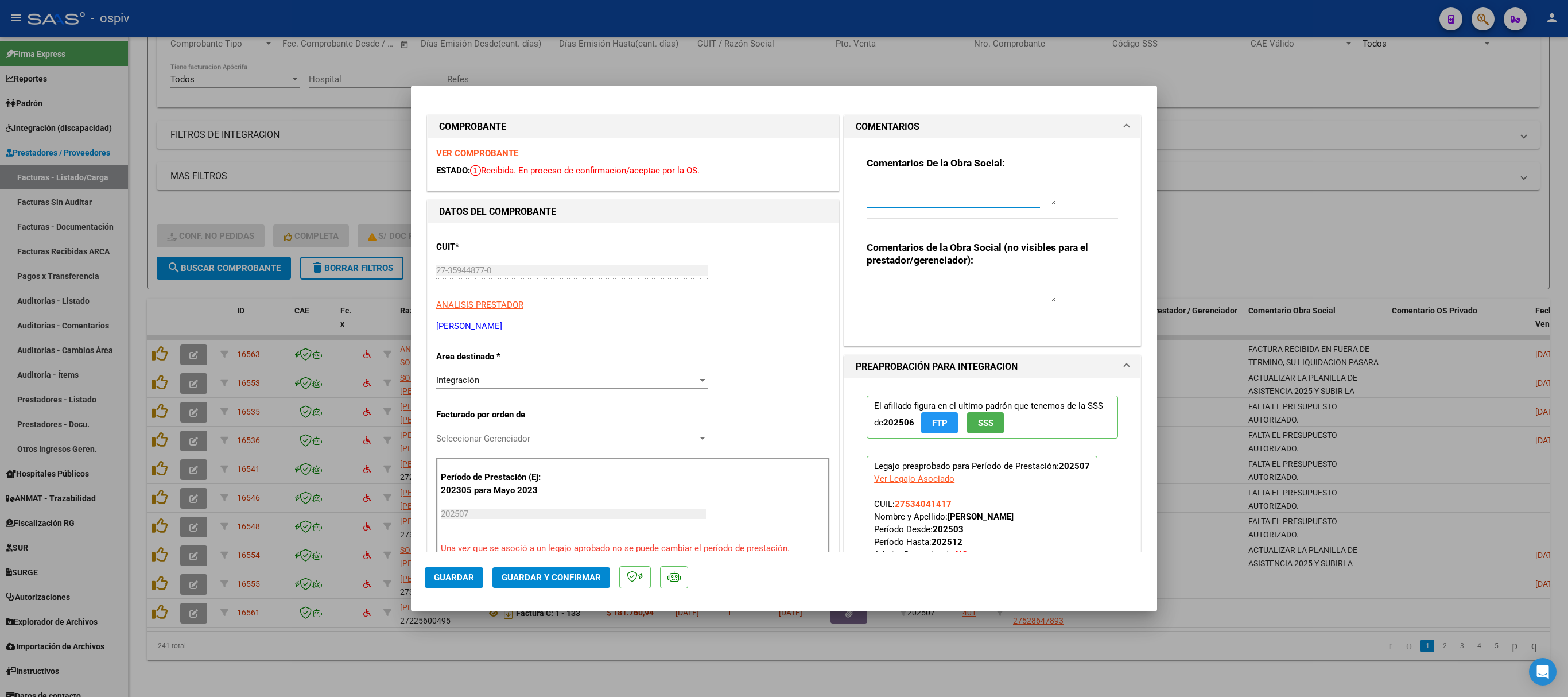
click at [871, 197] on textarea at bounding box center [961, 193] width 189 height 23
type textarea "ACTUALIZAR LA PLANILLA DE ASISTENCIA 2025 Y SUBIRLA ."
click at [454, 582] on button "Guardar" at bounding box center [454, 577] width 59 height 21
click at [1201, 60] on div at bounding box center [784, 348] width 1568 height 697
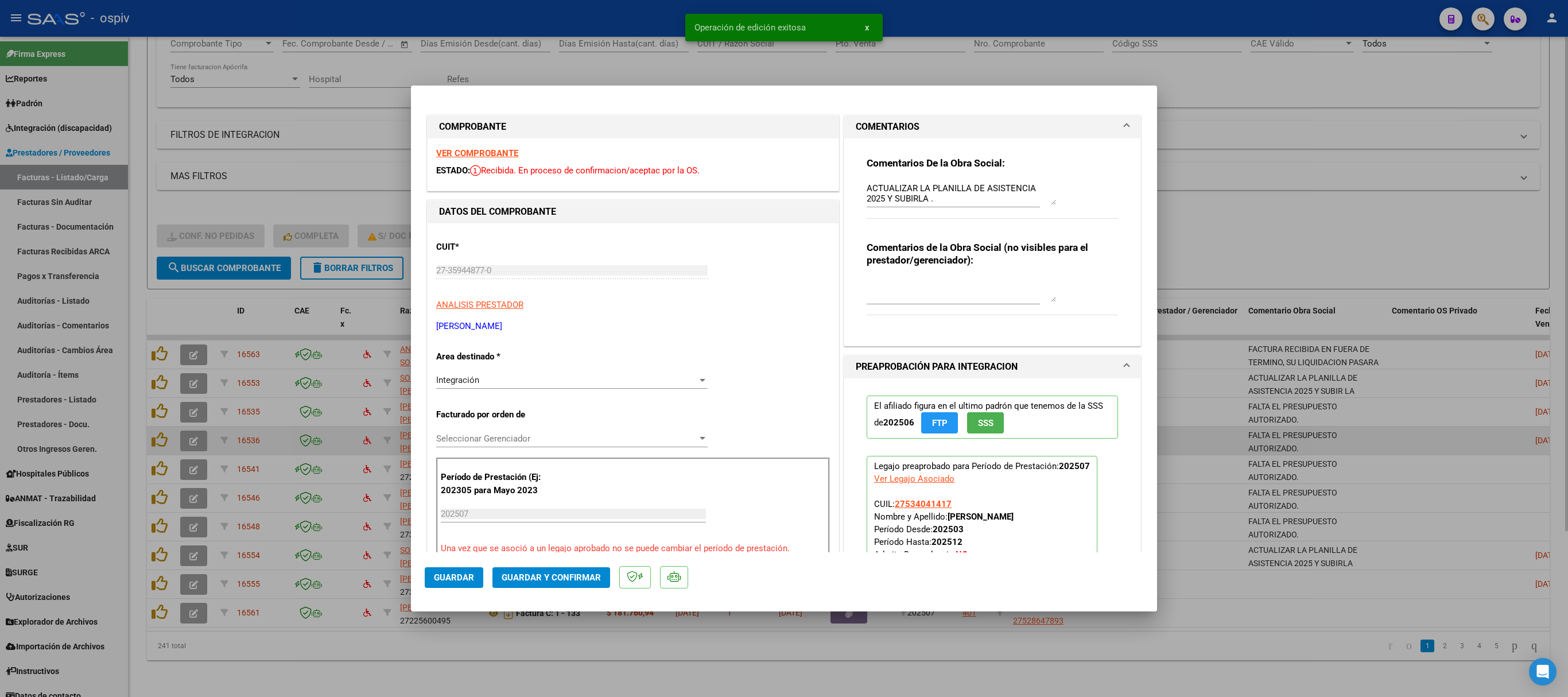
type input "$ 0,00"
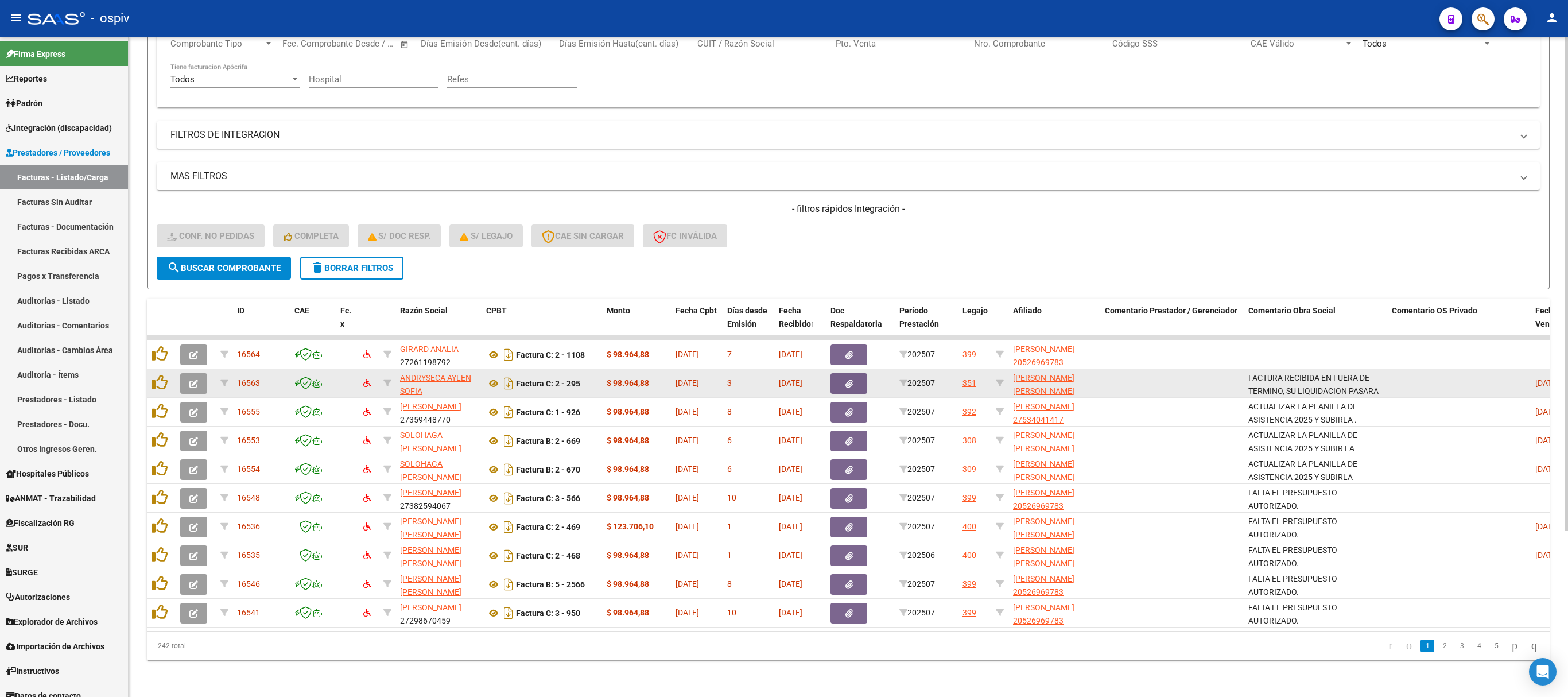
drag, startPoint x: 1249, startPoint y: 362, endPoint x: 1395, endPoint y: 370, distance: 146.2
click at [1395, 370] on div "16563 ANDRYSECA AYLEN SOFIA 27417388007 Factura C: 2 - 295 $ 98.964,88 08/08/20…" at bounding box center [1066, 383] width 1837 height 29
copy div "FACTURA RECIBIDA EN FUERA DE TERMINO, SU LIQUIDACION PASARA AL SIGUIENTE MES."
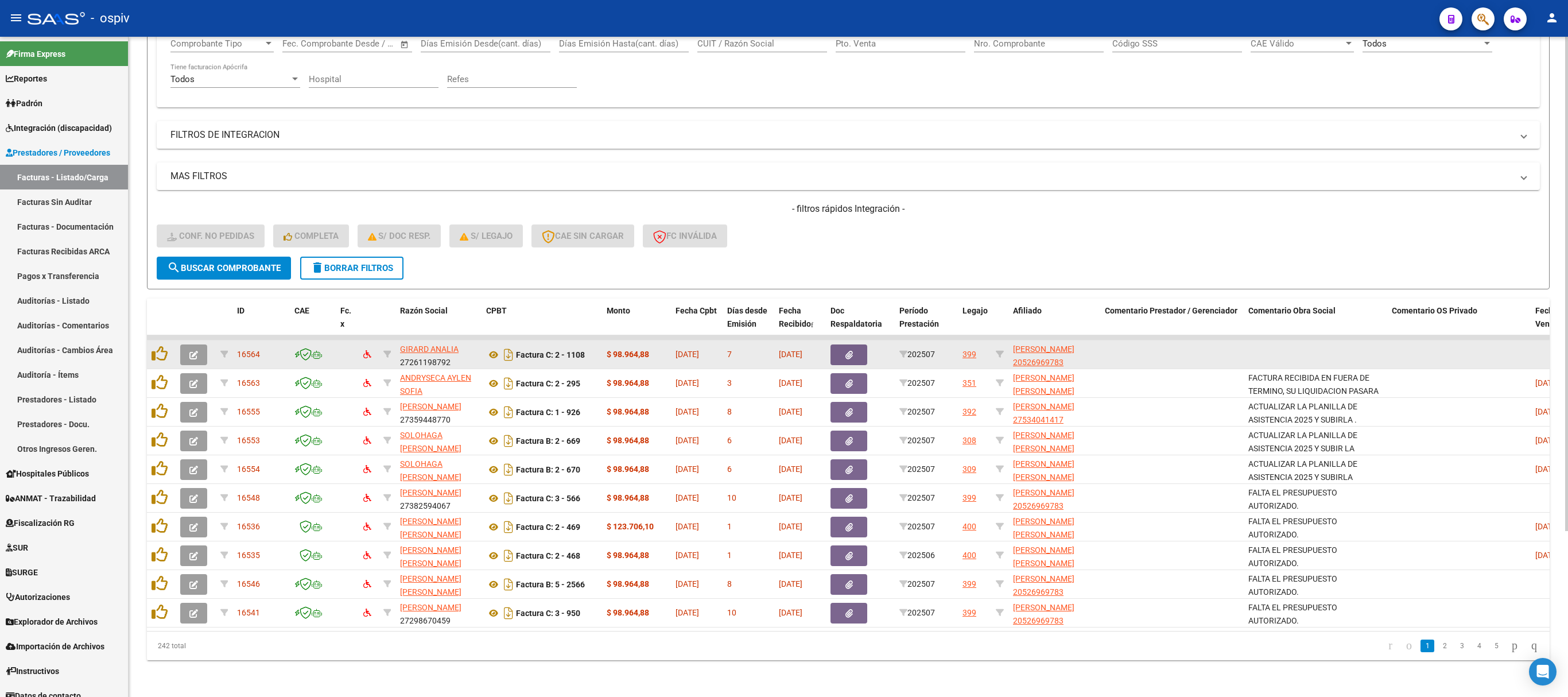
click at [194, 350] on icon "button" at bounding box center [193, 354] width 9 height 9
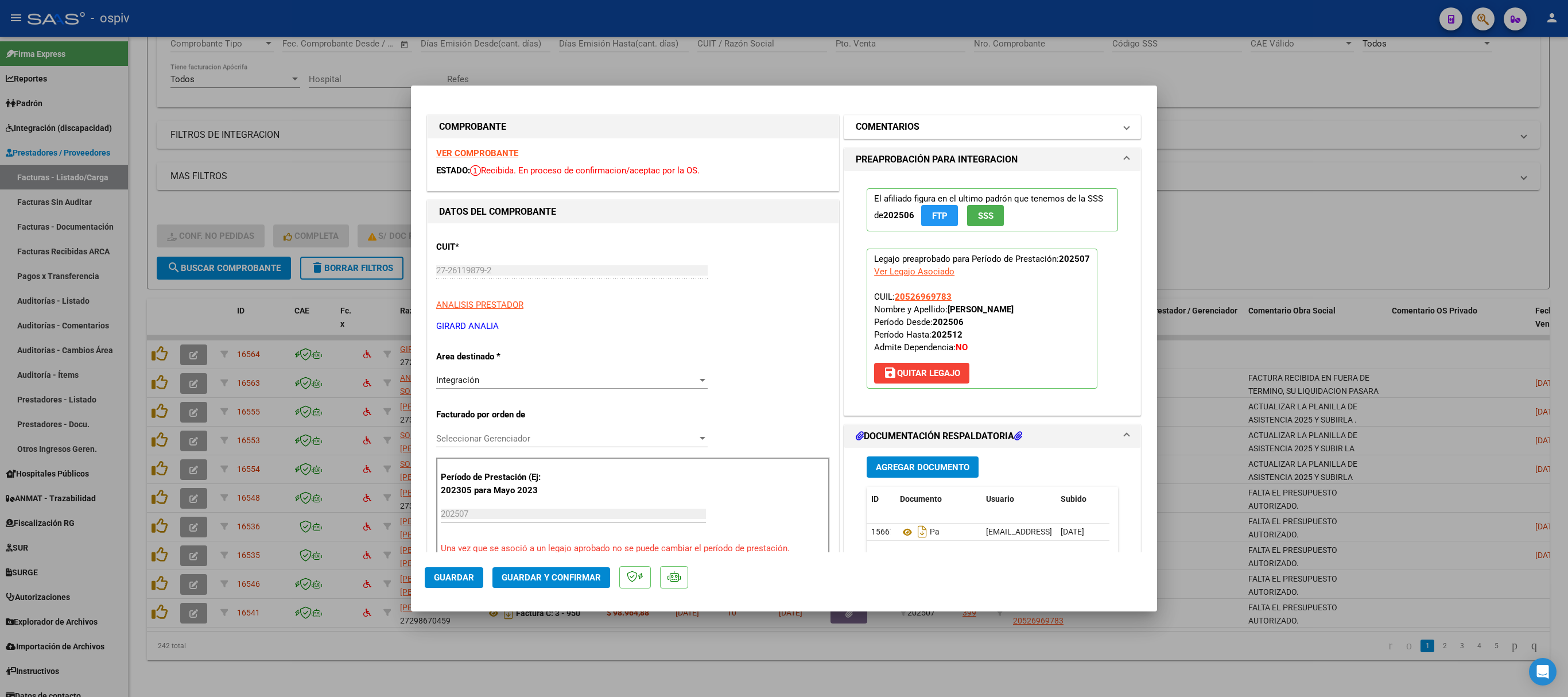
click at [887, 133] on h1 "COMENTARIOS" at bounding box center [888, 127] width 64 height 14
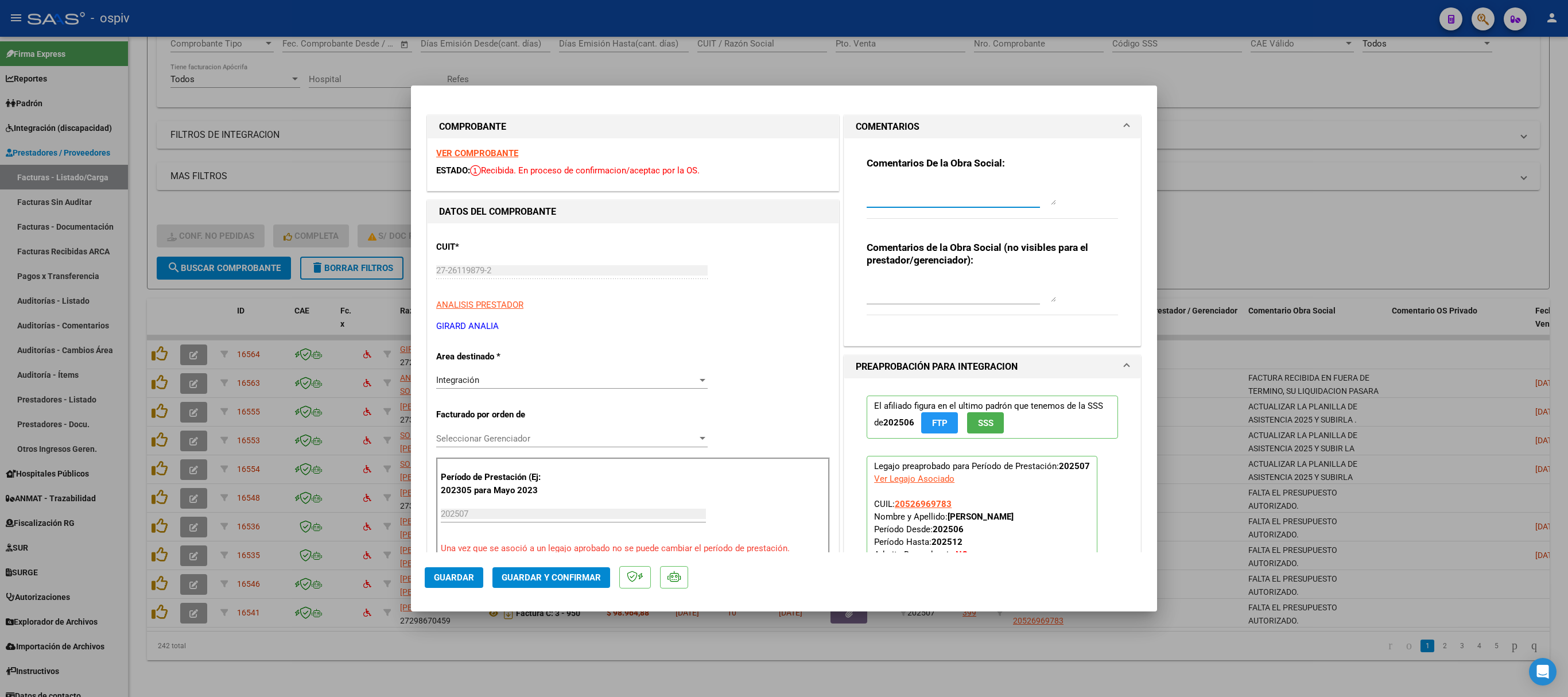
paste textarea "FACTURA RECIBIDA EN FUERA DE TERMINO, SU LIQUIDACION PASARA AL SIGUIENTE MES."
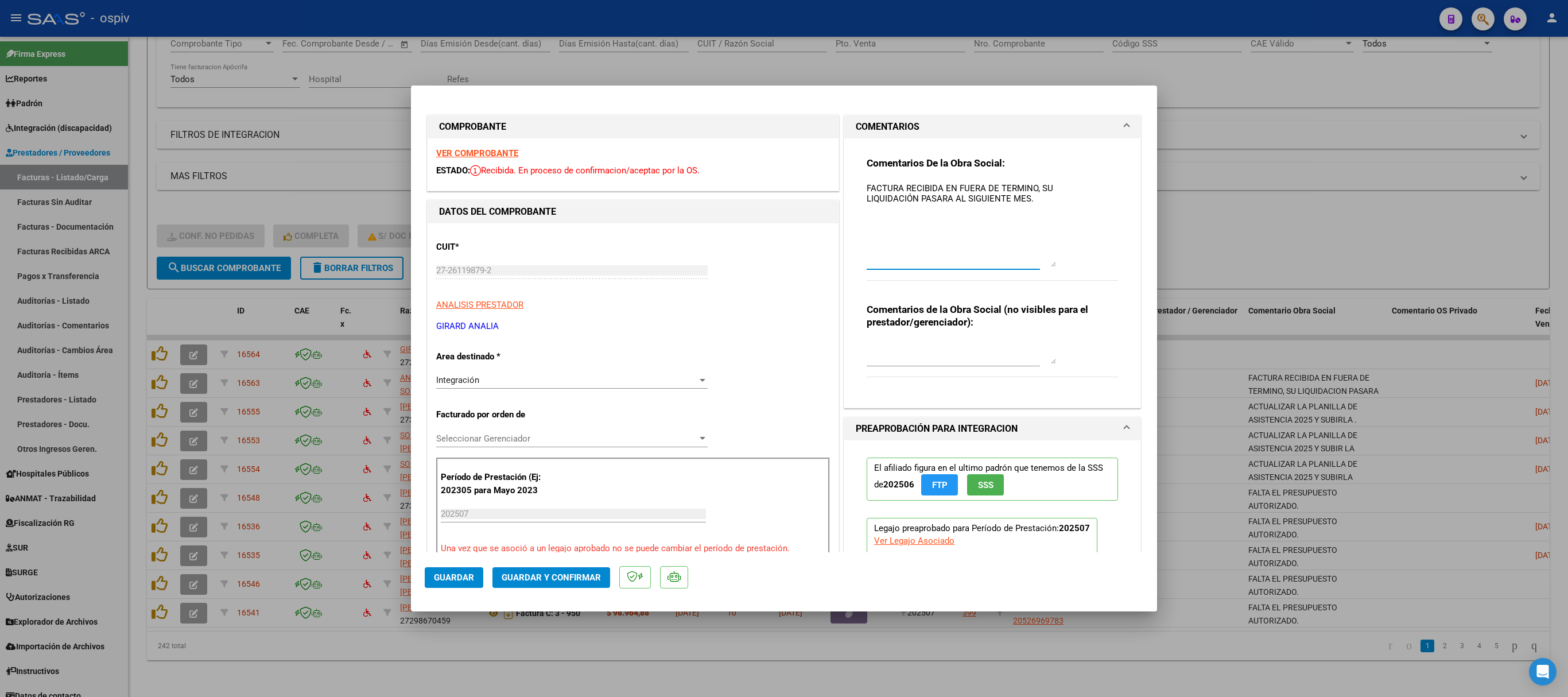
drag, startPoint x: 1043, startPoint y: 193, endPoint x: 1043, endPoint y: 257, distance: 64.0
click at [1043, 257] on textarea "FACTURA RECIBIDA EN FUERA DE TERMINO, SU LIQUIDACIÓN PASARA AL SIGUIENTE MES." at bounding box center [961, 225] width 189 height 85
click at [1030, 197] on textarea "FACTURA RECIBIDA EN FUERA DE TERMINO, SU LIQUIDACIÓN PASARA AL SIGUIENTE MES." at bounding box center [961, 225] width 189 height 87
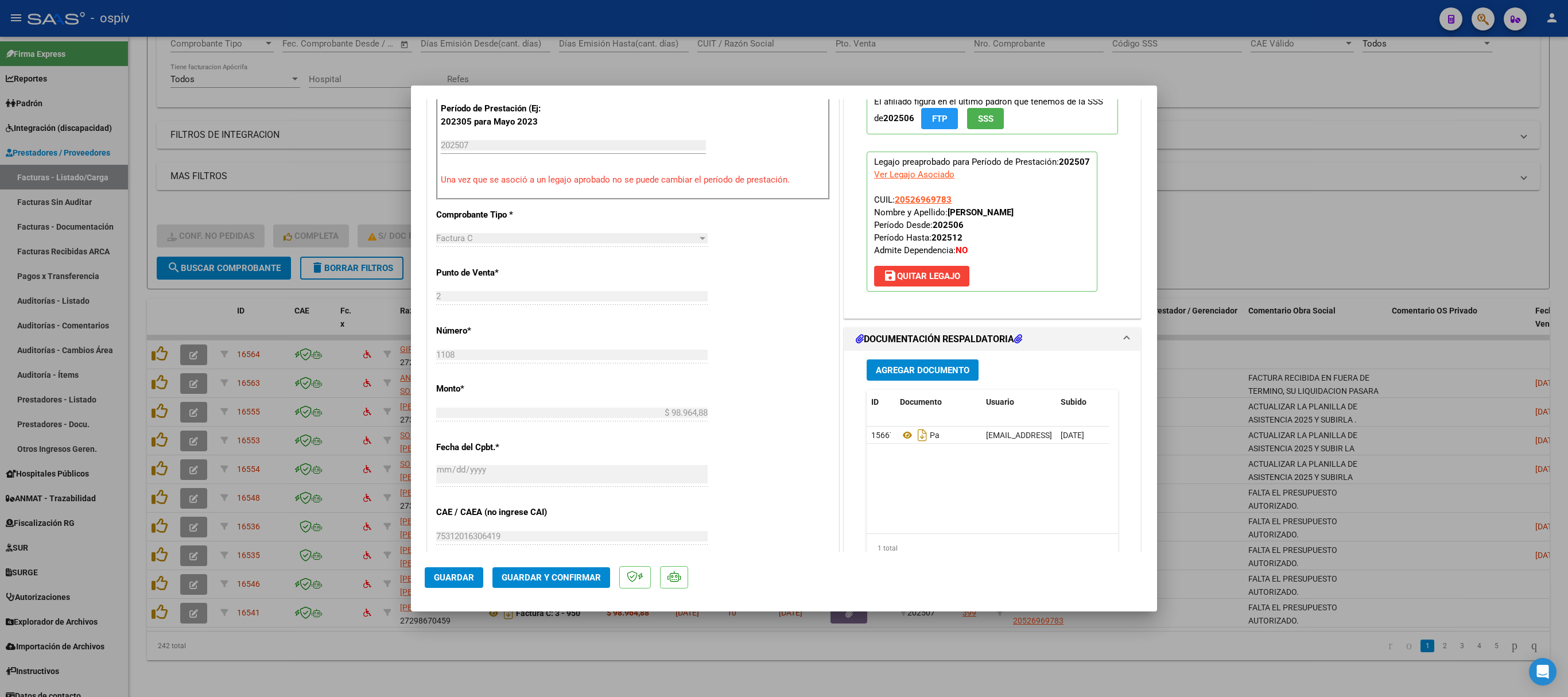
scroll to position [574, 0]
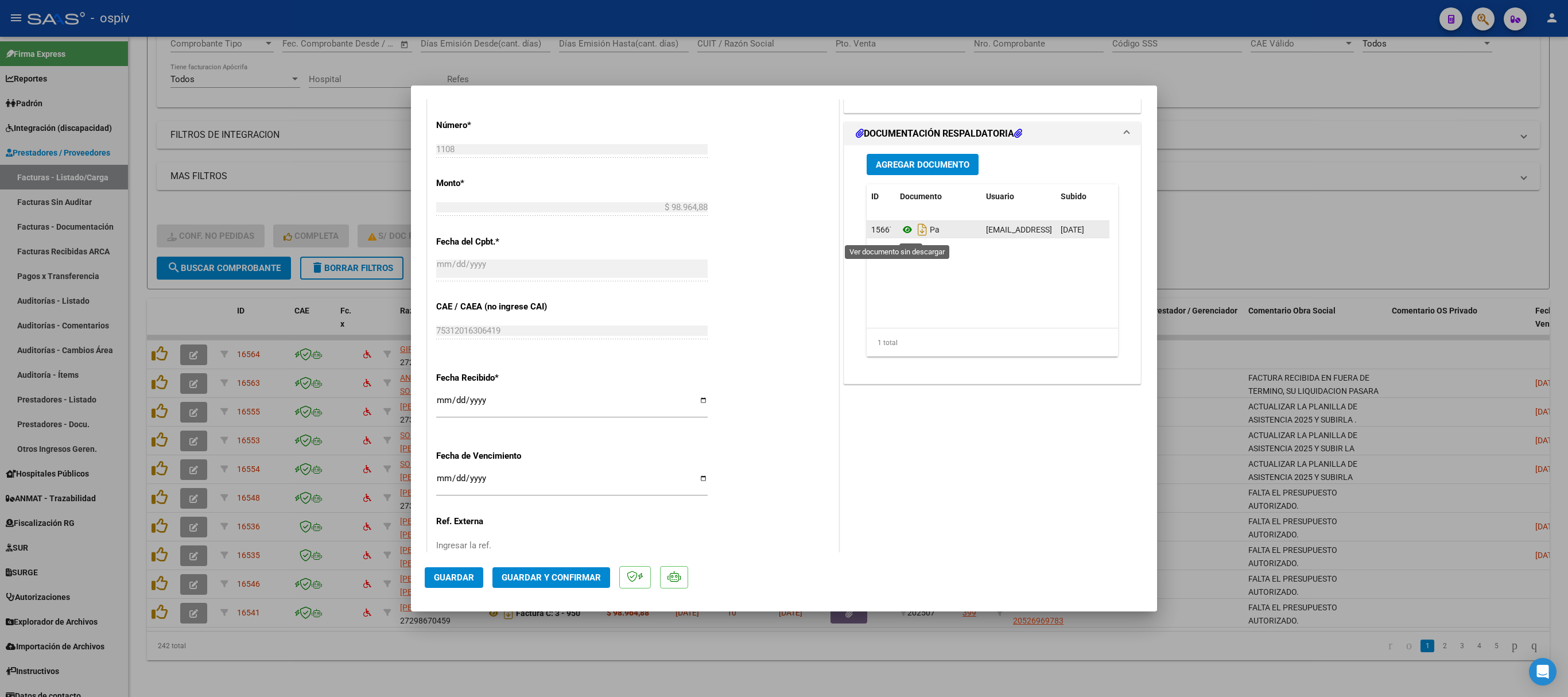
click at [900, 232] on icon at bounding box center [907, 229] width 15 height 14
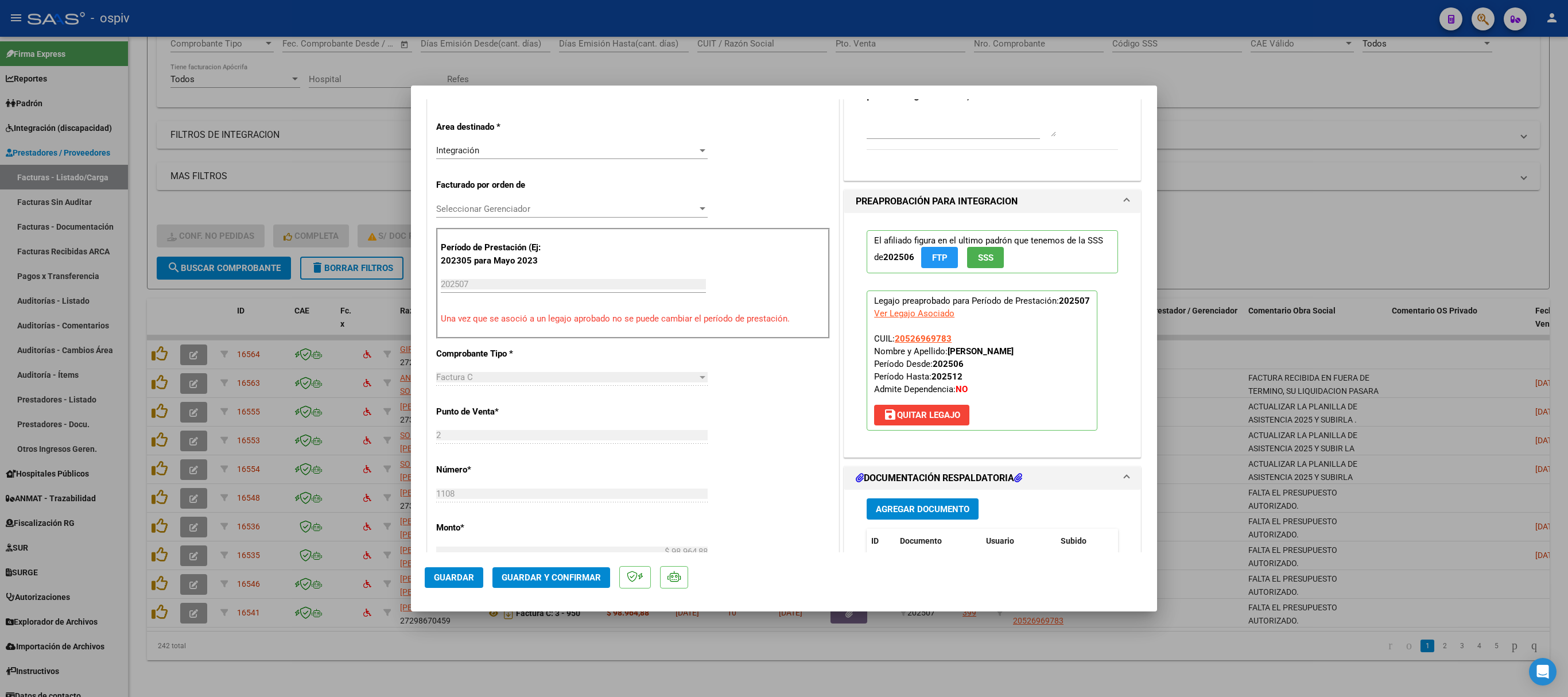
scroll to position [0, 0]
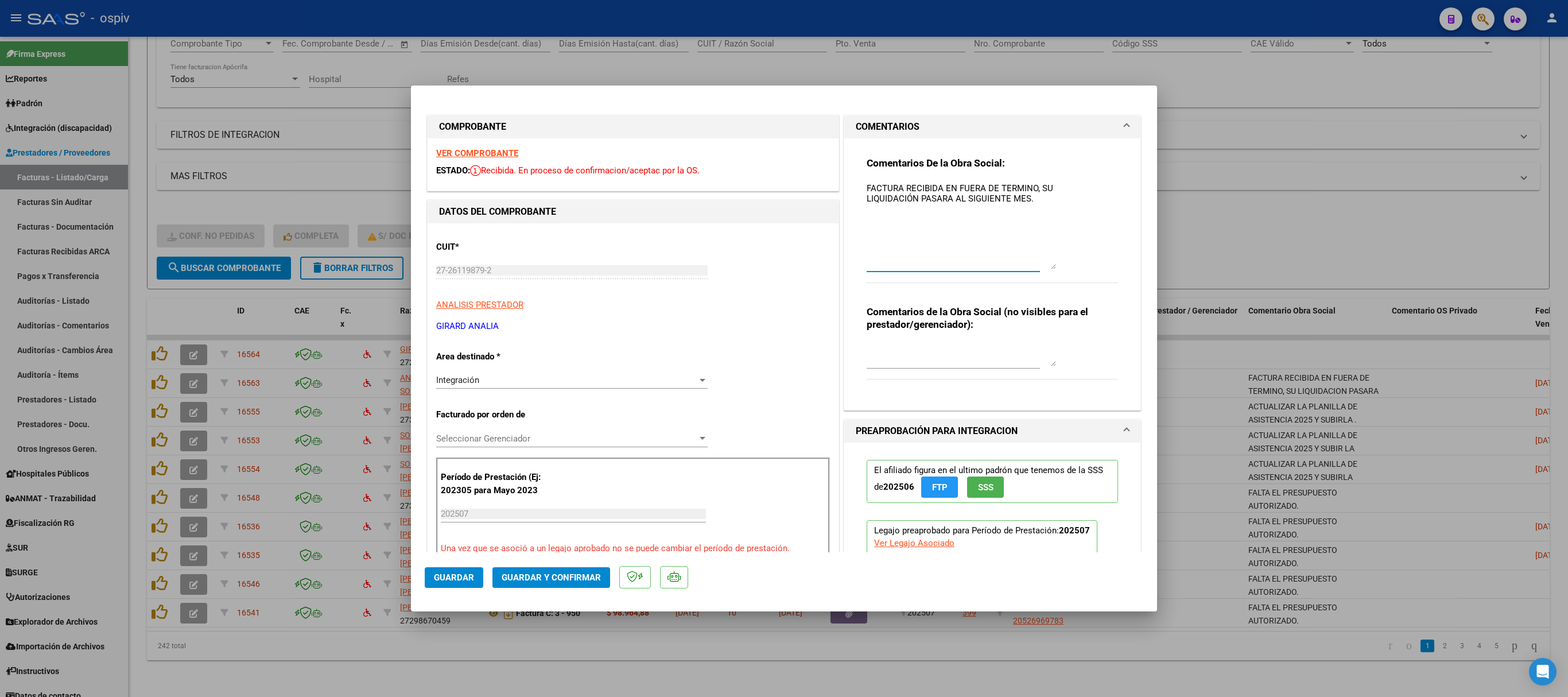
click at [1038, 195] on textarea "FACTURA RECIBIDA EN FUERA DE TERMINO, SU LIQUIDACIÓN PASARA AL SIGUIENTE MES." at bounding box center [961, 225] width 189 height 87
type textarea "FACTURA RECIBIDA EN FUERA DE TERMINO, SU LIQUIDACIÓN PASARA AL SIGUIENTE MES. F…"
click at [454, 575] on span "Guardar" at bounding box center [454, 578] width 40 height 11
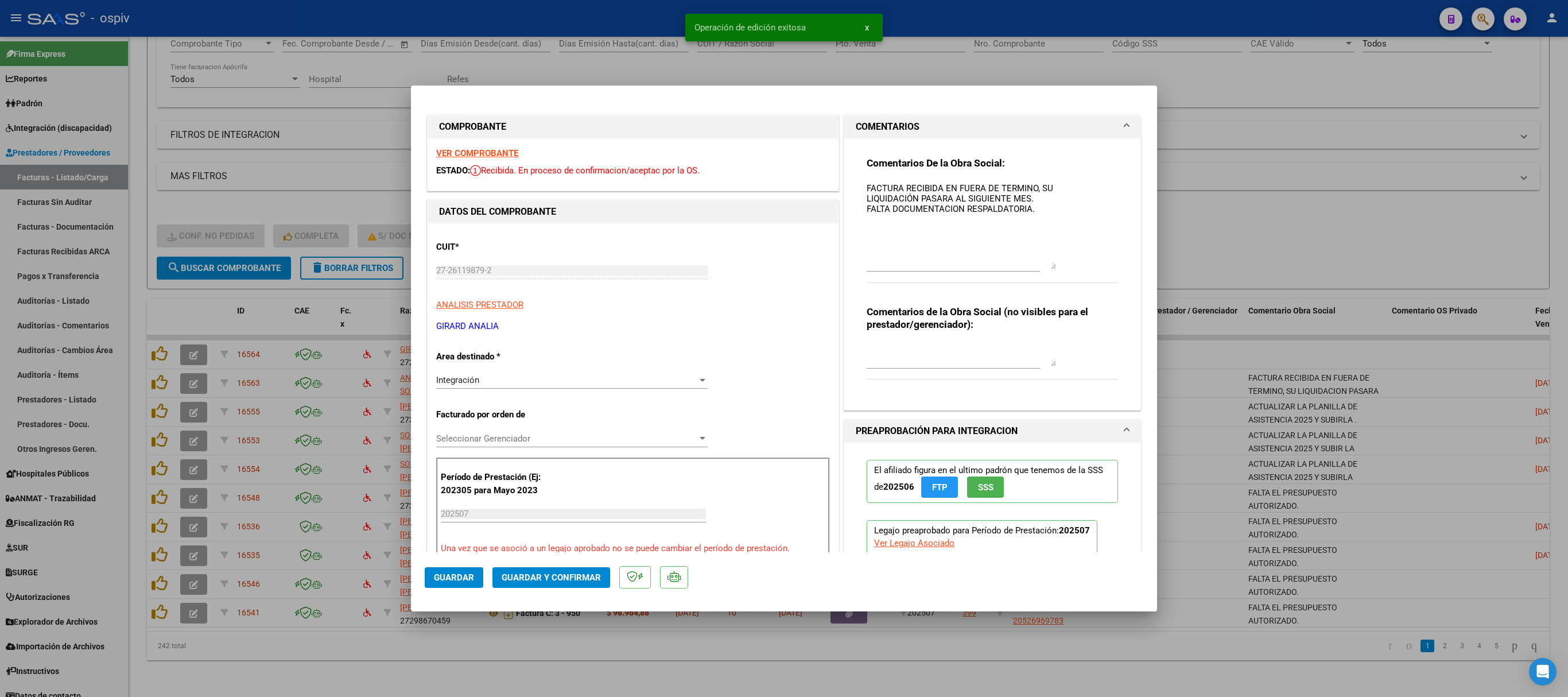
click at [1371, 195] on div at bounding box center [784, 348] width 1568 height 697
type input "$ 0,00"
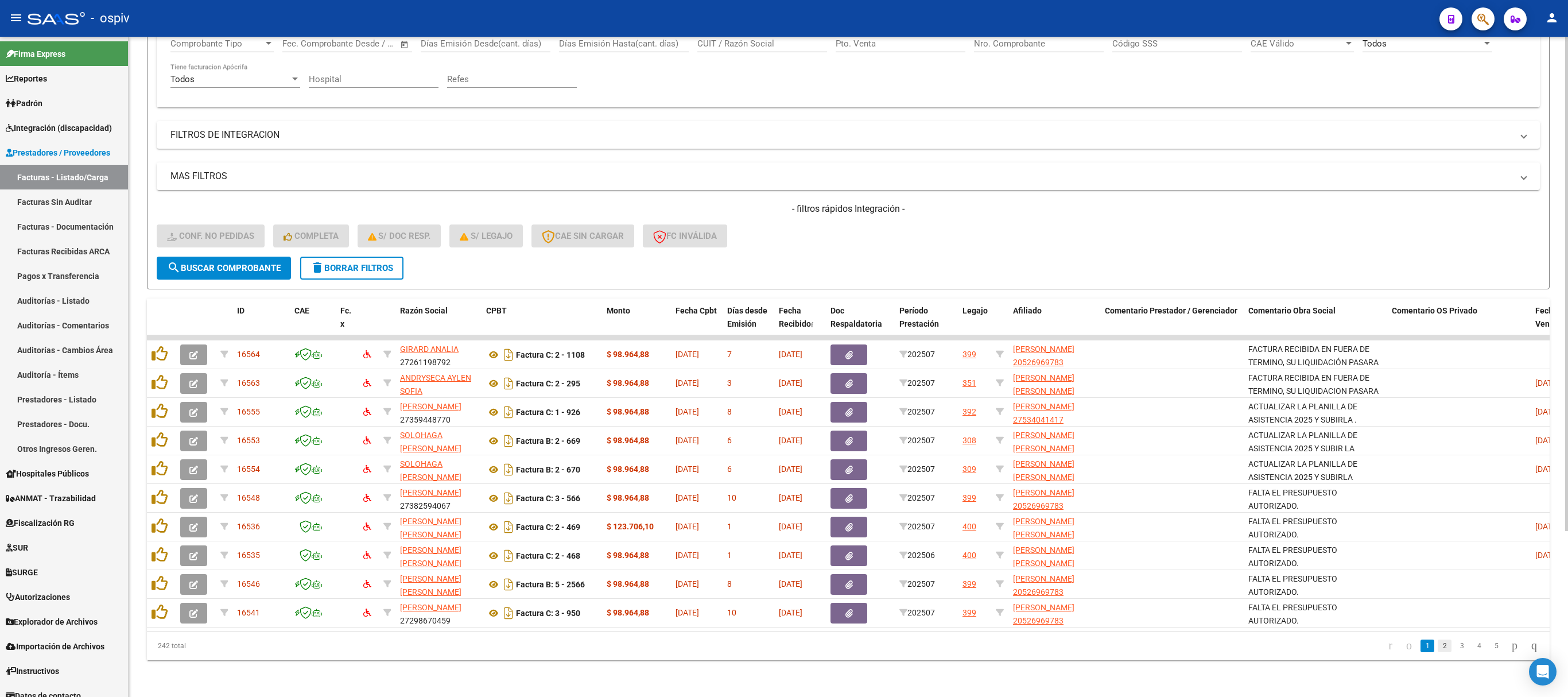
click at [1437, 648] on link "2" at bounding box center [1444, 646] width 14 height 13
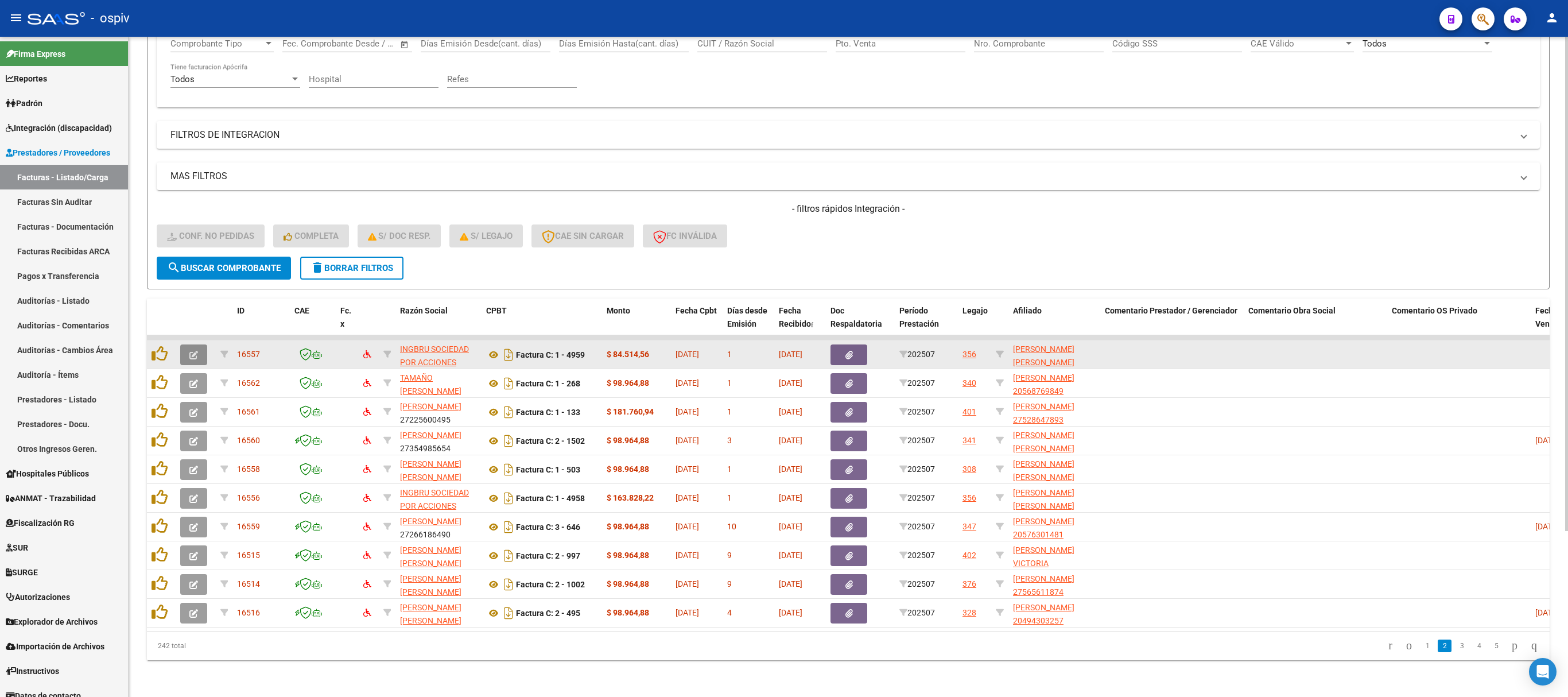
click at [194, 345] on button "button" at bounding box center [194, 354] width 27 height 21
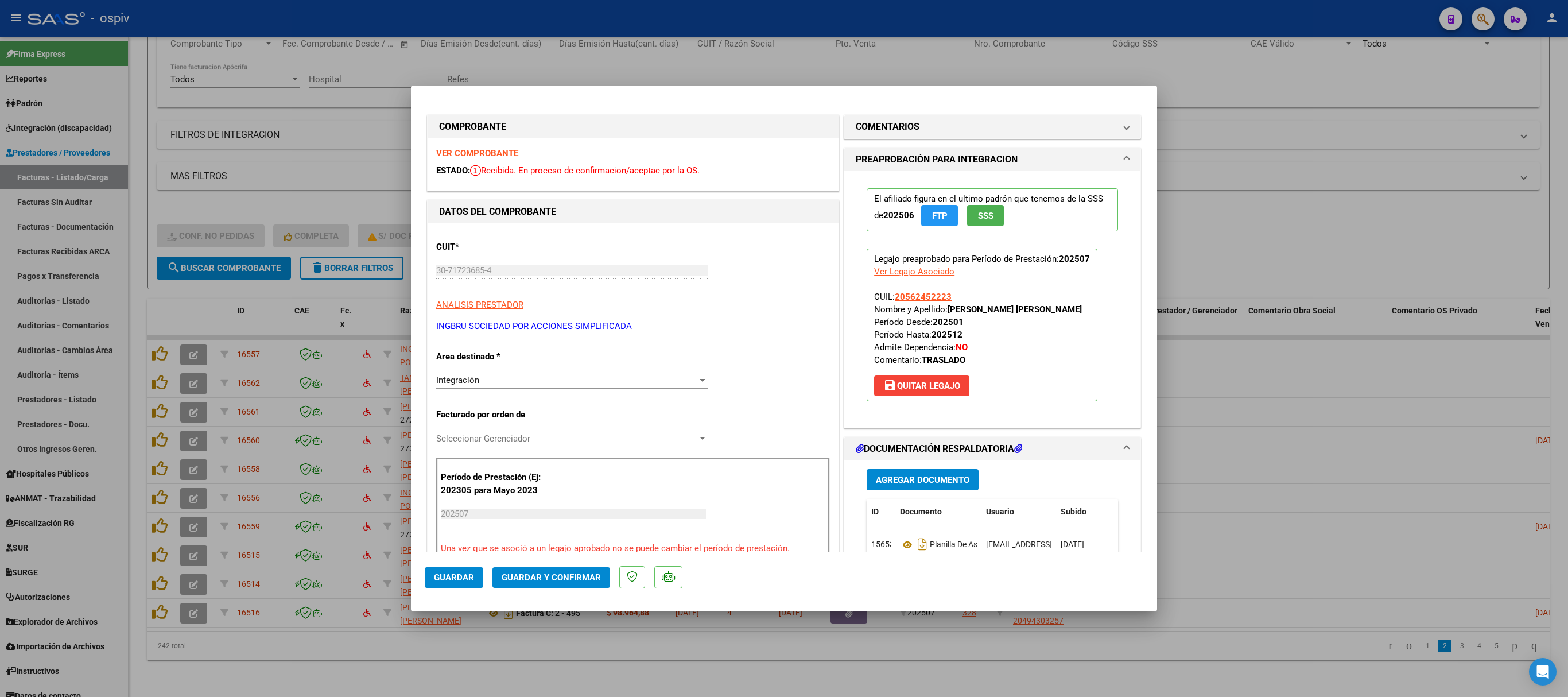
scroll to position [345, 0]
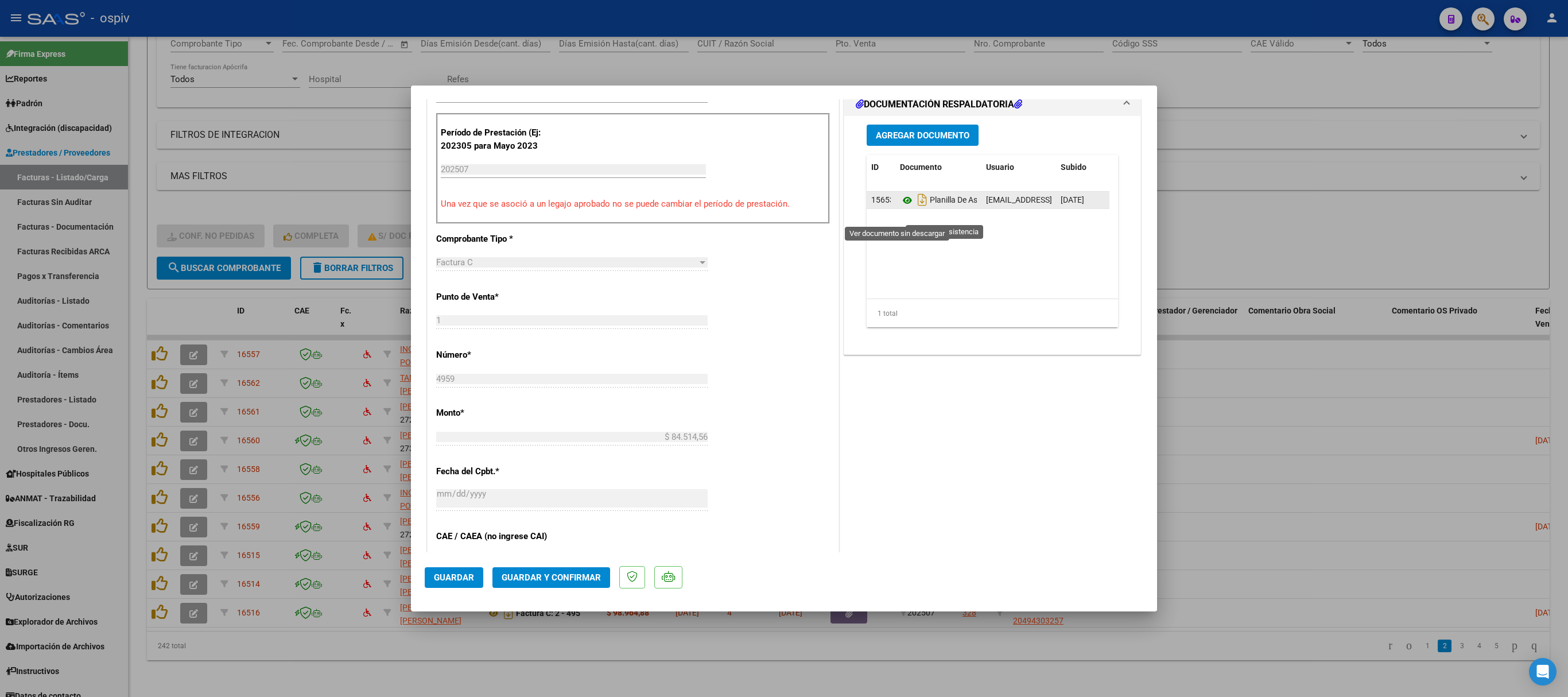
click at [900, 207] on icon at bounding box center [907, 200] width 15 height 14
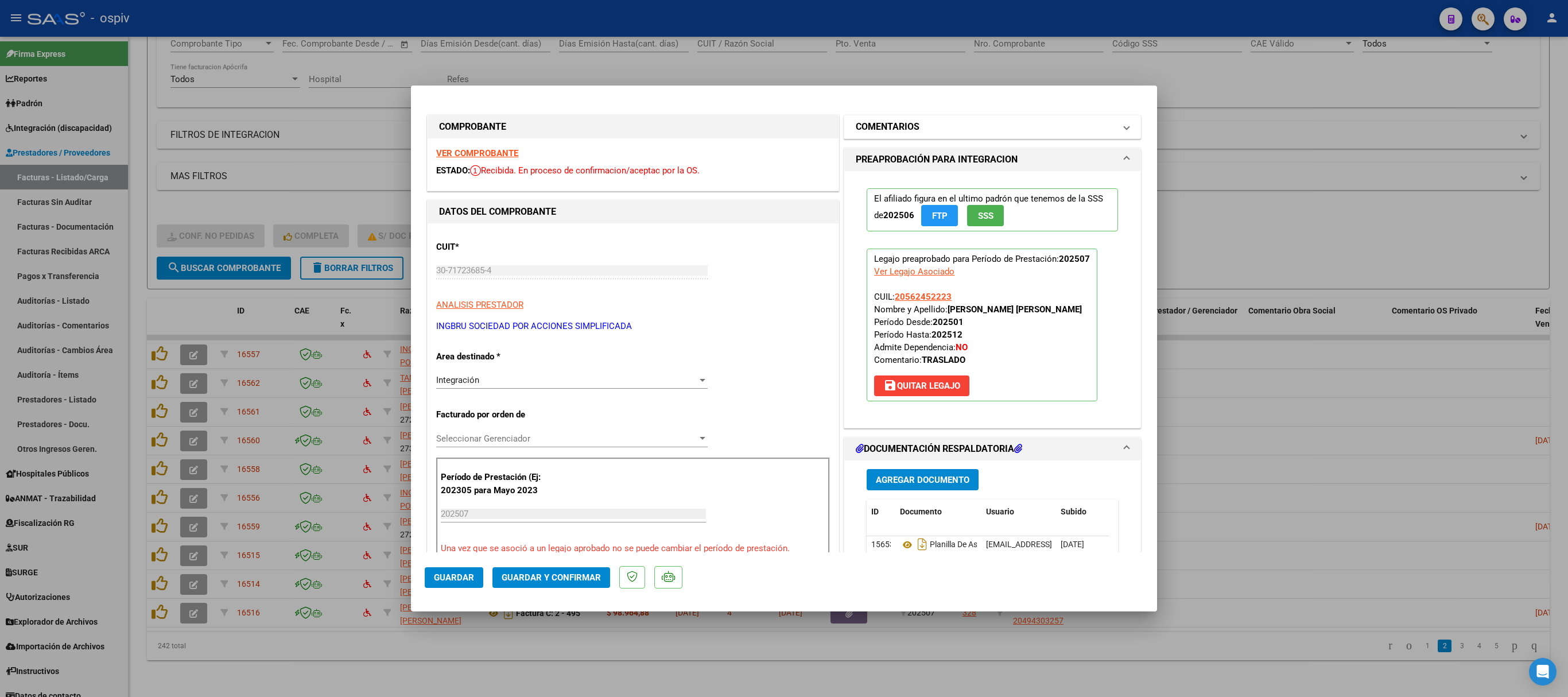
click at [887, 131] on h1 "COMENTARIOS" at bounding box center [888, 127] width 64 height 14
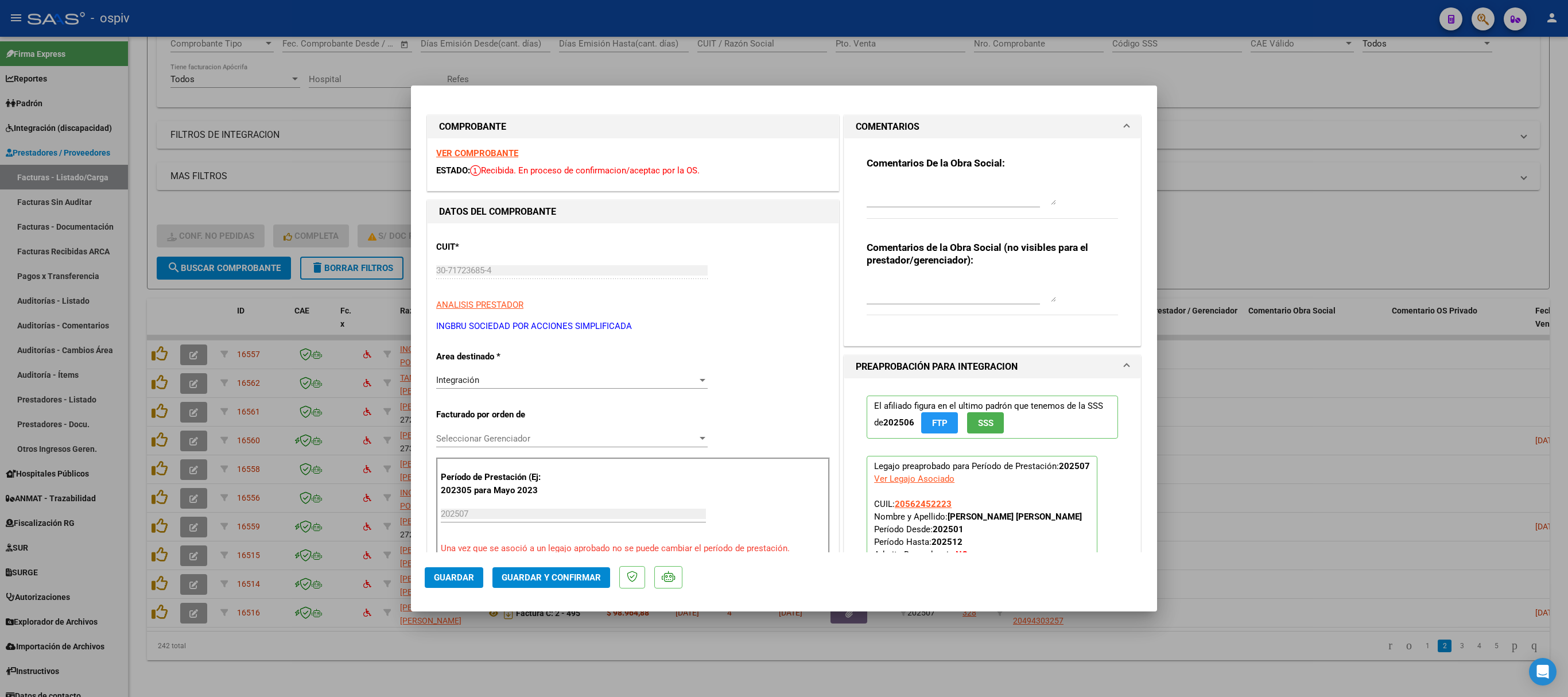
click at [890, 201] on textarea at bounding box center [961, 193] width 189 height 23
type textarea "FALTA PRESUPUESTO AUTORIZADO."
click at [448, 574] on span "Guardar" at bounding box center [454, 578] width 40 height 11
click at [1238, 94] on div at bounding box center [784, 348] width 1568 height 697
type input "$ 0,00"
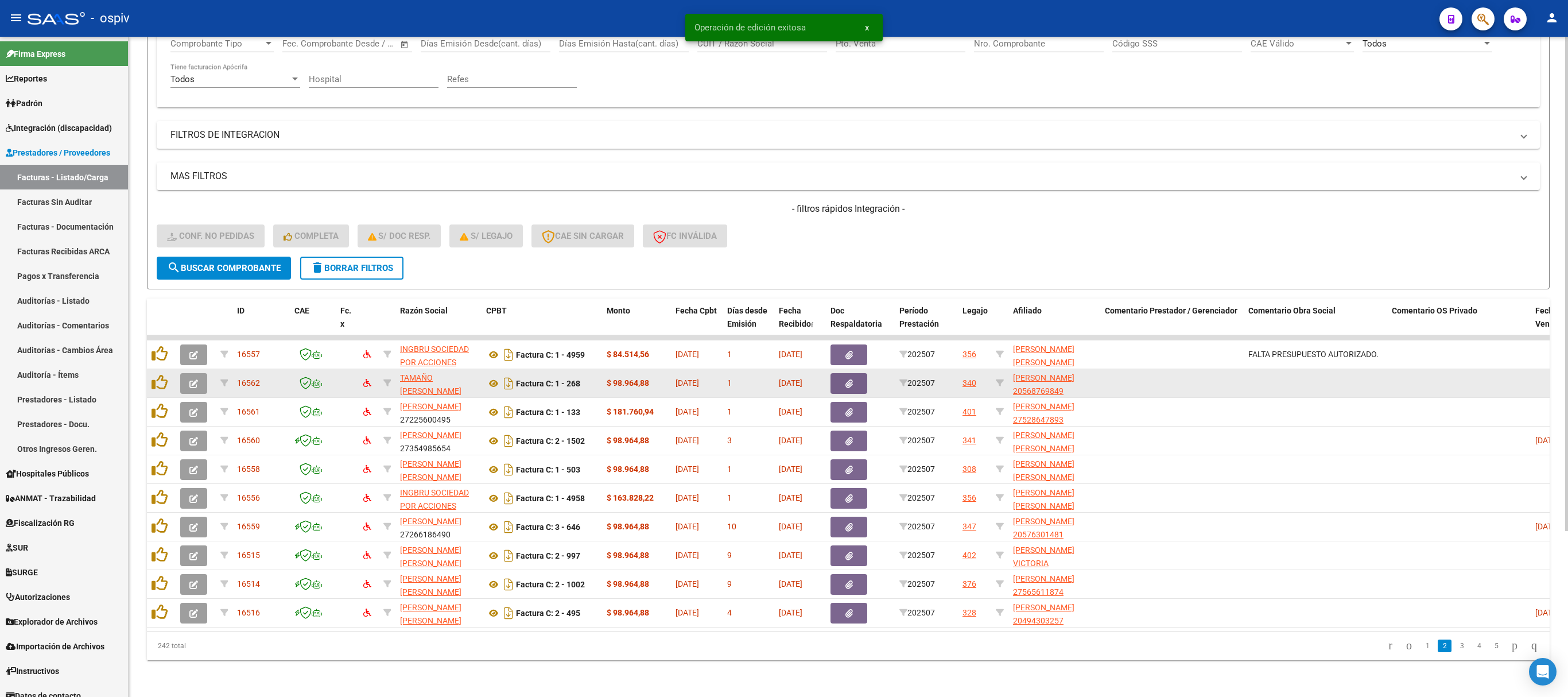
click at [189, 380] on icon "button" at bounding box center [193, 384] width 9 height 9
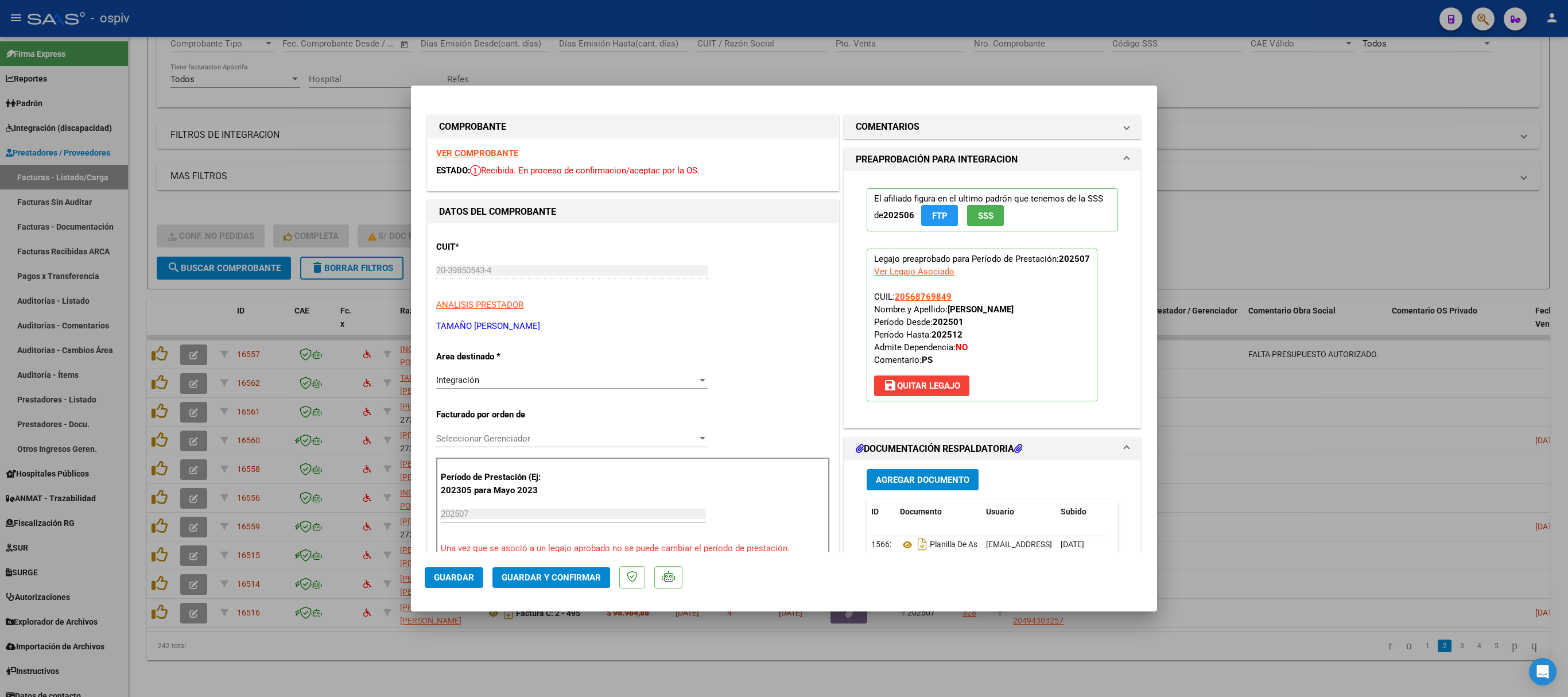
click at [1232, 154] on div at bounding box center [784, 348] width 1568 height 697
type input "$ 0,00"
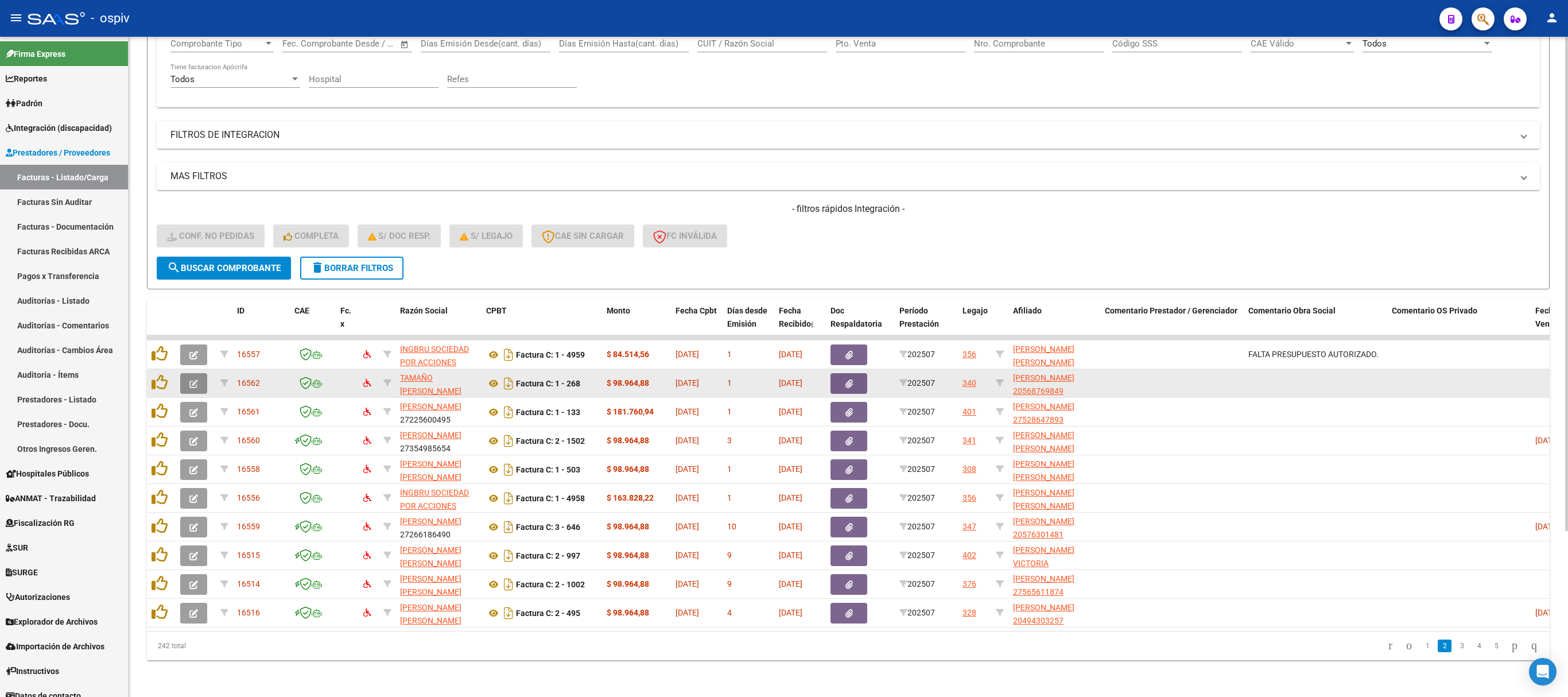
click at [196, 380] on icon "button" at bounding box center [193, 384] width 9 height 9
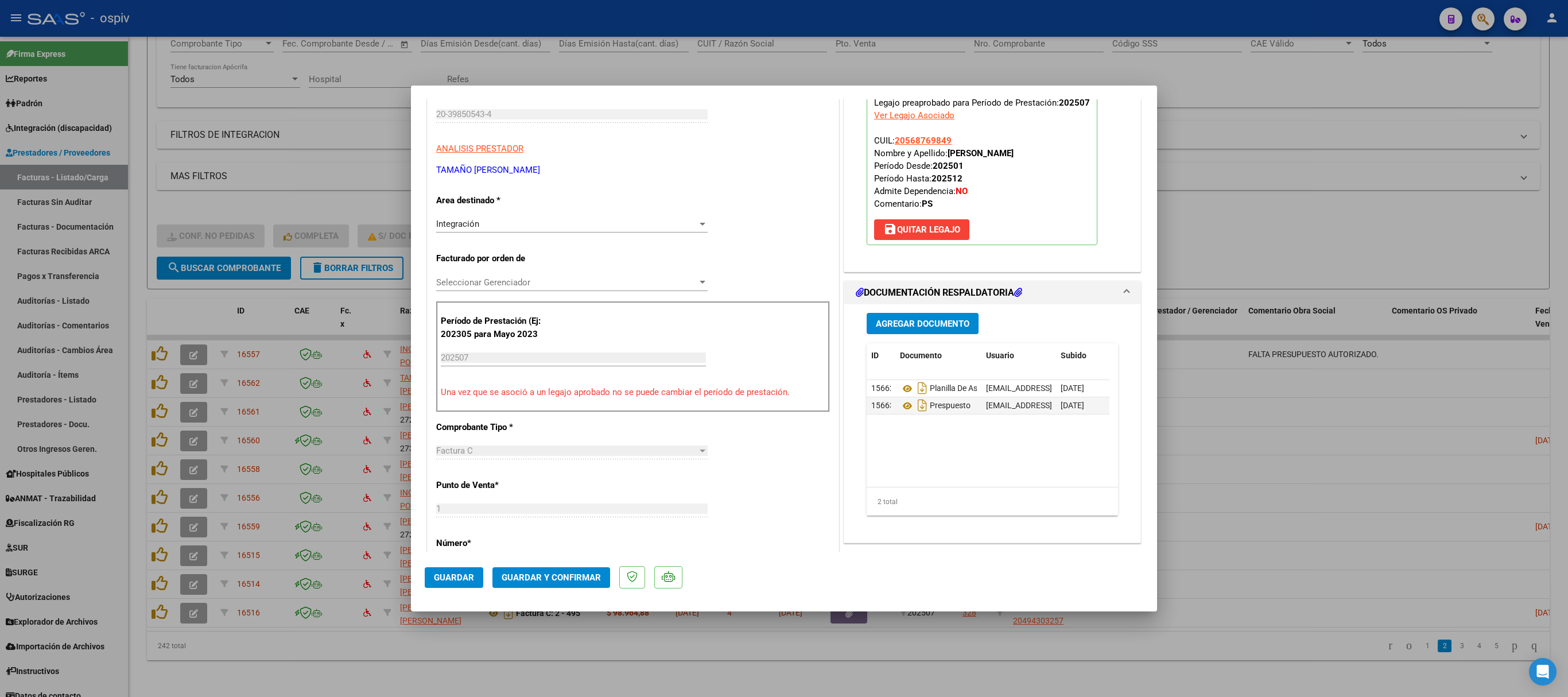
scroll to position [345, 0]
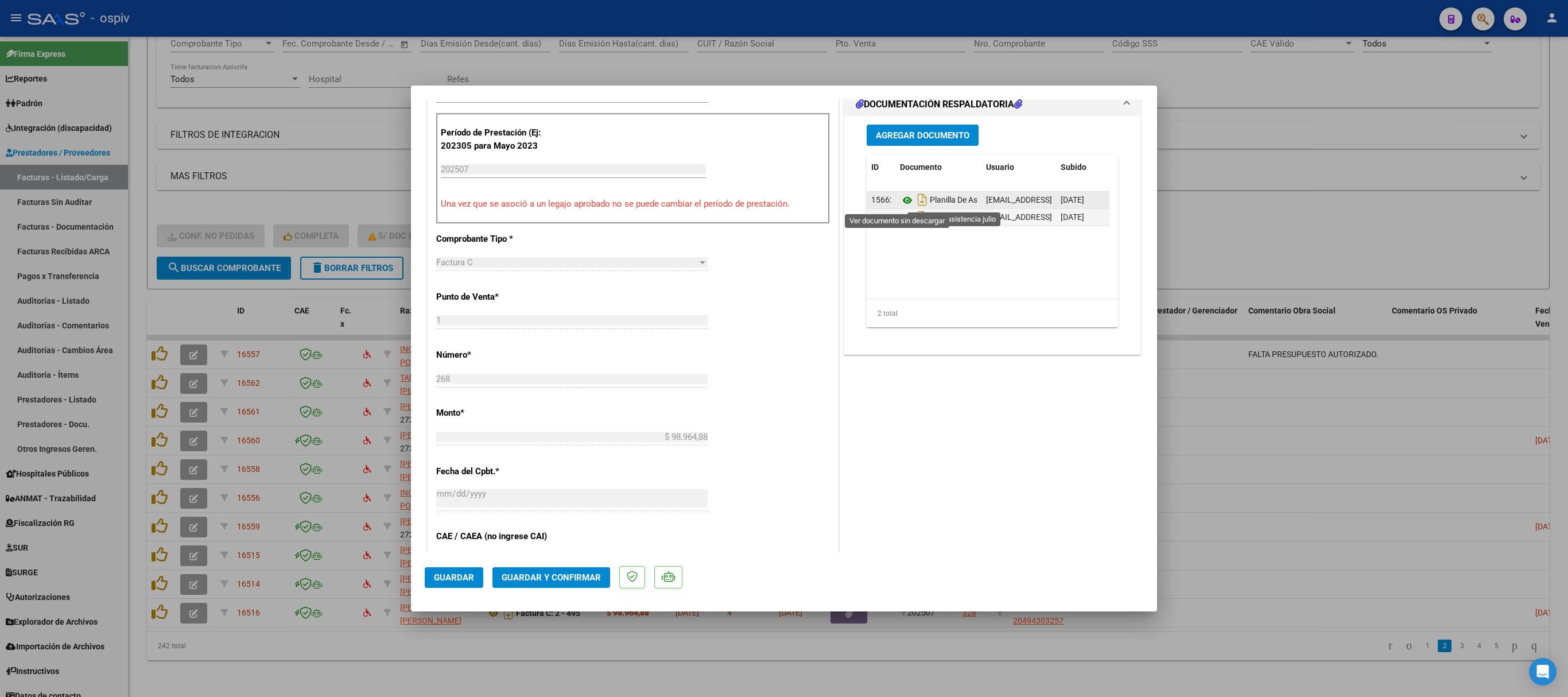
click at [900, 205] on icon at bounding box center [907, 200] width 15 height 14
click at [915, 218] on icon "Descargar documento" at bounding box center [922, 217] width 15 height 19
click at [900, 218] on icon at bounding box center [907, 217] width 15 height 14
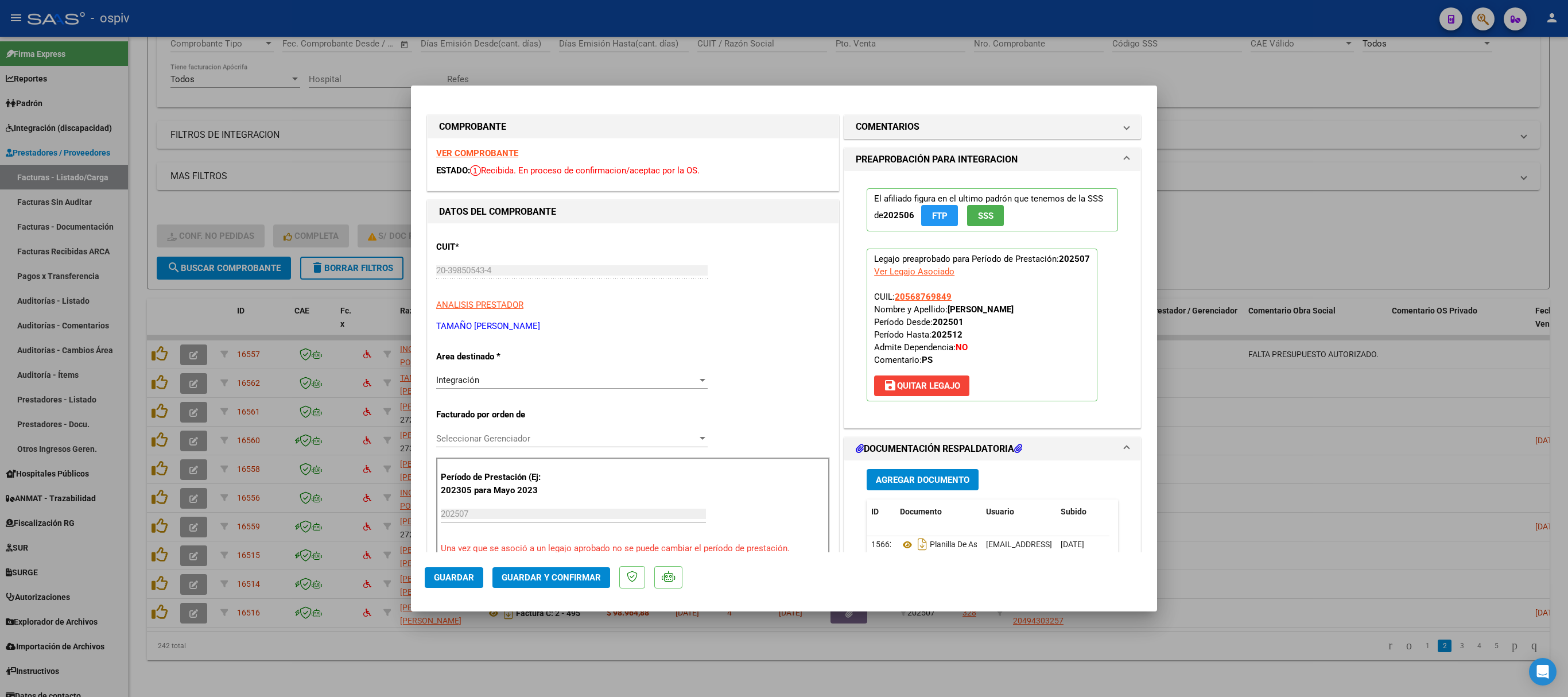
click at [486, 148] on strong "VER COMPROBANTE" at bounding box center [477, 153] width 82 height 11
click at [562, 578] on span "Guardar y Confirmar" at bounding box center [551, 578] width 99 height 11
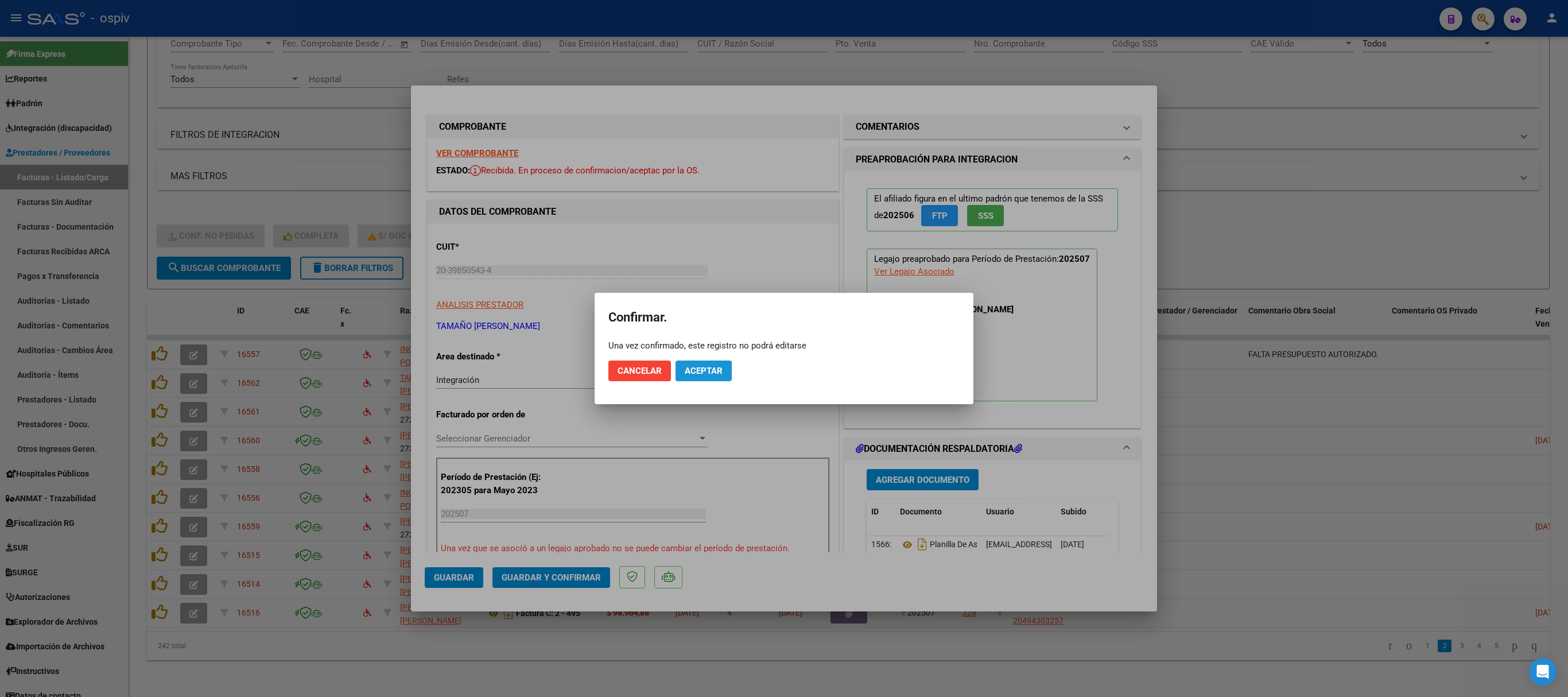
click at [705, 367] on span "Aceptar" at bounding box center [703, 371] width 38 height 11
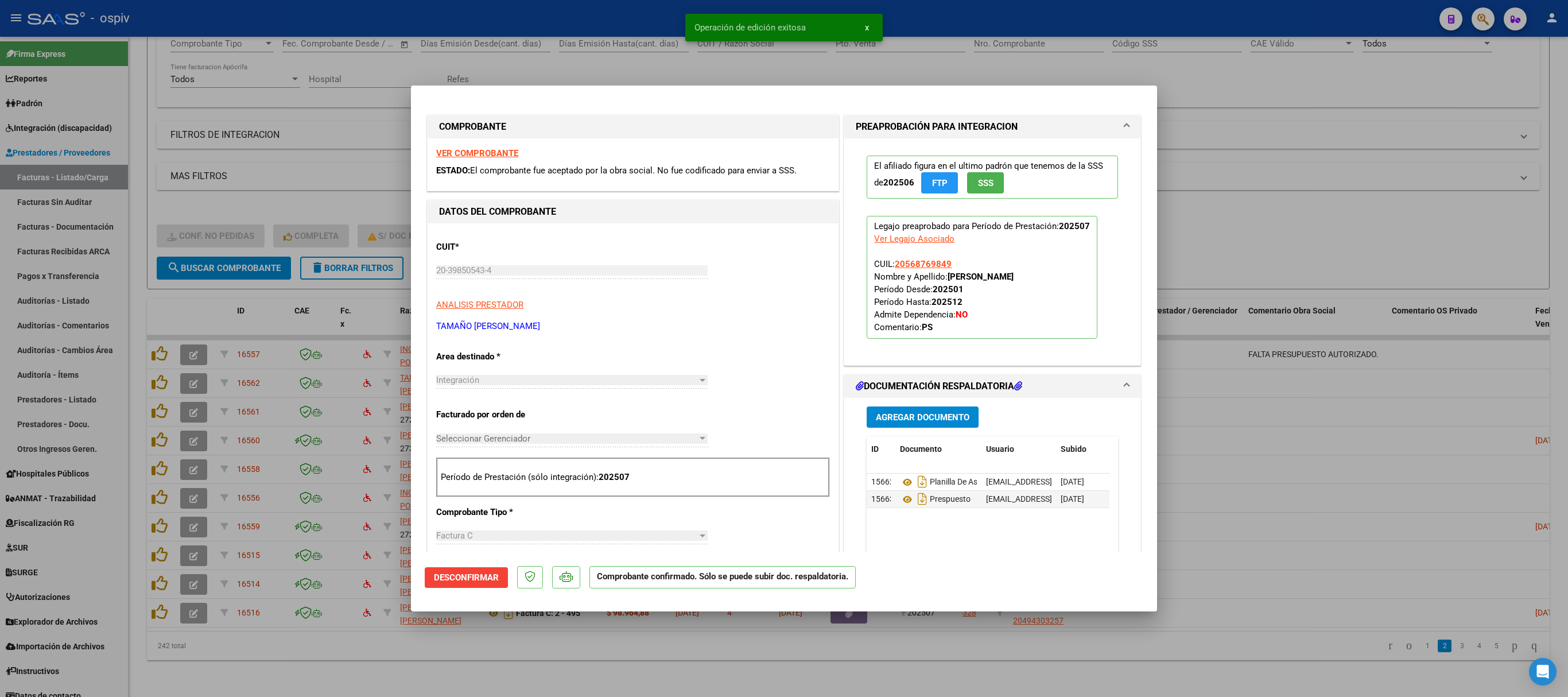
click at [1300, 197] on div at bounding box center [784, 348] width 1568 height 697
type input "$ 0,00"
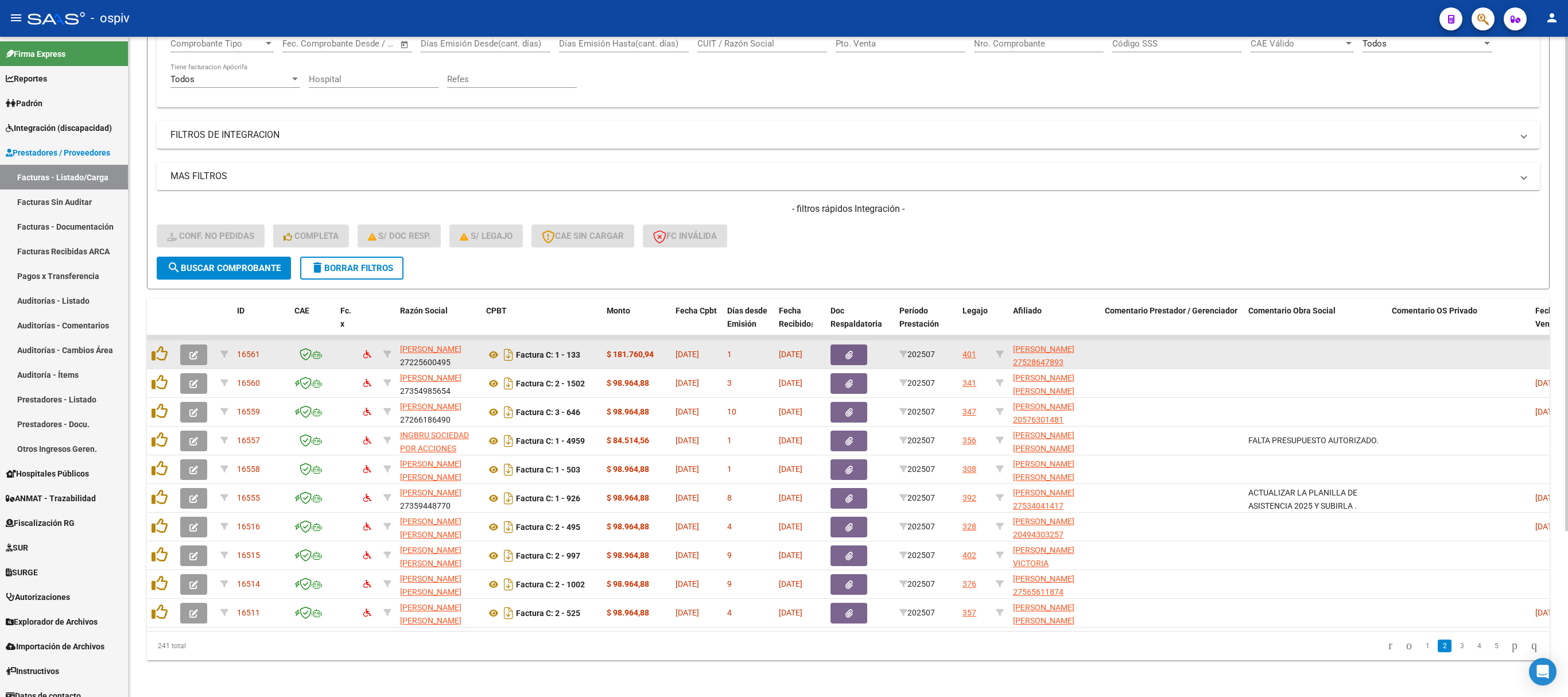
click at [193, 350] on icon "button" at bounding box center [193, 354] width 9 height 9
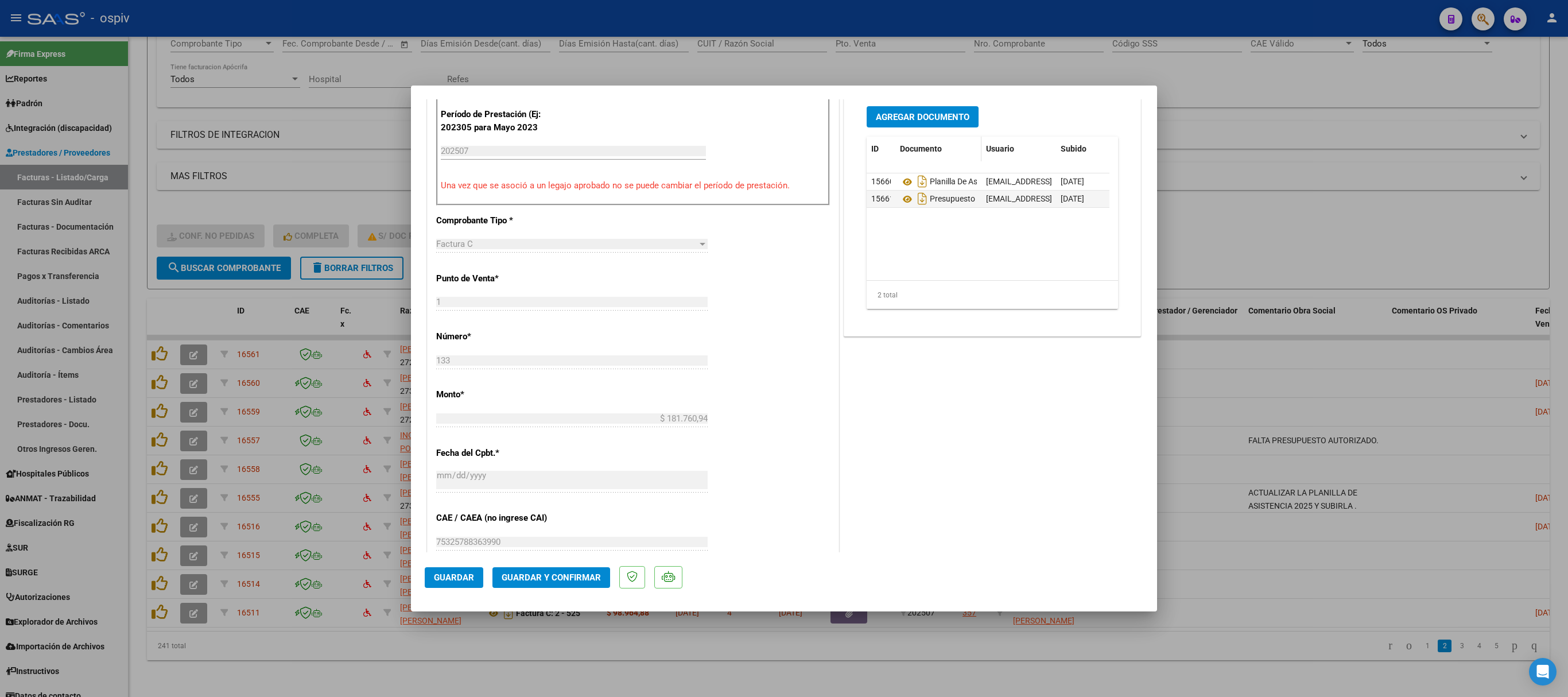
scroll to position [230, 0]
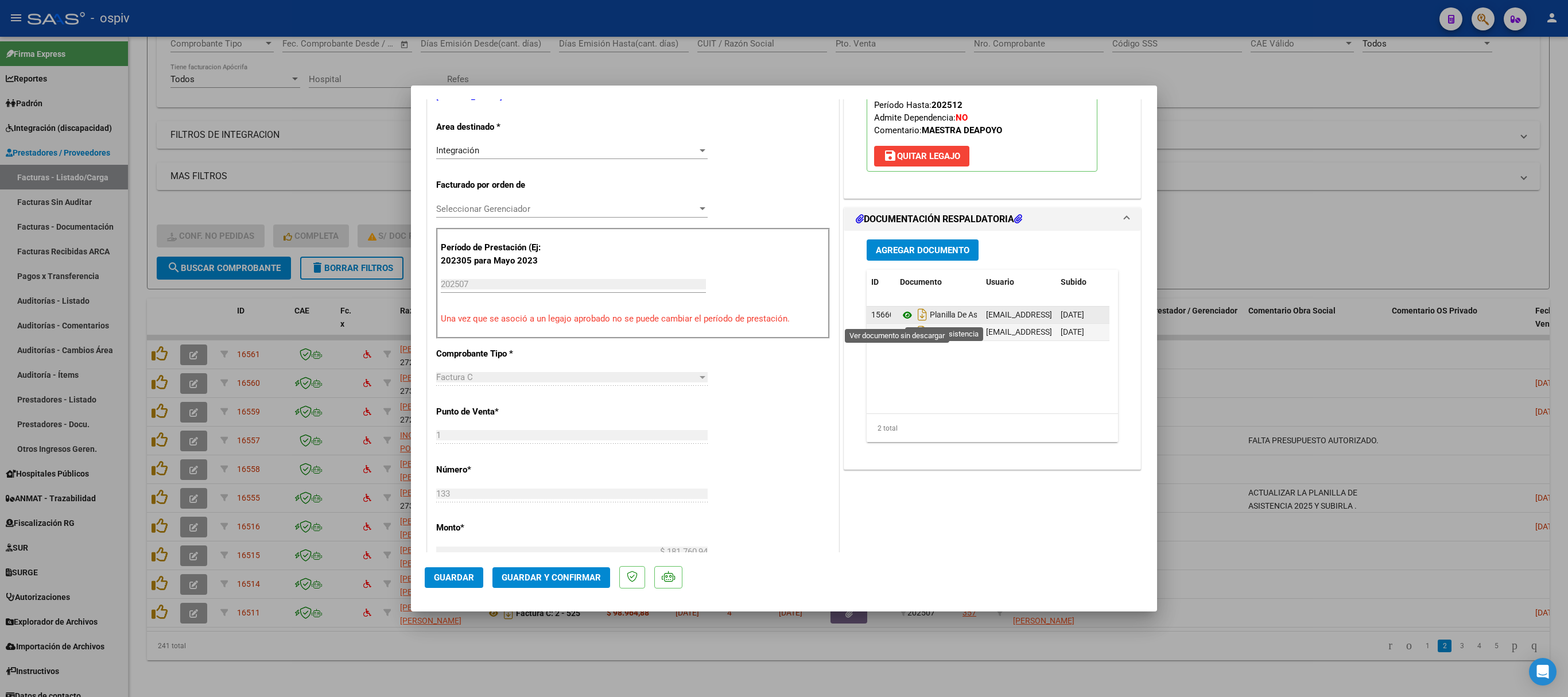
click at [900, 318] on icon at bounding box center [907, 315] width 15 height 14
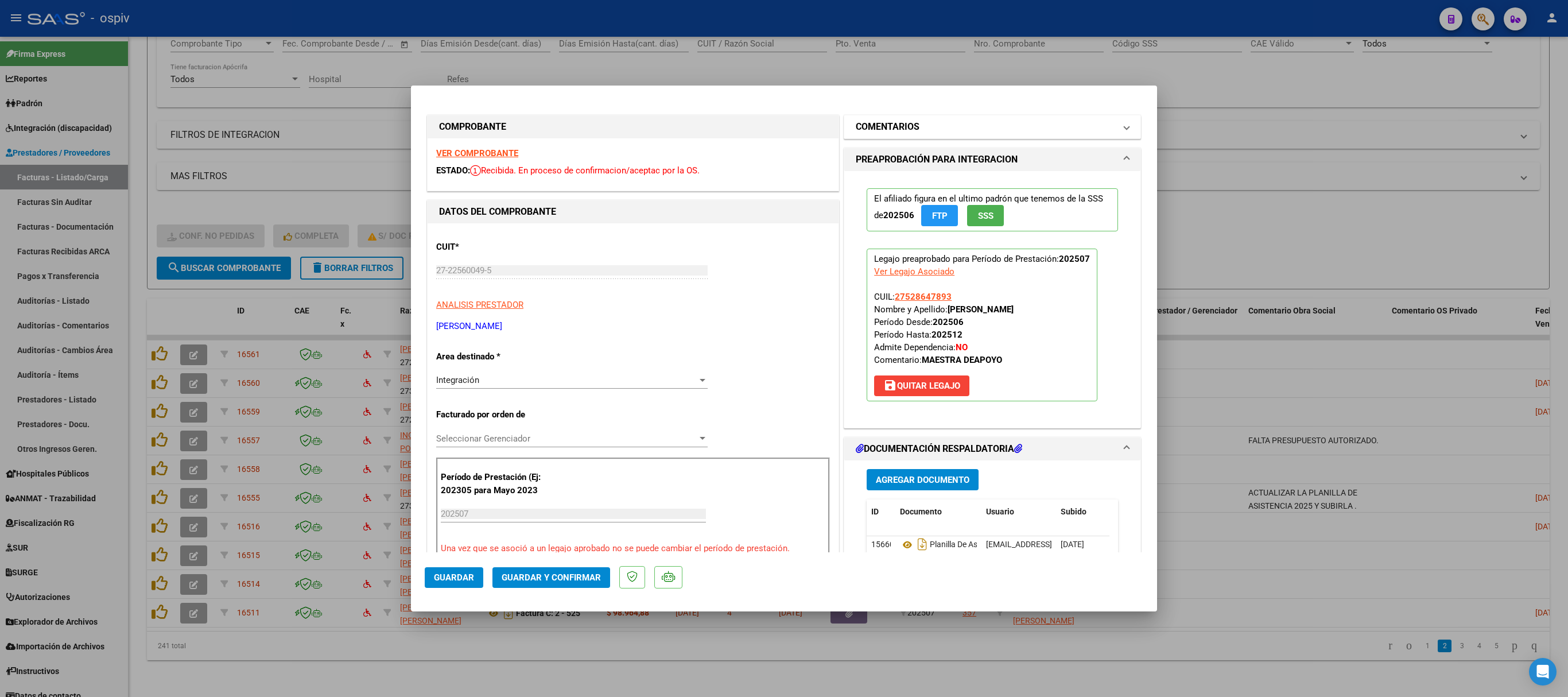
click at [877, 127] on h1 "COMENTARIOS" at bounding box center [888, 127] width 64 height 14
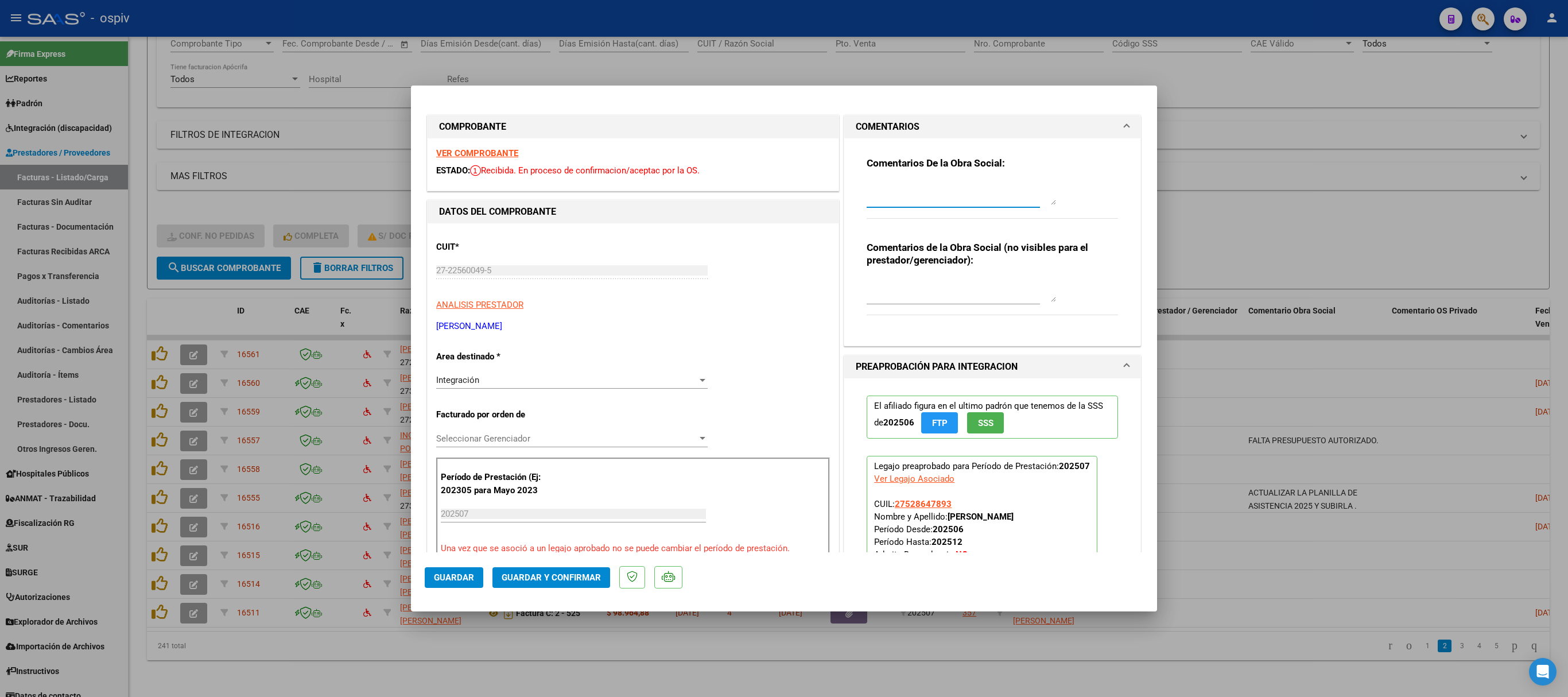
click at [867, 199] on textarea at bounding box center [961, 193] width 189 height 23
type textarea "ACTUALIZAR LA PLANILLA DE ASISTENCIA 2025 Y SUBIRLA"
click at [454, 580] on span "Guardar" at bounding box center [454, 578] width 40 height 11
click at [1313, 189] on div at bounding box center [784, 348] width 1568 height 697
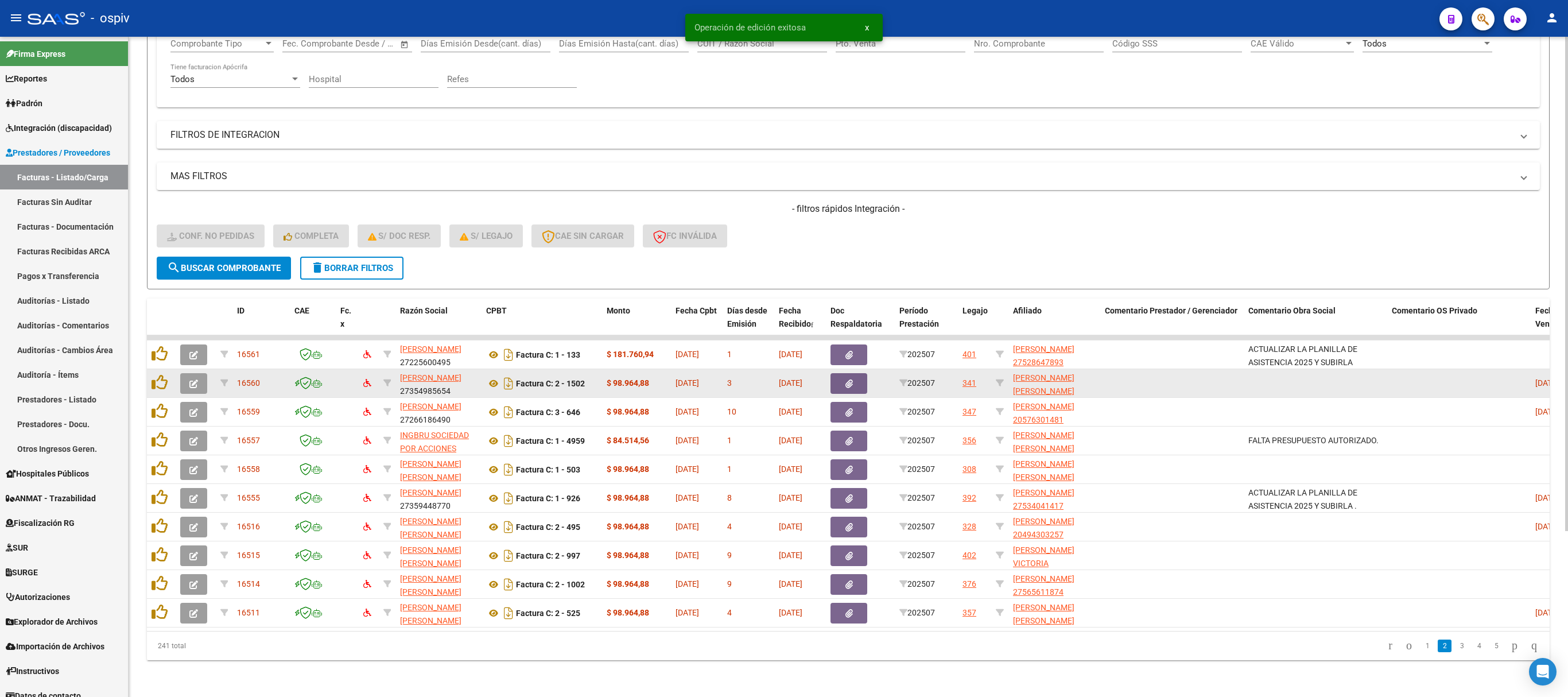
click at [195, 380] on icon "button" at bounding box center [193, 384] width 9 height 9
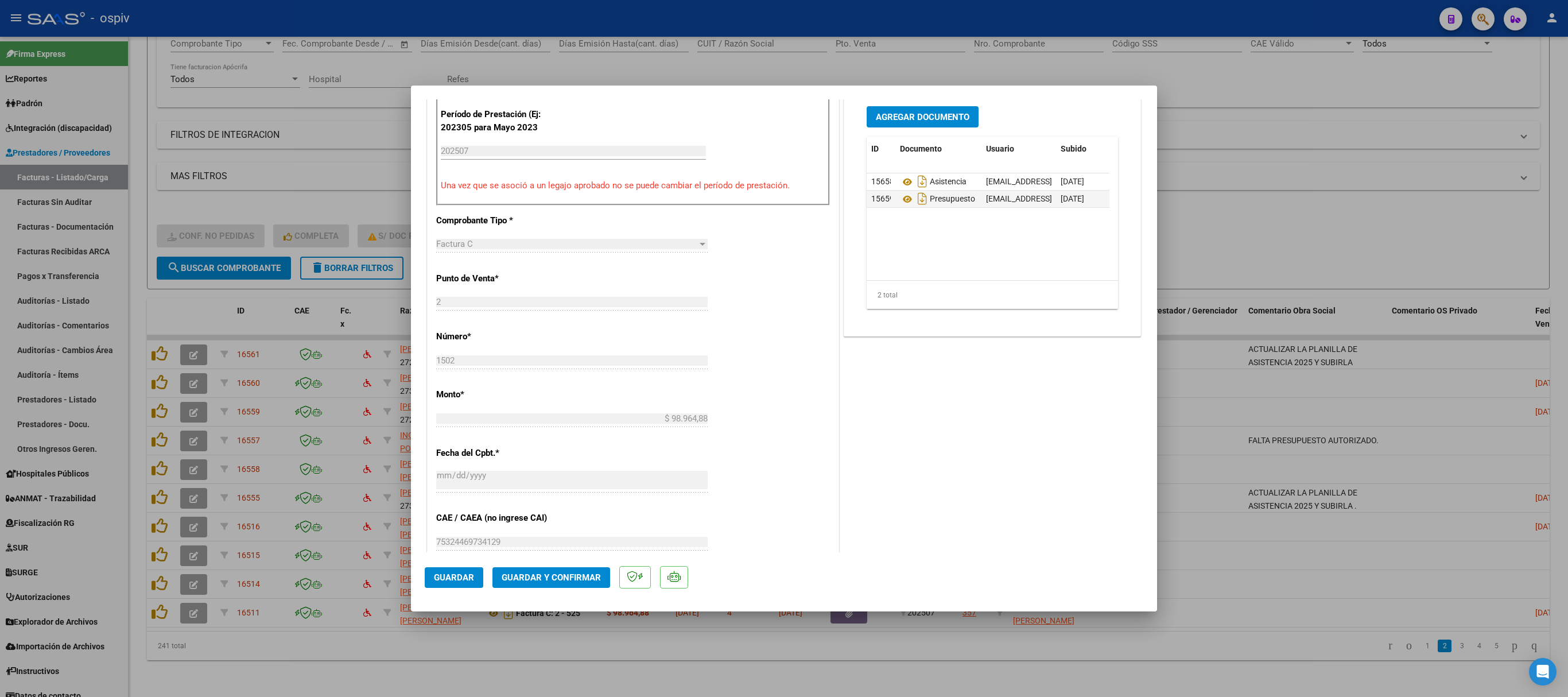
scroll to position [230, 0]
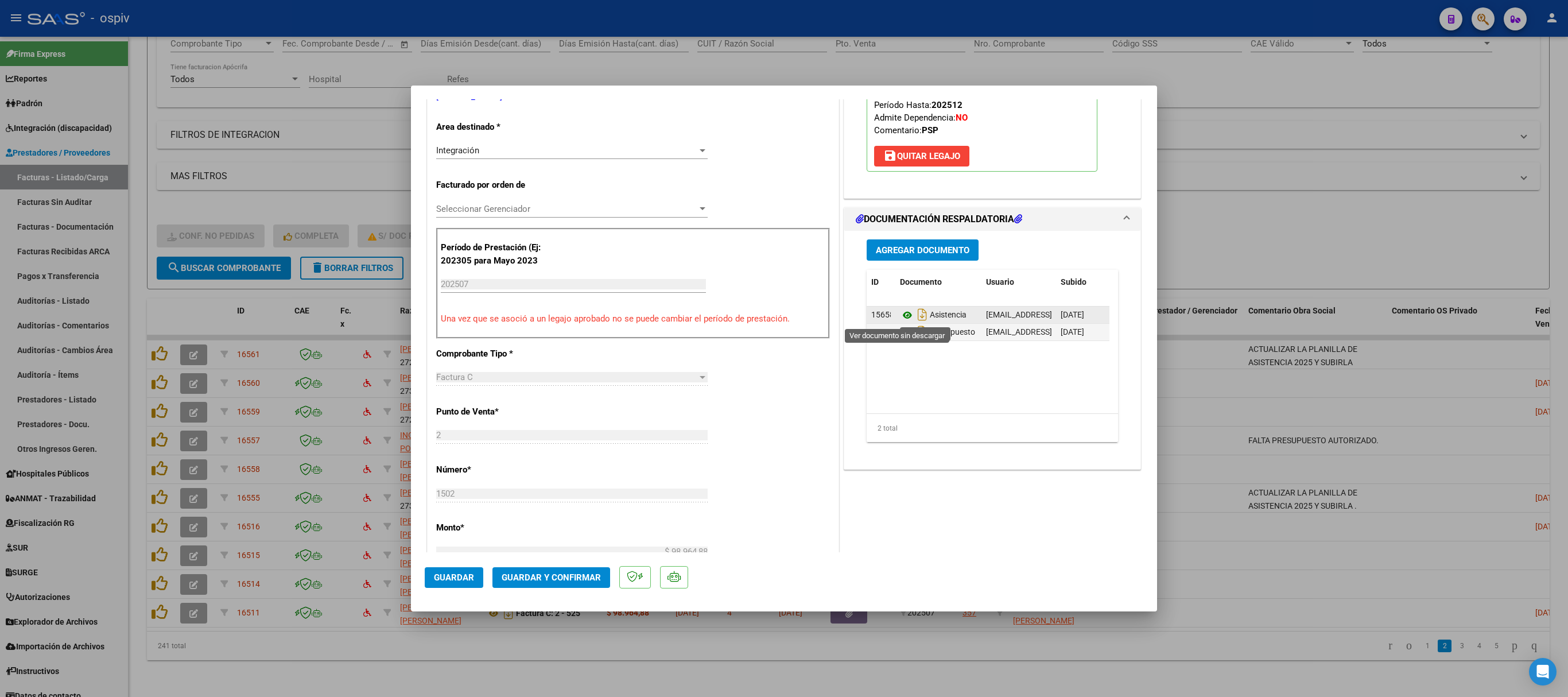
click at [900, 317] on icon at bounding box center [907, 315] width 15 height 14
click at [900, 333] on icon at bounding box center [907, 333] width 15 height 14
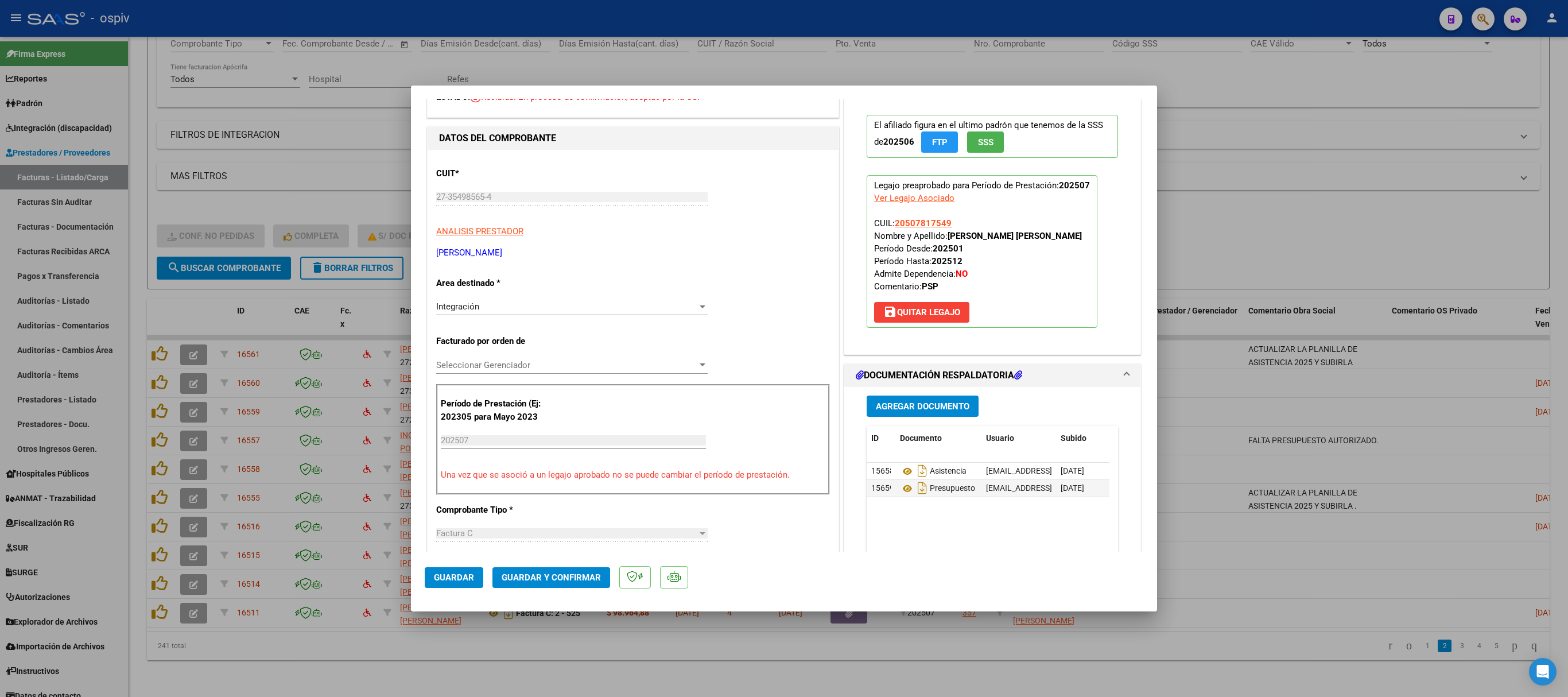
scroll to position [0, 0]
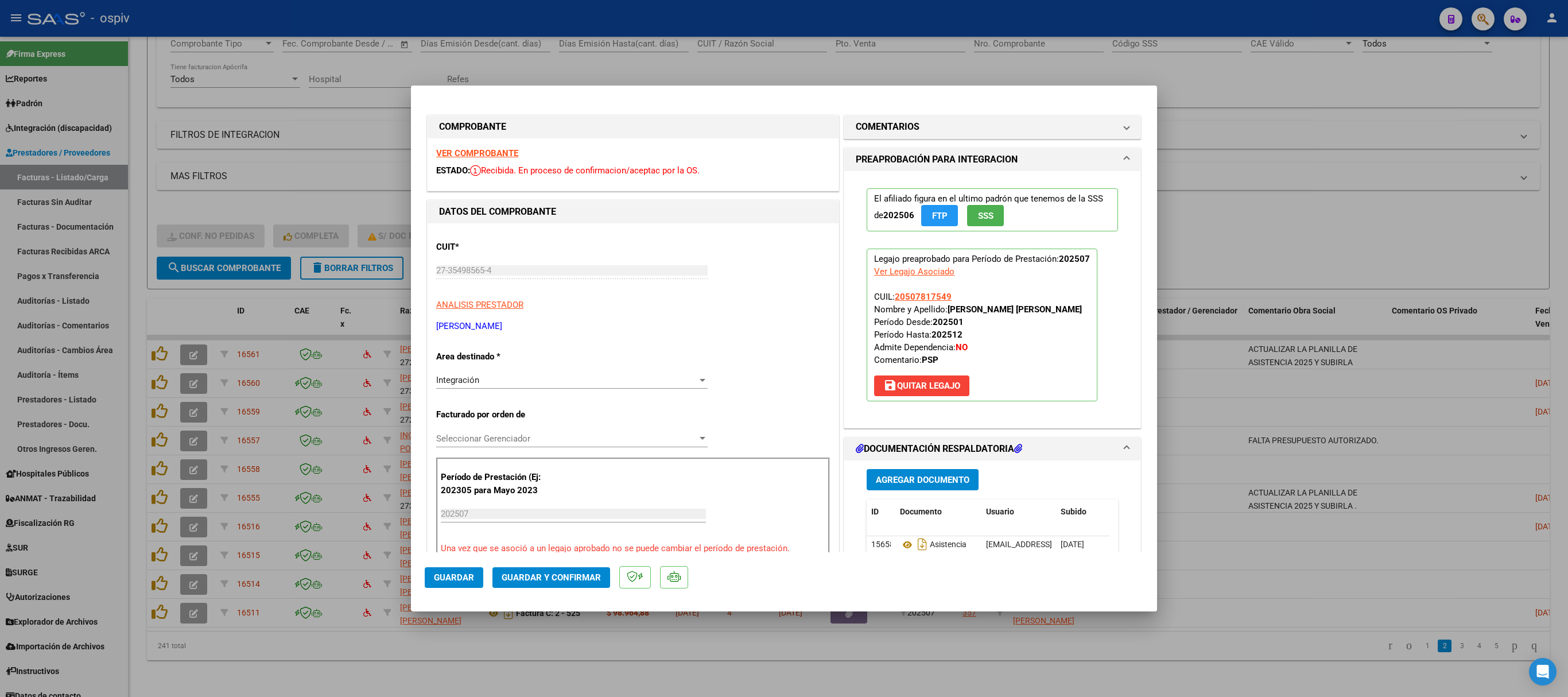
click at [468, 148] on strong "VER COMPROBANTE" at bounding box center [477, 153] width 82 height 11
click at [548, 579] on span "Guardar y Confirmar" at bounding box center [551, 578] width 99 height 11
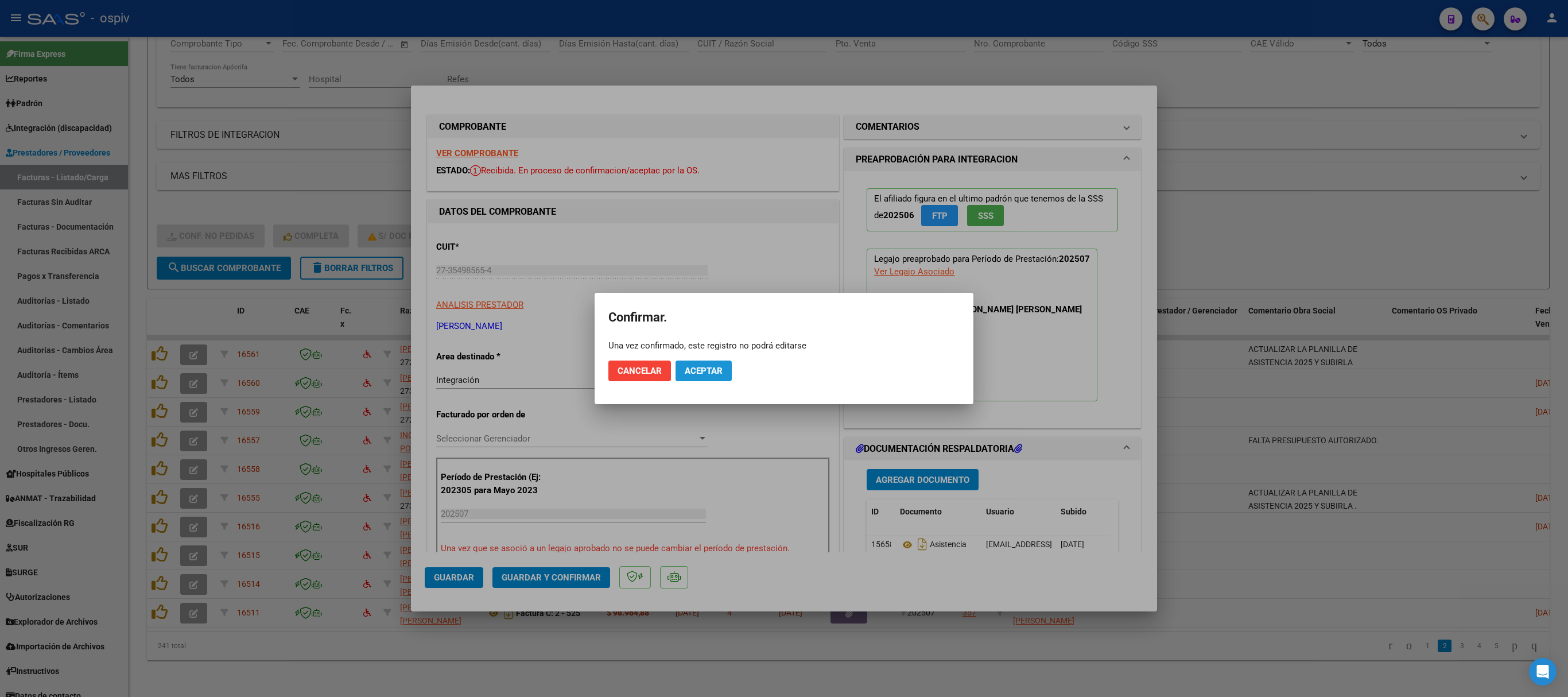
click at [706, 362] on button "Aceptar" at bounding box center [703, 370] width 56 height 21
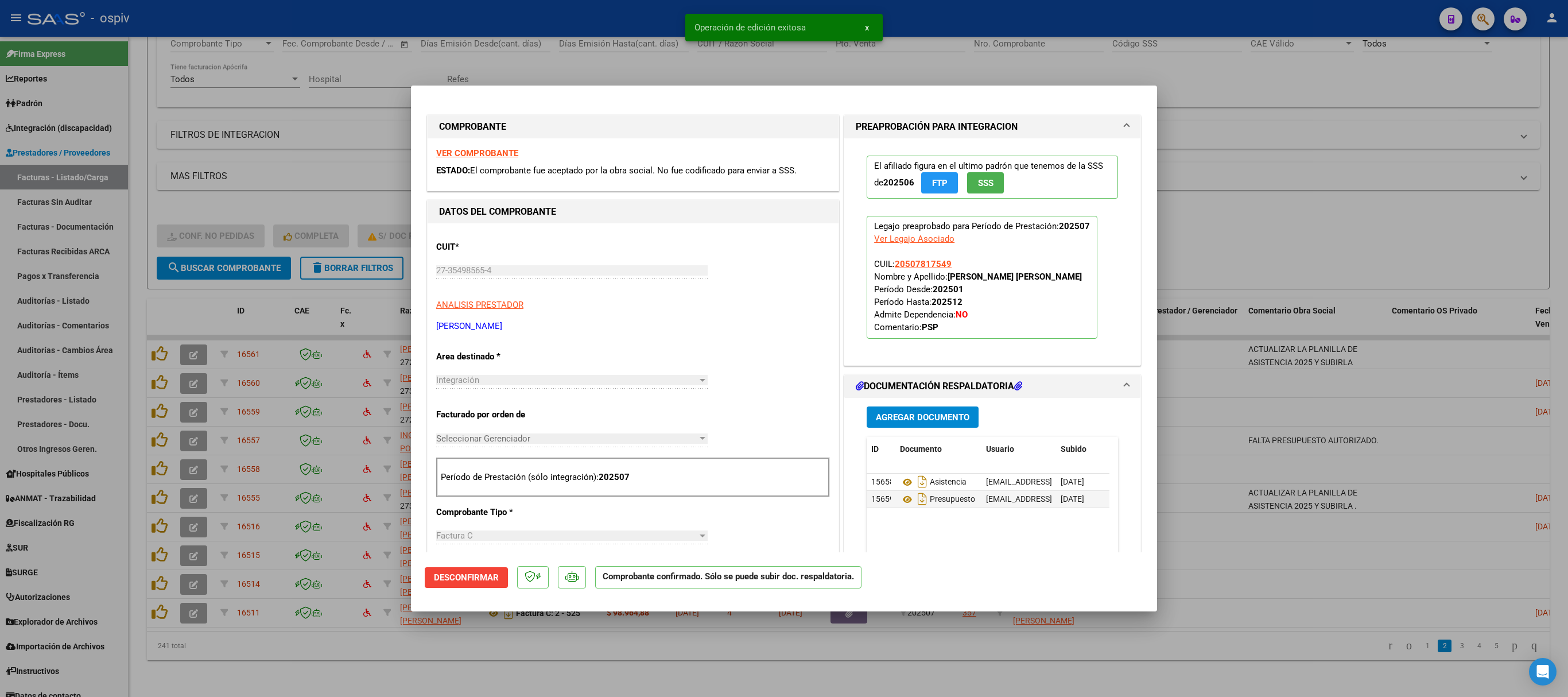
click at [1068, 658] on div at bounding box center [784, 348] width 1568 height 697
type input "$ 0,00"
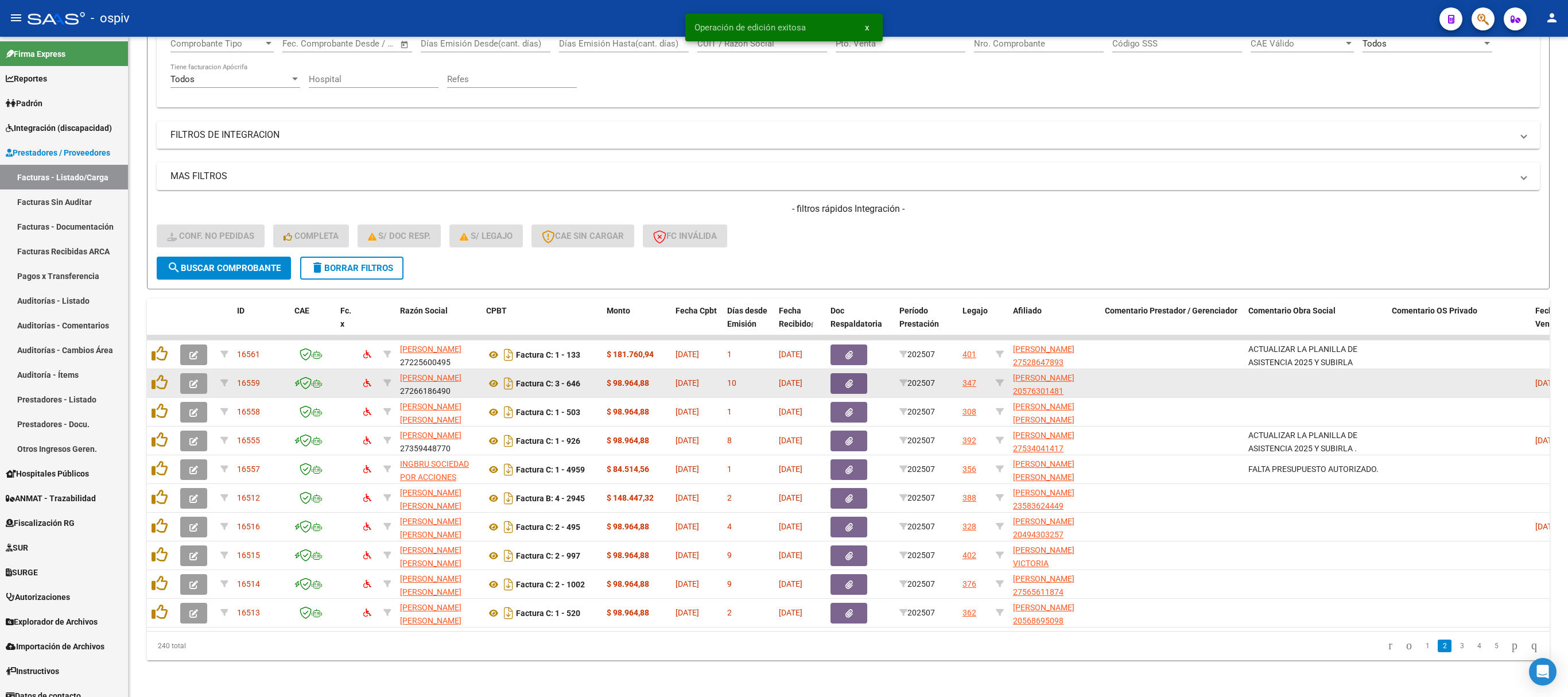
click at [197, 380] on icon "button" at bounding box center [193, 384] width 9 height 9
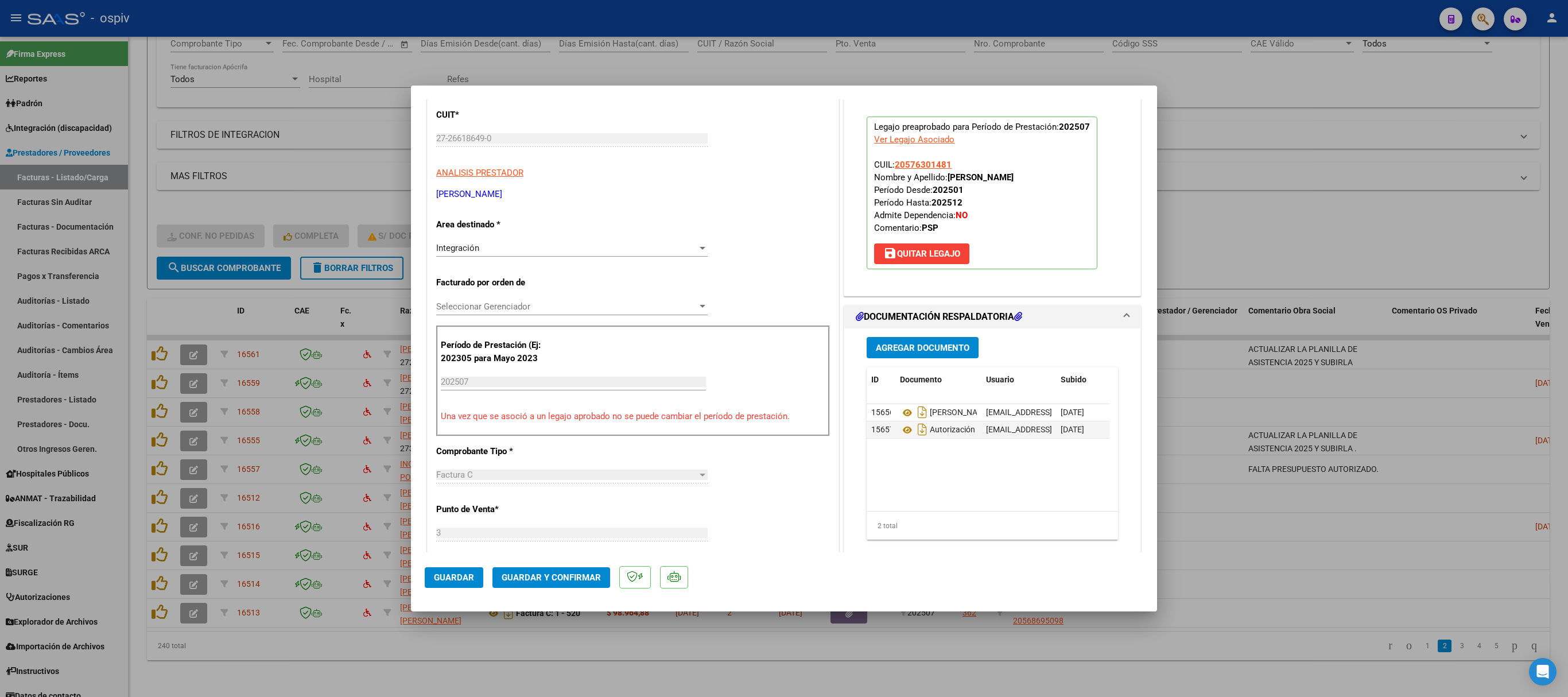
scroll to position [230, 0]
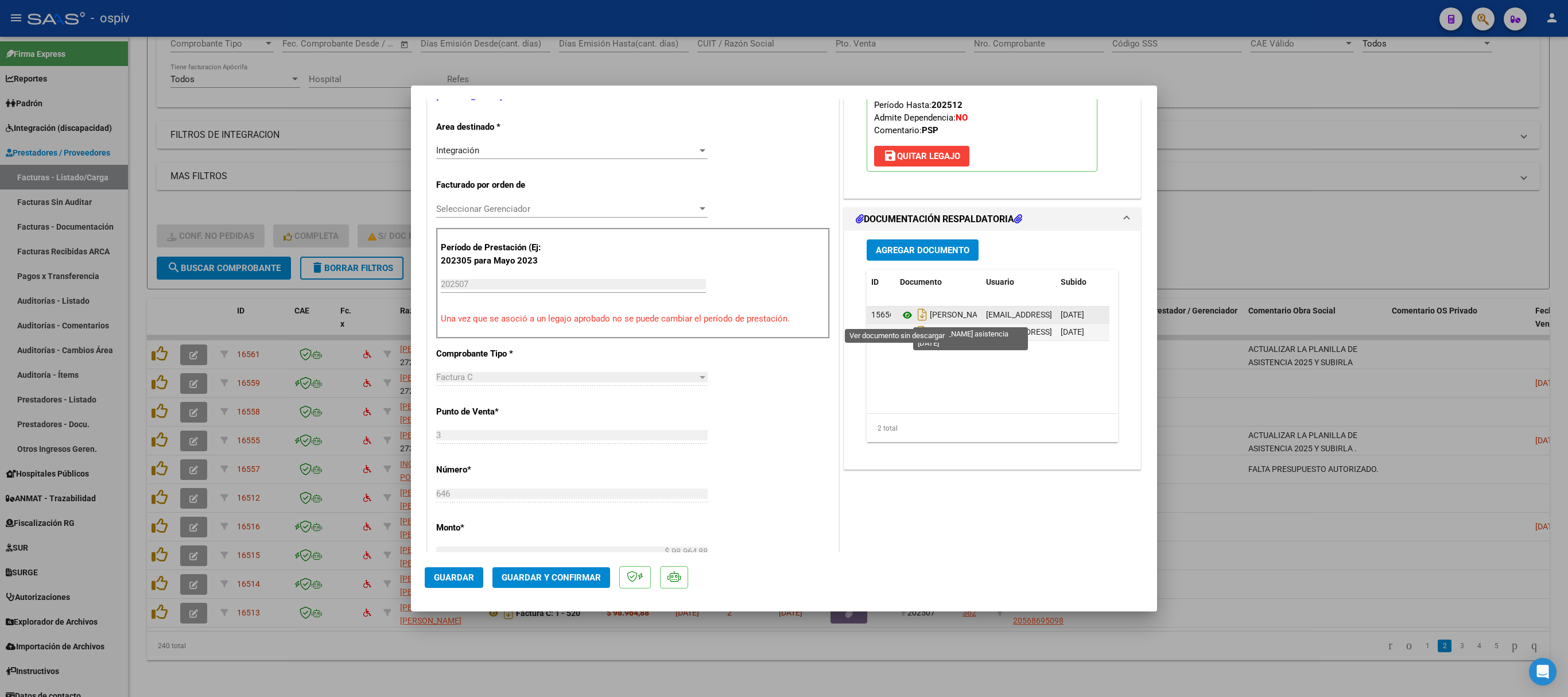
click at [900, 317] on icon at bounding box center [907, 315] width 15 height 14
click at [900, 335] on icon at bounding box center [907, 333] width 15 height 14
click at [900, 334] on icon at bounding box center [907, 333] width 15 height 14
click at [900, 319] on icon at bounding box center [907, 315] width 15 height 14
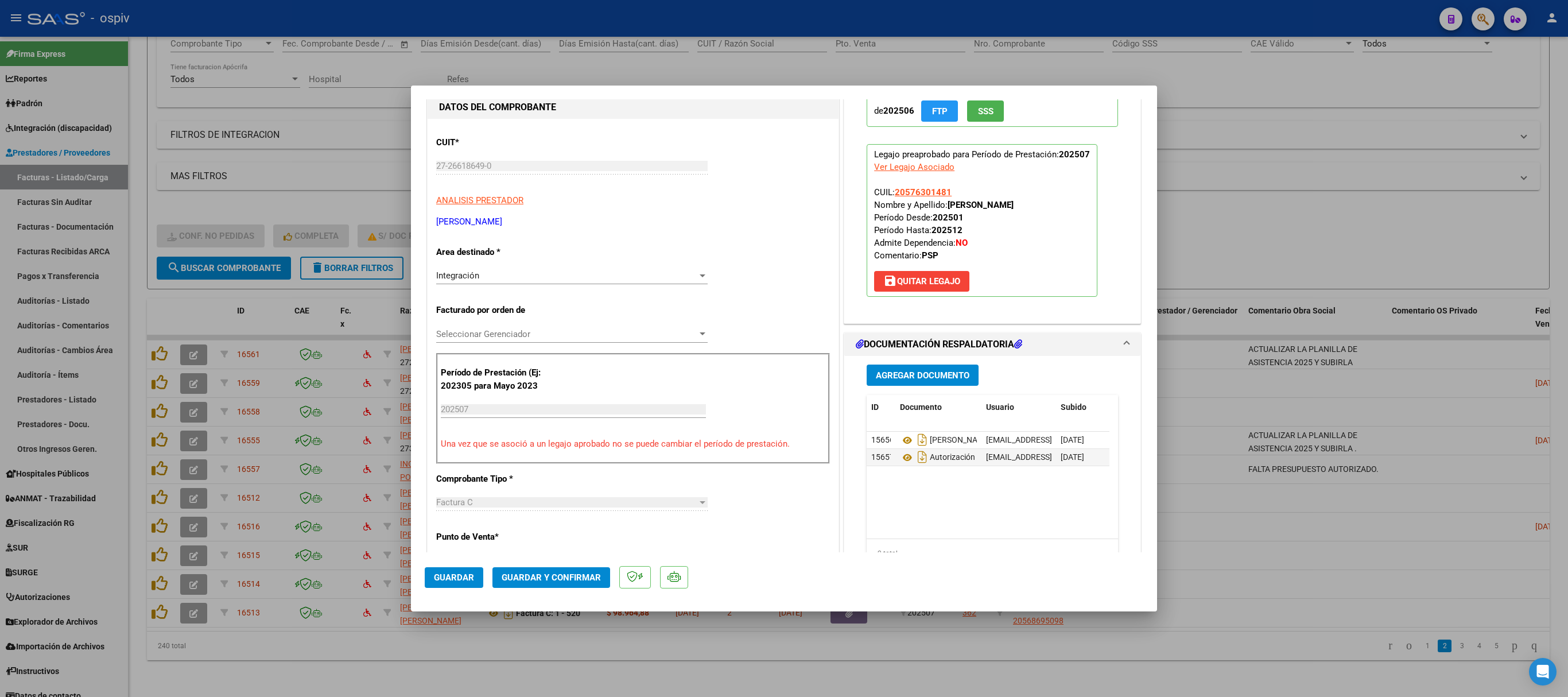
scroll to position [0, 0]
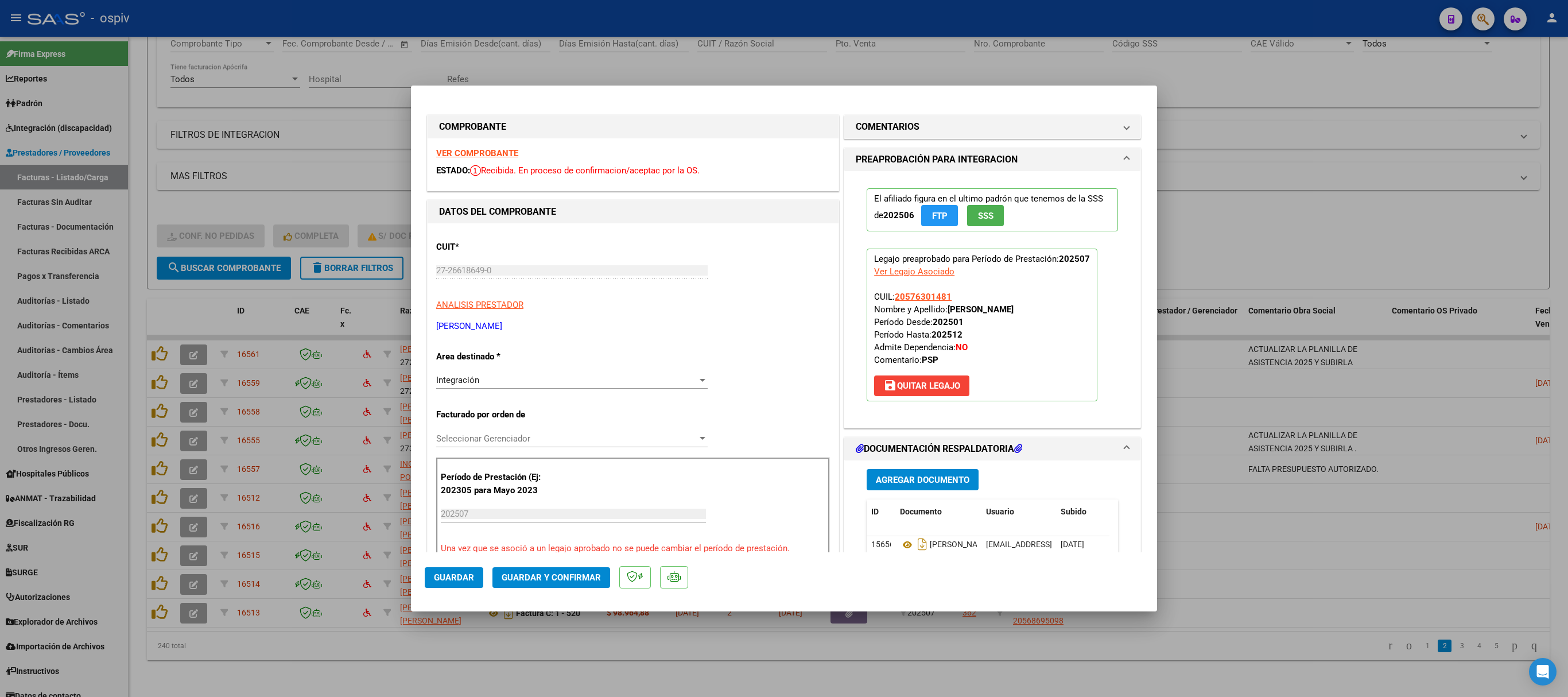
click at [502, 154] on strong "VER COMPROBANTE" at bounding box center [477, 153] width 82 height 11
click at [568, 582] on button "Guardar y Confirmar" at bounding box center [551, 577] width 118 height 21
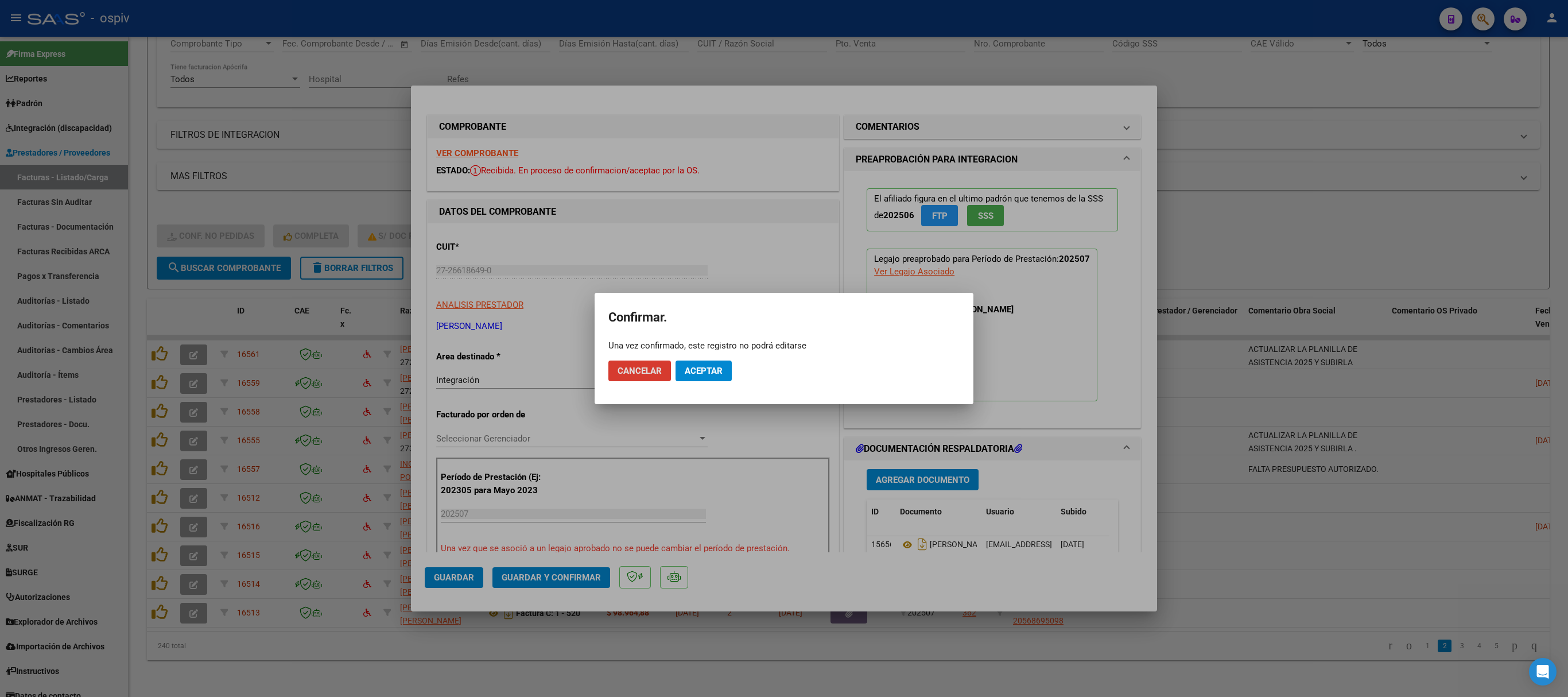
click at [715, 370] on span "Aceptar" at bounding box center [703, 371] width 38 height 11
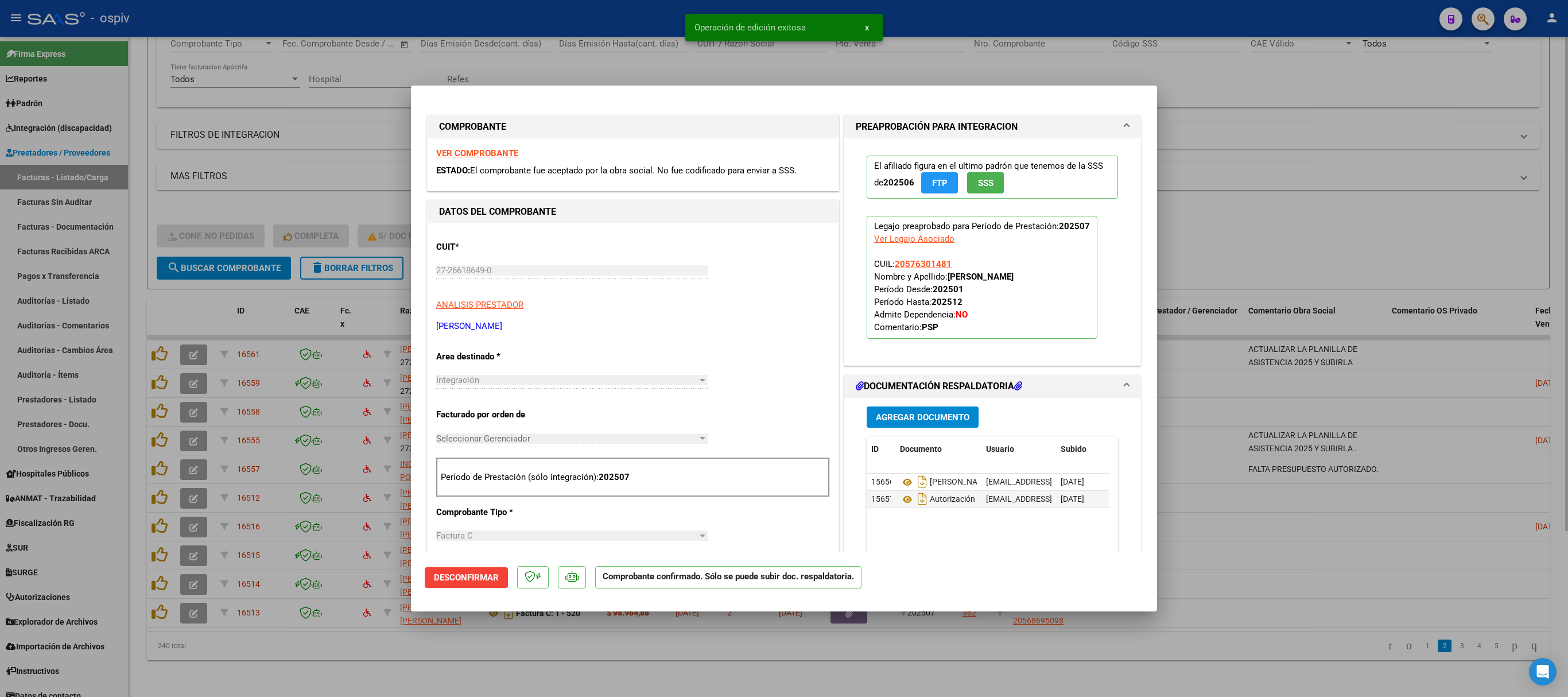
click at [1344, 133] on div at bounding box center [784, 348] width 1568 height 697
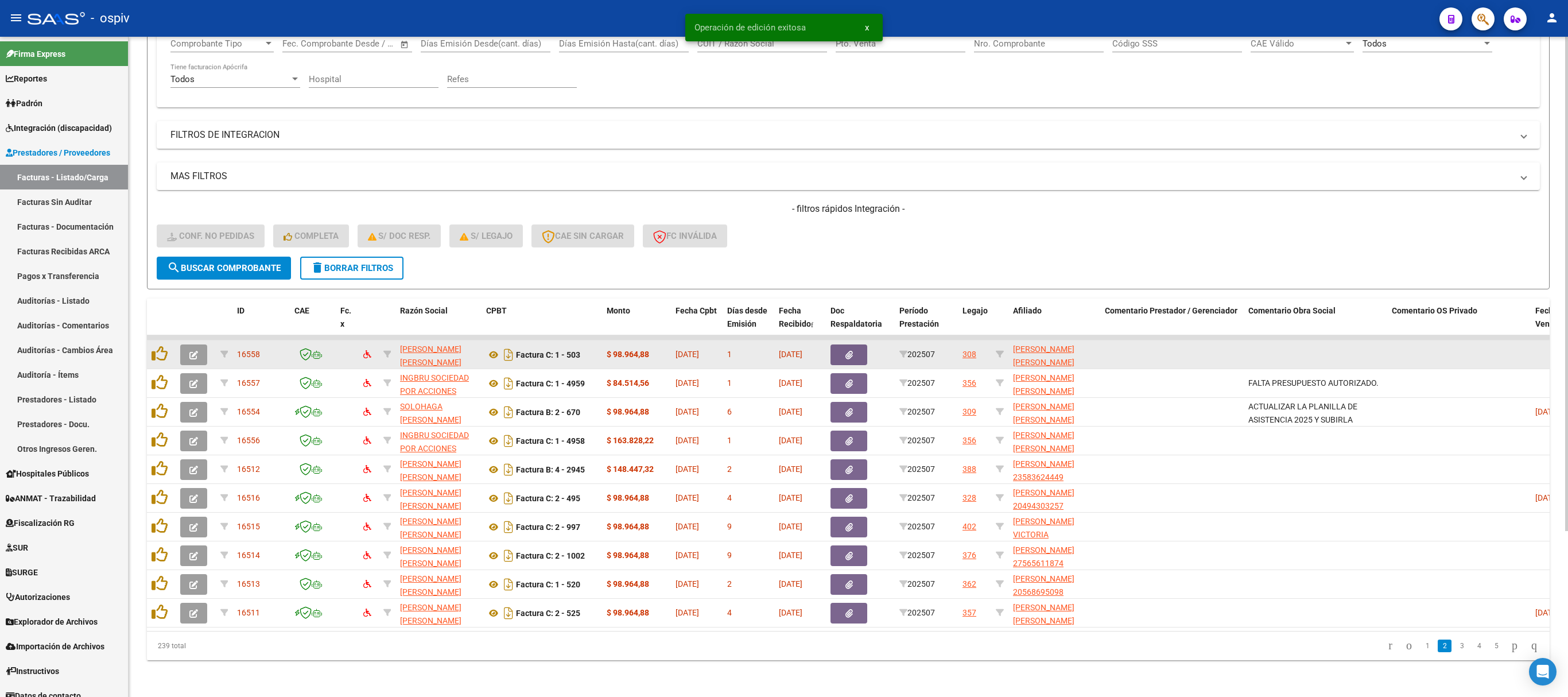
click at [194, 350] on icon "button" at bounding box center [193, 354] width 9 height 9
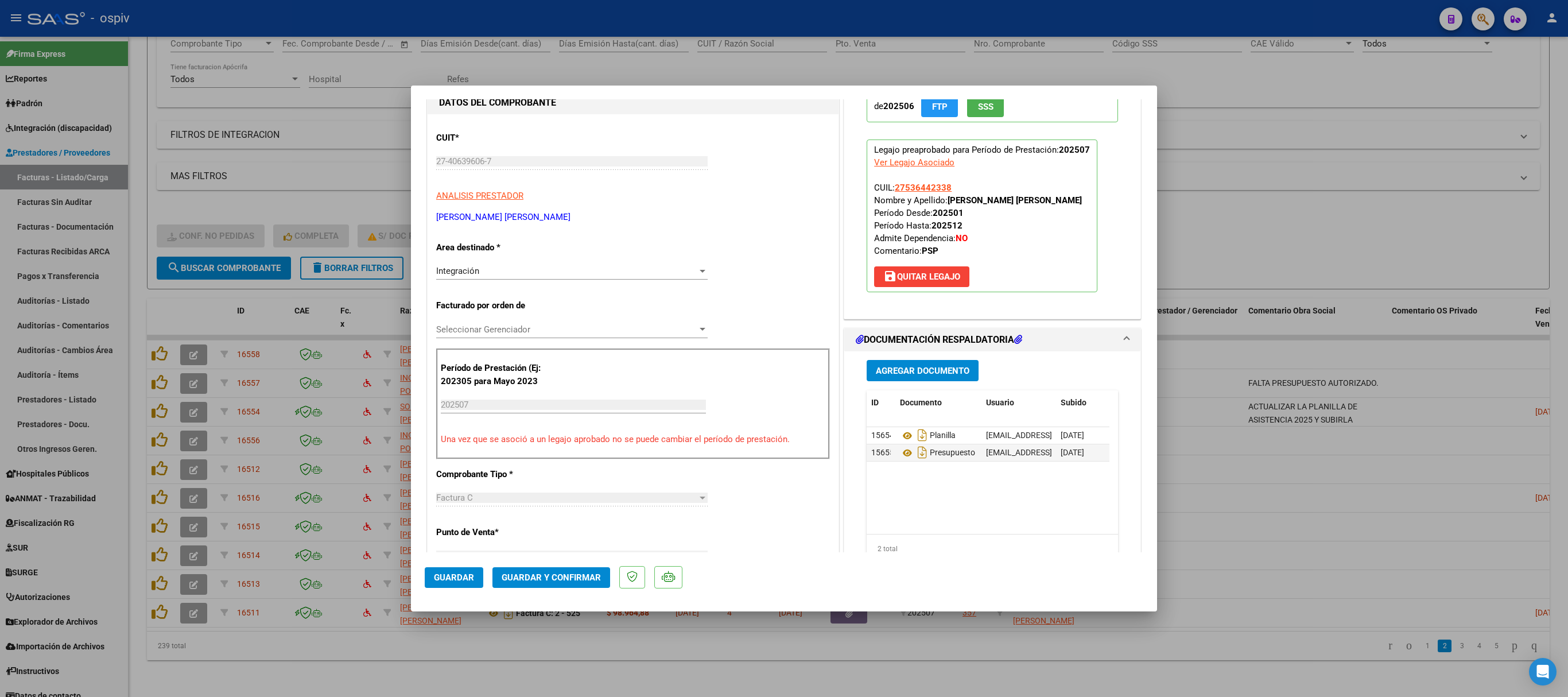
scroll to position [230, 0]
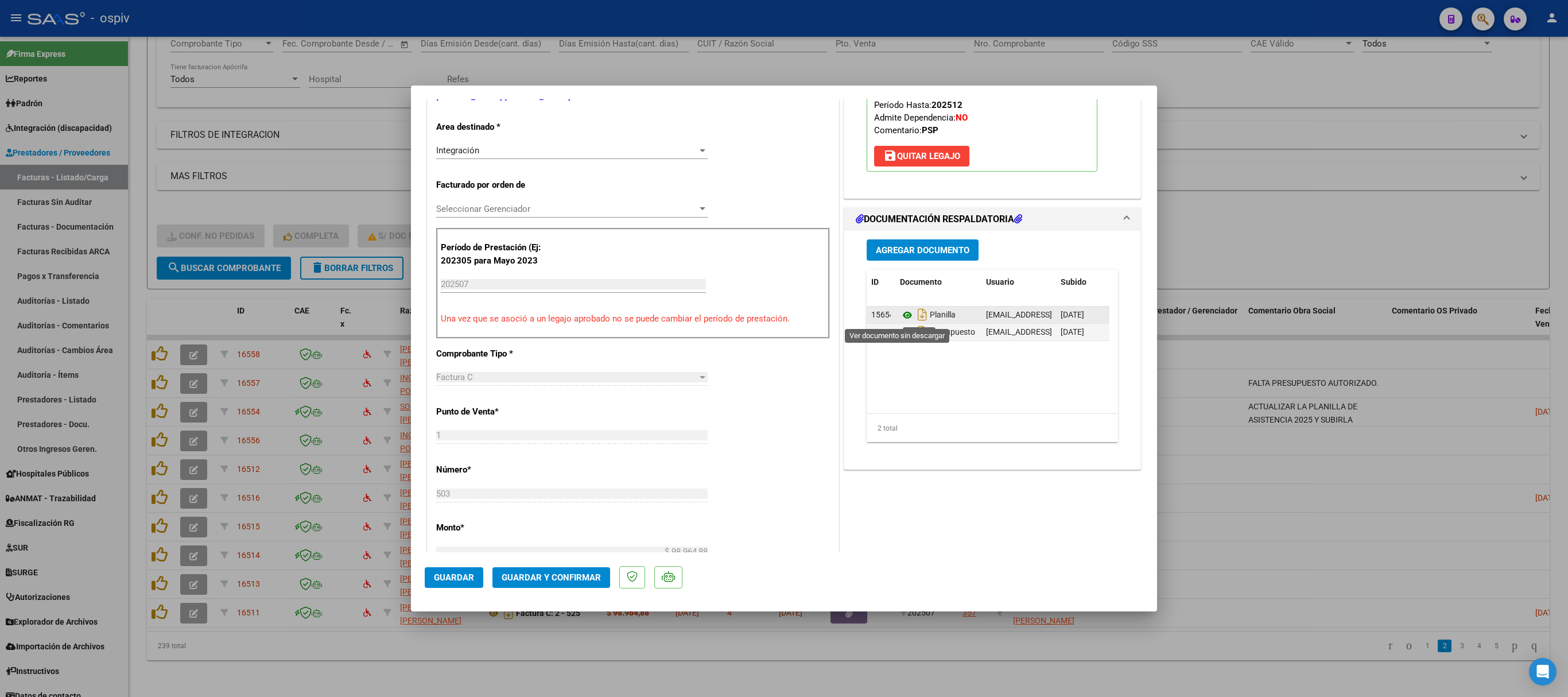
click at [900, 313] on icon at bounding box center [907, 315] width 15 height 14
click at [900, 333] on icon at bounding box center [907, 333] width 15 height 14
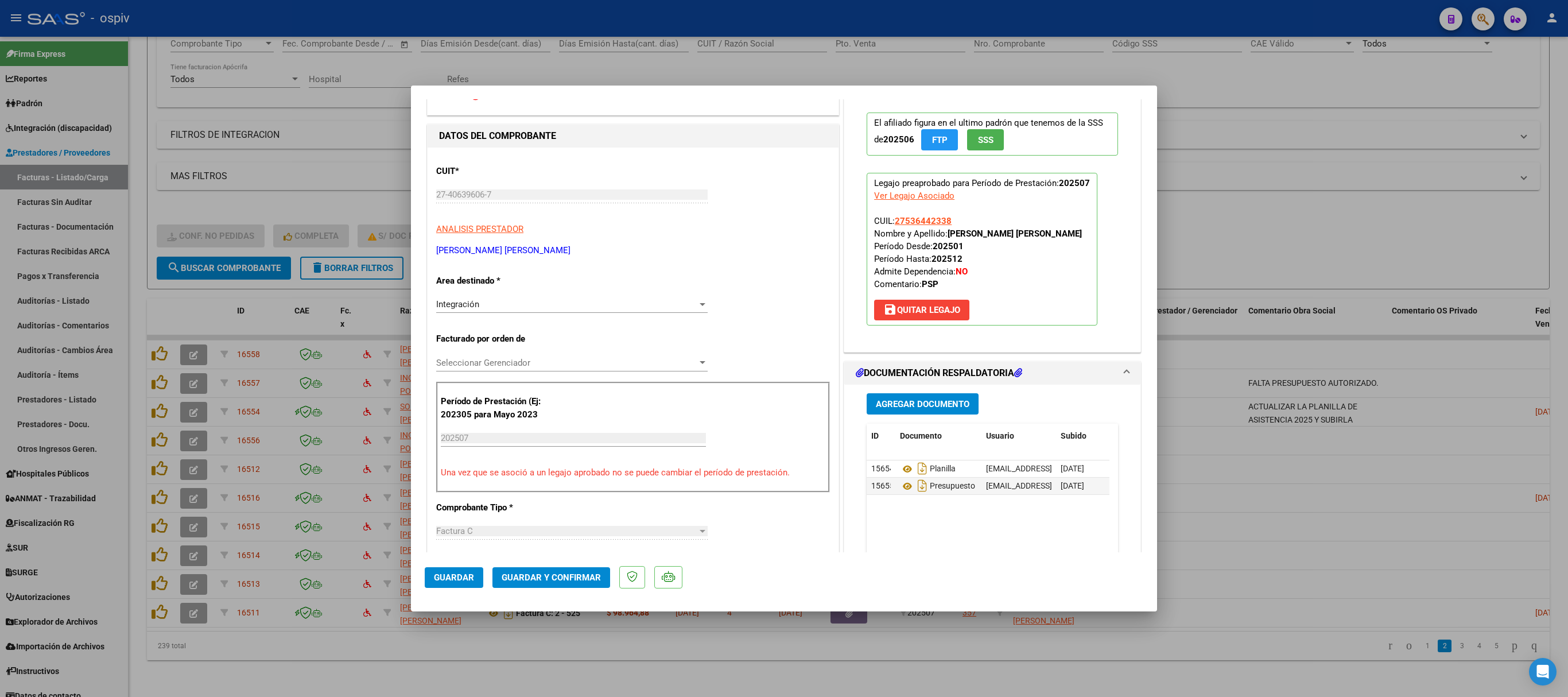
scroll to position [0, 0]
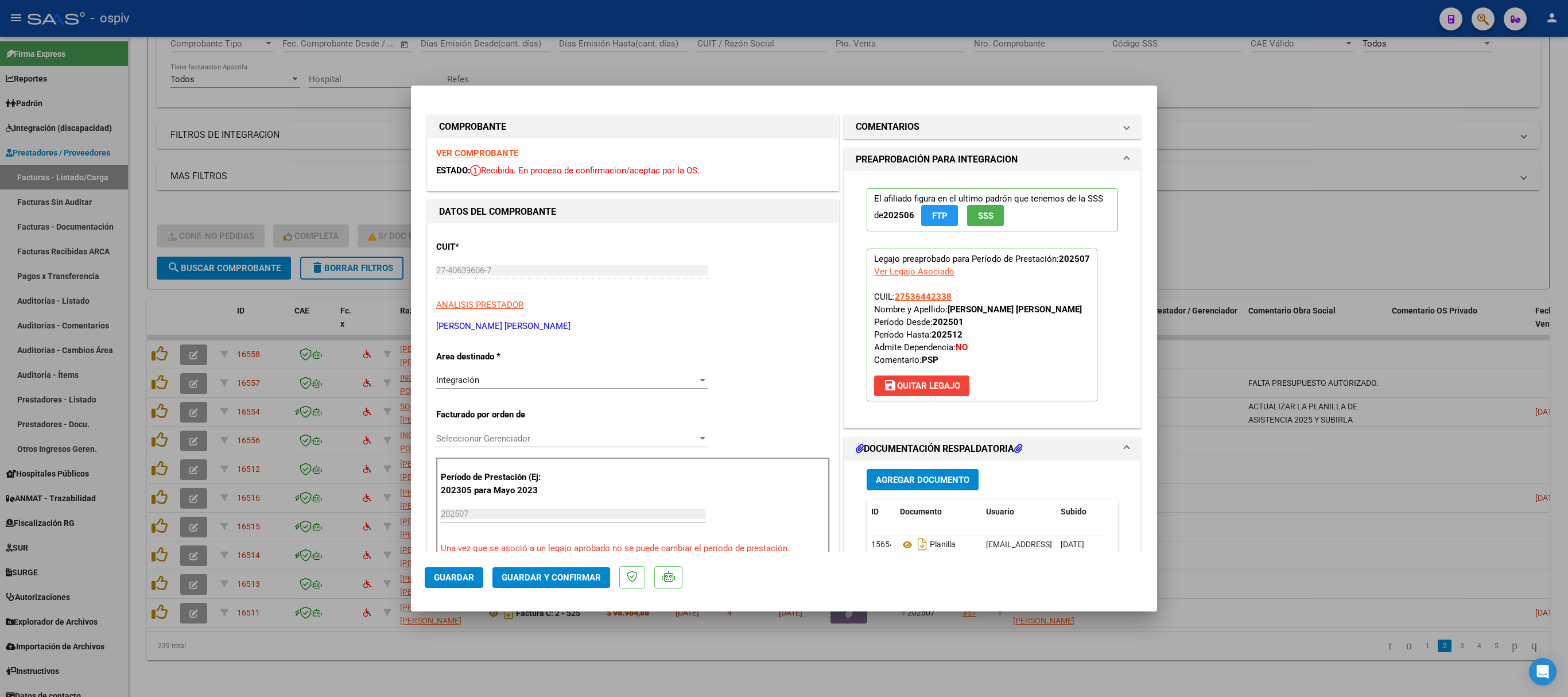
click at [465, 153] on strong "VER COMPROBANTE" at bounding box center [477, 153] width 82 height 11
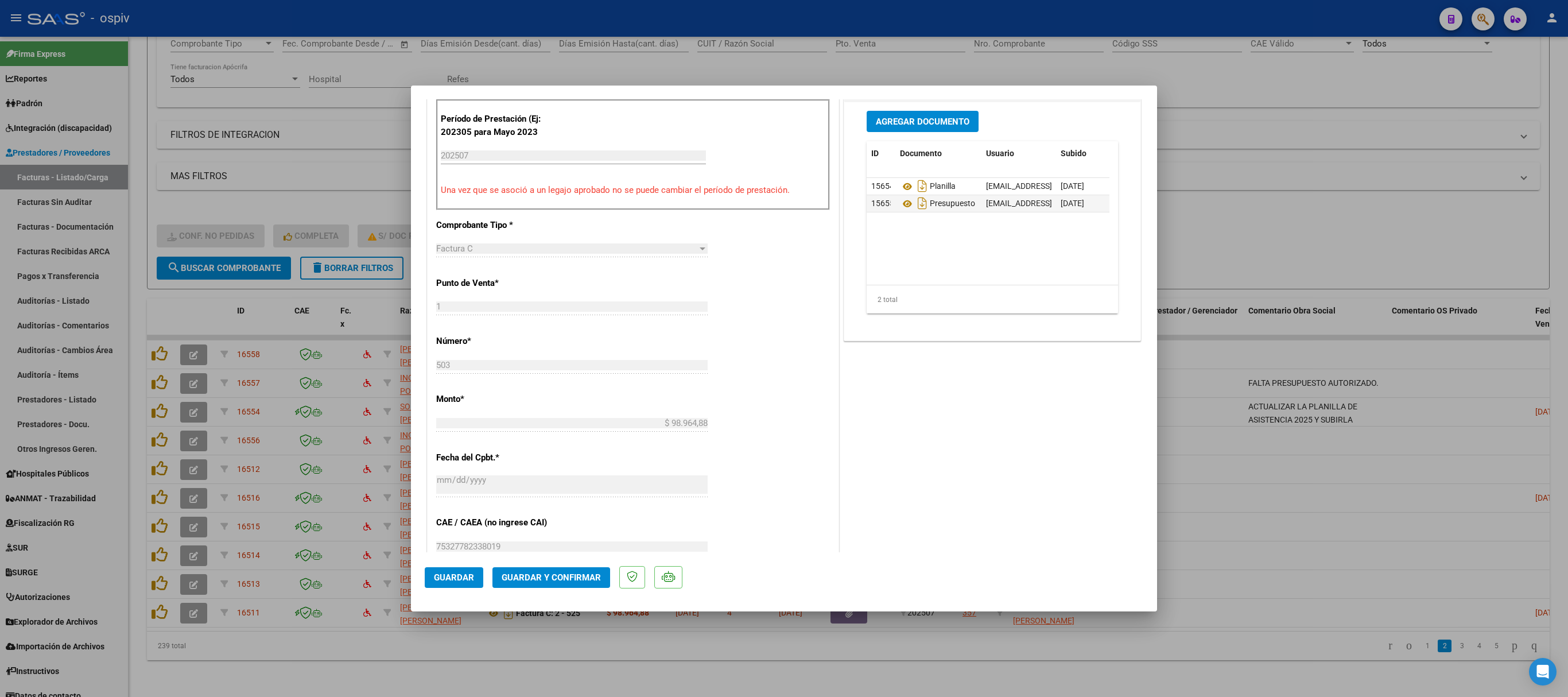
scroll to position [662, 0]
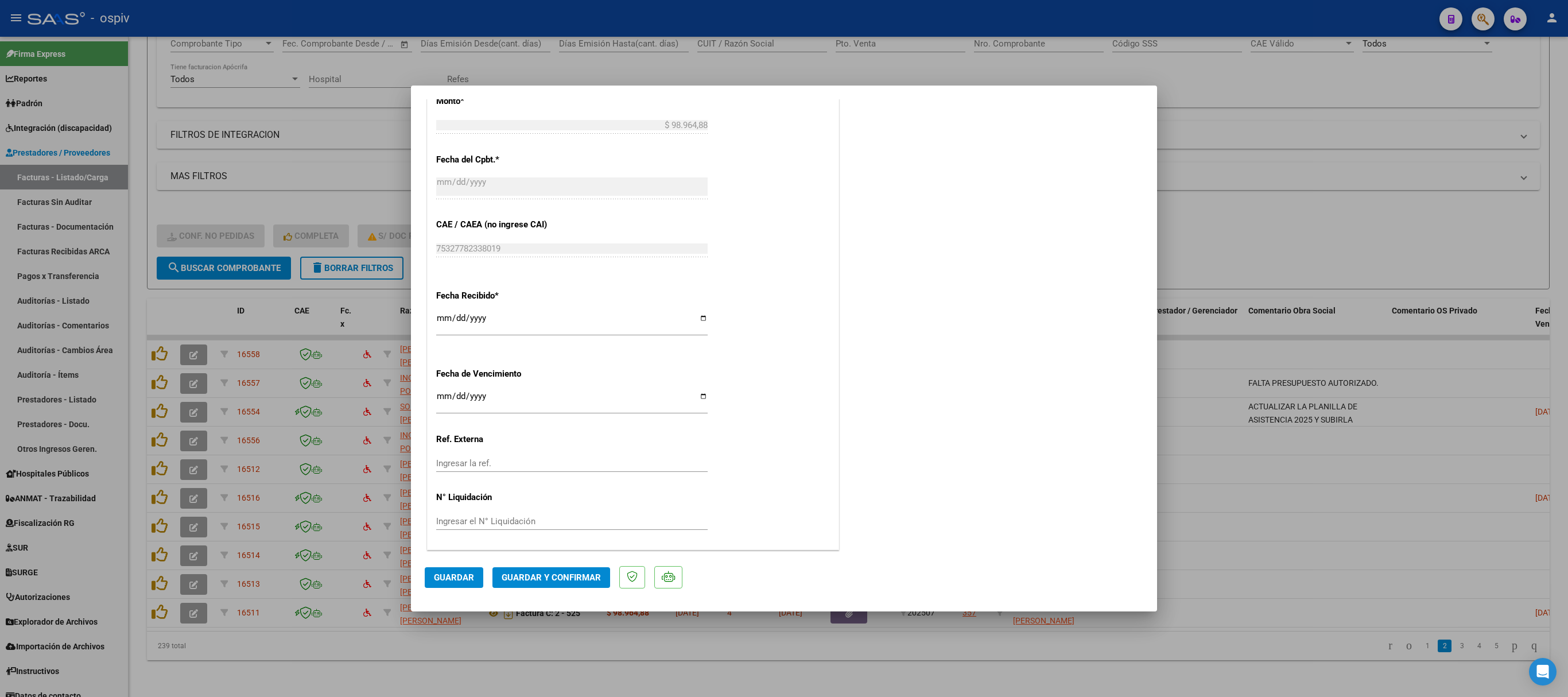
click at [550, 579] on span "Guardar y Confirmar" at bounding box center [551, 578] width 99 height 11
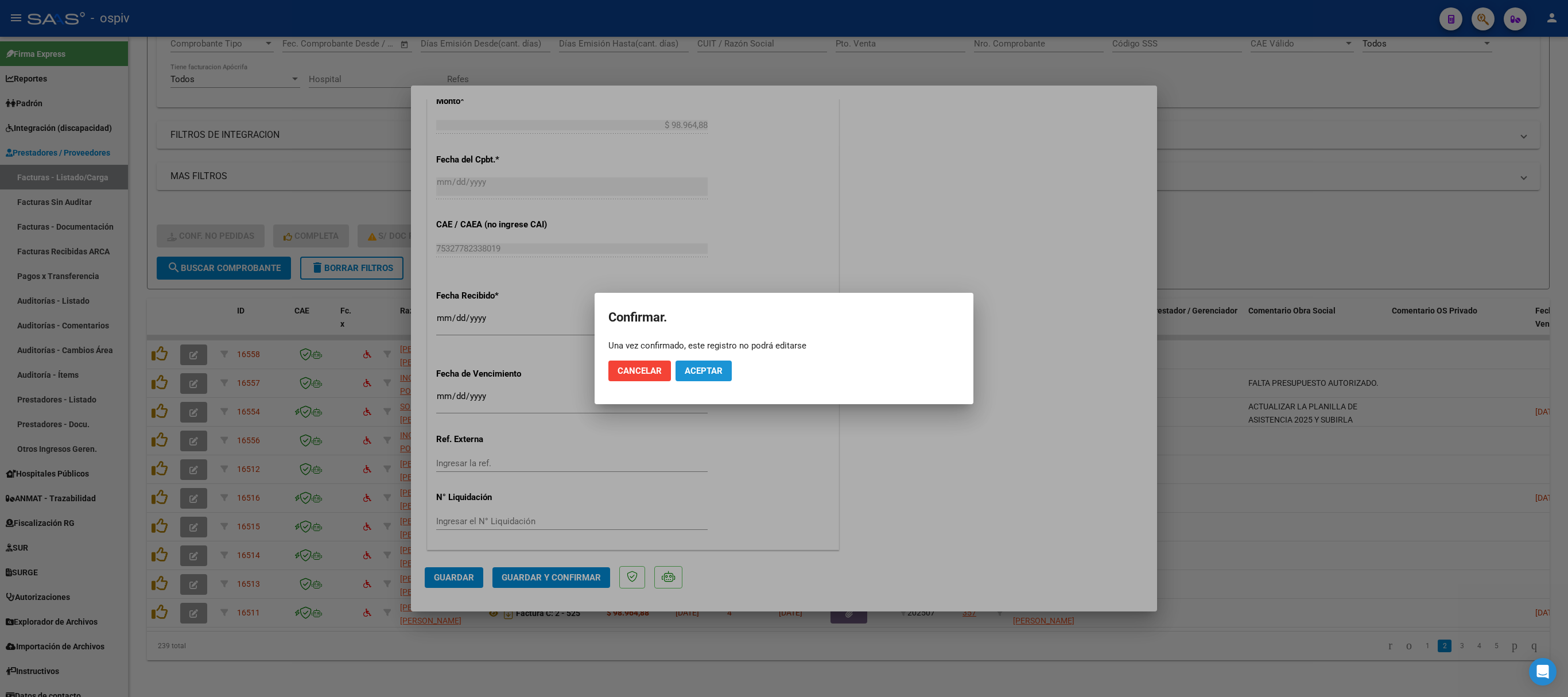
drag, startPoint x: 706, startPoint y: 376, endPoint x: 798, endPoint y: 358, distance: 93.7
click at [705, 376] on button "Aceptar" at bounding box center [703, 370] width 56 height 21
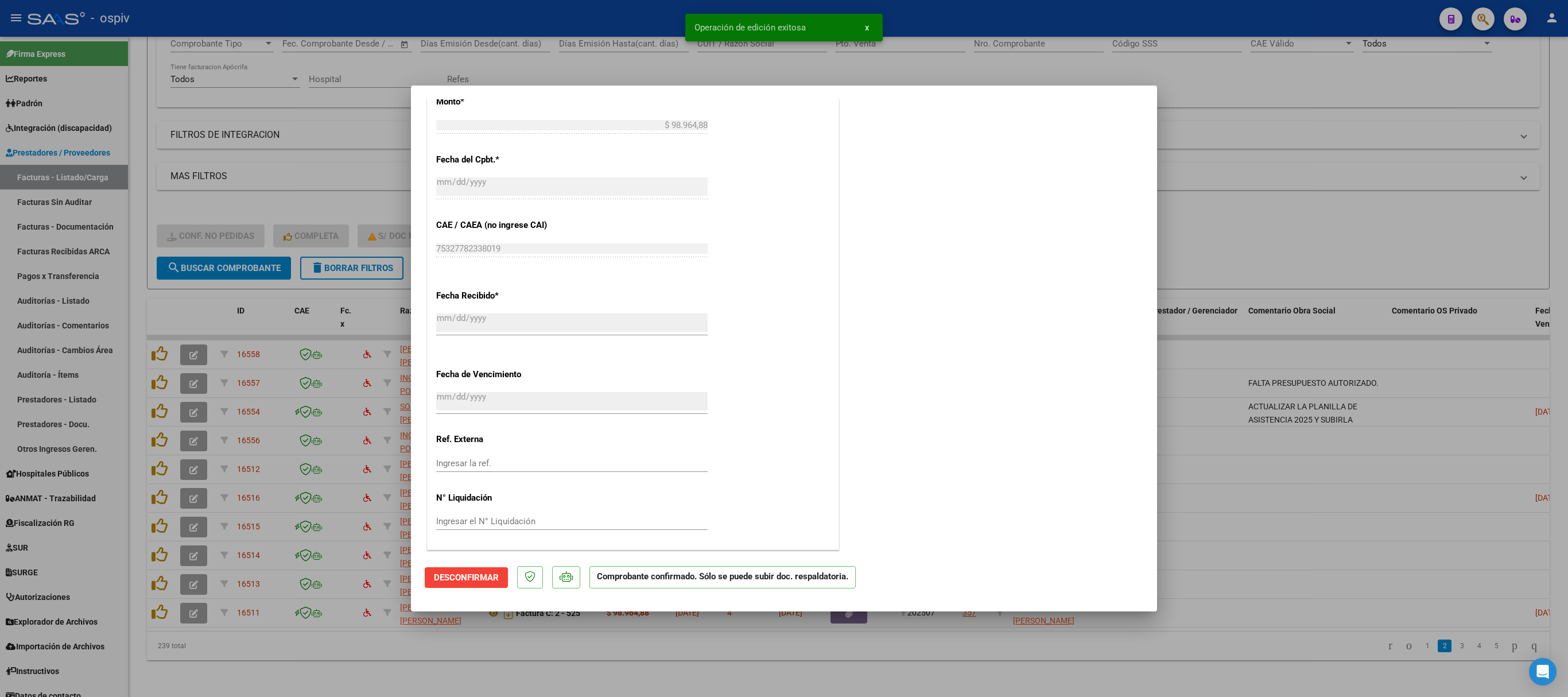
click at [1314, 189] on div at bounding box center [784, 348] width 1568 height 697
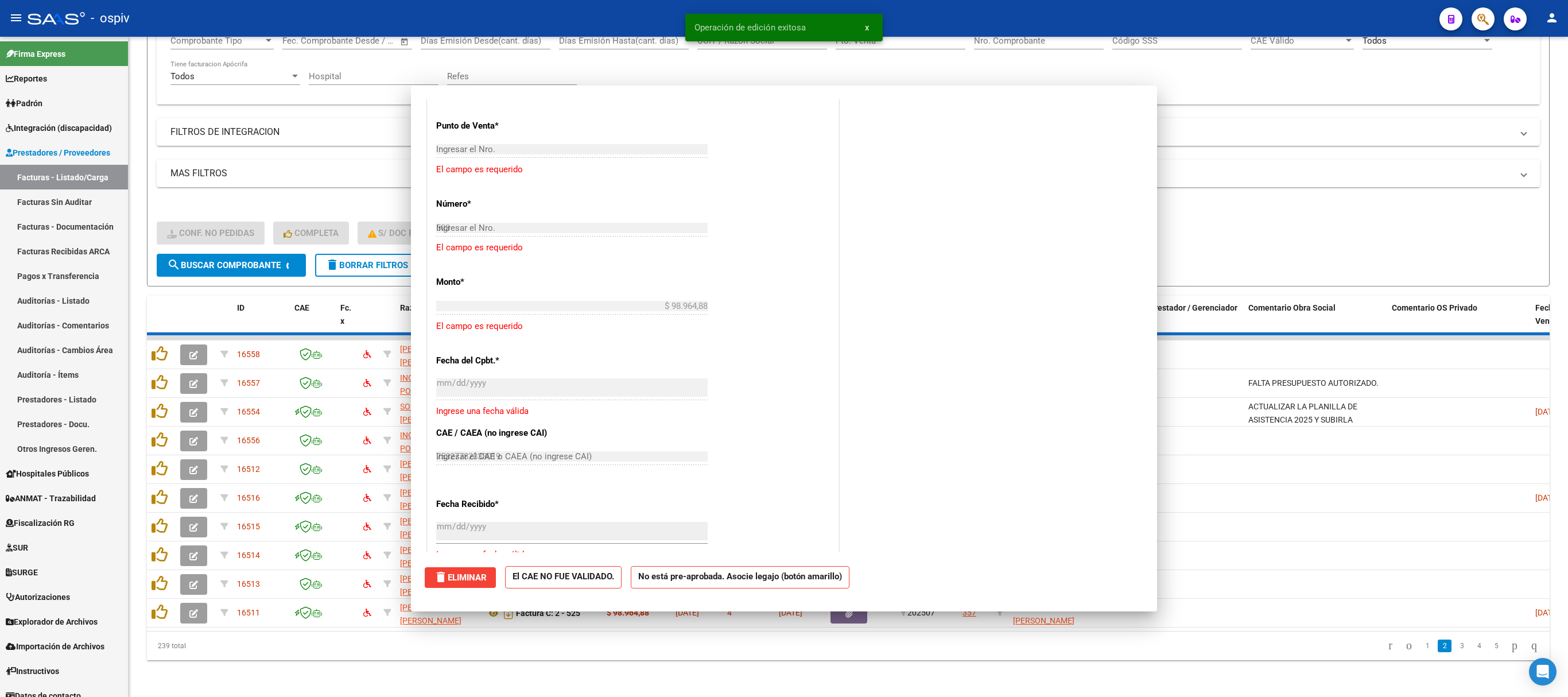
type input "$ 0,00"
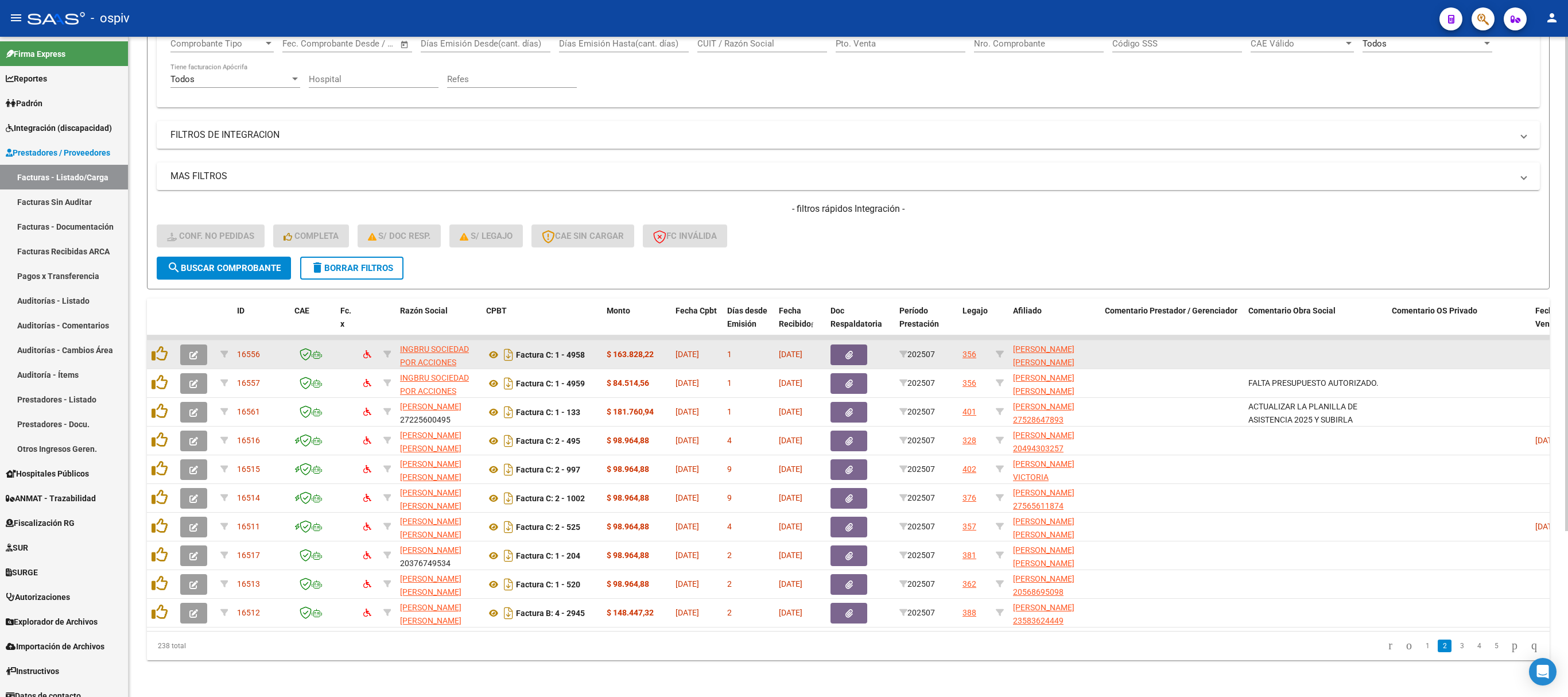
click at [195, 350] on icon "button" at bounding box center [193, 354] width 9 height 9
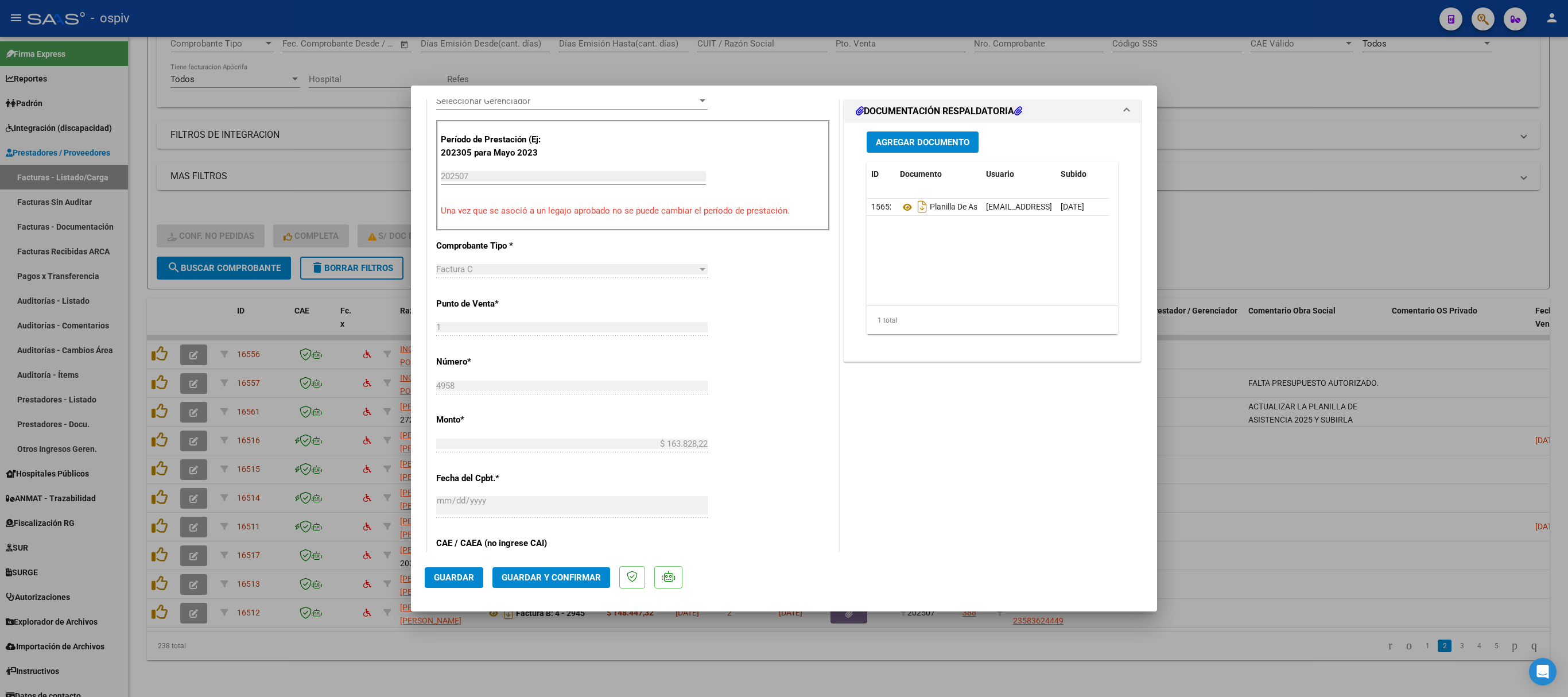
scroll to position [230, 0]
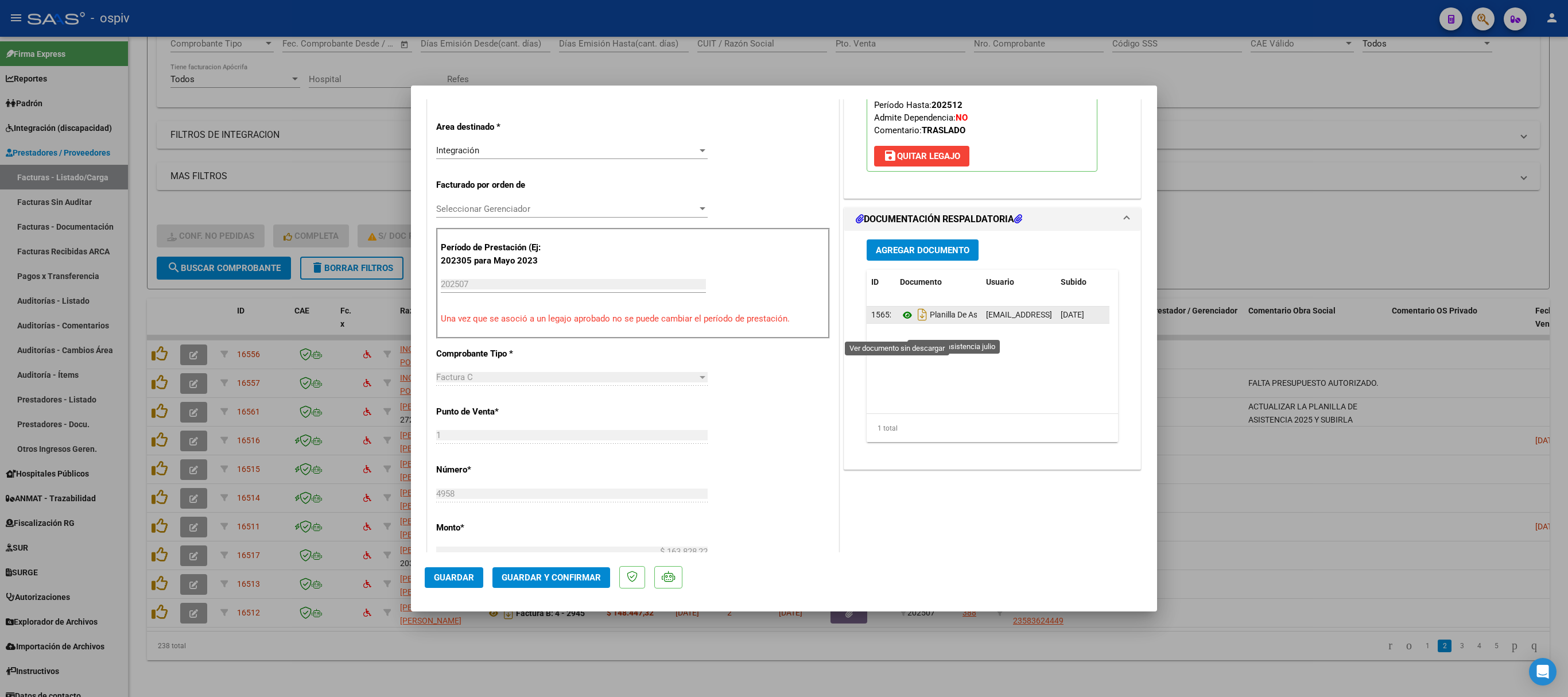
click at [900, 322] on icon at bounding box center [907, 315] width 15 height 14
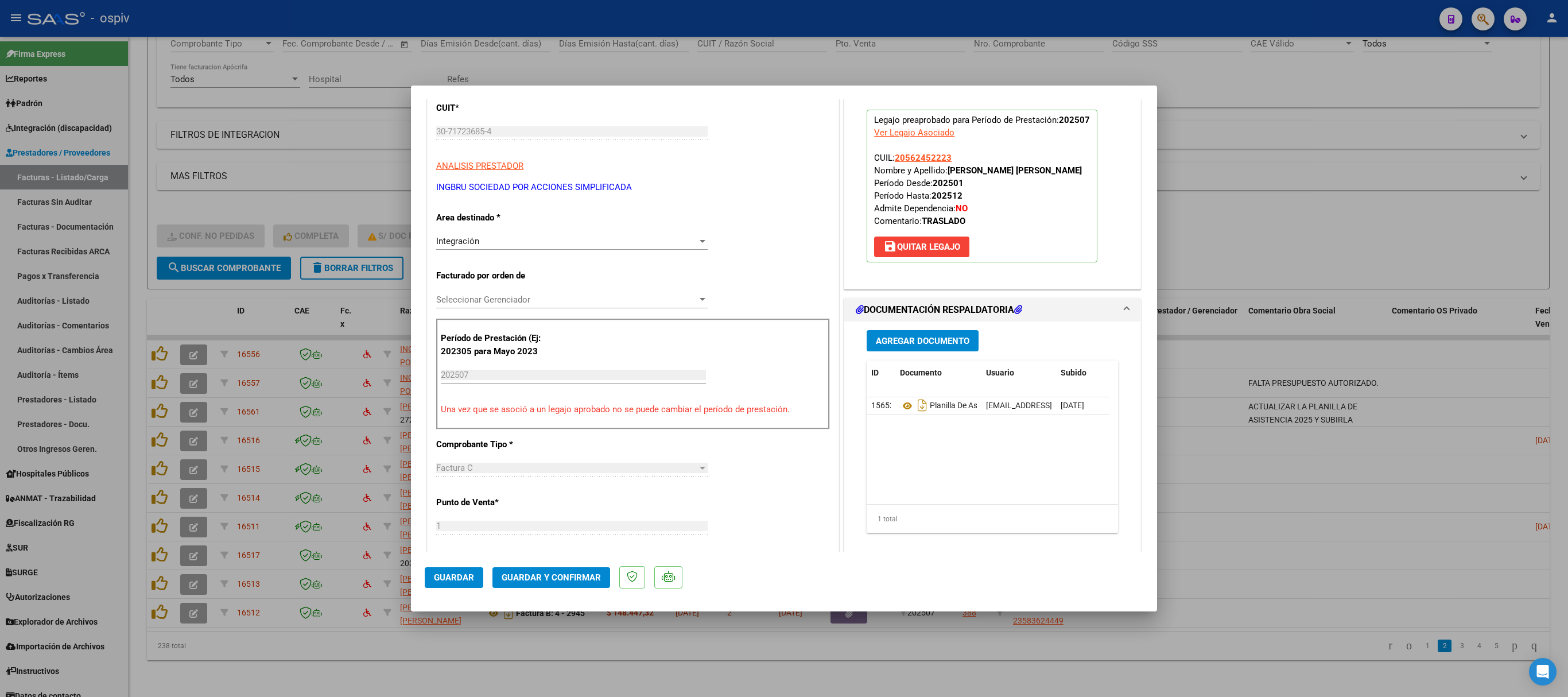
scroll to position [0, 0]
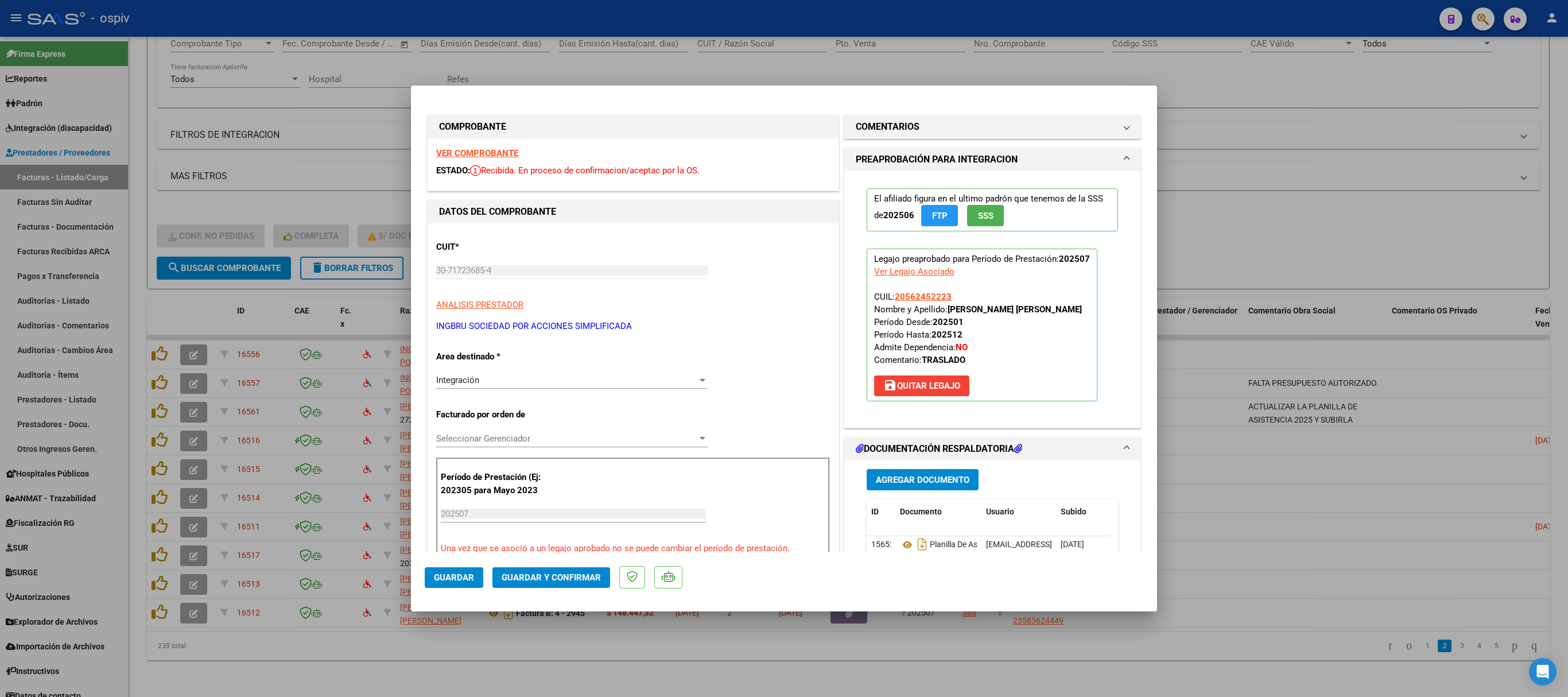
drag, startPoint x: 881, startPoint y: 125, endPoint x: 884, endPoint y: 185, distance: 60.1
click at [881, 125] on h1 "COMENTARIOS" at bounding box center [888, 127] width 64 height 14
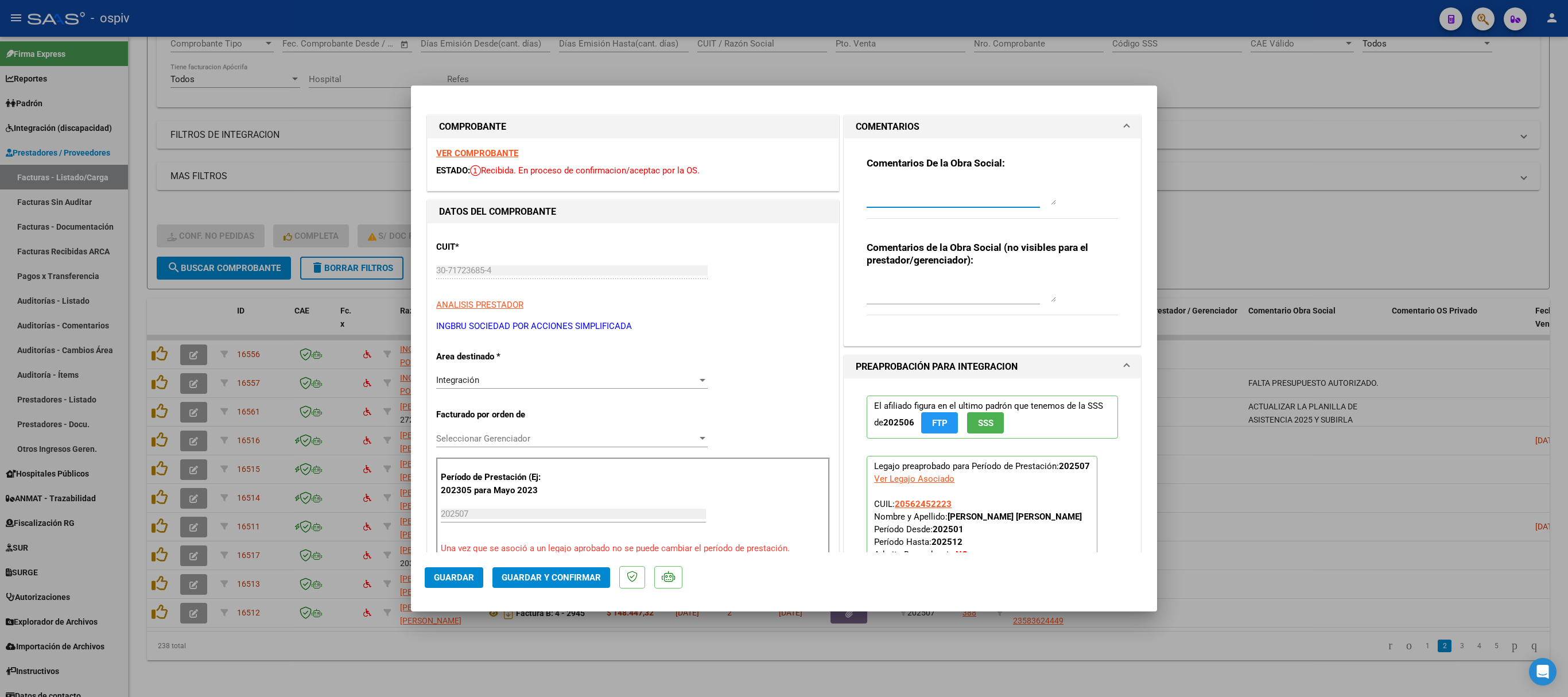
click at [877, 205] on textarea at bounding box center [961, 193] width 189 height 23
type textarea "FALTA PRESUPUESTO AUTORIZADO."
click at [438, 576] on span "Guardar" at bounding box center [454, 578] width 40 height 11
click at [1251, 140] on div at bounding box center [784, 348] width 1568 height 697
type input "$ 0,00"
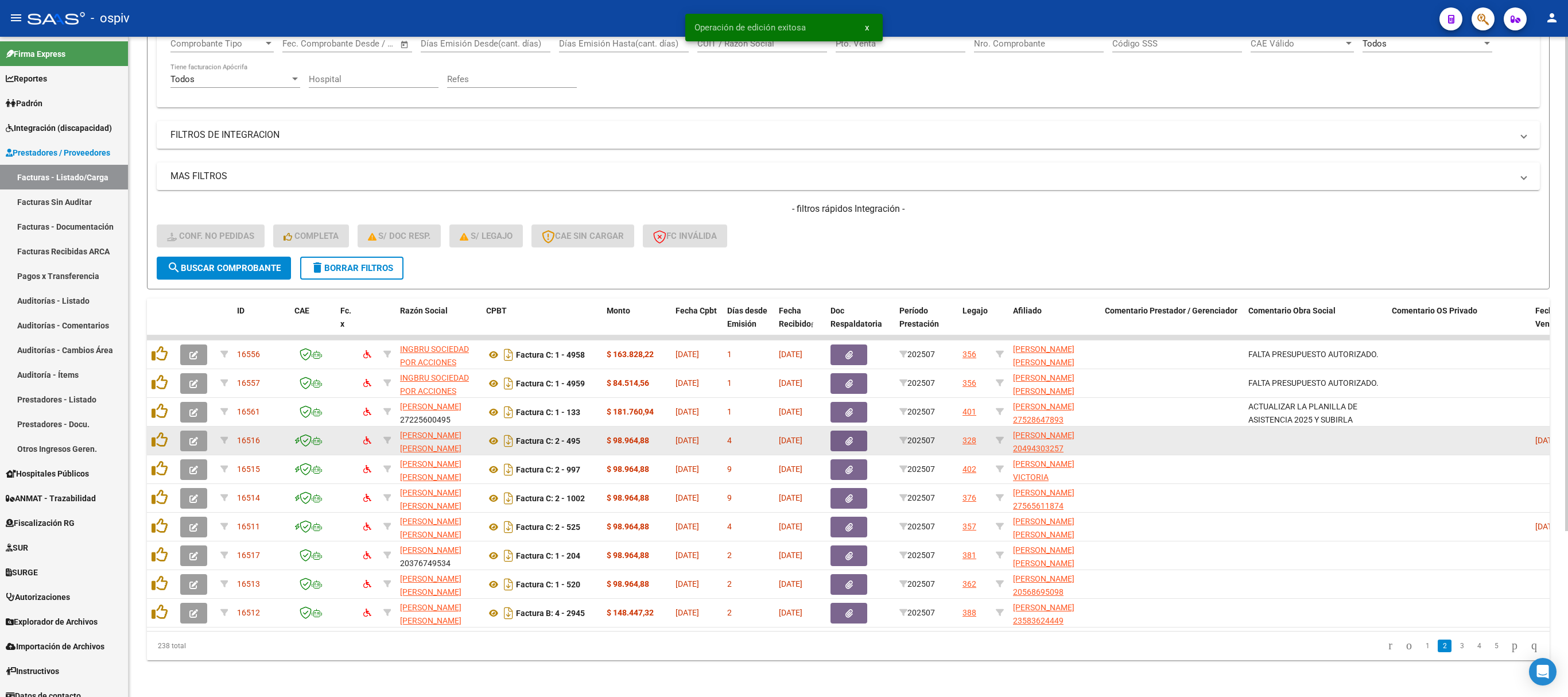
click at [197, 437] on icon "button" at bounding box center [193, 441] width 9 height 9
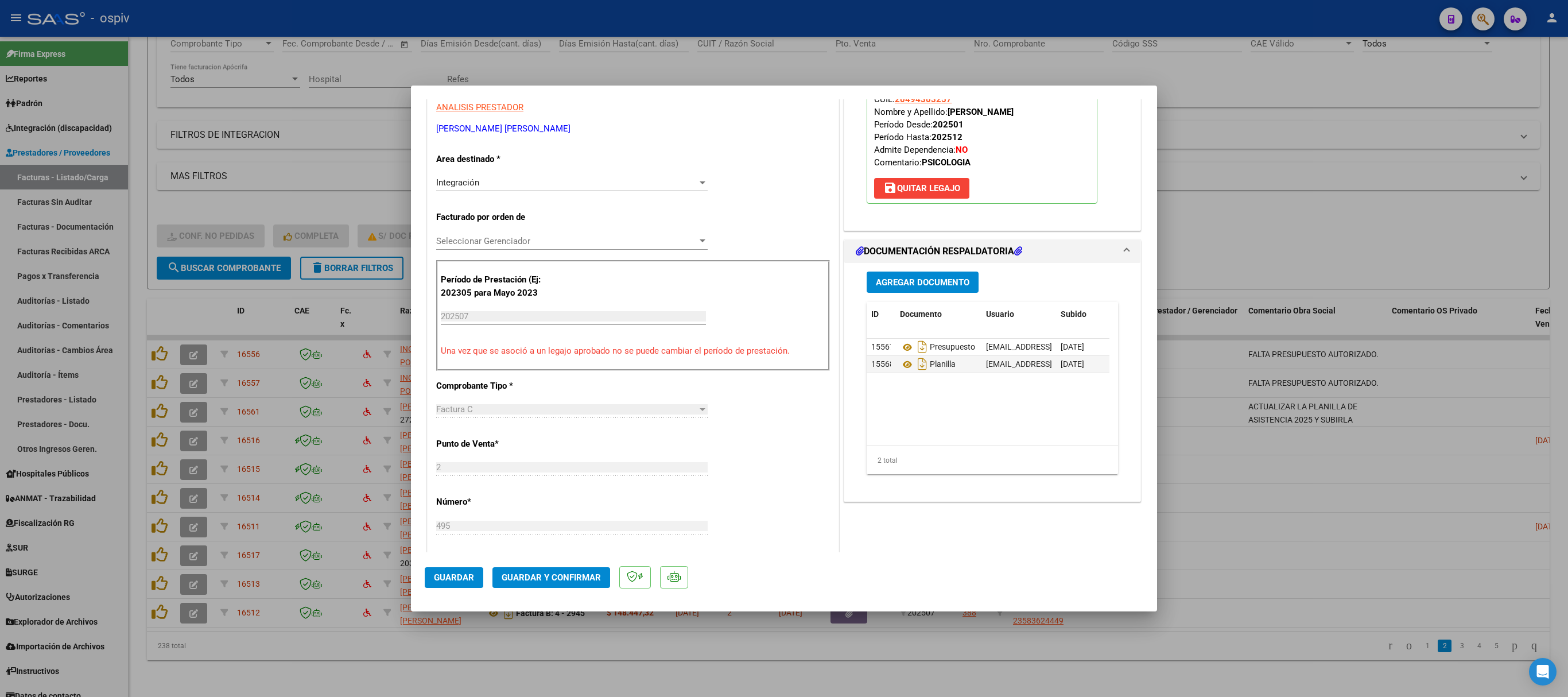
scroll to position [345, 0]
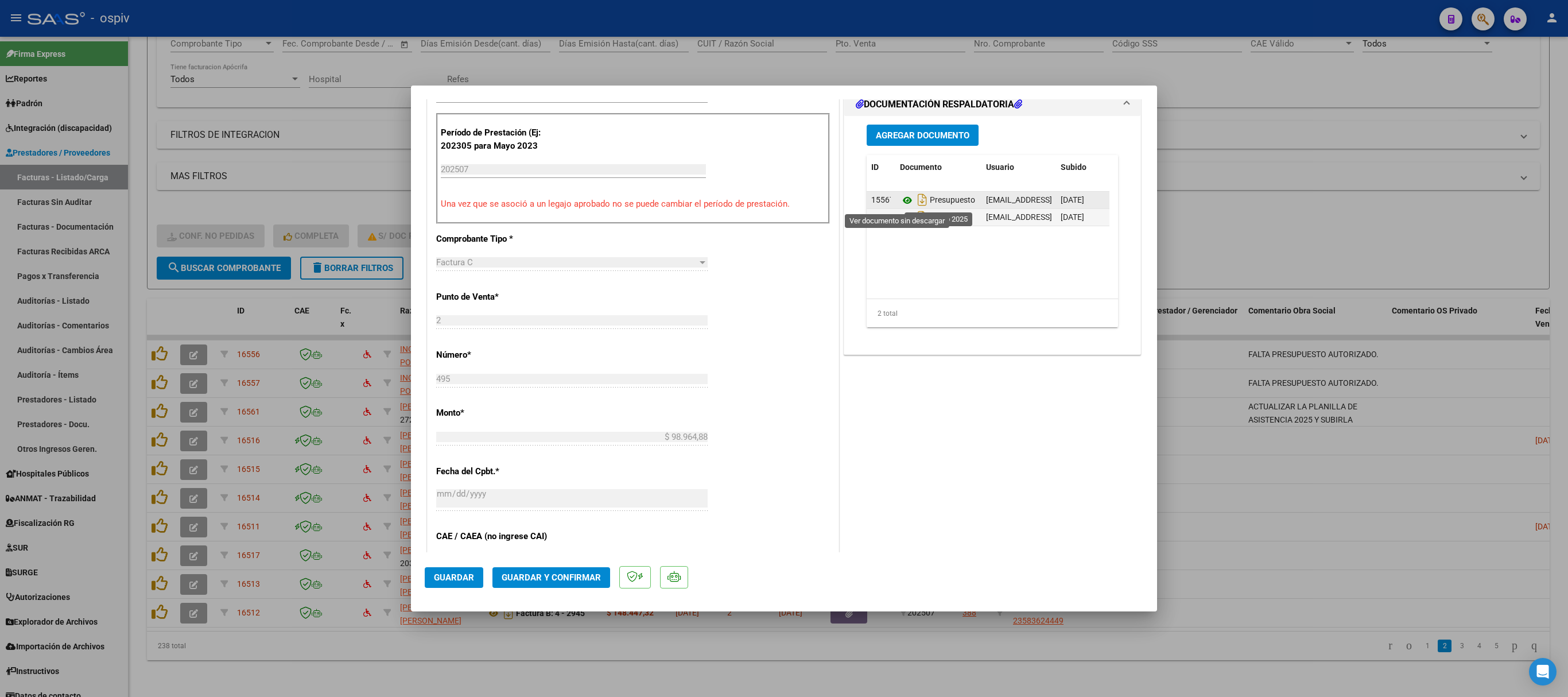
click at [900, 199] on icon at bounding box center [907, 200] width 15 height 14
click at [900, 217] on icon at bounding box center [907, 217] width 15 height 14
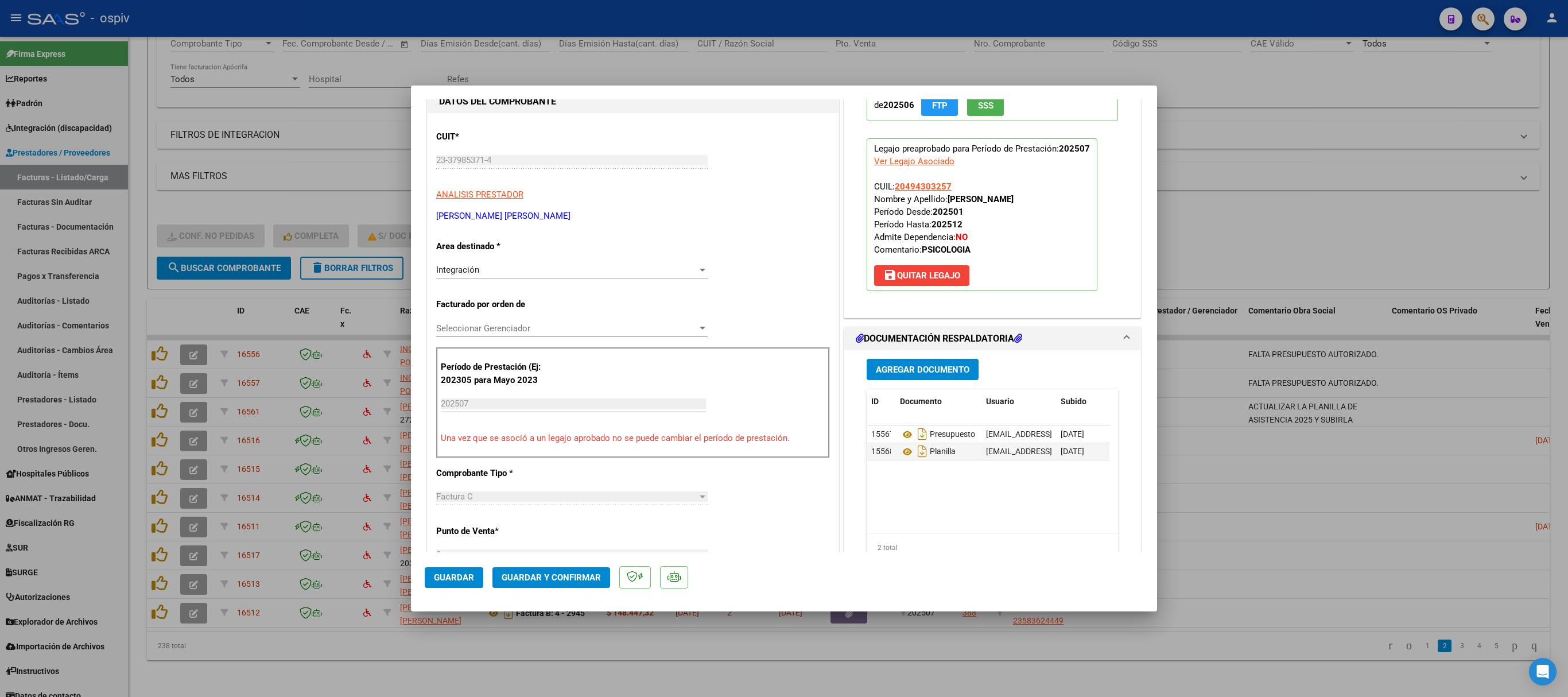
scroll to position [0, 0]
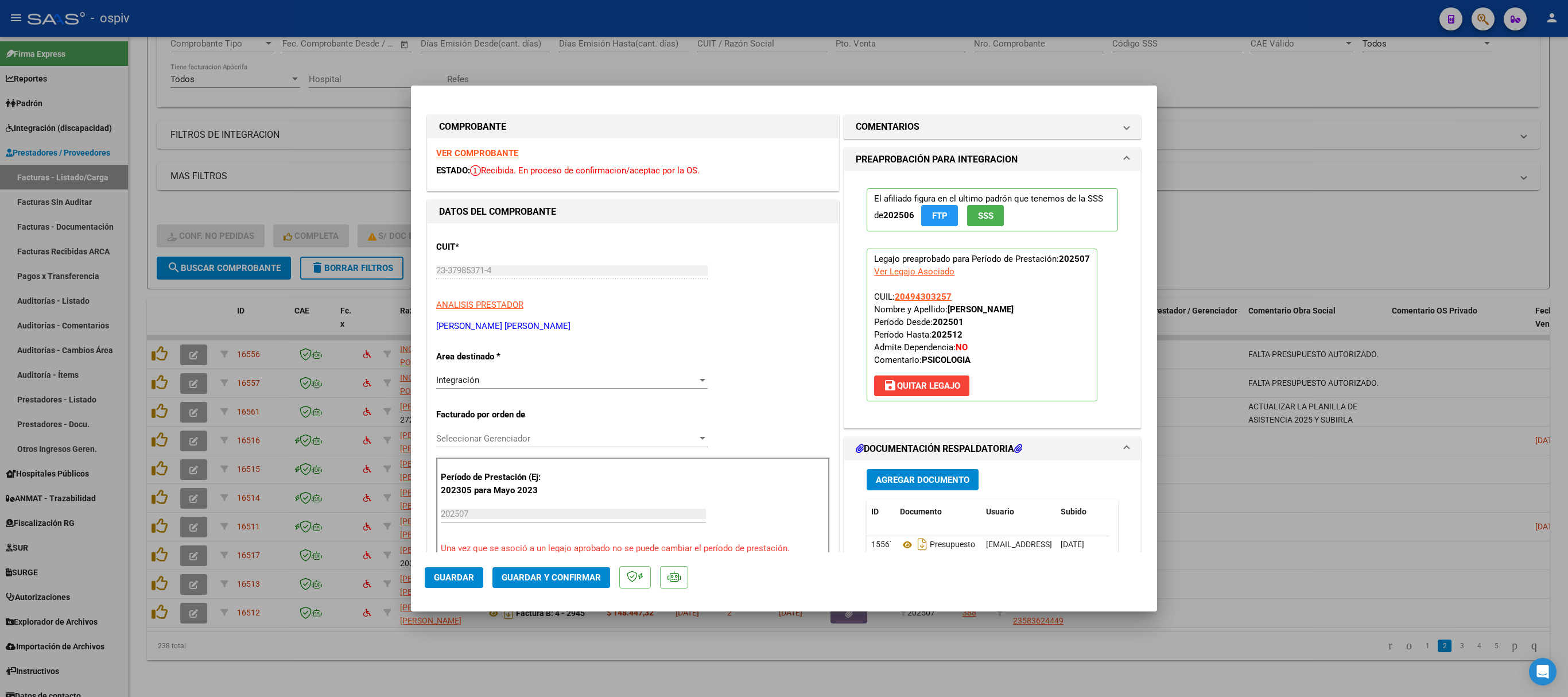
click at [480, 153] on strong "VER COMPROBANTE" at bounding box center [477, 153] width 82 height 11
click at [565, 574] on span "Guardar y Confirmar" at bounding box center [551, 578] width 99 height 11
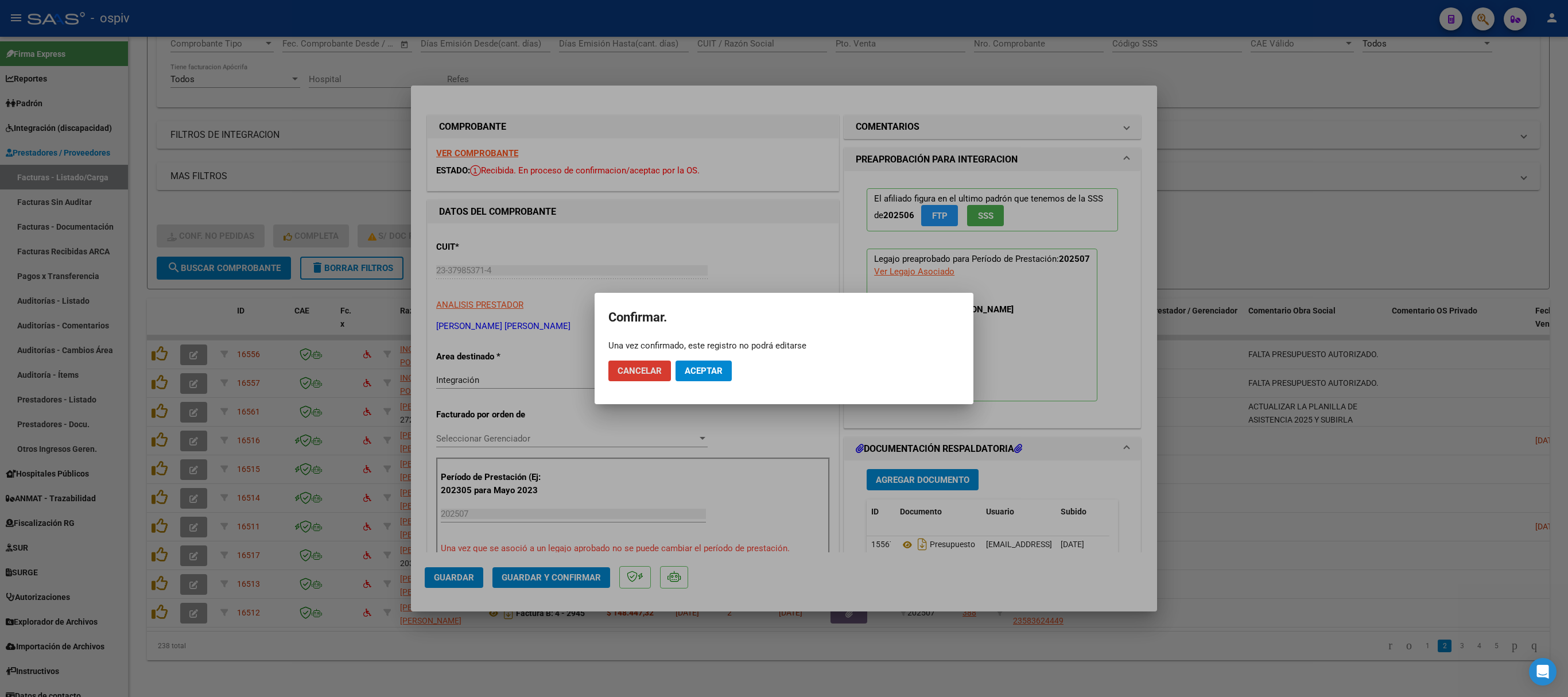
click at [716, 362] on button "Aceptar" at bounding box center [703, 370] width 56 height 21
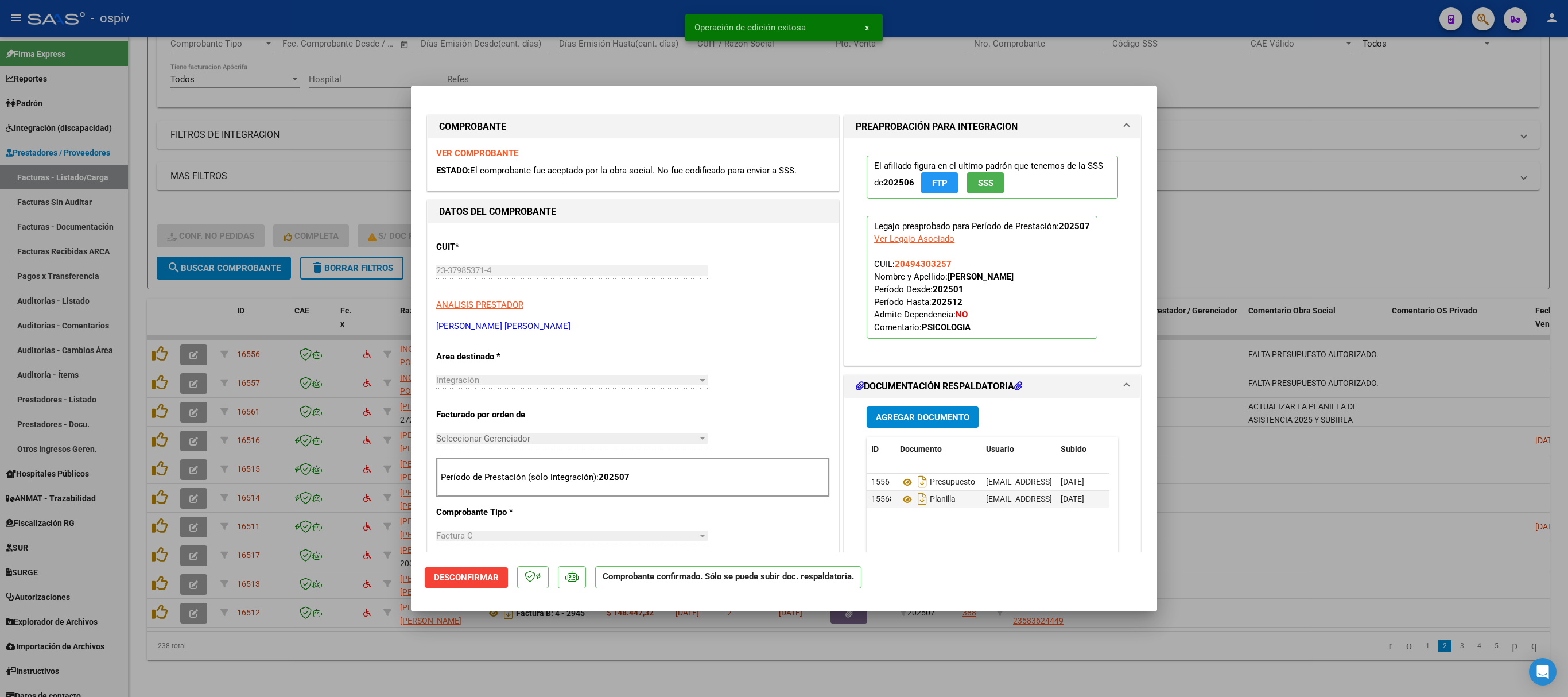
click at [1246, 176] on div at bounding box center [784, 348] width 1568 height 697
type input "$ 0,00"
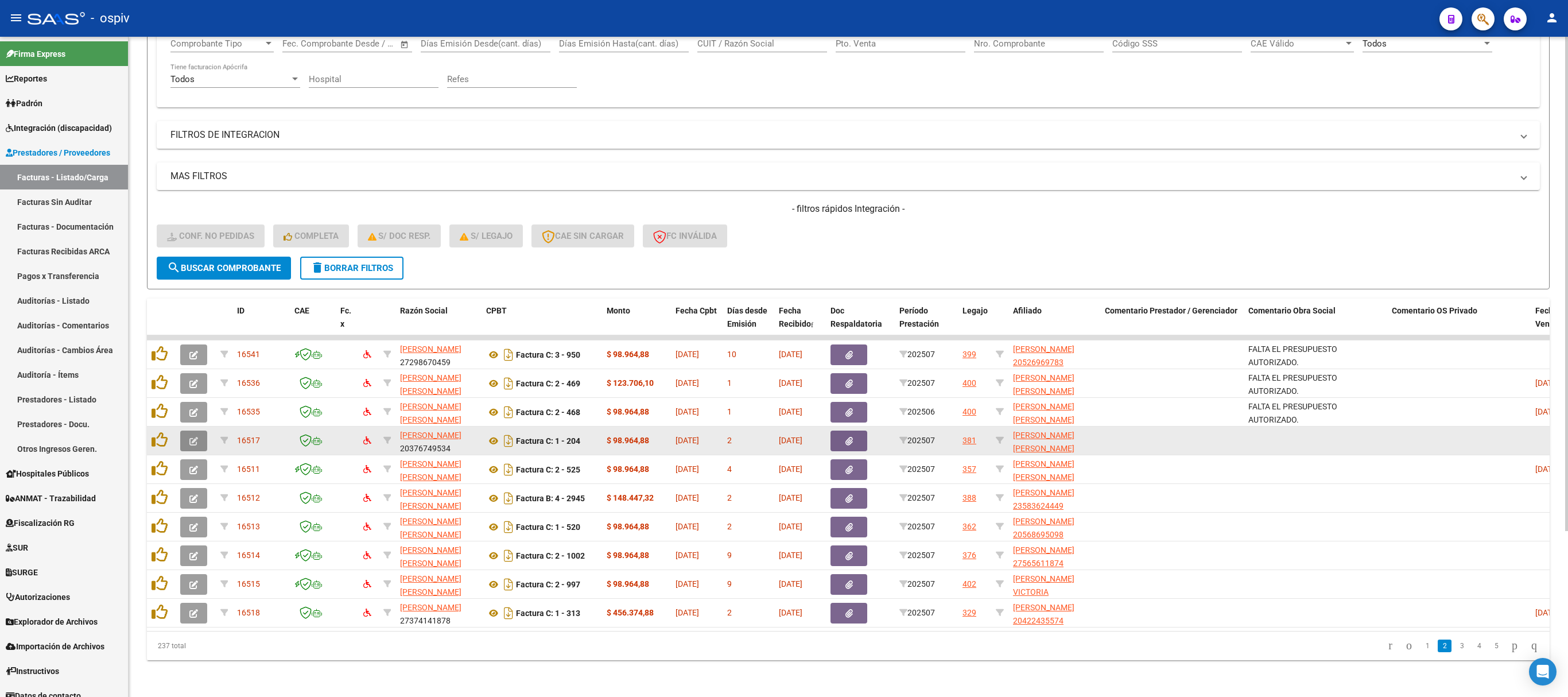
click at [197, 437] on icon "button" at bounding box center [193, 441] width 9 height 9
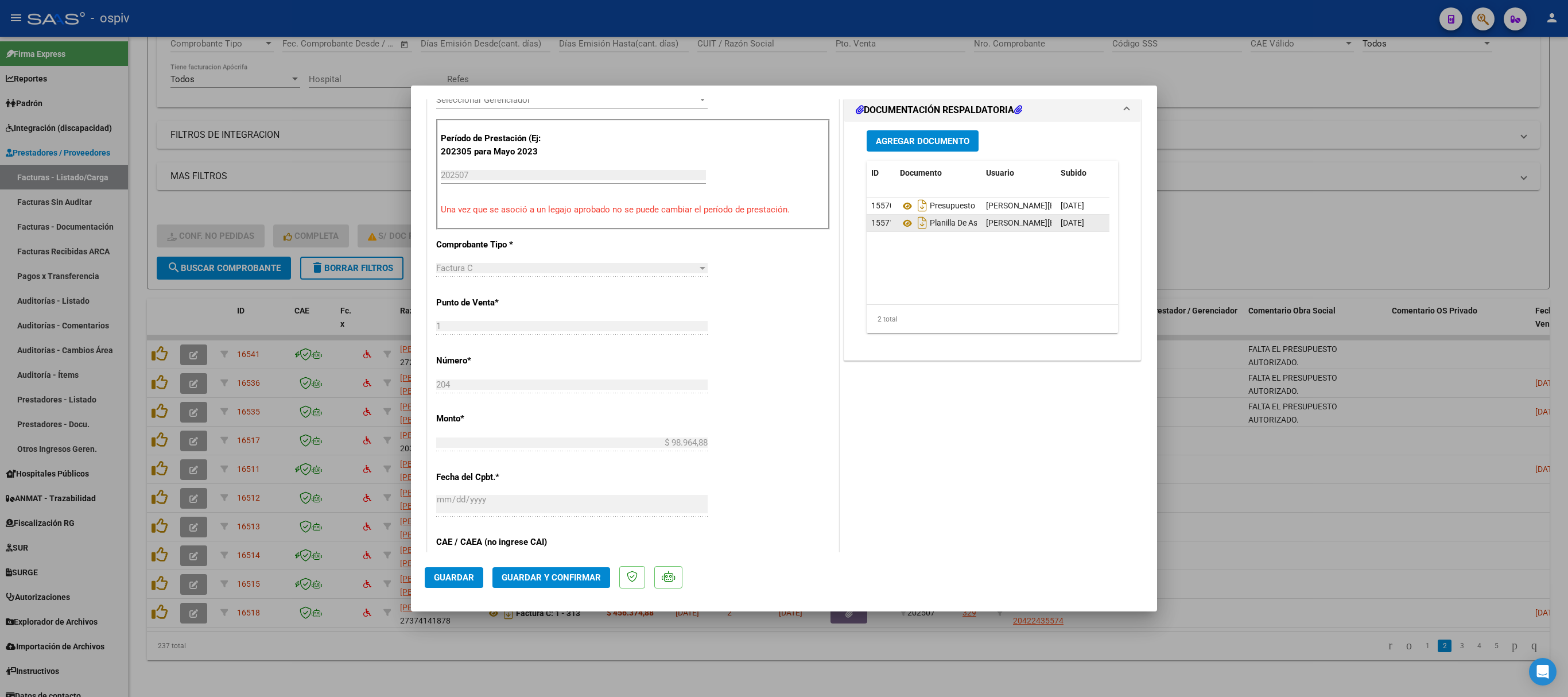
scroll to position [230, 0]
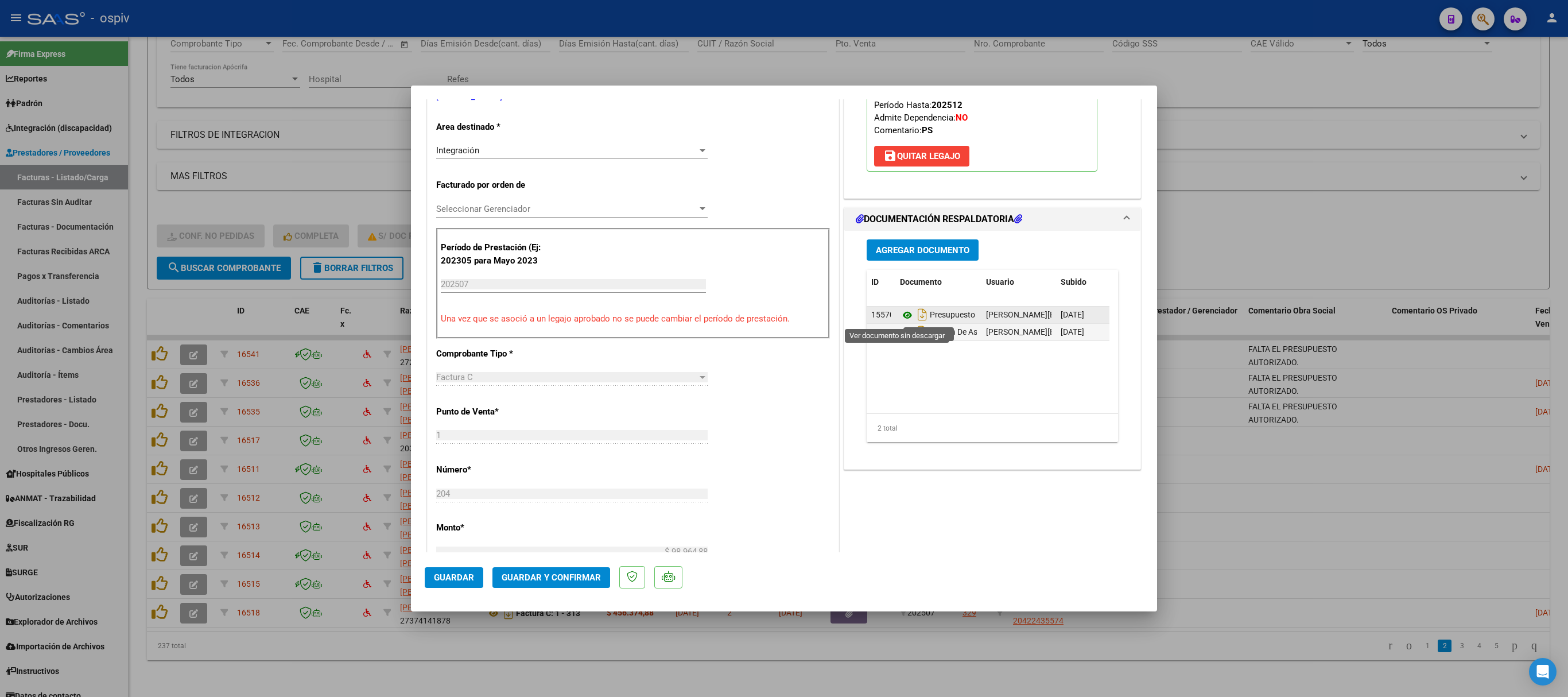
click at [900, 317] on icon at bounding box center [907, 315] width 15 height 14
click at [900, 334] on icon at bounding box center [907, 333] width 15 height 14
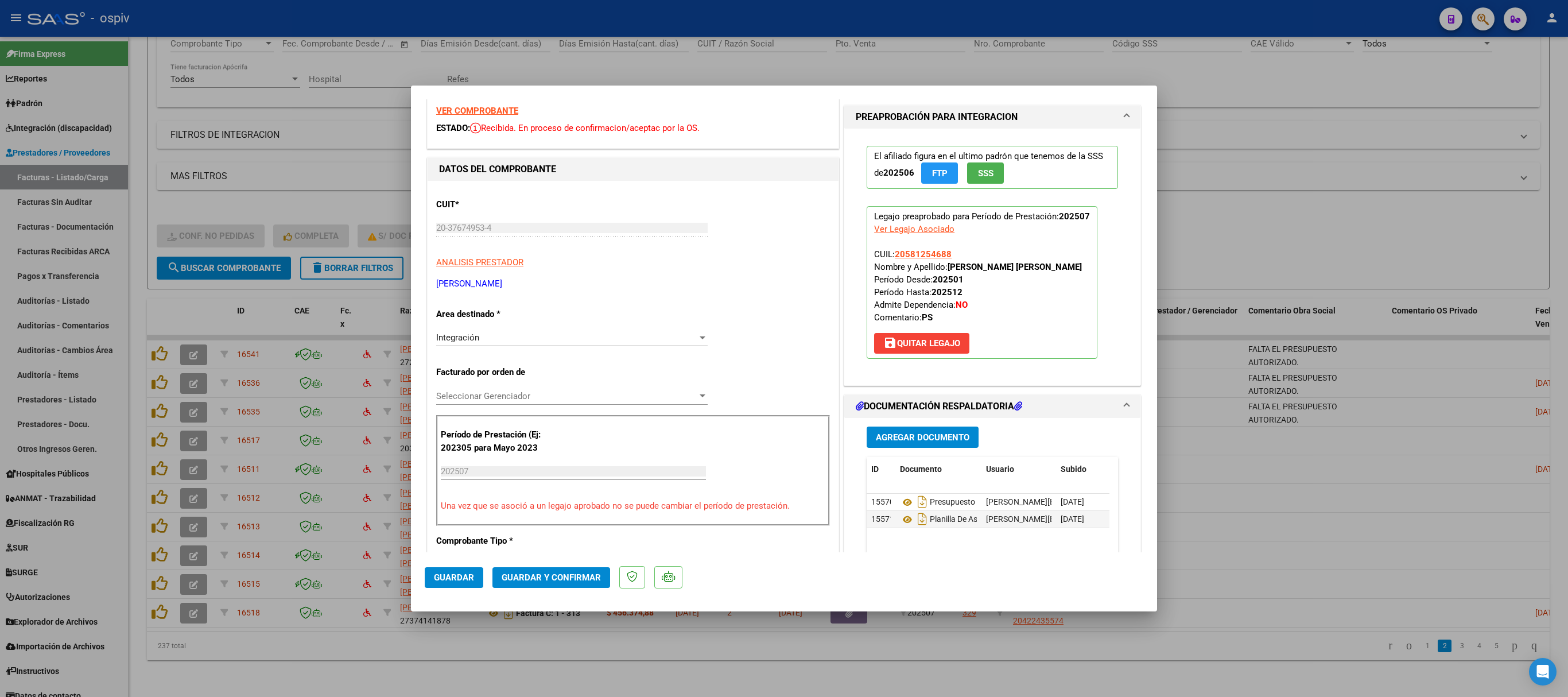
scroll to position [0, 0]
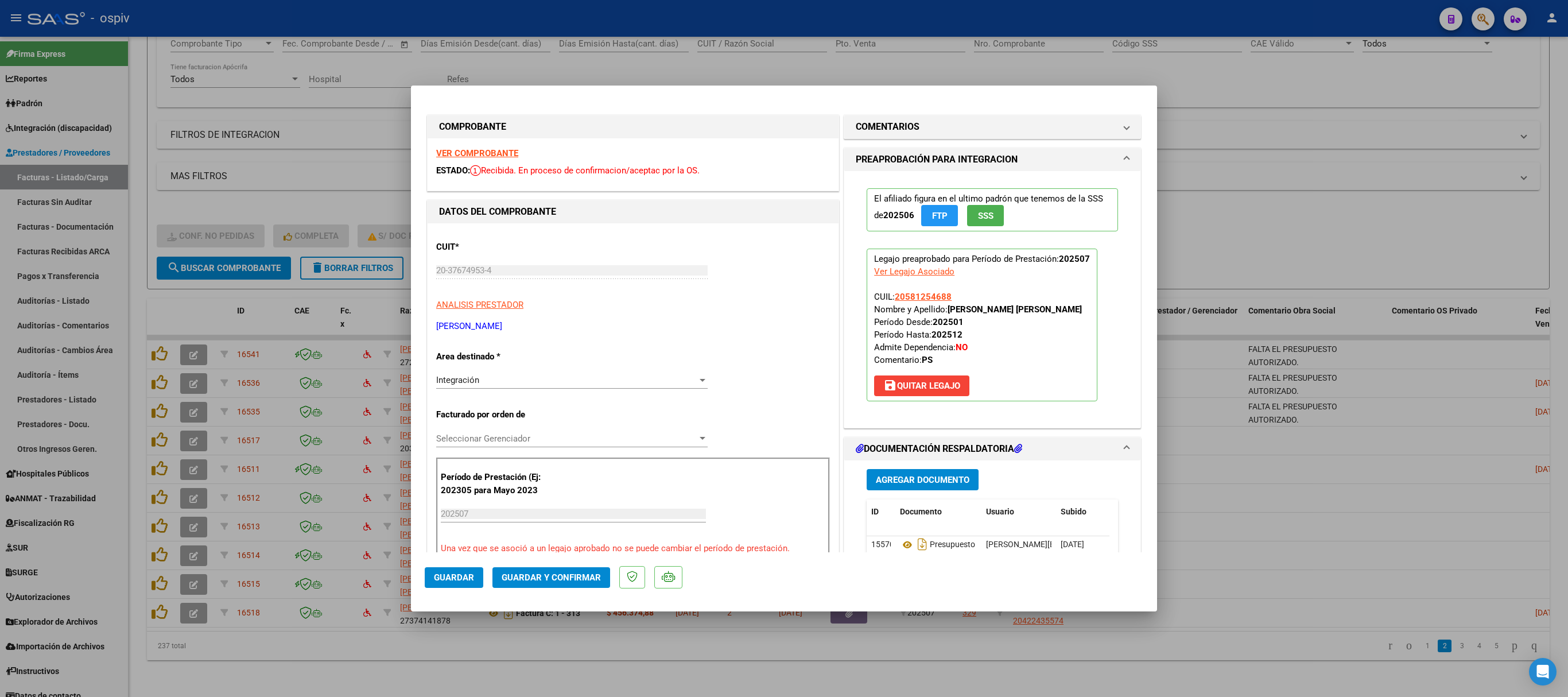
click at [495, 154] on strong "VER COMPROBANTE" at bounding box center [477, 153] width 82 height 11
click at [580, 576] on span "Guardar y Confirmar" at bounding box center [551, 578] width 99 height 11
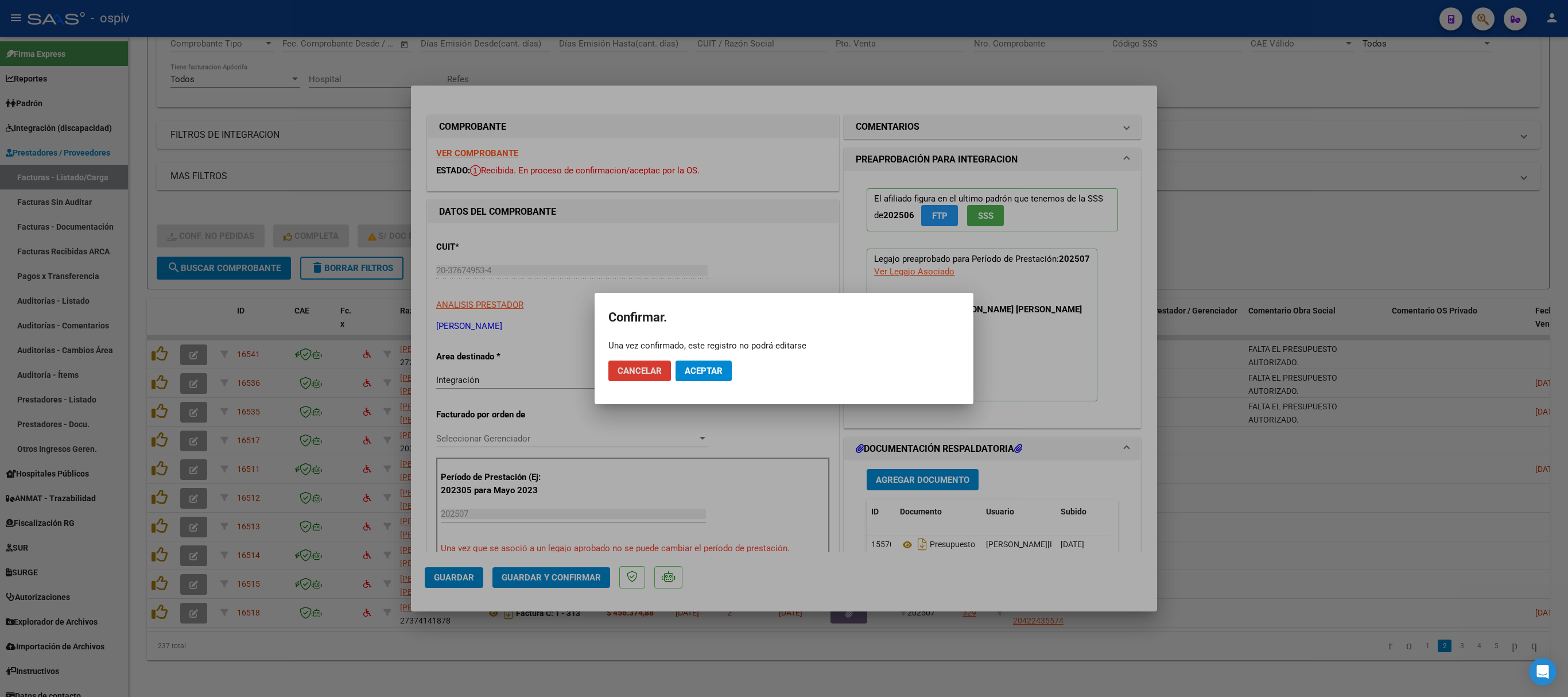
click at [717, 360] on button "Aceptar" at bounding box center [703, 370] width 56 height 21
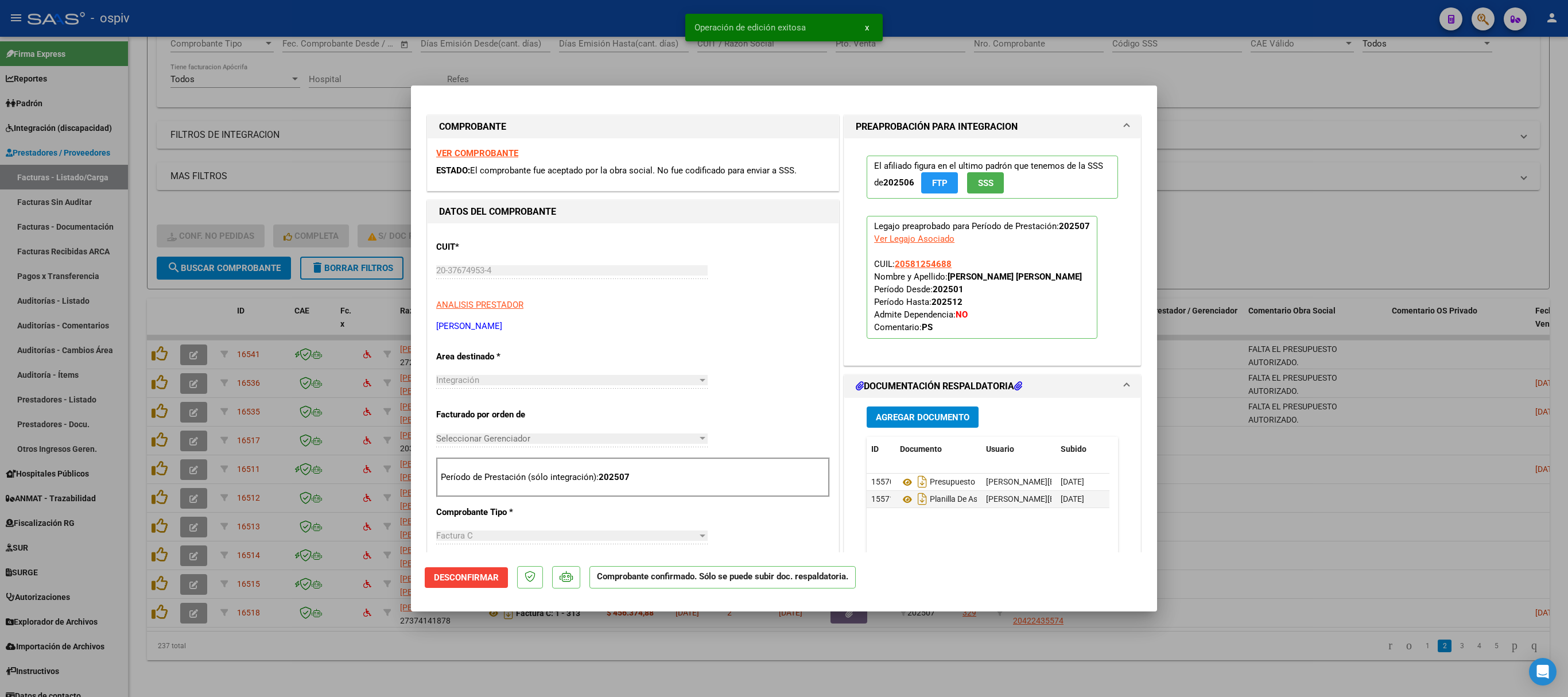
click at [1297, 452] on div at bounding box center [784, 348] width 1568 height 697
type input "$ 0,00"
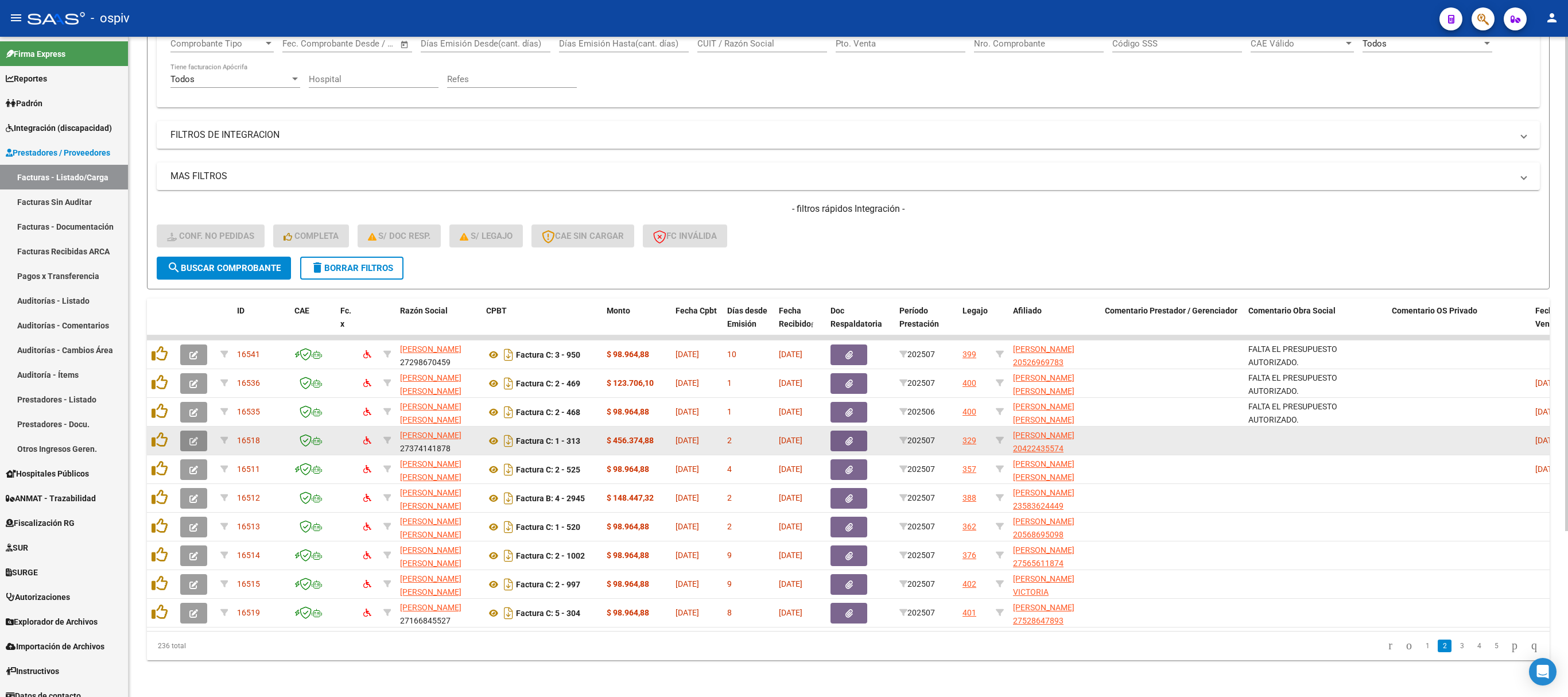
click at [205, 430] on button "button" at bounding box center [194, 440] width 27 height 21
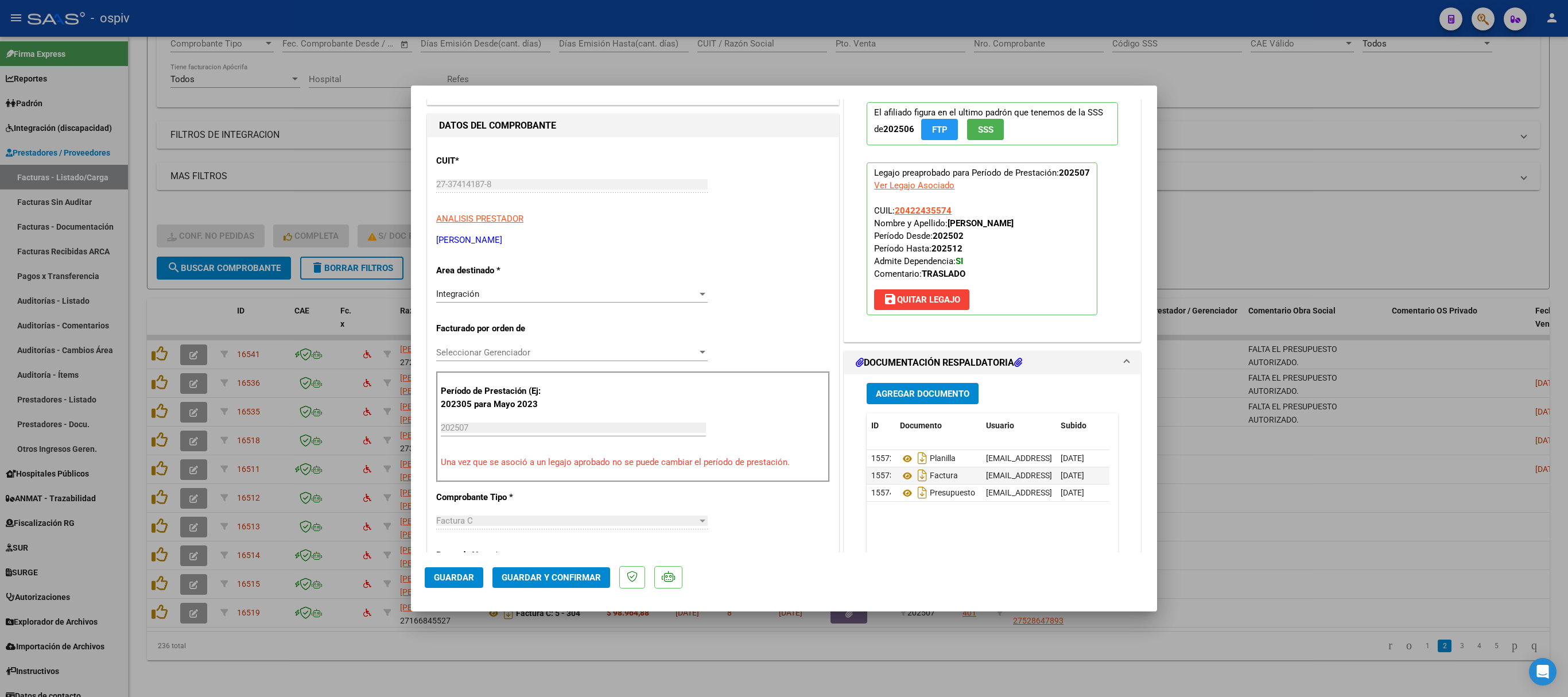
scroll to position [345, 0]
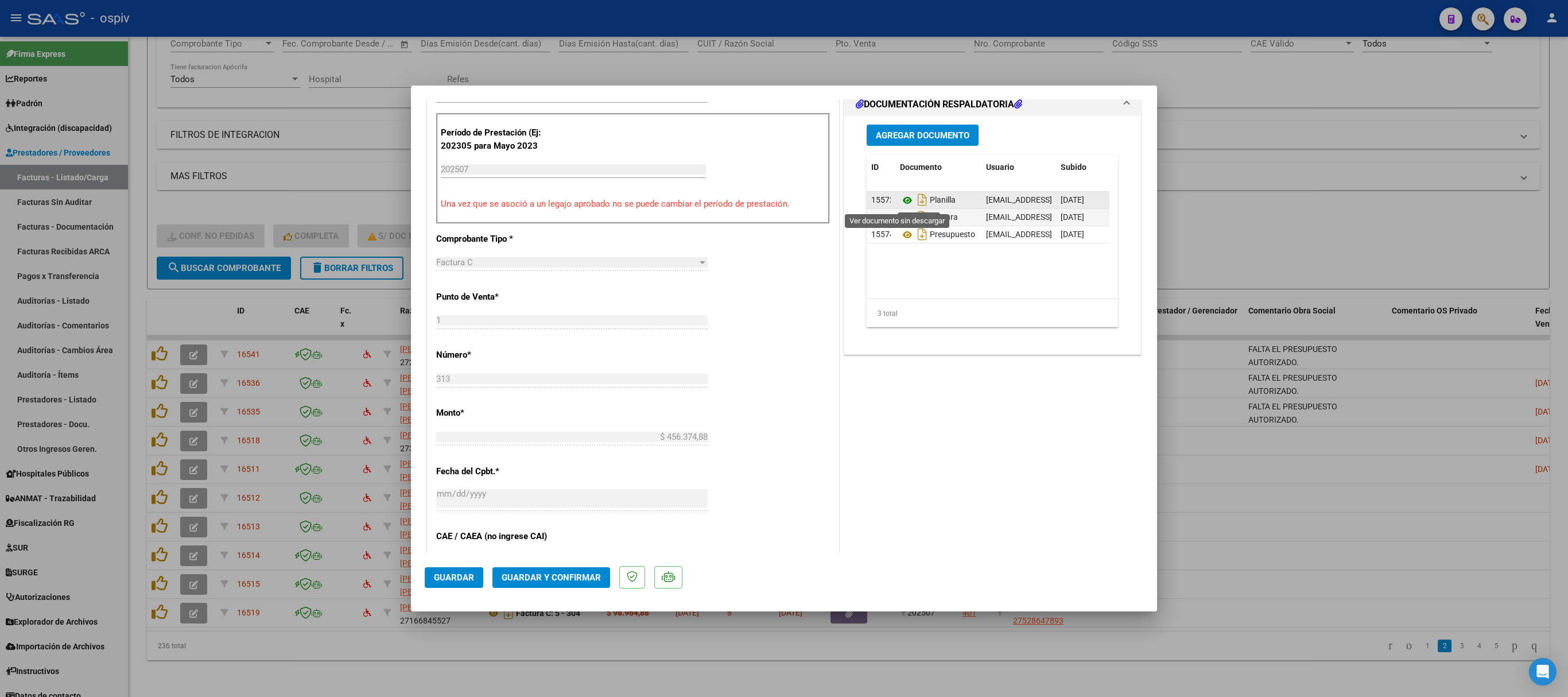
click at [900, 203] on icon at bounding box center [907, 200] width 15 height 14
click at [900, 238] on icon at bounding box center [907, 235] width 15 height 14
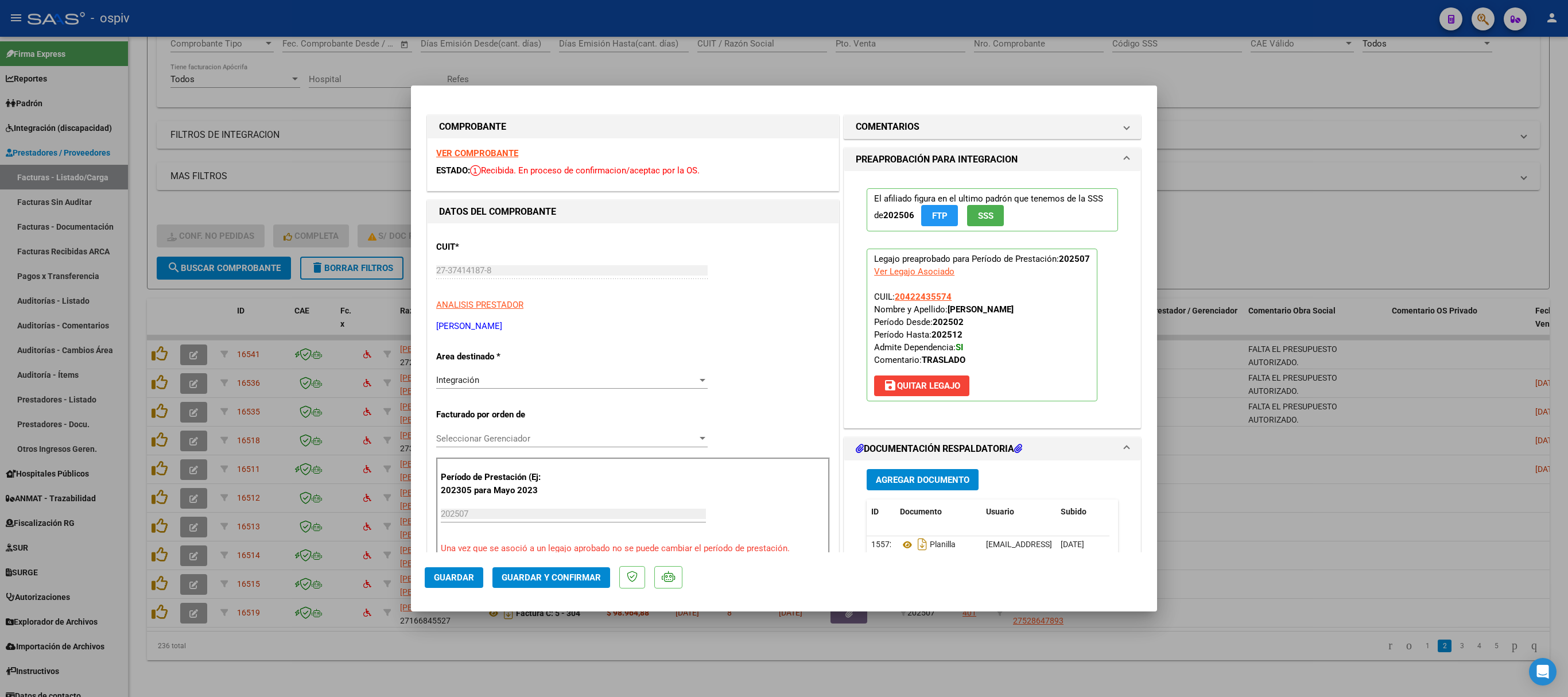
click at [489, 148] on strong "VER COMPROBANTE" at bounding box center [477, 153] width 82 height 11
click at [574, 576] on span "Guardar y Confirmar" at bounding box center [551, 578] width 99 height 11
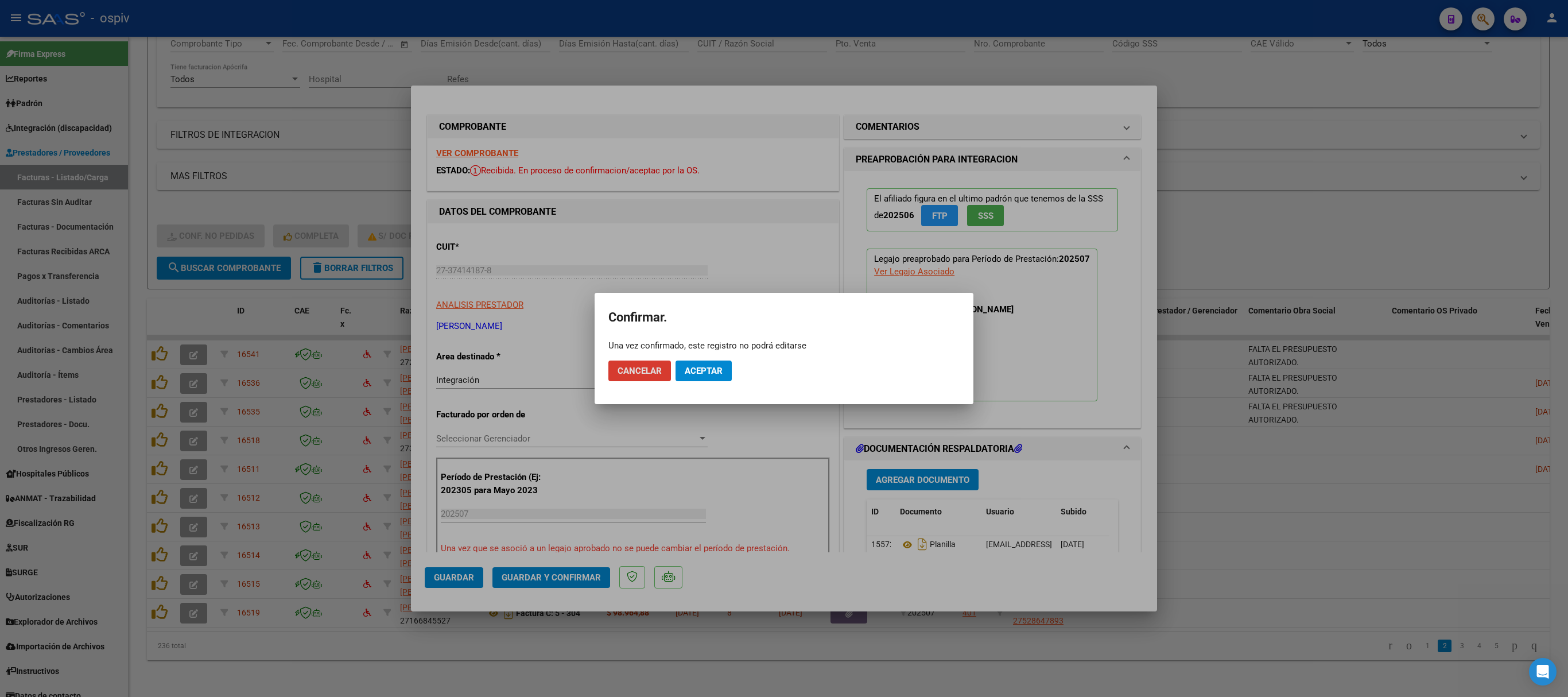
click at [717, 370] on span "Aceptar" at bounding box center [703, 371] width 38 height 11
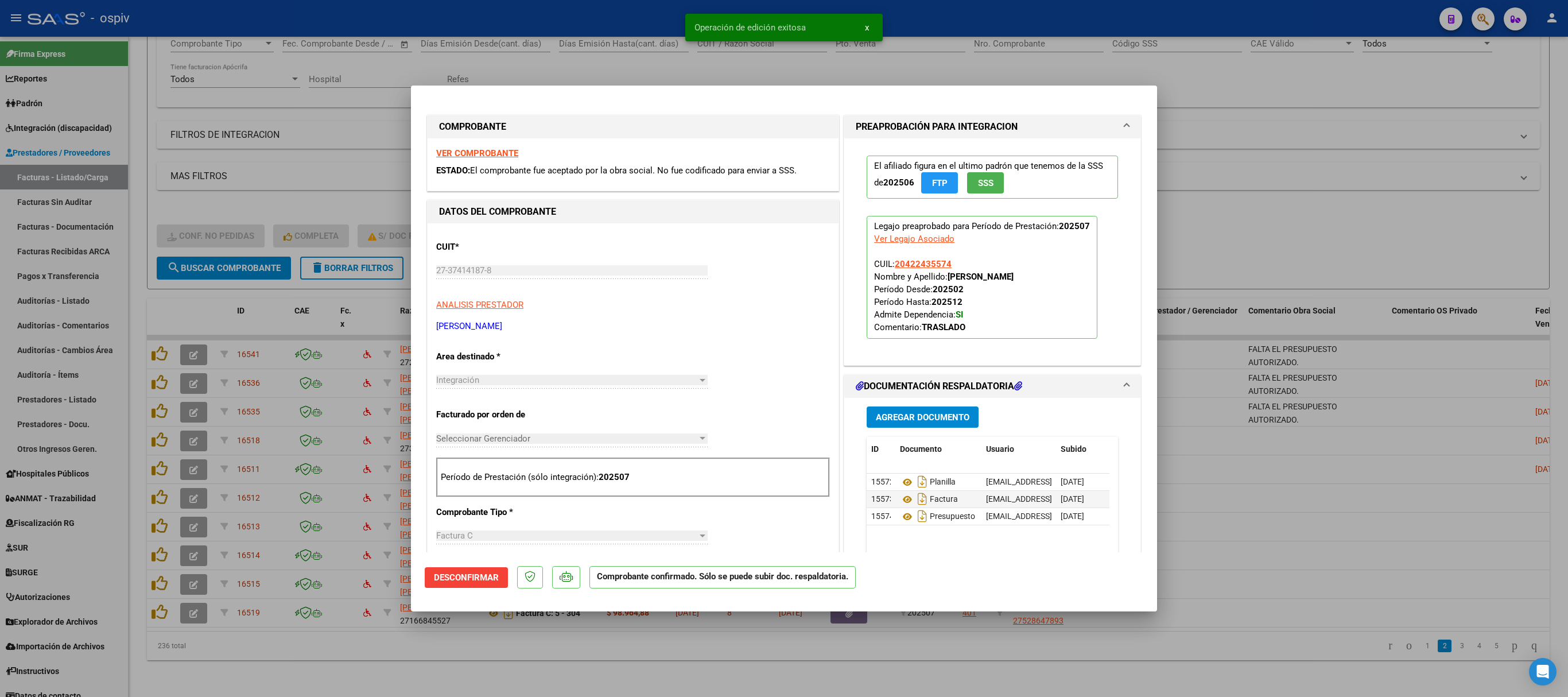
click at [1351, 490] on div at bounding box center [784, 348] width 1568 height 697
type input "$ 0,00"
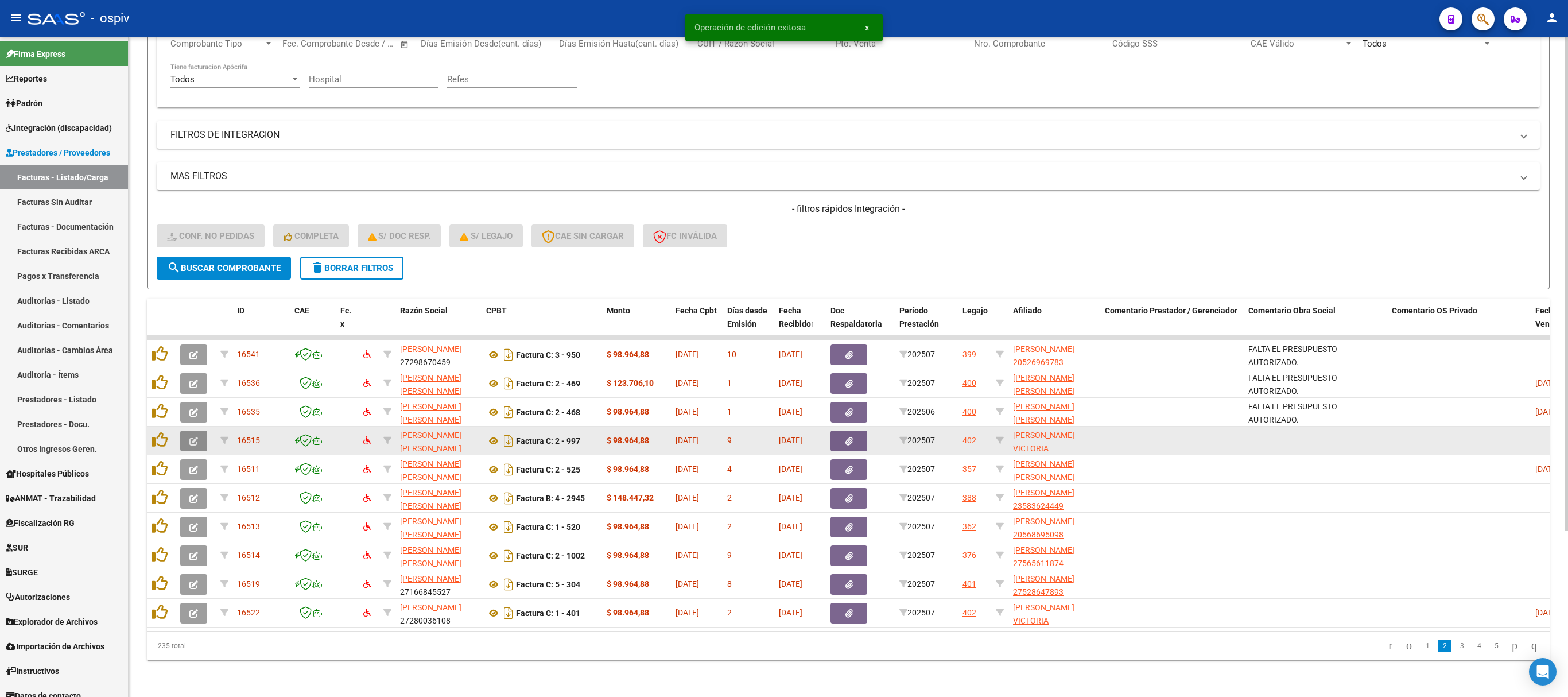
click at [200, 430] on button "button" at bounding box center [194, 440] width 27 height 21
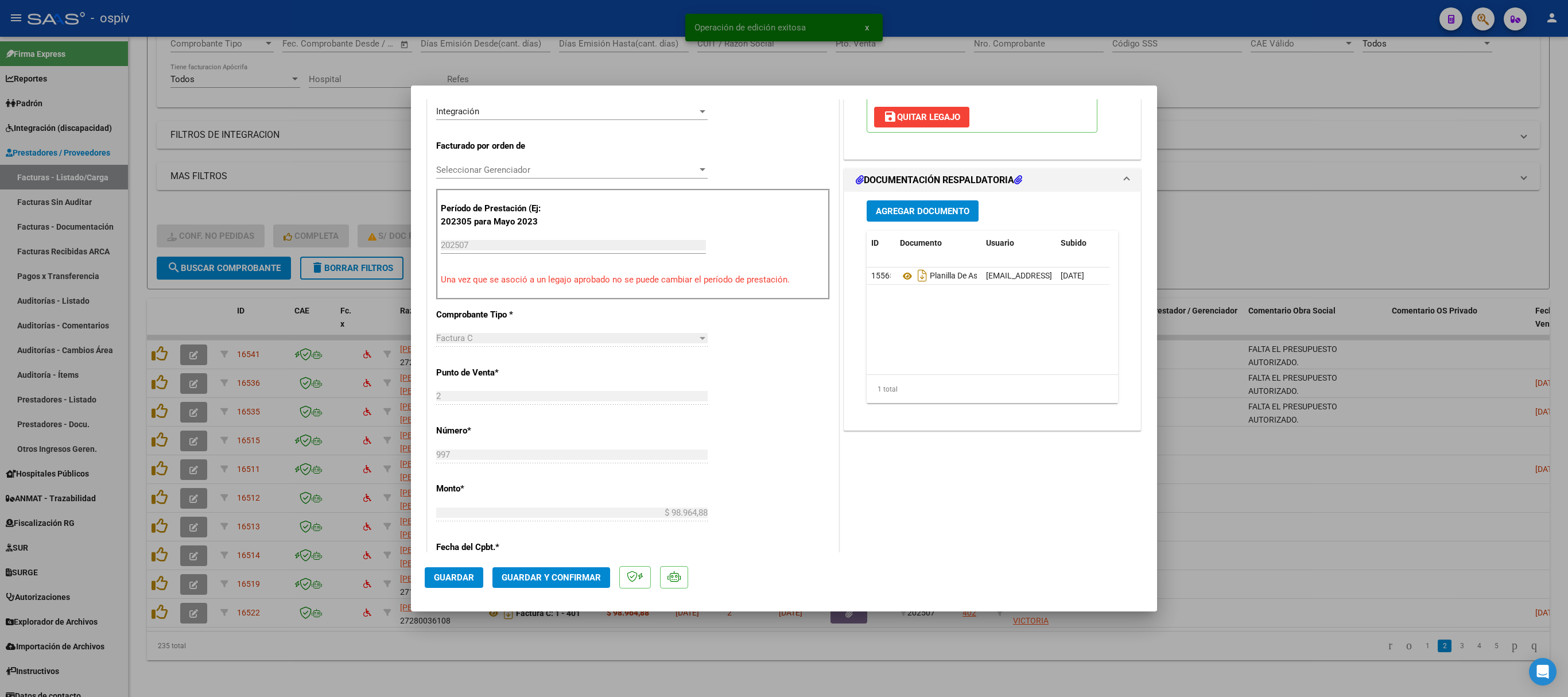
scroll to position [345, 0]
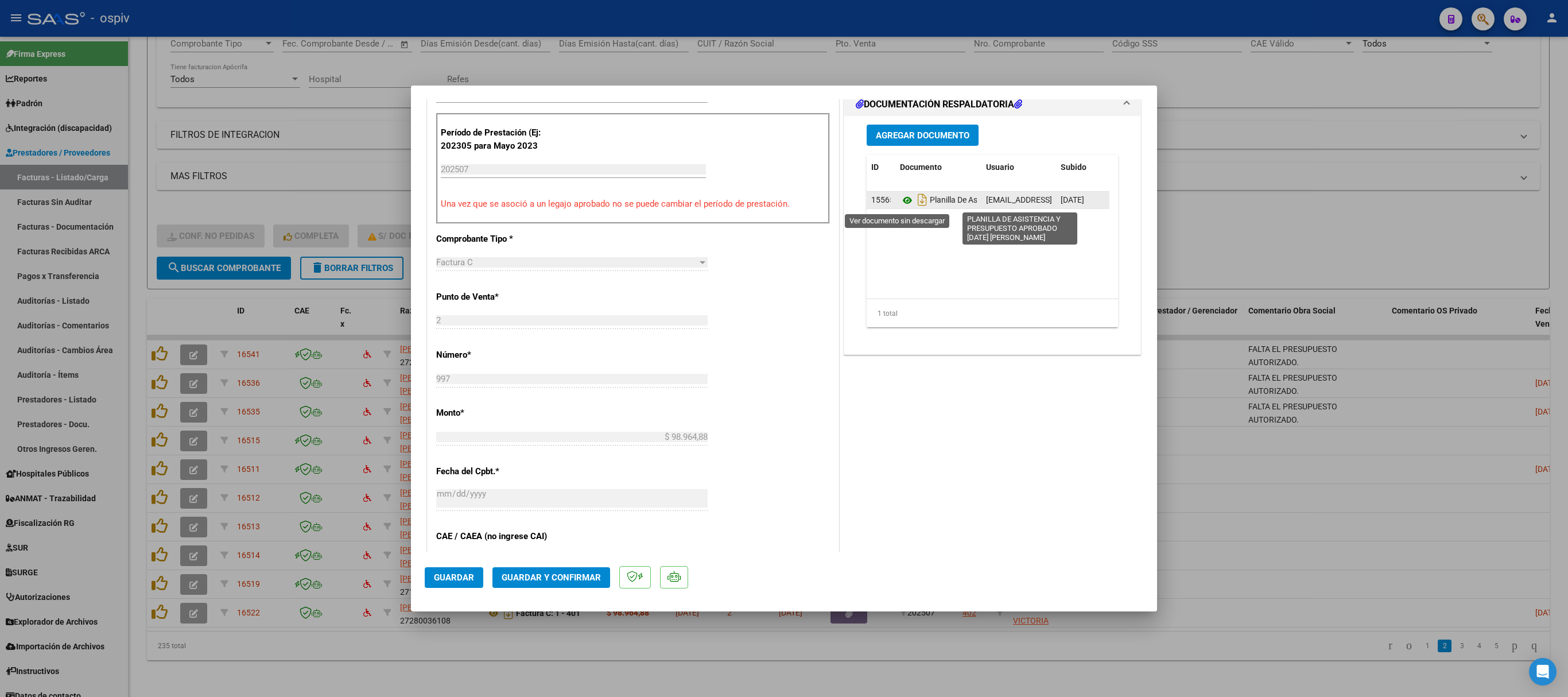
click at [900, 200] on icon at bounding box center [907, 200] width 15 height 14
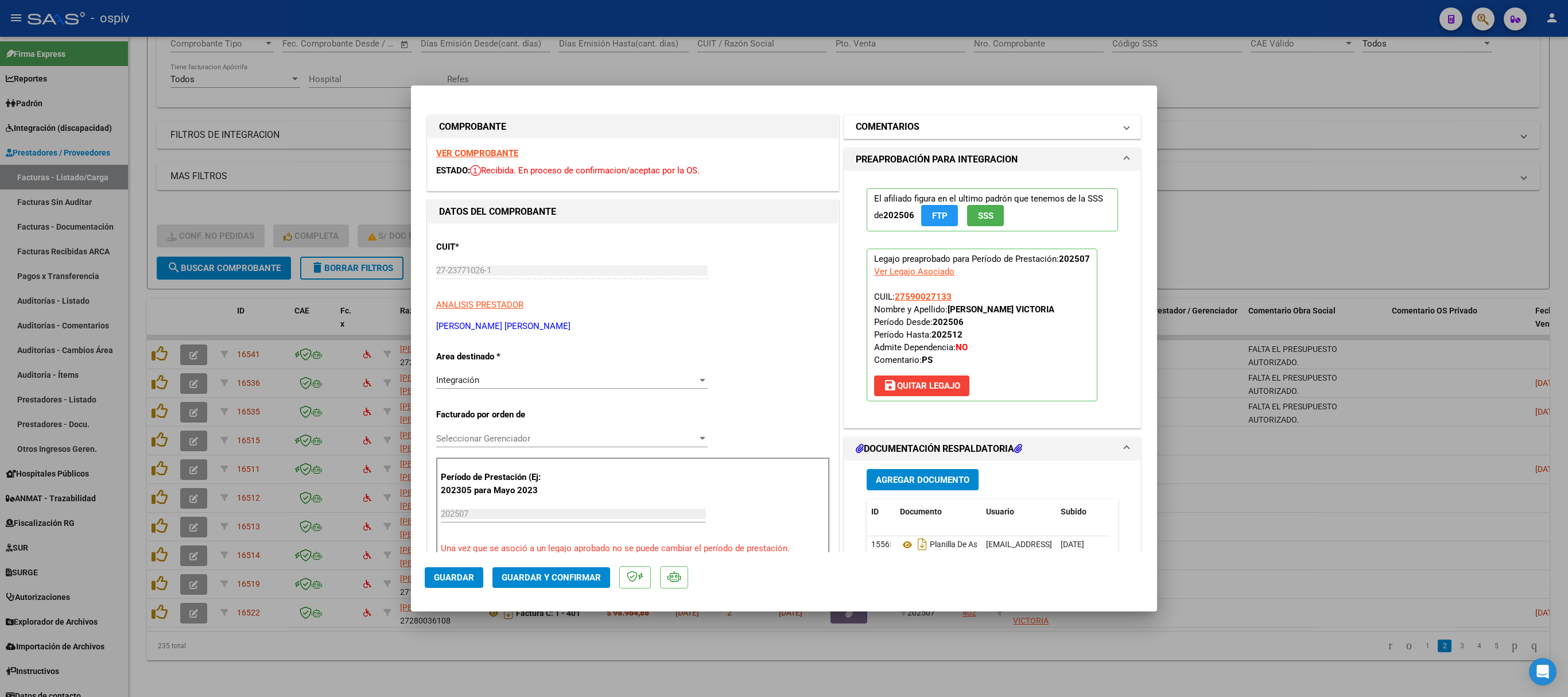
click at [881, 131] on h1 "COMENTARIOS" at bounding box center [888, 127] width 64 height 14
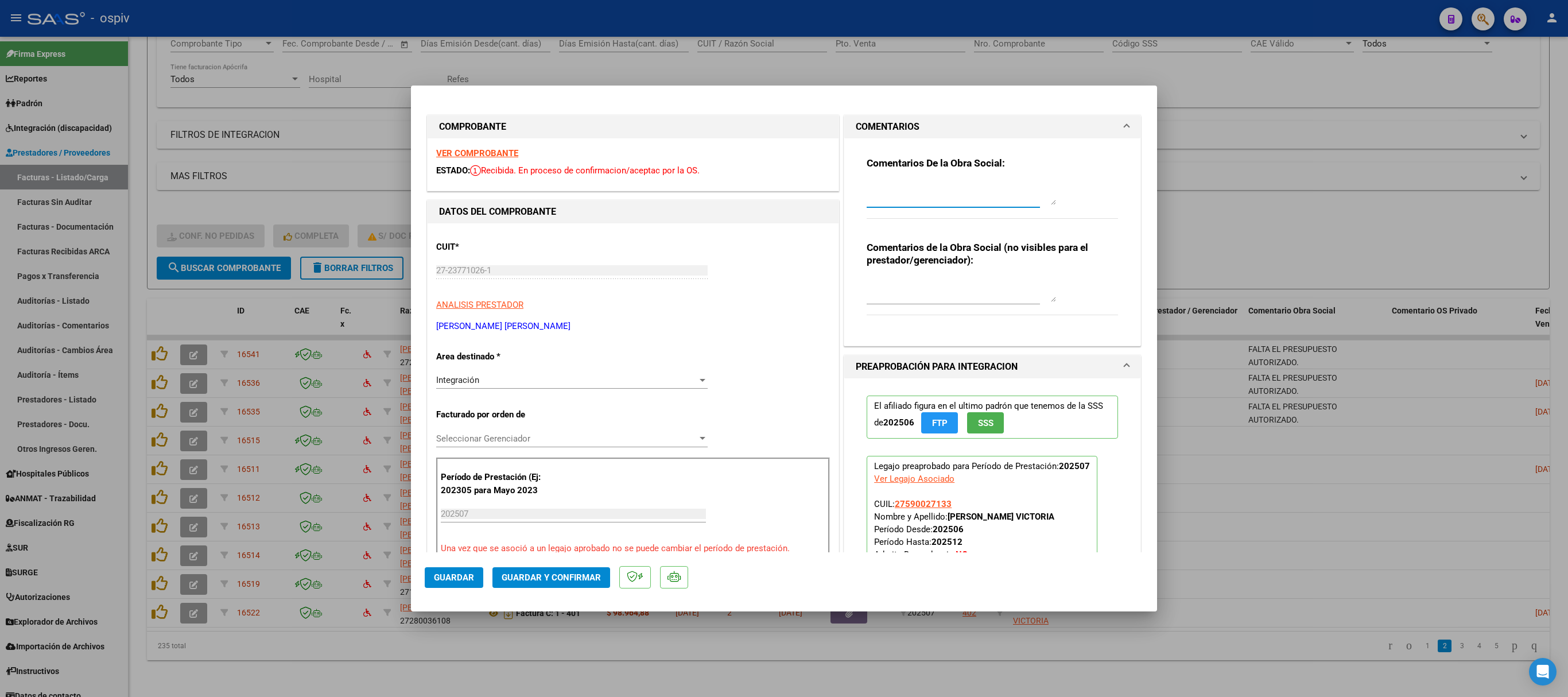
click at [879, 195] on textarea at bounding box center [961, 193] width 189 height 23
type textarea "FALTA EL PRESUPUESTO AUTORIZADO."
click at [459, 581] on span "Guardar" at bounding box center [454, 578] width 40 height 11
click at [1259, 148] on div at bounding box center [784, 348] width 1568 height 697
type input "$ 0,00"
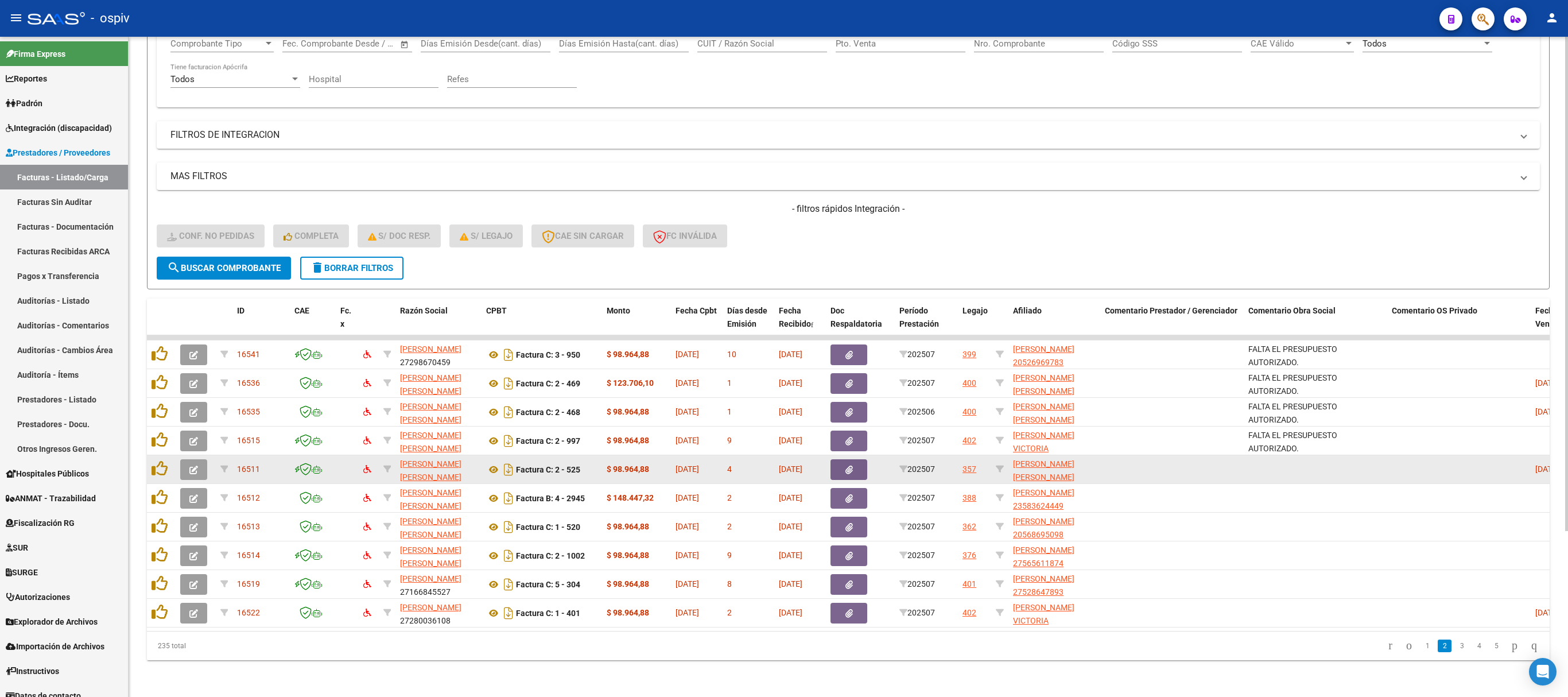
click at [194, 466] on icon "button" at bounding box center [193, 470] width 9 height 9
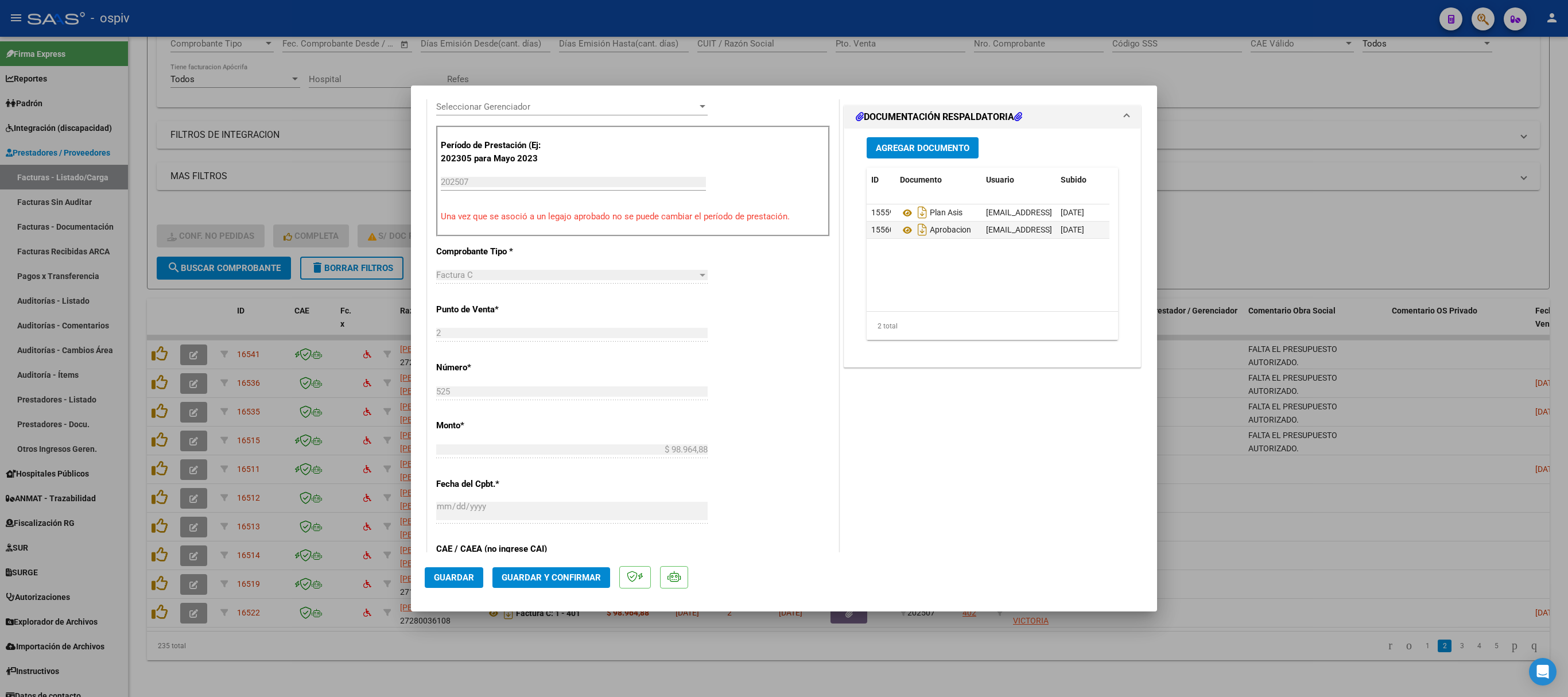
scroll to position [345, 0]
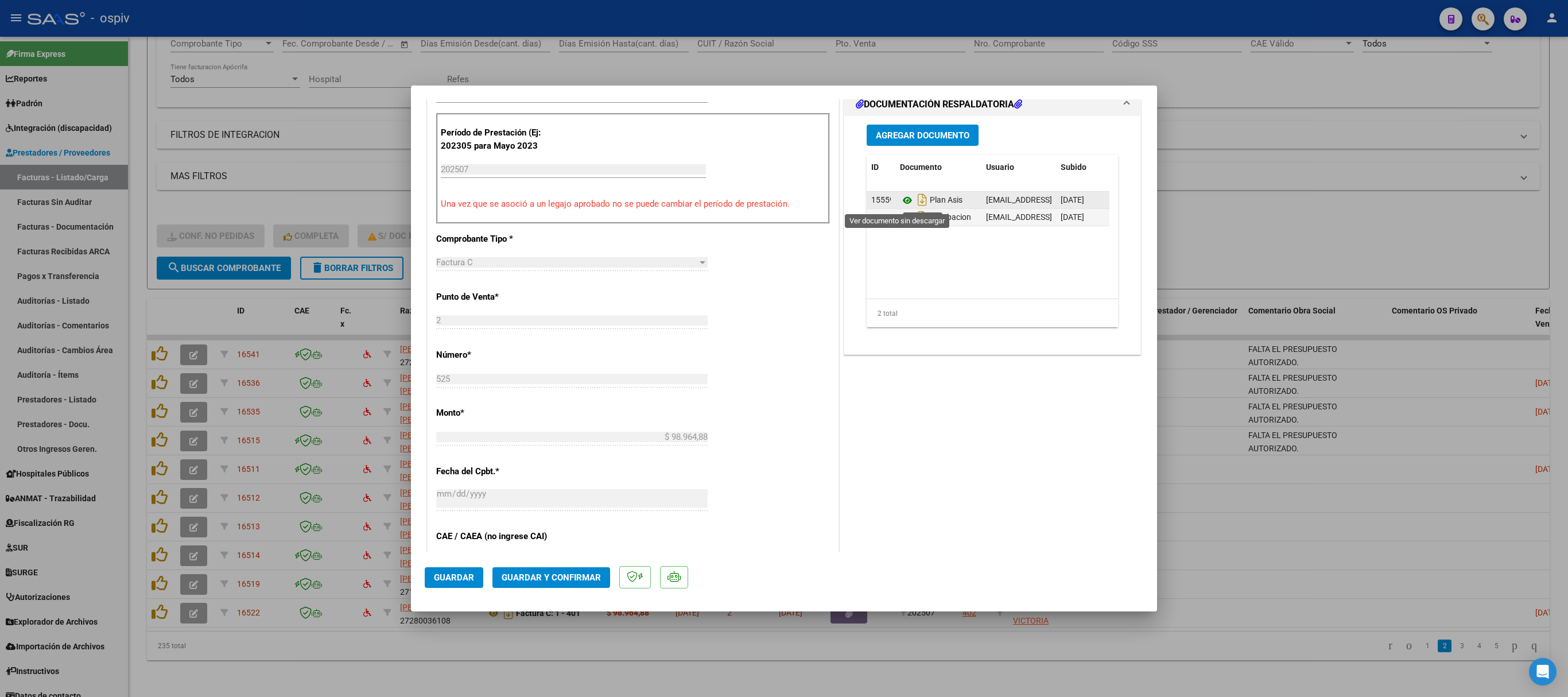
click at [900, 202] on icon at bounding box center [907, 200] width 15 height 14
click at [900, 219] on icon at bounding box center [907, 217] width 15 height 14
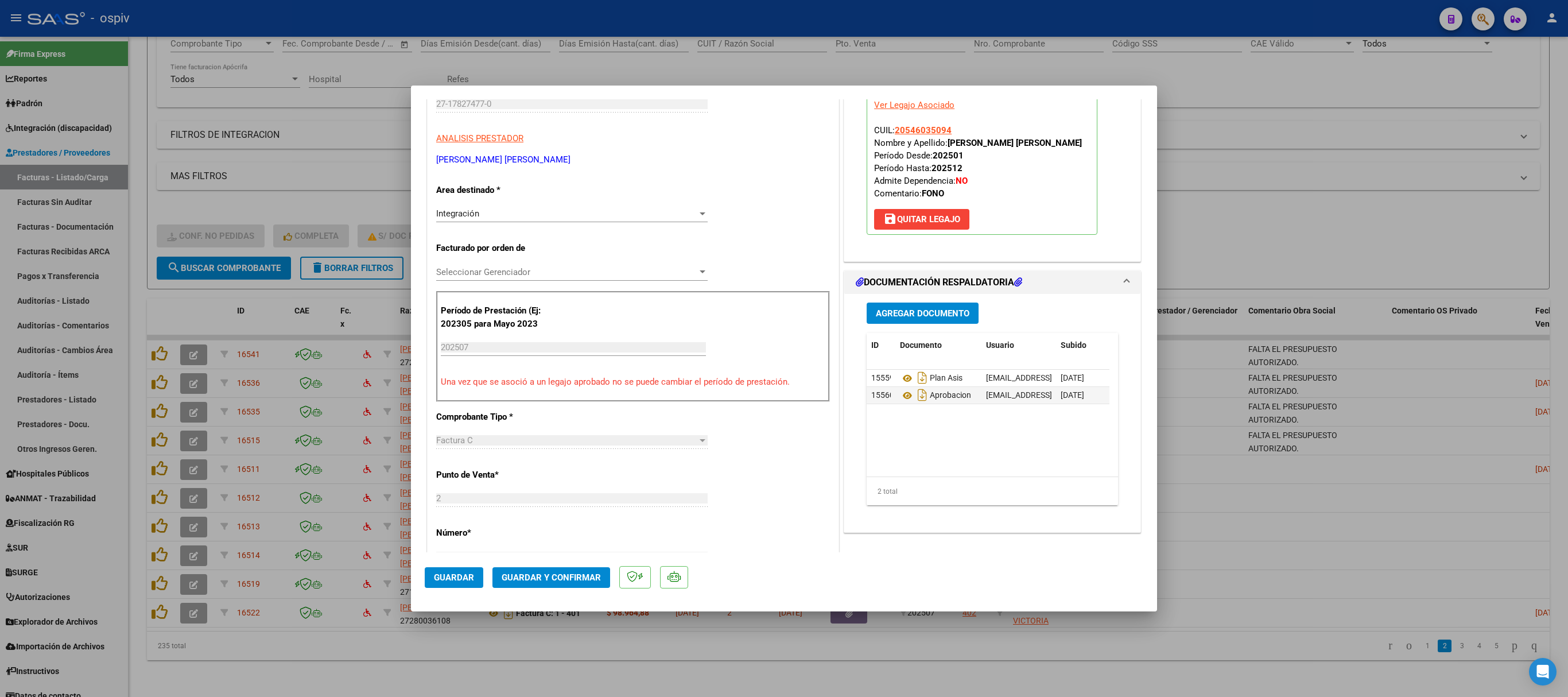
scroll to position [0, 0]
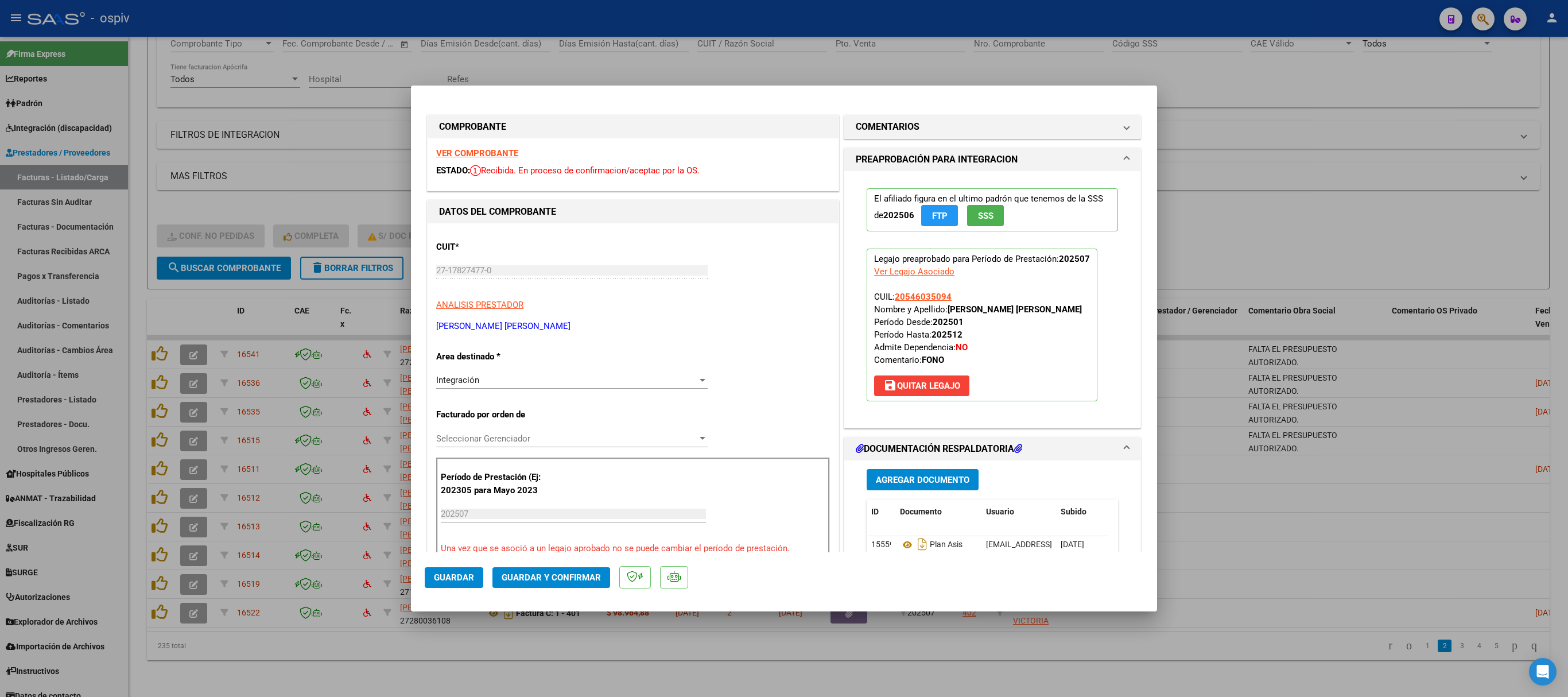
click at [471, 145] on div "VER COMPROBANTE ESTADO: Recibida. En proceso de confirmacion/aceptac por la OS." at bounding box center [633, 165] width 411 height 52
click at [472, 151] on strong "VER COMPROBANTE" at bounding box center [477, 153] width 82 height 11
click at [562, 572] on span "Guardar y Confirmar" at bounding box center [551, 578] width 99 height 11
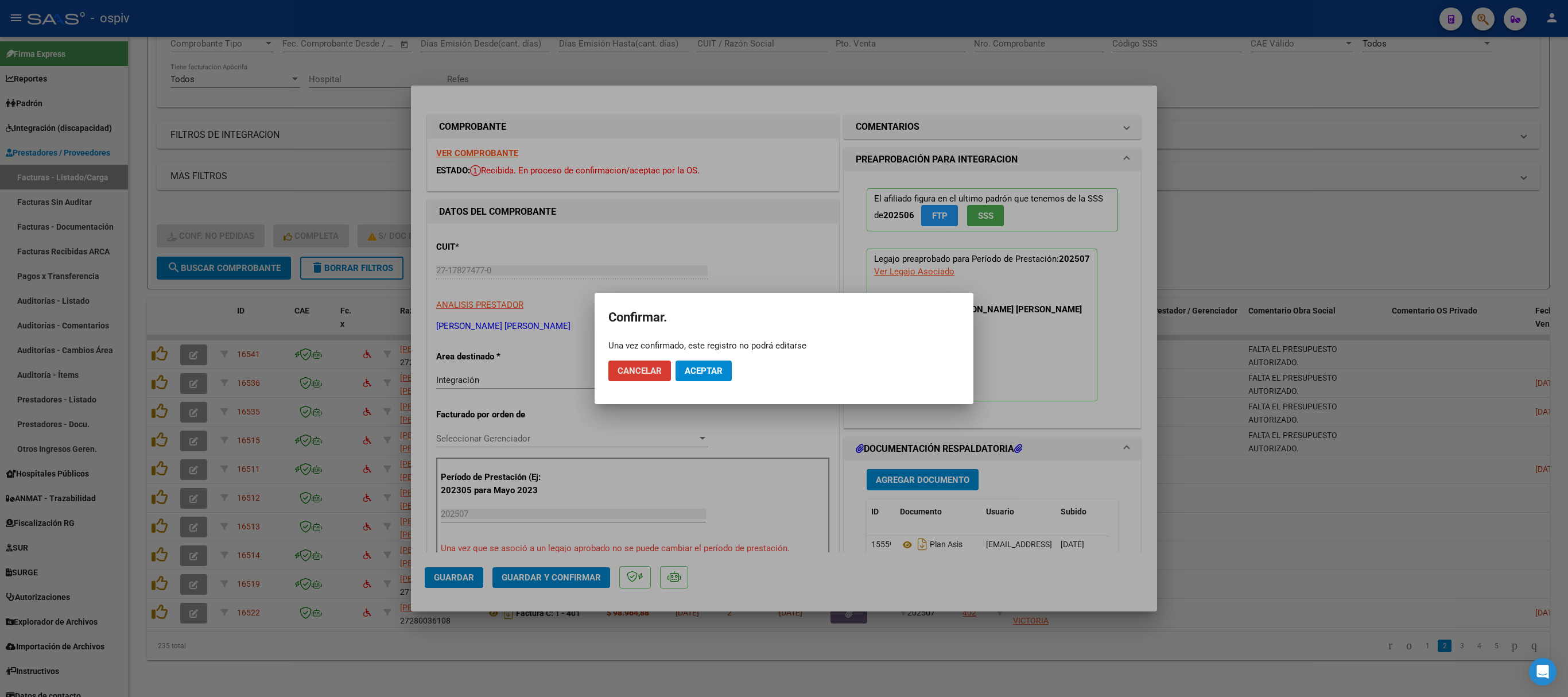
click at [709, 373] on span "Aceptar" at bounding box center [703, 371] width 38 height 11
